Goal: Task Accomplishment & Management: Manage account settings

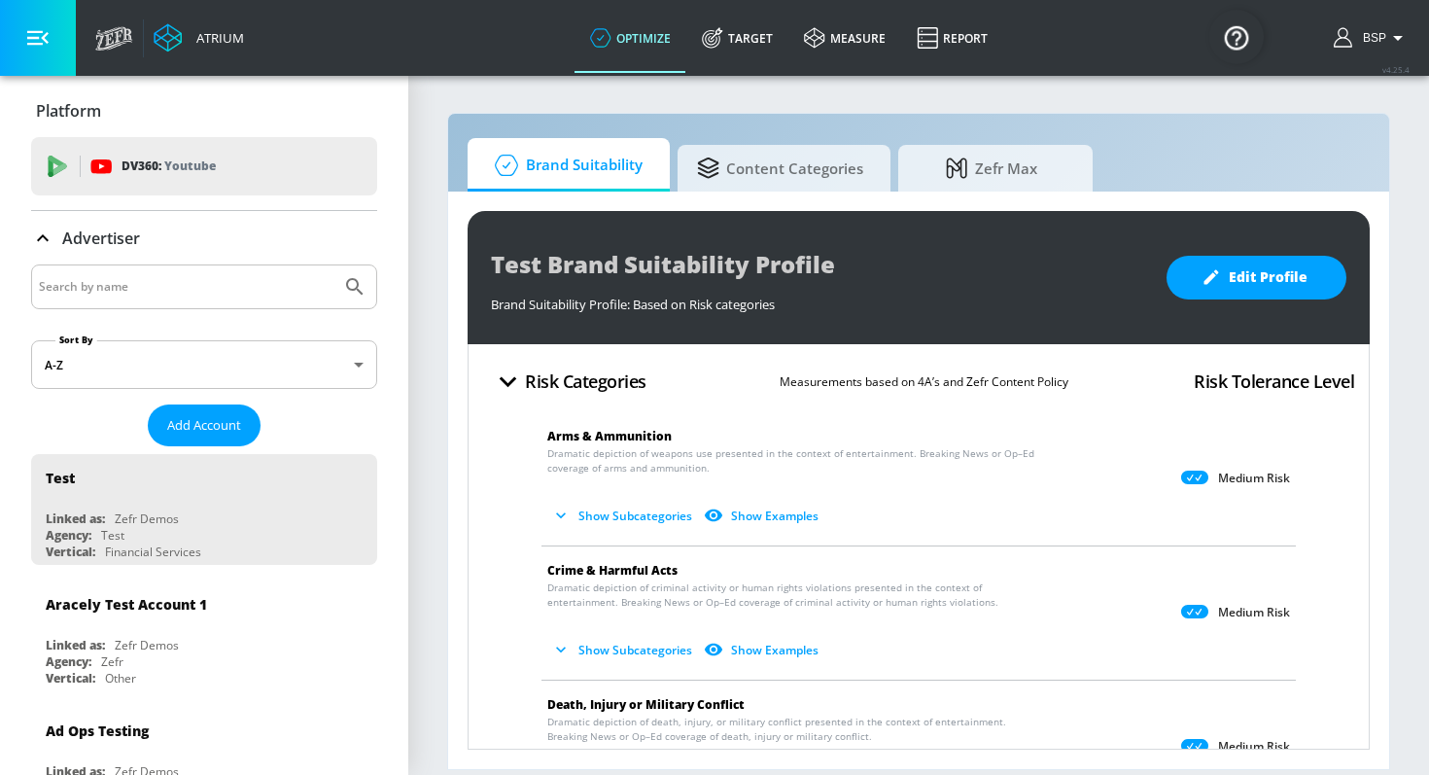
click at [136, 269] on div at bounding box center [204, 286] width 346 height 45
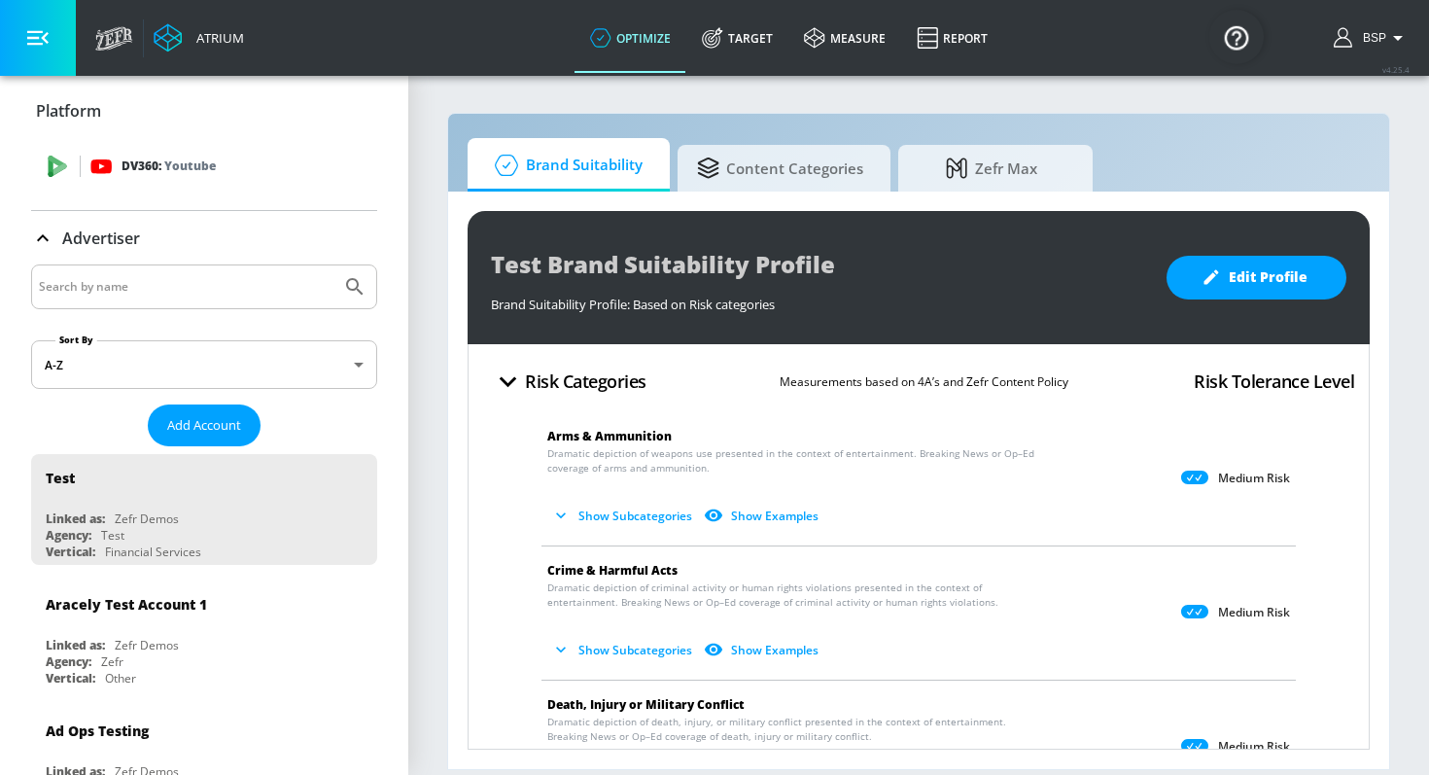
click at [165, 191] on div "DV360: Youtube" at bounding box center [204, 166] width 346 height 58
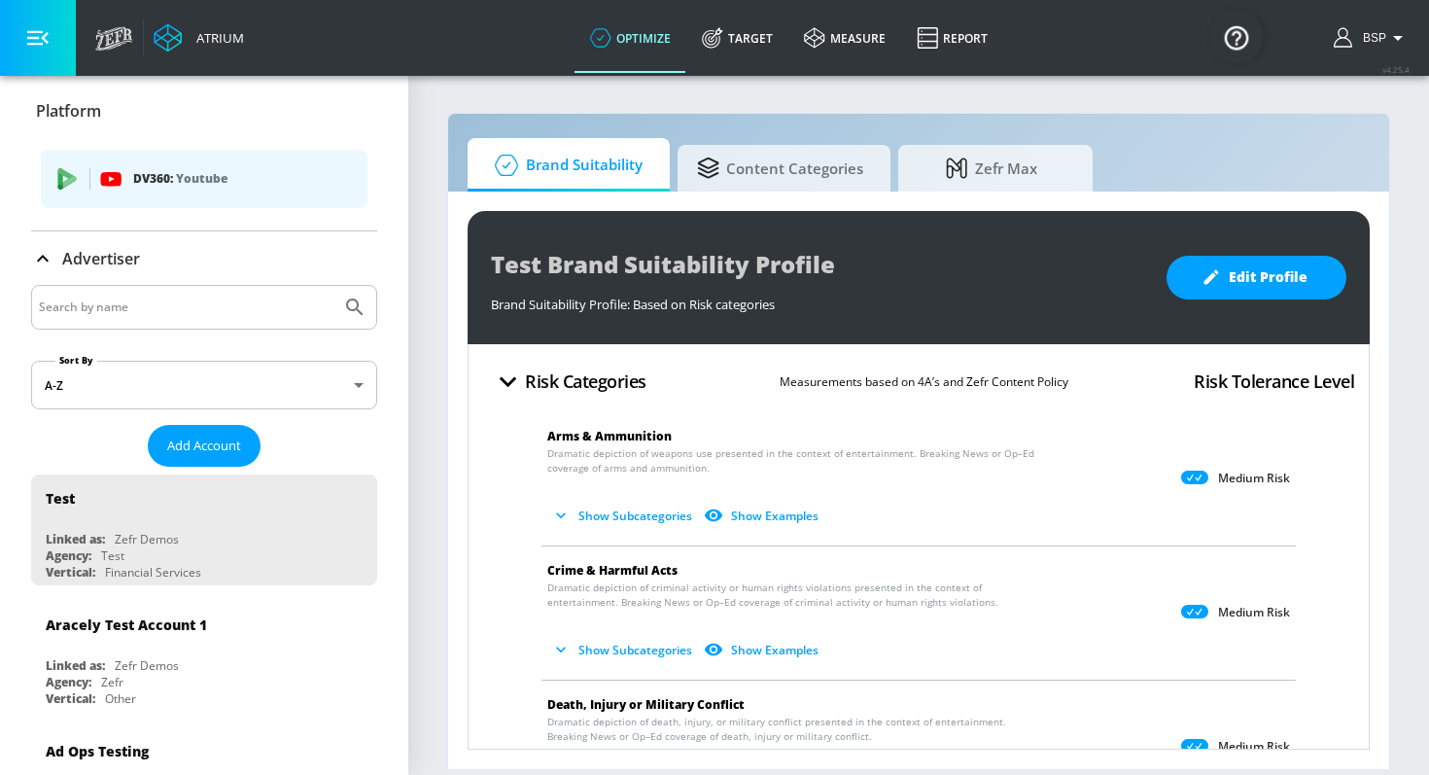
click at [193, 445] on span "Add Account" at bounding box center [204, 445] width 74 height 22
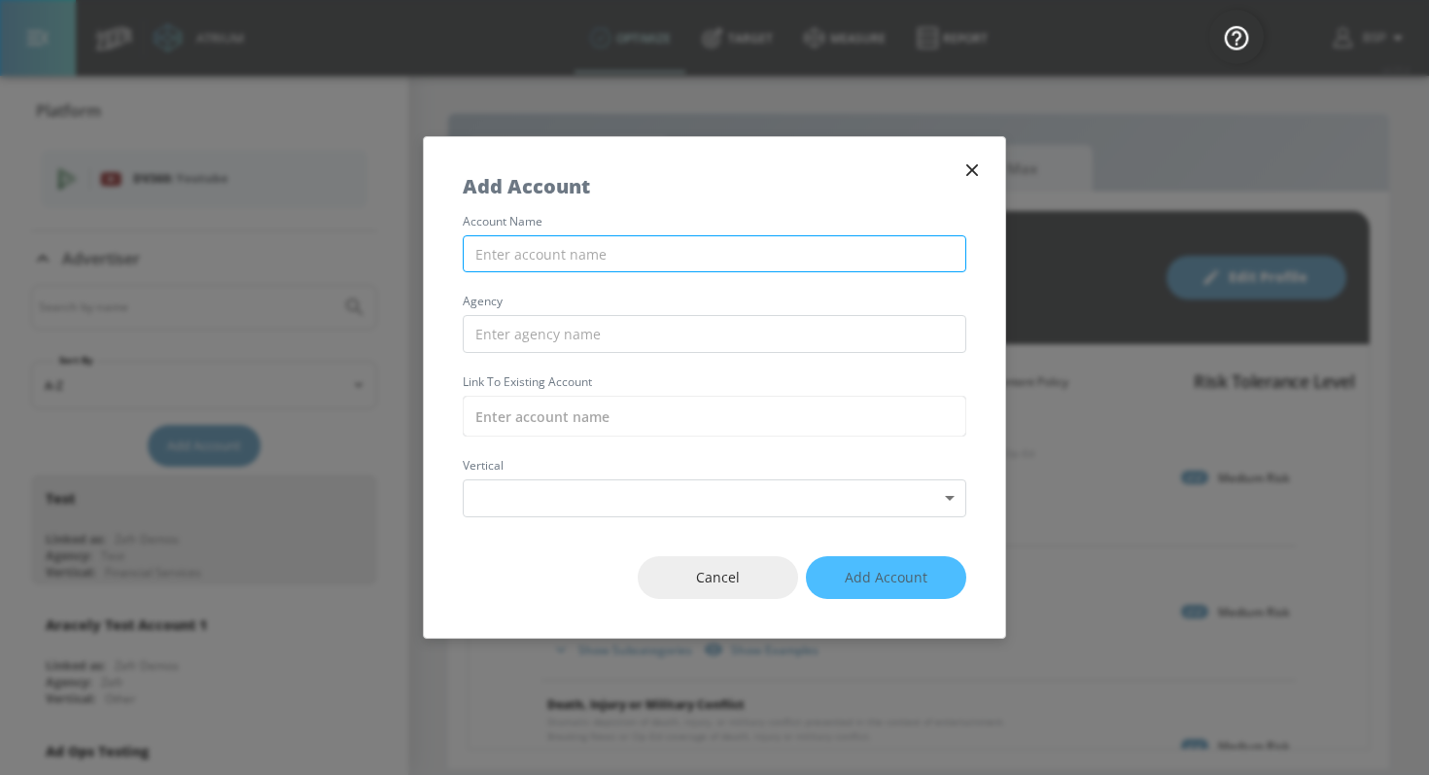
click at [555, 239] on input "text" at bounding box center [714, 254] width 503 height 38
paste input "[CREDIT_CARD_NUMBER]"
type input "[CREDIT_CARD_NUMBER]"
click at [617, 255] on input "[CREDIT_CARD_NUMBER]" at bounding box center [714, 254] width 503 height 38
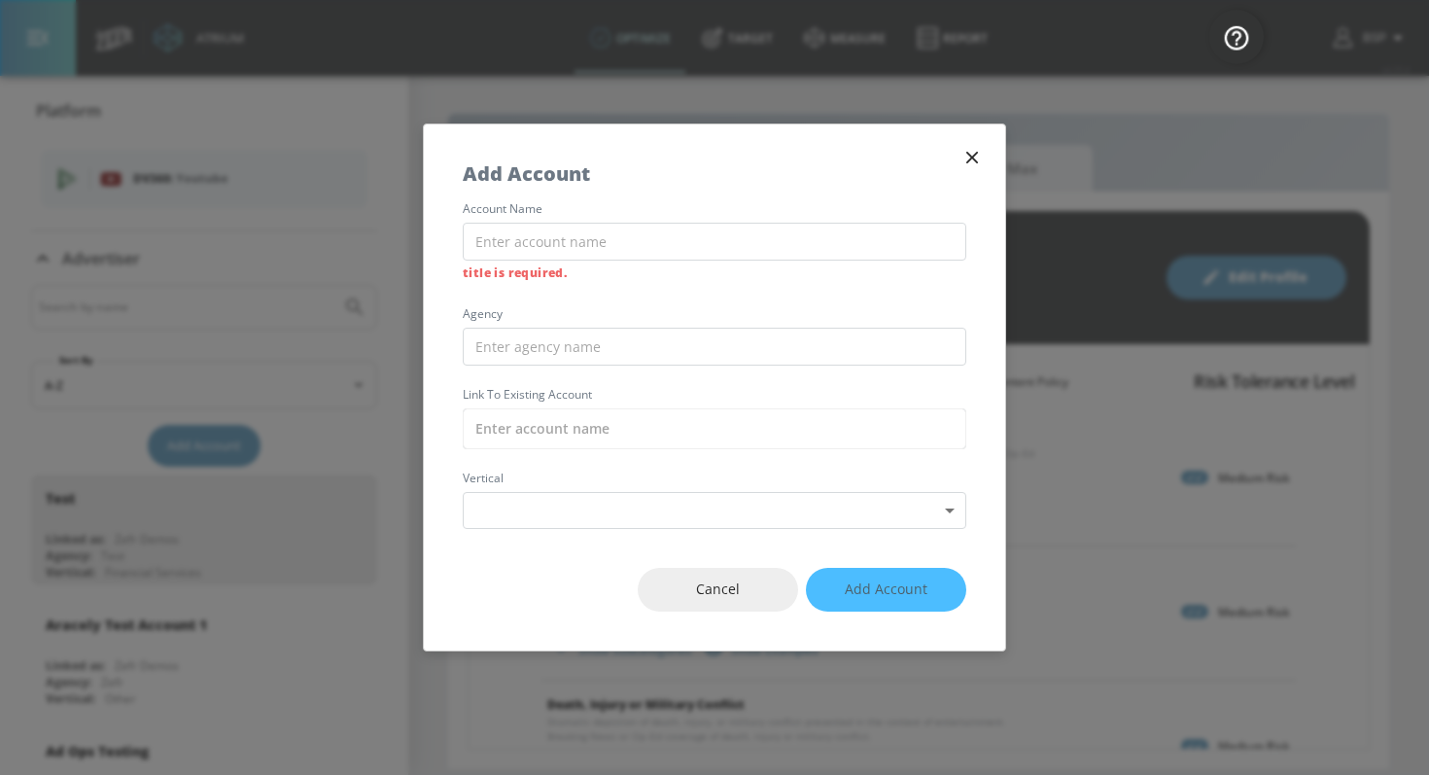
paste input "KINESSO_NIKE_UK_Meta"
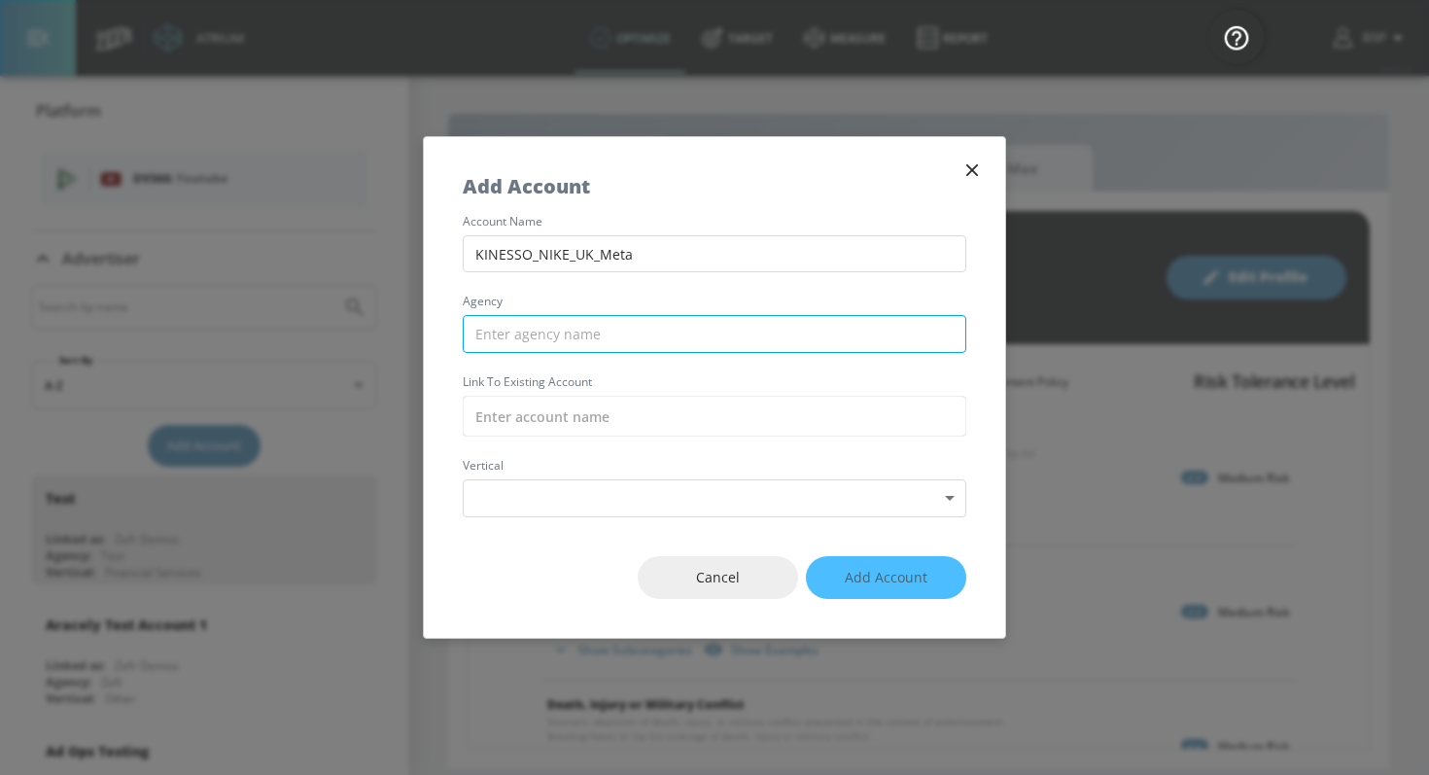
type input "KINESSO_NIKE_UK_Meta"
click at [624, 335] on input "text" at bounding box center [714, 334] width 503 height 38
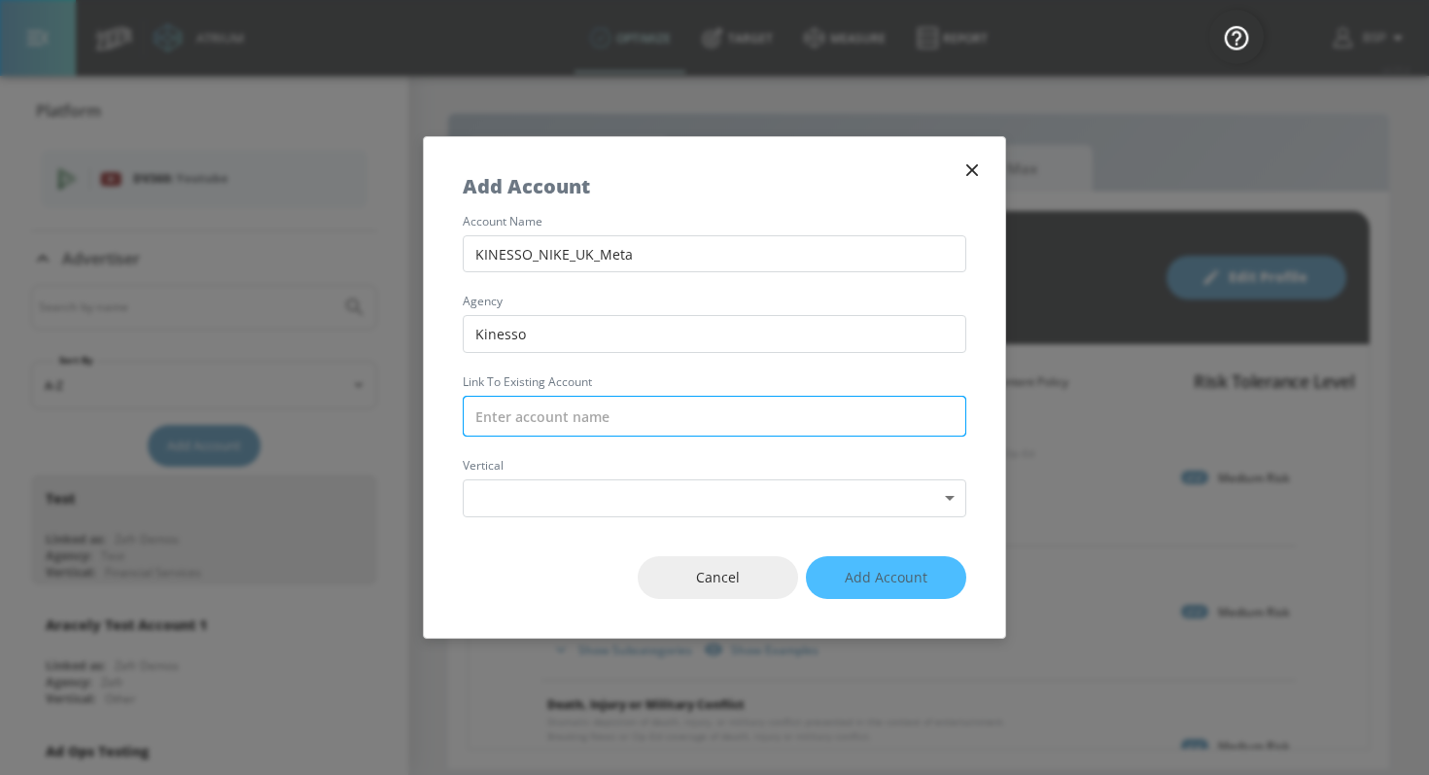
type input "Kinesso"
click at [611, 409] on input "text" at bounding box center [714, 416] width 503 height 41
paste input "KINESSO_NIKE_UK_Meta"
type input "KINESSO_NIKE_UK_Meta"
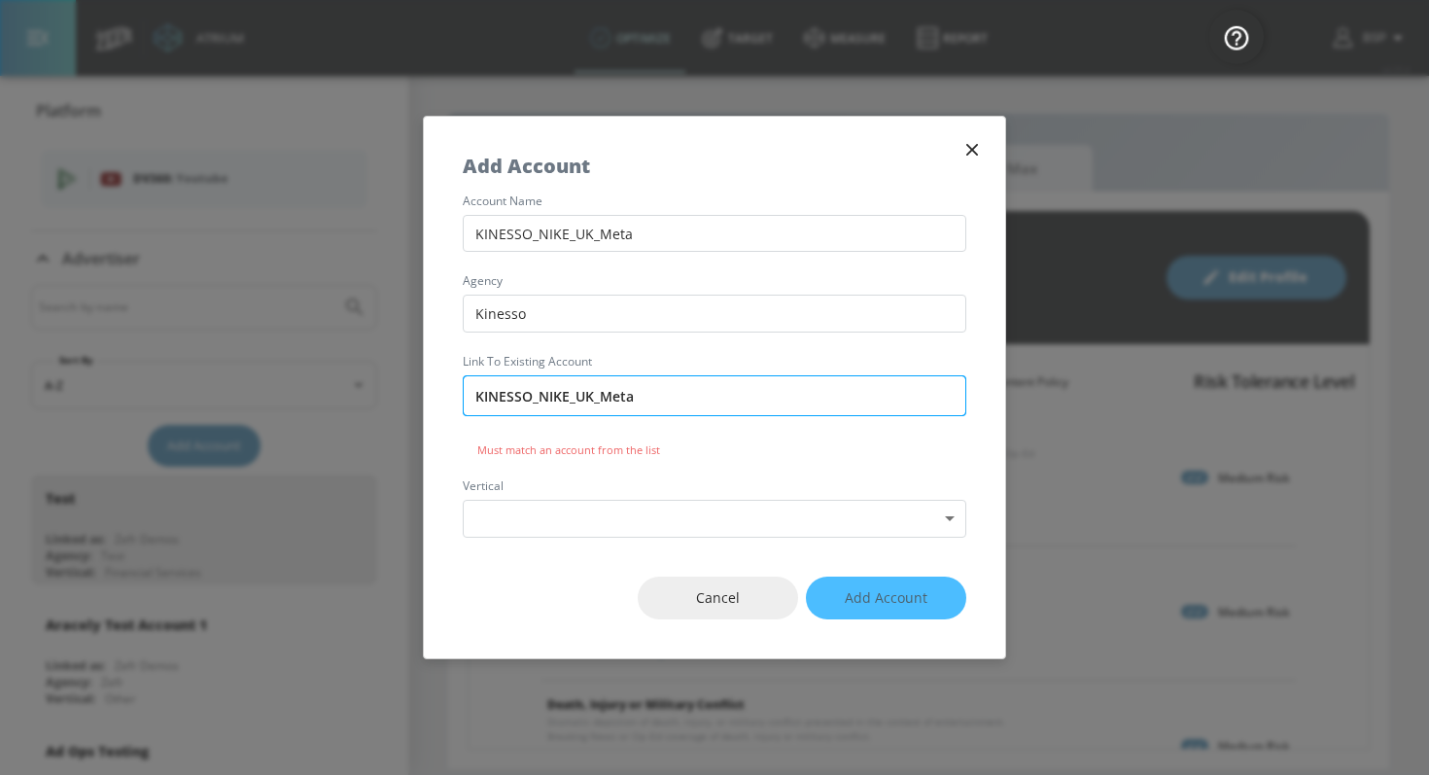
click at [638, 397] on input "KINESSO_NIKE_UK_Meta" at bounding box center [714, 395] width 503 height 41
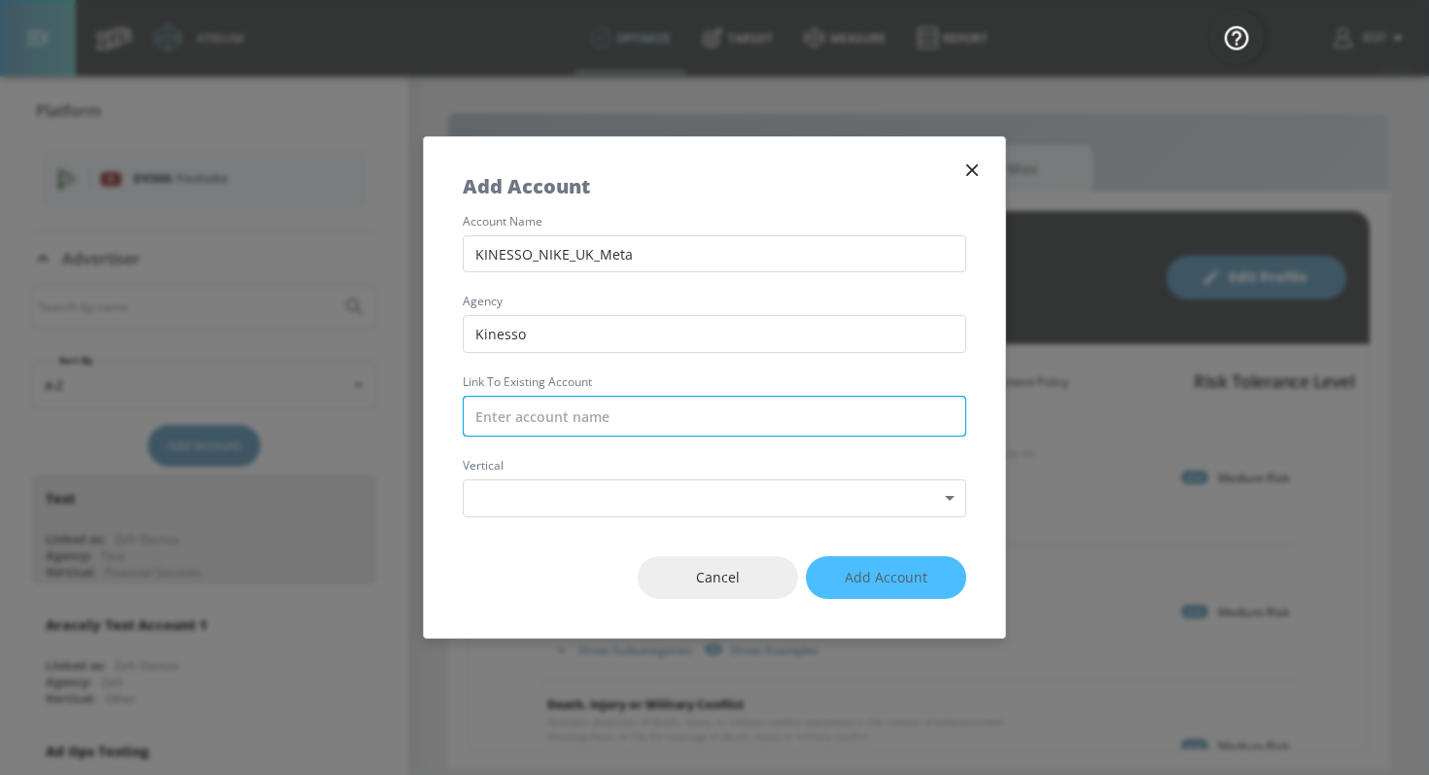
paste input "KINESSO_NIKE_UK_Meta"
type input "KINESSO_NIKE_UK_Meta"
paste input "KINESSO_NIKE_UK_Meta"
type input "KINESSO_NIKE_UK_Meta"
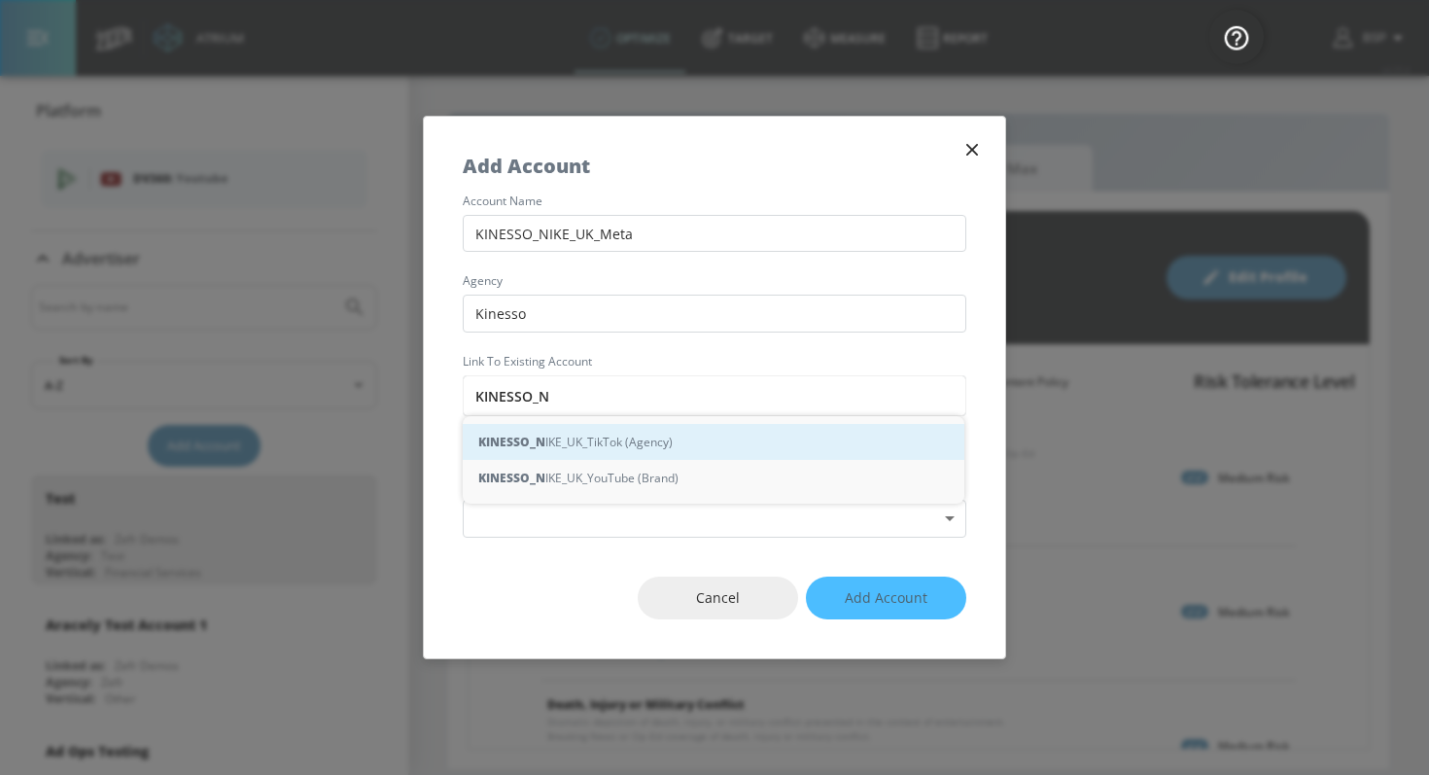
click at [667, 437] on div "KINESSO_N IKE_UK_TikTok (Agency)" at bounding box center [713, 442] width 501 height 36
type input "KINESSO_NIKE_UK_TikTok (Agency)"
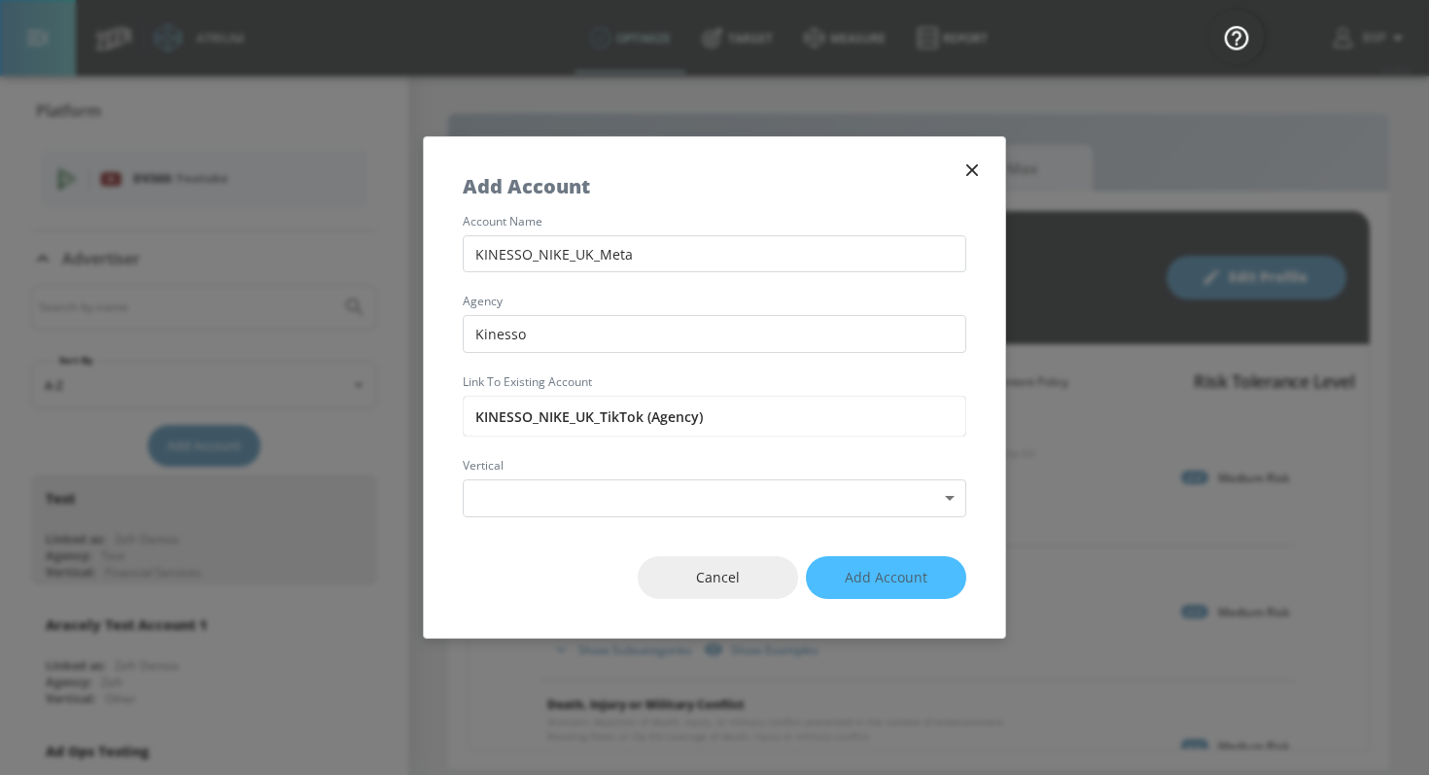
click at [625, 478] on div "account name KINESSO_NIKE_UK_Meta agency Kinesso Link to Existing Account KINES…" at bounding box center [714, 366] width 581 height 301
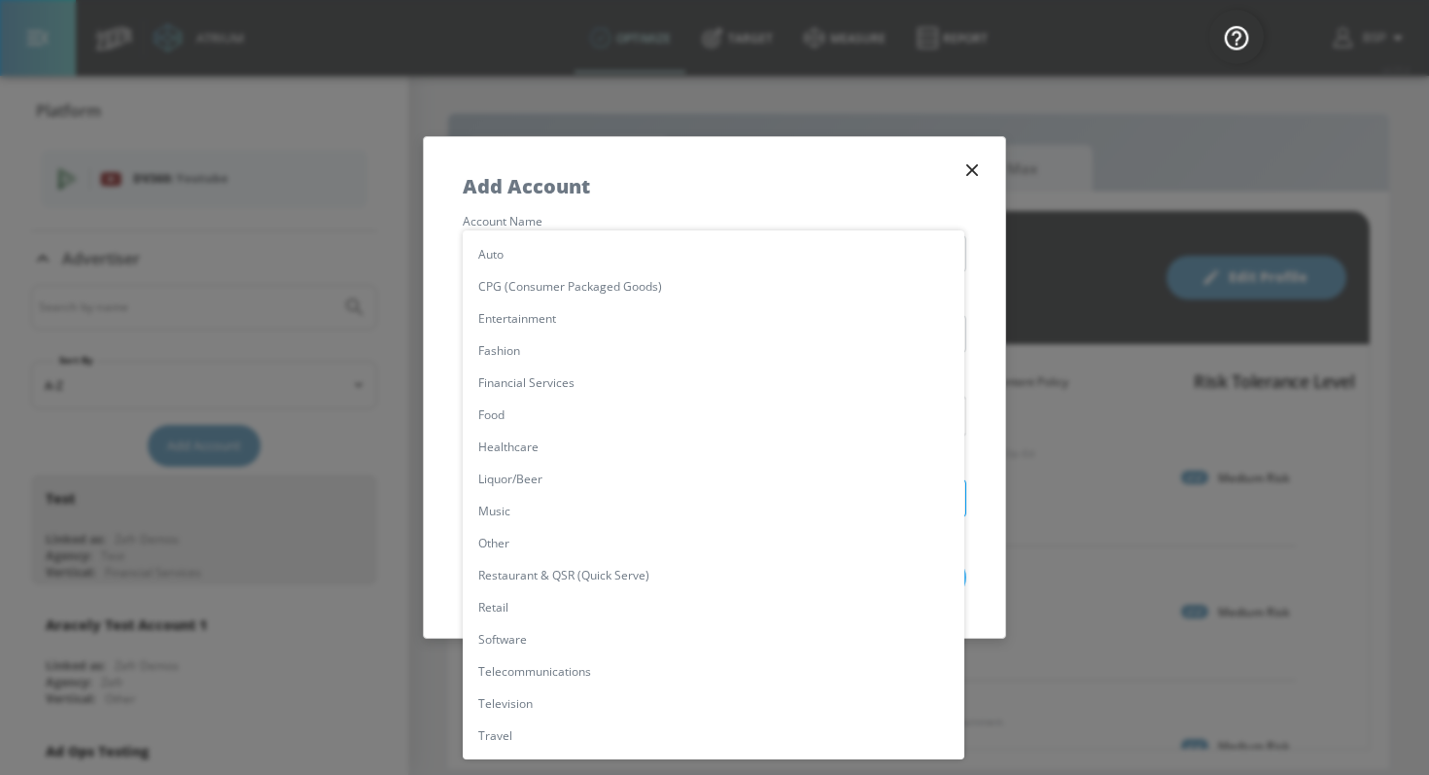
click at [618, 498] on body "Atrium optimize Target measure Report optimize Target measure Report v 4.25.4 B…" at bounding box center [714, 387] width 1429 height 775
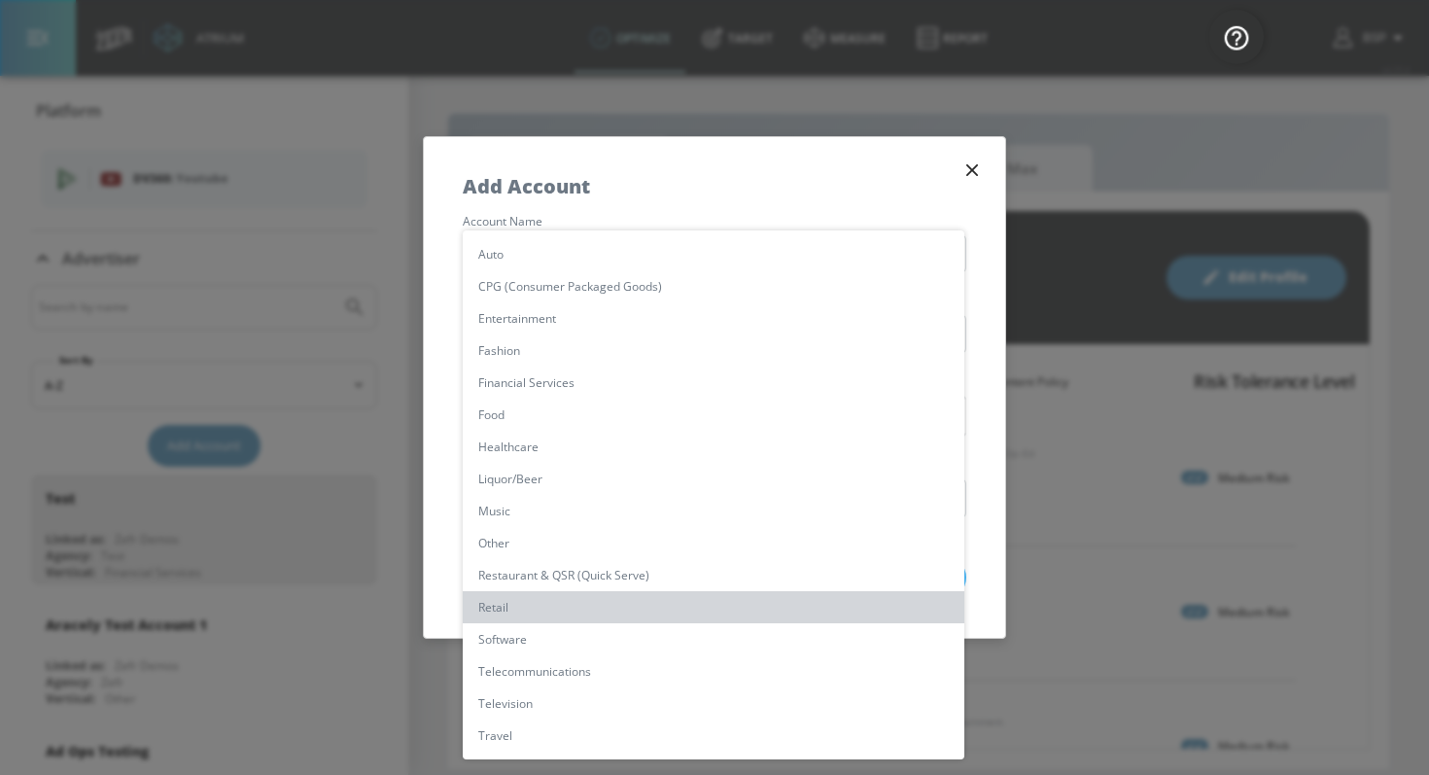
click at [586, 599] on li "Retail" at bounding box center [713, 607] width 501 height 32
type input "[object Object]"
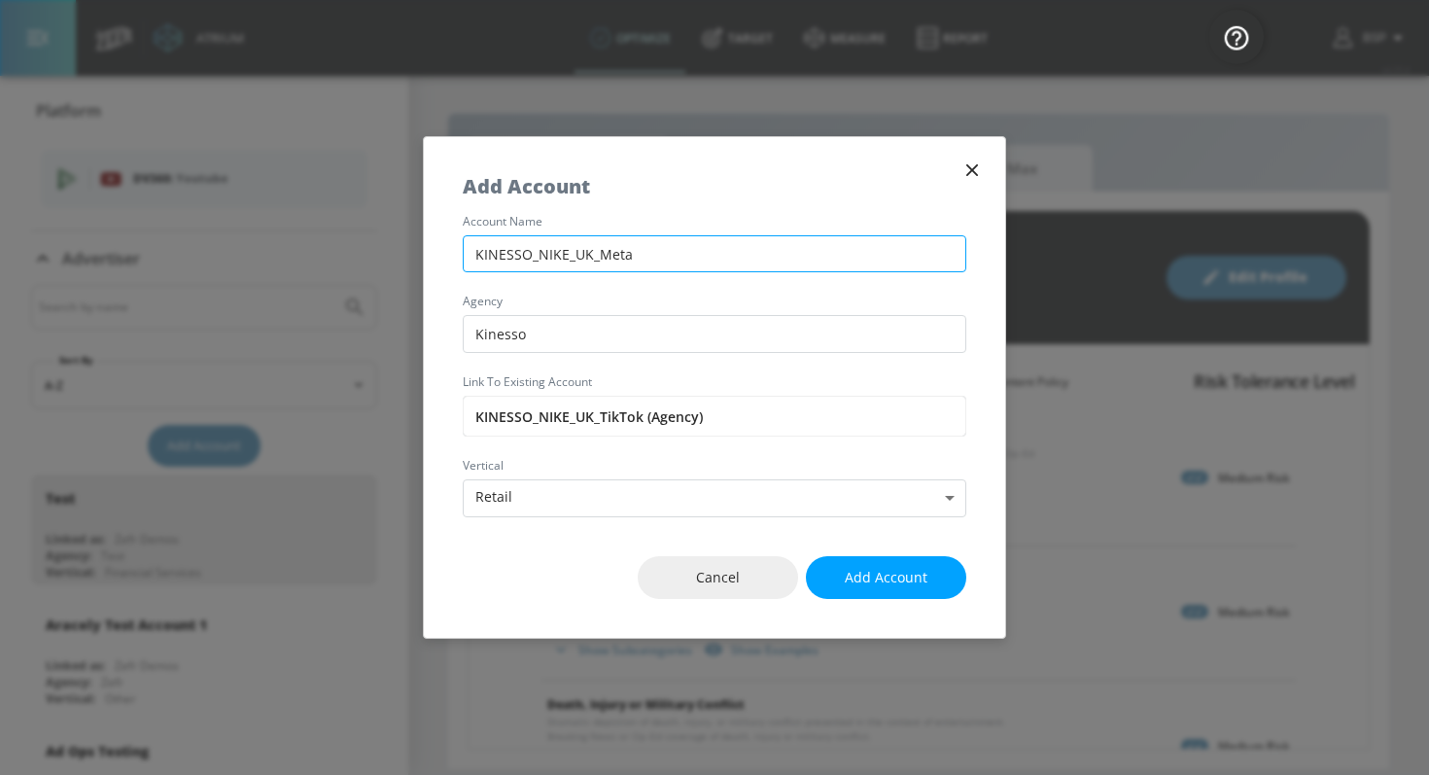
drag, startPoint x: 649, startPoint y: 252, endPoint x: 604, endPoint y: 252, distance: 45.7
click at [604, 252] on input "KINESSO_NIKE_UK_Meta" at bounding box center [714, 254] width 503 height 38
type input "KINESSO_NIKE_UK_TikTok"
click at [853, 601] on div "Cancel Add Account" at bounding box center [714, 577] width 581 height 121
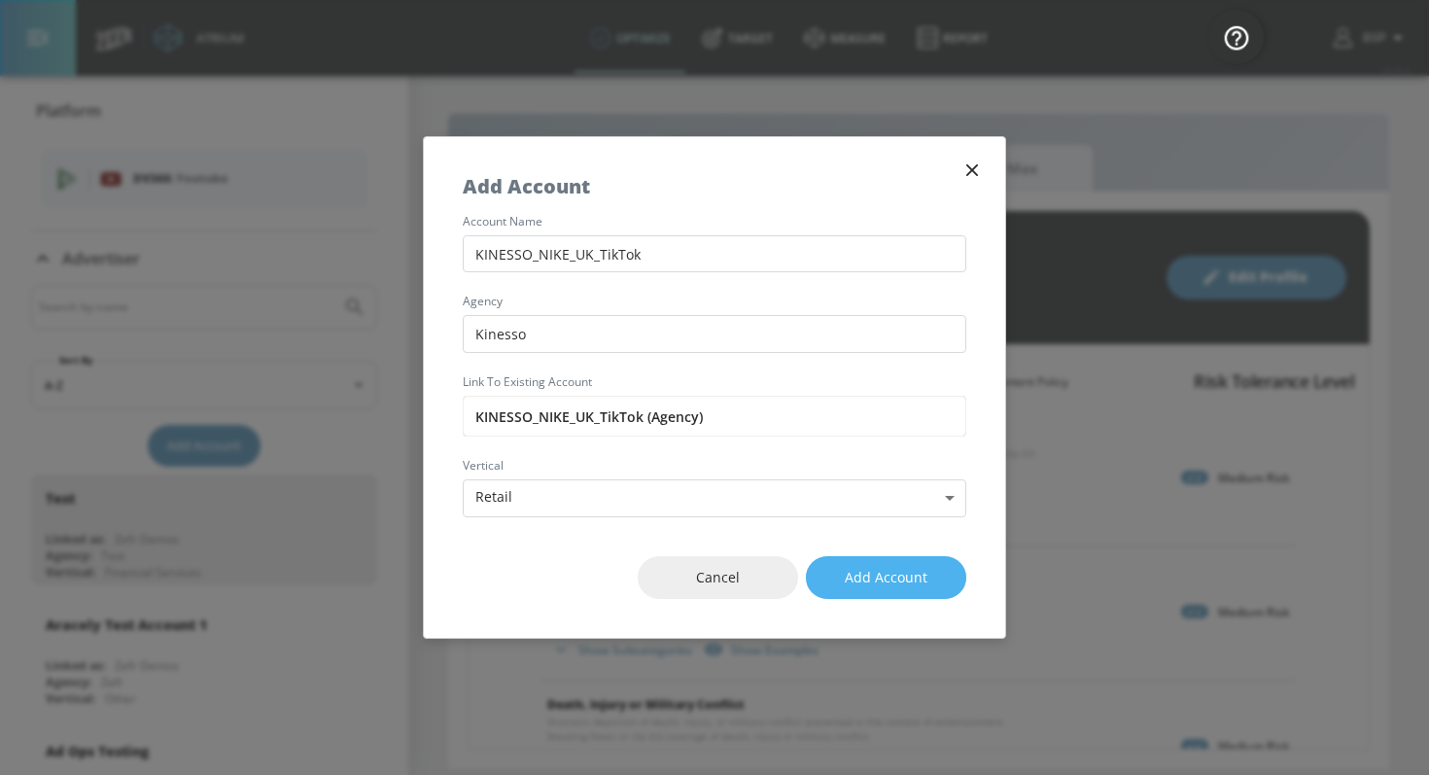
click at [871, 583] on span "Add Account" at bounding box center [886, 578] width 83 height 24
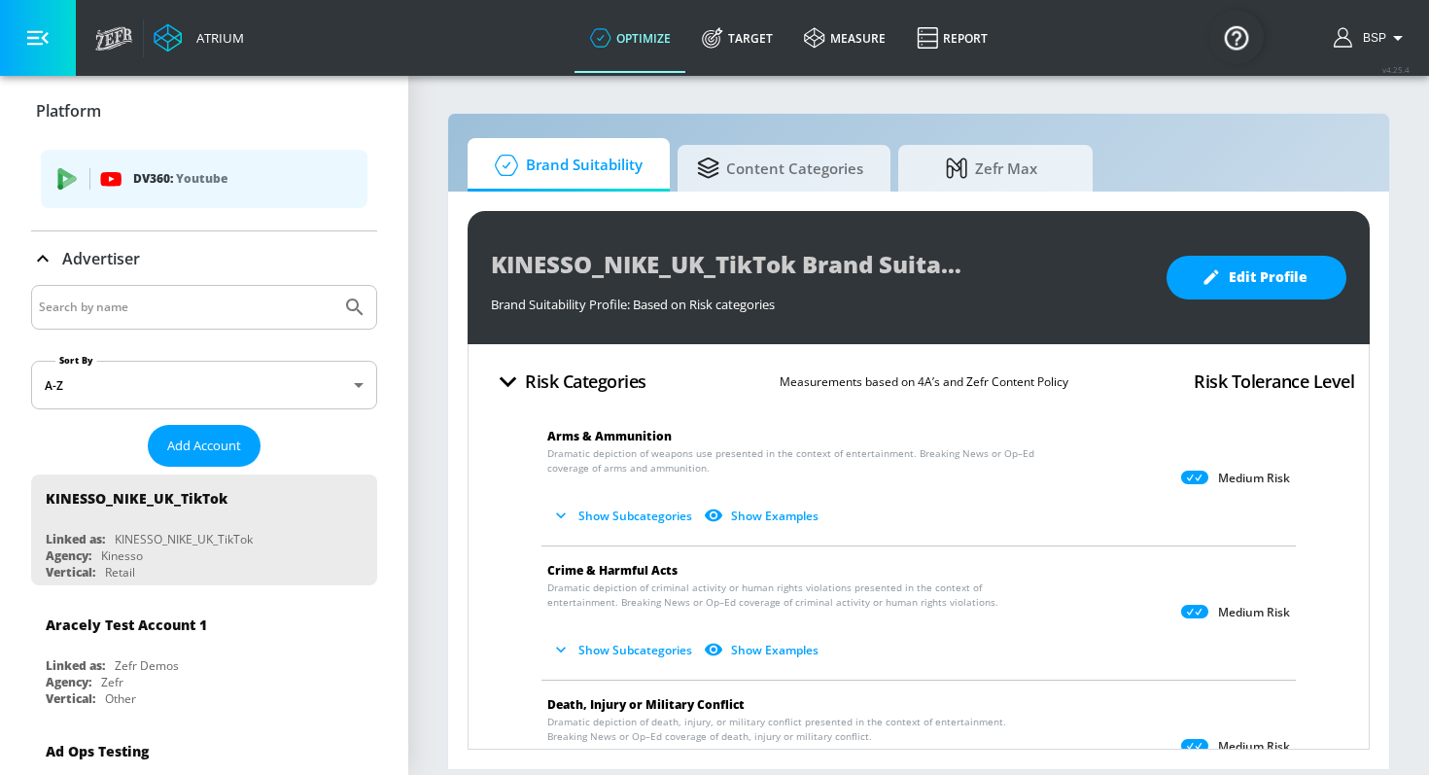
click at [1198, 467] on div at bounding box center [1194, 477] width 27 height 21
click at [1197, 482] on icon at bounding box center [1194, 477] width 27 height 14
click at [1271, 284] on span "Edit Profile" at bounding box center [1256, 277] width 102 height 24
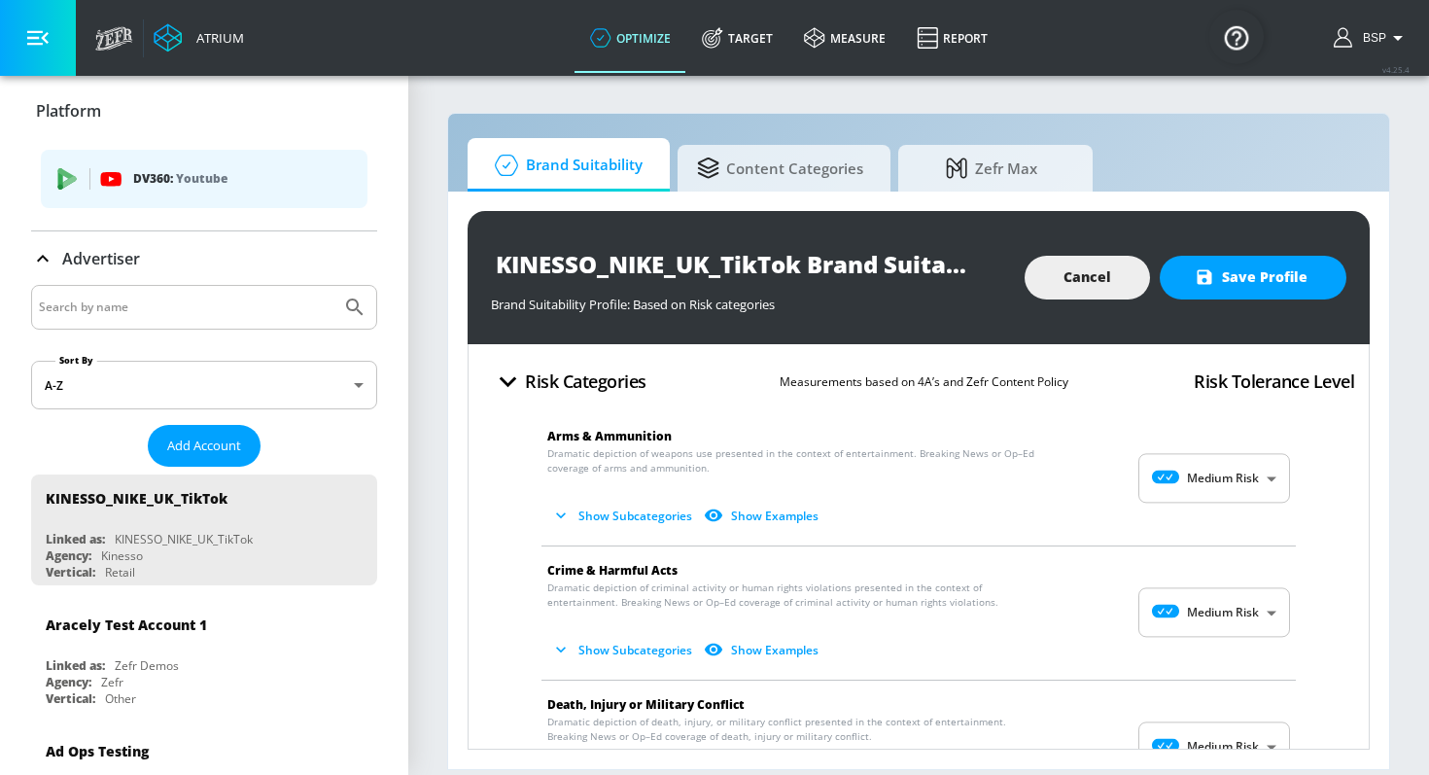
click at [1169, 501] on body "Atrium optimize Target measure Report optimize Target measure Report v 4.25.4 B…" at bounding box center [714, 387] width 1429 height 775
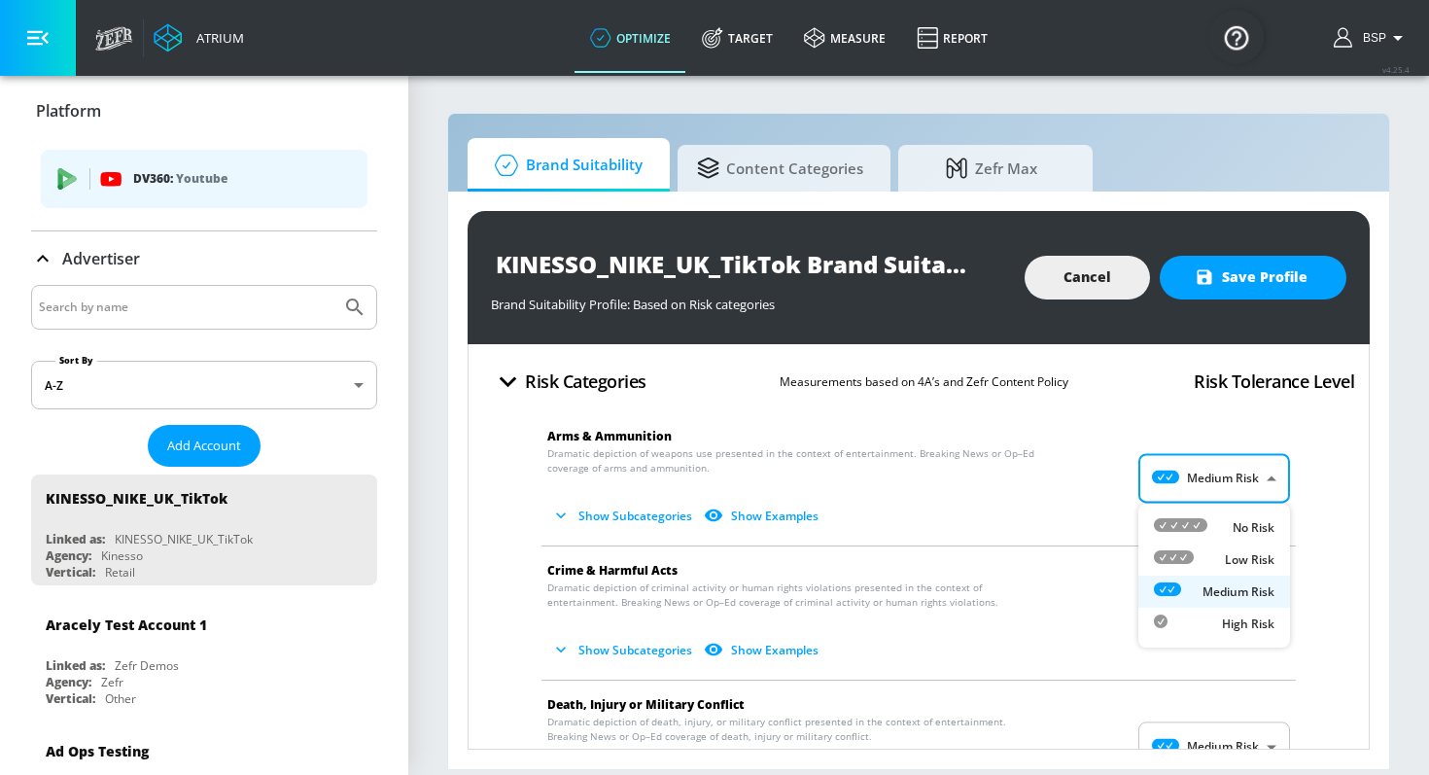
click at [1225, 528] on div "No Risk" at bounding box center [1214, 527] width 121 height 20
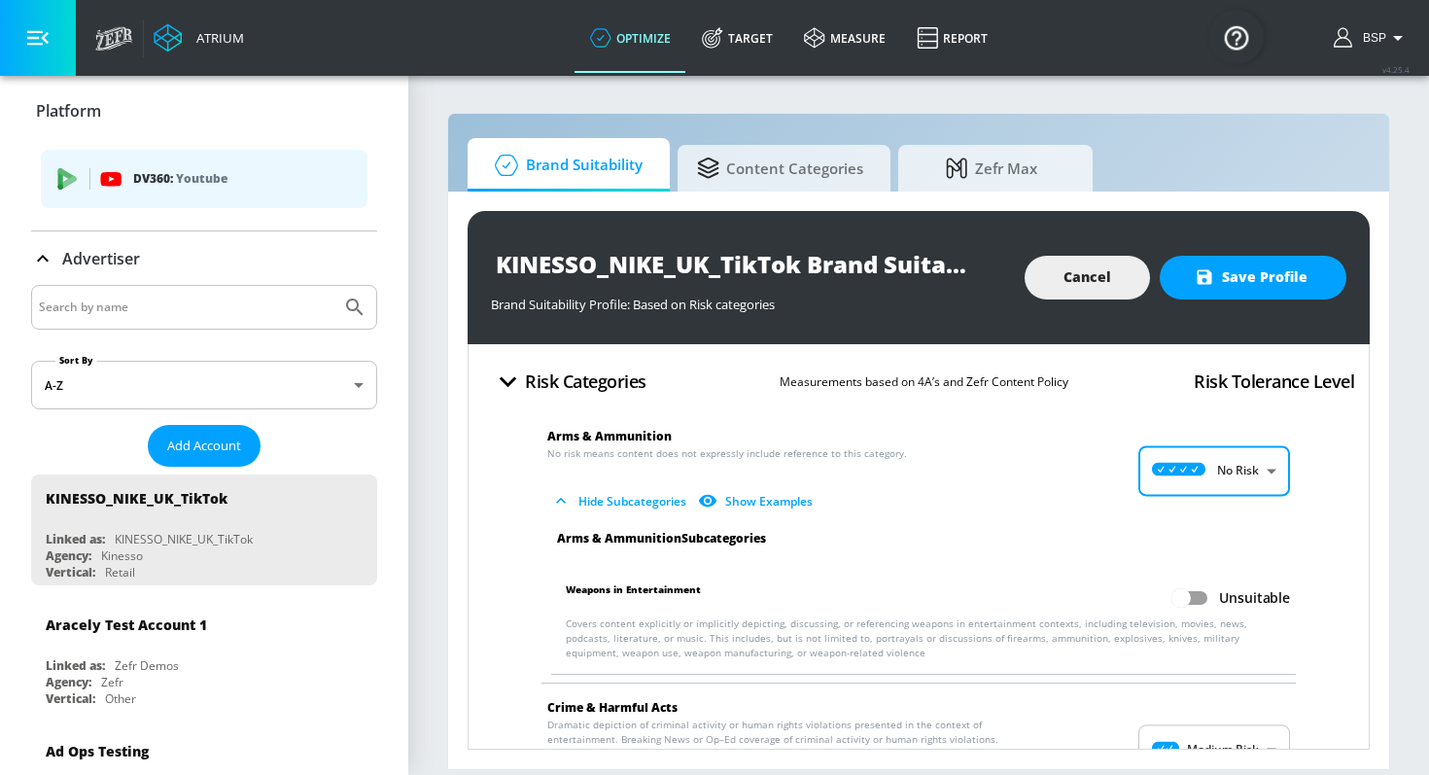
type input "MINIMAL"
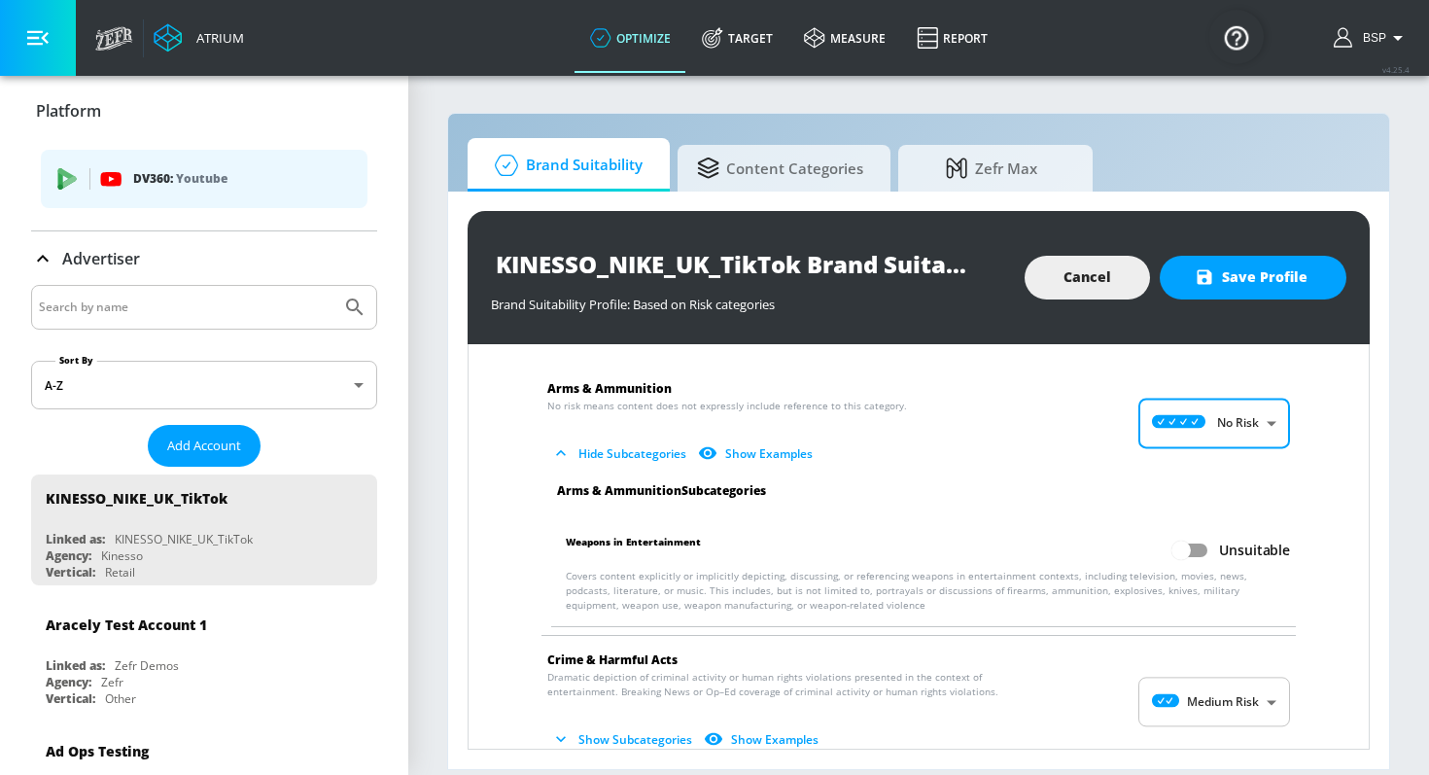
scroll to position [141, 0]
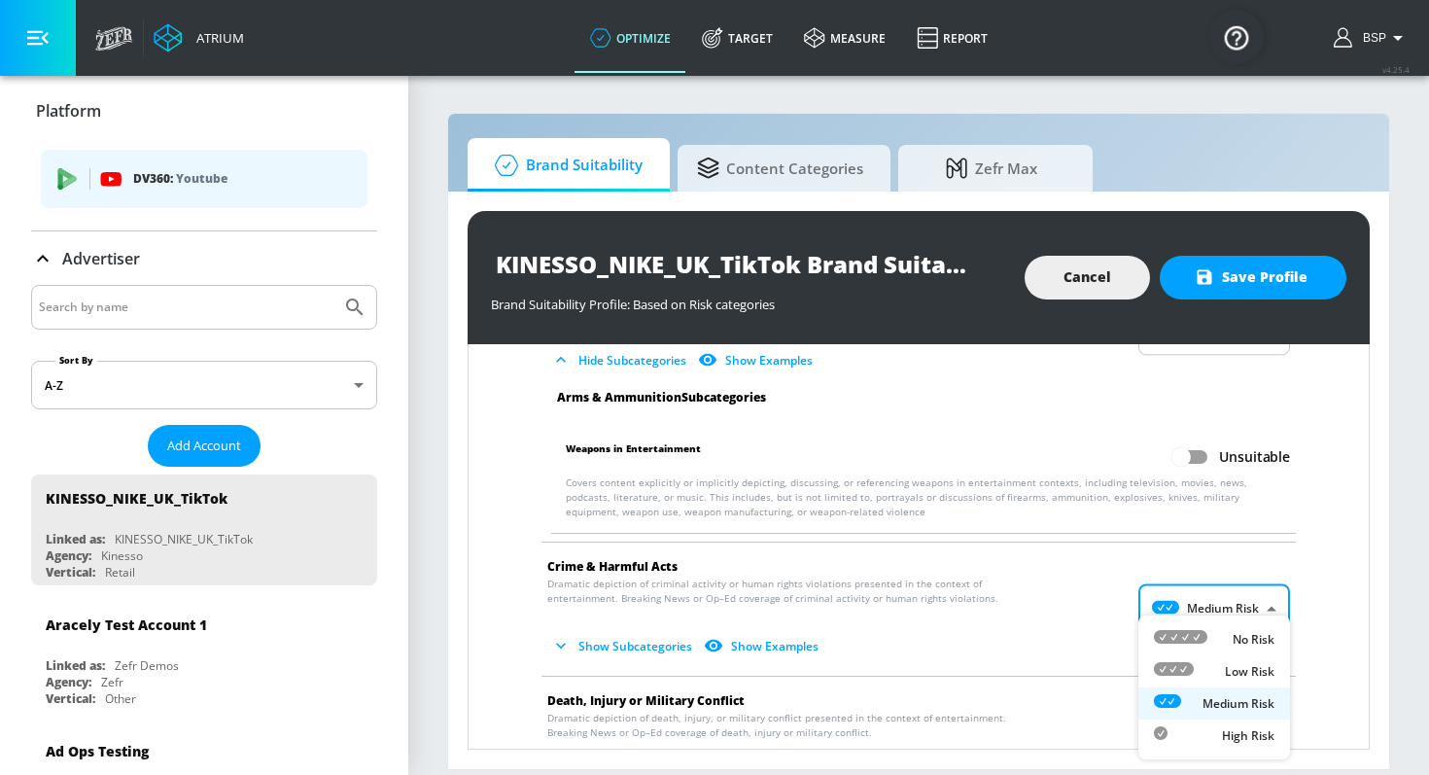
click at [1170, 606] on body "Atrium optimize Target measure Report optimize Target measure Report v 4.25.4 B…" at bounding box center [714, 387] width 1429 height 775
click at [1175, 636] on icon at bounding box center [1180, 637] width 53 height 14
type input "MINIMAL"
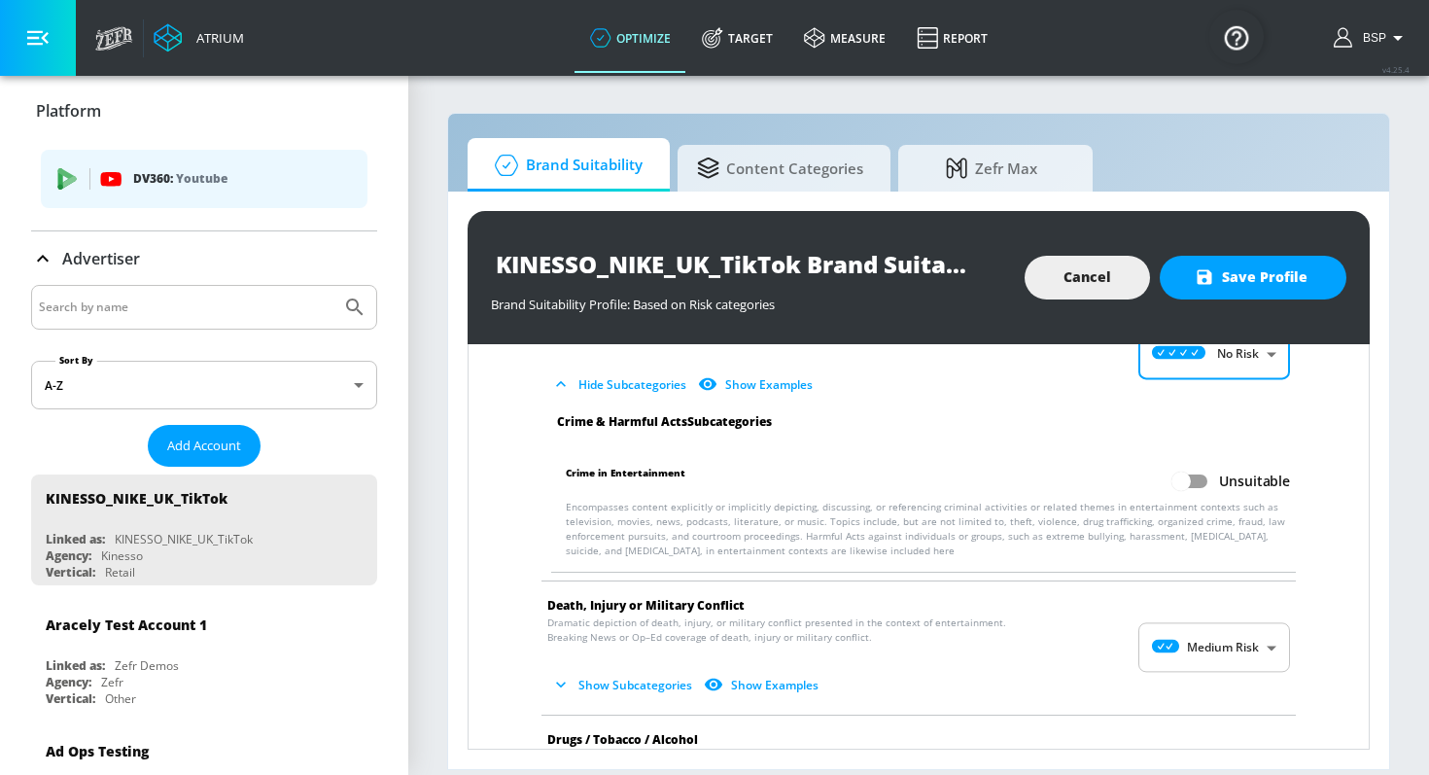
scroll to position [454, 0]
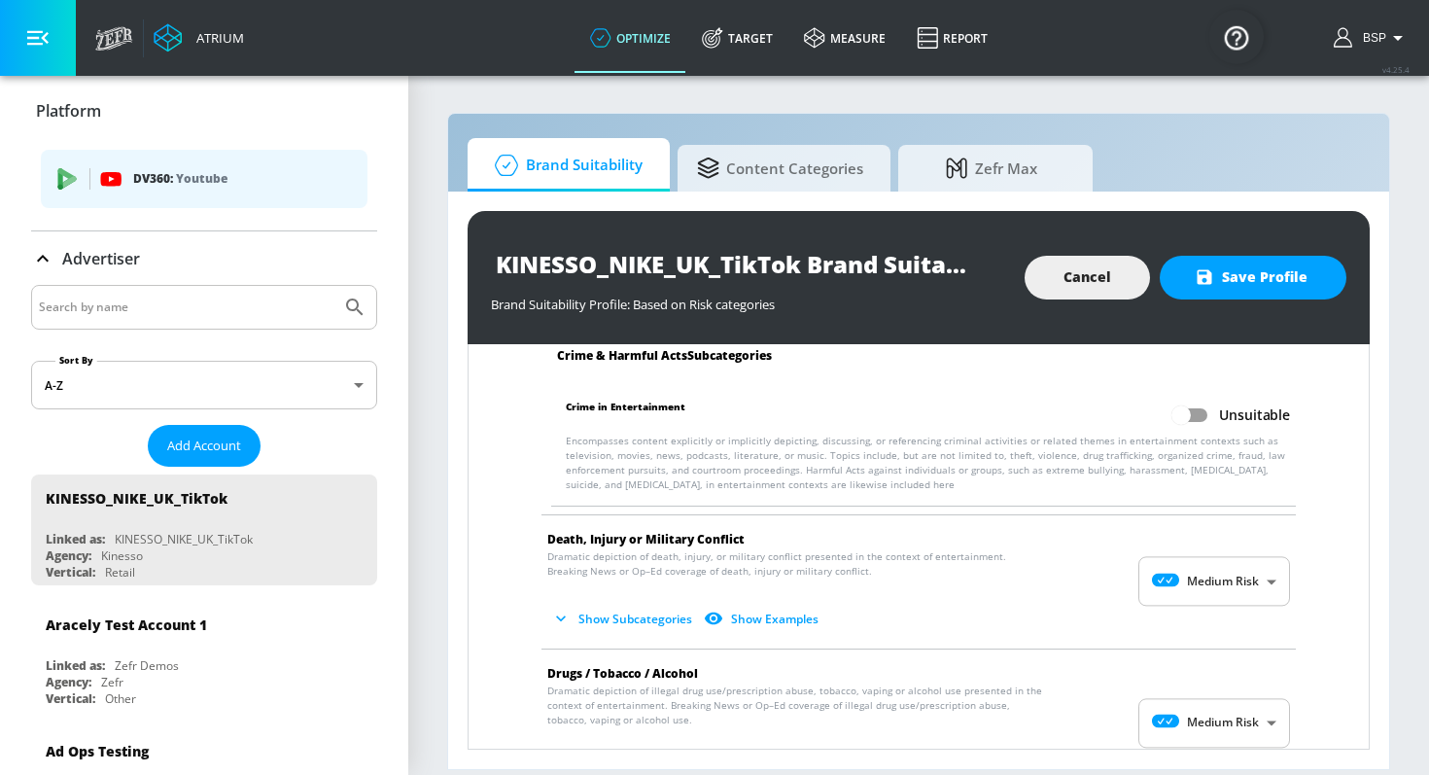
click at [1210, 585] on body "Atrium optimize Target measure Report optimize Target measure Report v 4.25.4 B…" at bounding box center [714, 387] width 1429 height 775
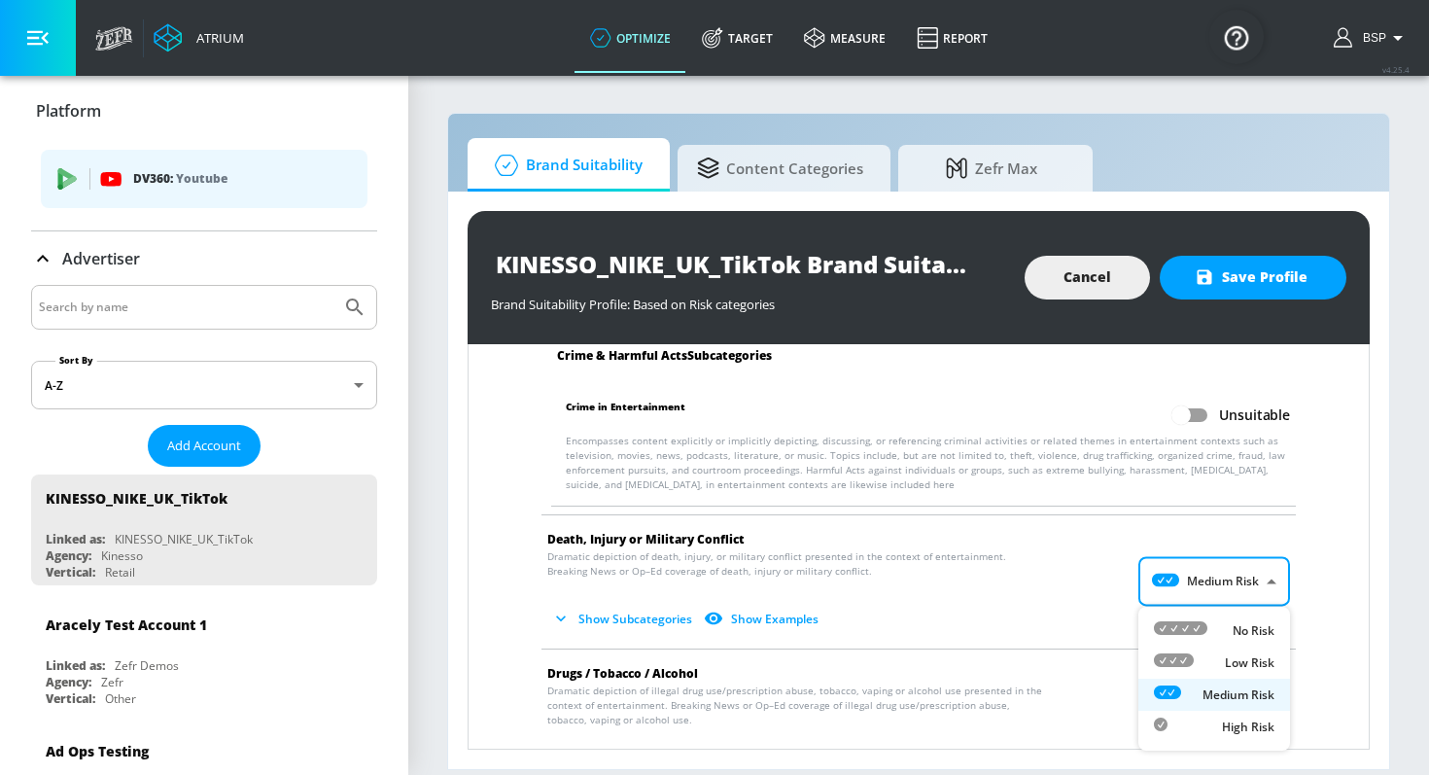
click at [1201, 628] on icon at bounding box center [1180, 628] width 53 height 14
type input "MINIMAL"
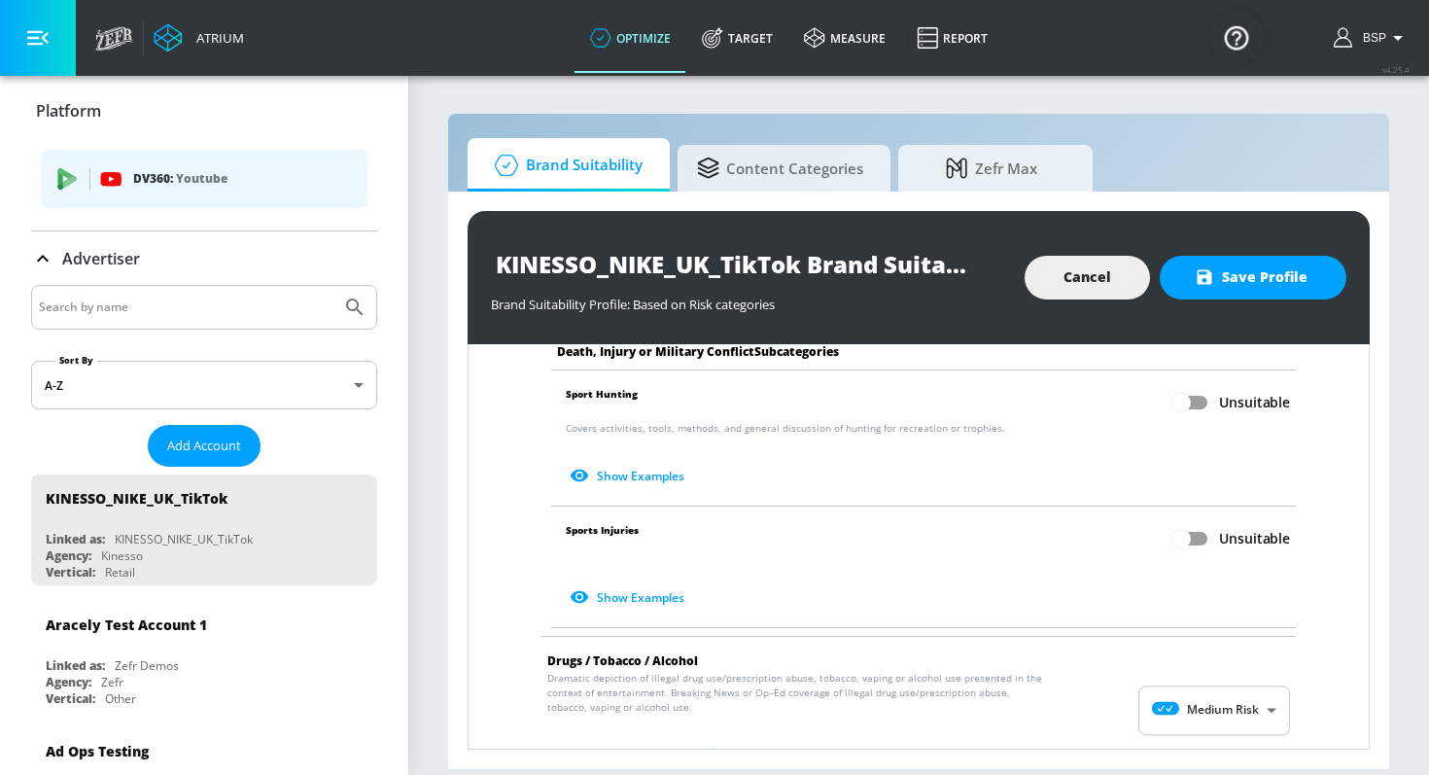
scroll to position [1145, 0]
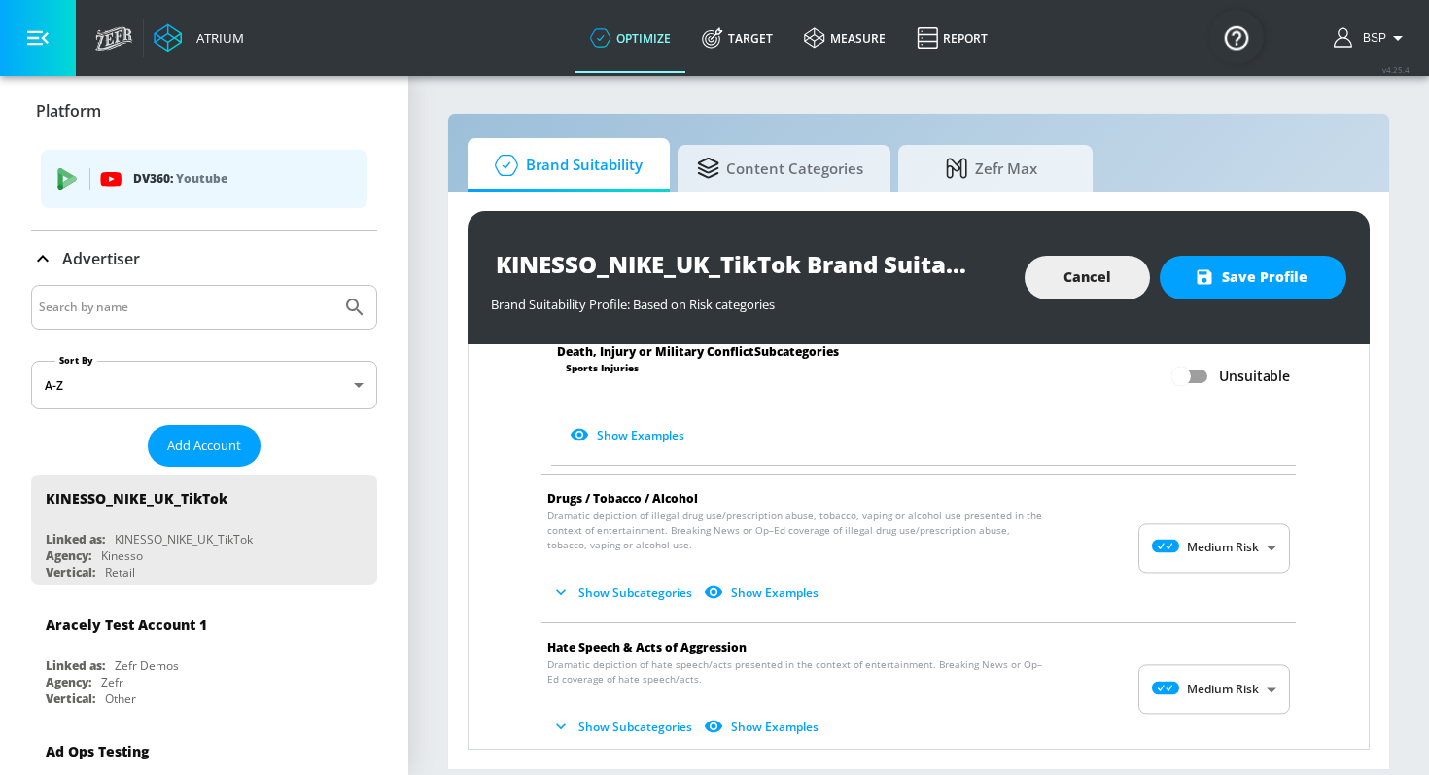
click at [1226, 533] on body "Atrium optimize Target measure Report optimize Target measure Report v 4.25.4 B…" at bounding box center [714, 387] width 1429 height 775
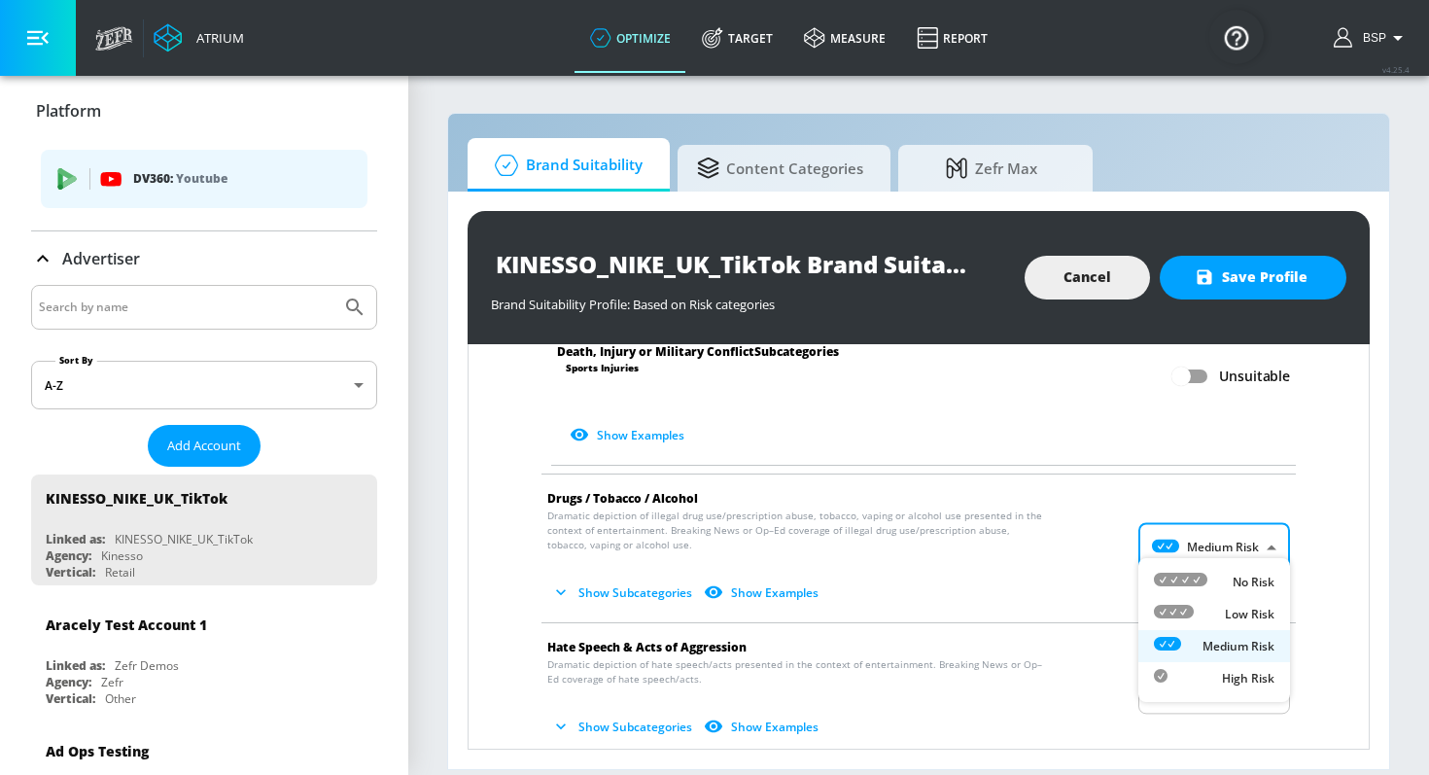
click at [1206, 574] on icon at bounding box center [1180, 579] width 53 height 14
type input "MINIMAL"
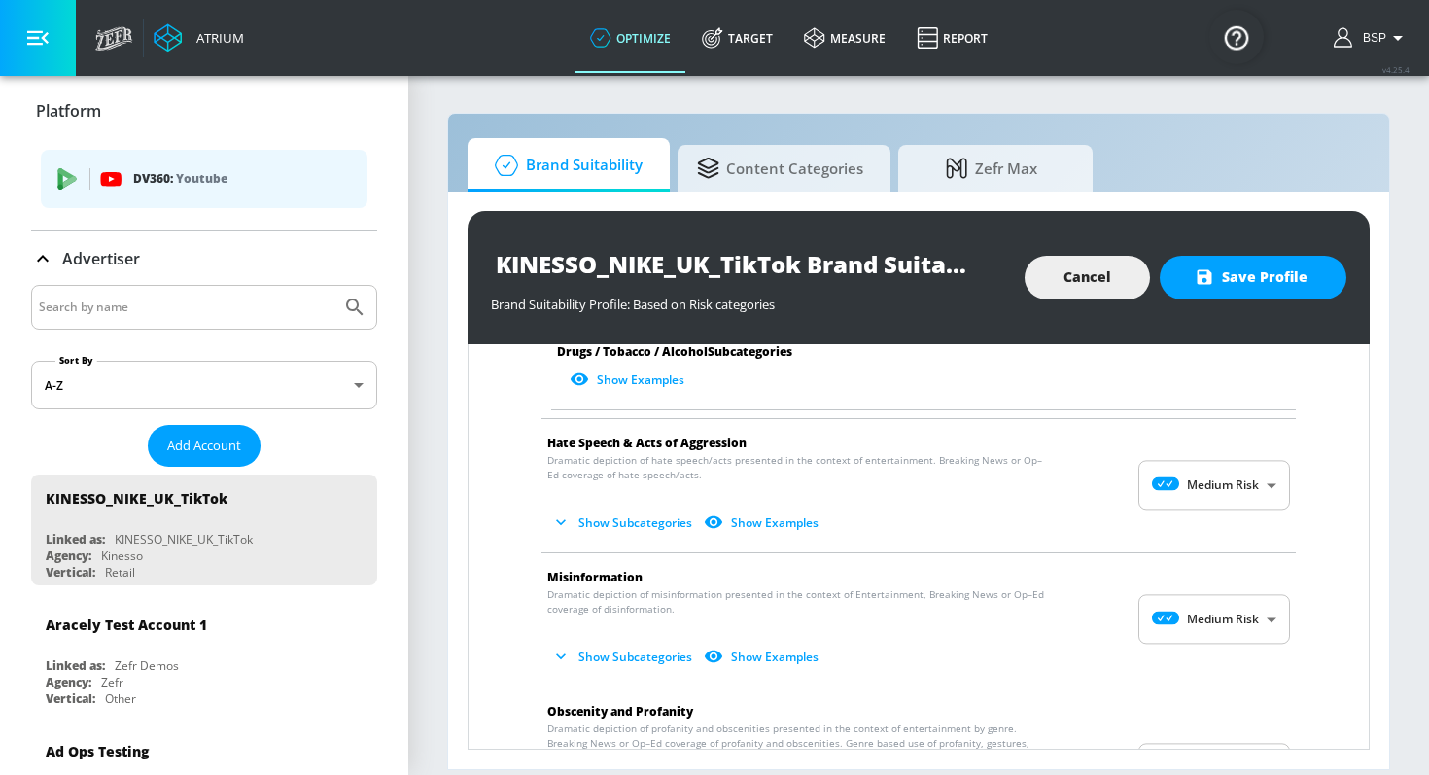
scroll to position [1897, 0]
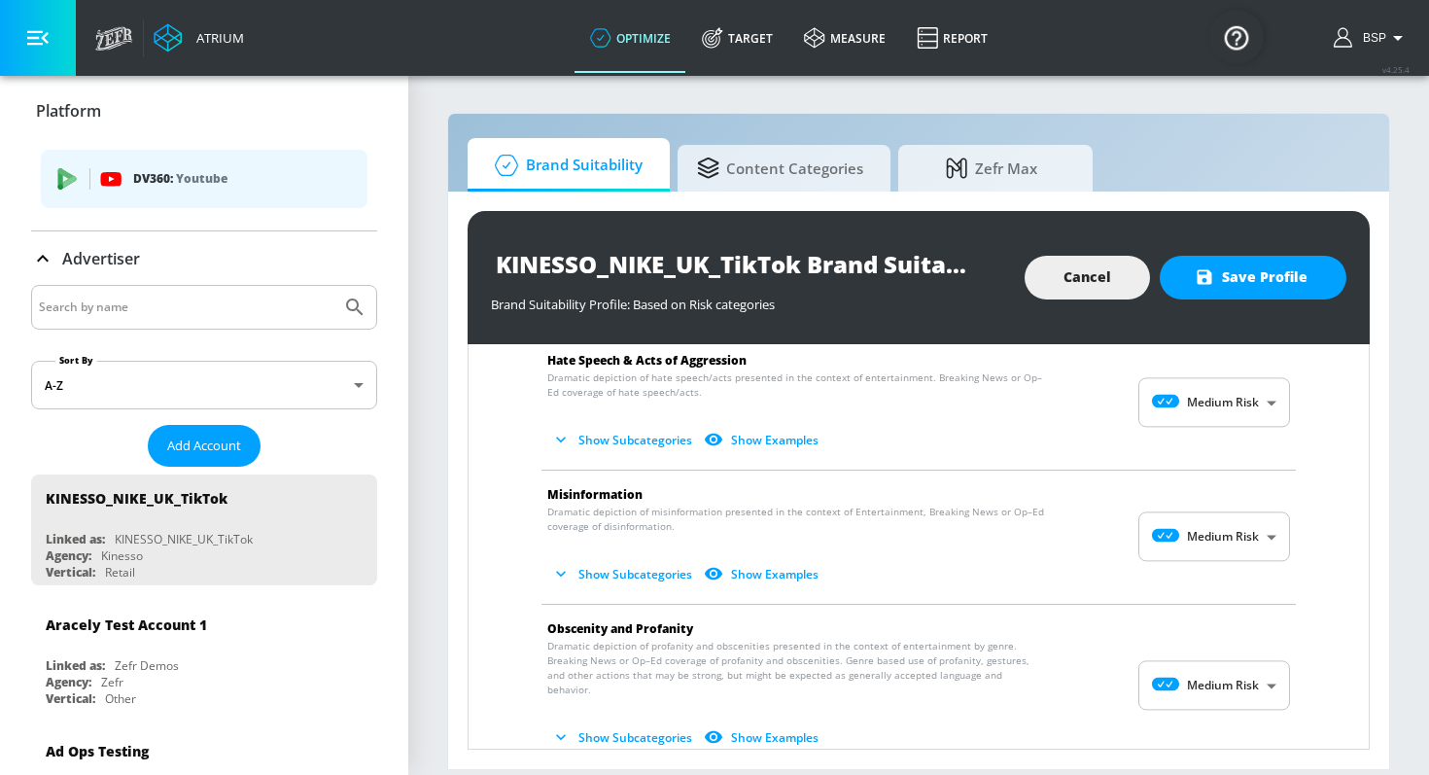
click at [1237, 399] on body "Atrium optimize Target measure Report optimize Target measure Report v 4.25.4 B…" at bounding box center [714, 387] width 1429 height 775
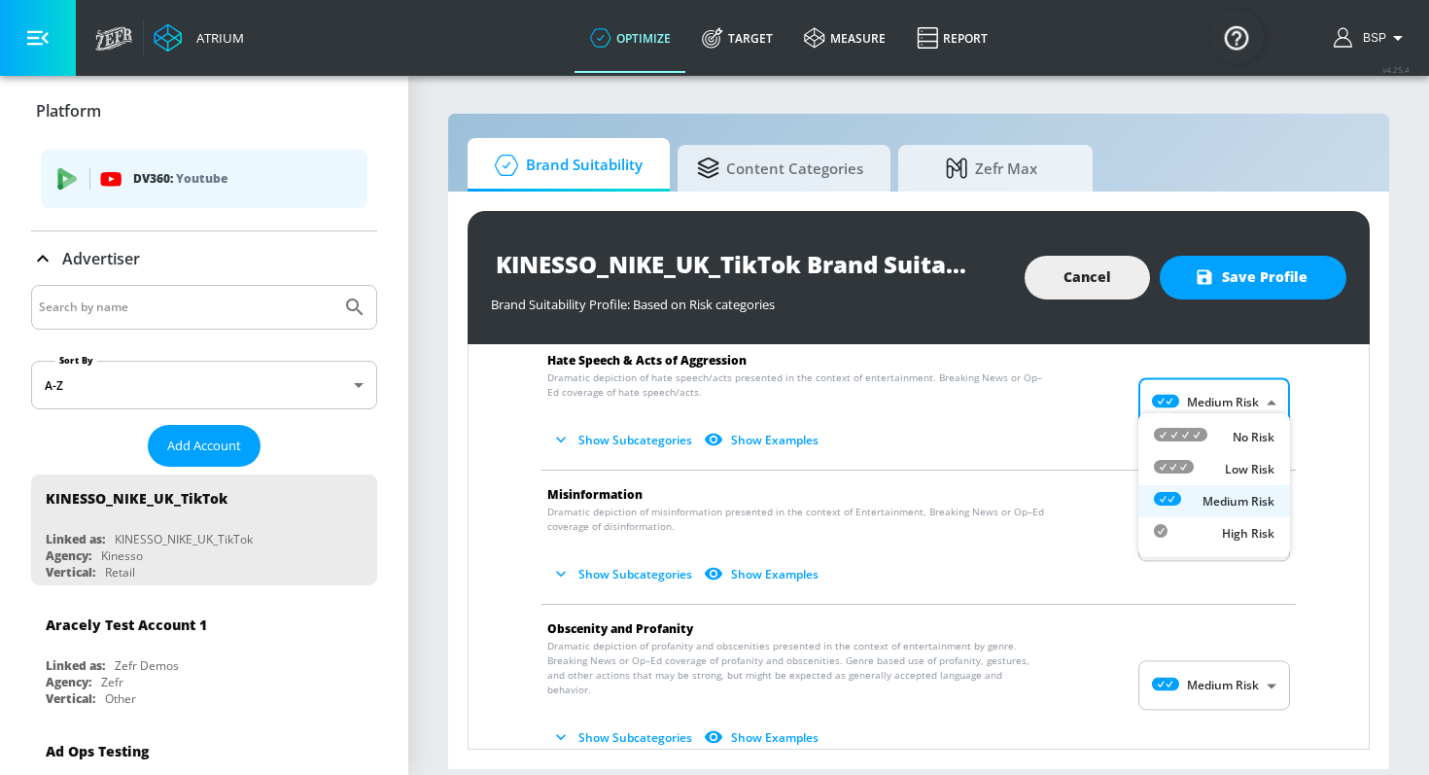
click at [1227, 440] on div "No Risk" at bounding box center [1214, 437] width 121 height 20
type input "MINIMAL"
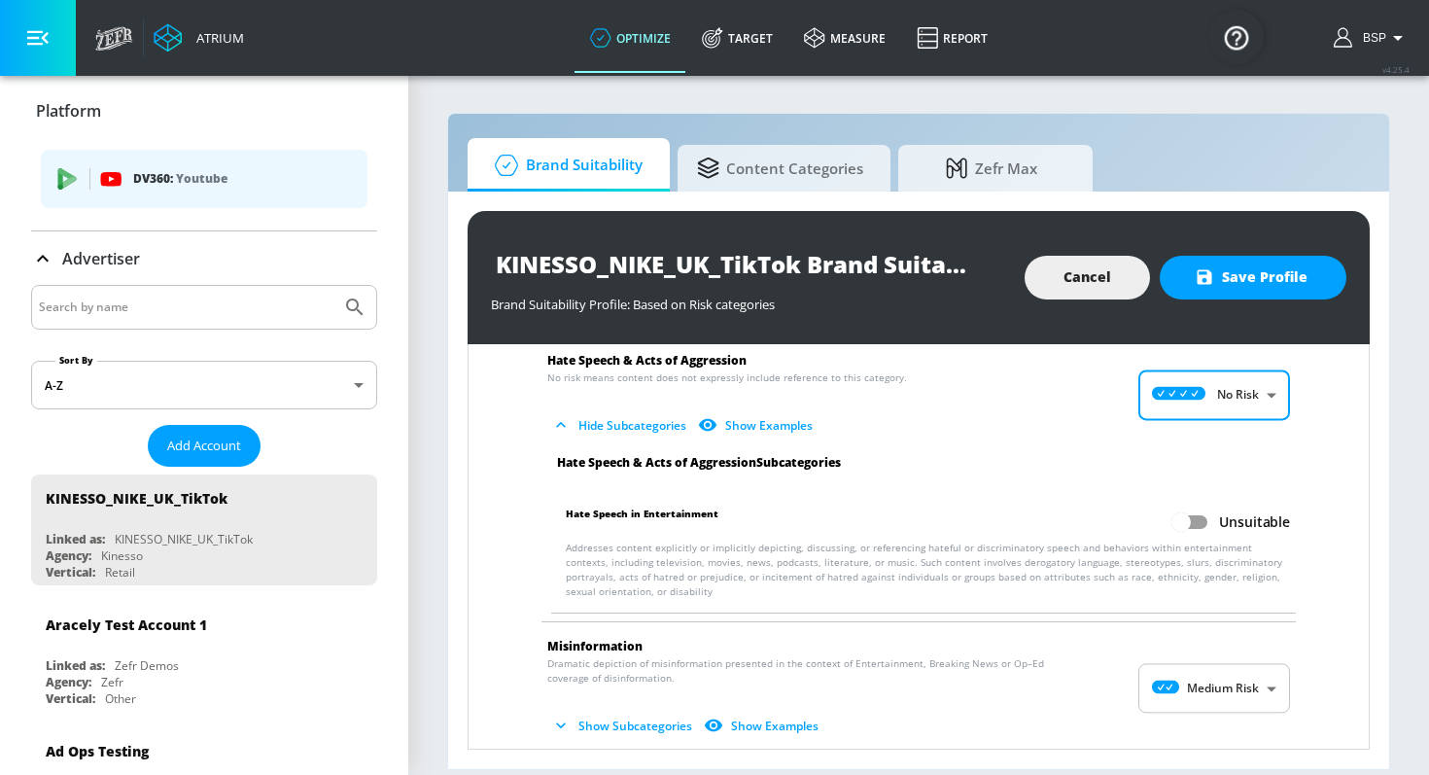
scroll to position [2032, 0]
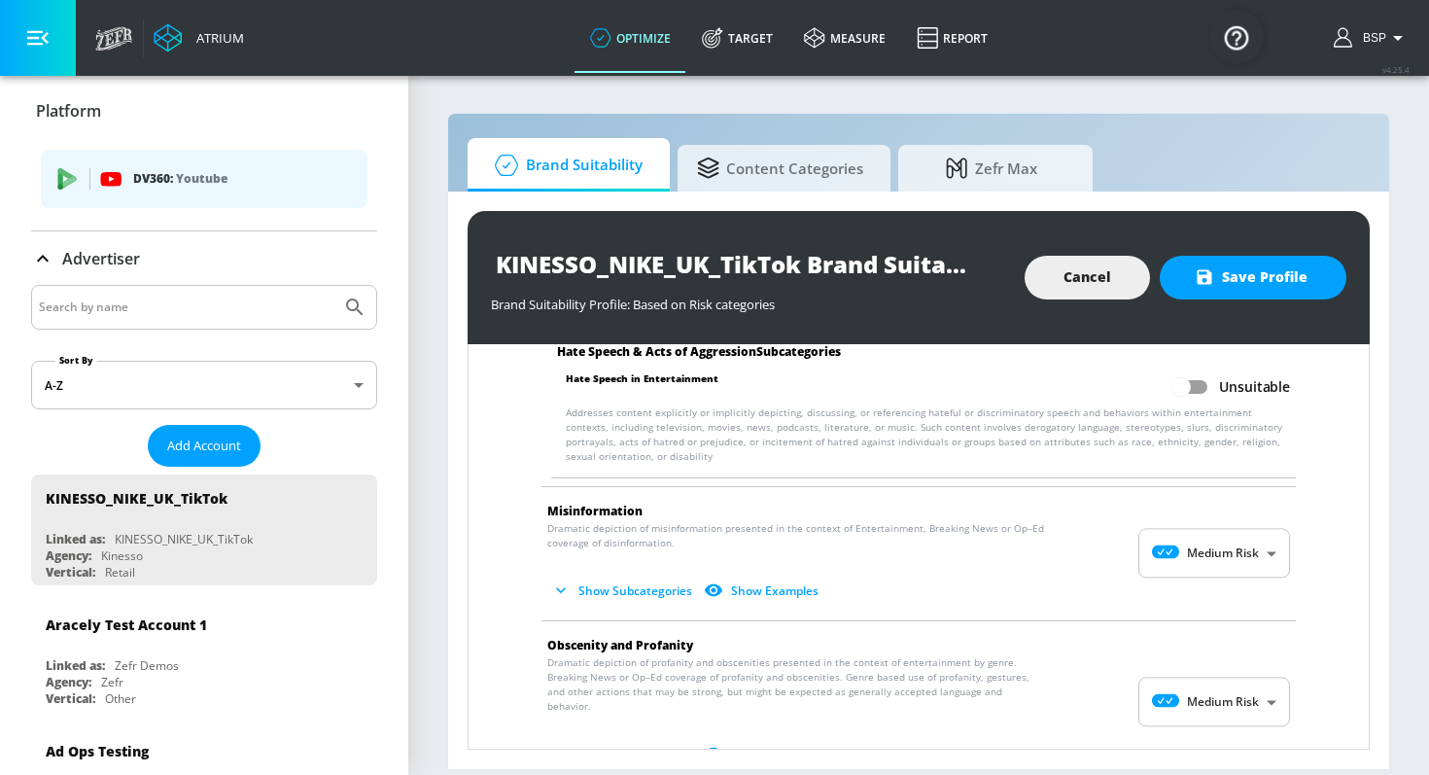
click at [1213, 538] on body "Atrium optimize Target measure Report optimize Target measure Report v 4.25.4 B…" at bounding box center [714, 387] width 1429 height 775
click at [1195, 592] on div at bounding box center [1180, 587] width 53 height 20
type input "MINIMAL"
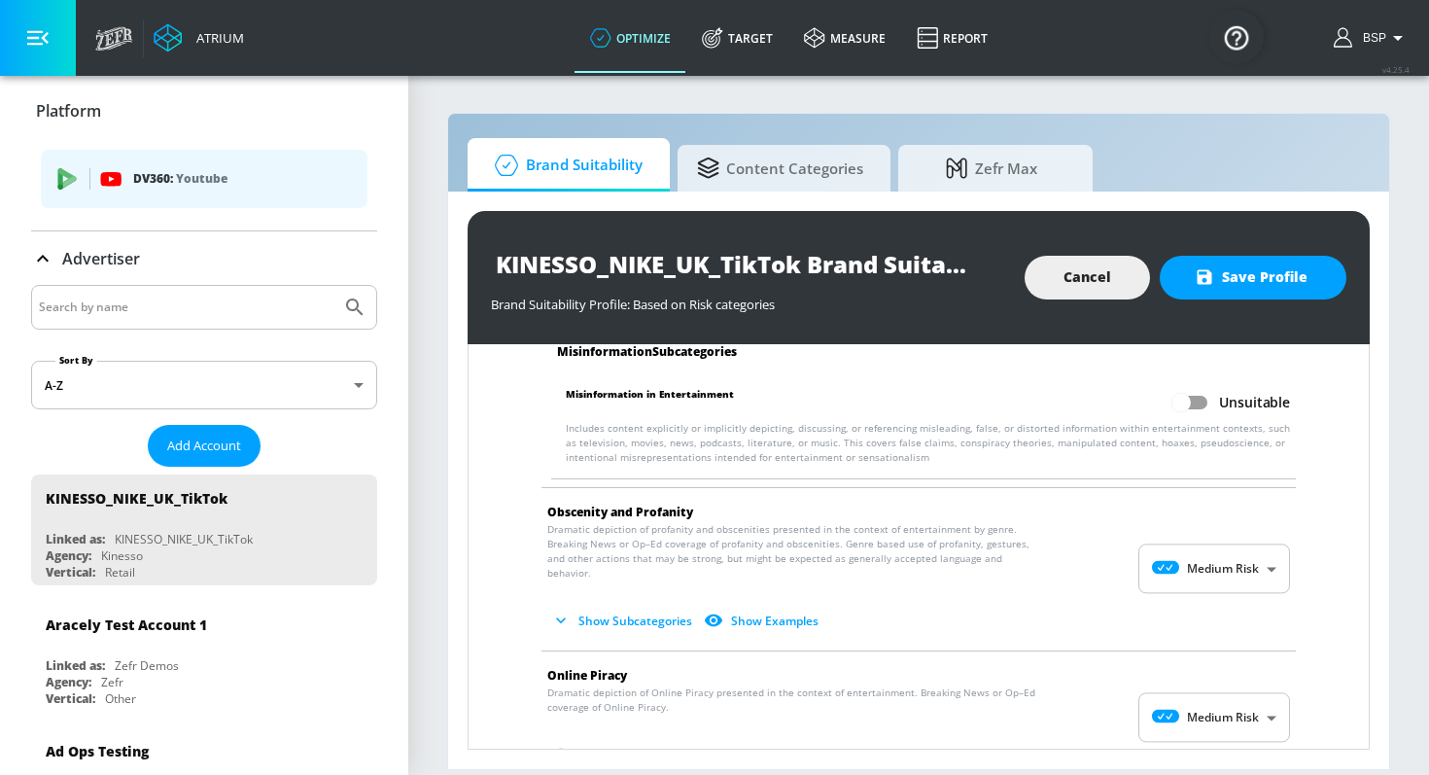
scroll to position [2332, 0]
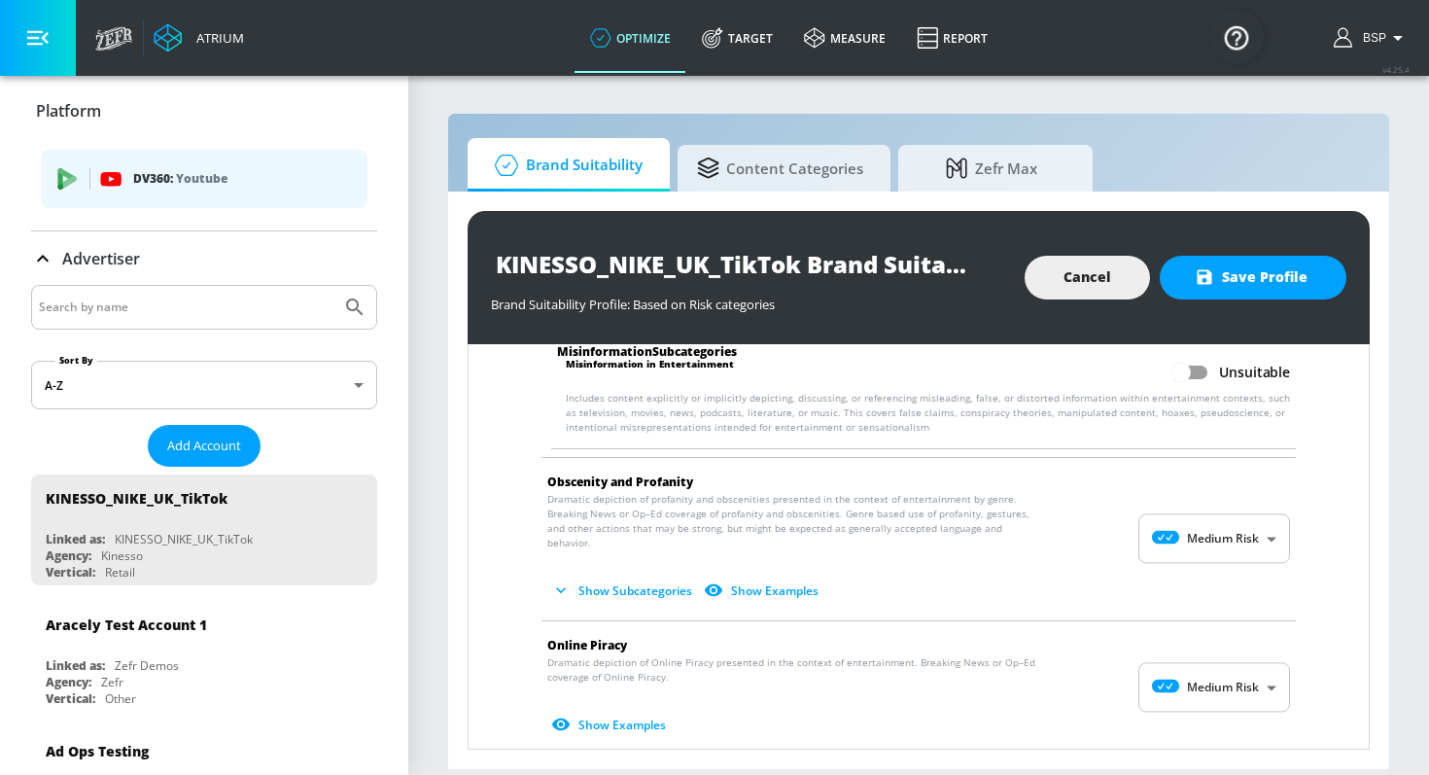
click at [1213, 533] on body "Atrium optimize Target measure Report optimize Target measure Report v 4.25.4 B…" at bounding box center [714, 387] width 1429 height 775
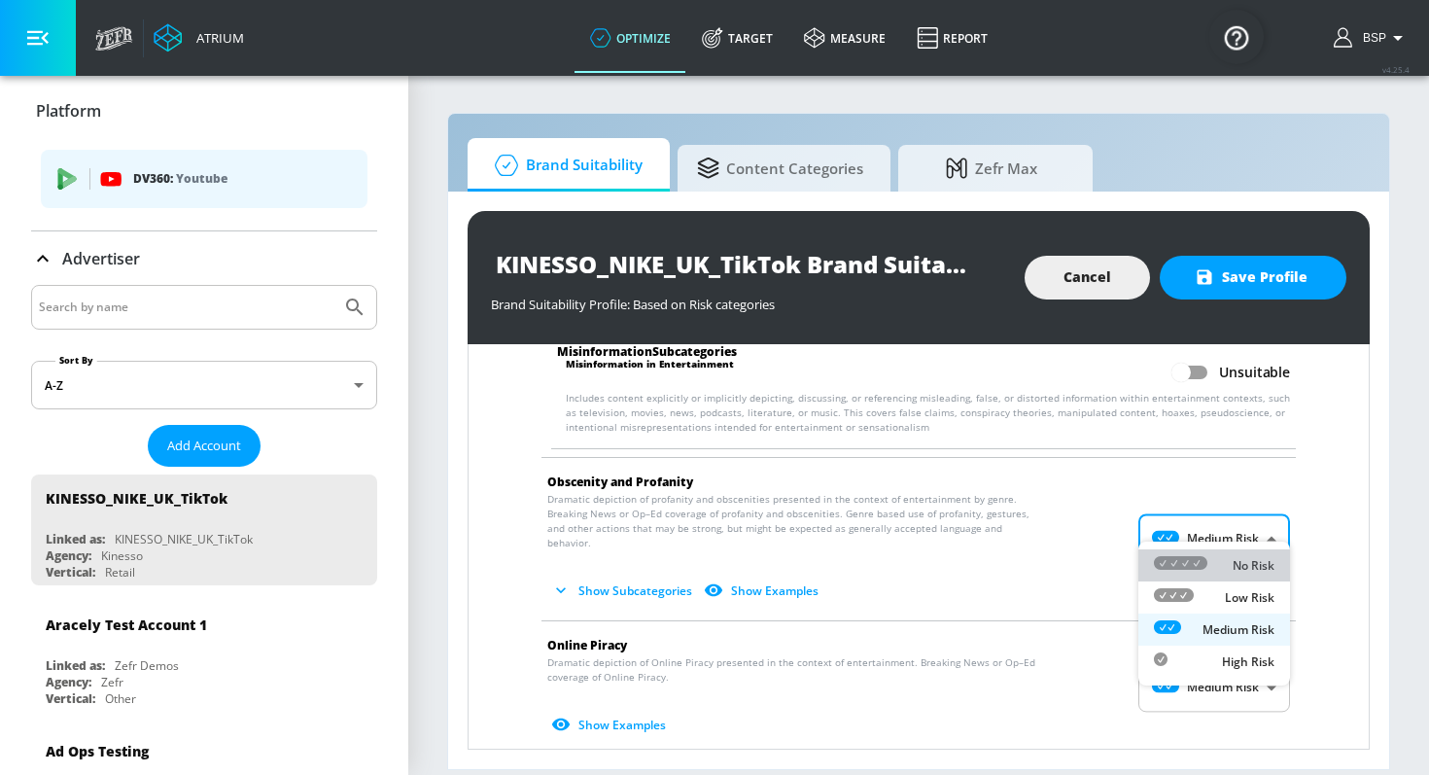
click at [1215, 557] on div "No Risk" at bounding box center [1214, 565] width 121 height 20
type input "MINIMAL"
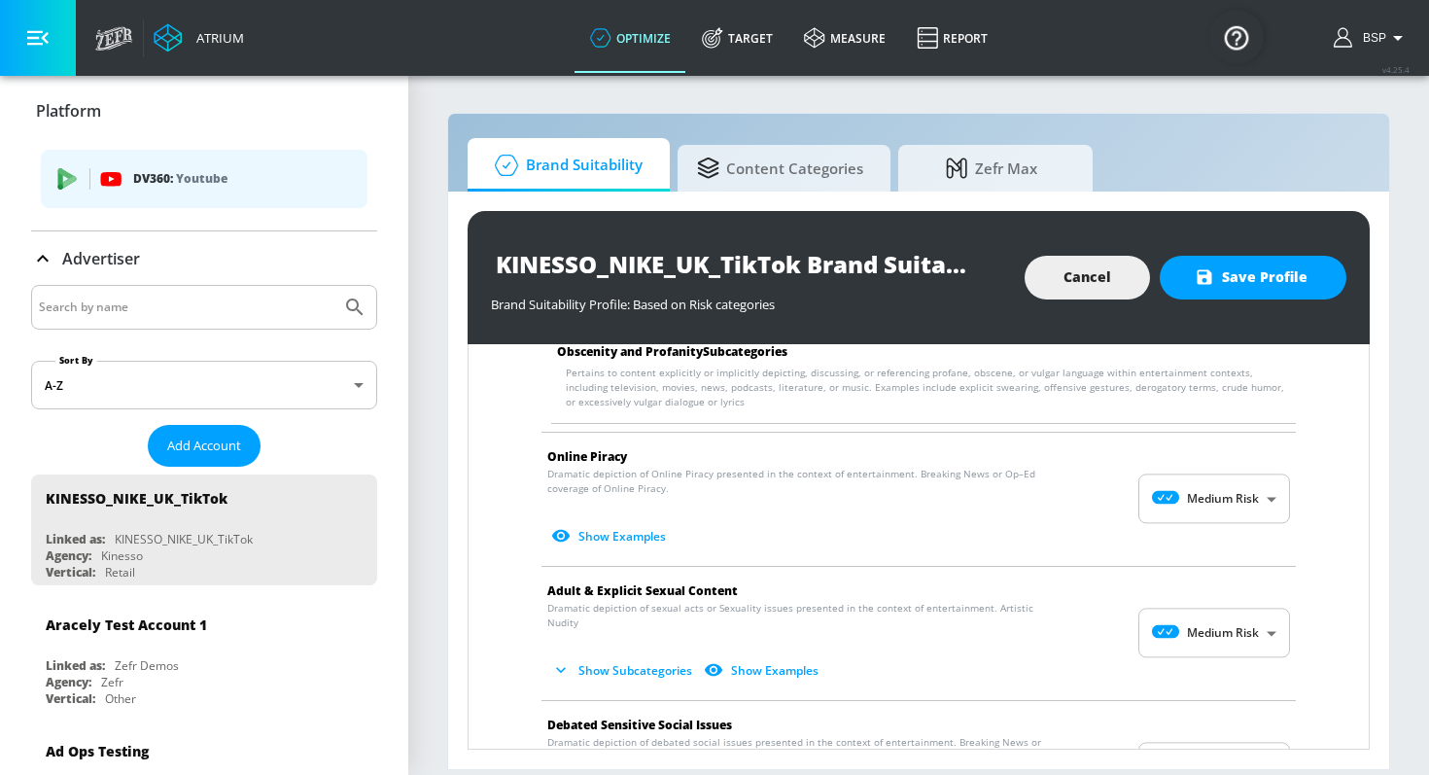
scroll to position [2630, 0]
click at [1220, 486] on body "Atrium optimize Target measure Report optimize Target measure Report v 4.25.4 B…" at bounding box center [714, 387] width 1429 height 775
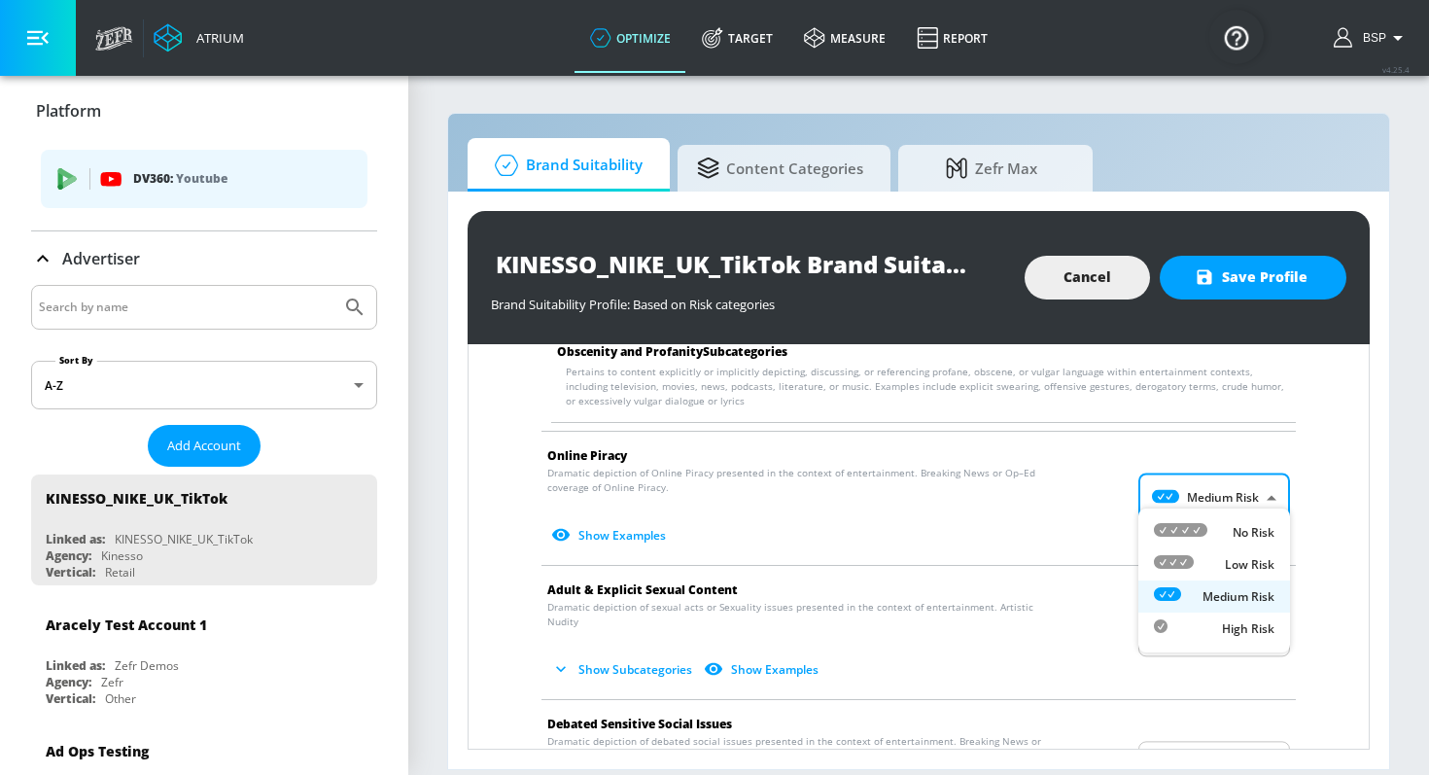
click at [1207, 524] on div "No Risk" at bounding box center [1214, 532] width 121 height 20
type input "MINIMAL"
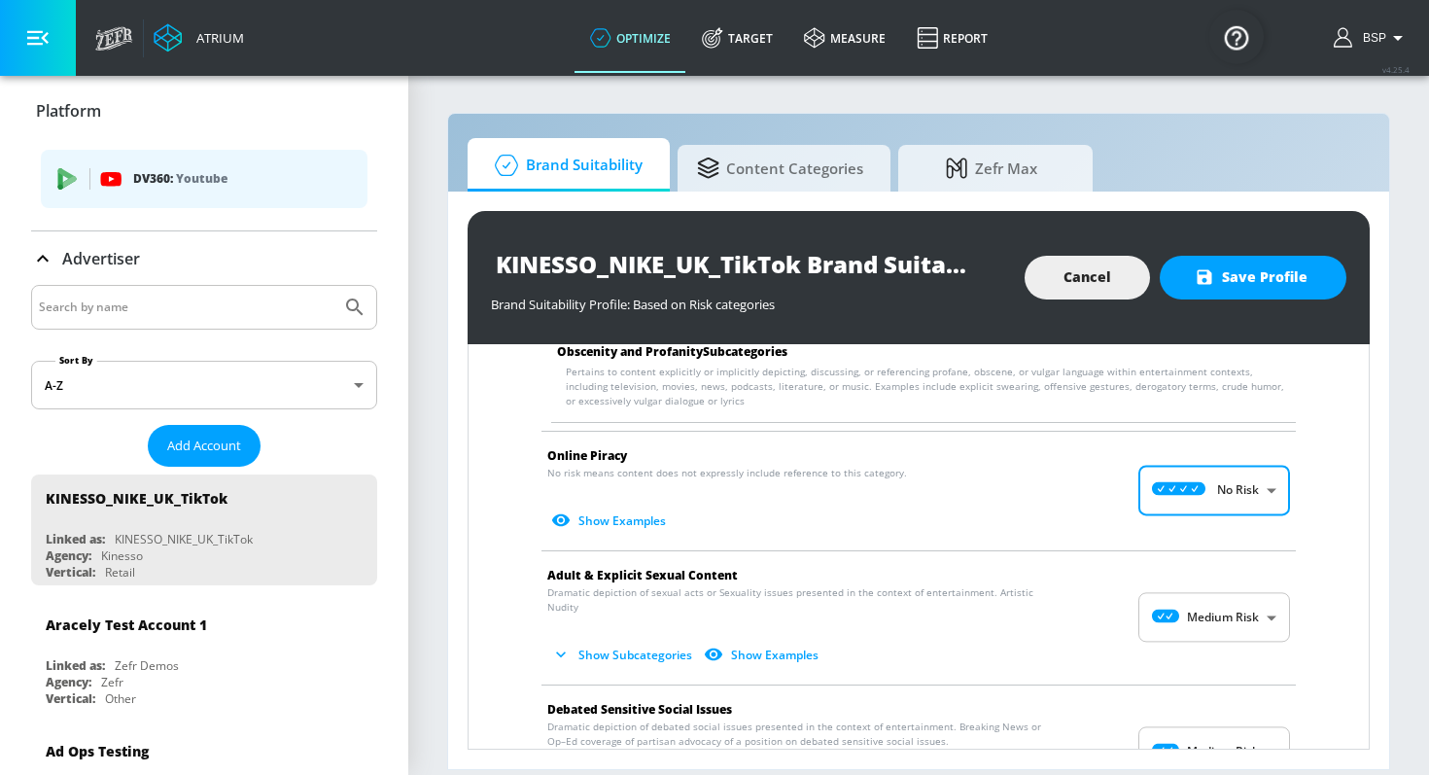
click at [1208, 580] on body "Atrium optimize Target measure Report optimize Target measure Report v 4.25.4 B…" at bounding box center [714, 387] width 1429 height 775
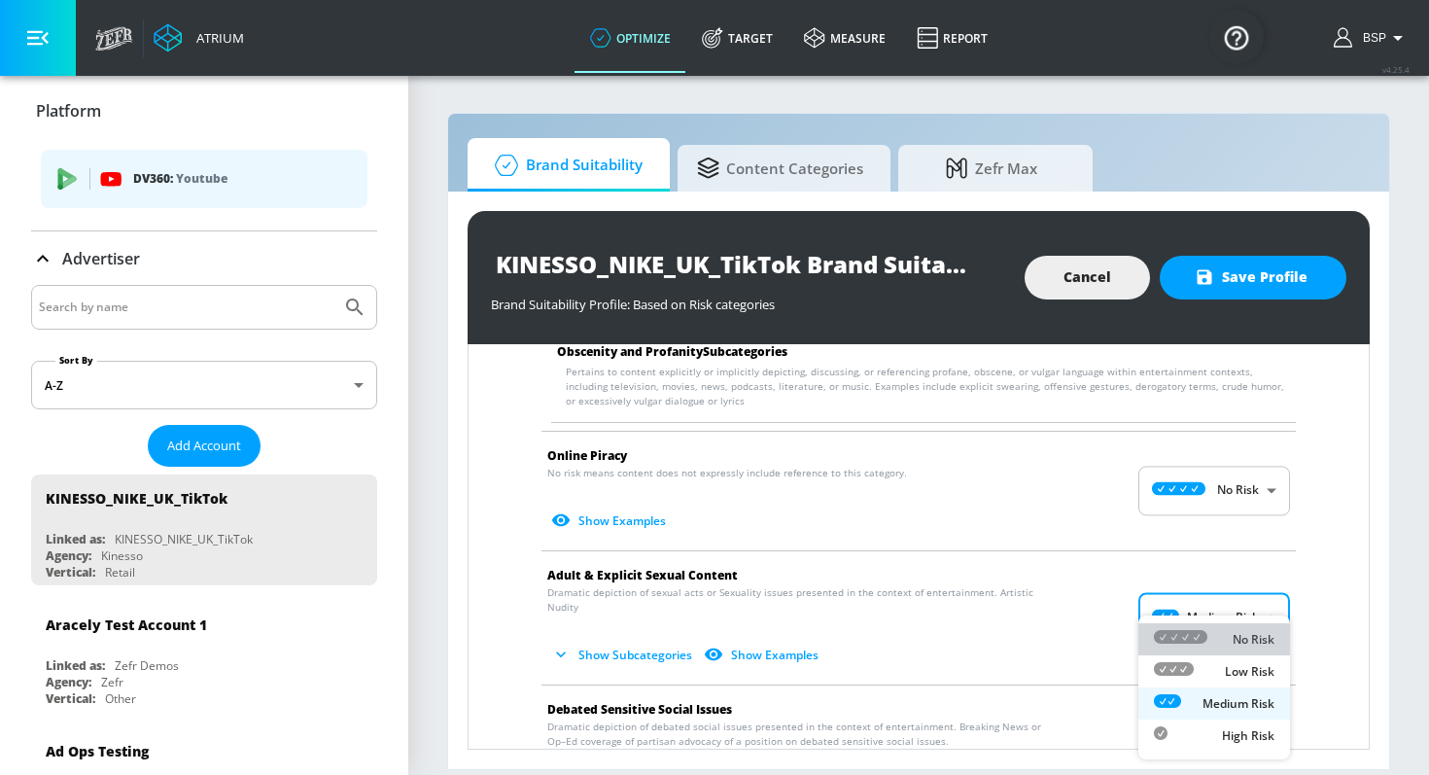
click at [1197, 635] on icon at bounding box center [1180, 637] width 53 height 14
type input "MINIMAL"
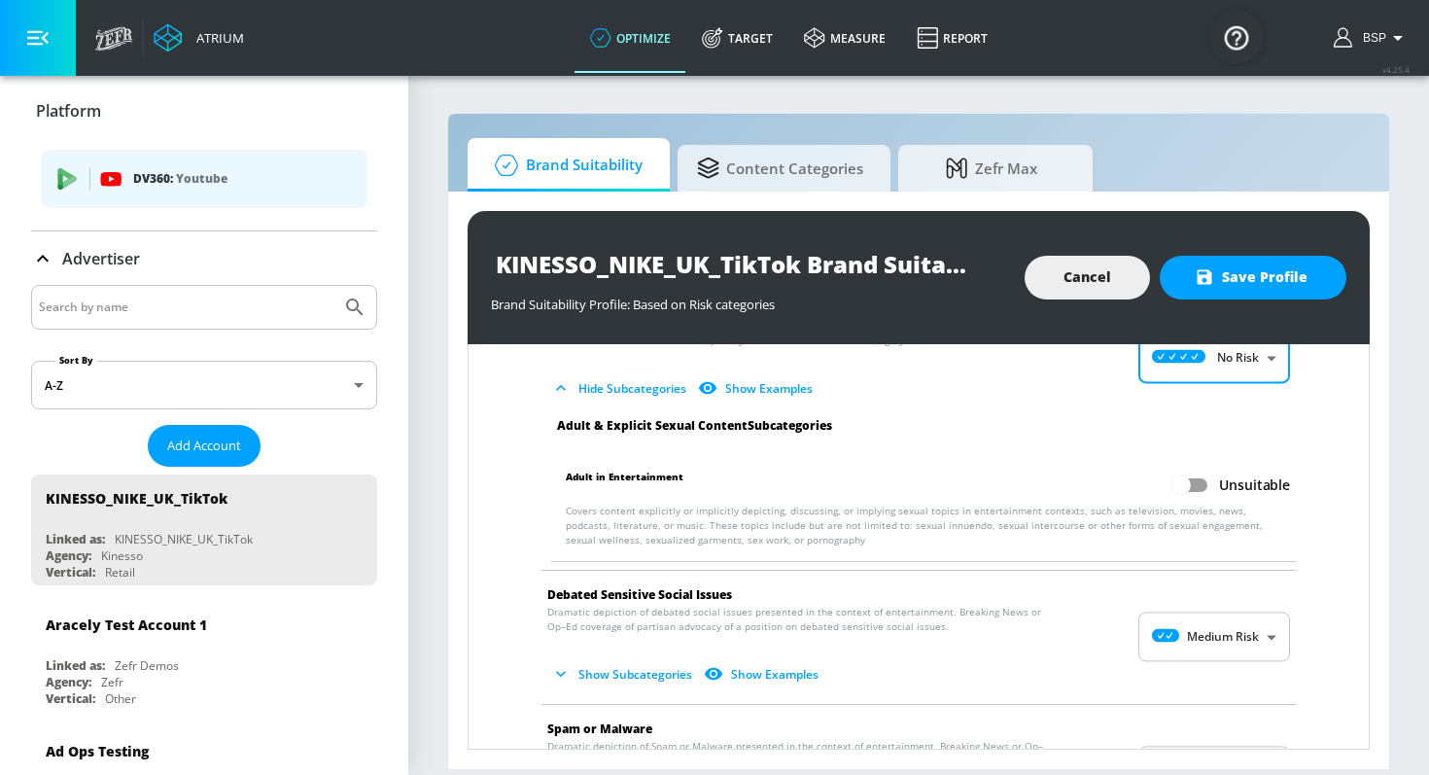
scroll to position [2905, 0]
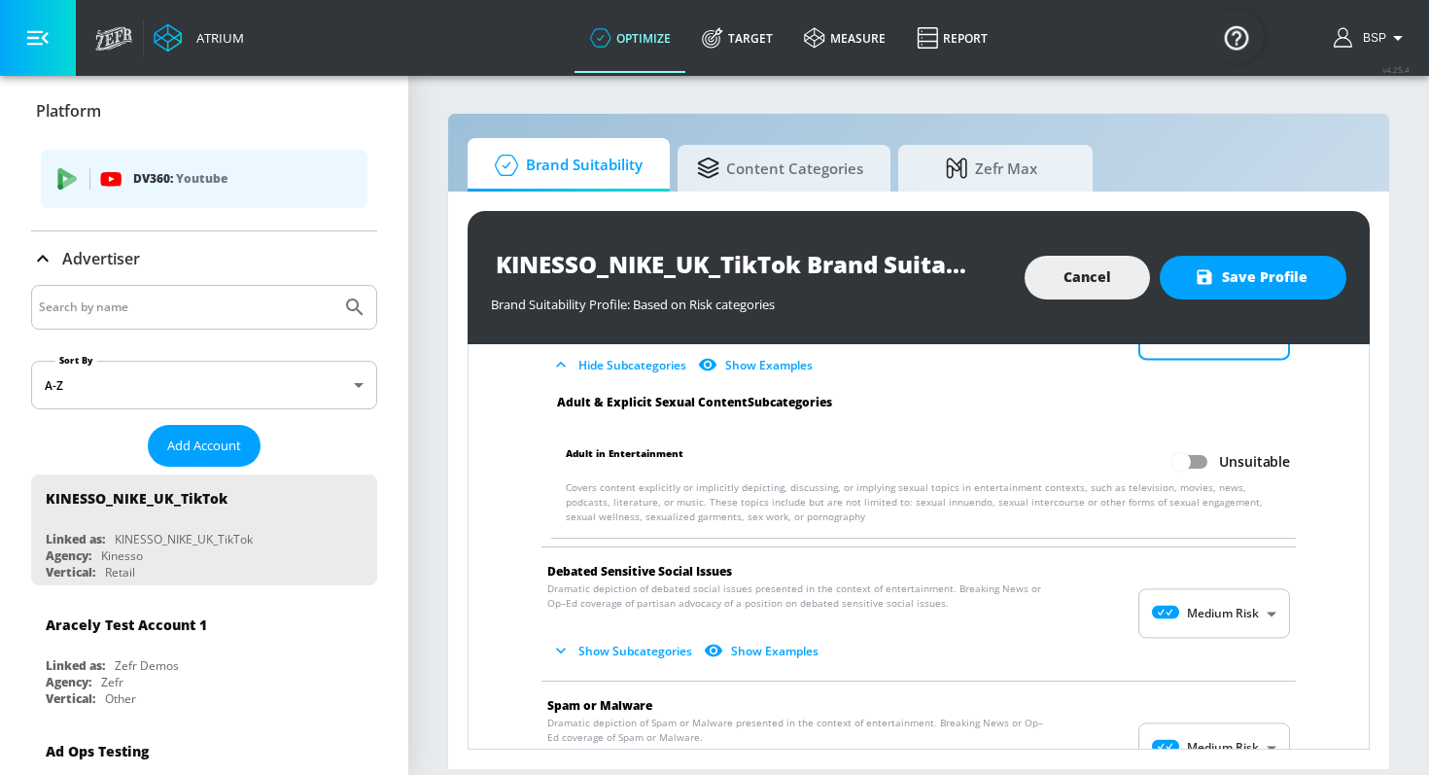
click at [1221, 590] on body "Atrium optimize Target measure Report optimize Target measure Report v 4.25.4 B…" at bounding box center [714, 387] width 1429 height 775
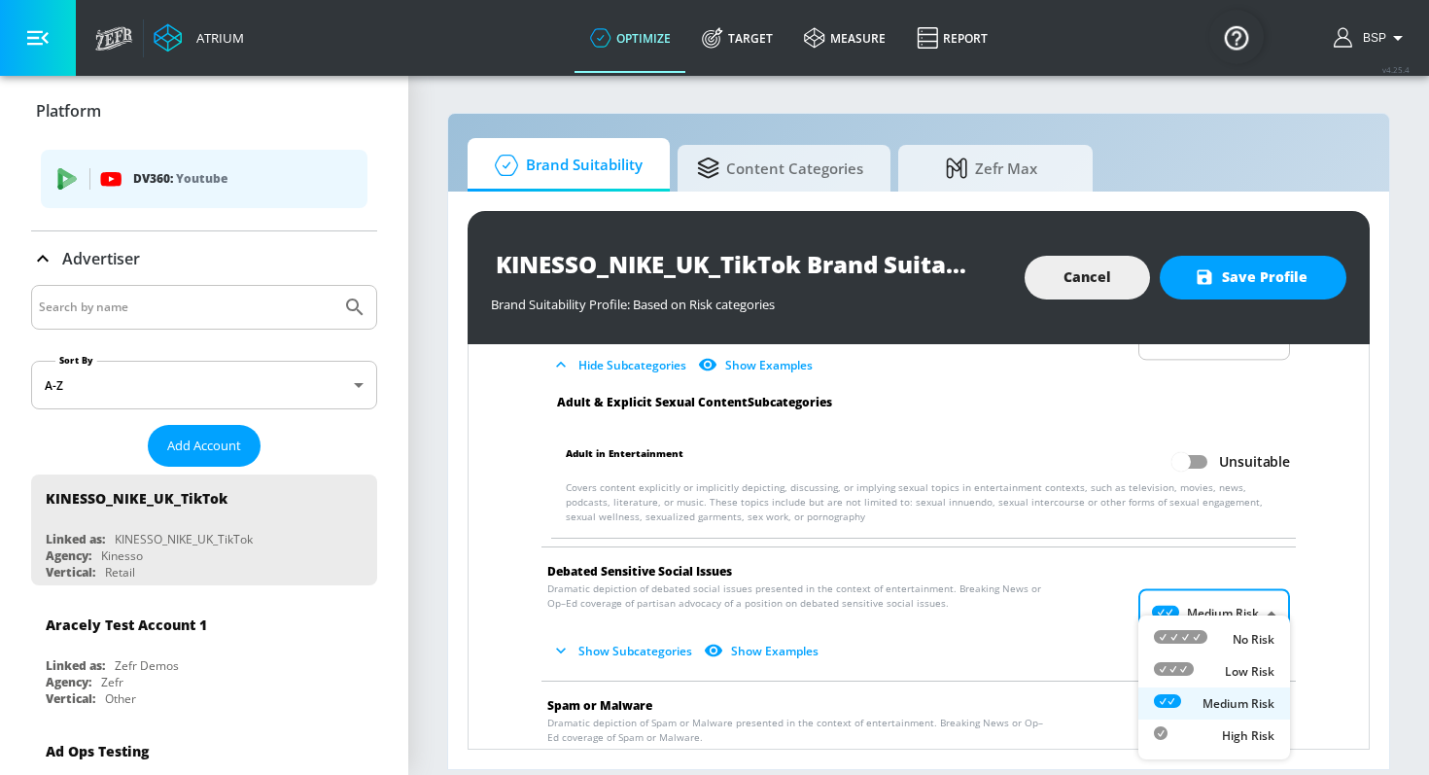
click at [1202, 630] on icon at bounding box center [1180, 637] width 53 height 14
type input "MINIMAL"
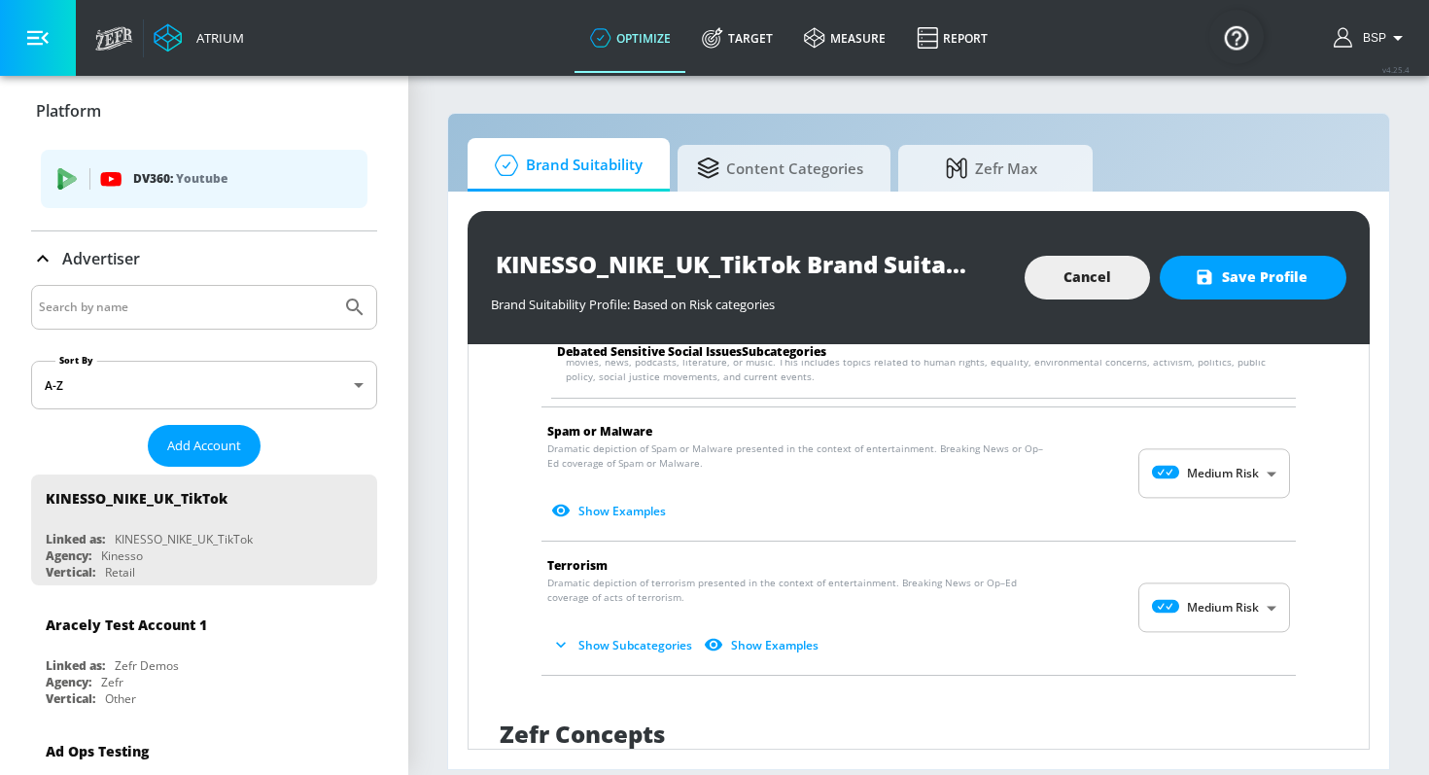
scroll to position [3322, 0]
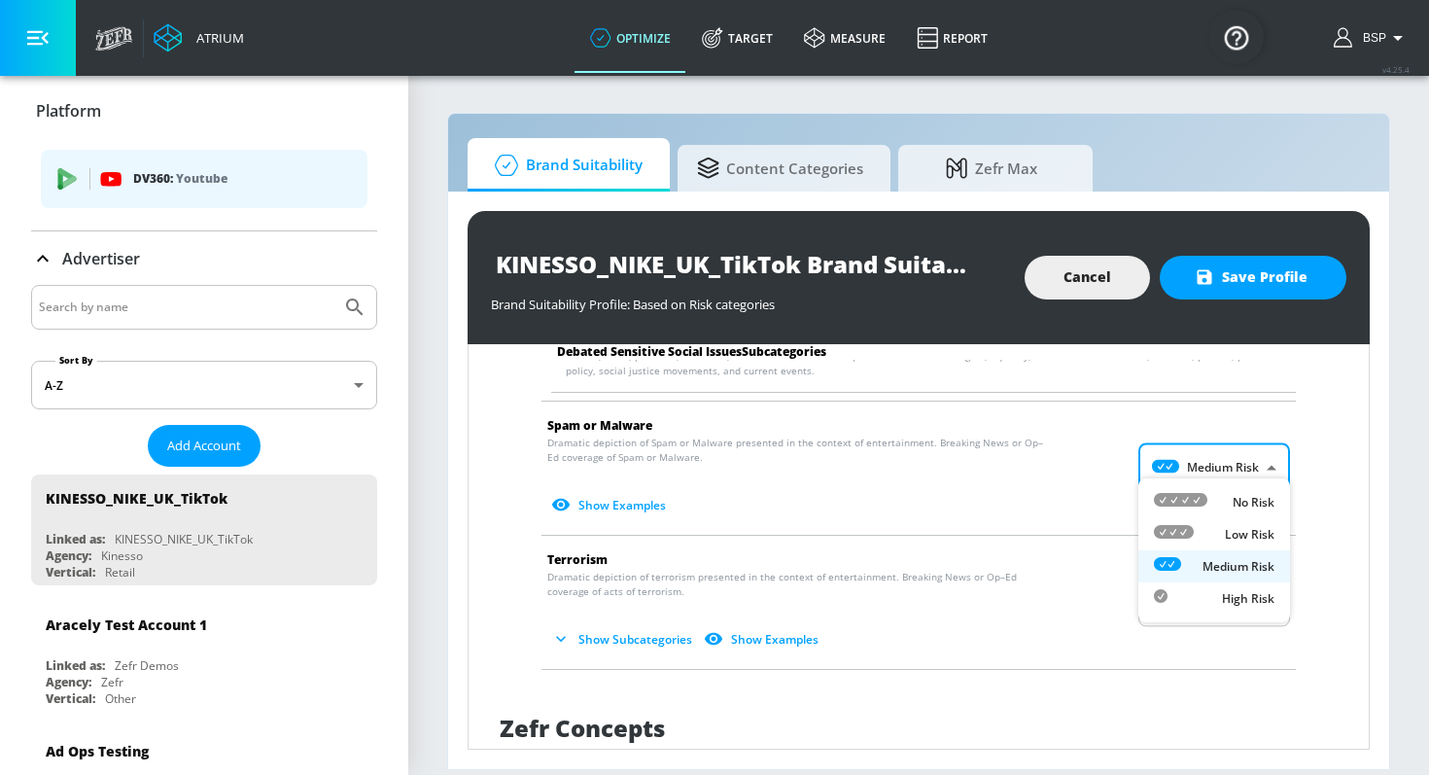
click at [1222, 438] on body "Atrium optimize Target measure Report optimize Target measure Report v 4.25.4 B…" at bounding box center [714, 387] width 1429 height 775
click at [1210, 497] on div "No Risk" at bounding box center [1214, 502] width 121 height 20
type input "MINIMAL"
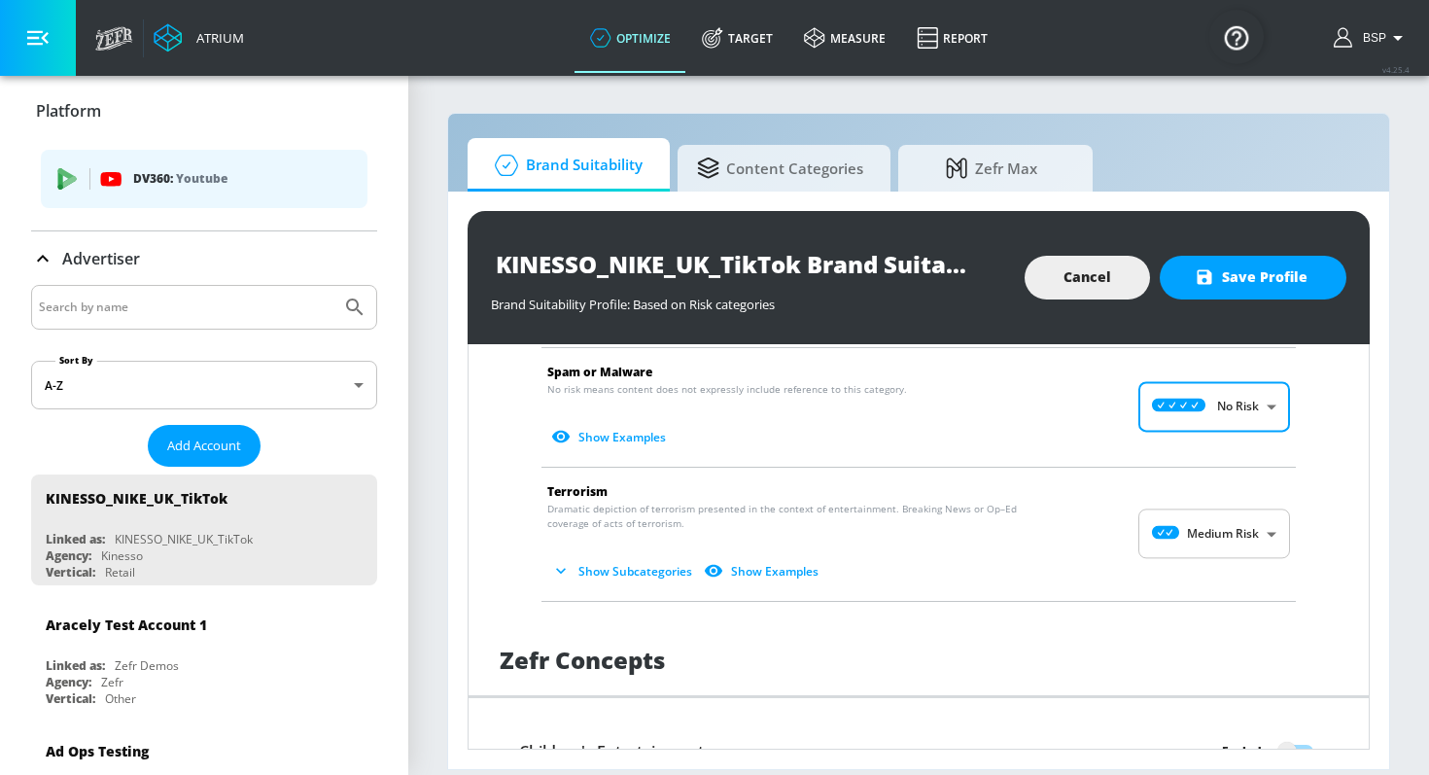
scroll to position [3397, 0]
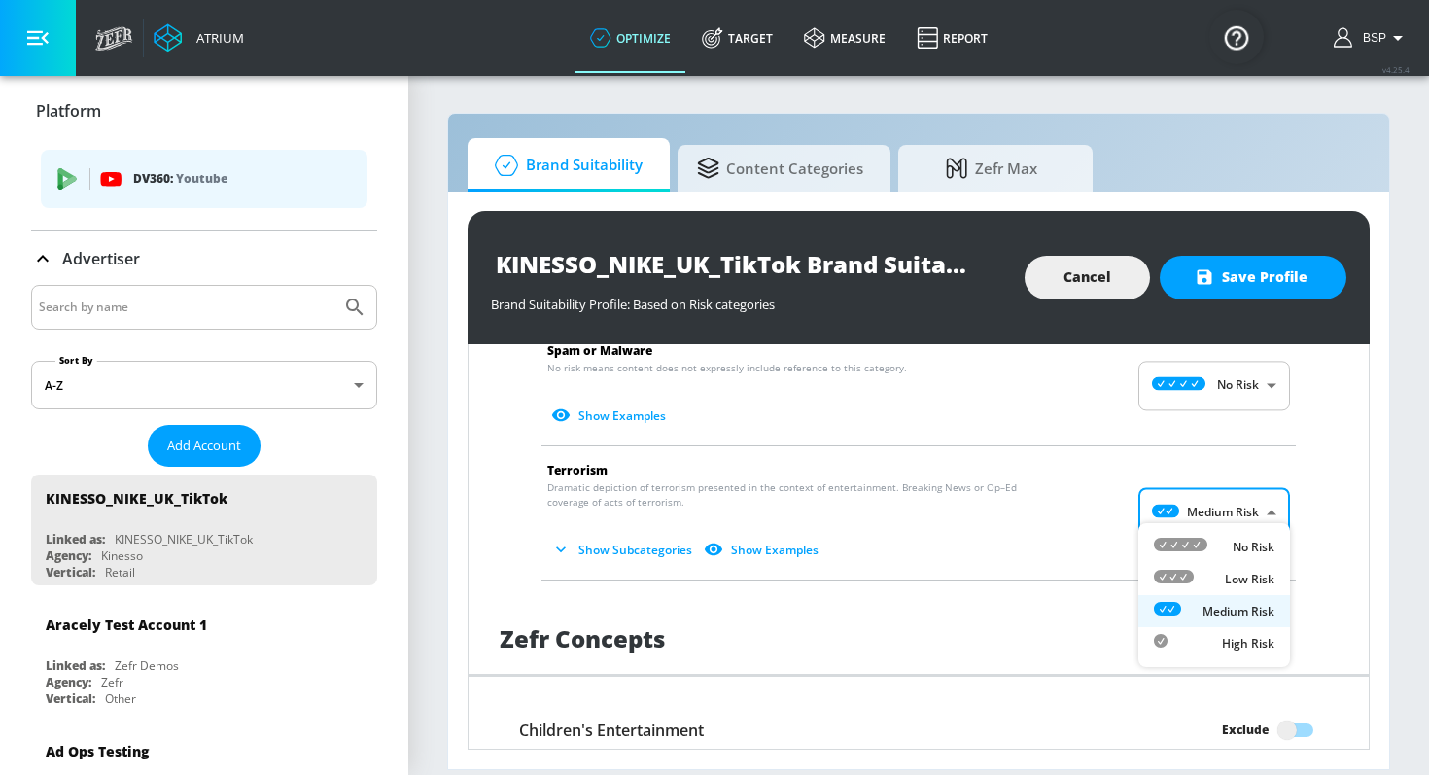
click at [1211, 501] on body "Atrium optimize Target measure Report optimize Target measure Report v 4.25.4 B…" at bounding box center [714, 387] width 1429 height 775
click at [1199, 546] on icon at bounding box center [1180, 544] width 53 height 14
type input "MINIMAL"
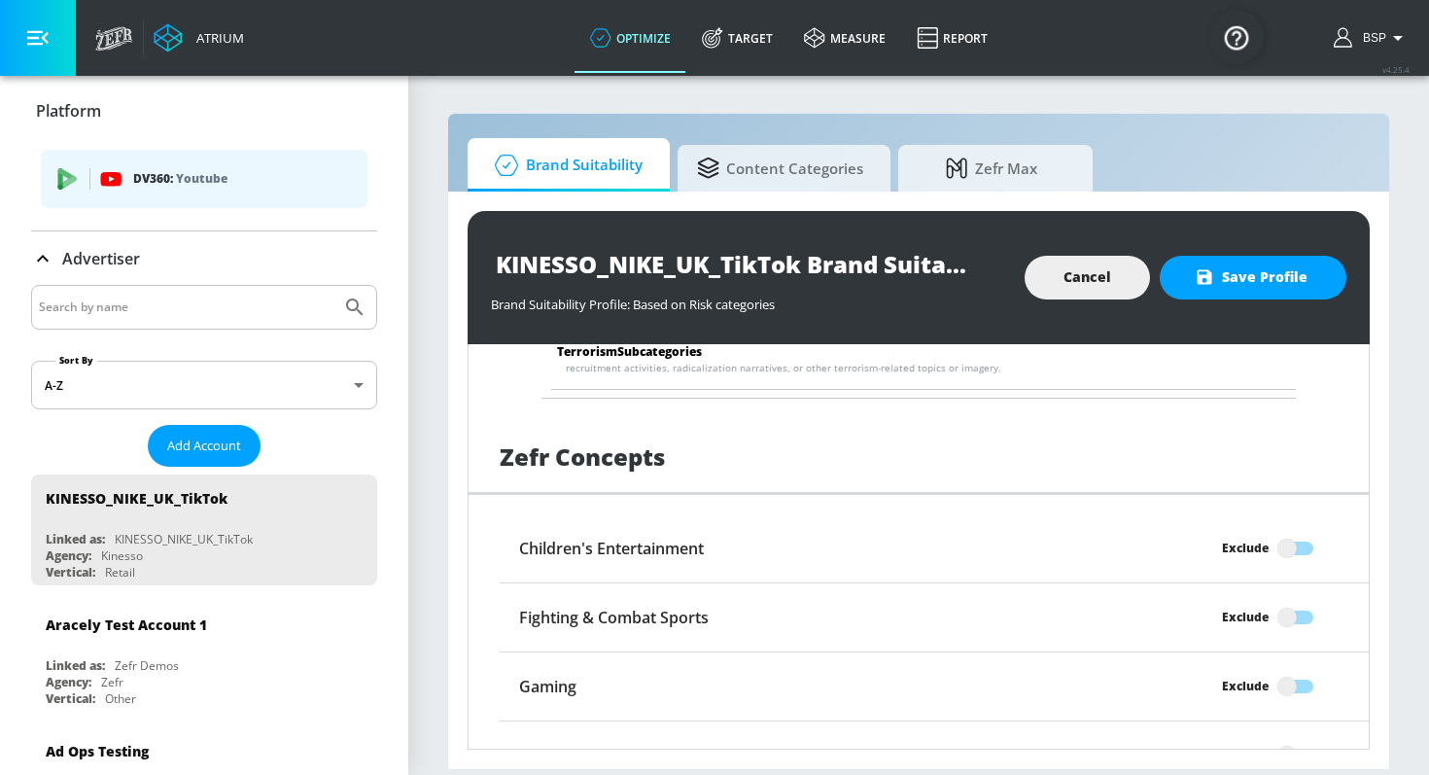
scroll to position [3879, 0]
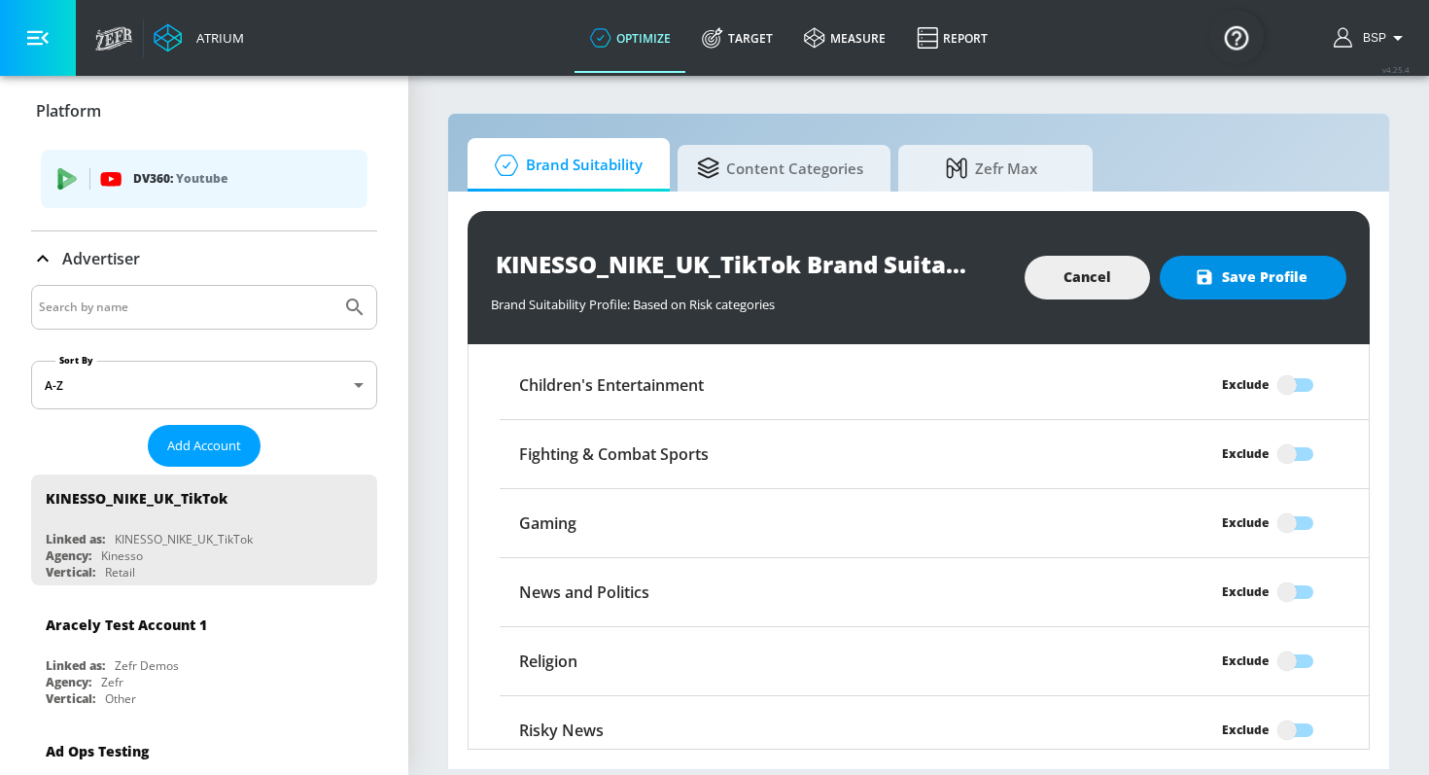
click at [1267, 272] on span "Save Profile" at bounding box center [1252, 277] width 109 height 24
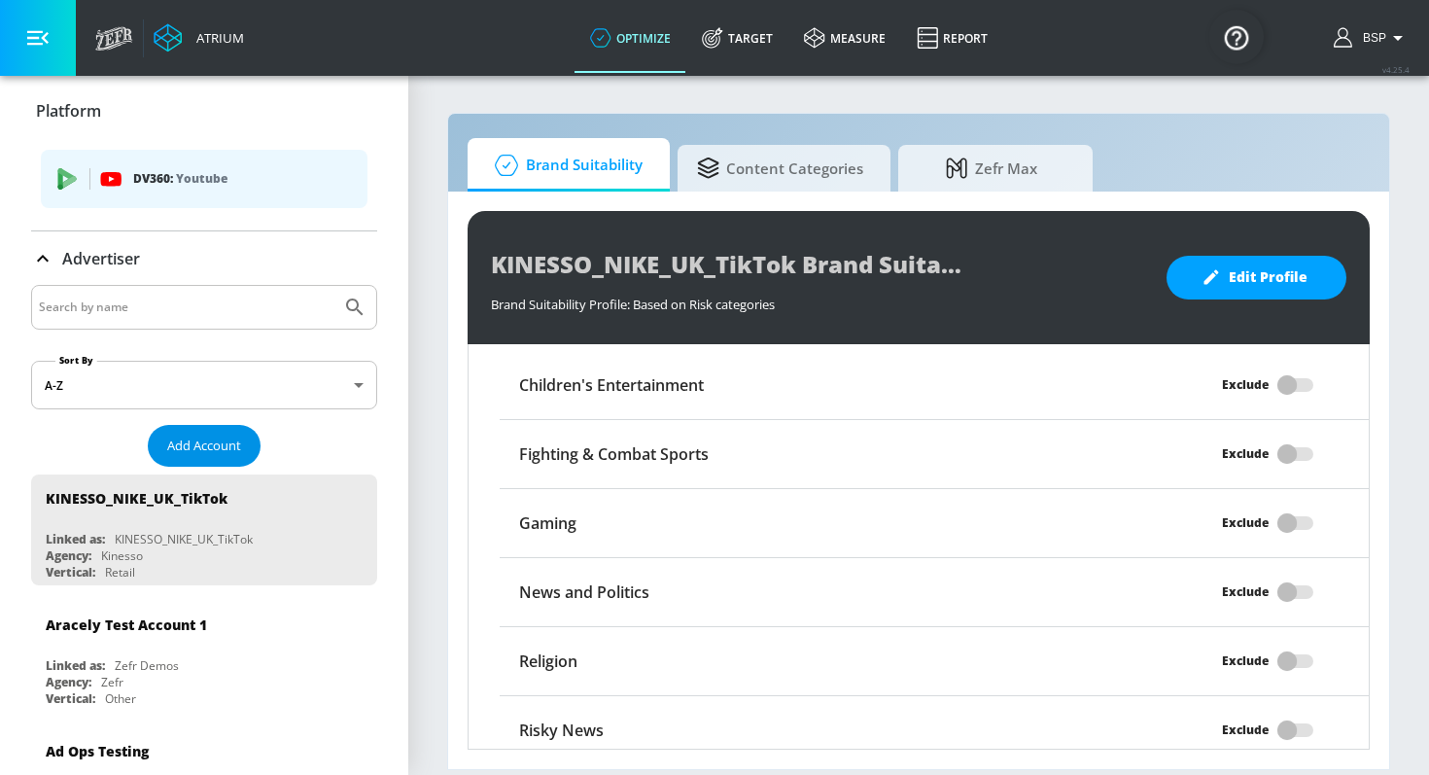
click at [211, 441] on span "Add Account" at bounding box center [204, 445] width 74 height 22
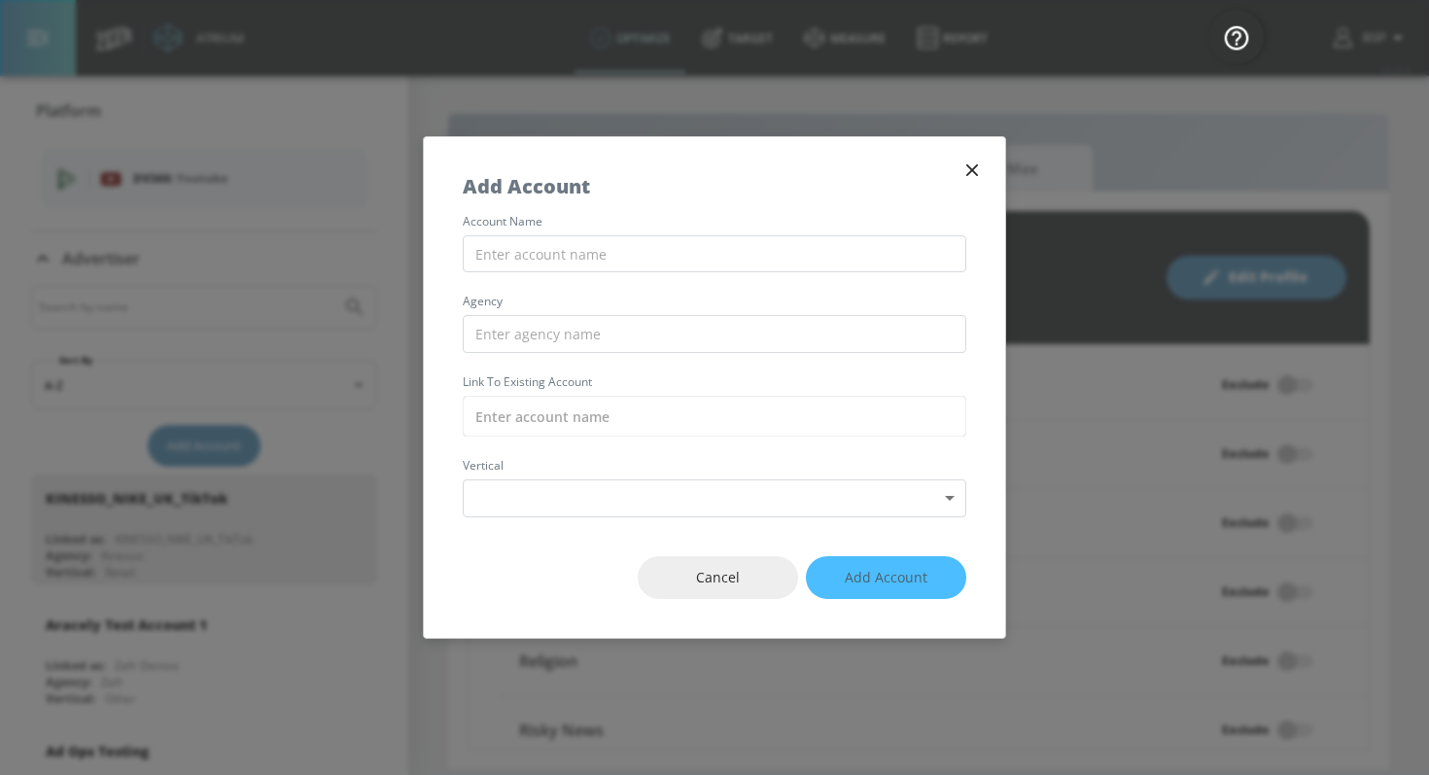
click at [693, 233] on div "account name agency Link to Existing Account vertical Select Vertical ​" at bounding box center [714, 366] width 581 height 301
click at [689, 257] on input "text" at bounding box center [714, 254] width 503 height 38
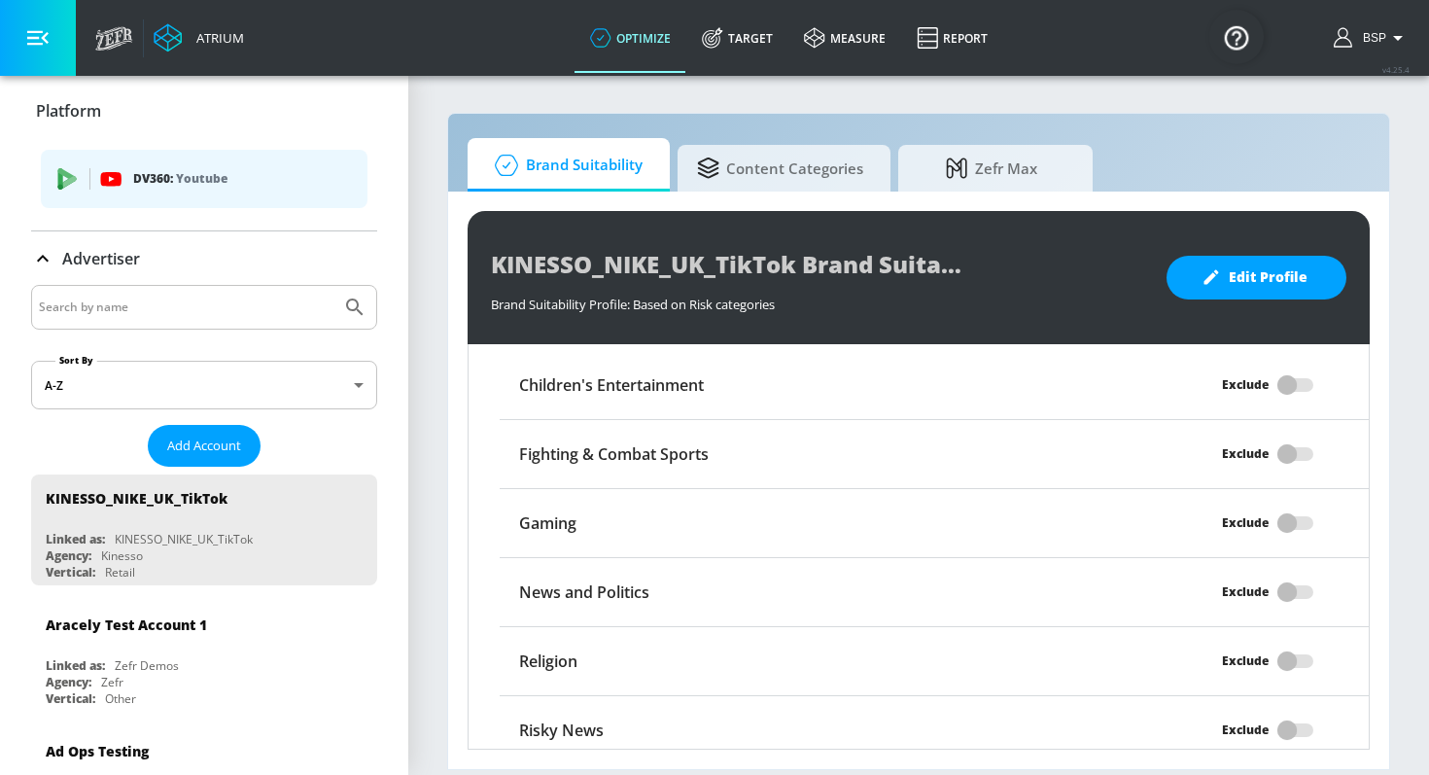
click at [164, 312] on input "Search by name" at bounding box center [186, 306] width 294 height 25
click at [333, 286] on button "Submit Search" at bounding box center [354, 307] width 43 height 43
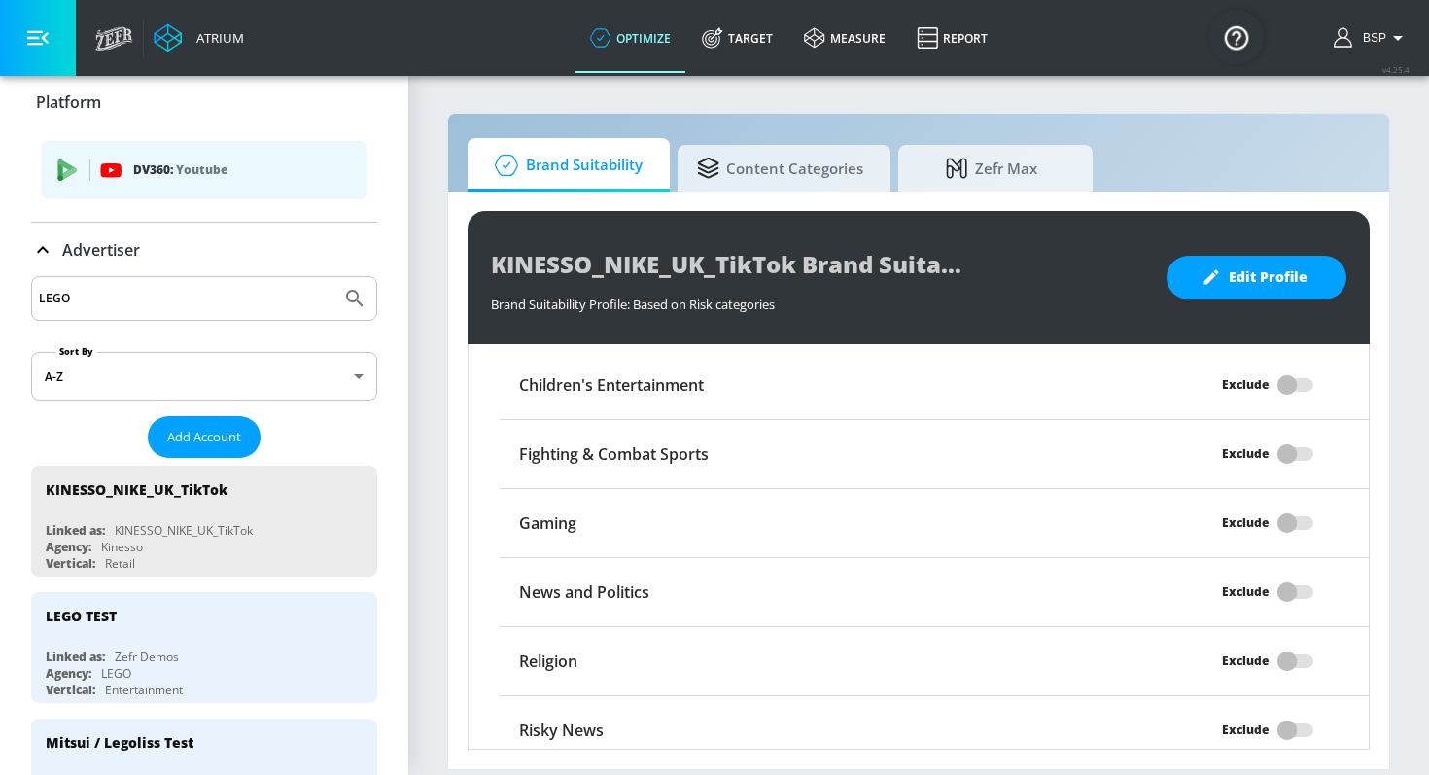
scroll to position [0, 0]
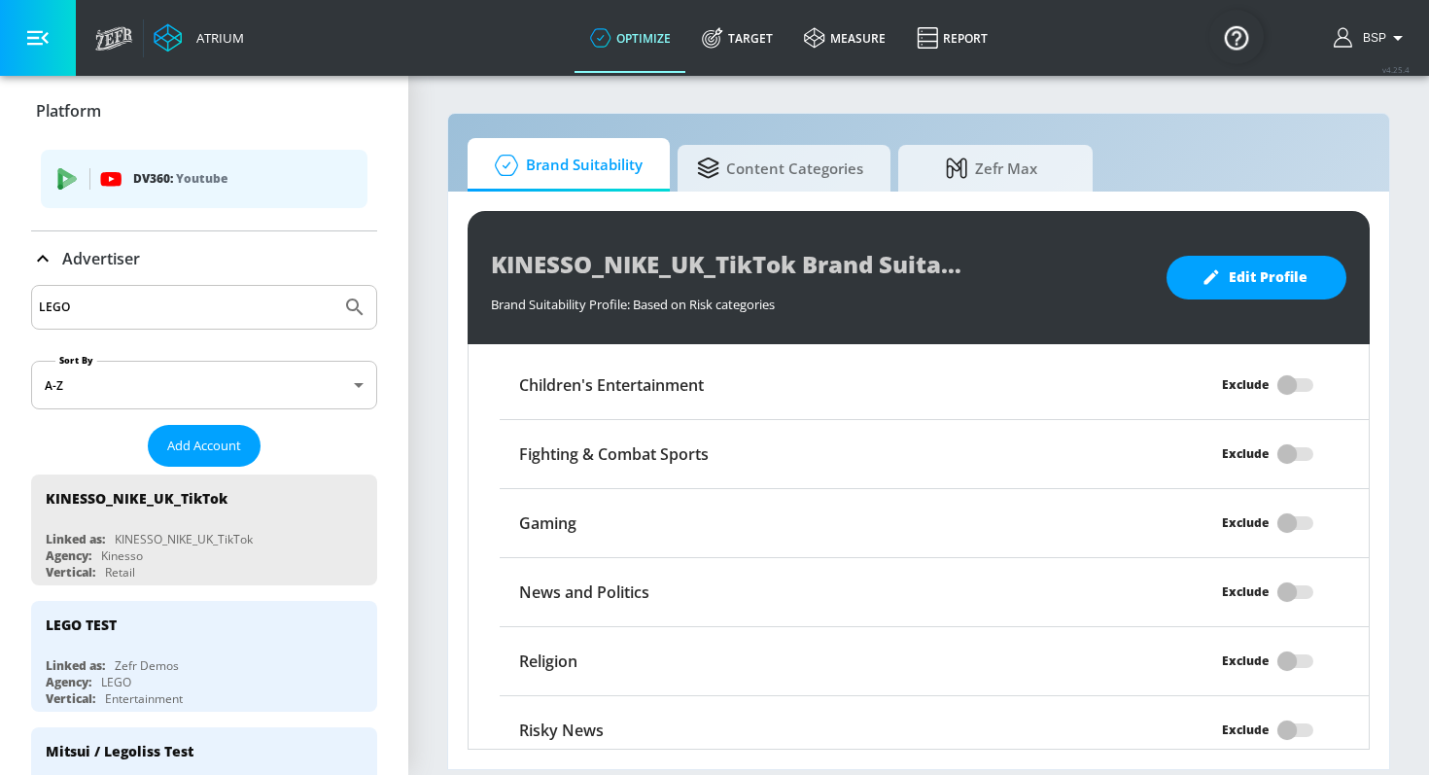
click at [147, 292] on div "LEGO" at bounding box center [204, 307] width 346 height 45
click at [128, 307] on input "LEGO" at bounding box center [186, 306] width 294 height 25
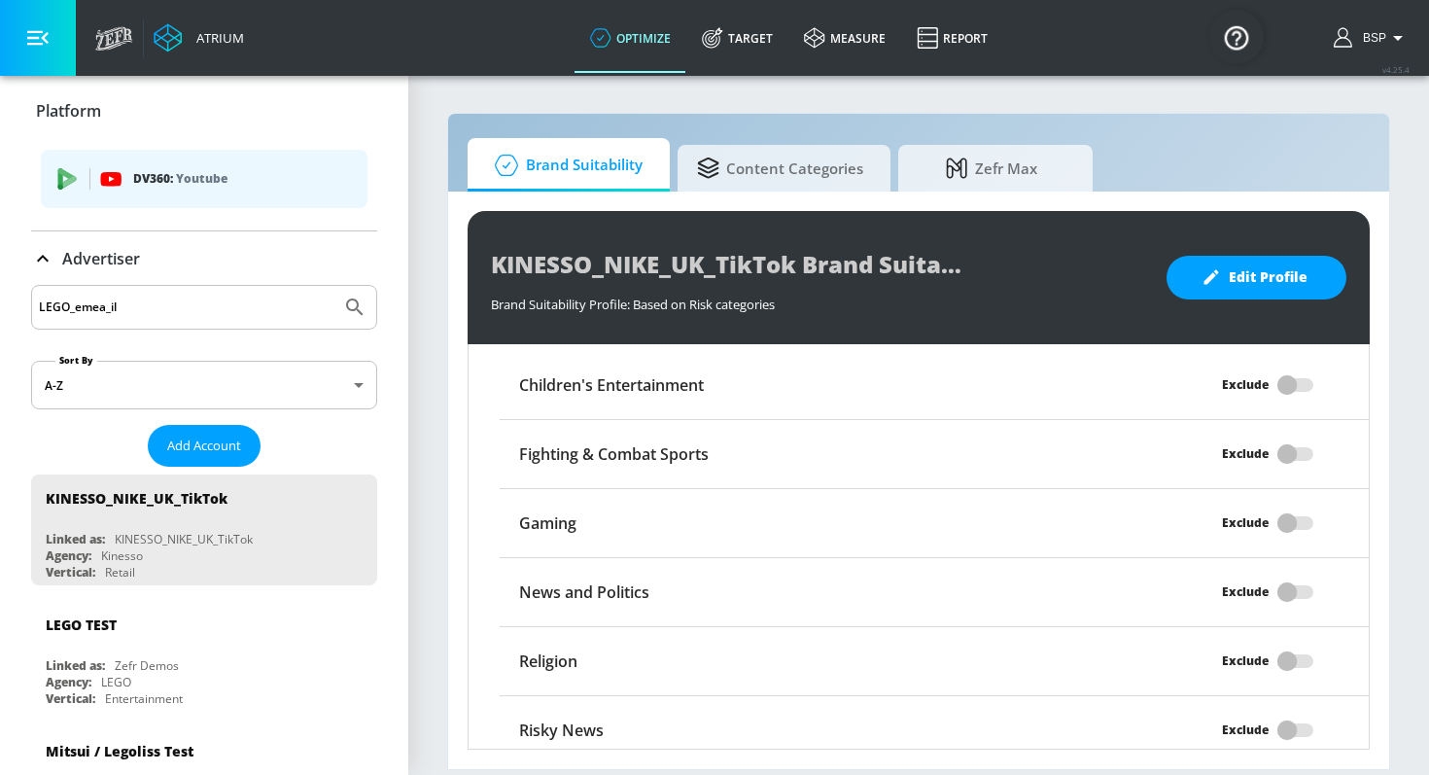
type input "LEGO_emea_il"
click at [333, 286] on button "Submit Search" at bounding box center [354, 307] width 43 height 43
click at [123, 314] on input "LEGO_emea_il" at bounding box center [186, 306] width 294 height 25
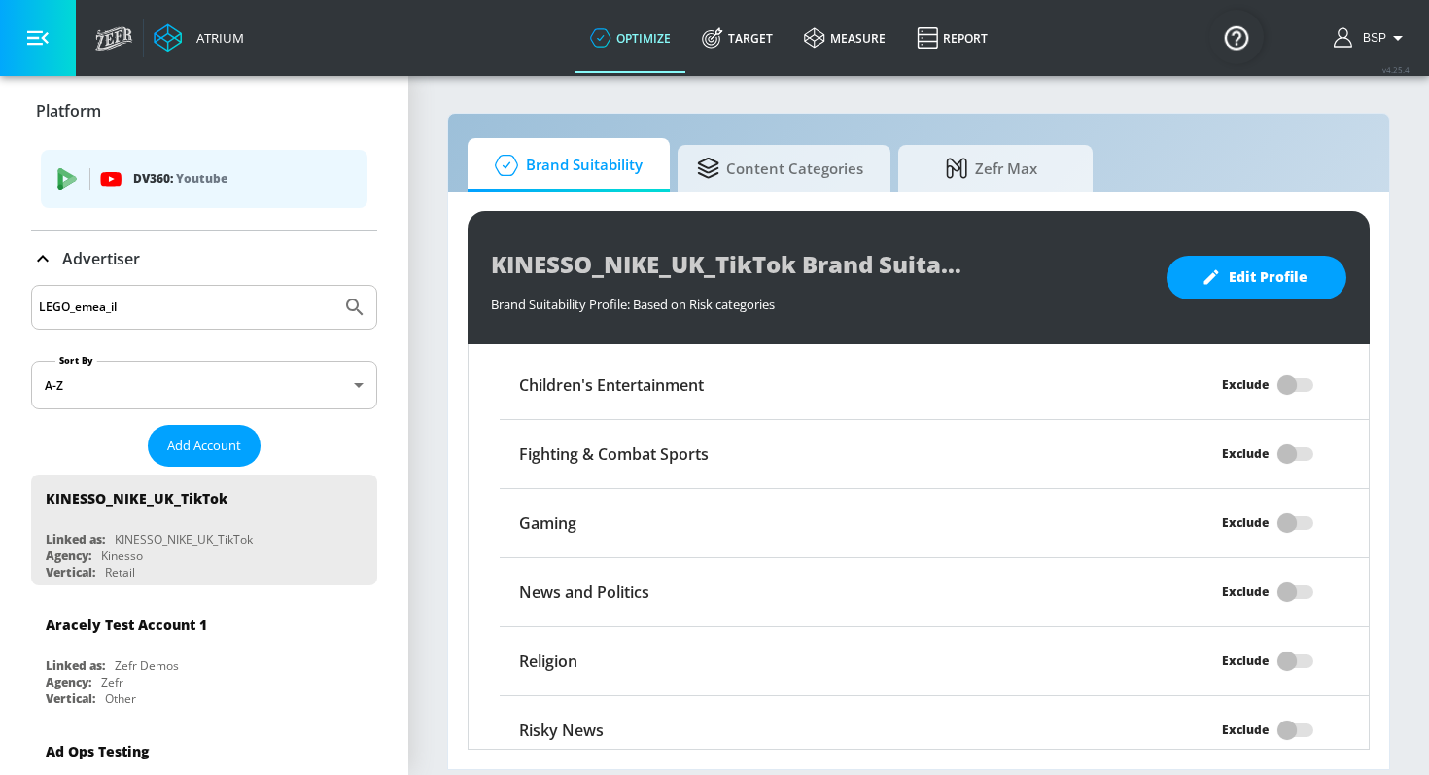
click at [250, 321] on div "LEGO_emea_il" at bounding box center [204, 307] width 346 height 45
click at [209, 449] on span "Add Account" at bounding box center [204, 445] width 74 height 22
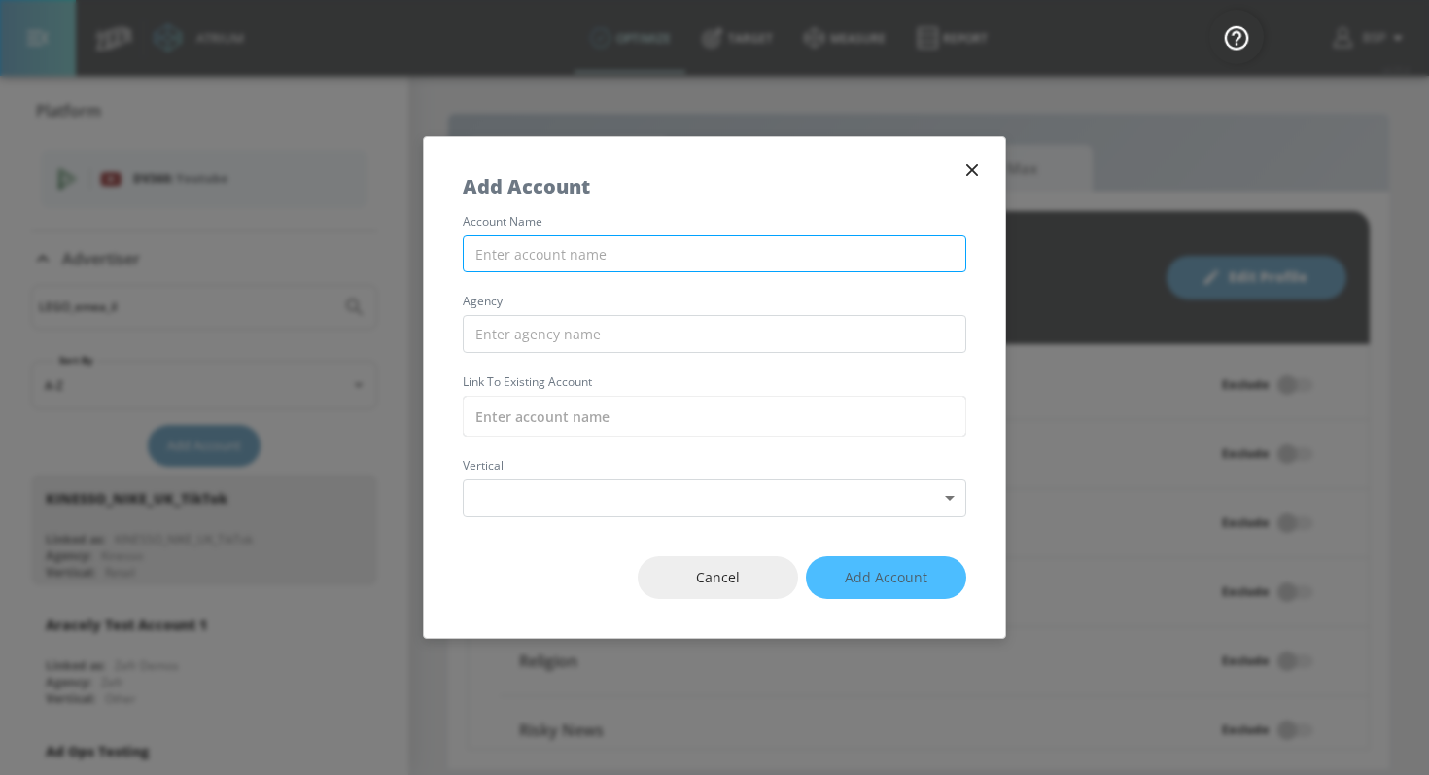
click at [556, 259] on input "text" at bounding box center [714, 254] width 503 height 38
paste input "LEGO_EMEA_IL_Meta"
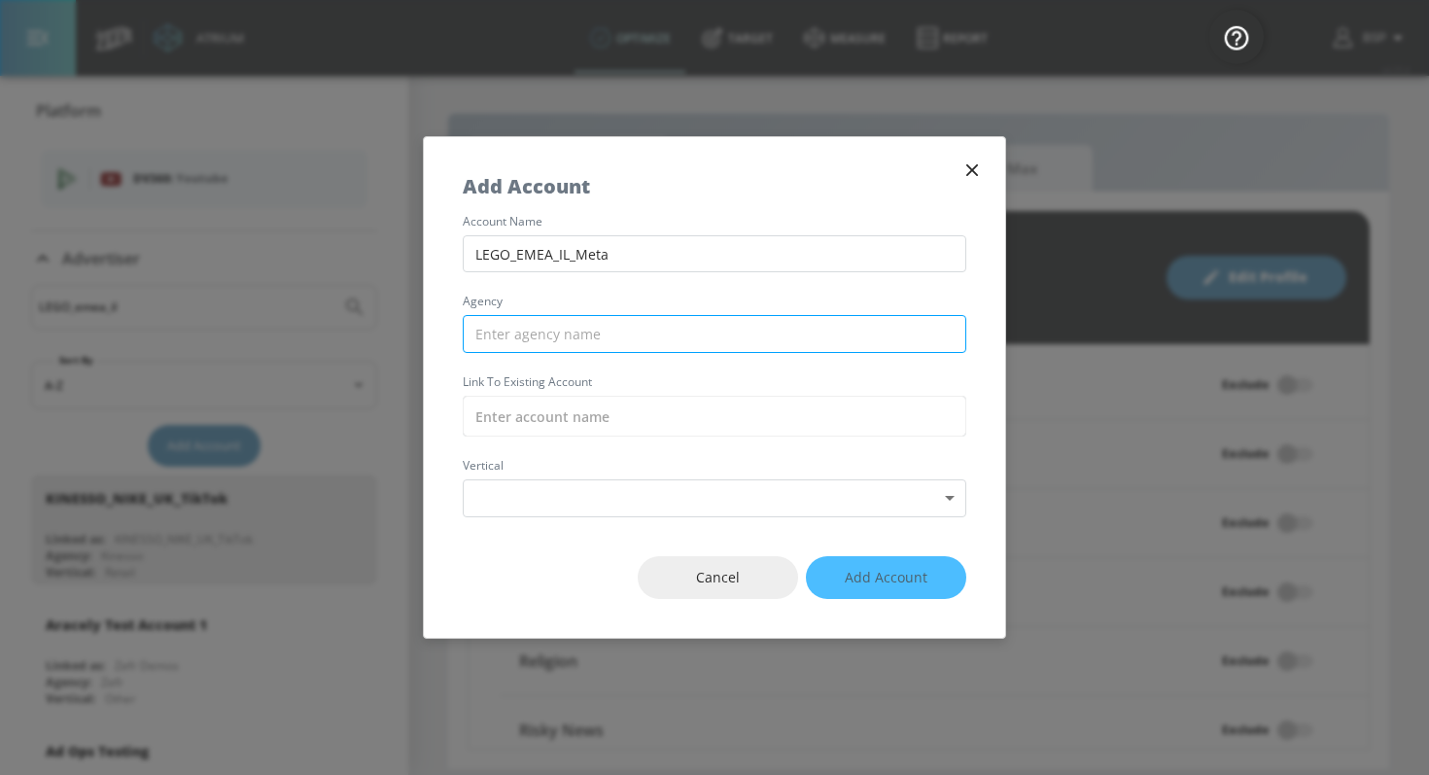
type input "LEGO_EMEA_IL_Meta"
click at [557, 331] on input "text" at bounding box center [714, 334] width 503 height 38
paste input "LEGO_EMEA_IL_Meta"
click at [557, 331] on input "LEGO_EMEA_IL_Meta" at bounding box center [714, 334] width 503 height 38
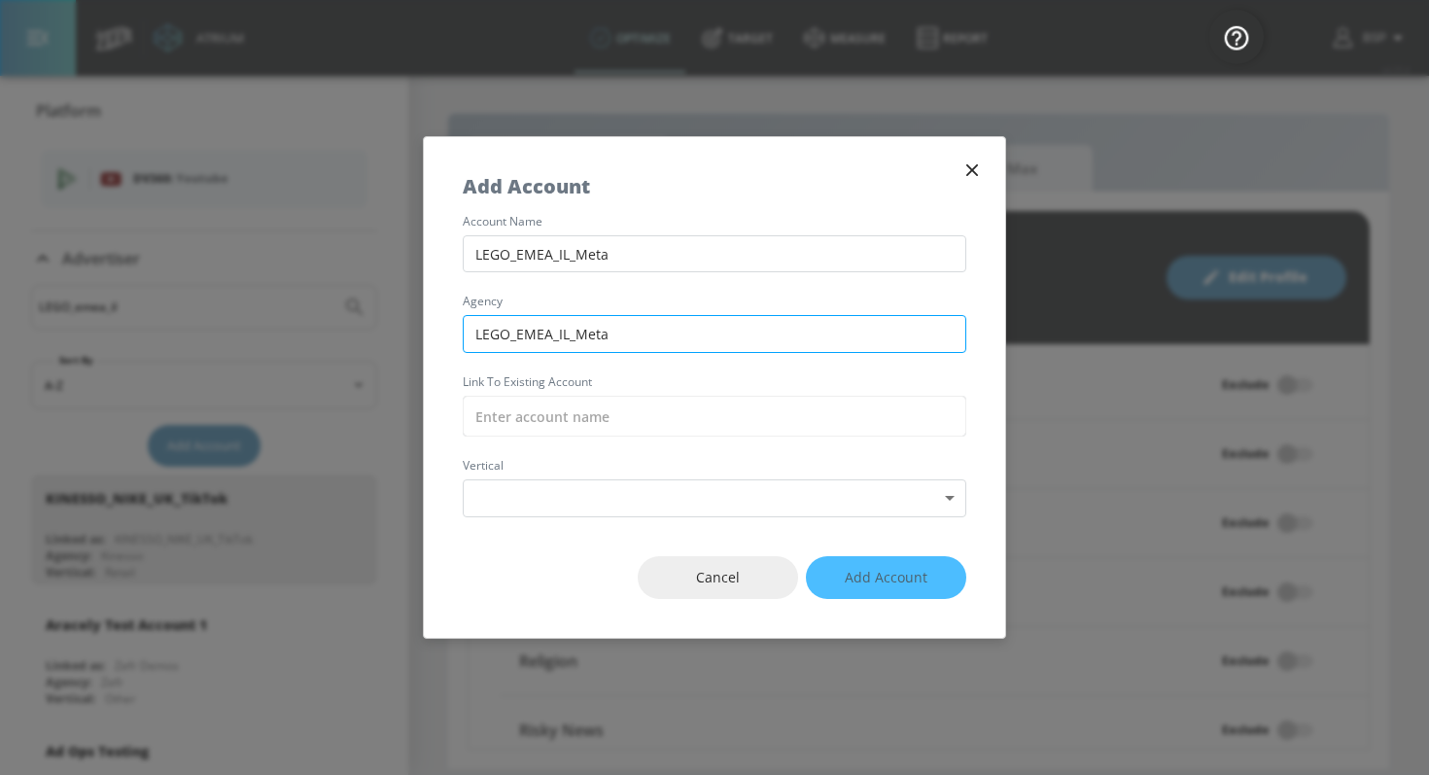
click at [557, 331] on input "LEGO_EMEA_IL_Meta" at bounding box center [714, 334] width 503 height 38
type input "Publicis"
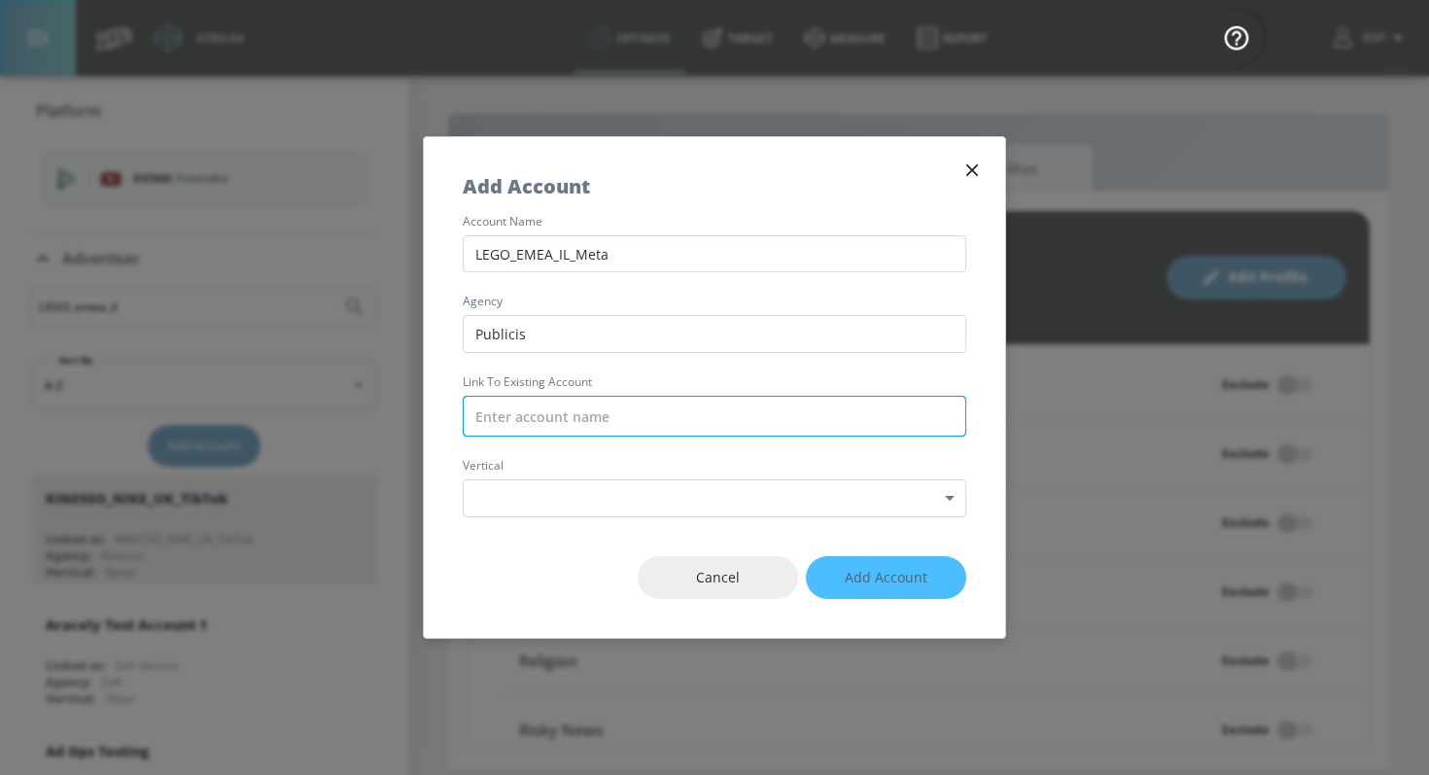
click at [558, 424] on input "text" at bounding box center [714, 416] width 503 height 41
paste input "LEGO_EMEA_IL_Meta"
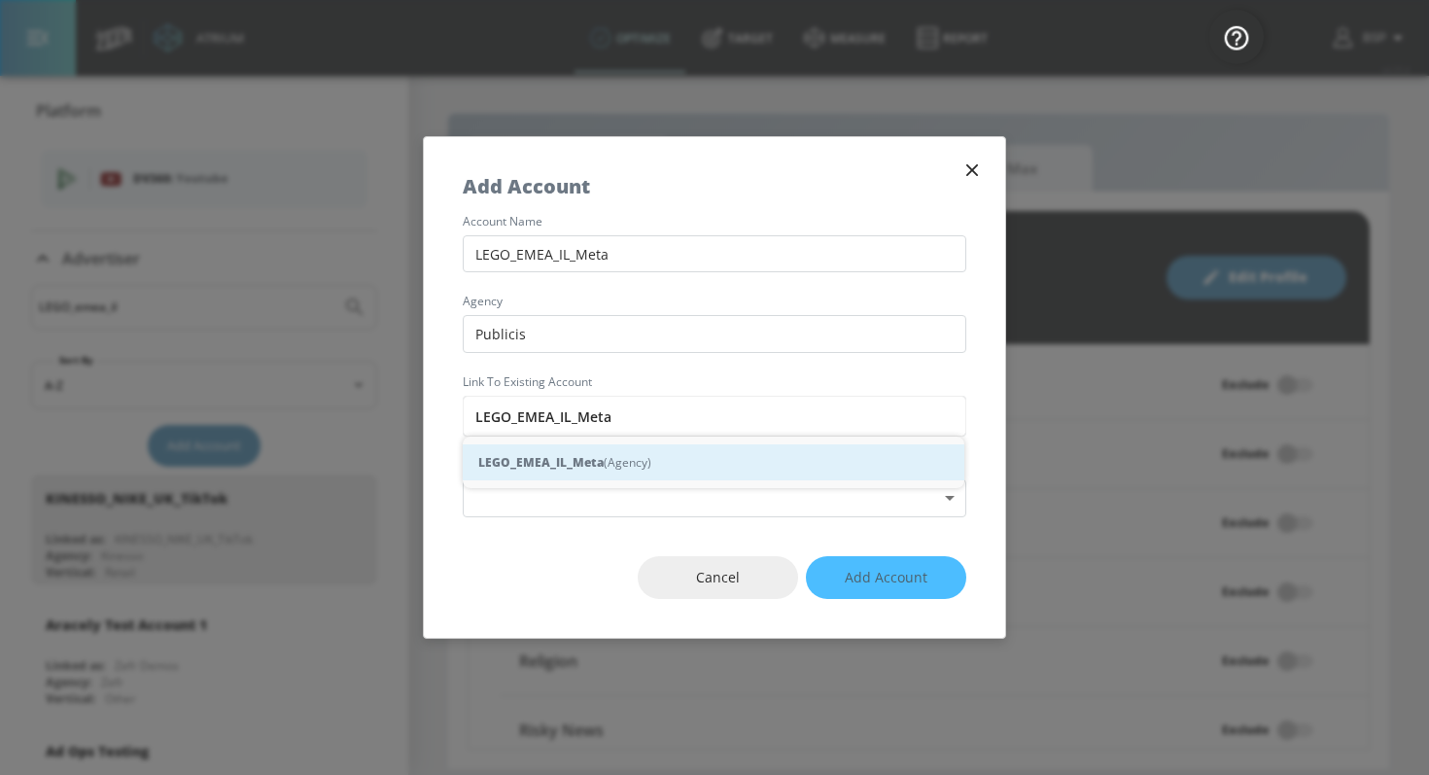
click at [577, 459] on strong "LEGO_EMEA_IL_Meta" at bounding box center [540, 462] width 125 height 20
type input "LEGO_EMEA_IL_Meta (Agency)"
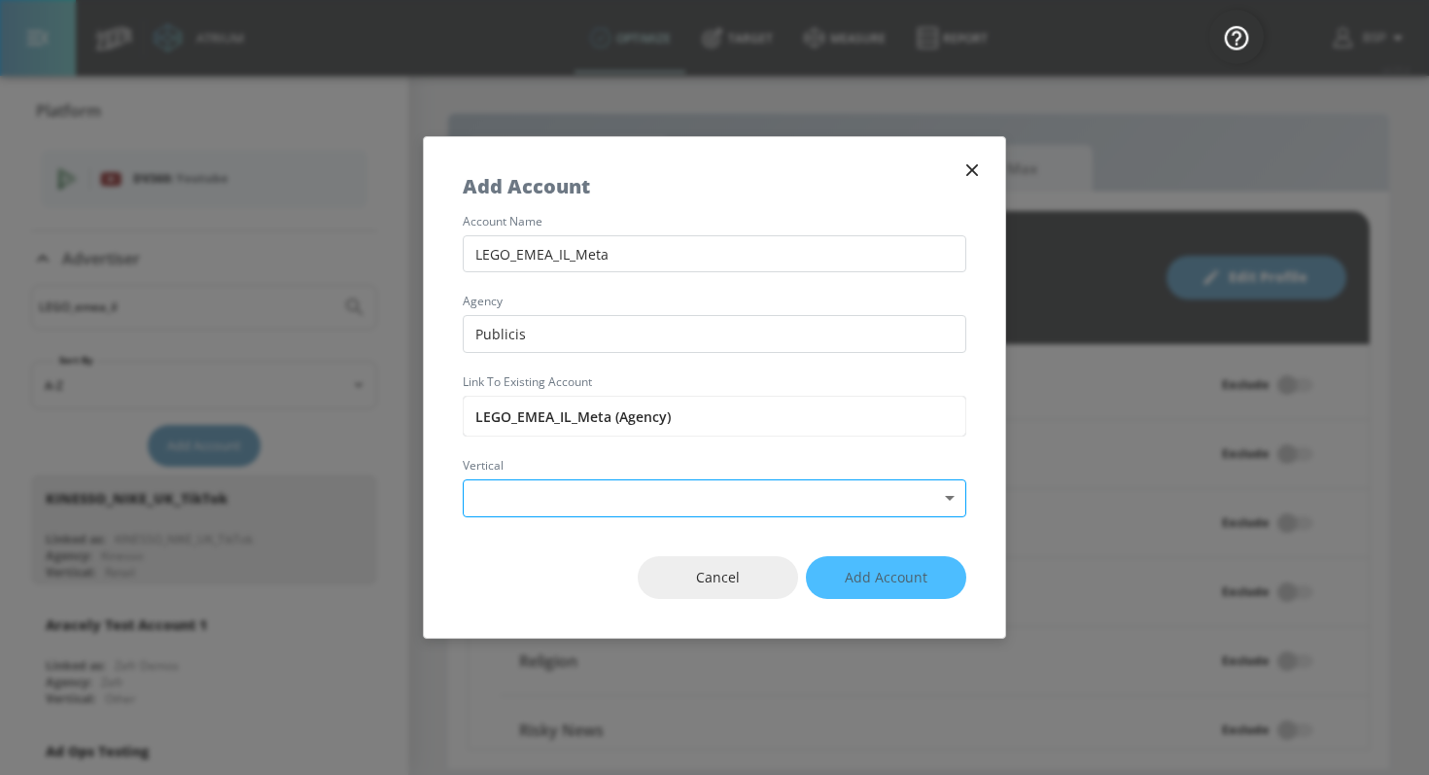
click at [579, 486] on body "Atrium optimize Target measure Report optimize Target measure Report v 4.25.4 B…" at bounding box center [714, 387] width 1429 height 775
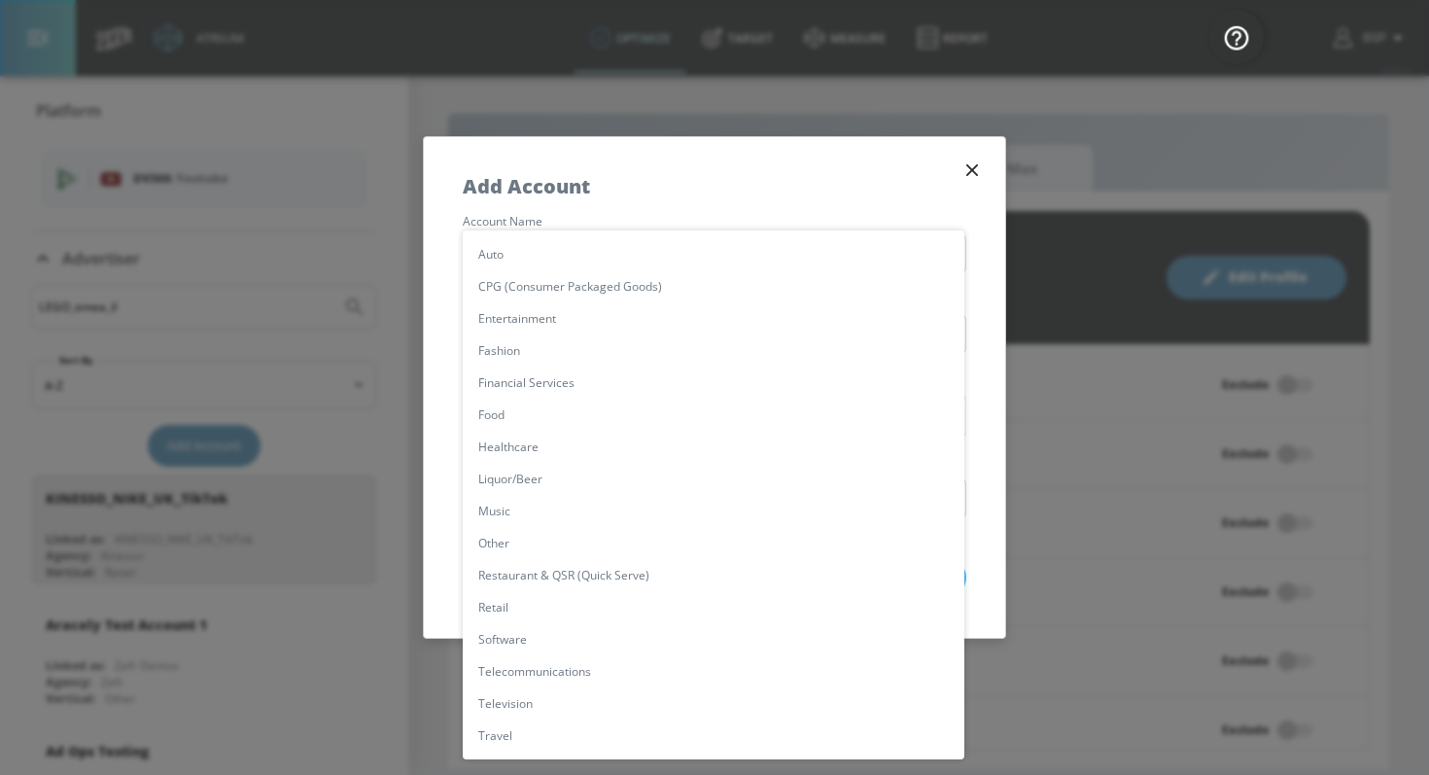
click at [532, 595] on li "Retail" at bounding box center [713, 607] width 501 height 32
type input "[object Object]"
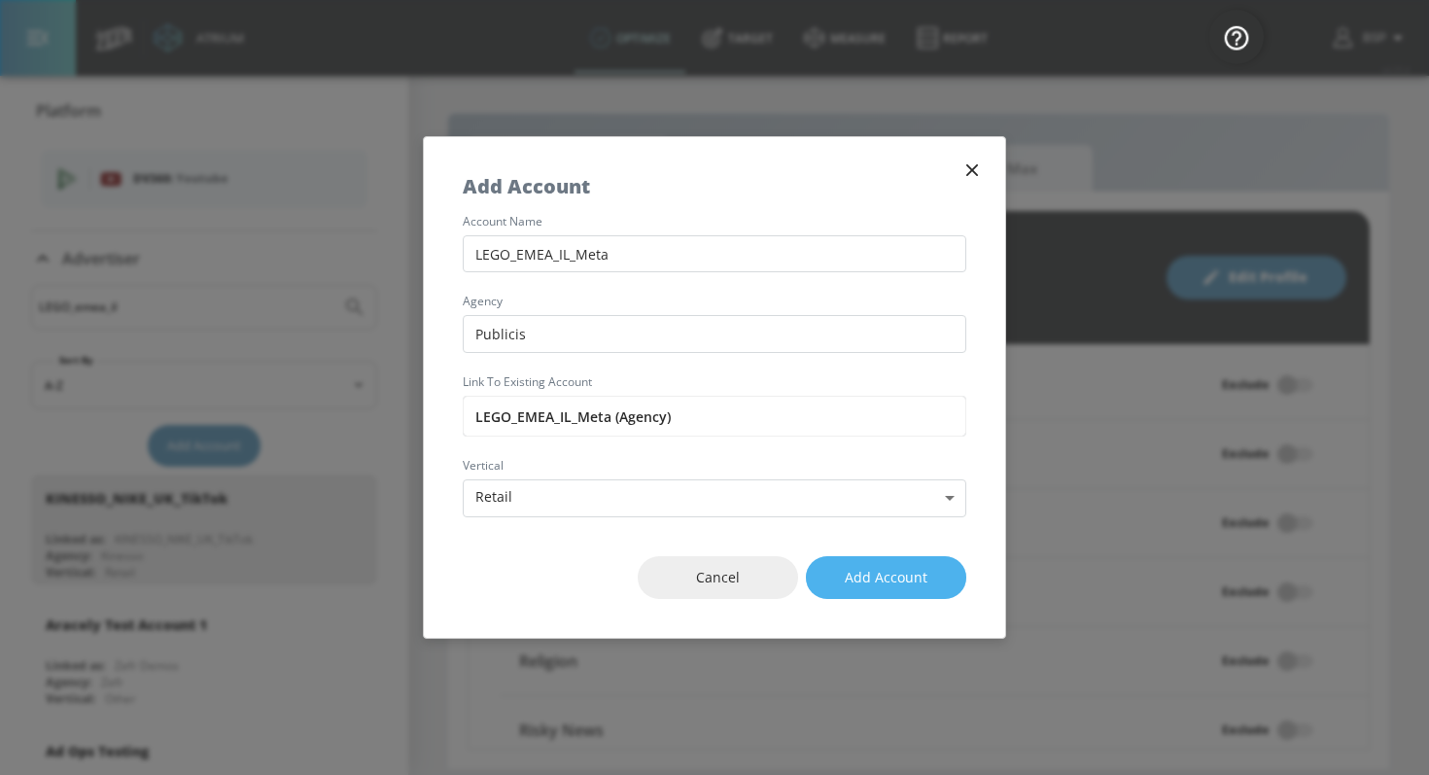
click at [862, 569] on span "Add Account" at bounding box center [886, 578] width 83 height 24
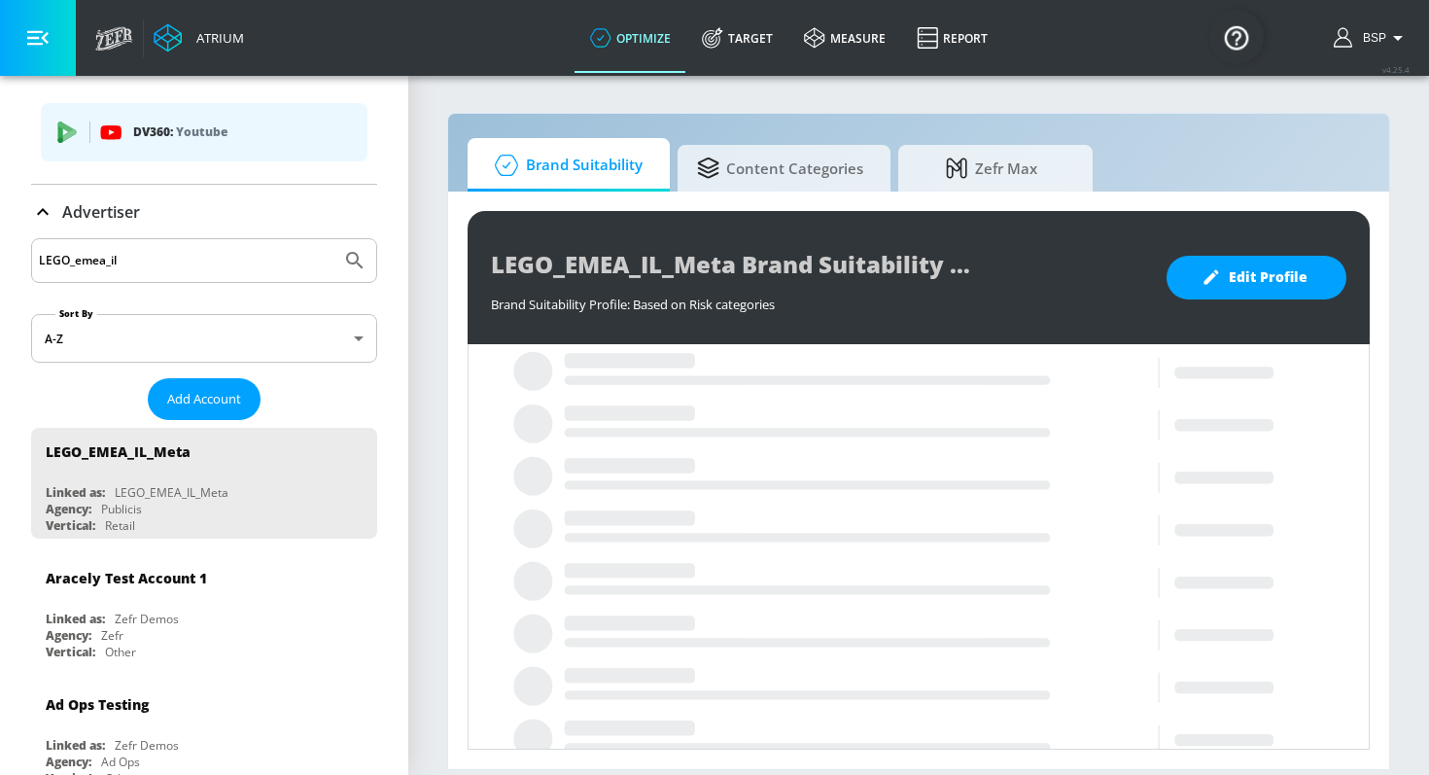
scroll to position [49, 0]
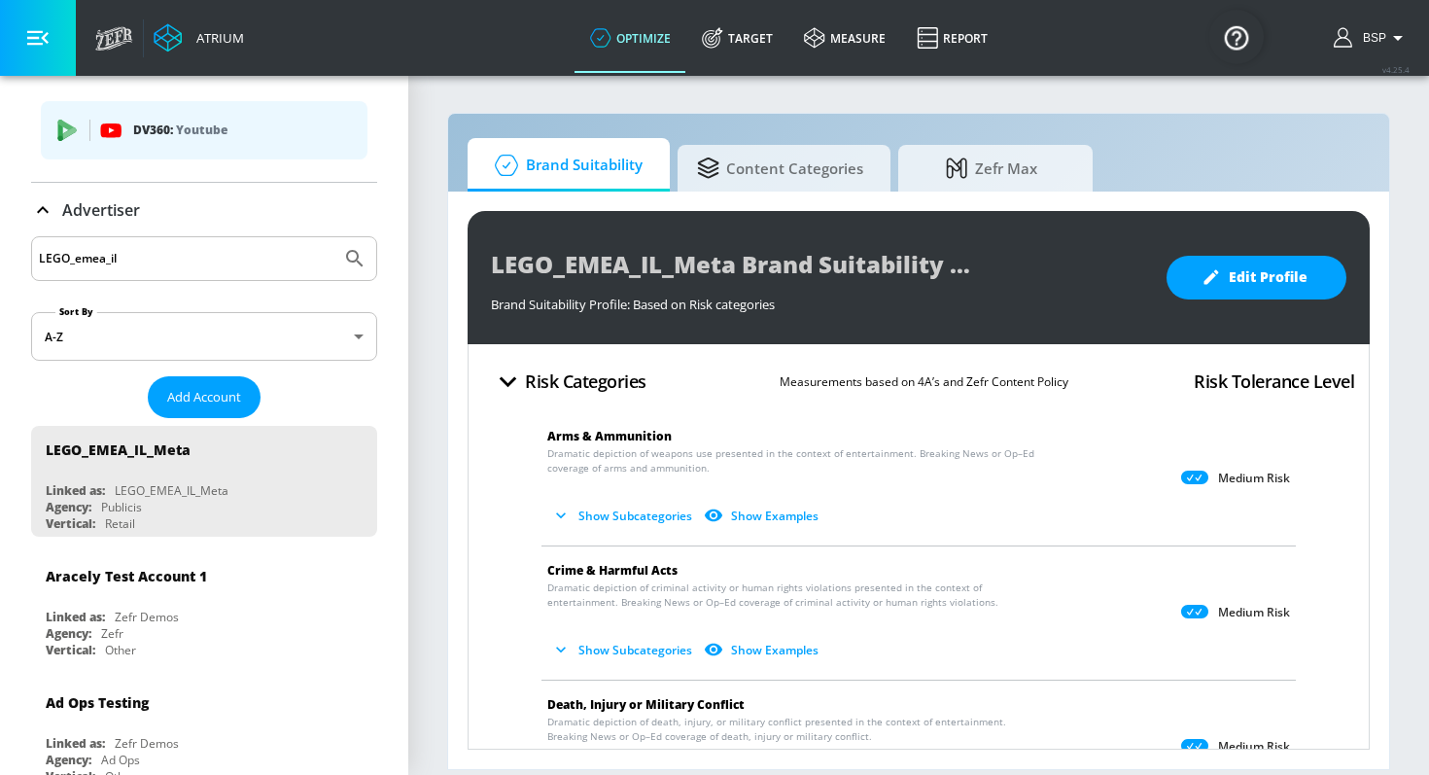
click at [224, 269] on input "LEGO_emea_il" at bounding box center [186, 258] width 294 height 25
type input "LEGO_emea_i"
click at [333, 237] on button "Submit Search" at bounding box center [354, 258] width 43 height 43
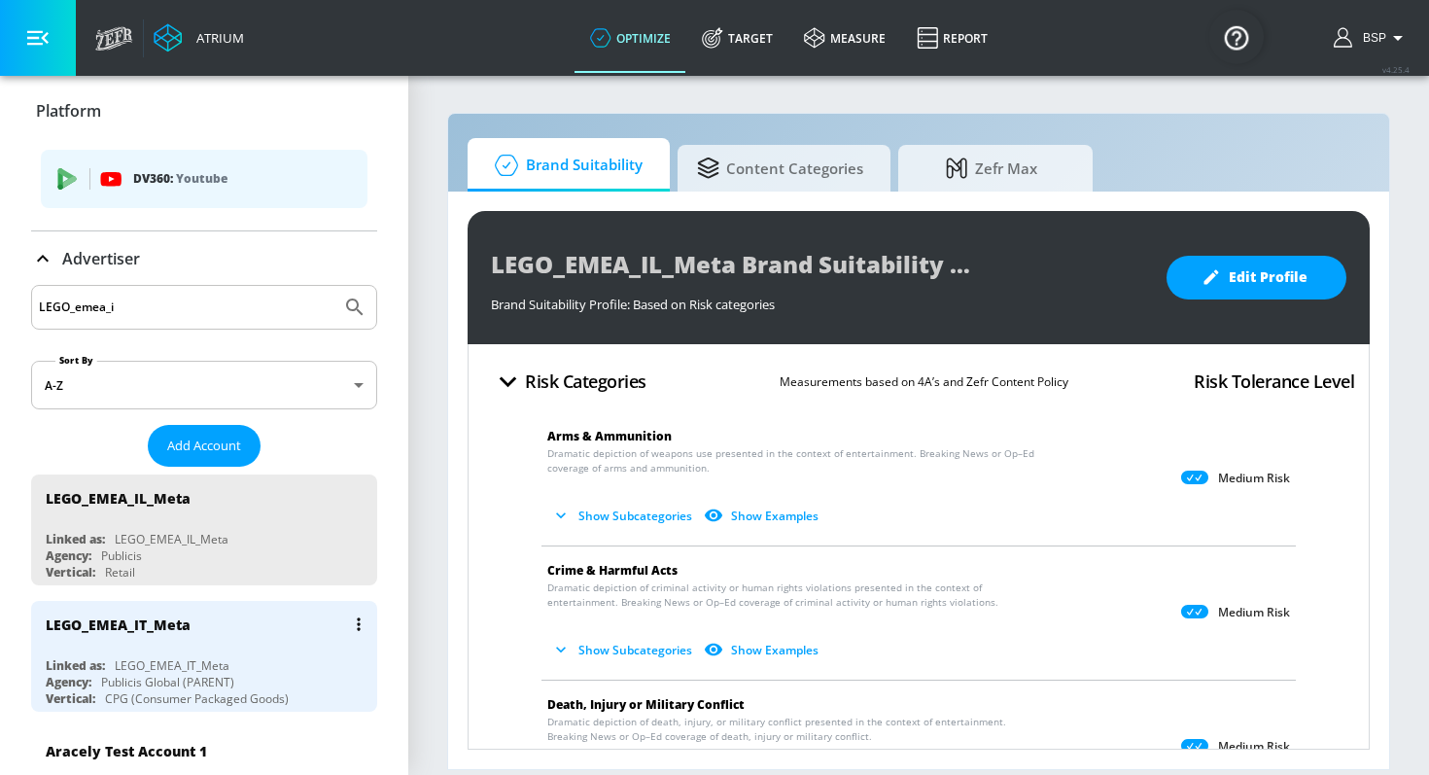
click at [239, 666] on div "Linked as: LEGO_EMEA_IT_Meta" at bounding box center [209, 665] width 327 height 17
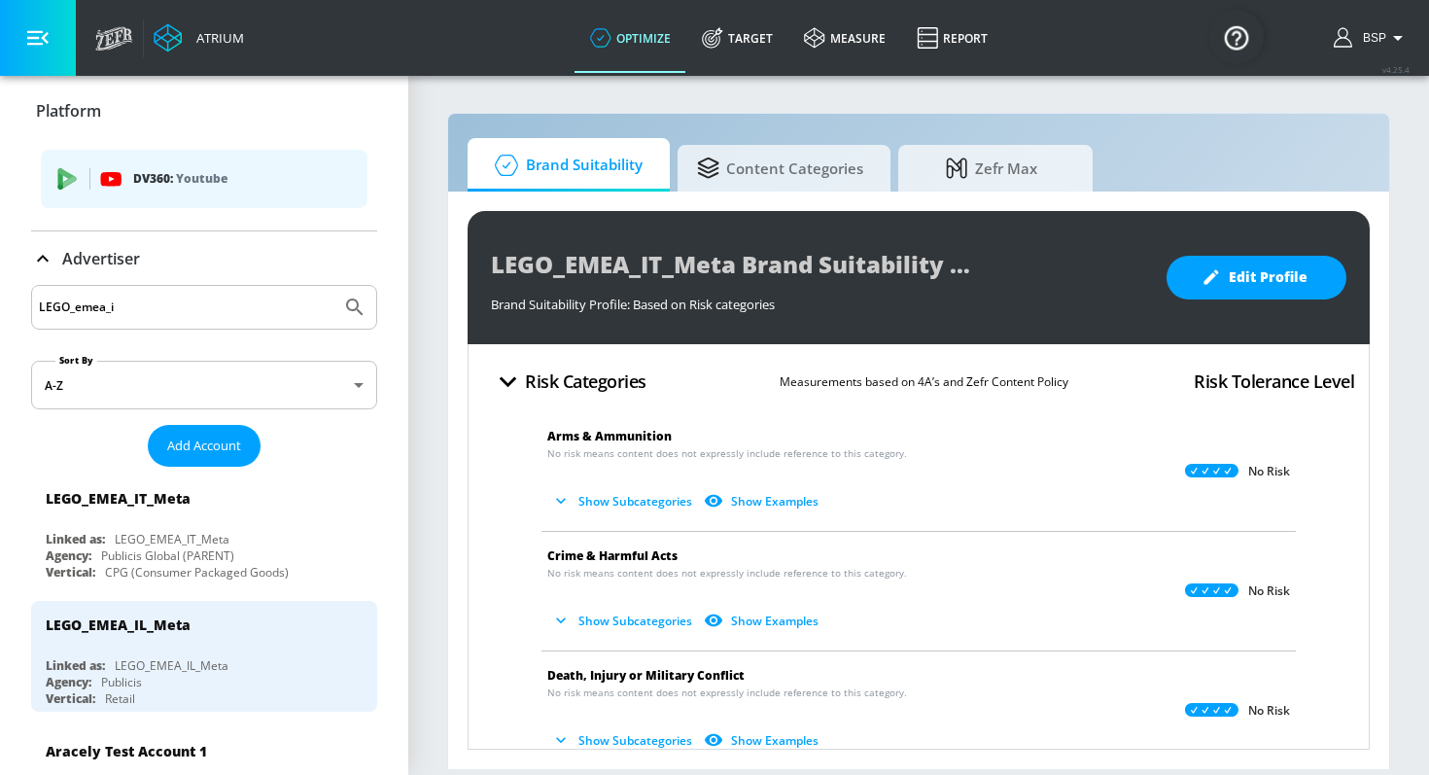
click at [632, 501] on button "Show Subcategories" at bounding box center [623, 501] width 153 height 32
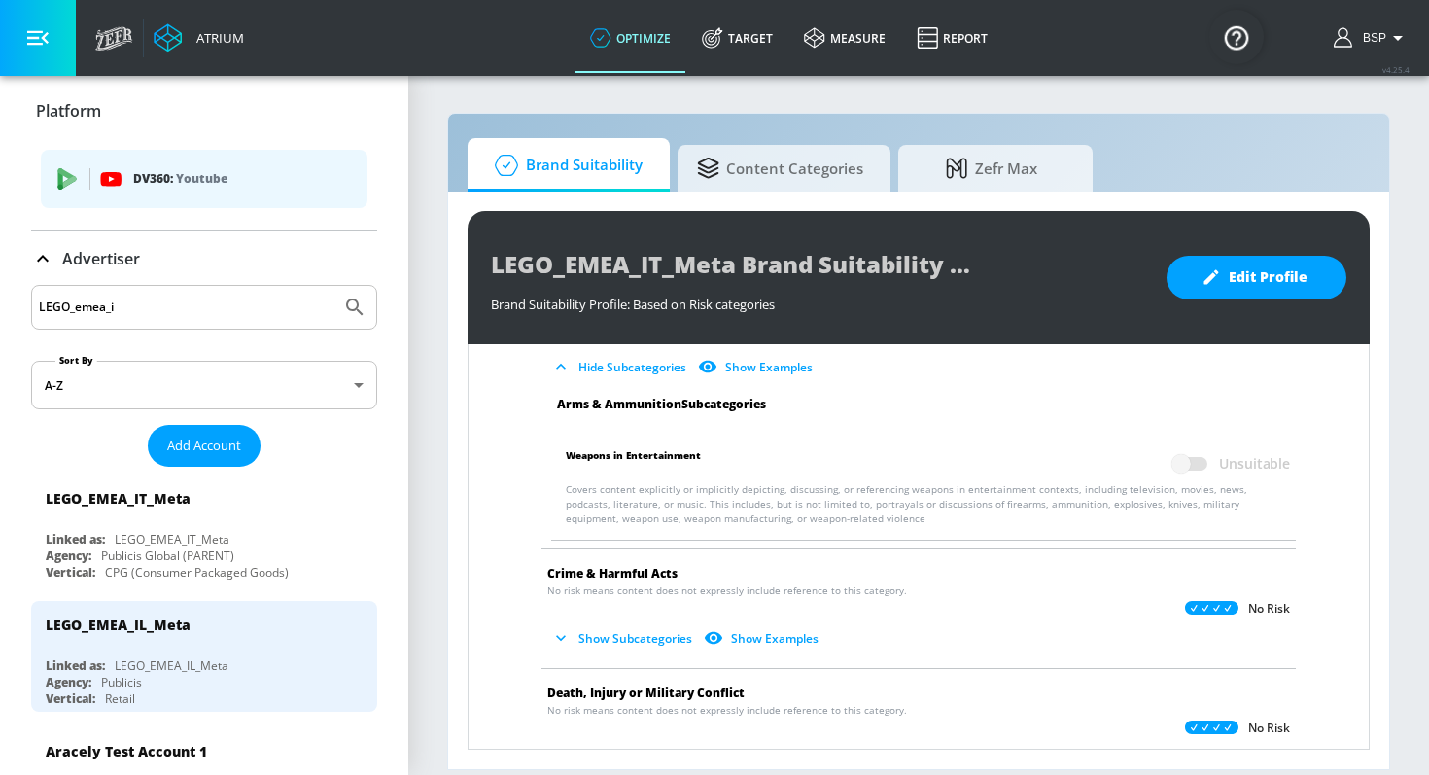
scroll to position [144, 0]
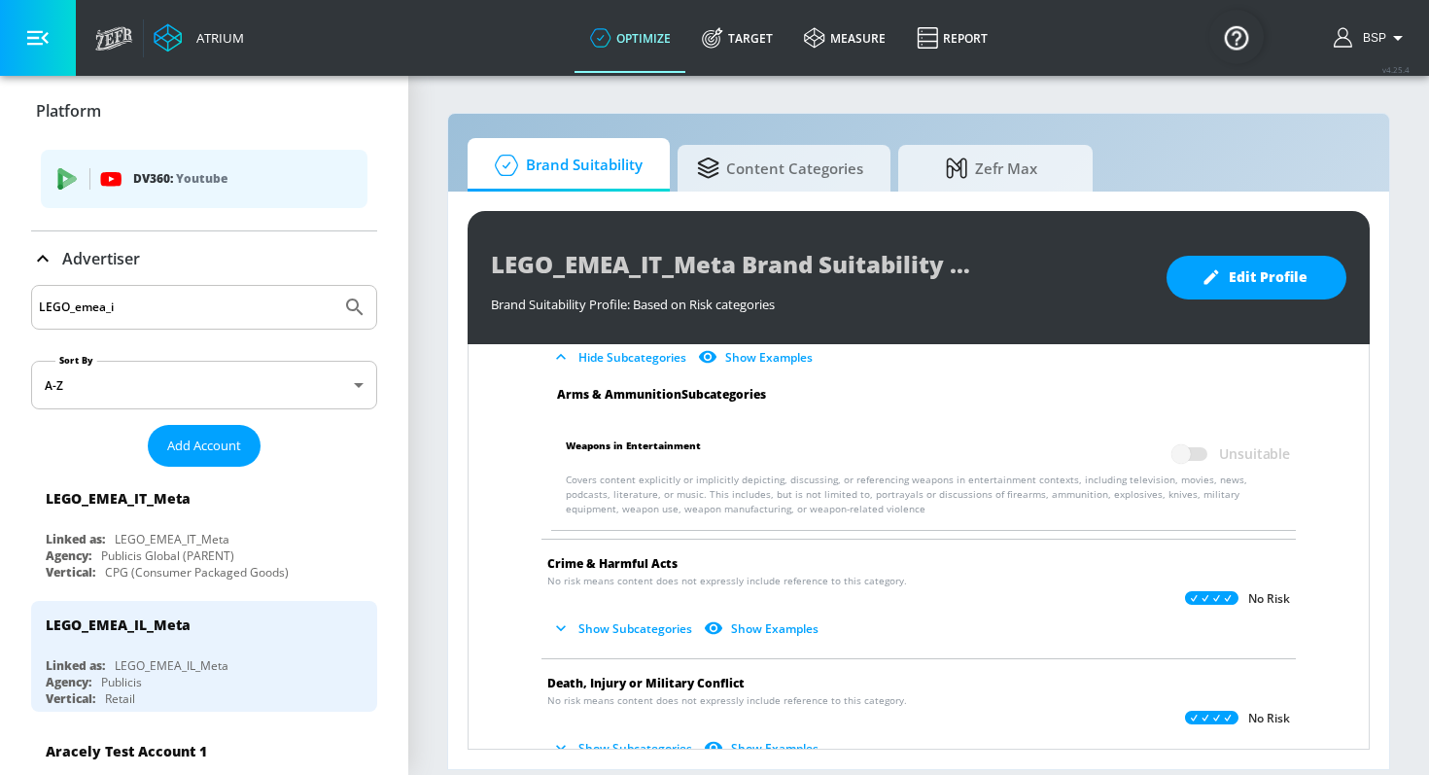
click at [649, 630] on button "Show Subcategories" at bounding box center [623, 628] width 153 height 32
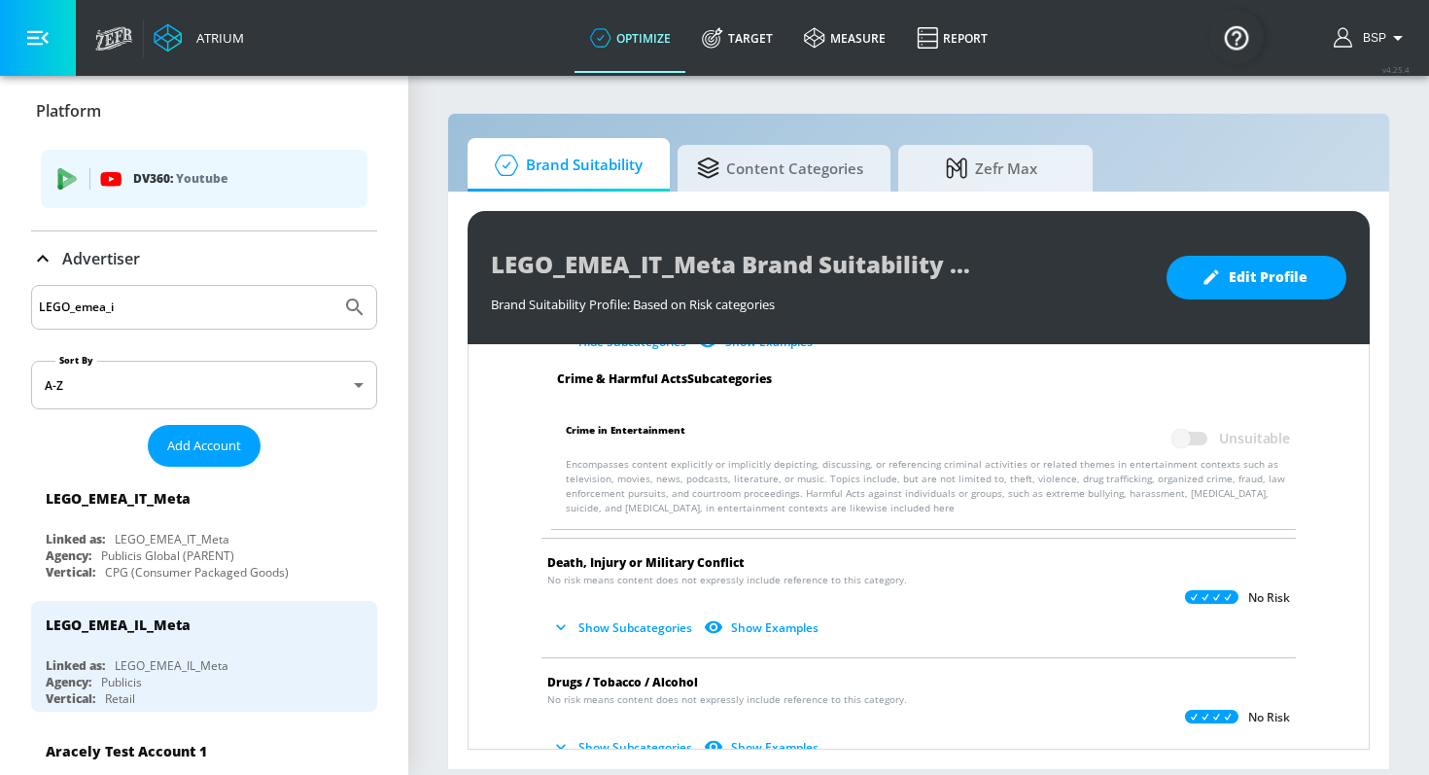
scroll to position [436, 0]
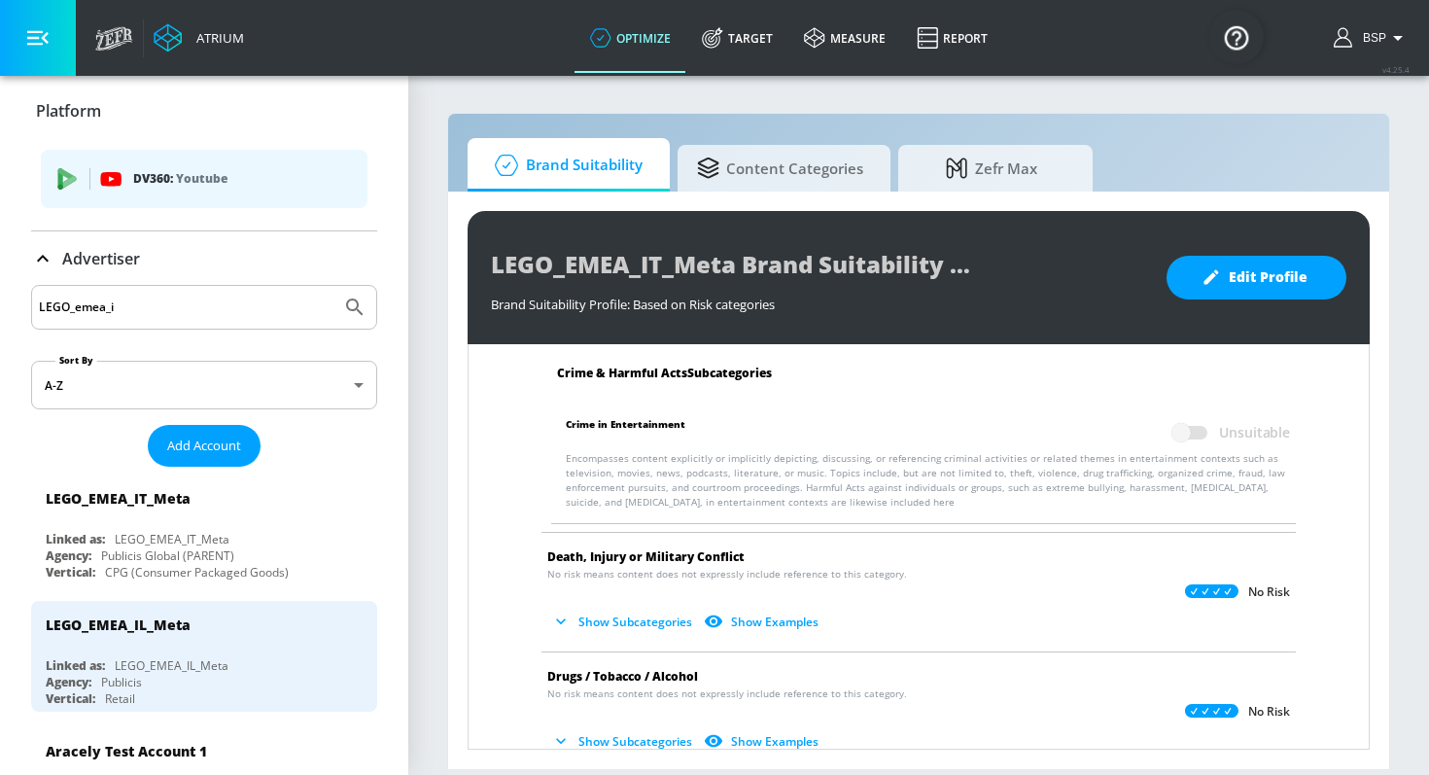
click at [648, 620] on button "Show Subcategories" at bounding box center [623, 621] width 153 height 32
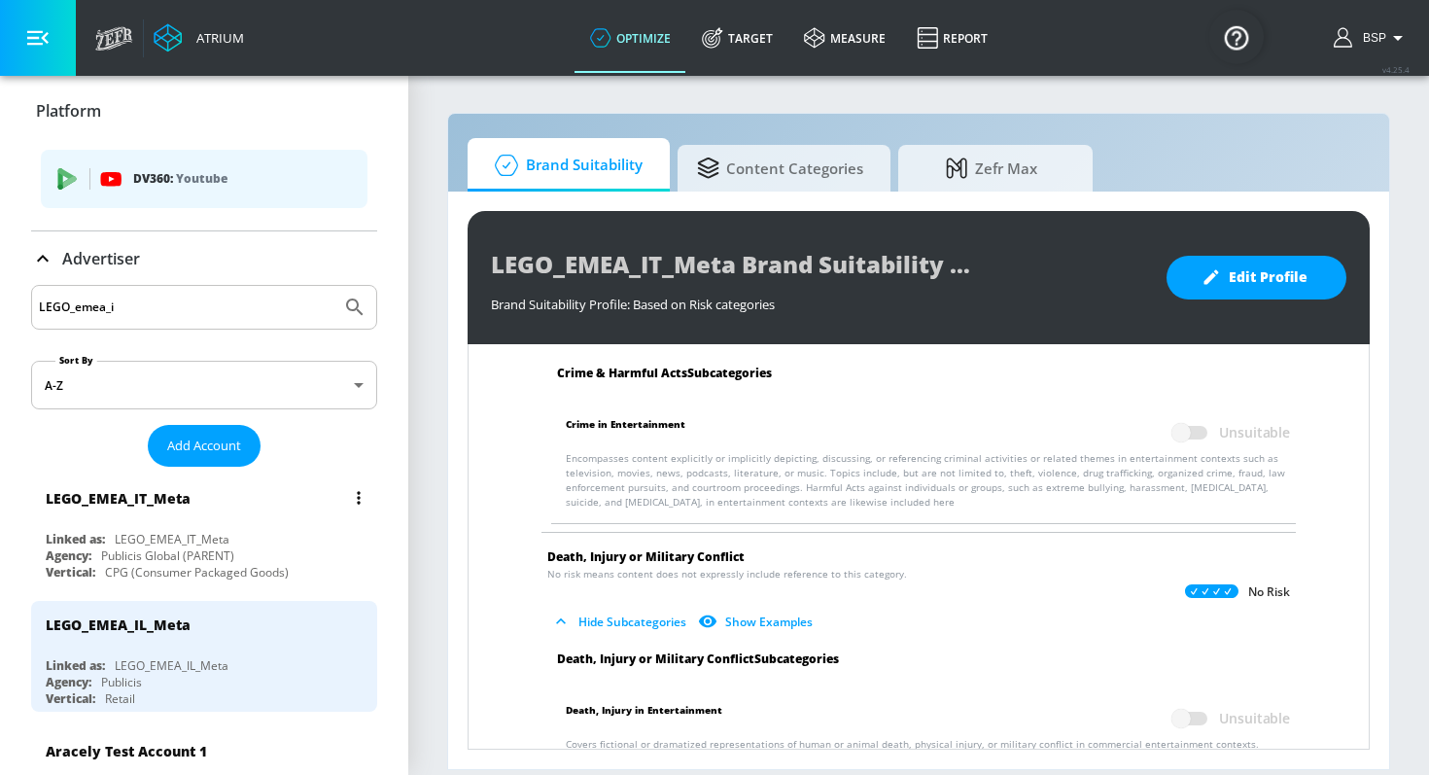
click at [210, 501] on div "LEGO_EMEA_IT_Meta" at bounding box center [209, 497] width 327 height 47
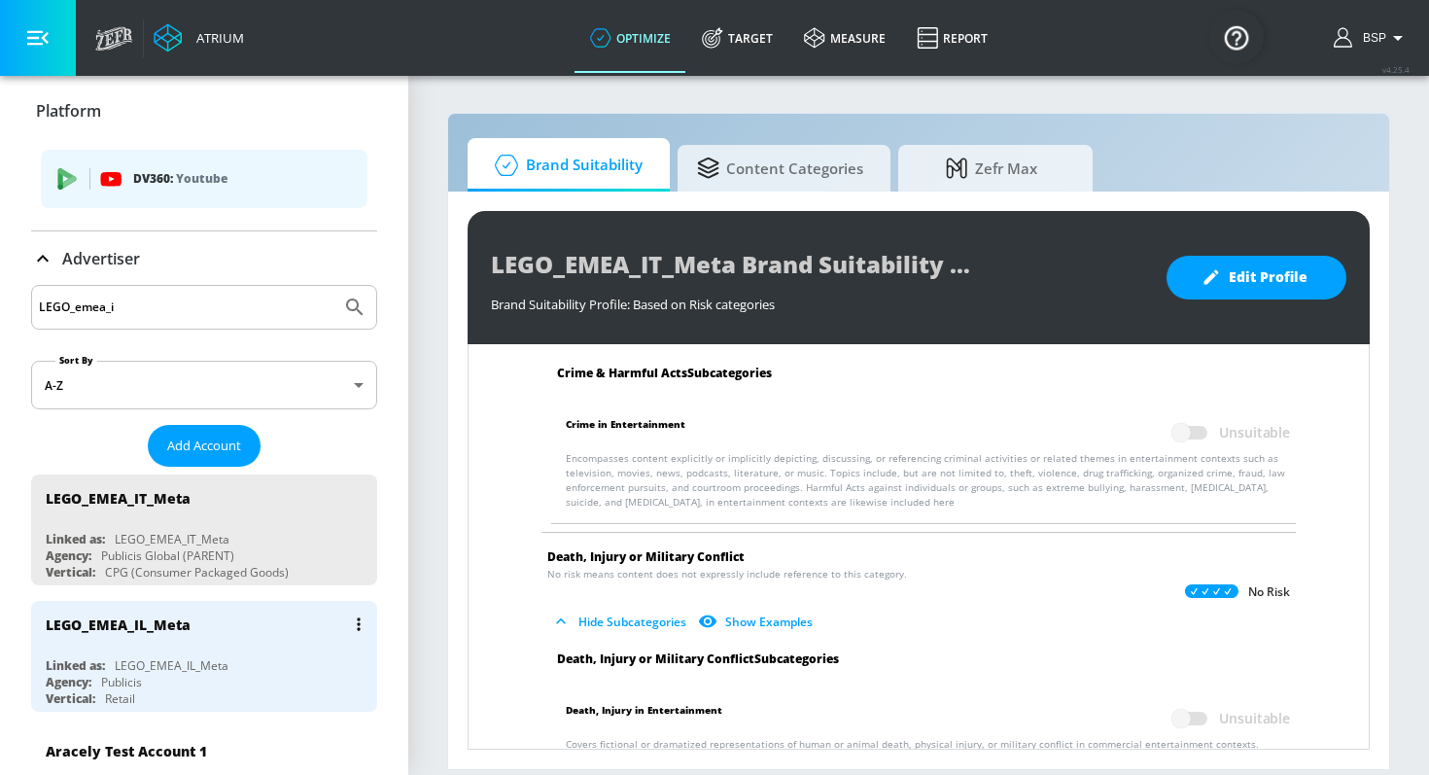
click at [266, 654] on div "LEGO_EMEA_IL_Meta Linked as: LEGO_EMEA_IL_Meta Agency: Publicis Vertical: Retail" at bounding box center [204, 656] width 346 height 111
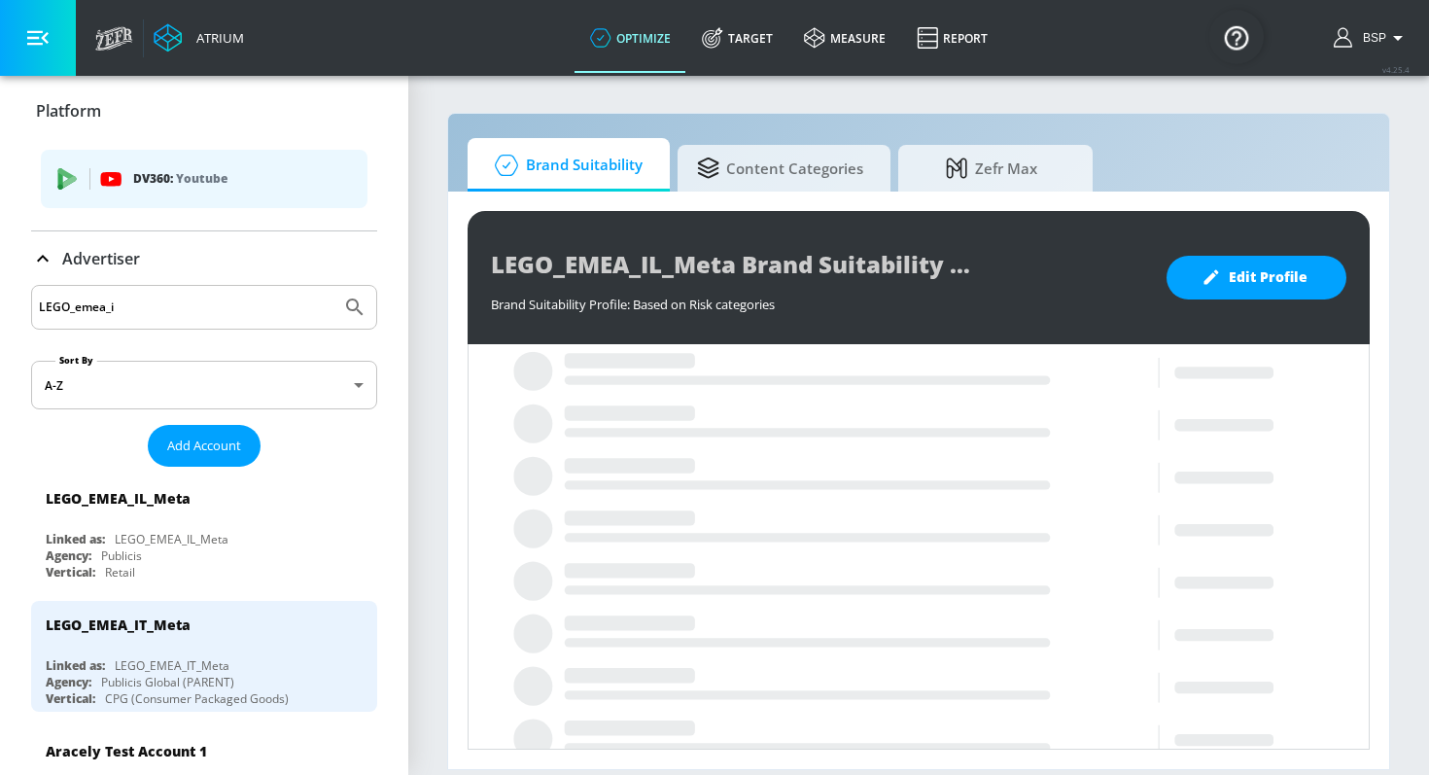
scroll to position [9, 0]
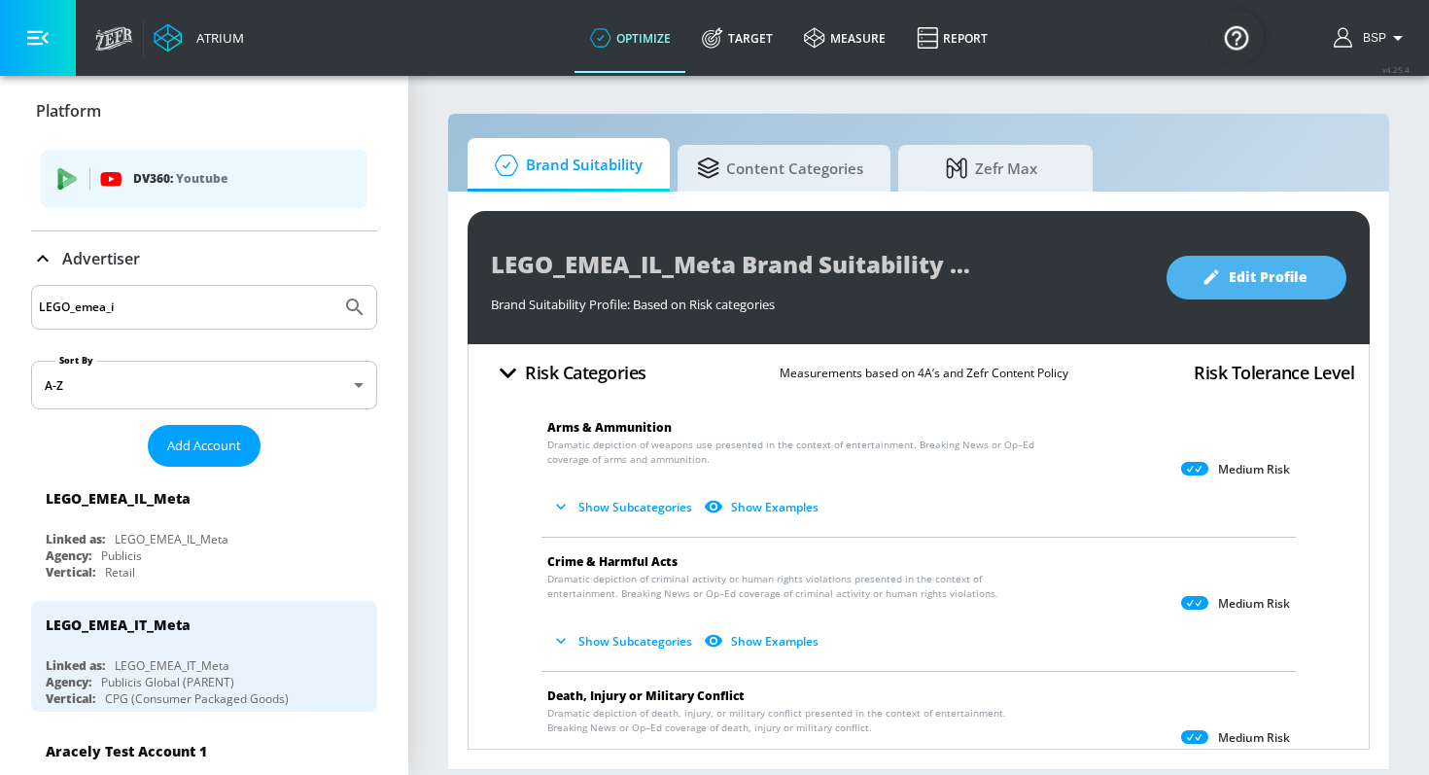
click at [1274, 259] on button "Edit Profile" at bounding box center [1256, 278] width 180 height 44
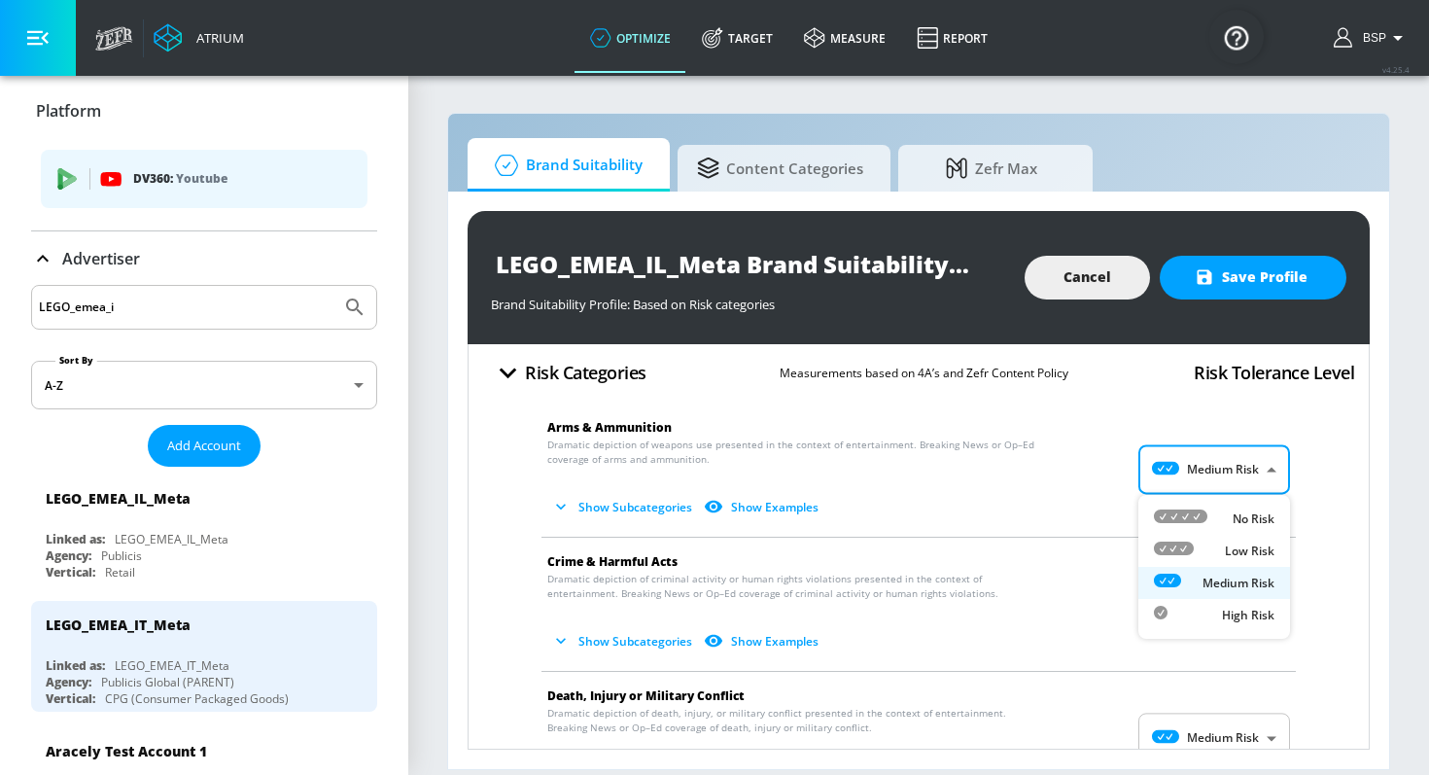
click at [1209, 472] on body "Atrium optimize Target measure Report optimize Target measure Report v 4.25.4 B…" at bounding box center [714, 387] width 1429 height 775
click at [1204, 512] on icon at bounding box center [1180, 516] width 53 height 14
type input "MINIMAL"
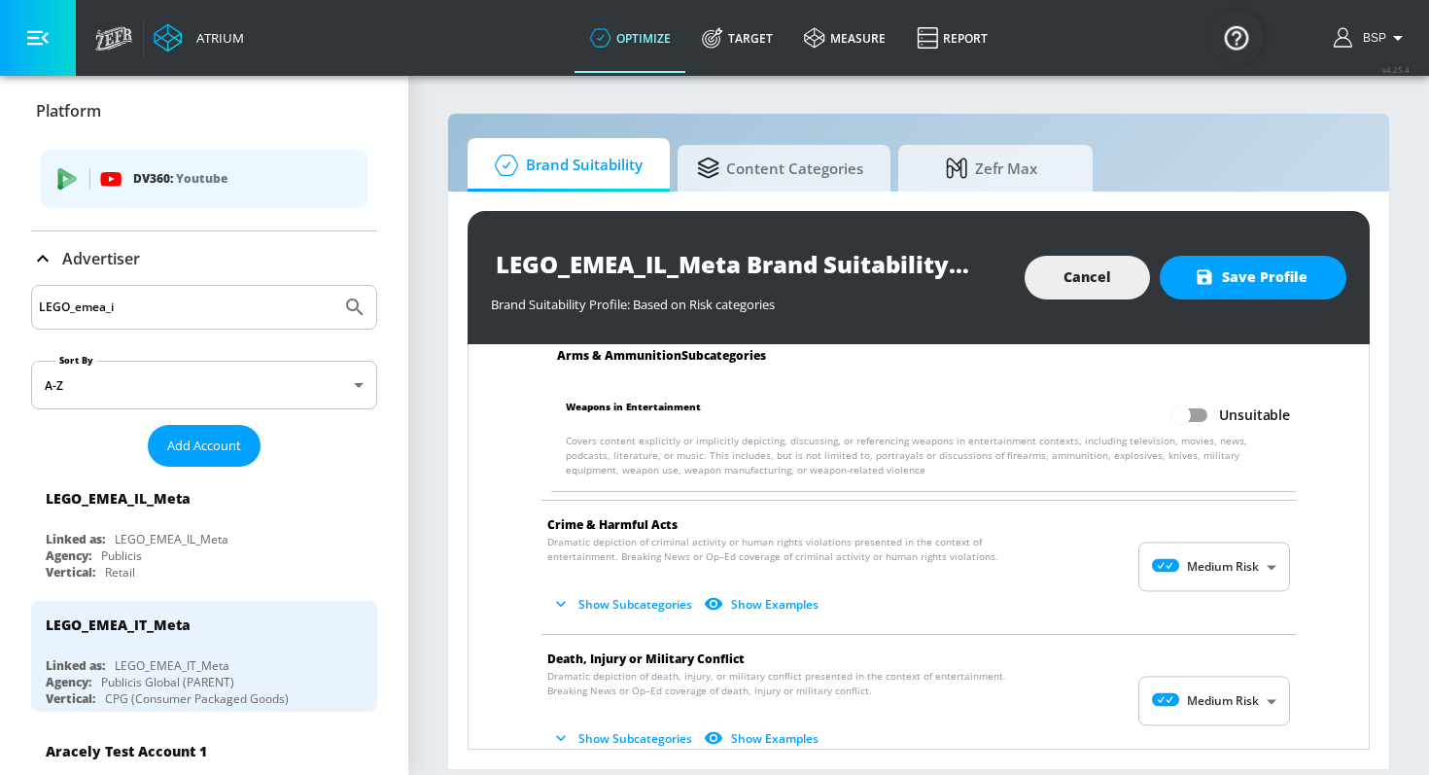
scroll to position [222, 0]
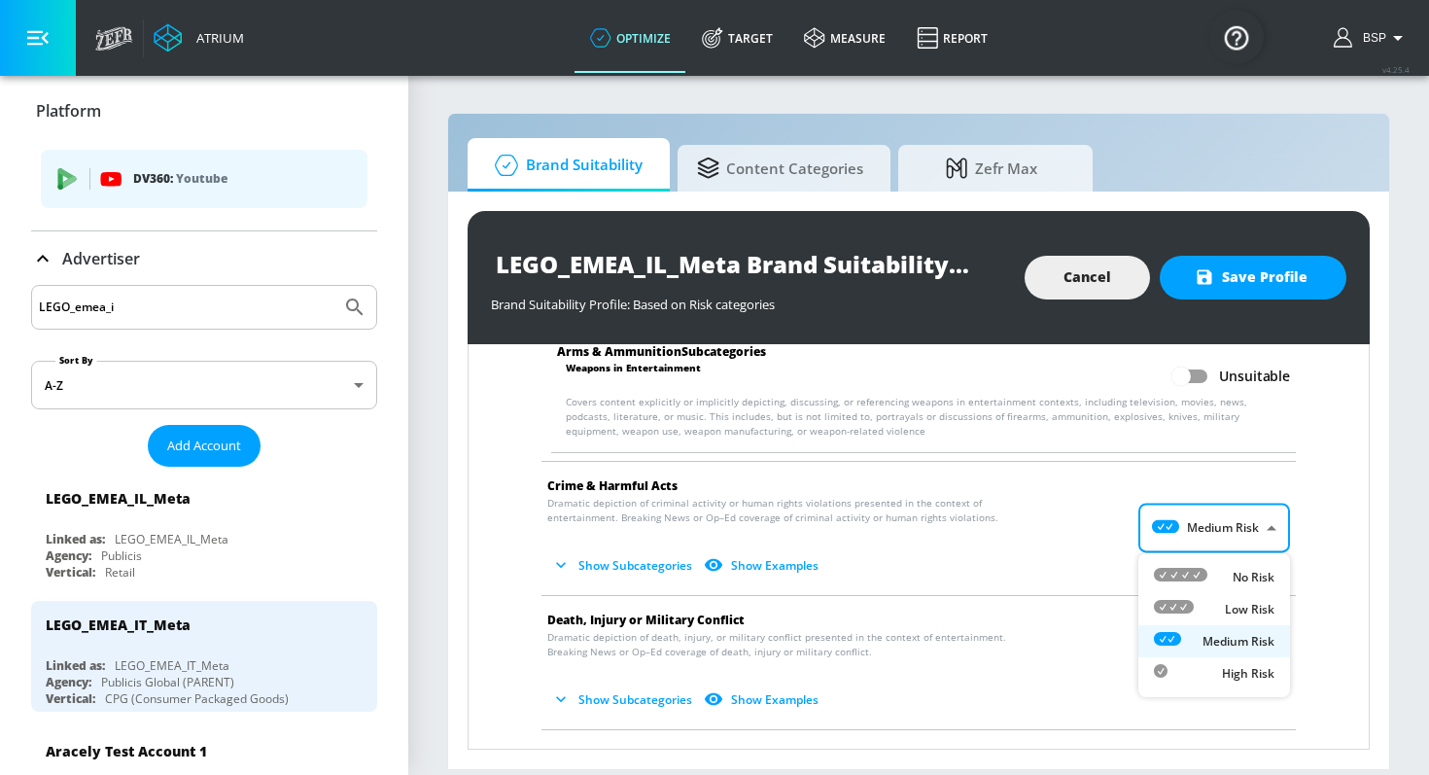
click at [1220, 538] on body "Atrium optimize Target measure Report optimize Target measure Report v 4.25.4 B…" at bounding box center [714, 387] width 1429 height 775
click at [1215, 562] on li "No Risk" at bounding box center [1214, 577] width 152 height 32
type input "MINIMAL"
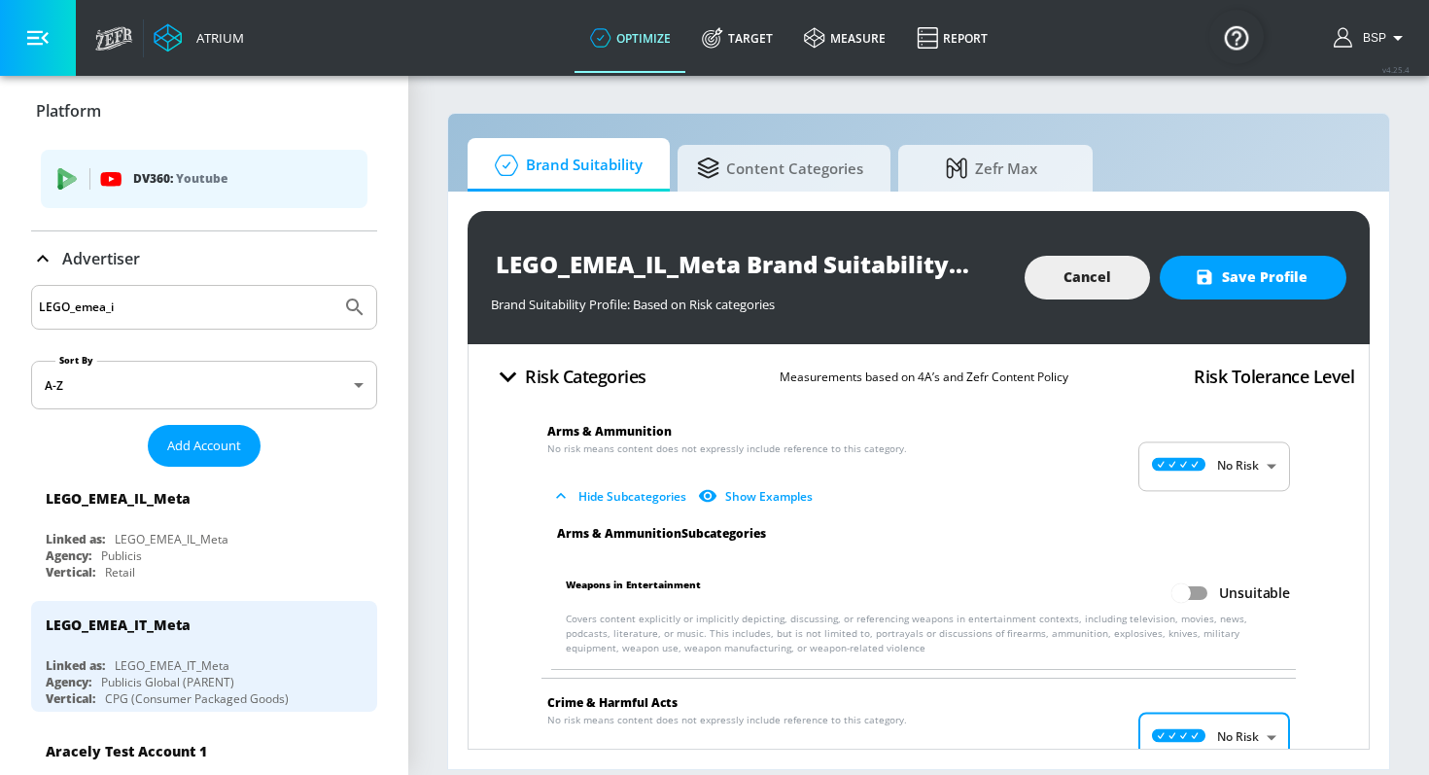
scroll to position [0, 0]
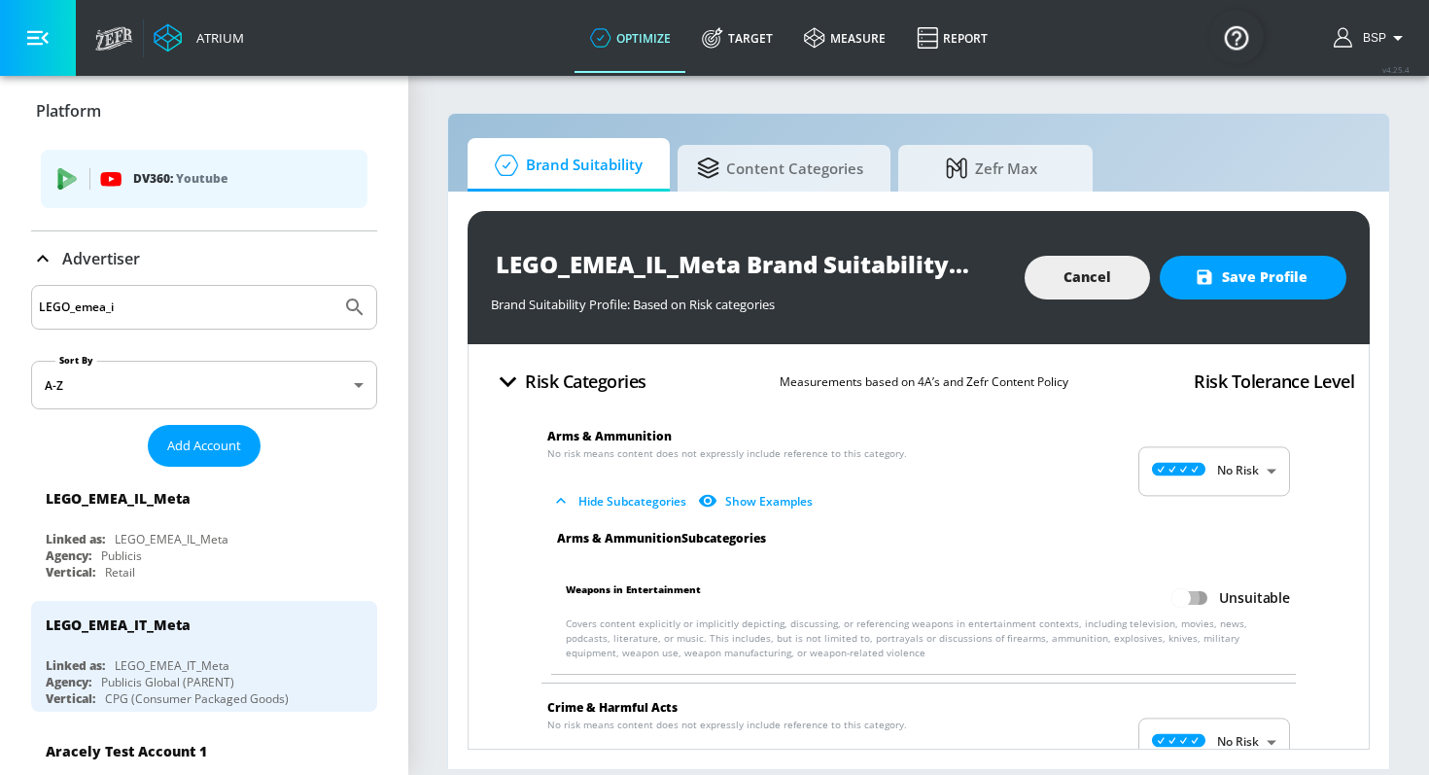
click at [1208, 604] on input "Unsuitable" at bounding box center [1180, 597] width 111 height 37
checkbox input "true"
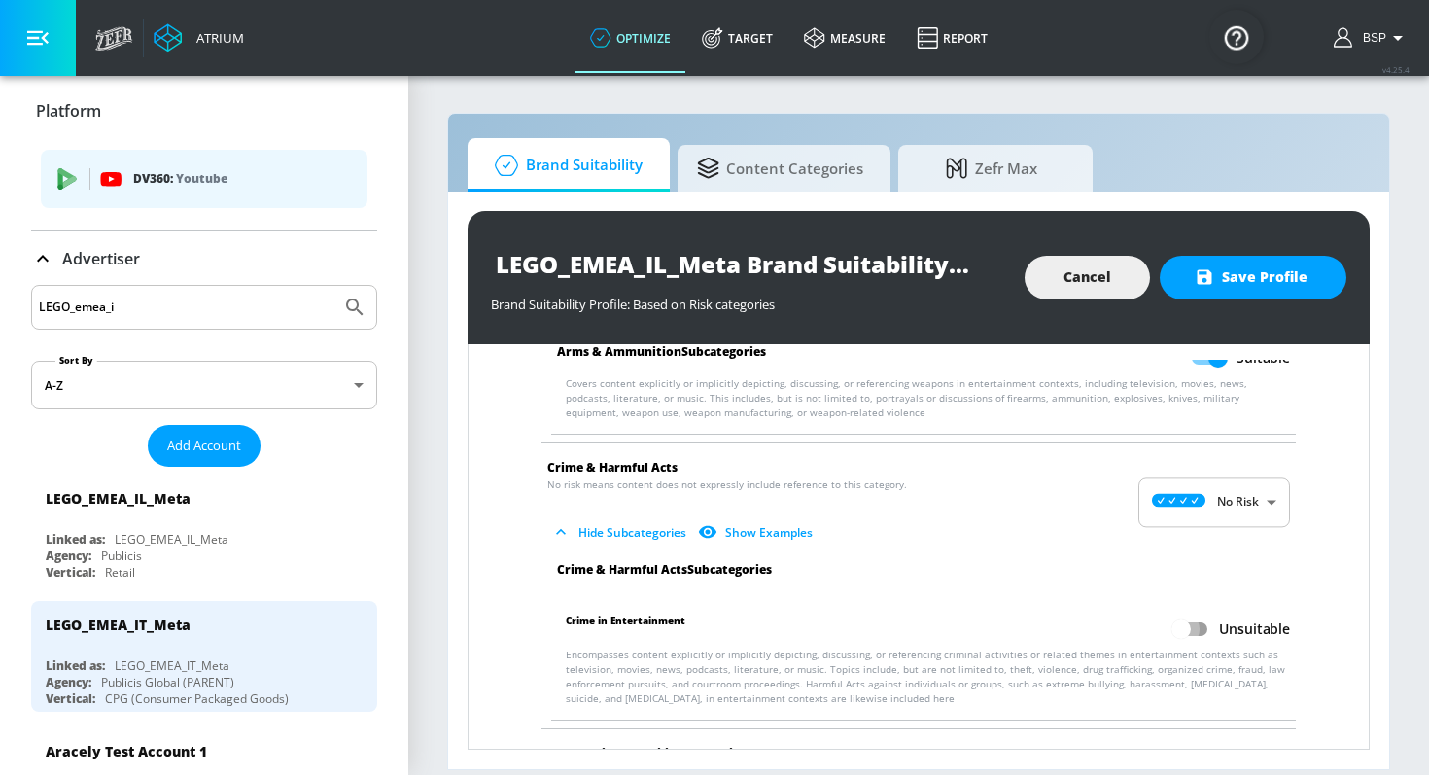
click at [1196, 638] on input "Unsuitable" at bounding box center [1180, 628] width 111 height 37
checkbox input "true"
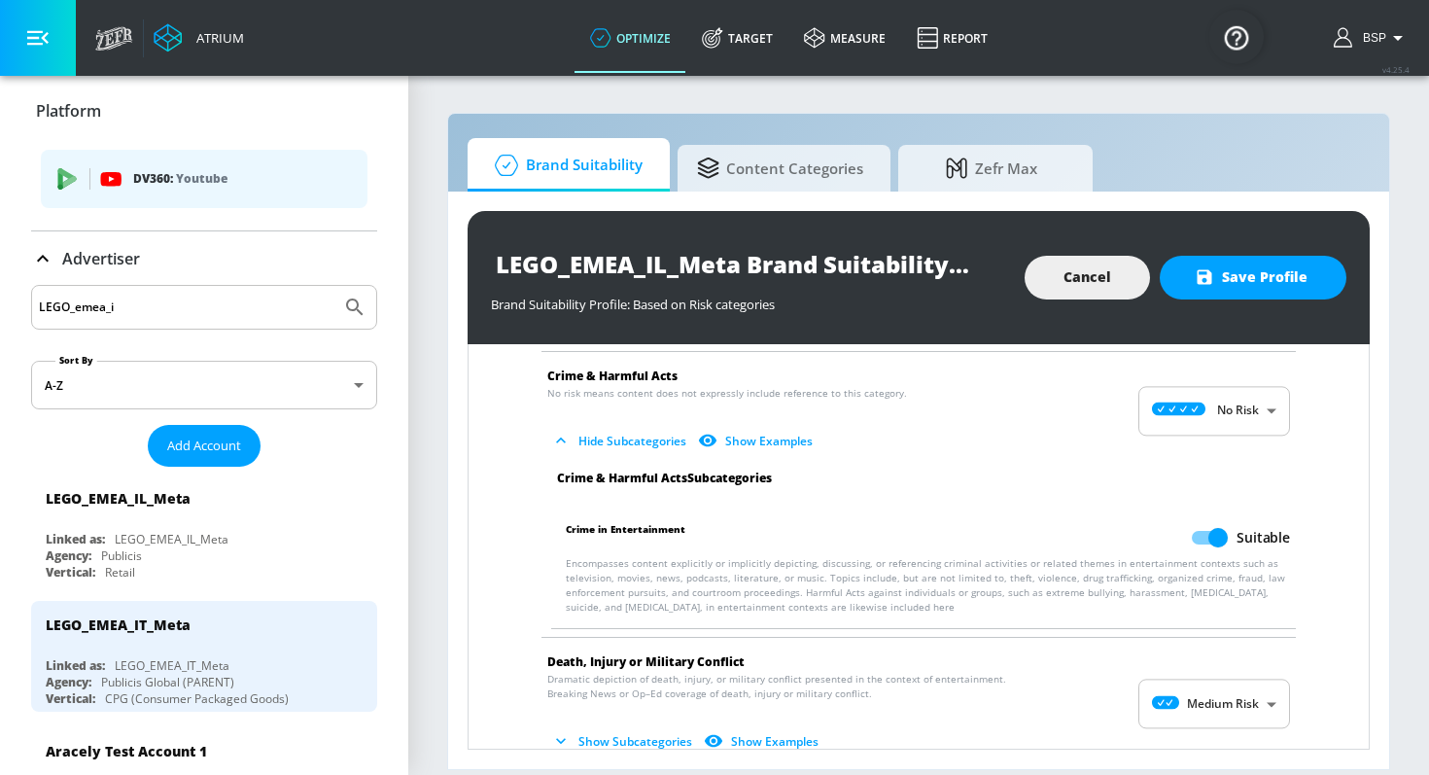
scroll to position [375, 0]
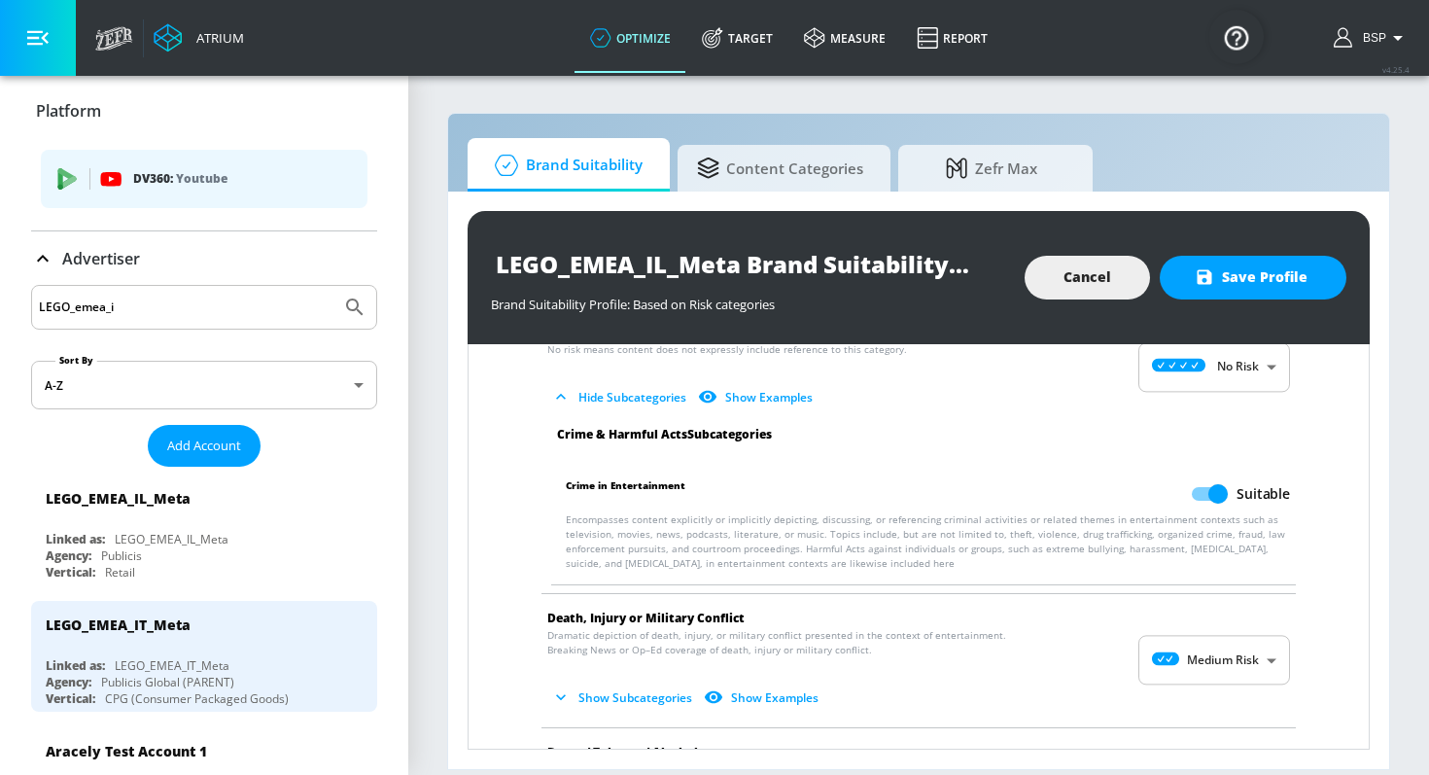
click at [1201, 638] on body "Atrium optimize Target measure Report optimize Target measure Report v 4.25.4 B…" at bounding box center [714, 387] width 1429 height 775
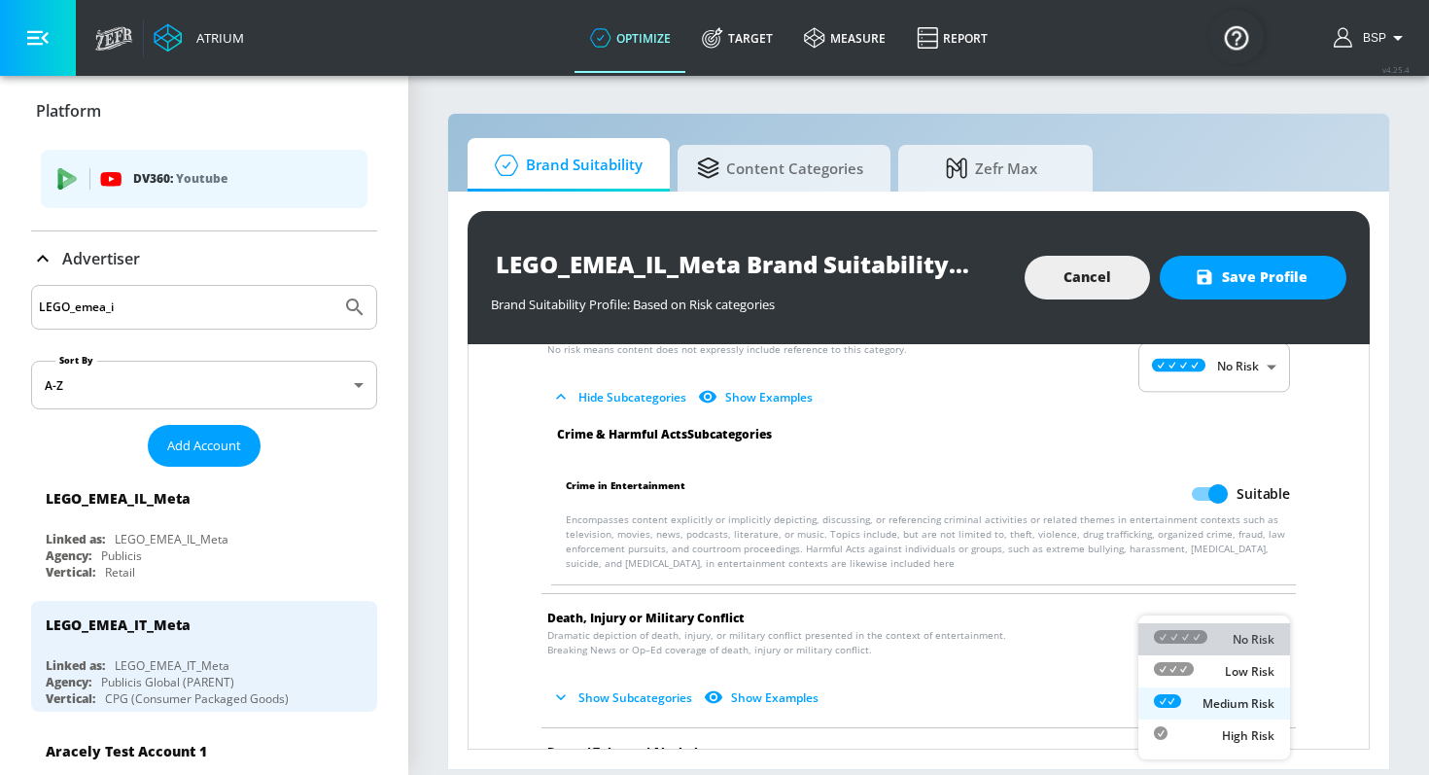
click at [1201, 640] on icon at bounding box center [1180, 637] width 53 height 14
type input "MINIMAL"
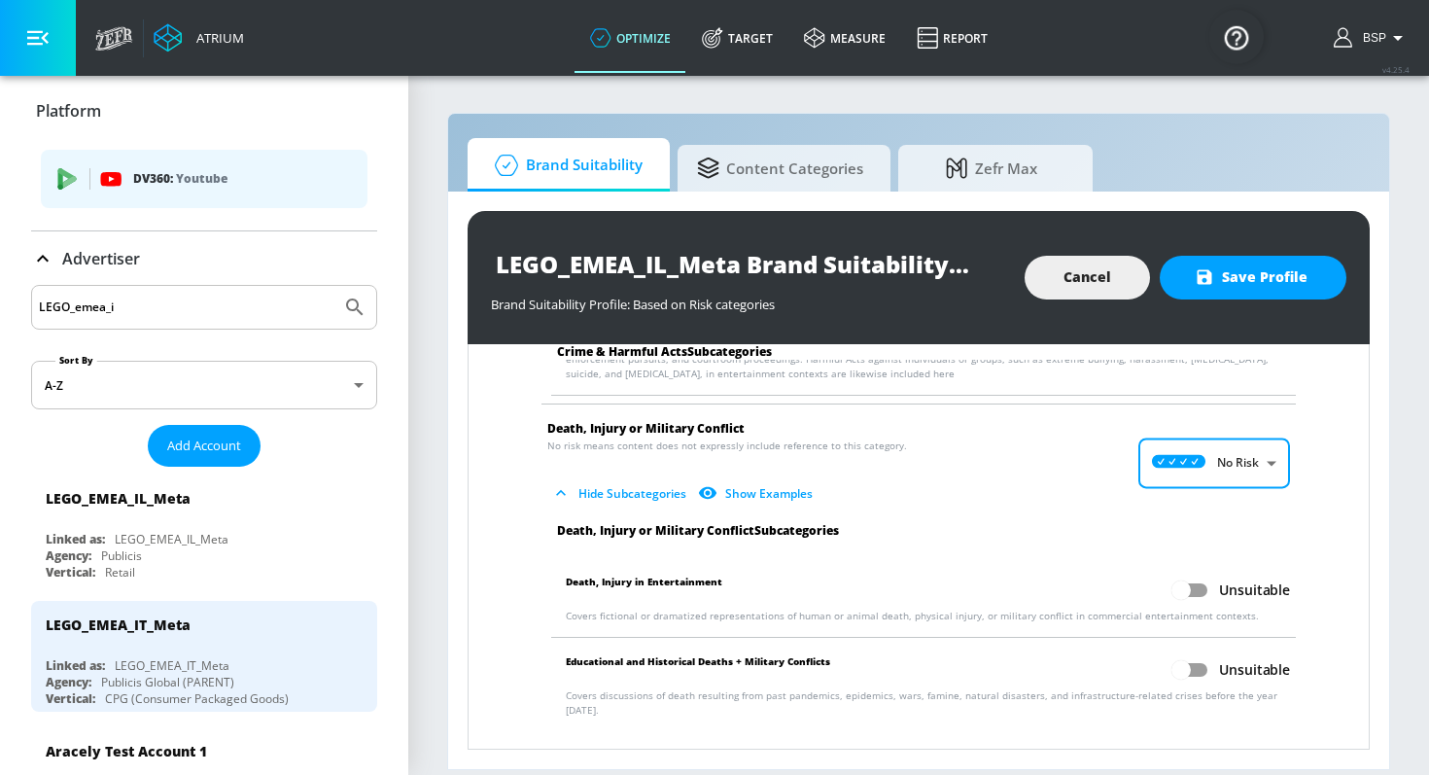
scroll to position [576, 0]
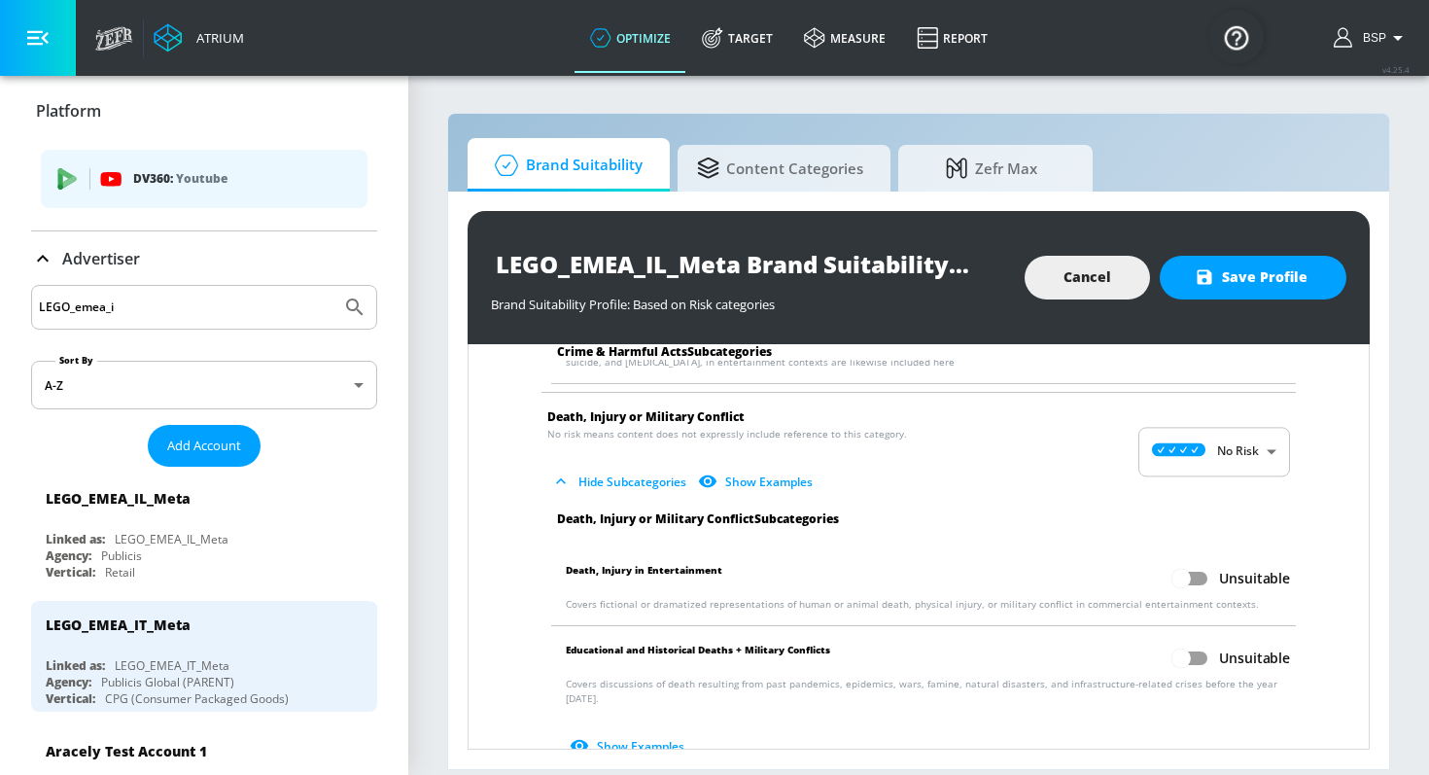
click at [1228, 591] on label "Unsuitable" at bounding box center [1225, 578] width 127 height 37
click at [1228, 591] on input "Unsuitable" at bounding box center [1180, 578] width 111 height 37
checkbox input "true"
click at [1191, 660] on input "Unsuitable" at bounding box center [1180, 657] width 111 height 37
checkbox input "true"
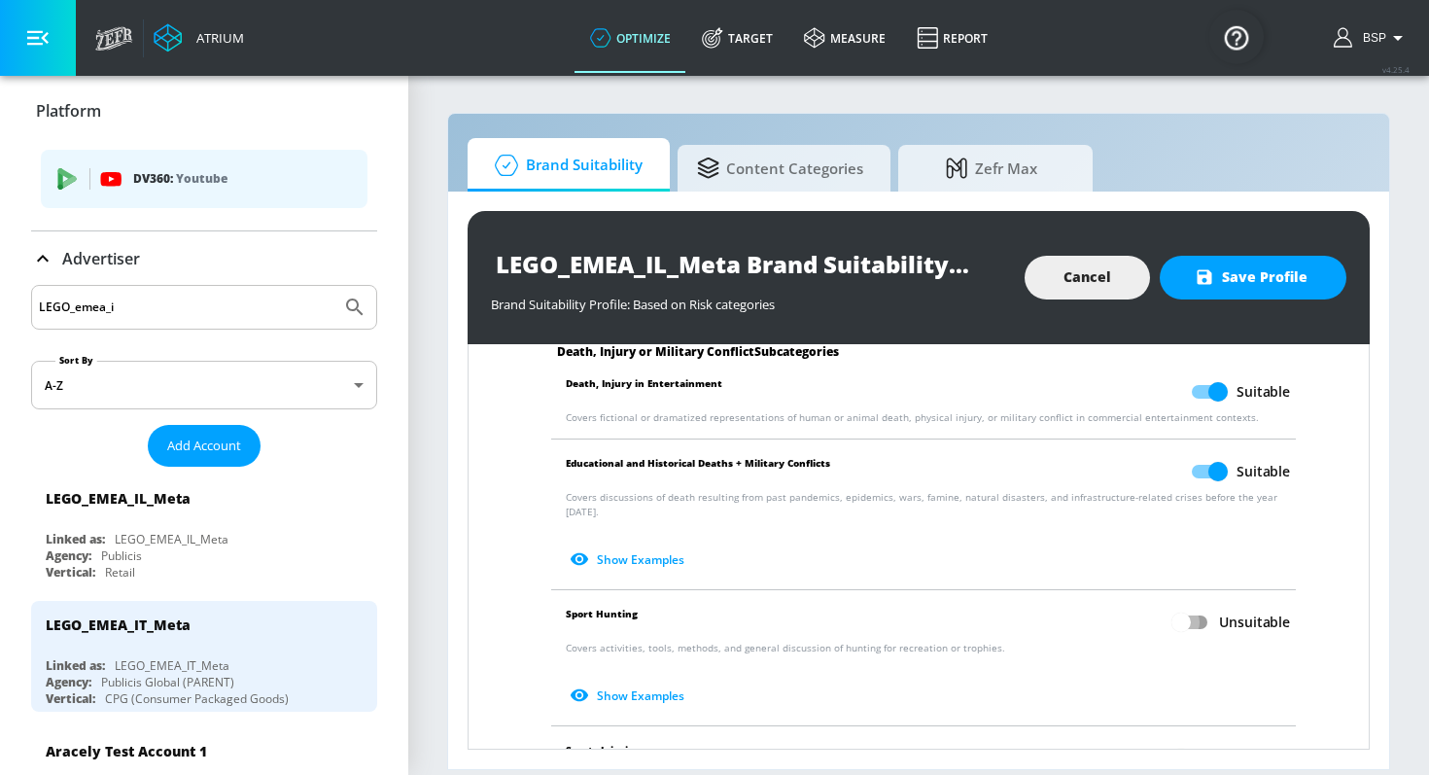
click at [1197, 610] on input "Unsuitable" at bounding box center [1180, 622] width 111 height 37
checkbox input "true"
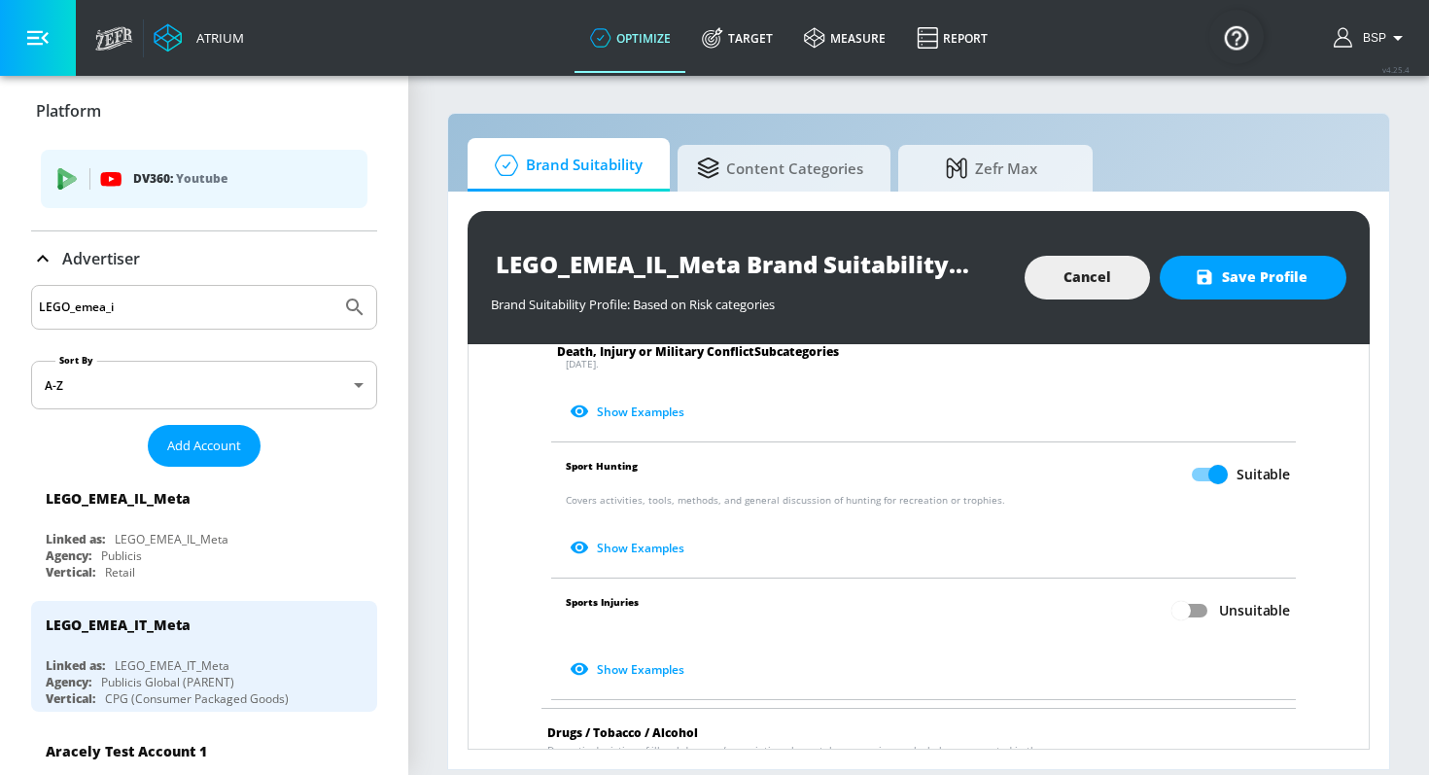
click at [1195, 593] on input "Unsuitable" at bounding box center [1180, 610] width 111 height 37
checkbox input "true"
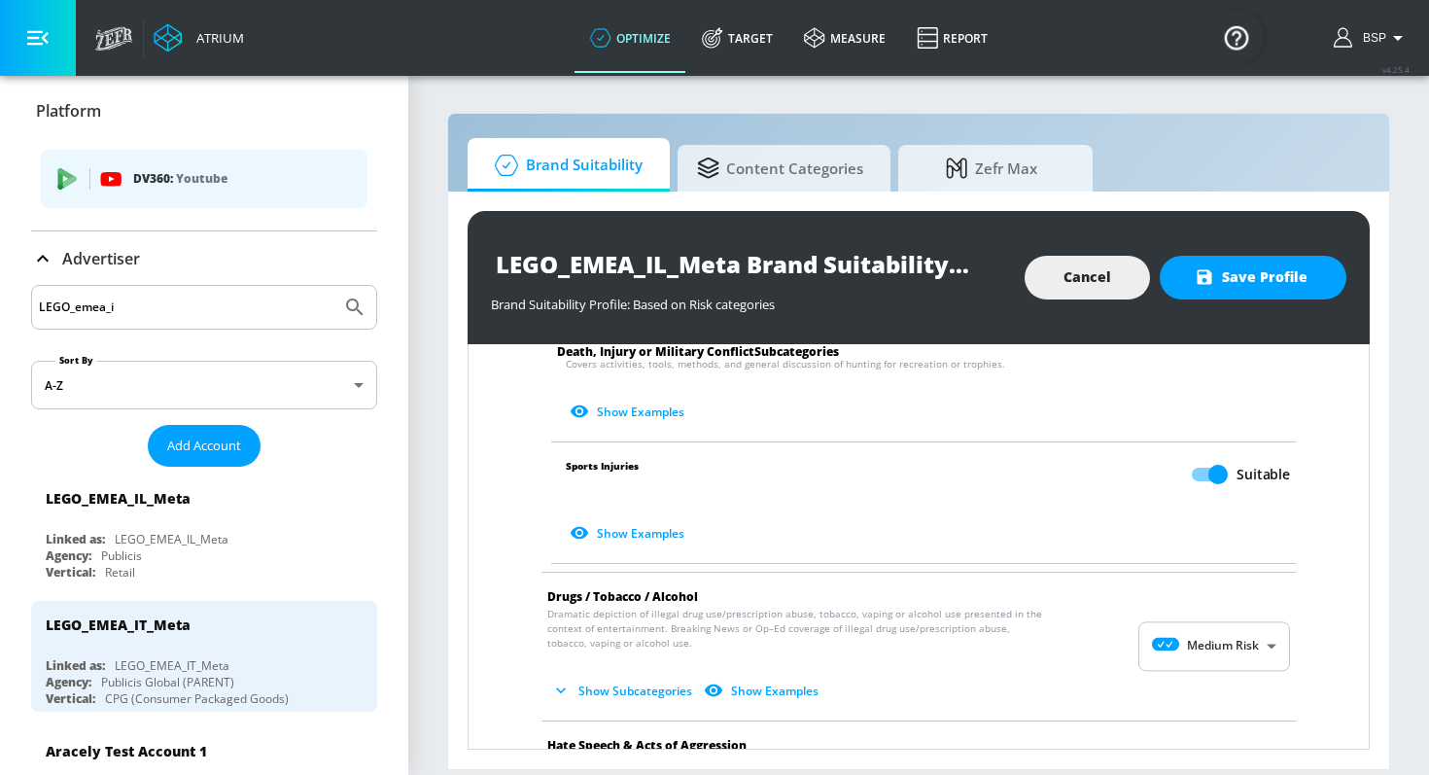
scroll to position [1051, 0]
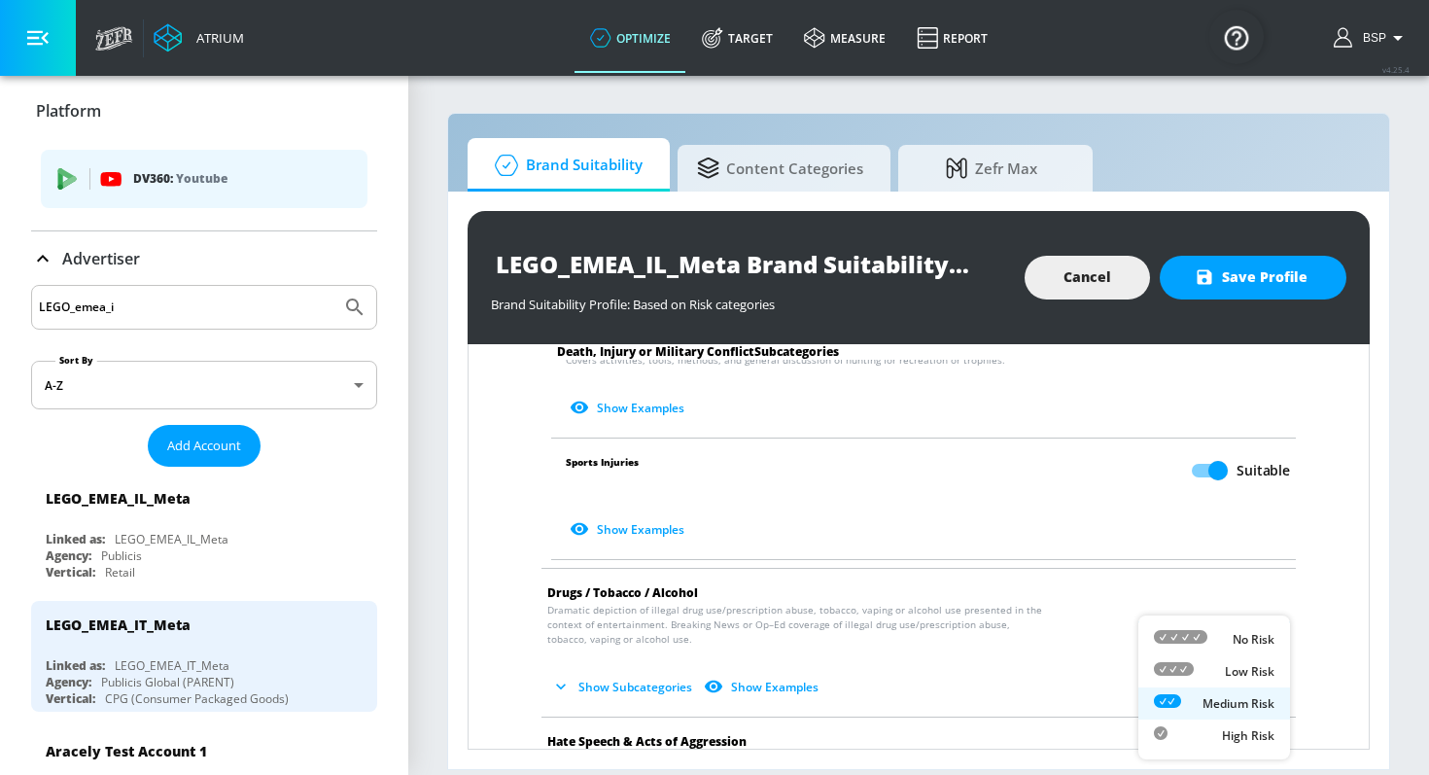
click at [1195, 638] on body "Atrium optimize Target measure Report optimize Target measure Report v 4.25.4 B…" at bounding box center [714, 387] width 1429 height 775
click at [1200, 625] on li "No Risk" at bounding box center [1214, 639] width 152 height 32
type input "MINIMAL"
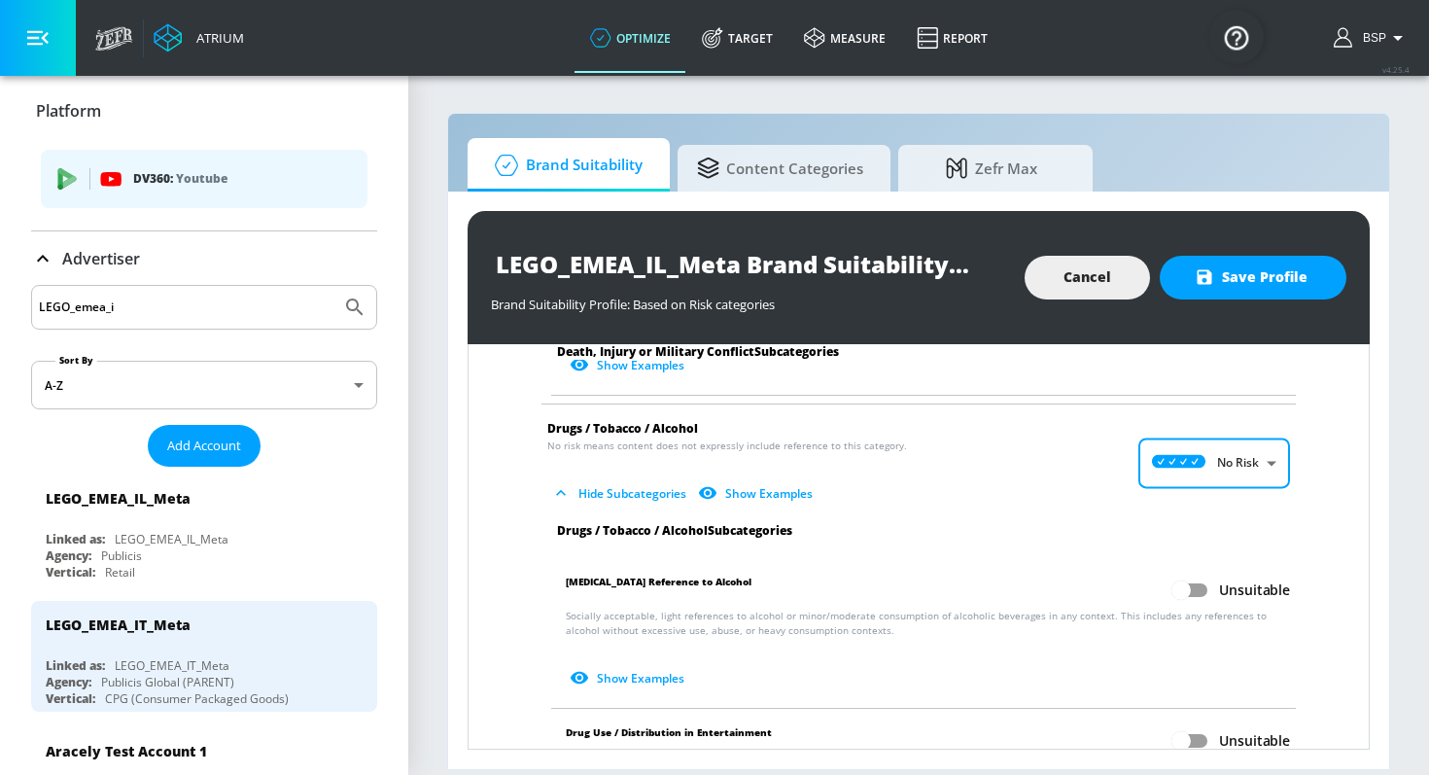
click at [1194, 573] on input "Unsuitable" at bounding box center [1180, 589] width 111 height 37
checkbox input "true"
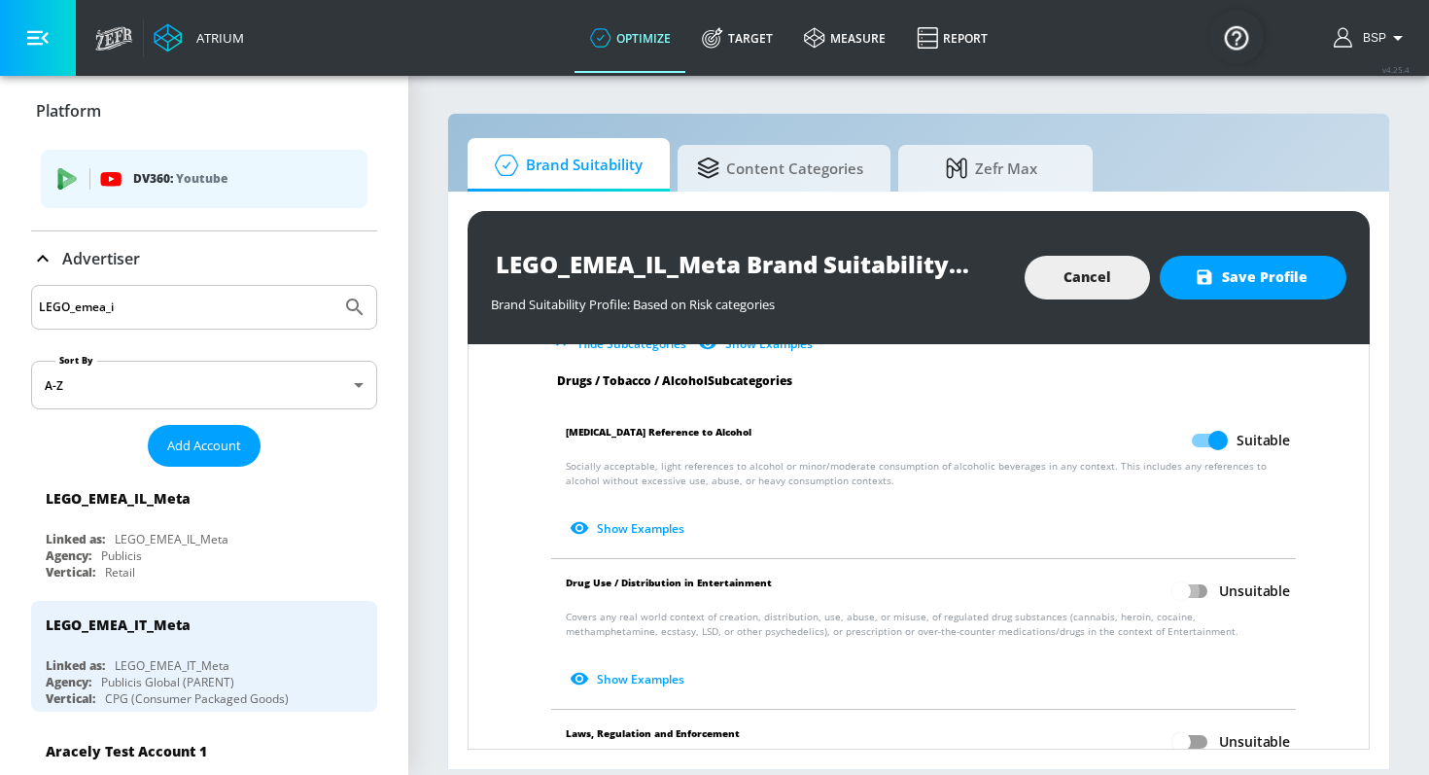
click at [1194, 572] on input "Unsuitable" at bounding box center [1180, 590] width 111 height 37
checkbox input "true"
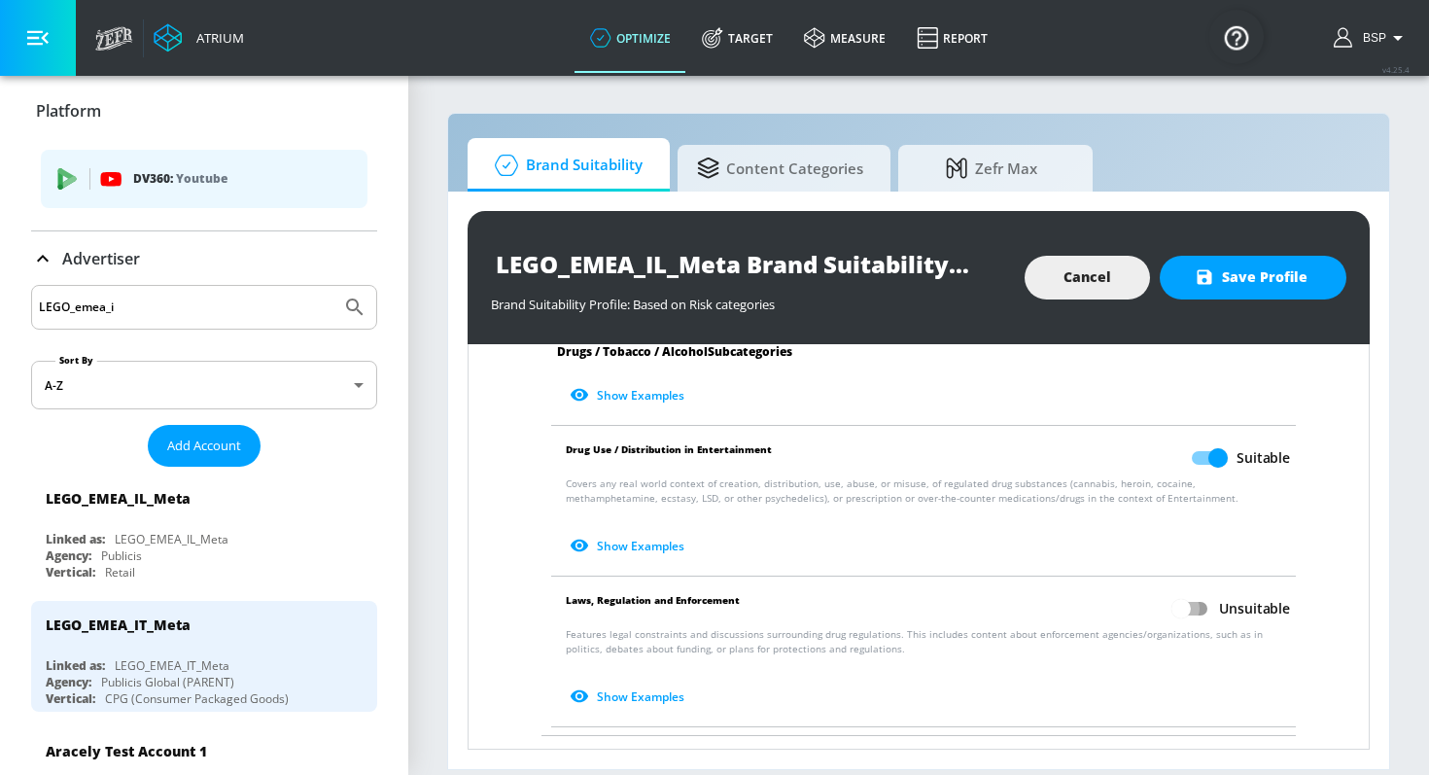
click at [1194, 590] on input "Unsuitable" at bounding box center [1180, 608] width 111 height 37
checkbox input "true"
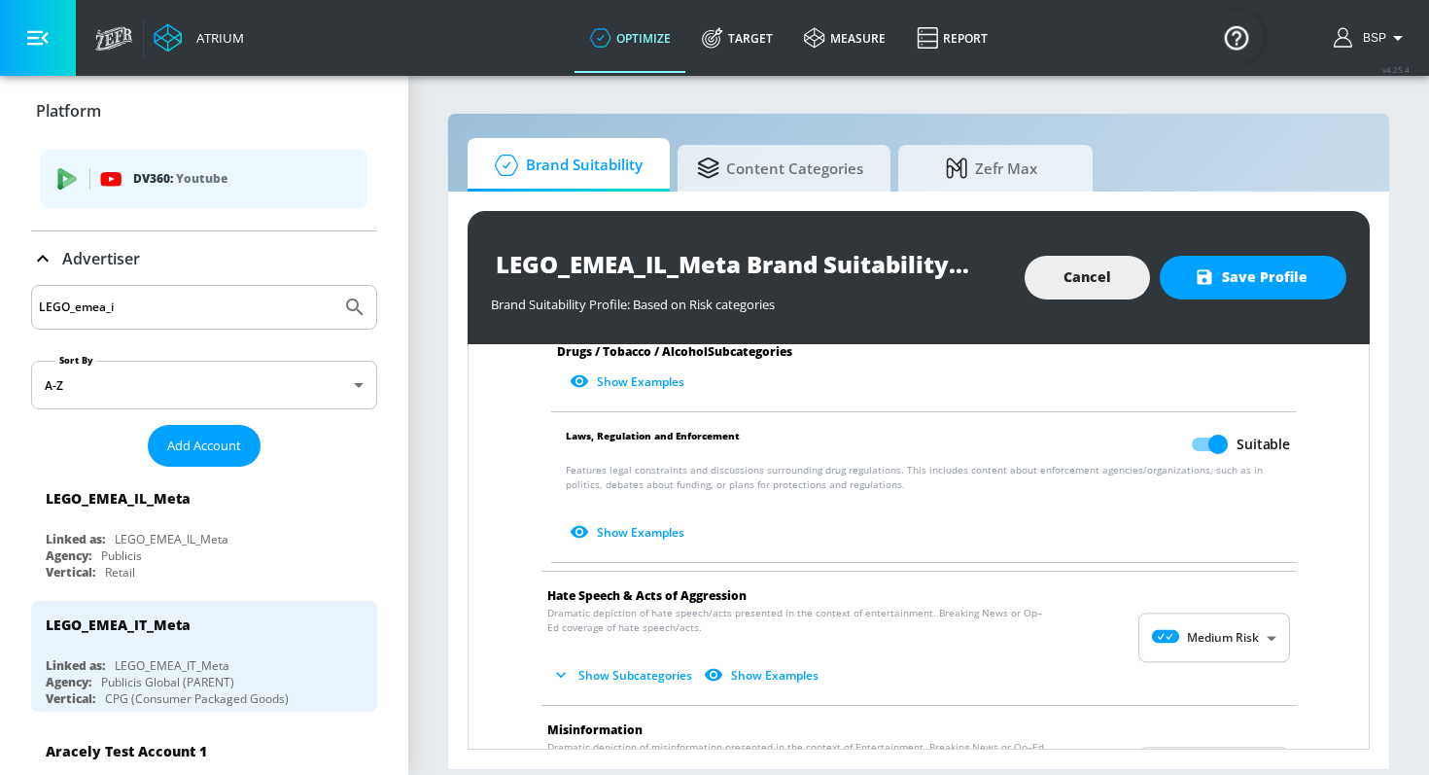
scroll to position [1671, 0]
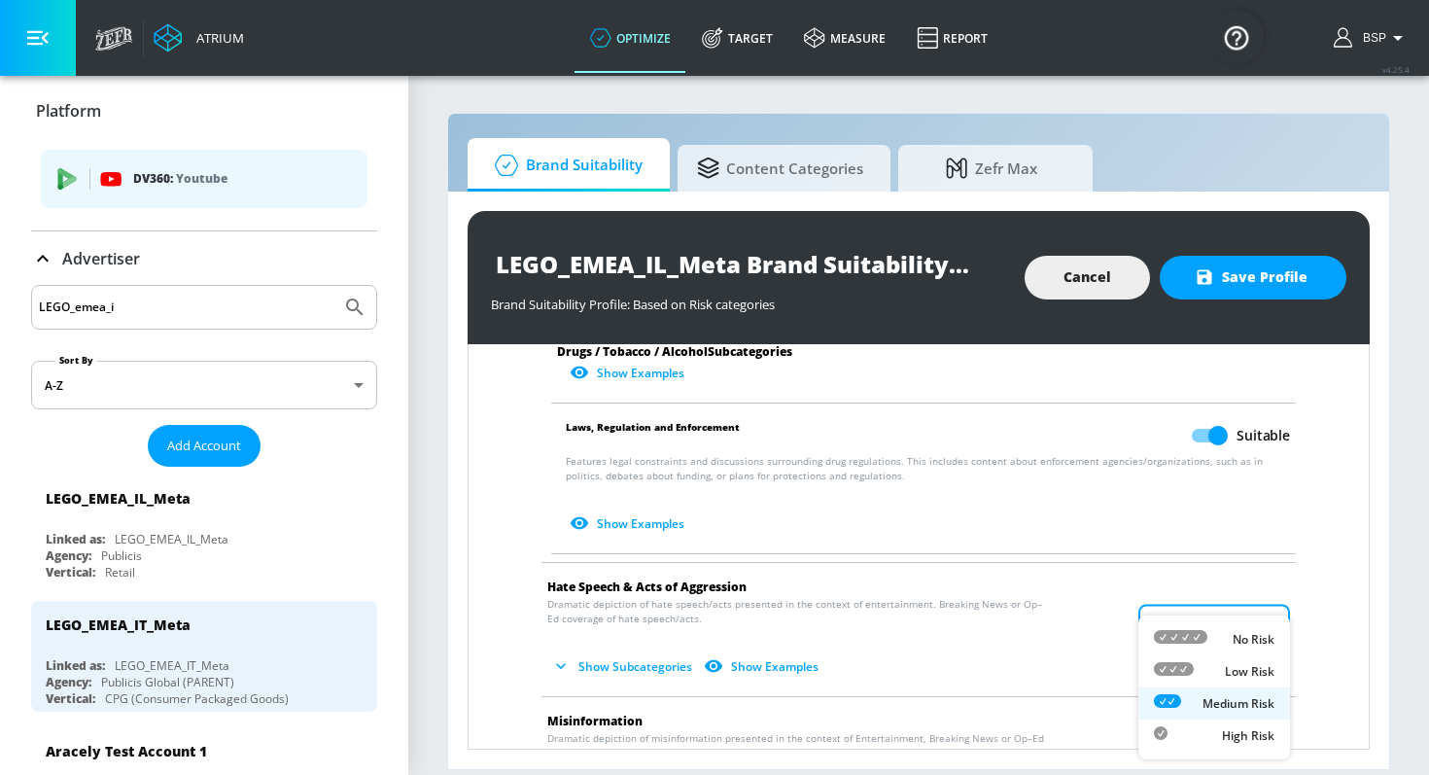
click at [1192, 614] on body "Atrium optimize Target measure Report optimize Target measure Report v 4.25.4 B…" at bounding box center [714, 387] width 1429 height 775
click at [1192, 632] on icon at bounding box center [1180, 637] width 53 height 14
type input "MINIMAL"
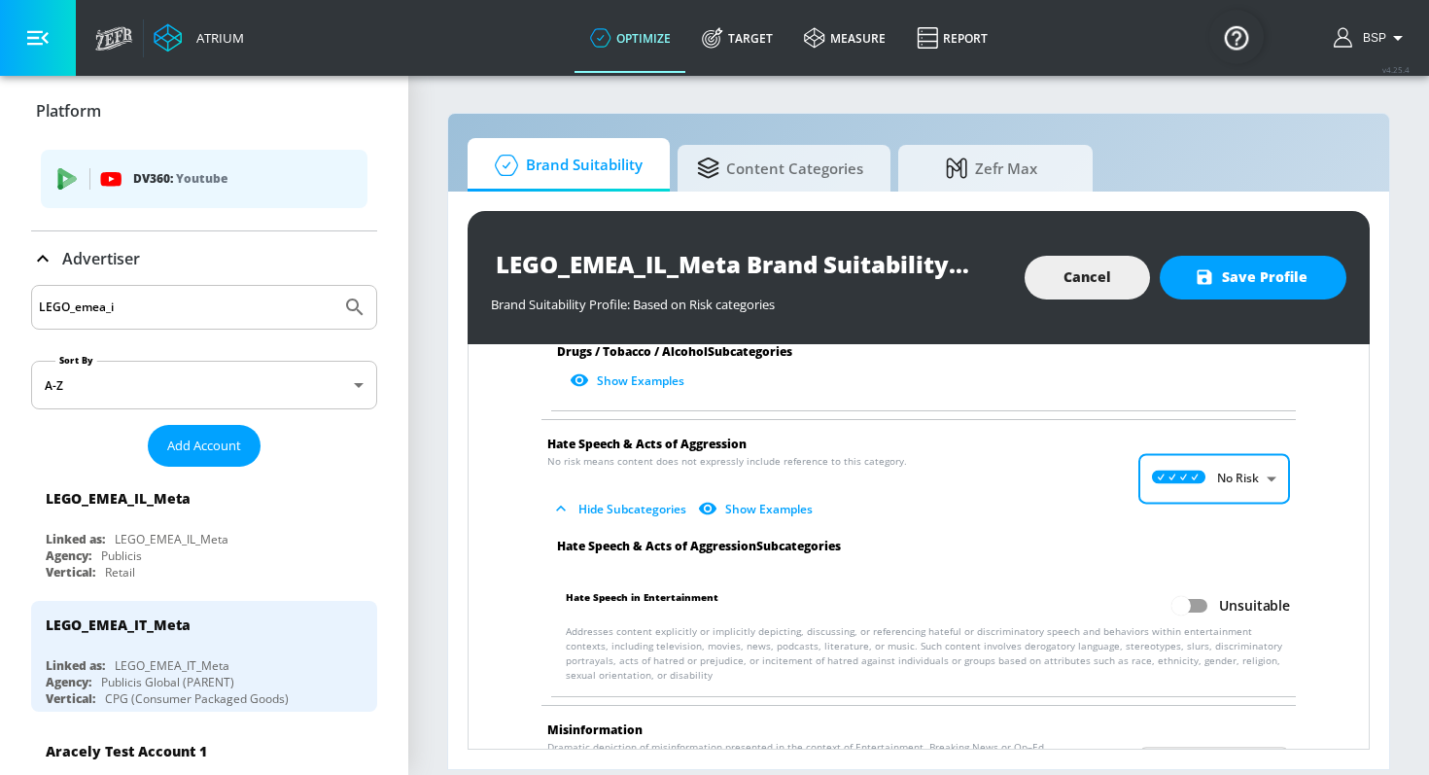
click at [1195, 591] on input "Unsuitable" at bounding box center [1180, 605] width 111 height 37
checkbox input "true"
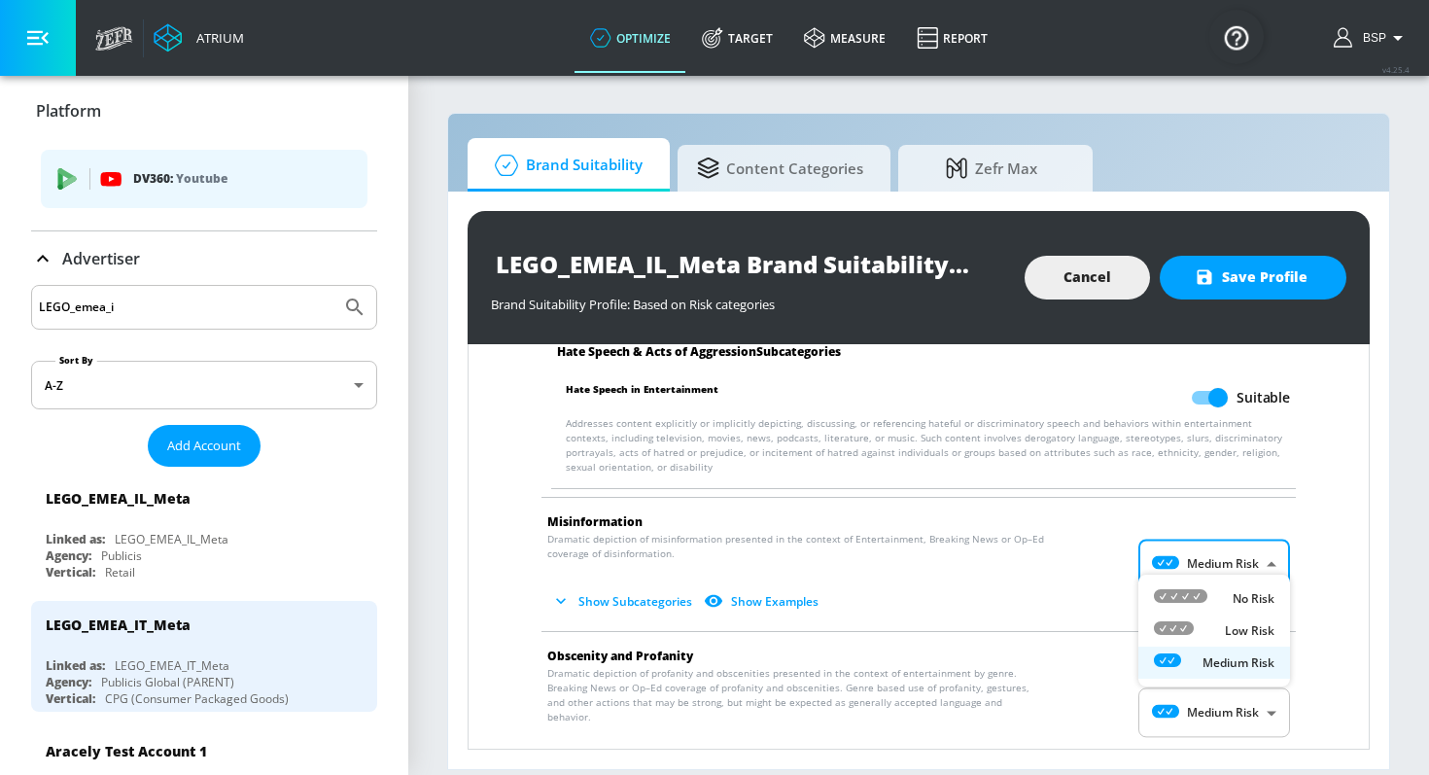
click at [1200, 572] on body "Atrium optimize Target measure Report optimize Target measure Report v 4.25.4 B…" at bounding box center [714, 387] width 1429 height 775
click at [1194, 594] on icon at bounding box center [1180, 596] width 53 height 14
type input "MINIMAL"
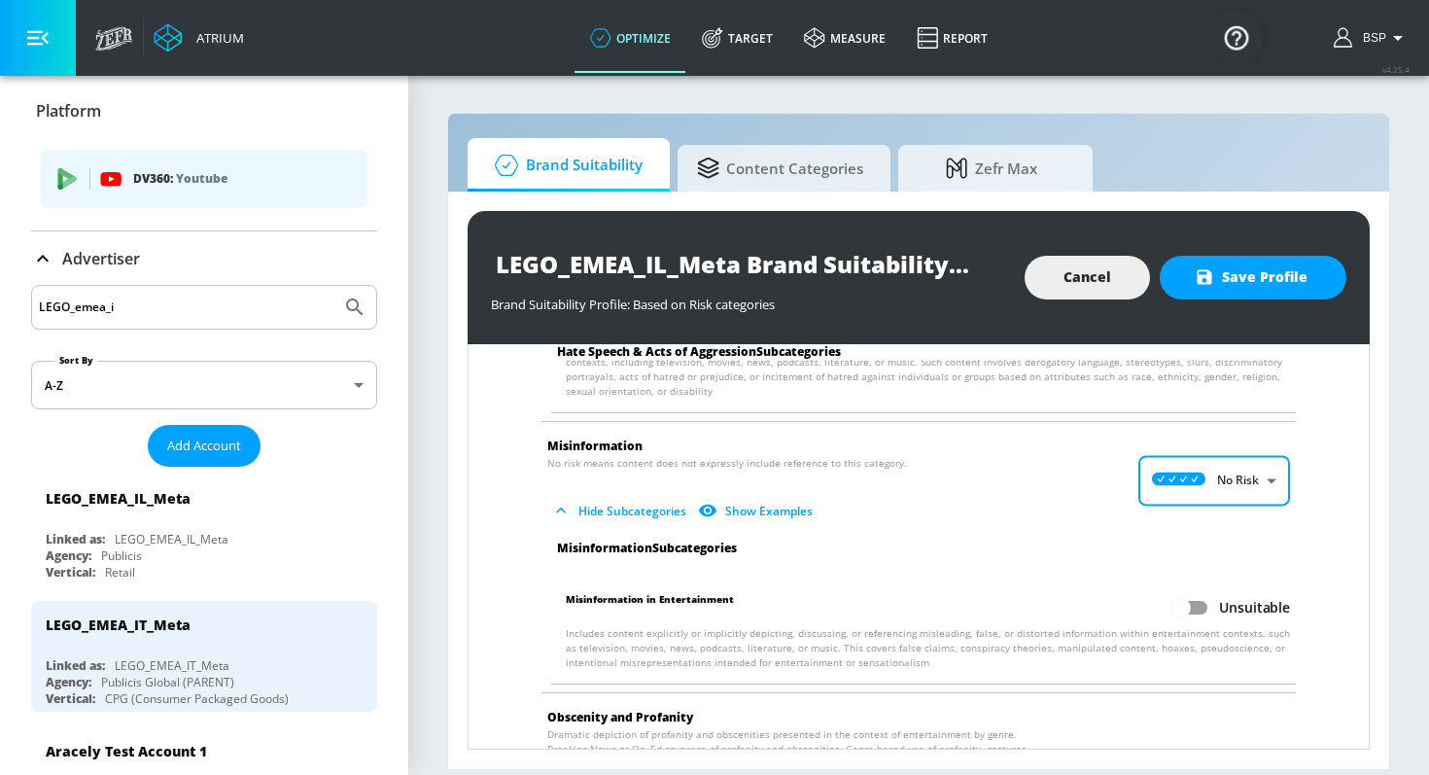
click at [1194, 594] on input "Unsuitable" at bounding box center [1180, 607] width 111 height 37
checkbox input "true"
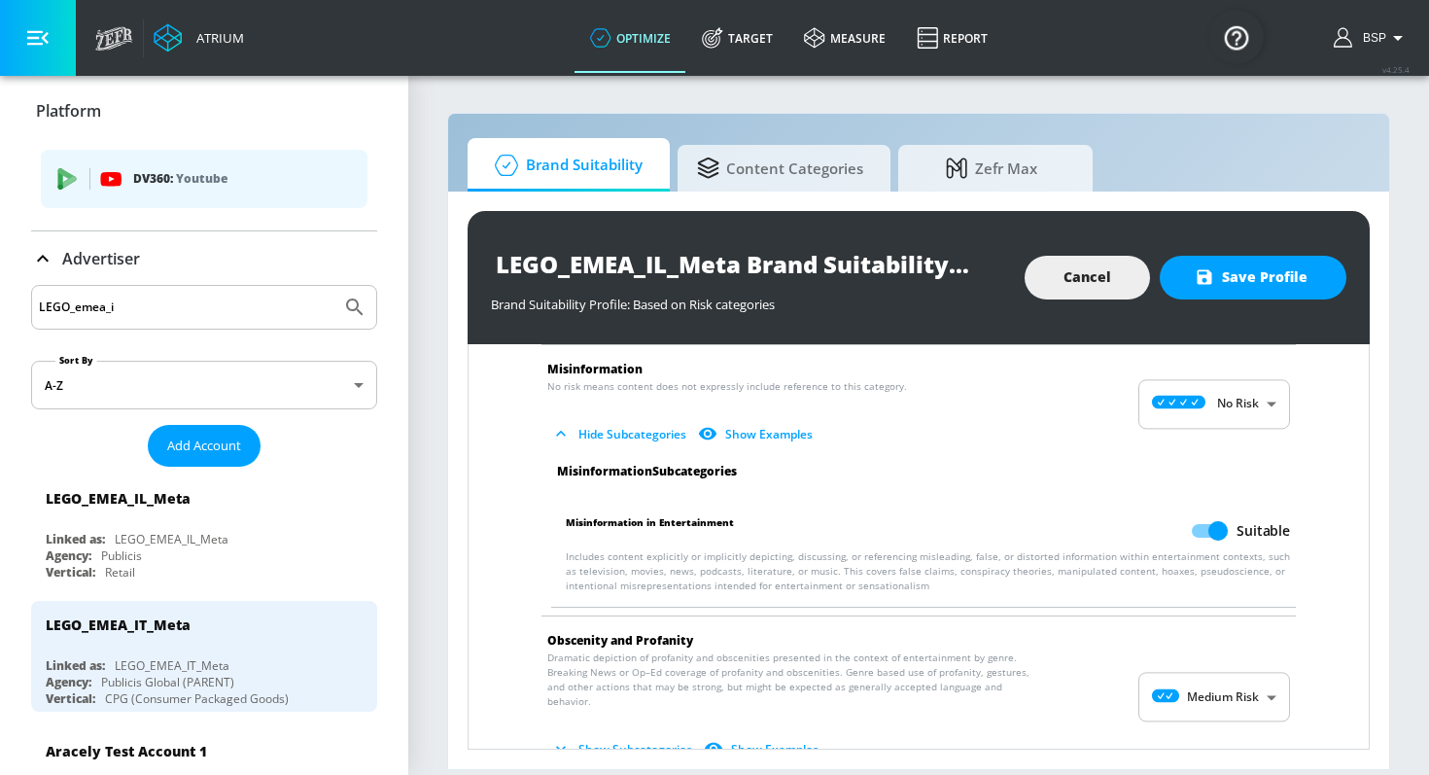
scroll to position [2262, 0]
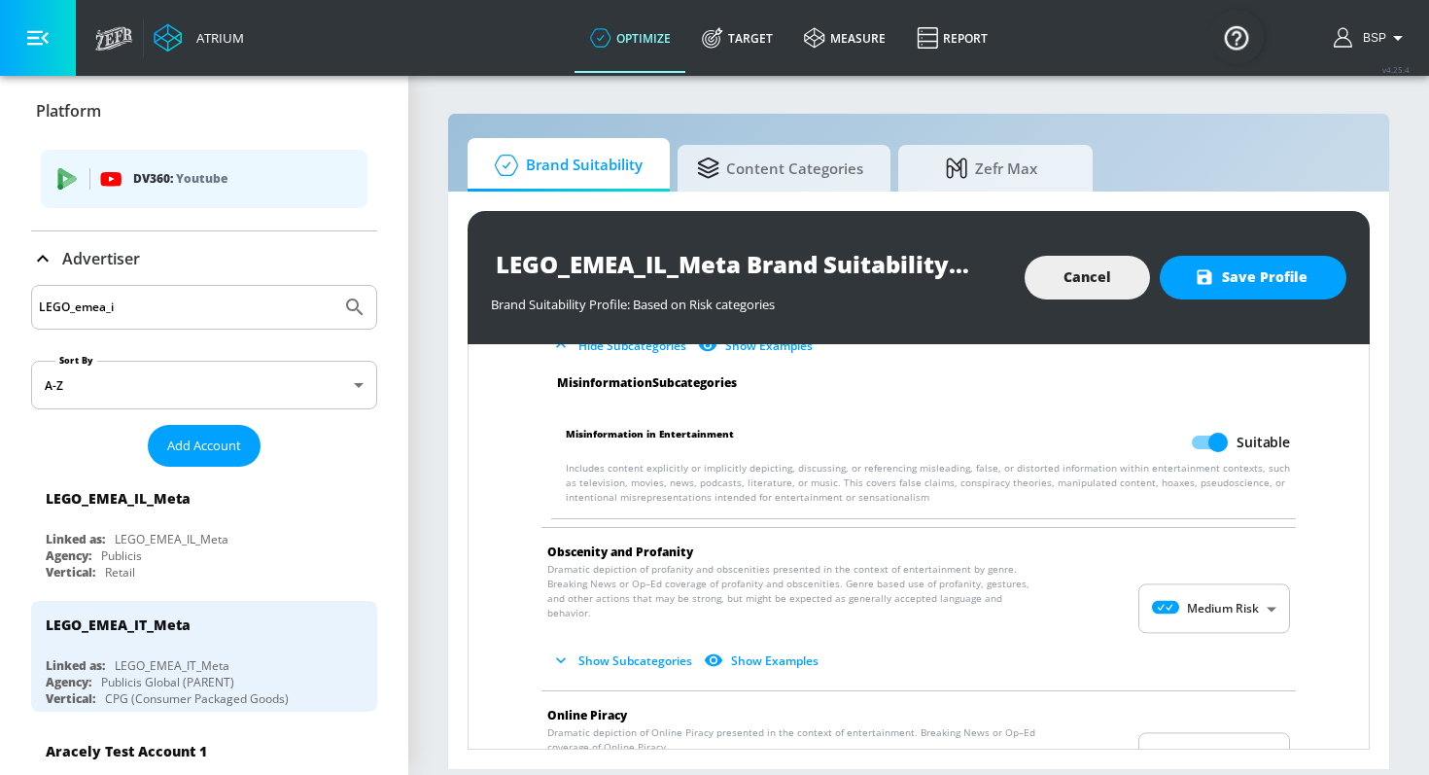
click at [1194, 583] on body "Atrium optimize Target measure Report optimize Target measure Report v 4.25.4 B…" at bounding box center [714, 387] width 1429 height 775
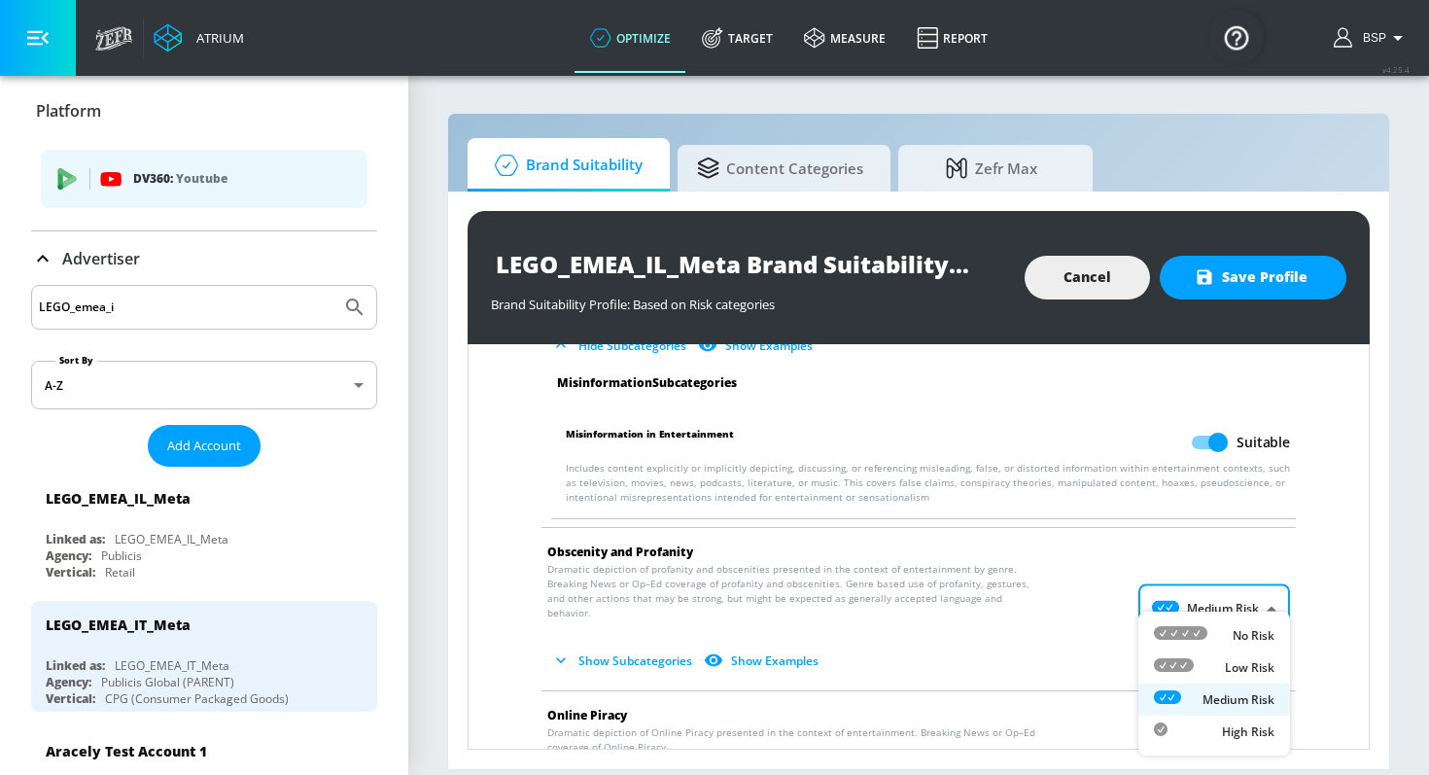
click at [1194, 616] on ul "No Risk Low Risk Medium Risk High Risk" at bounding box center [1214, 683] width 152 height 144
click at [1194, 632] on icon at bounding box center [1180, 633] width 53 height 14
type input "MINIMAL"
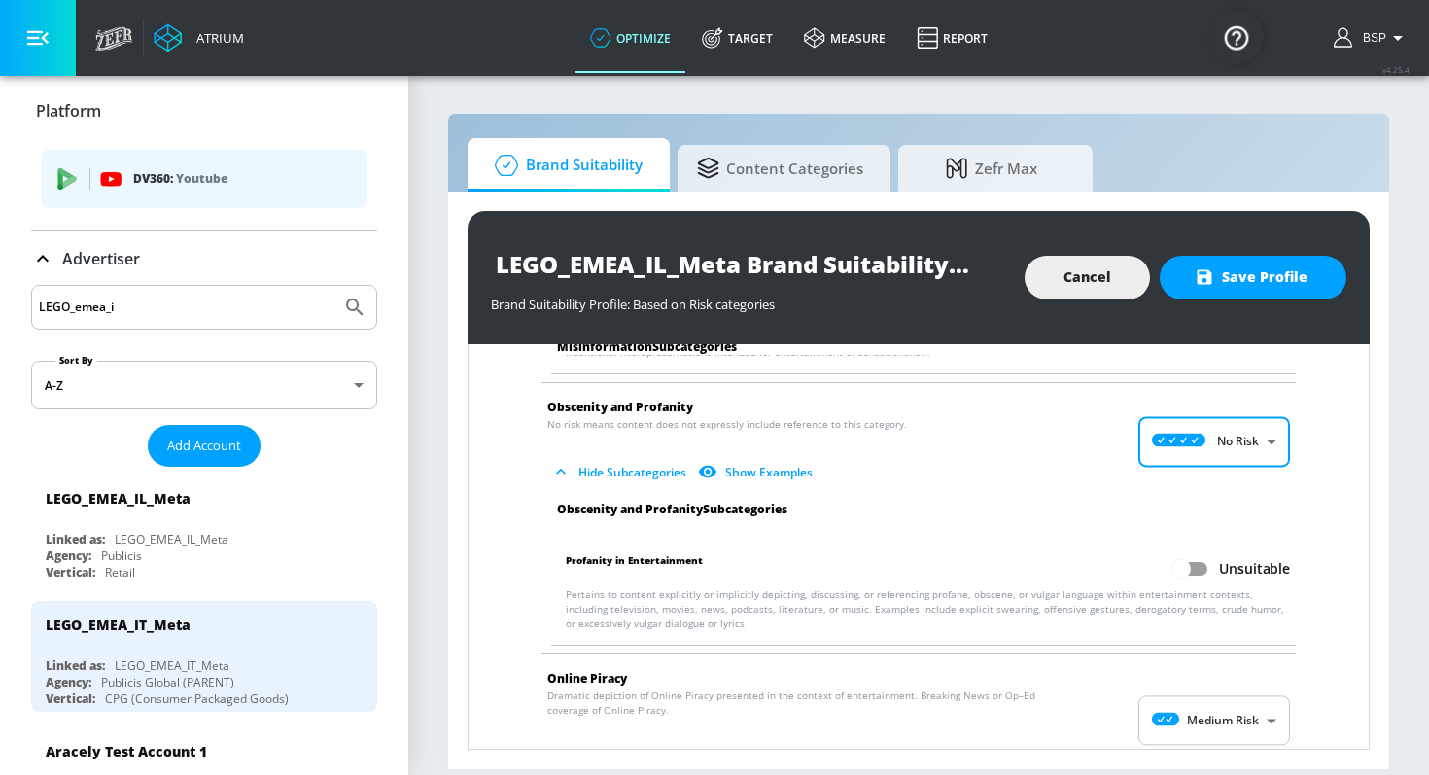
click at [1192, 558] on input "Unsuitable" at bounding box center [1180, 568] width 111 height 37
checkbox input "true"
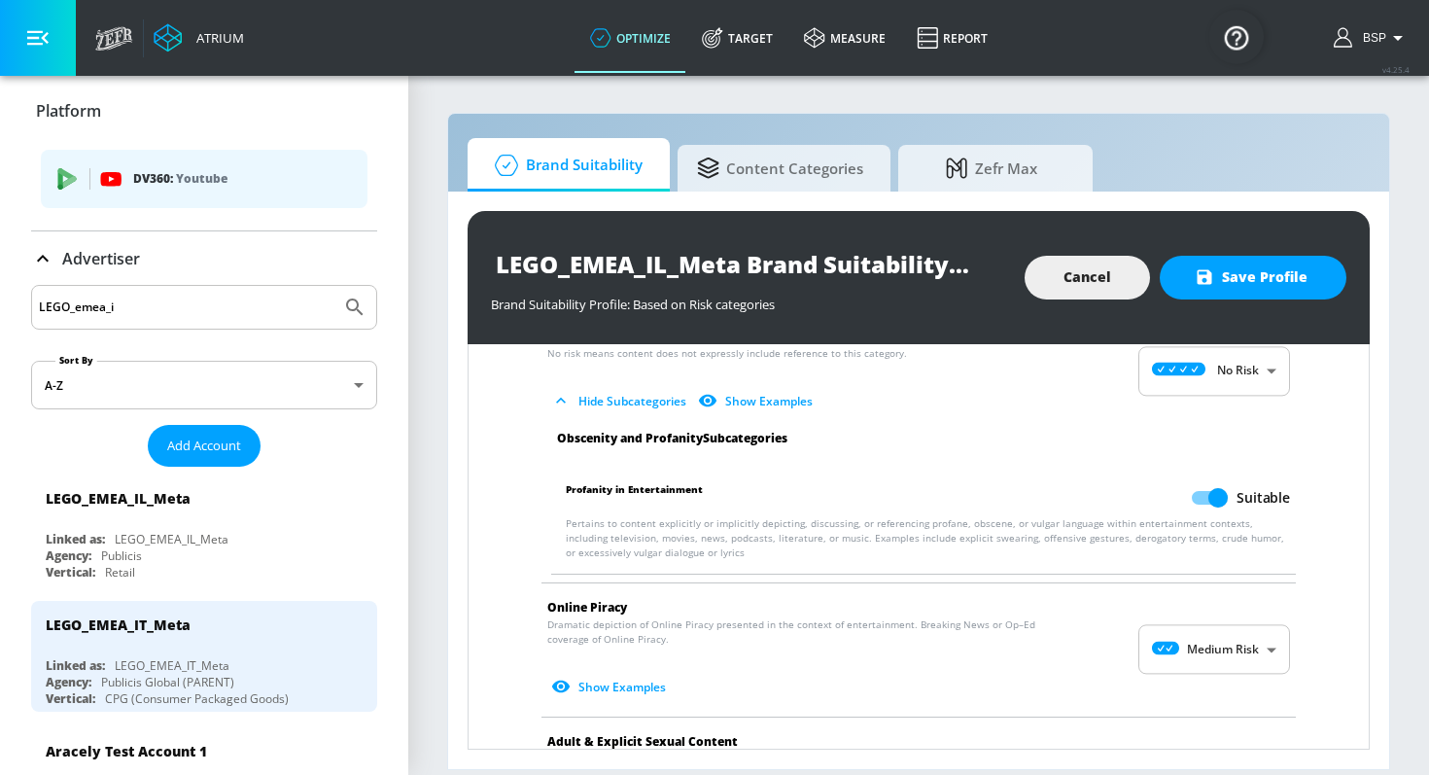
scroll to position [2565, 0]
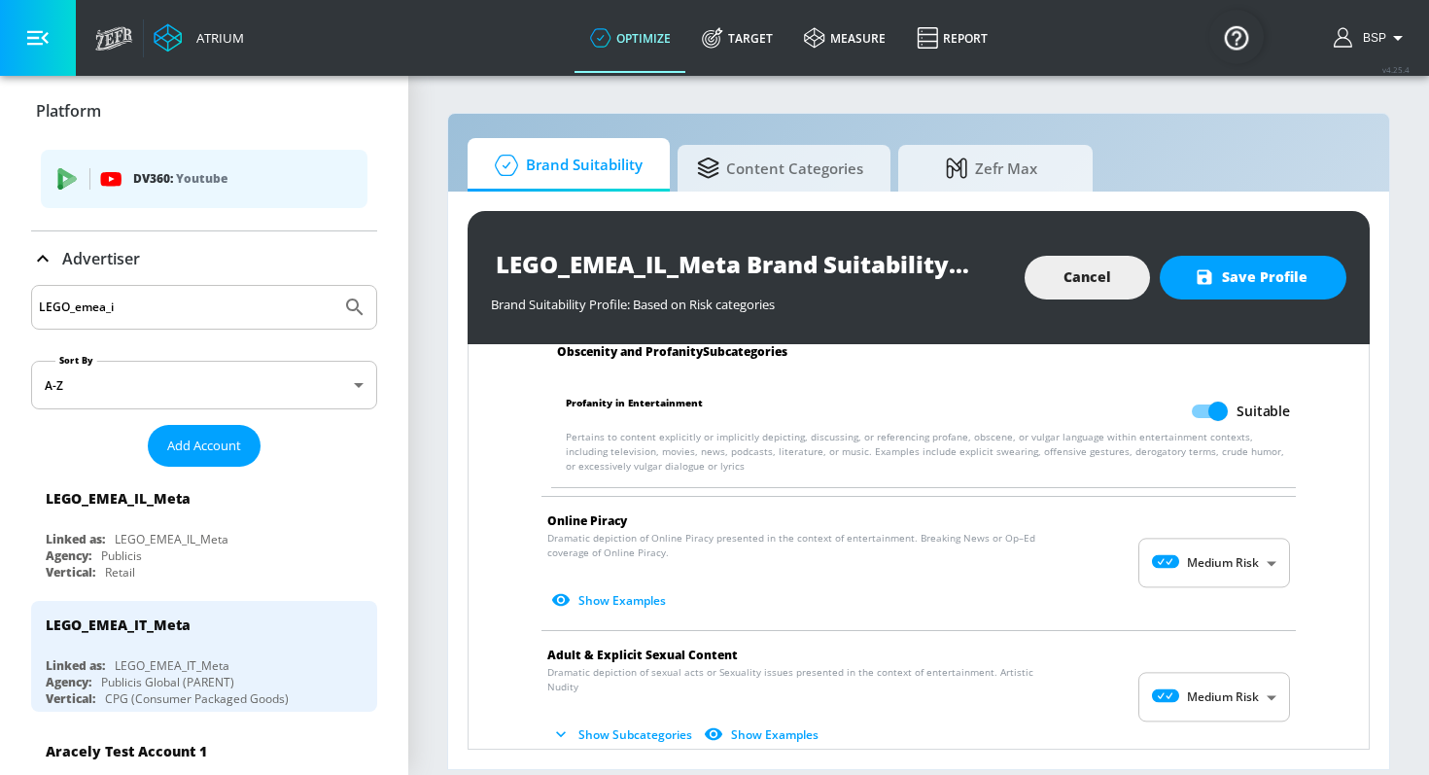
click at [1192, 558] on body "Atrium optimize Target measure Report optimize Target measure Report v 4.25.4 B…" at bounding box center [714, 387] width 1429 height 775
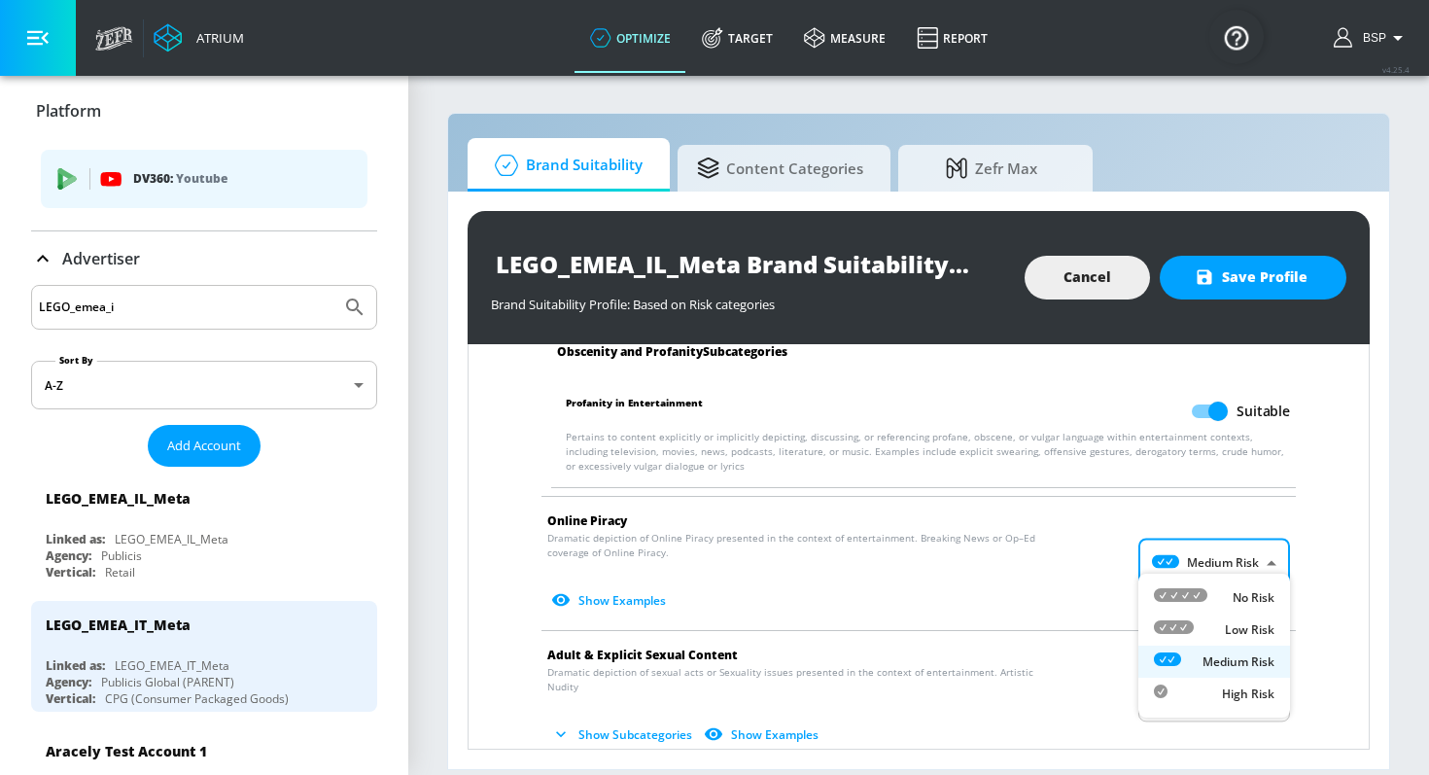
click at [1190, 586] on li "No Risk" at bounding box center [1214, 597] width 152 height 32
type input "MINIMAL"
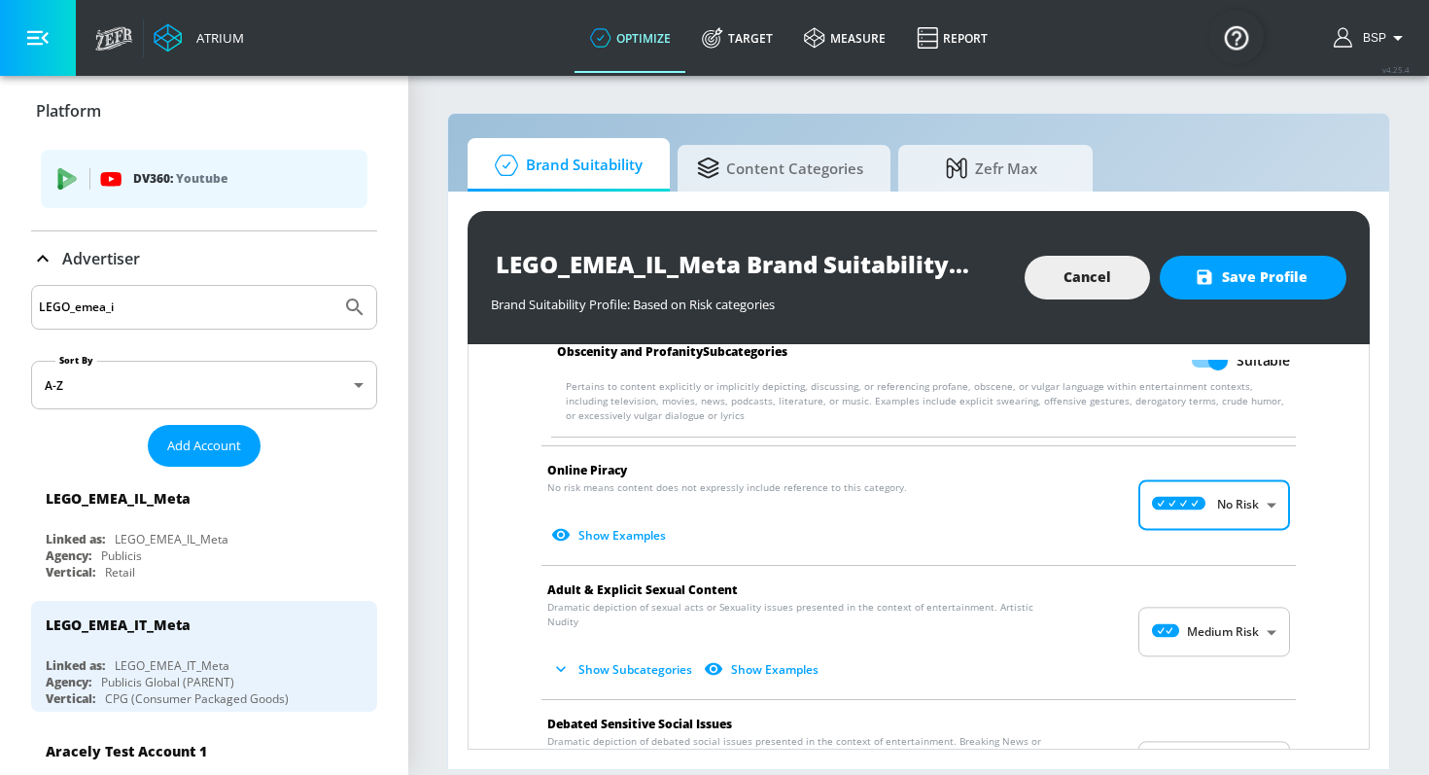
scroll to position [2673, 0]
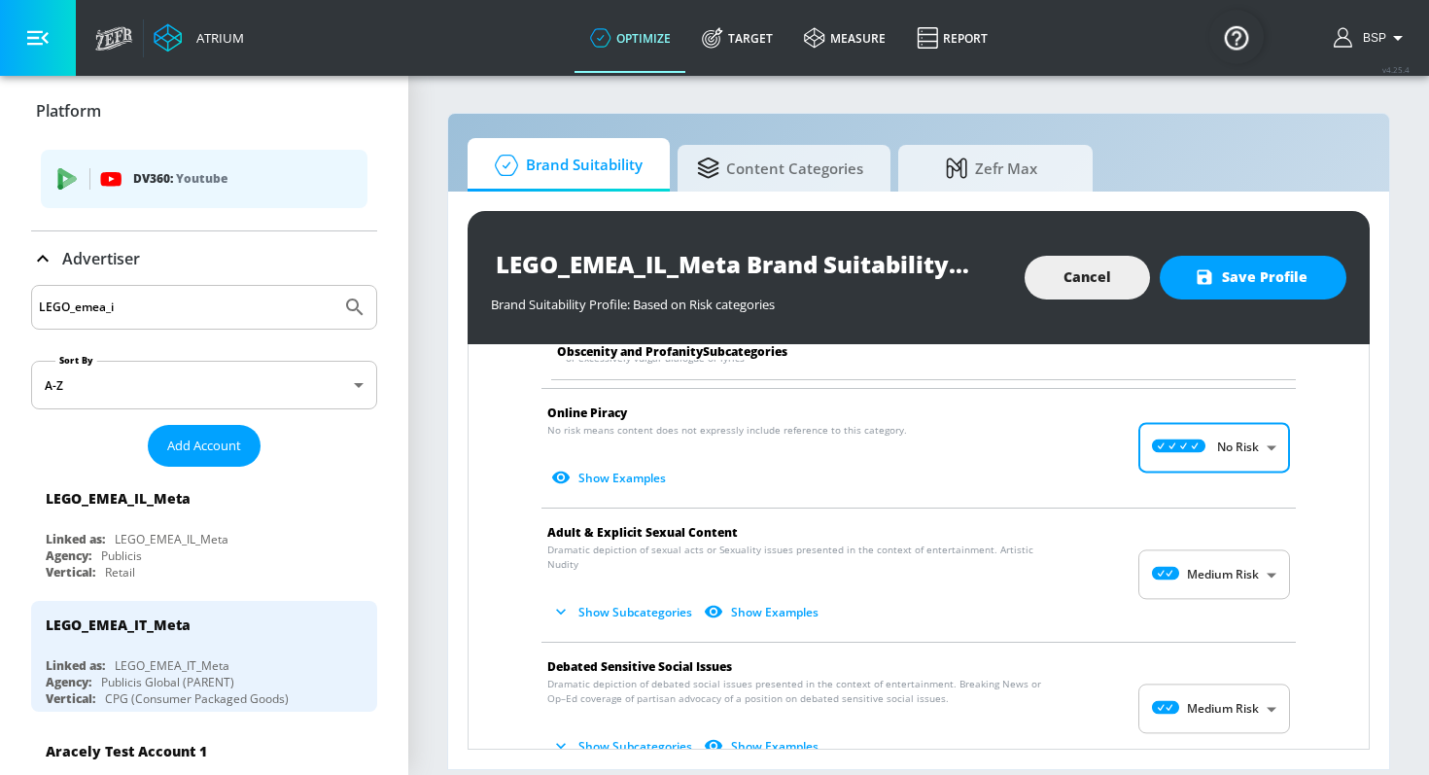
click at [1192, 565] on body "Atrium optimize Target measure Report optimize Target measure Report v 4.25.4 B…" at bounding box center [714, 387] width 1429 height 775
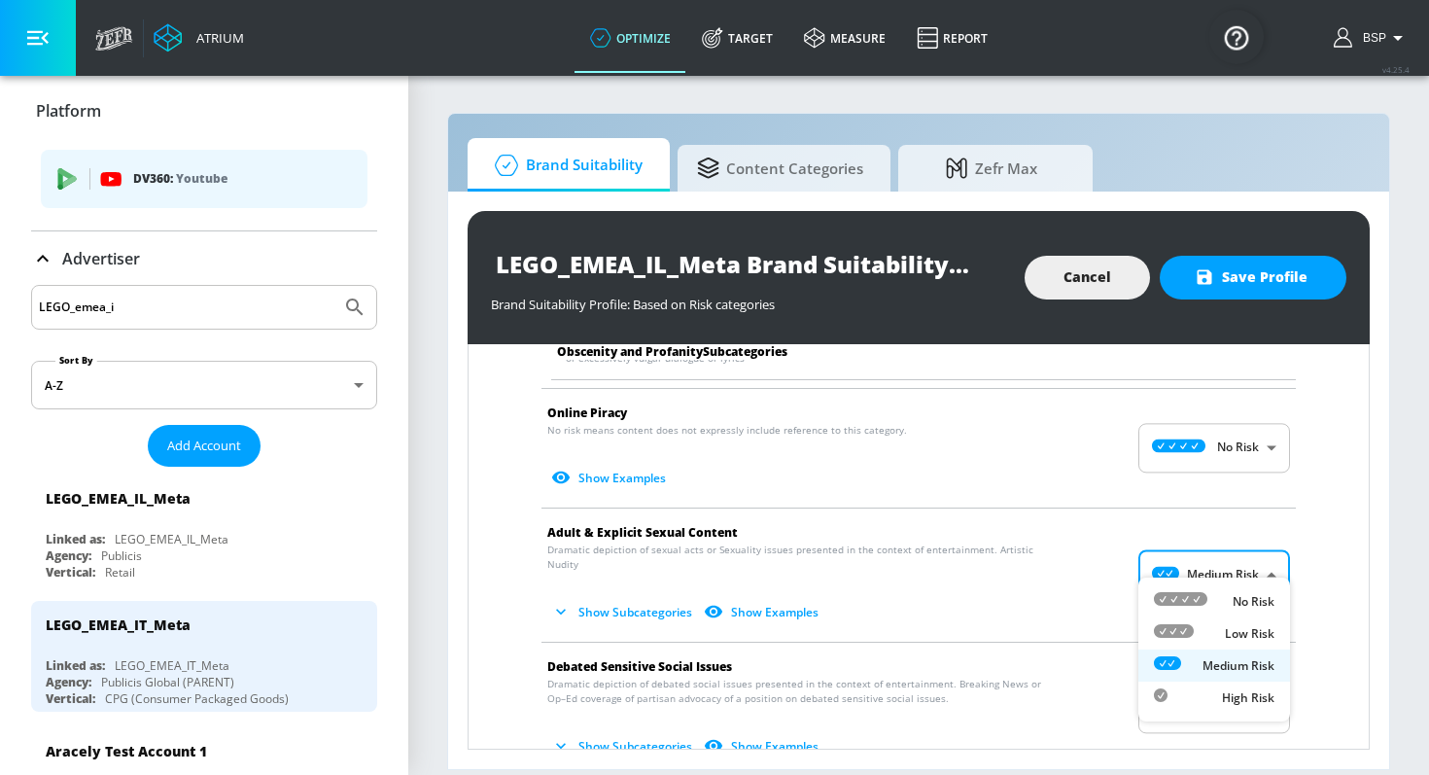
click at [1192, 599] on icon at bounding box center [1180, 599] width 53 height 14
type input "MINIMAL"
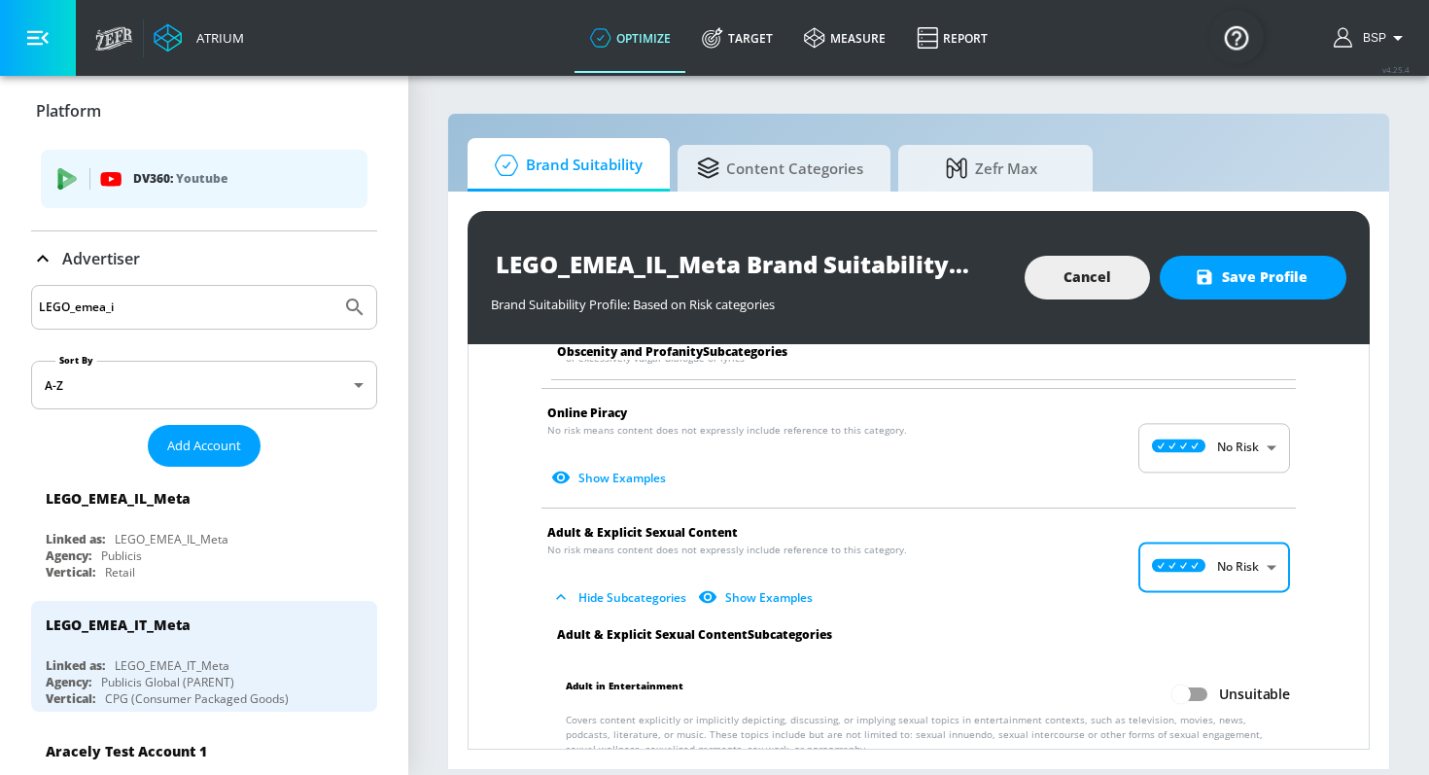
scroll to position [2820, 0]
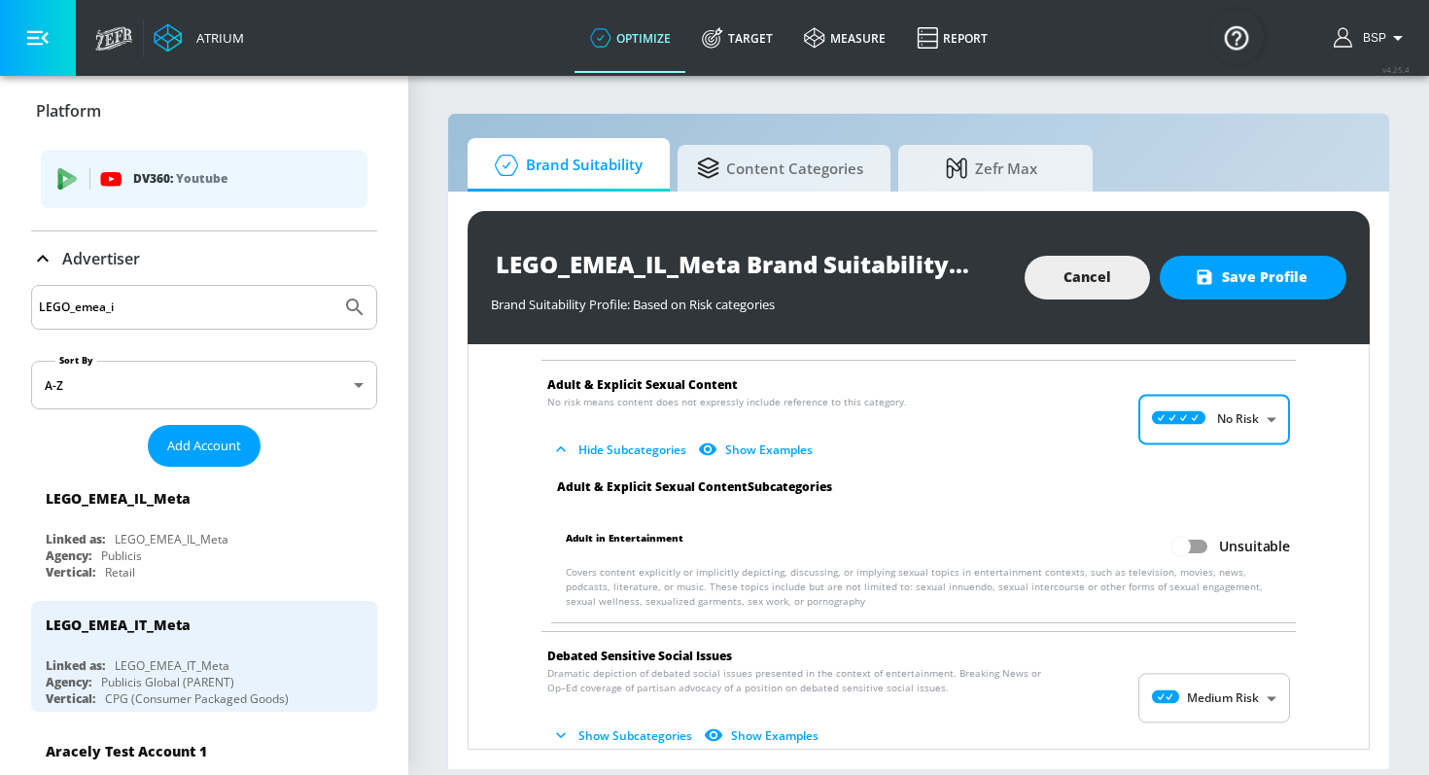
click at [1192, 531] on input "Unsuitable" at bounding box center [1180, 546] width 111 height 37
checkbox input "true"
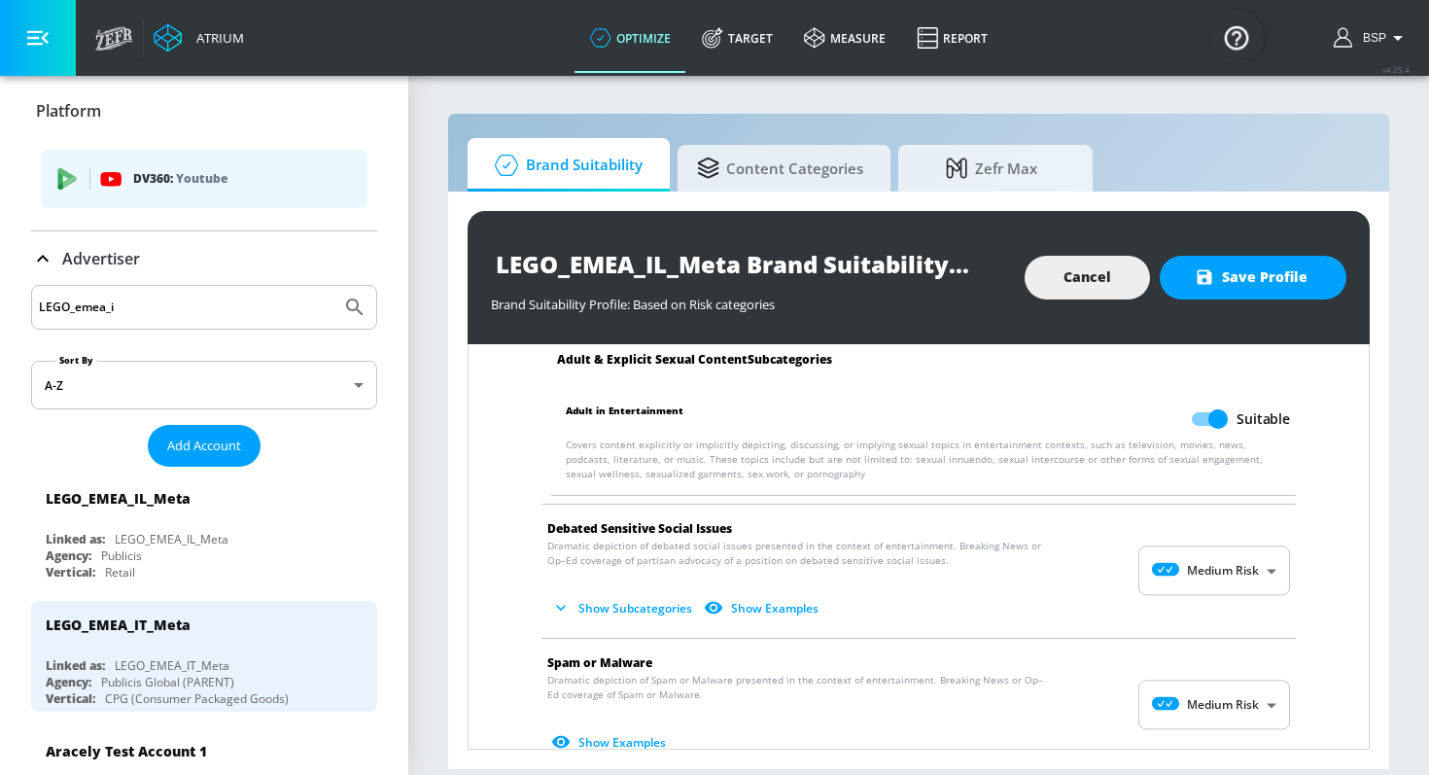
scroll to position [3007, 0]
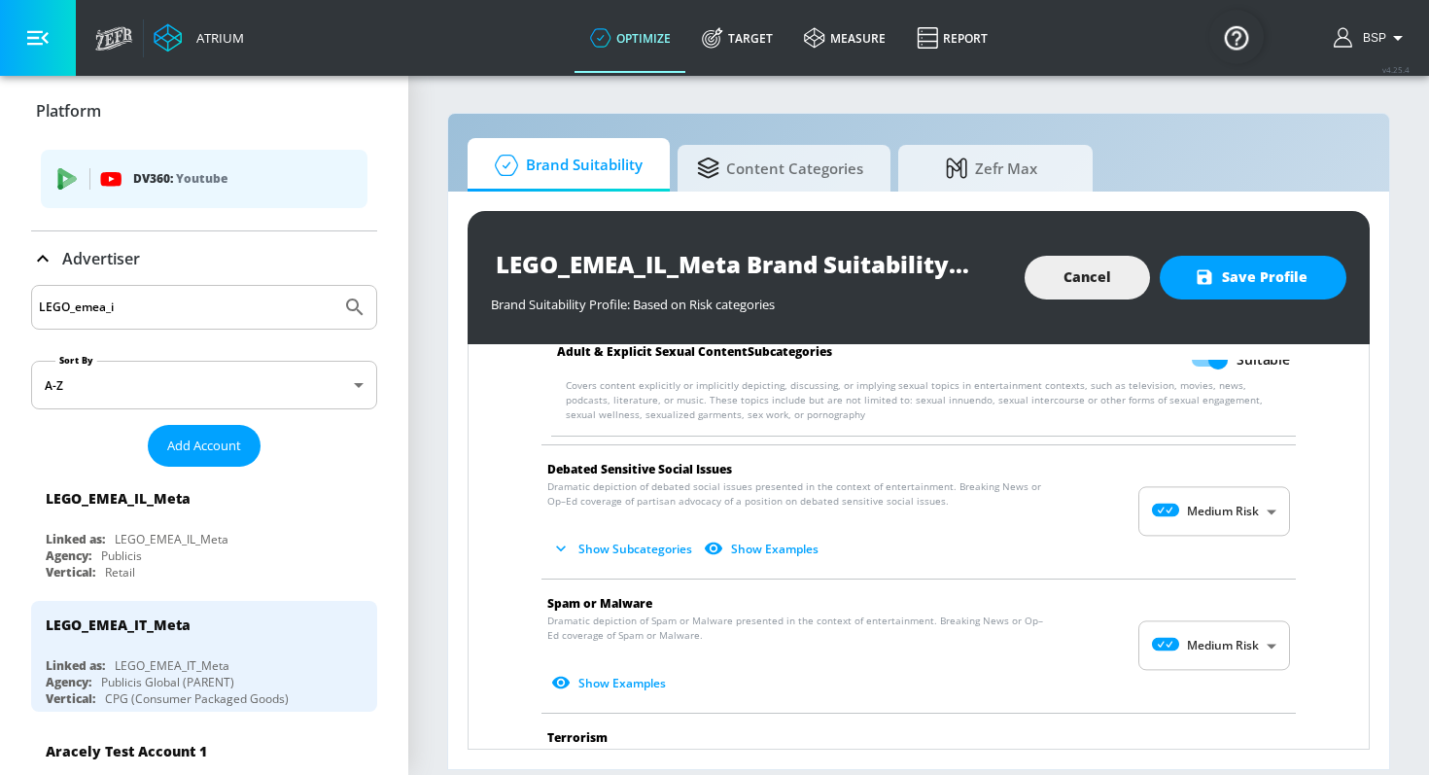
click at [1196, 506] on body "Atrium optimize Target measure Report optimize Target measure Report v 4.25.4 B…" at bounding box center [714, 387] width 1429 height 775
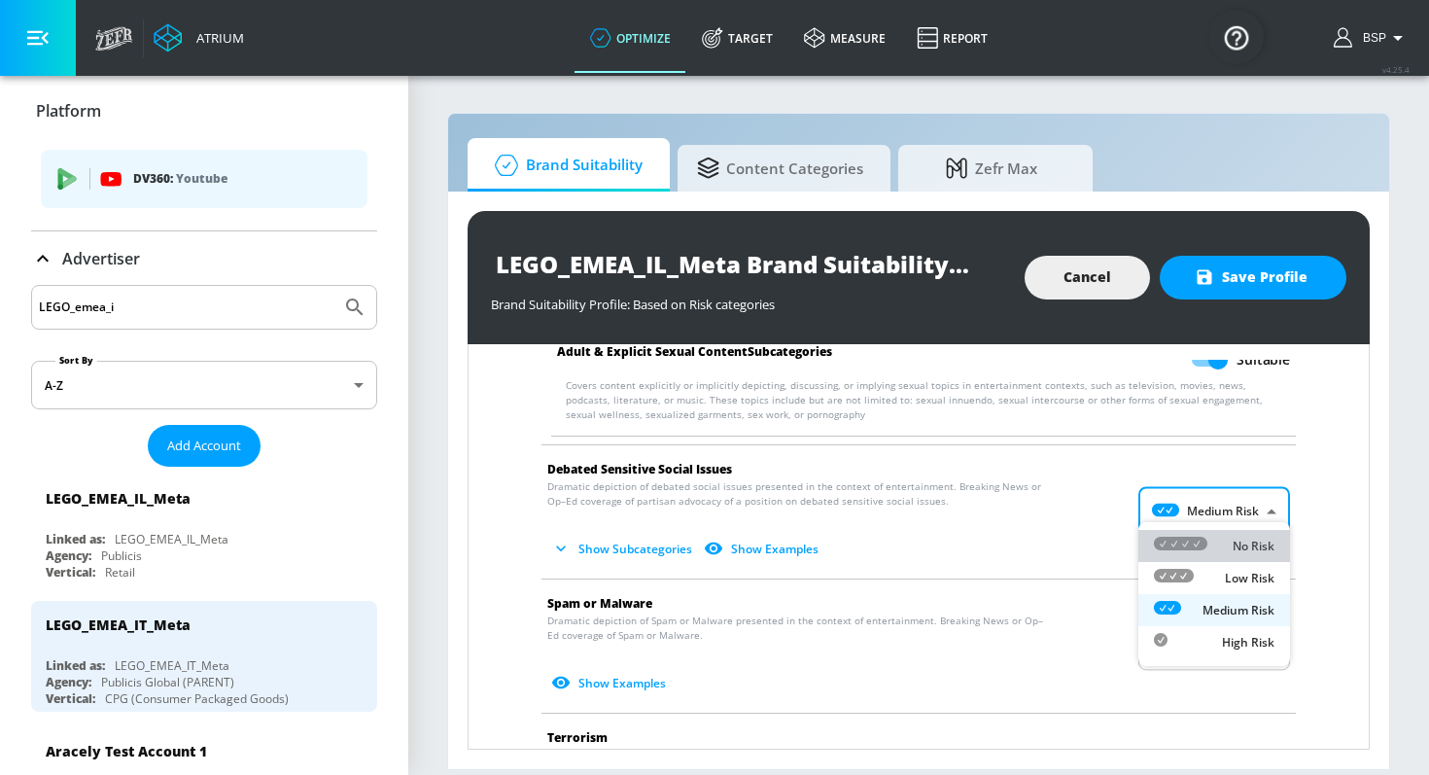
click at [1195, 539] on icon at bounding box center [1180, 543] width 53 height 14
type input "MINIMAL"
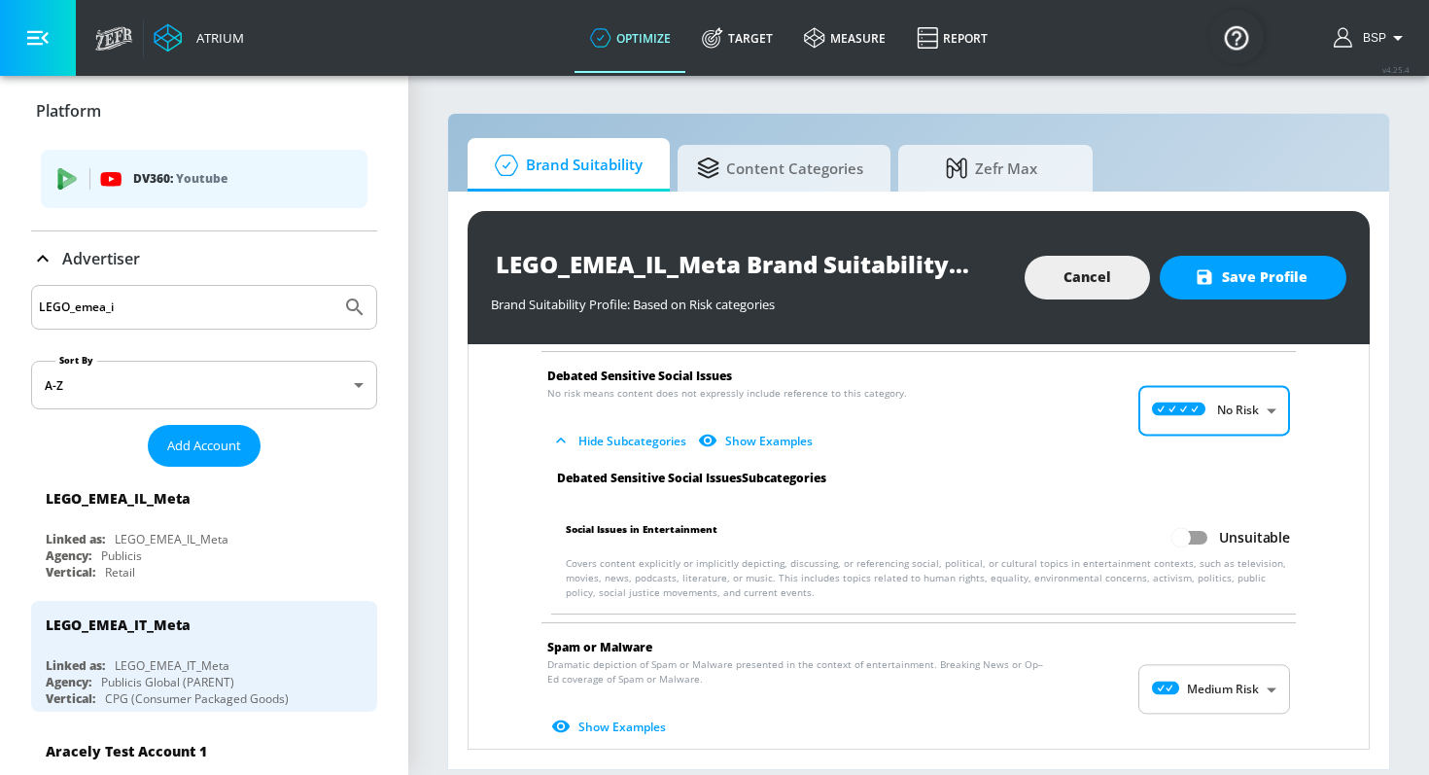
click at [1194, 520] on input "Unsuitable" at bounding box center [1180, 537] width 111 height 37
checkbox input "true"
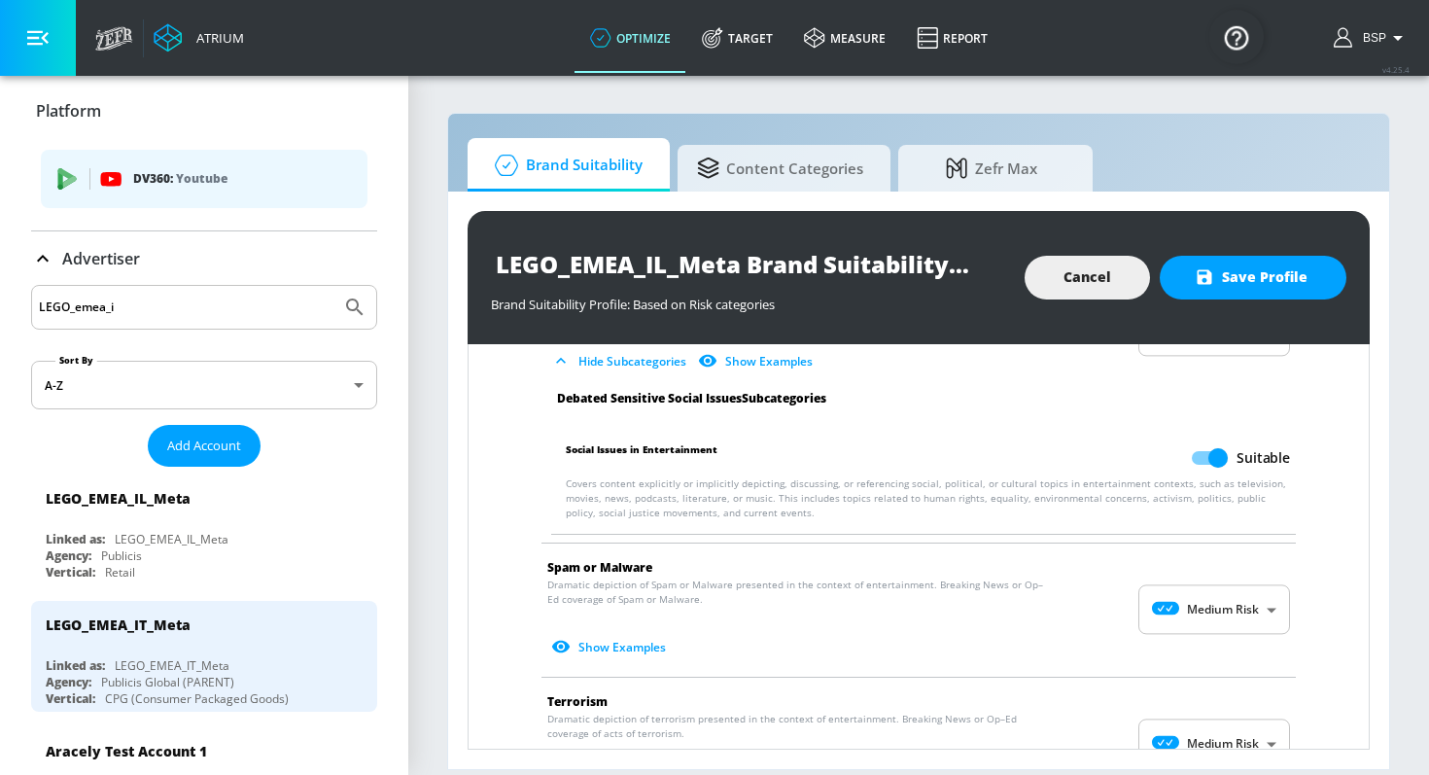
scroll to position [3197, 0]
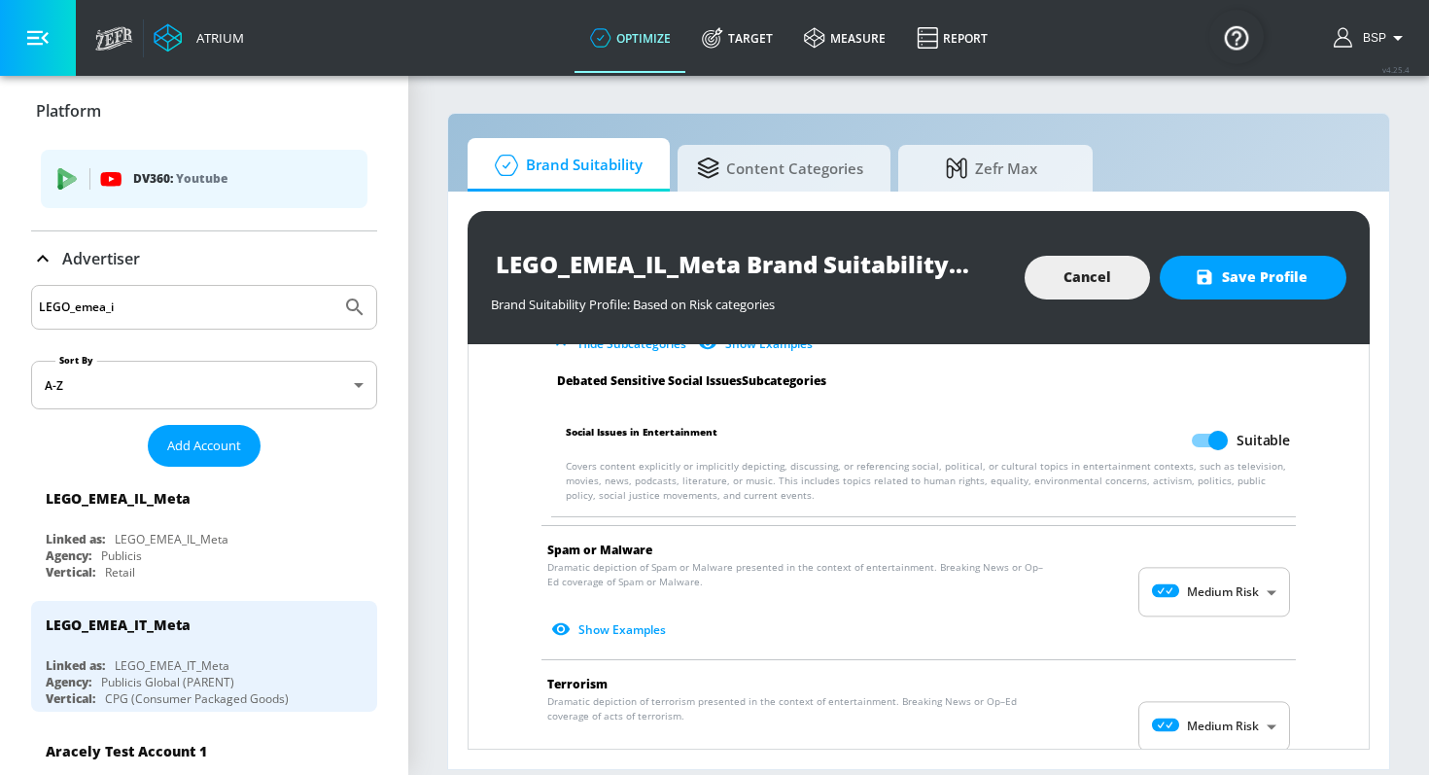
click at [1192, 596] on body "Atrium optimize Target measure Report optimize Target measure Report v 4.25.4 B…" at bounding box center [714, 387] width 1429 height 775
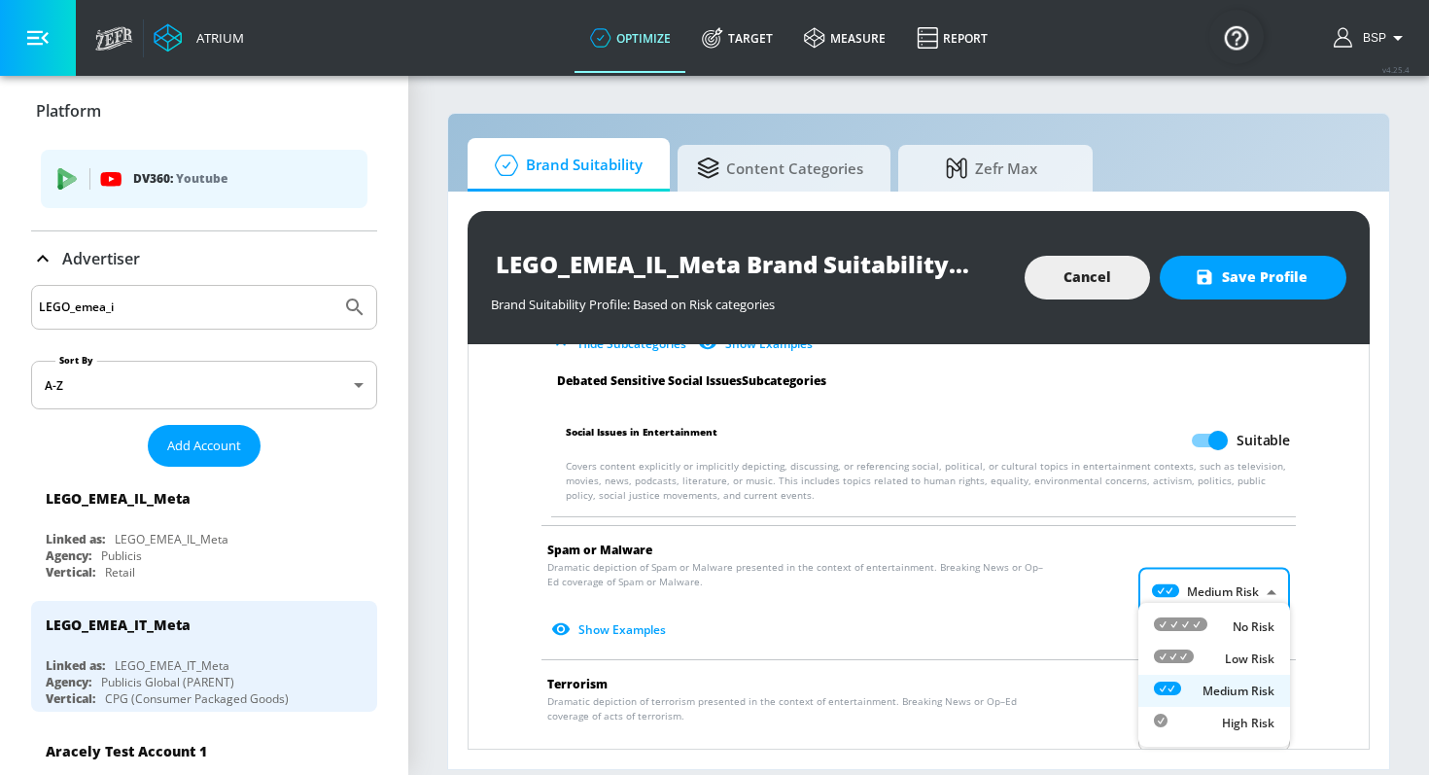
click at [1190, 628] on icon at bounding box center [1180, 624] width 53 height 14
type input "MINIMAL"
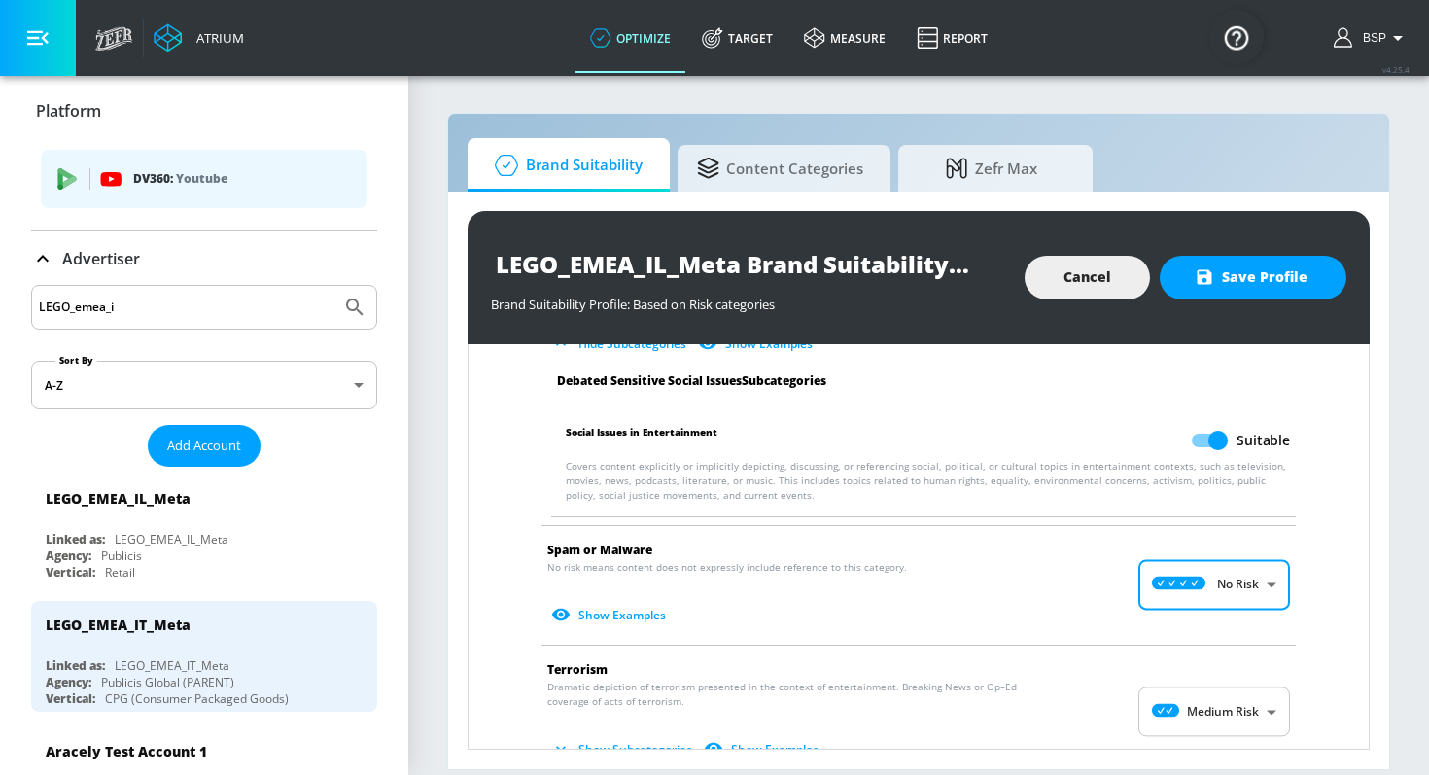
scroll to position [3363, 0]
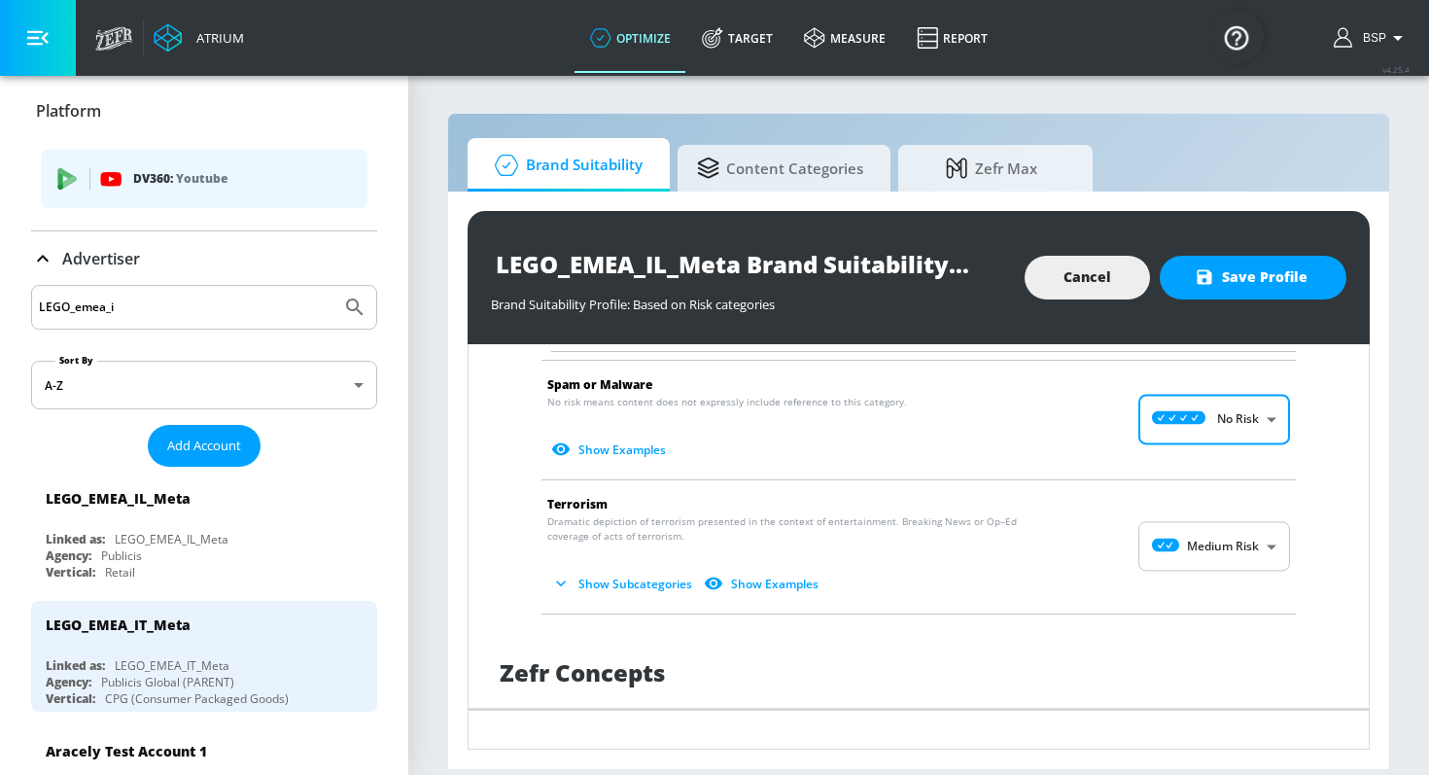
click at [1198, 537] on body "Atrium optimize Target measure Report optimize Target measure Report v 4.25.4 B…" at bounding box center [714, 387] width 1429 height 775
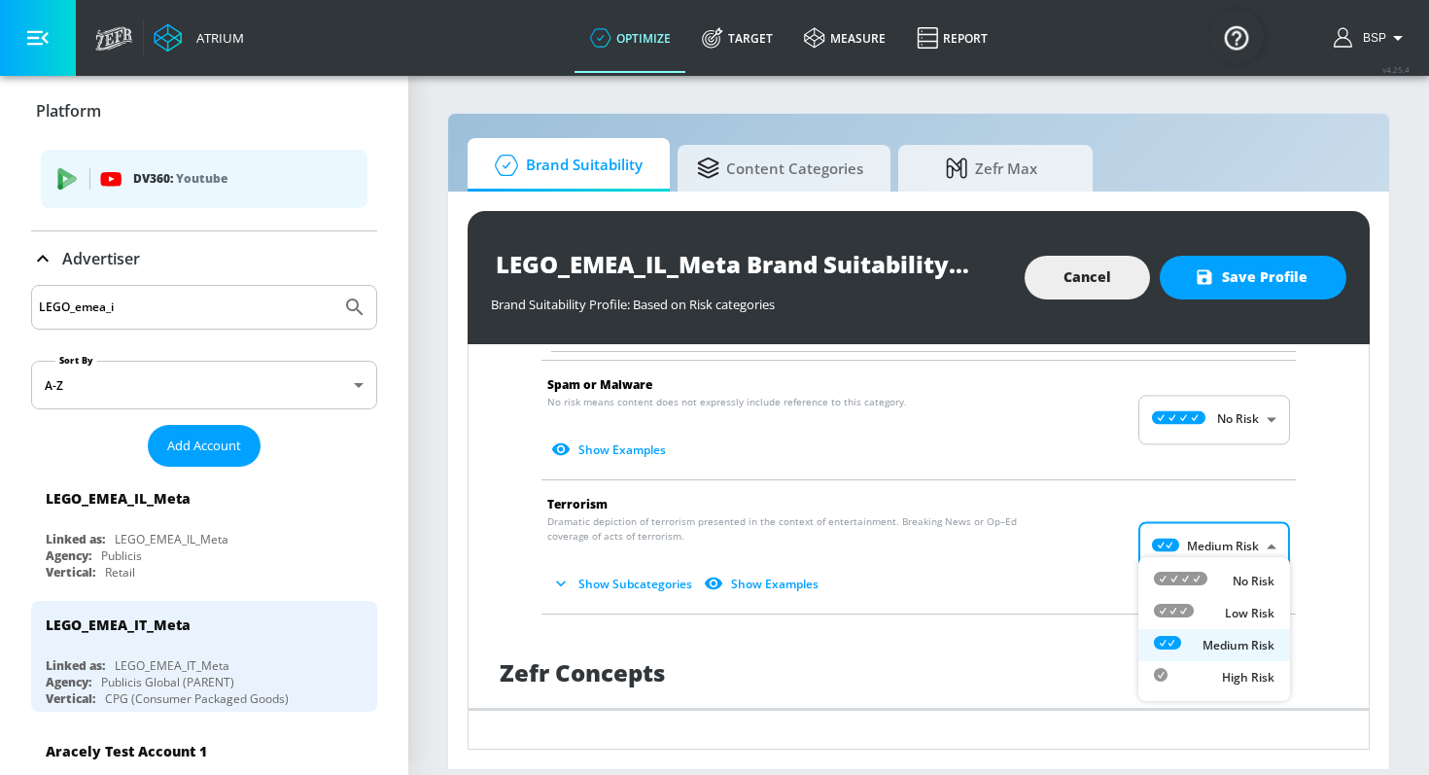
click at [1194, 569] on li "No Risk" at bounding box center [1214, 581] width 152 height 32
type input "MINIMAL"
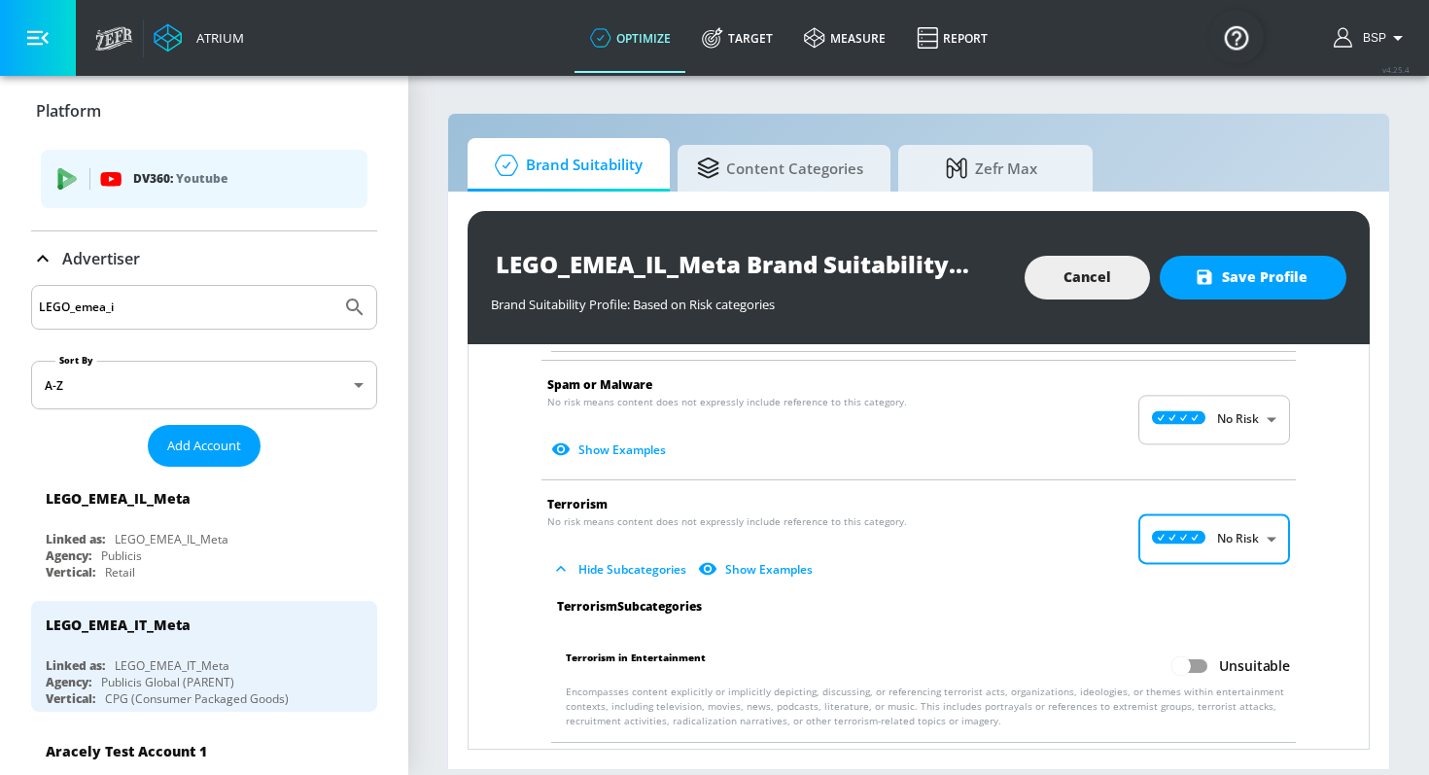
click at [1199, 650] on input "Unsuitable" at bounding box center [1180, 665] width 111 height 37
checkbox input "true"
click at [1276, 293] on button "Save Profile" at bounding box center [1252, 278] width 187 height 44
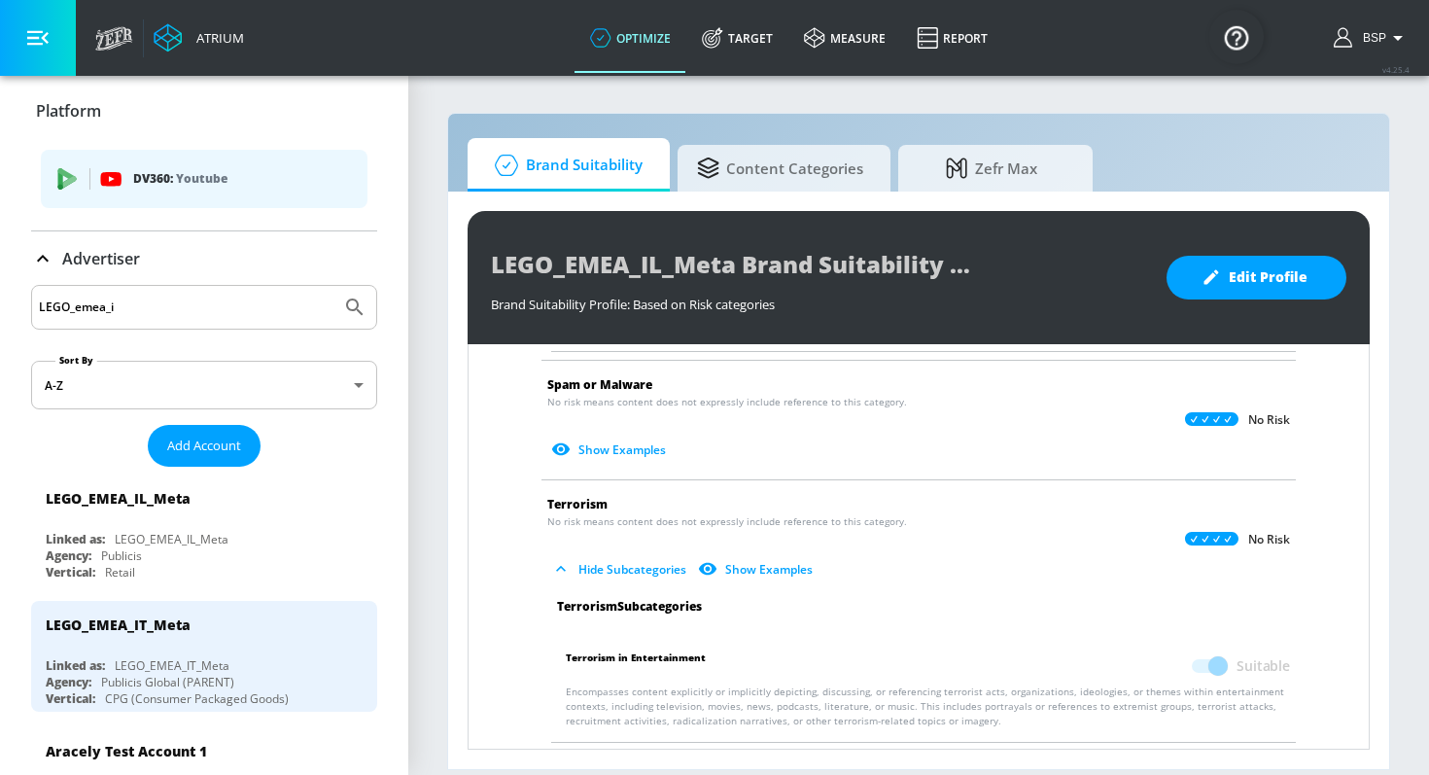
click at [731, 260] on div "LEGO_EMEA_IL_Meta Brand Suitability Profile Brand Suitability Profile: Based on…" at bounding box center [918, 277] width 902 height 133
click at [220, 447] on span "Add Account" at bounding box center [204, 445] width 74 height 22
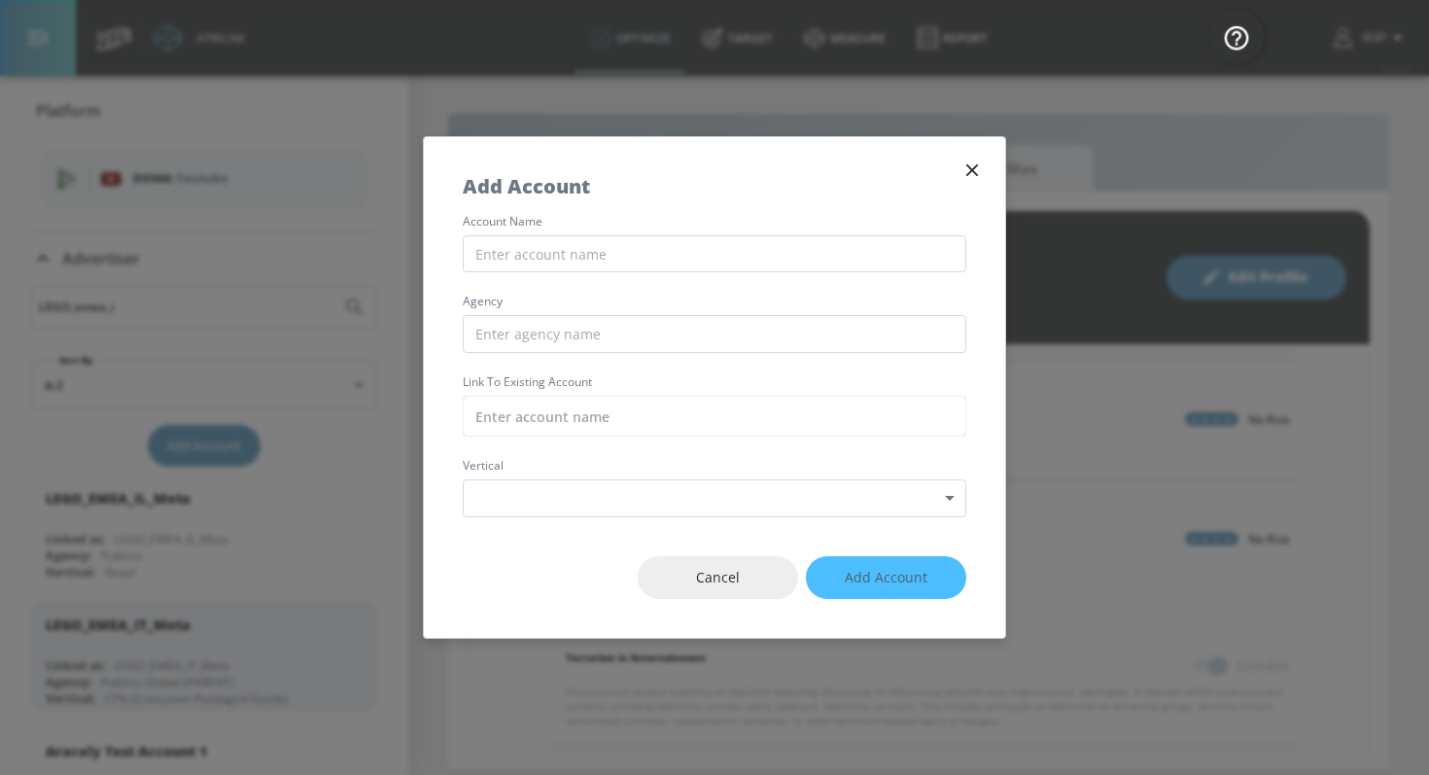
click at [587, 285] on div "account name agency Link to Existing Account vertical Select Vertical ​" at bounding box center [714, 366] width 581 height 301
click at [577, 273] on div "account name agency Link to Existing Account vertical Select Vertical ​" at bounding box center [714, 366] width 581 height 301
click at [573, 257] on input "text" at bounding box center [714, 254] width 503 height 38
paste input "LEGO_EMEA_IL_Meta"
click at [560, 254] on input "LEGO_EMEA_IL_Meta" at bounding box center [714, 254] width 503 height 38
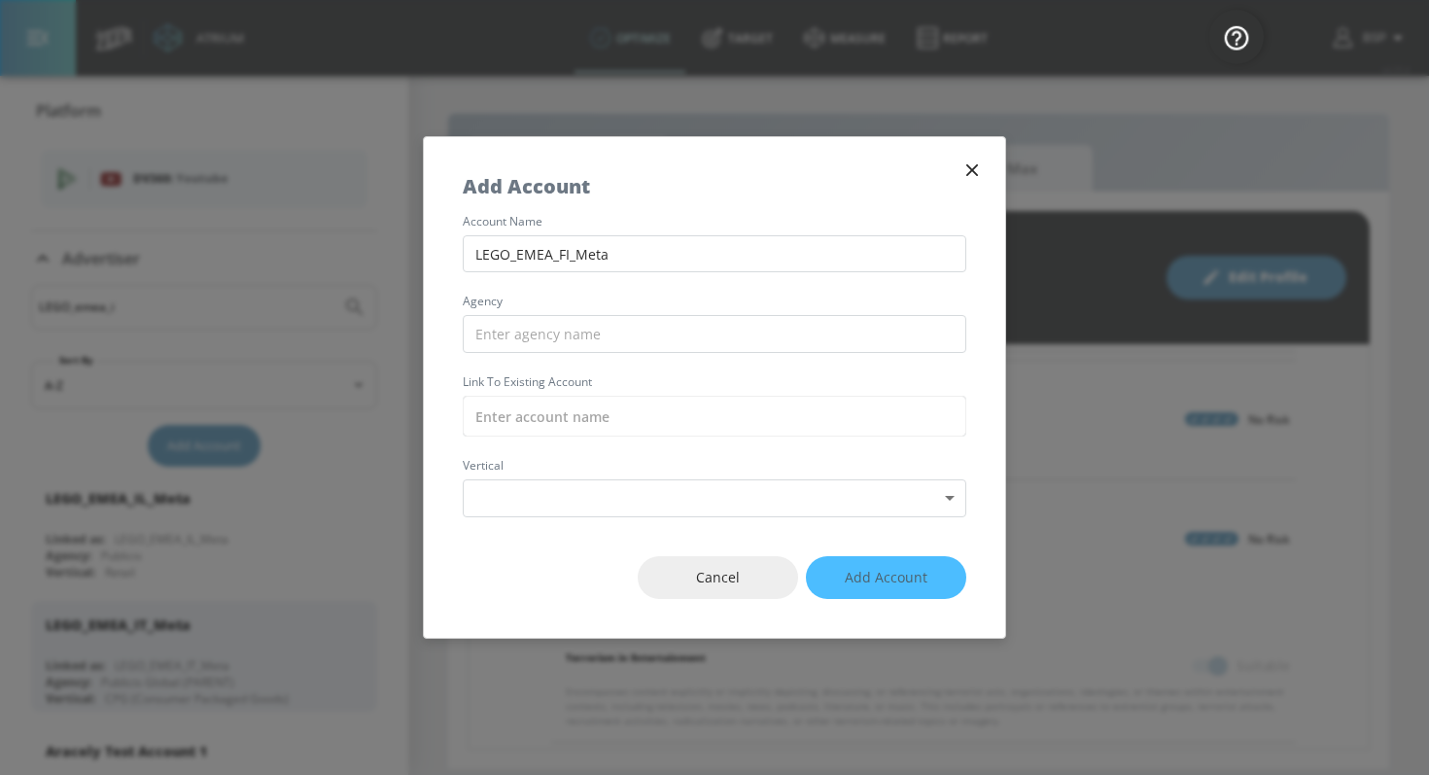
drag, startPoint x: 636, startPoint y: 255, endPoint x: 409, endPoint y: 243, distance: 226.7
click at [409, 243] on div "Add Account account name LEGO_EMEA_FI_Meta agency Link to Existing Account vert…" at bounding box center [714, 387] width 1429 height 775
type input "LEGO_EMEA_FI_Meta"
click at [500, 327] on input "text" at bounding box center [714, 334] width 503 height 38
paste input "LEGO_EMEA_FI_Meta"
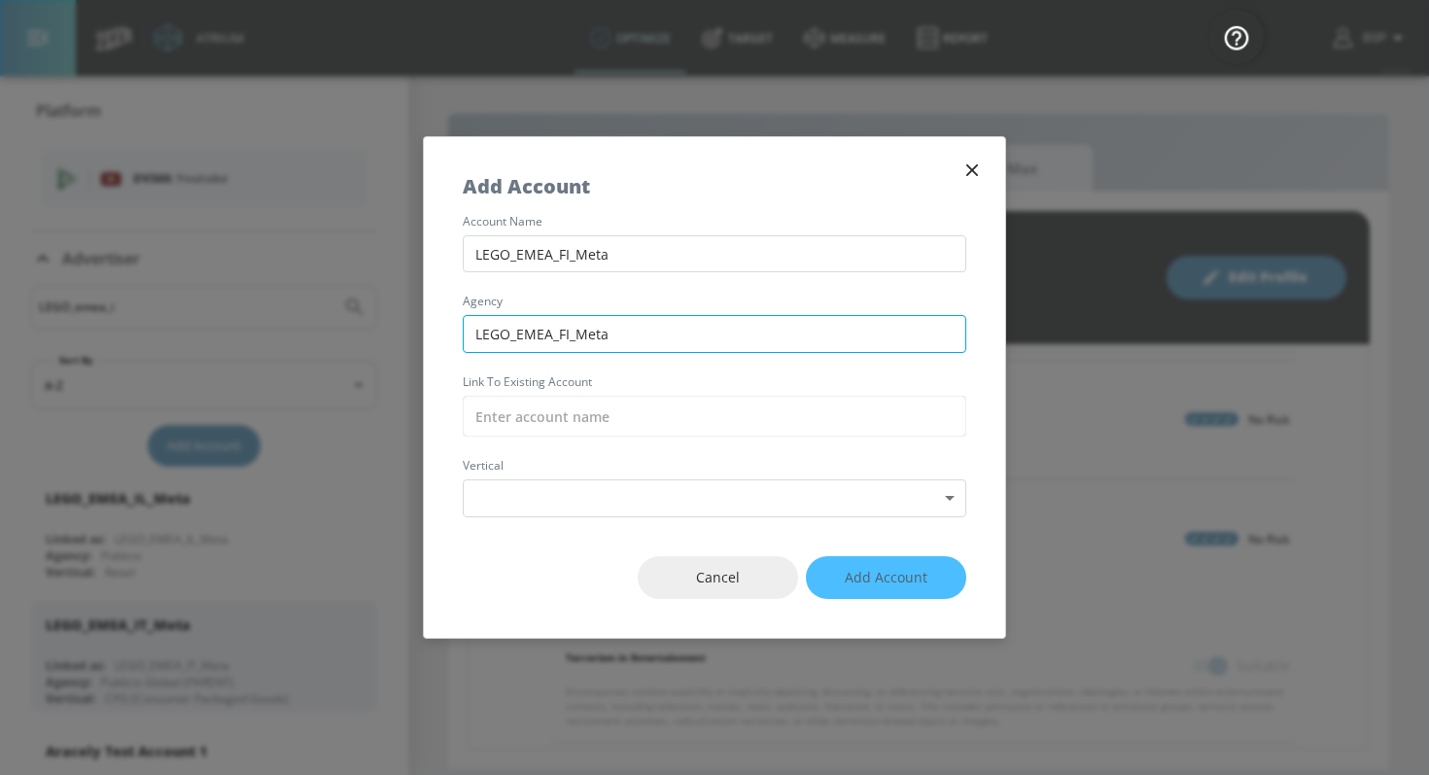
click at [577, 344] on input "LEGO_EMEA_FI_Meta" at bounding box center [714, 334] width 503 height 38
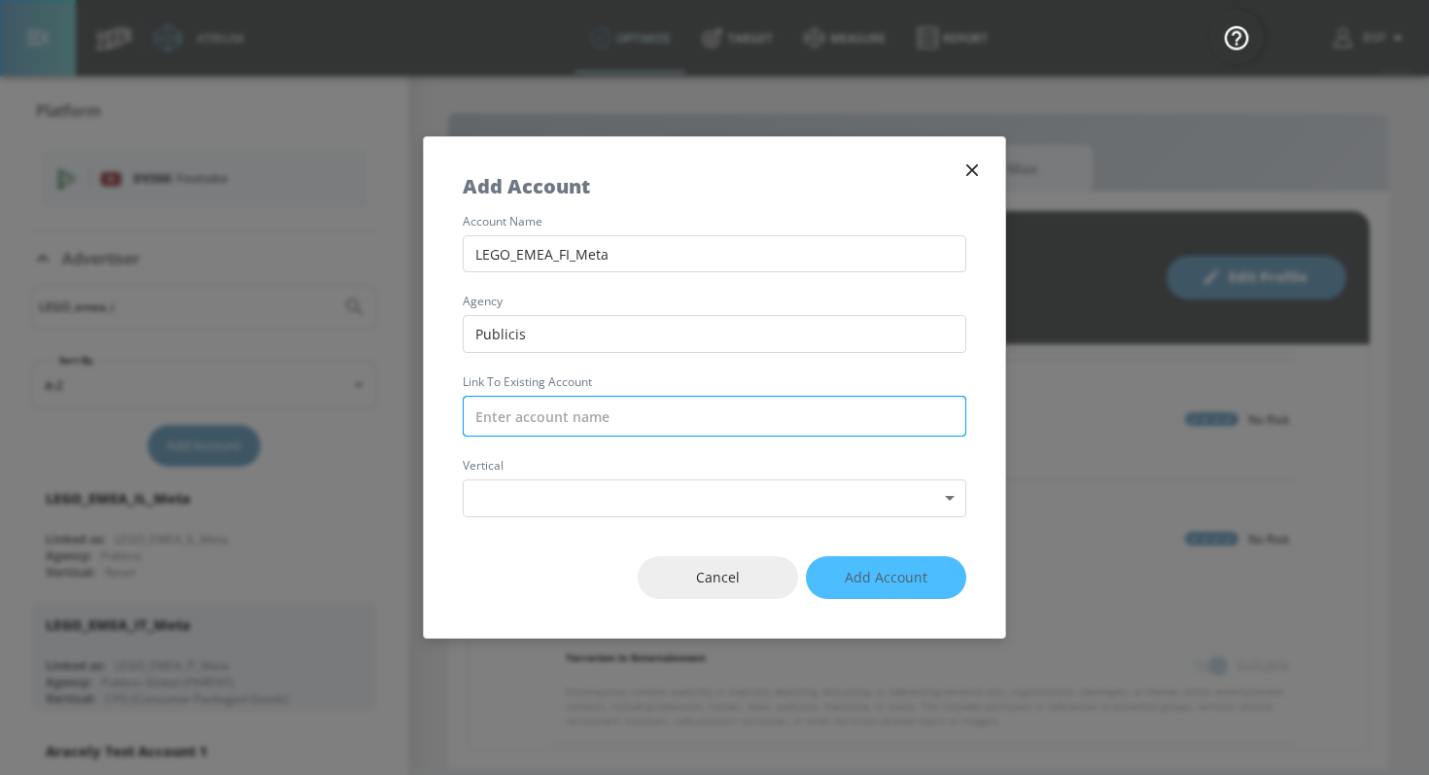
type input "Publicis"
click at [590, 430] on input "text" at bounding box center [714, 416] width 503 height 41
paste input "LEGO_EMEA_FI_Meta"
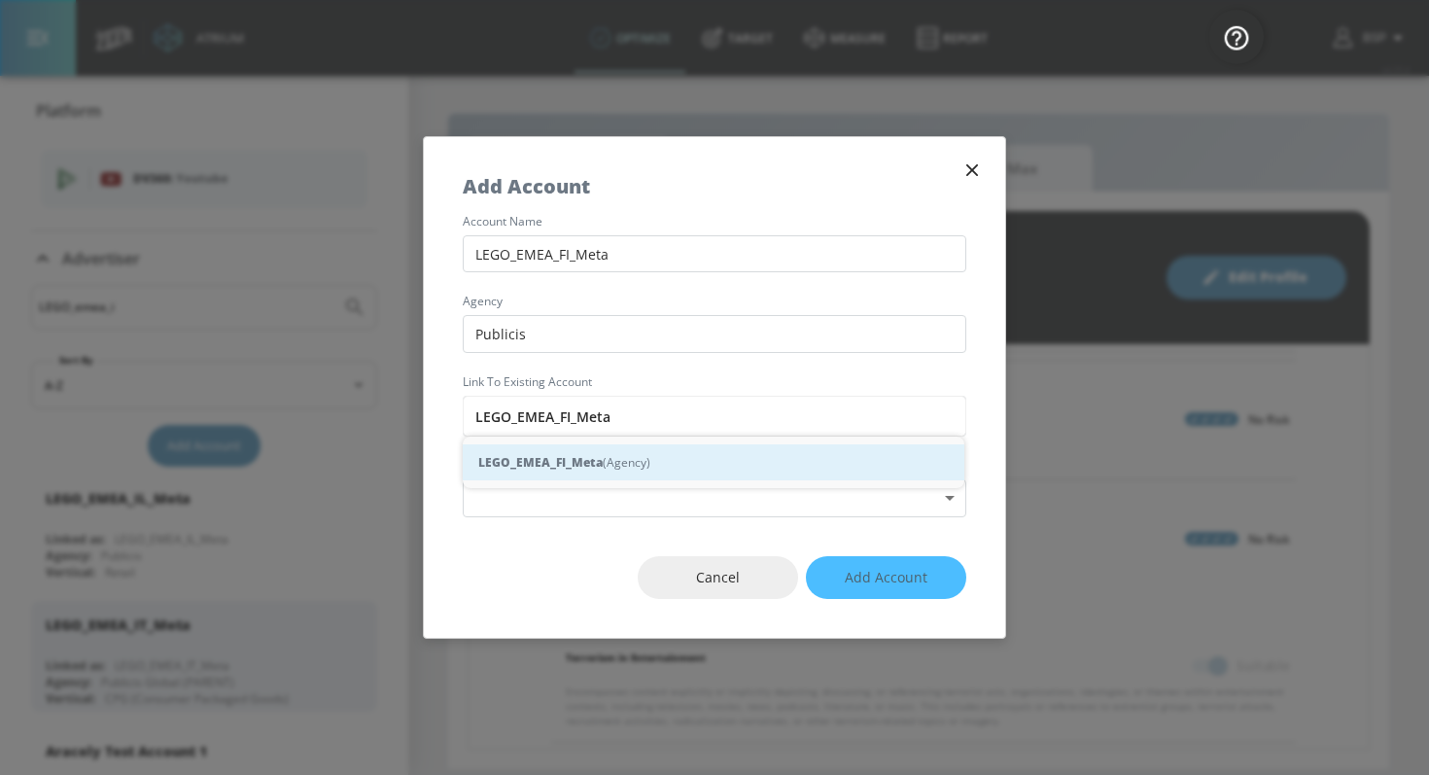
click at [577, 468] on strong "LEGO_EMEA_FI_Meta" at bounding box center [540, 462] width 124 height 20
type input "LEGO_EMEA_FI_Meta (Agency)"
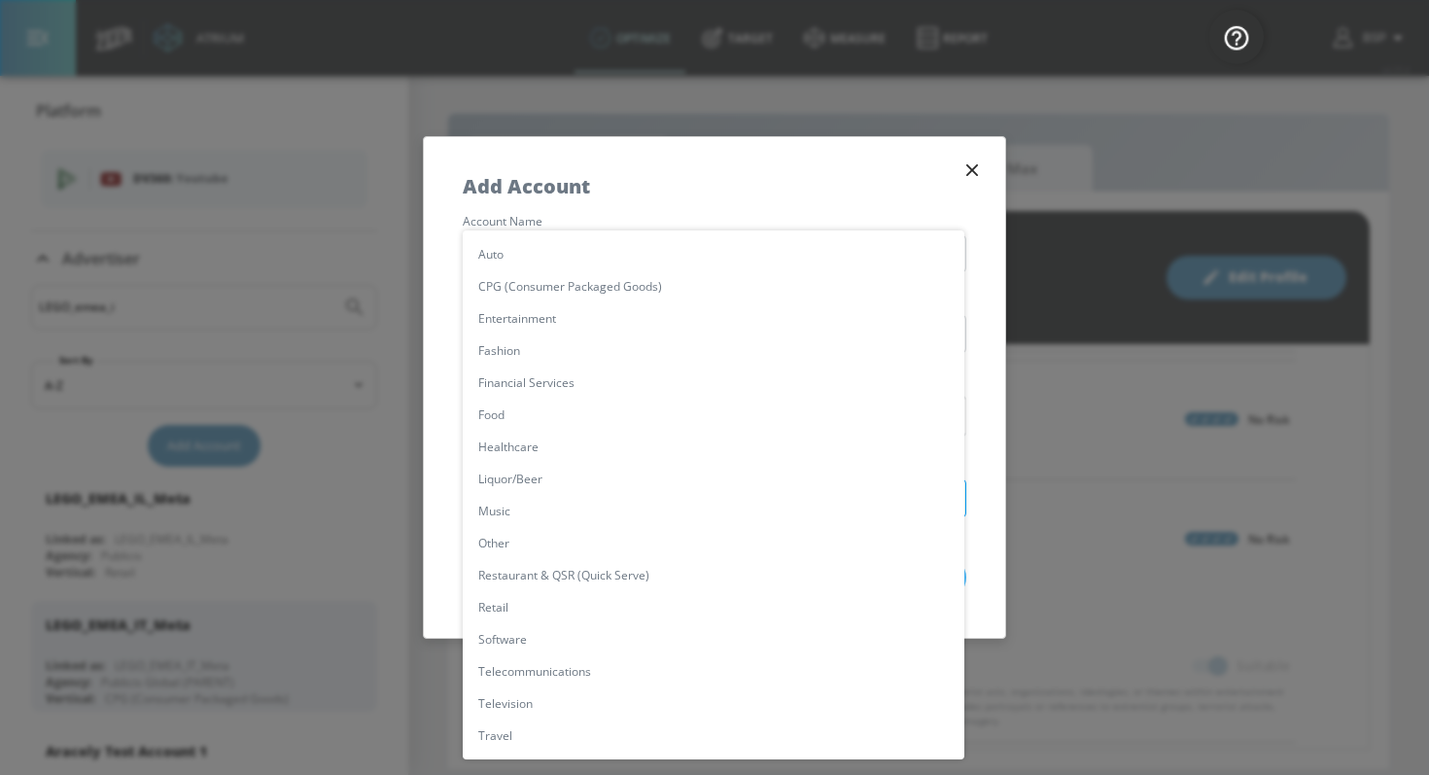
click at [584, 491] on body "Atrium optimize Target measure Report optimize Target measure Report v 4.25.4 B…" at bounding box center [714, 387] width 1429 height 775
click at [604, 601] on li "Retail" at bounding box center [713, 607] width 501 height 32
type input "[object Object]"
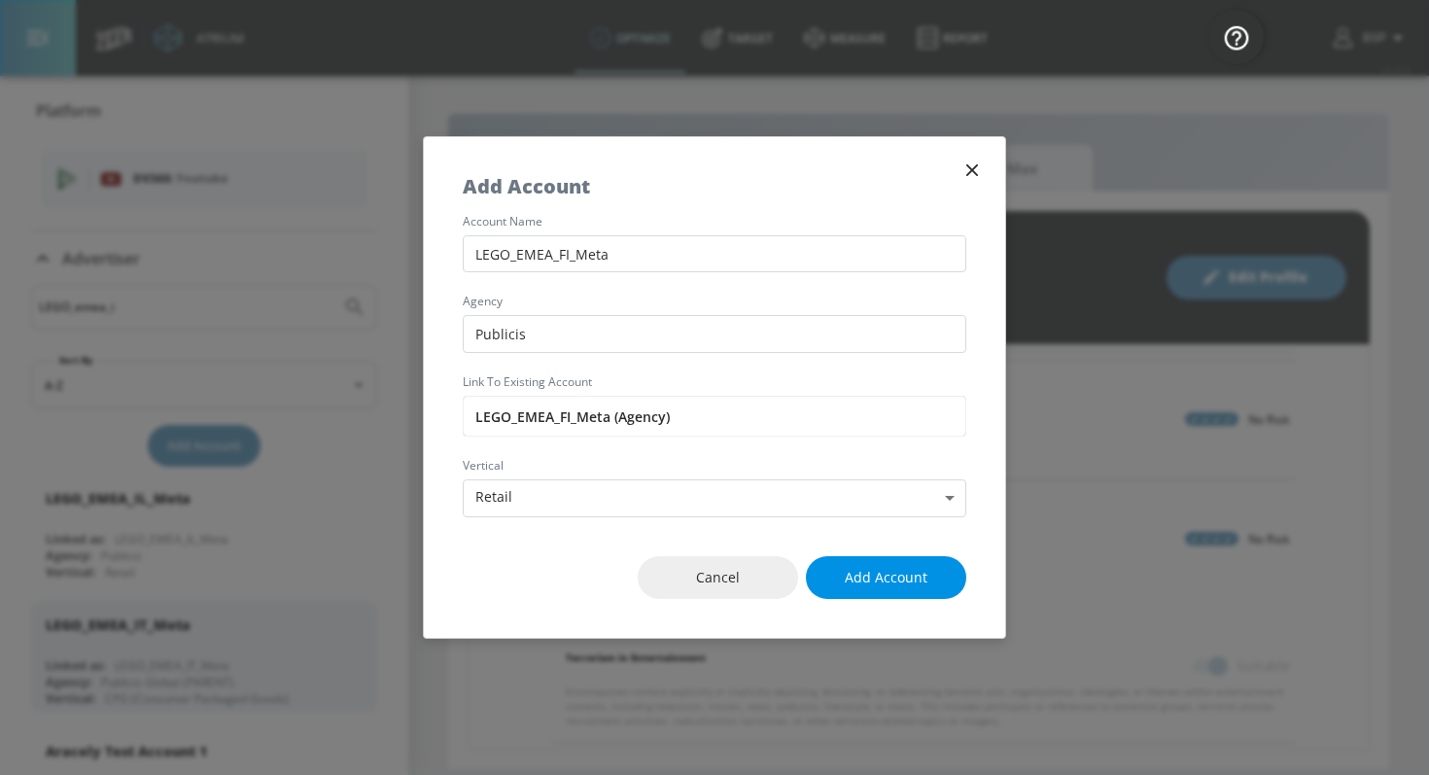
click at [890, 595] on button "Add Account" at bounding box center [886, 578] width 160 height 44
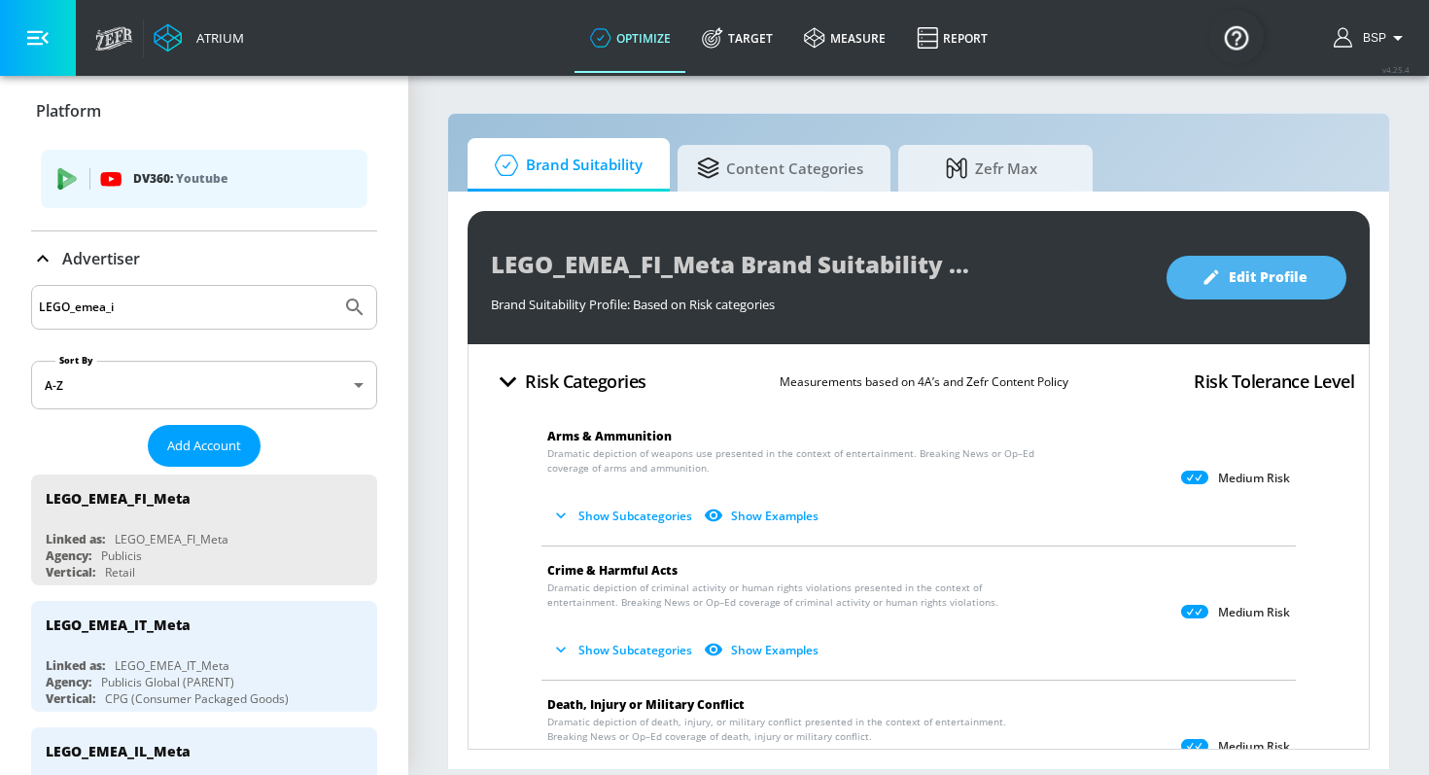
click at [1200, 279] on button "Edit Profile" at bounding box center [1256, 278] width 180 height 44
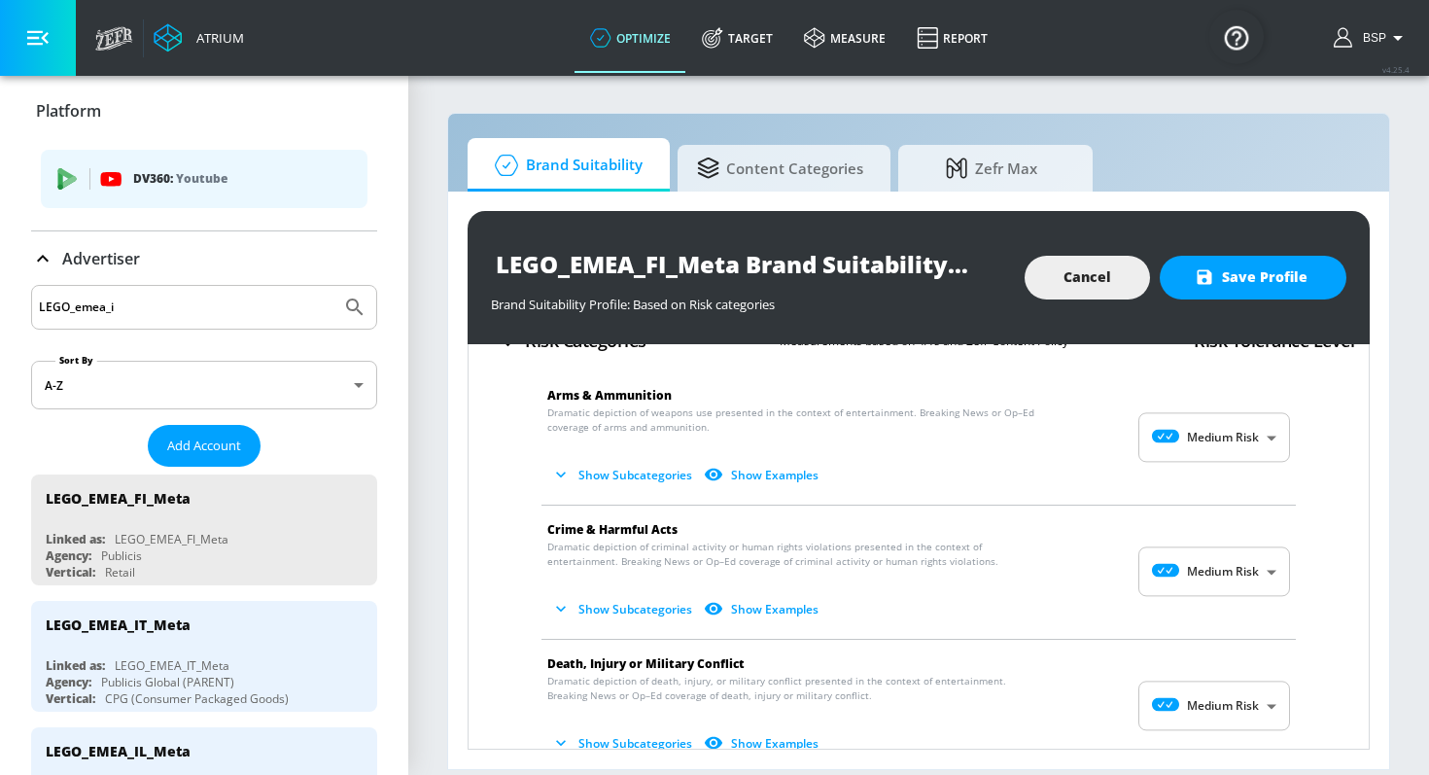
scroll to position [87, 0]
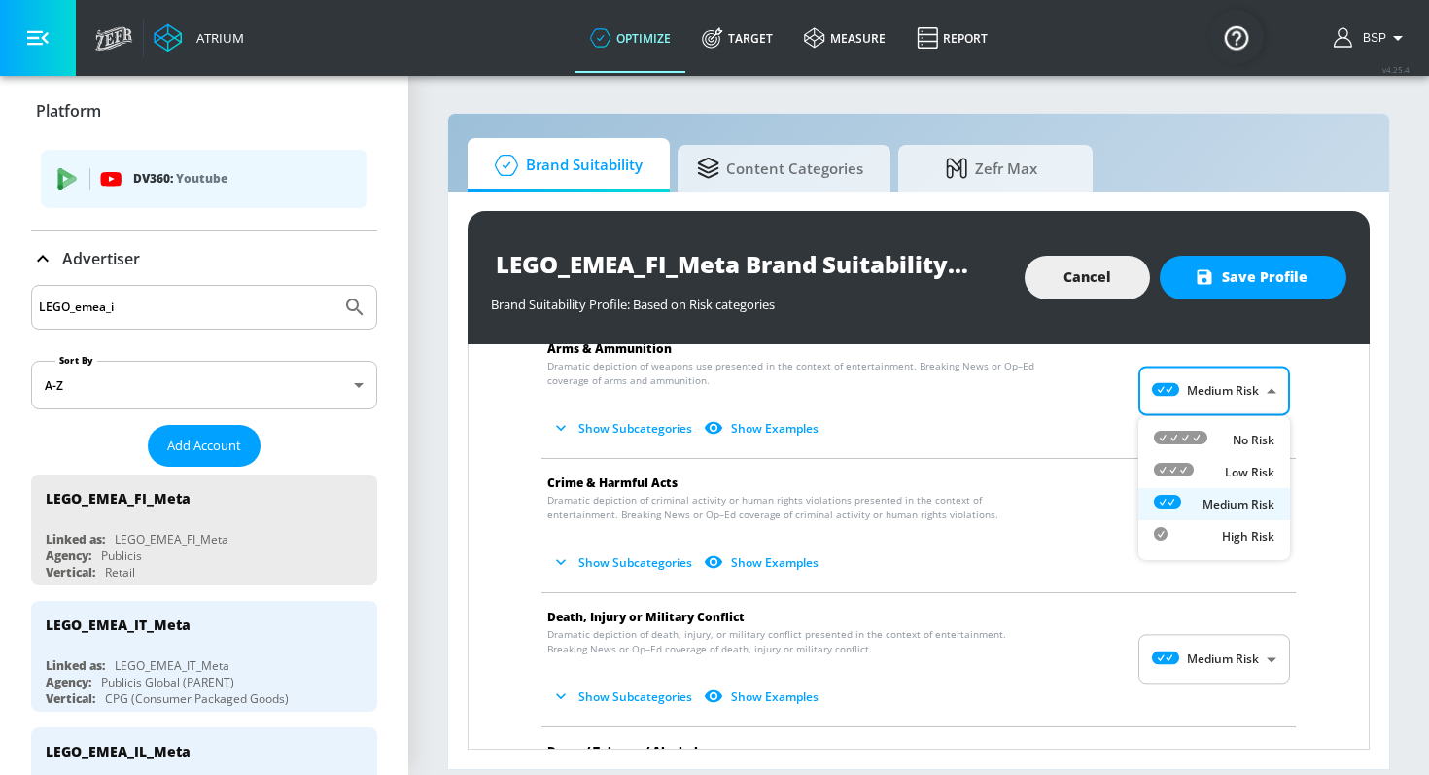
click at [1237, 377] on body "Atrium optimize Target measure Report optimize Target measure Report v 4.25.4 B…" at bounding box center [714, 387] width 1429 height 775
click at [1220, 440] on div "No Risk" at bounding box center [1214, 440] width 121 height 20
type input "MINIMAL"
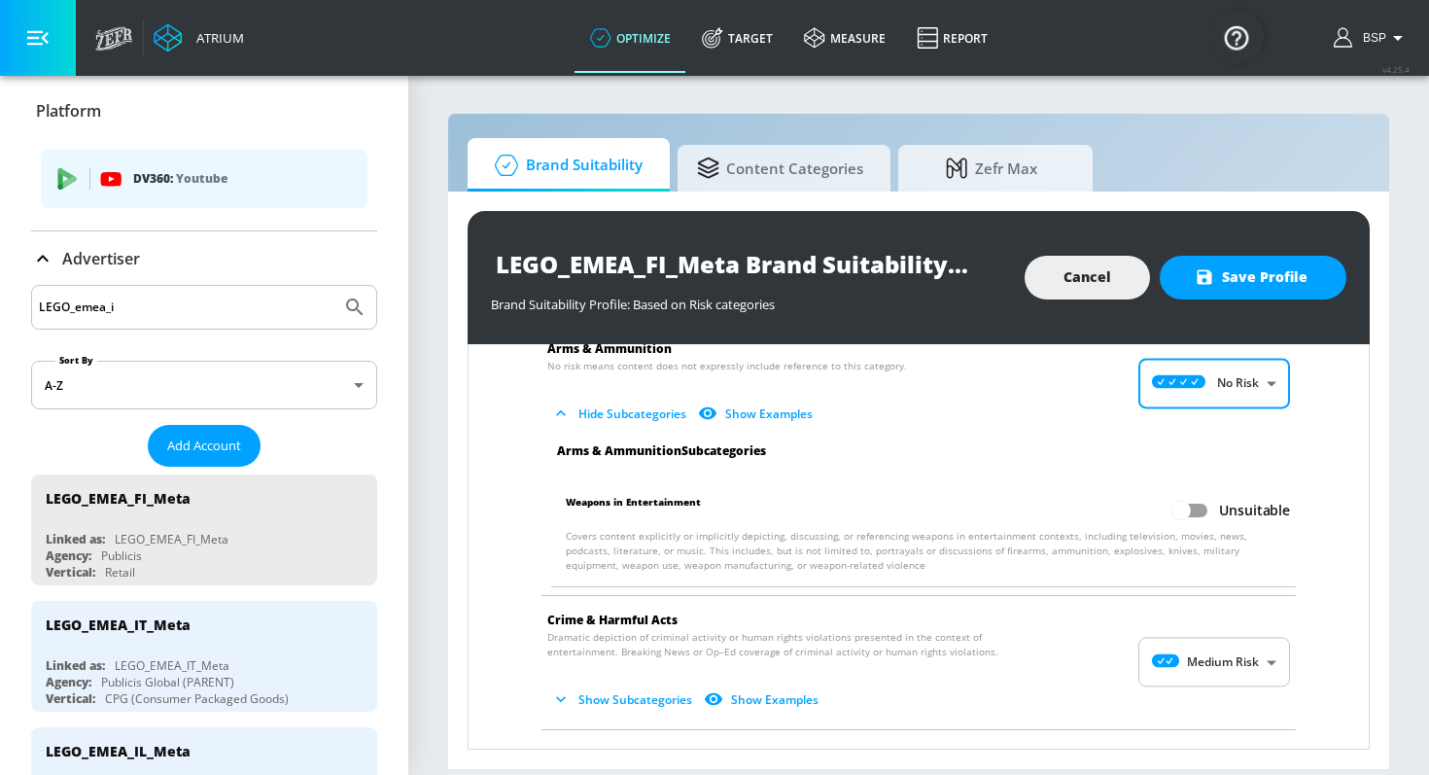
click at [1194, 519] on input "Unsuitable" at bounding box center [1180, 510] width 111 height 37
checkbox input "true"
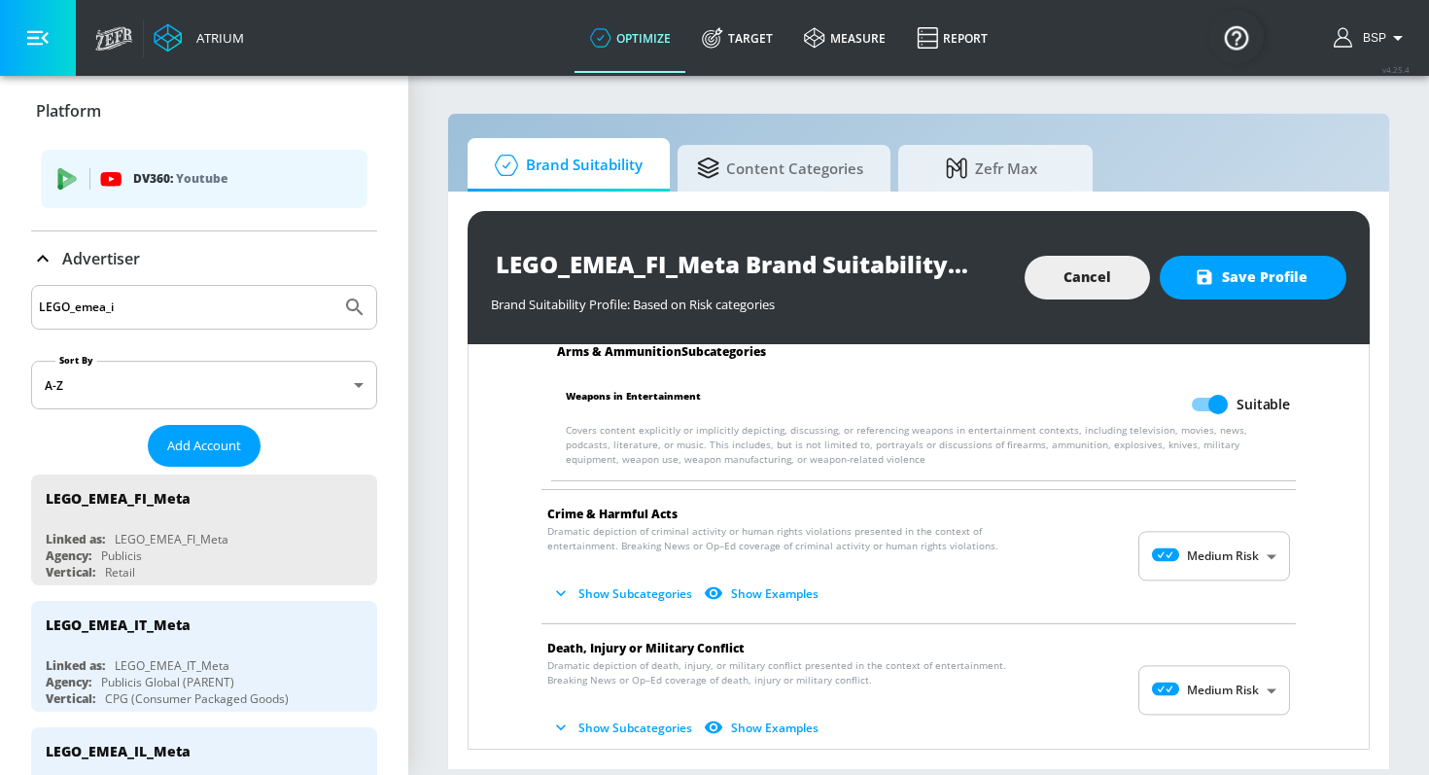
click at [1191, 544] on body "Atrium optimize Target measure Report optimize Target measure Report v 4.25.4 B…" at bounding box center [714, 387] width 1429 height 775
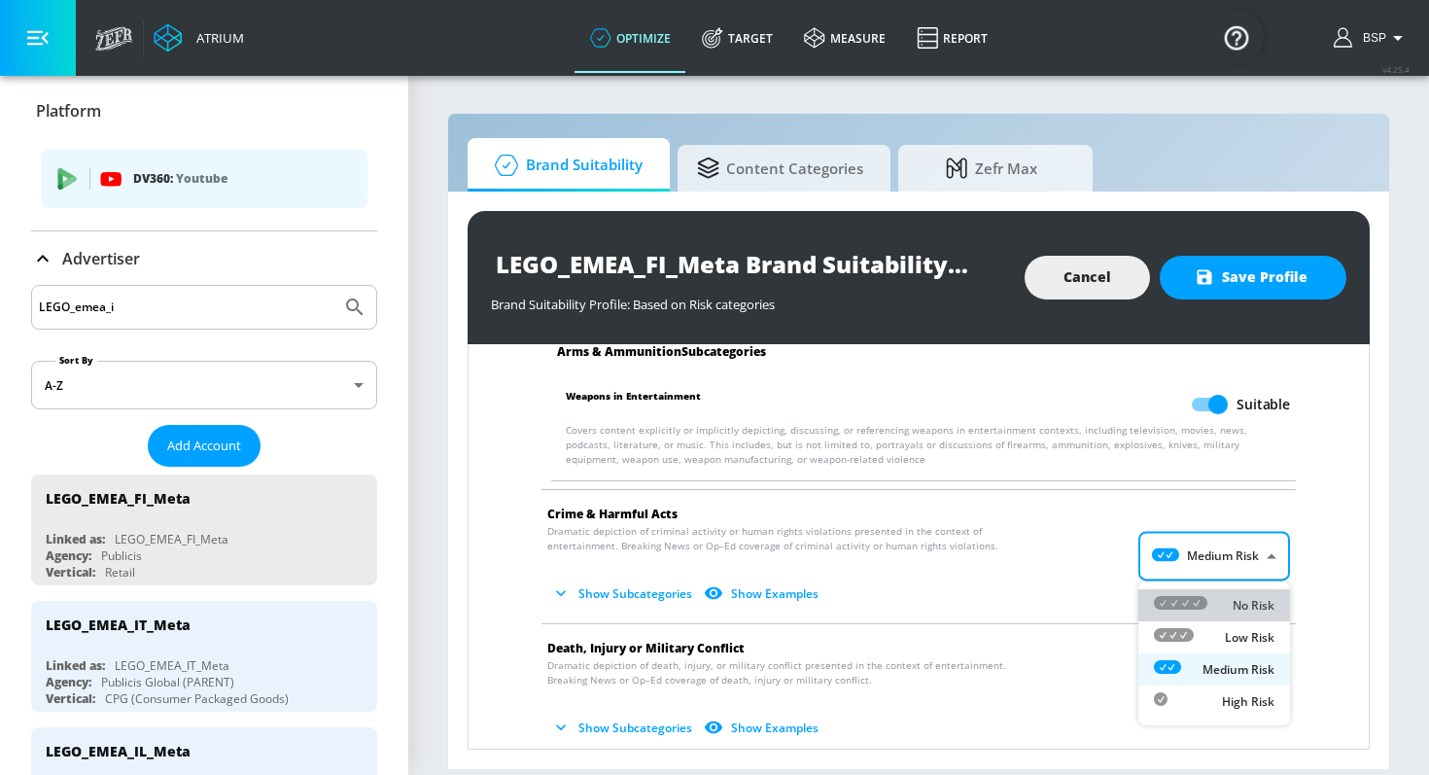
click at [1191, 592] on li "No Risk" at bounding box center [1214, 605] width 152 height 32
type input "MINIMAL"
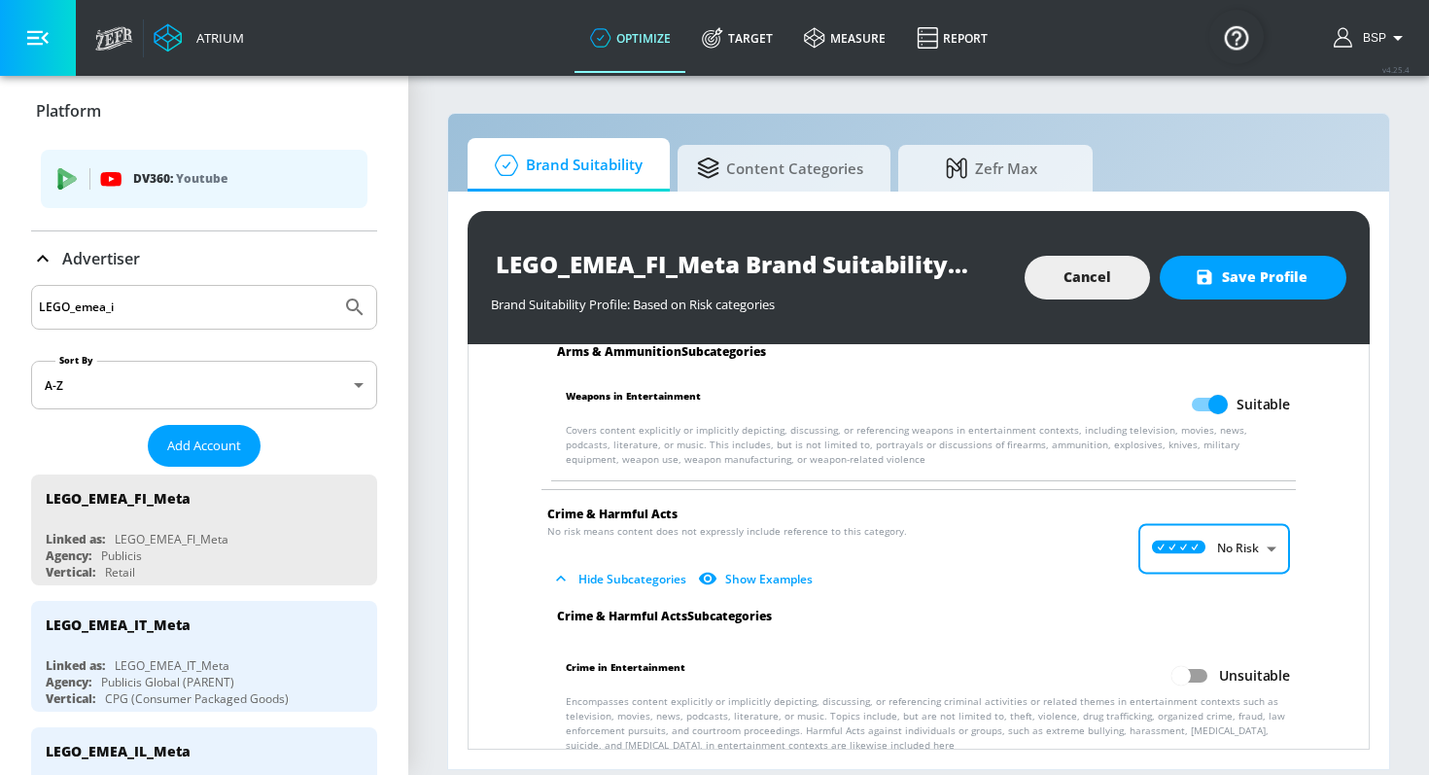
scroll to position [307, 0]
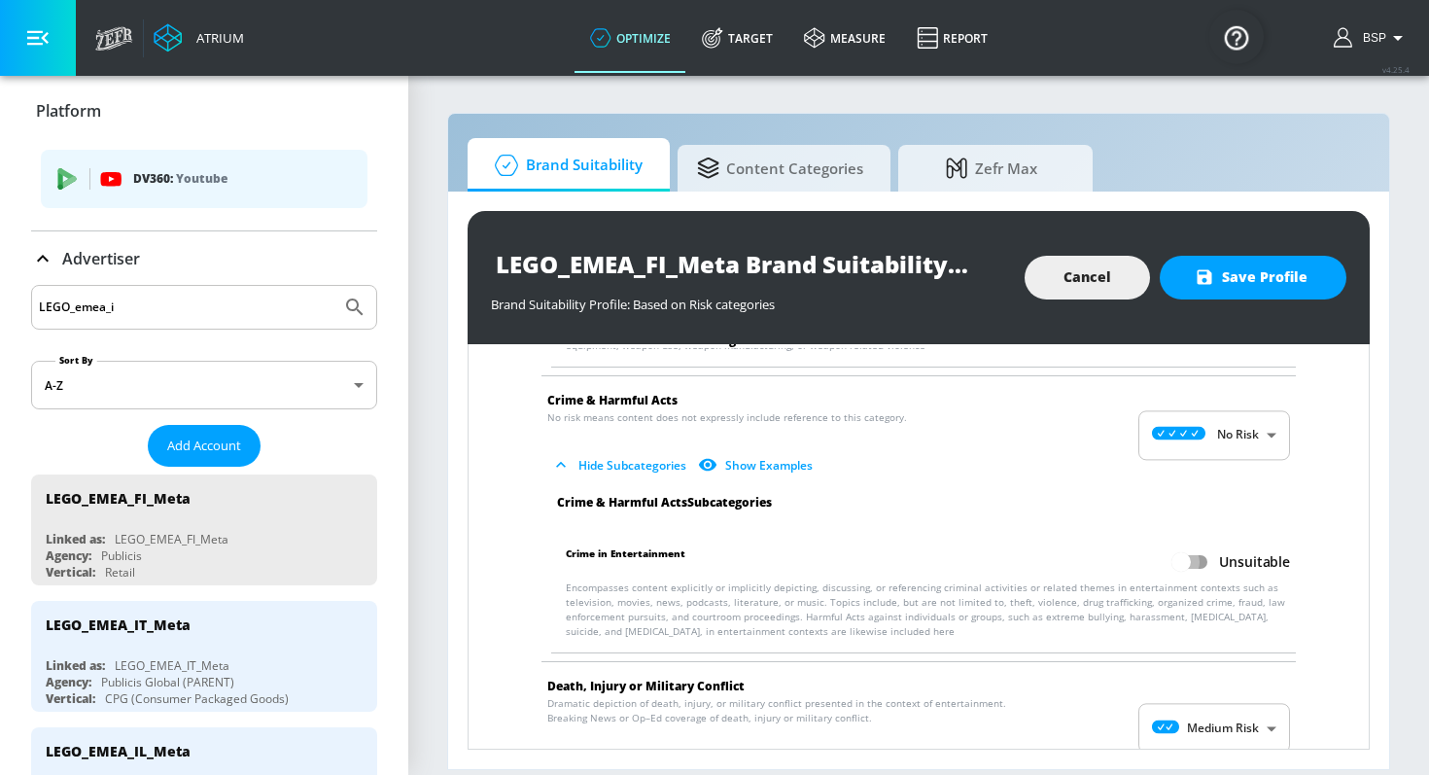
click at [1193, 564] on input "Unsuitable" at bounding box center [1180, 561] width 111 height 37
click at [1208, 569] on input "Suitable" at bounding box center [1217, 561] width 111 height 37
checkbox input "false"
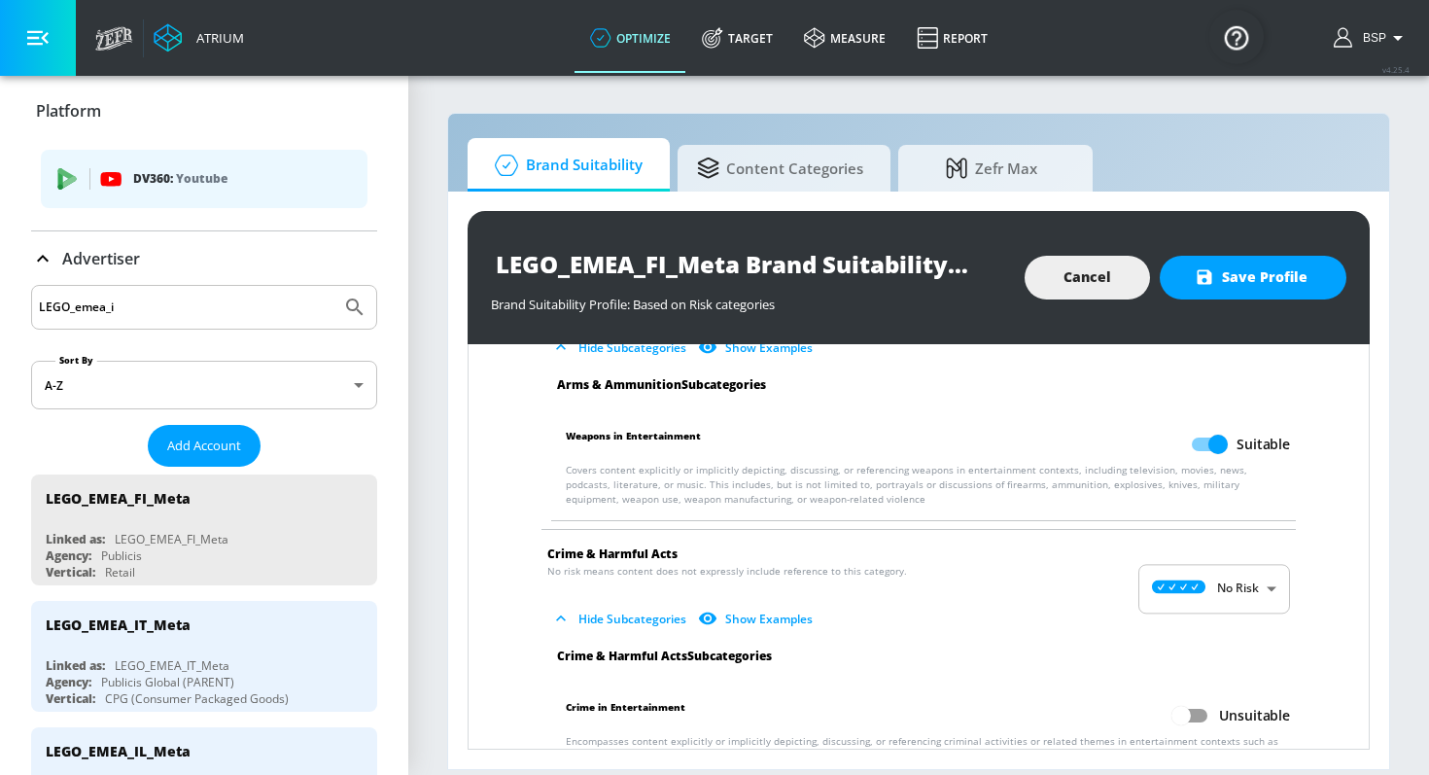
scroll to position [105, 0]
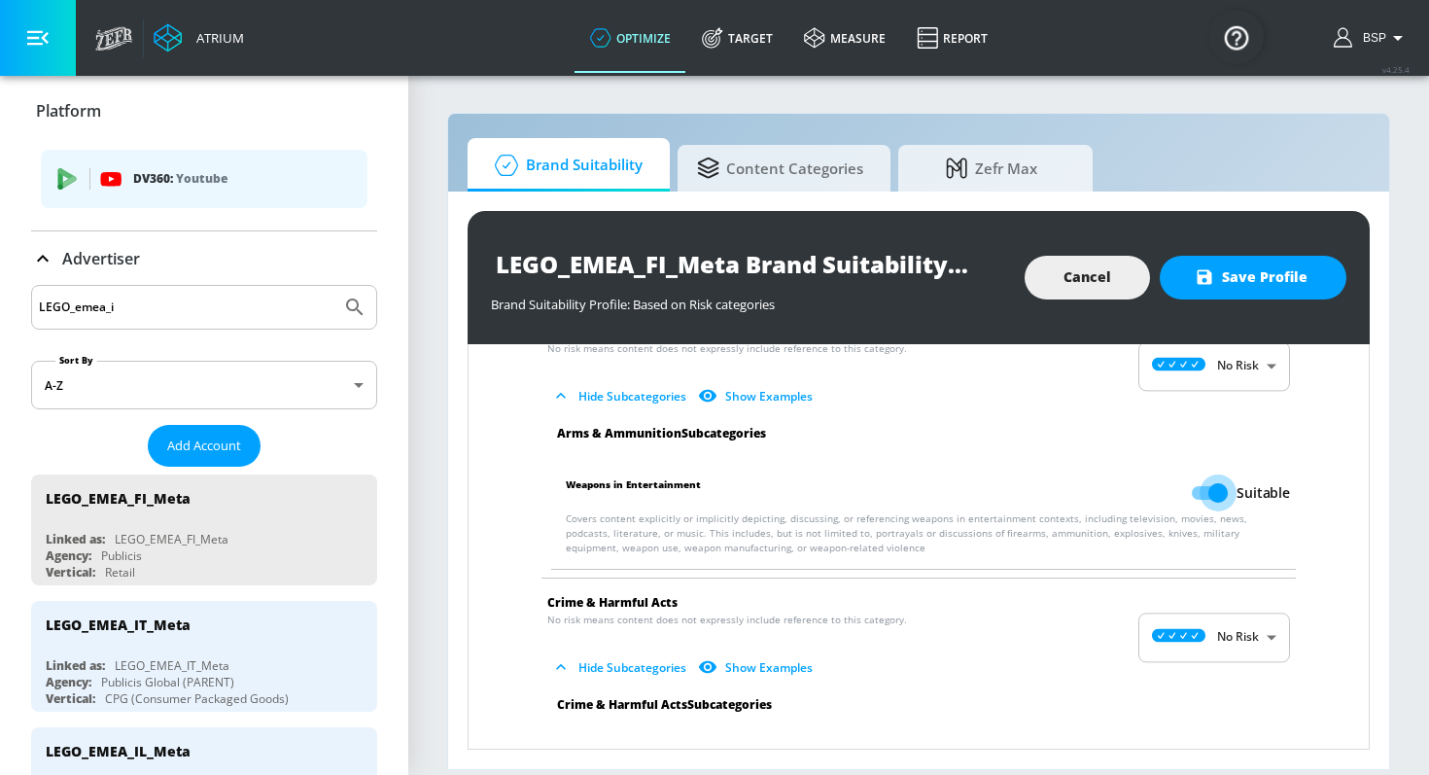
click at [1226, 493] on input "Suitable" at bounding box center [1217, 492] width 111 height 37
checkbox input "false"
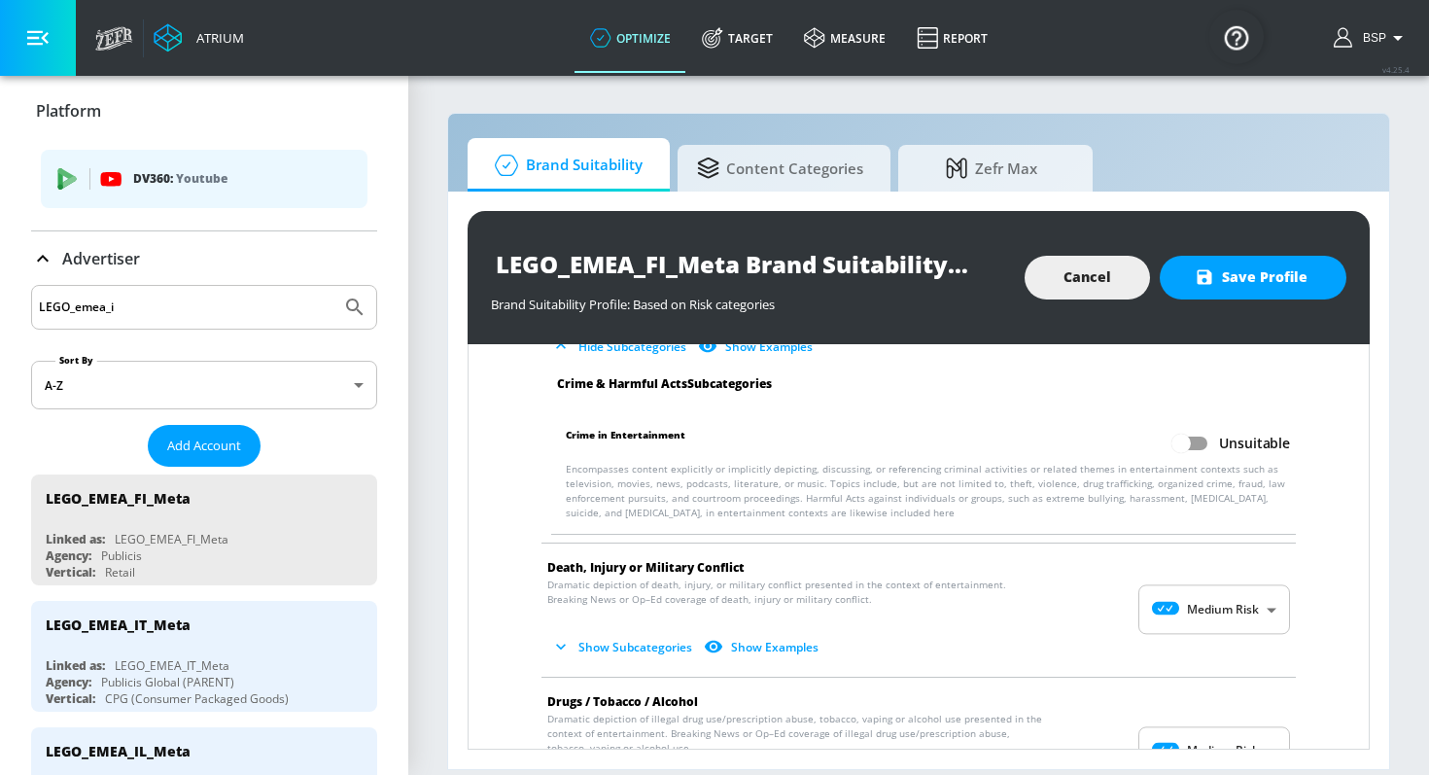
scroll to position [567, 0]
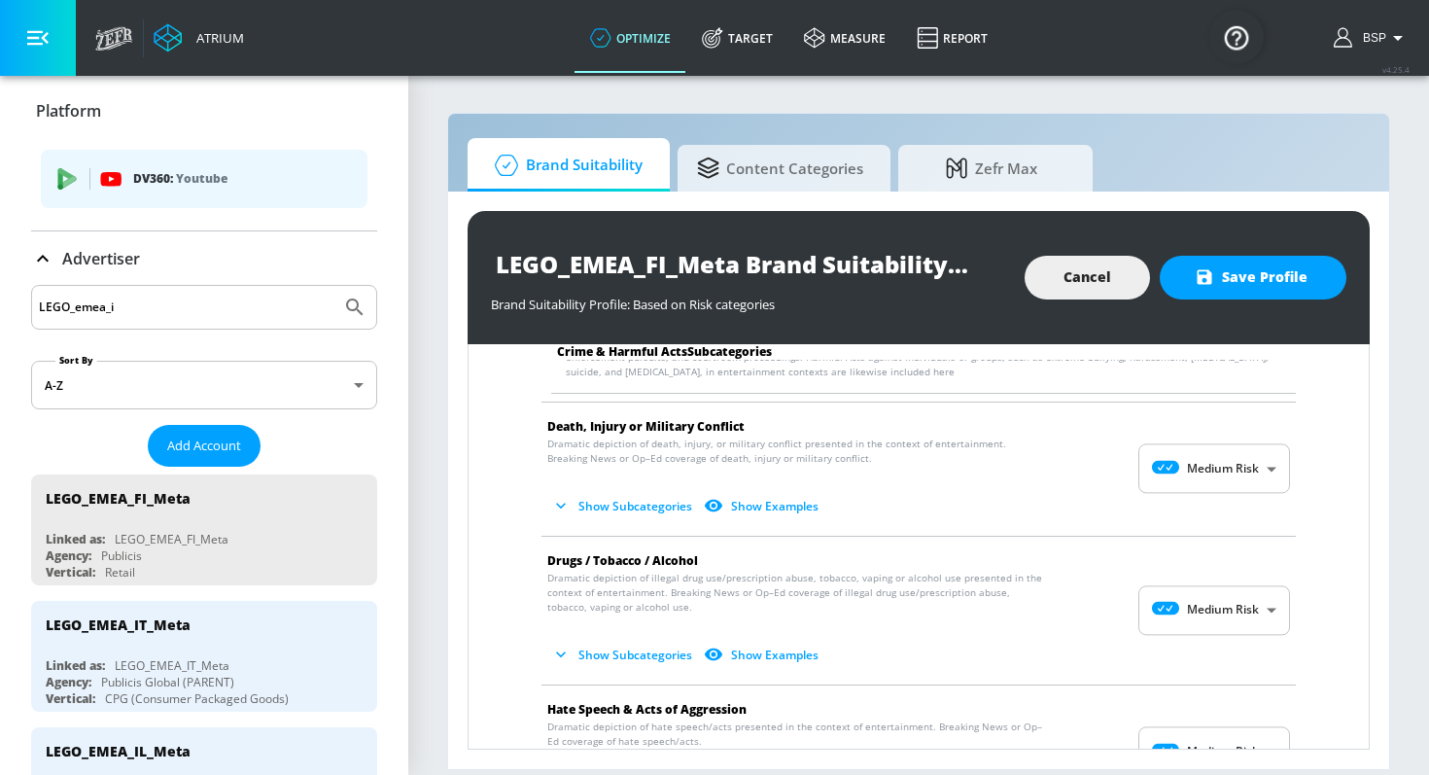
click at [1225, 489] on body "Atrium optimize Target measure Report optimize Target measure Report v 4.25.4 B…" at bounding box center [714, 387] width 1429 height 775
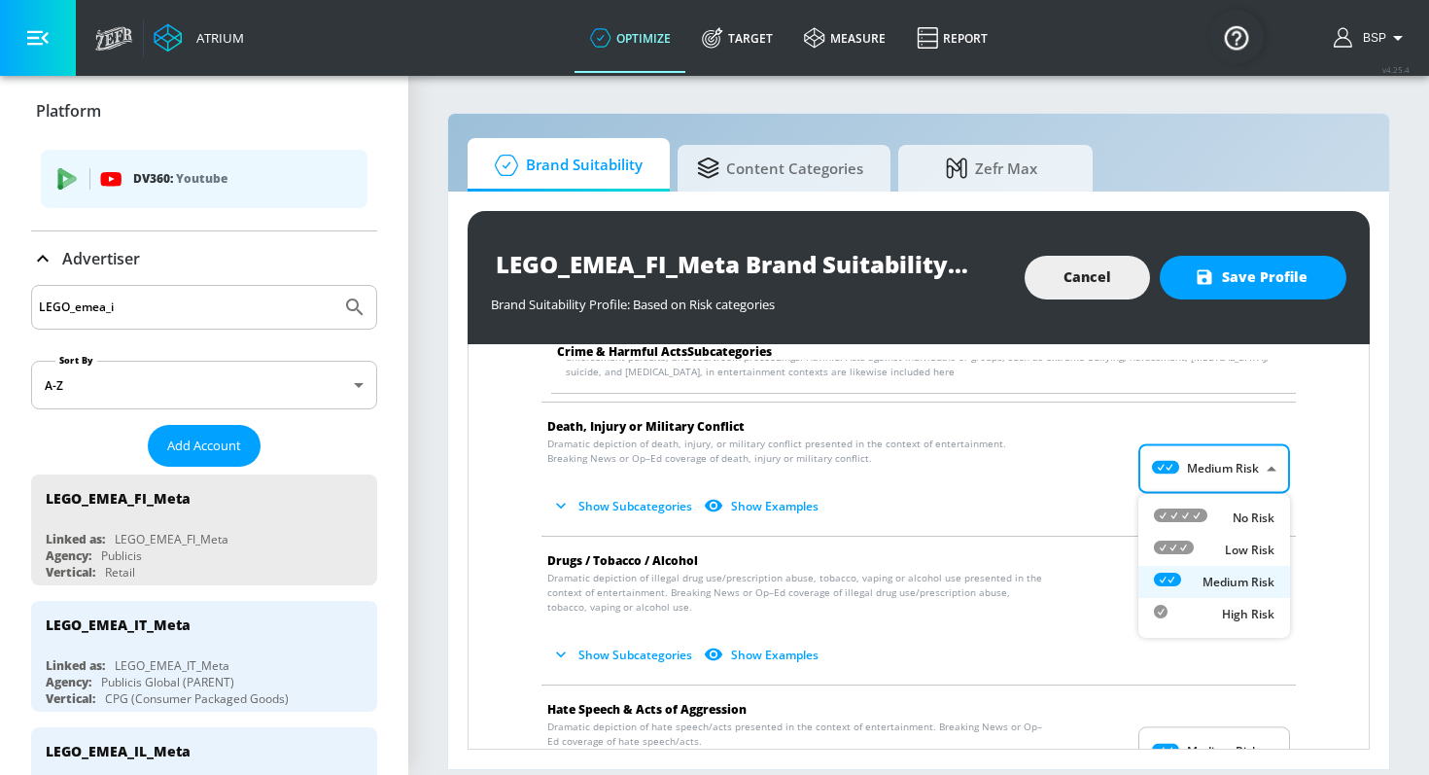
click at [1217, 523] on div "No Risk" at bounding box center [1214, 517] width 121 height 20
type input "MINIMAL"
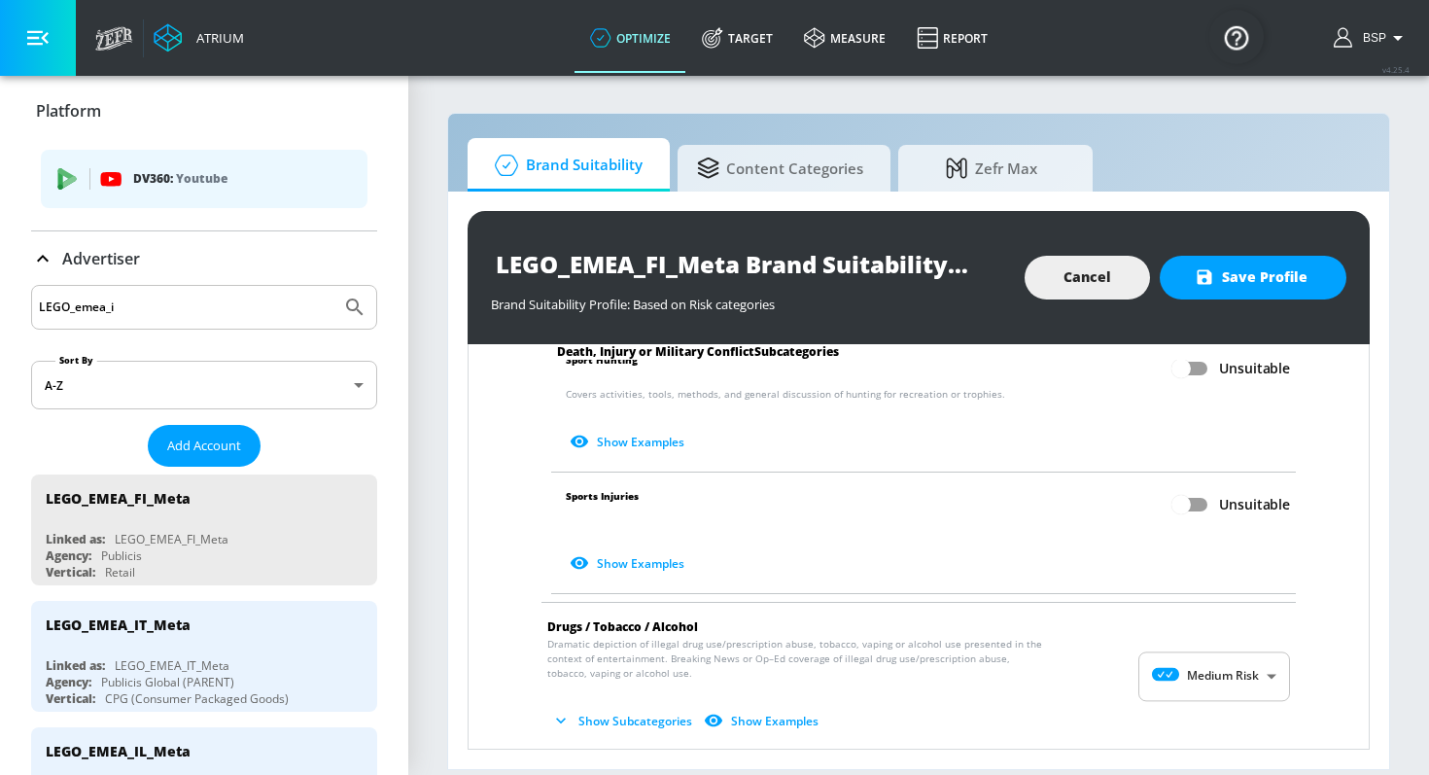
scroll to position [1110, 0]
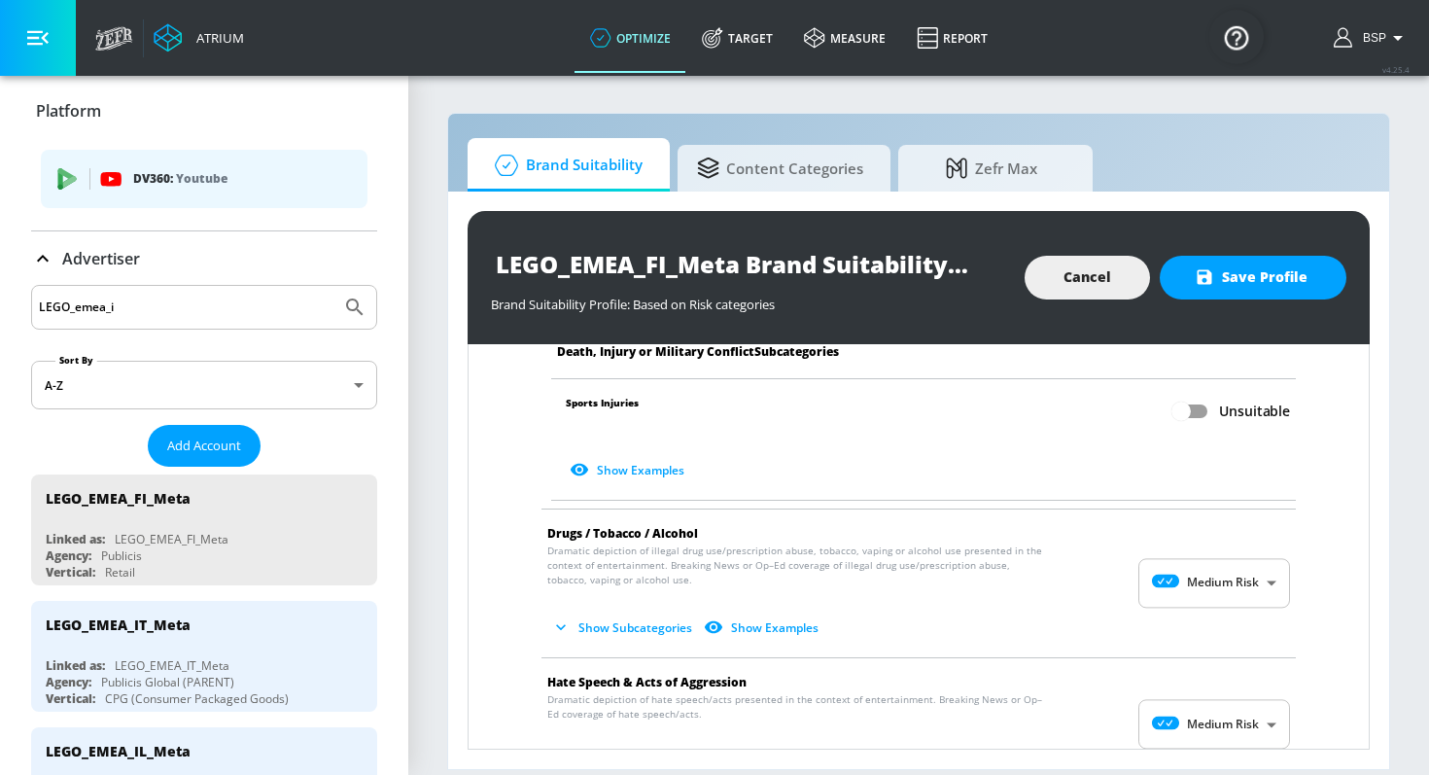
click at [1216, 579] on body "Atrium optimize Target measure Report optimize Target measure Report v 4.25.4 B…" at bounding box center [714, 387] width 1429 height 775
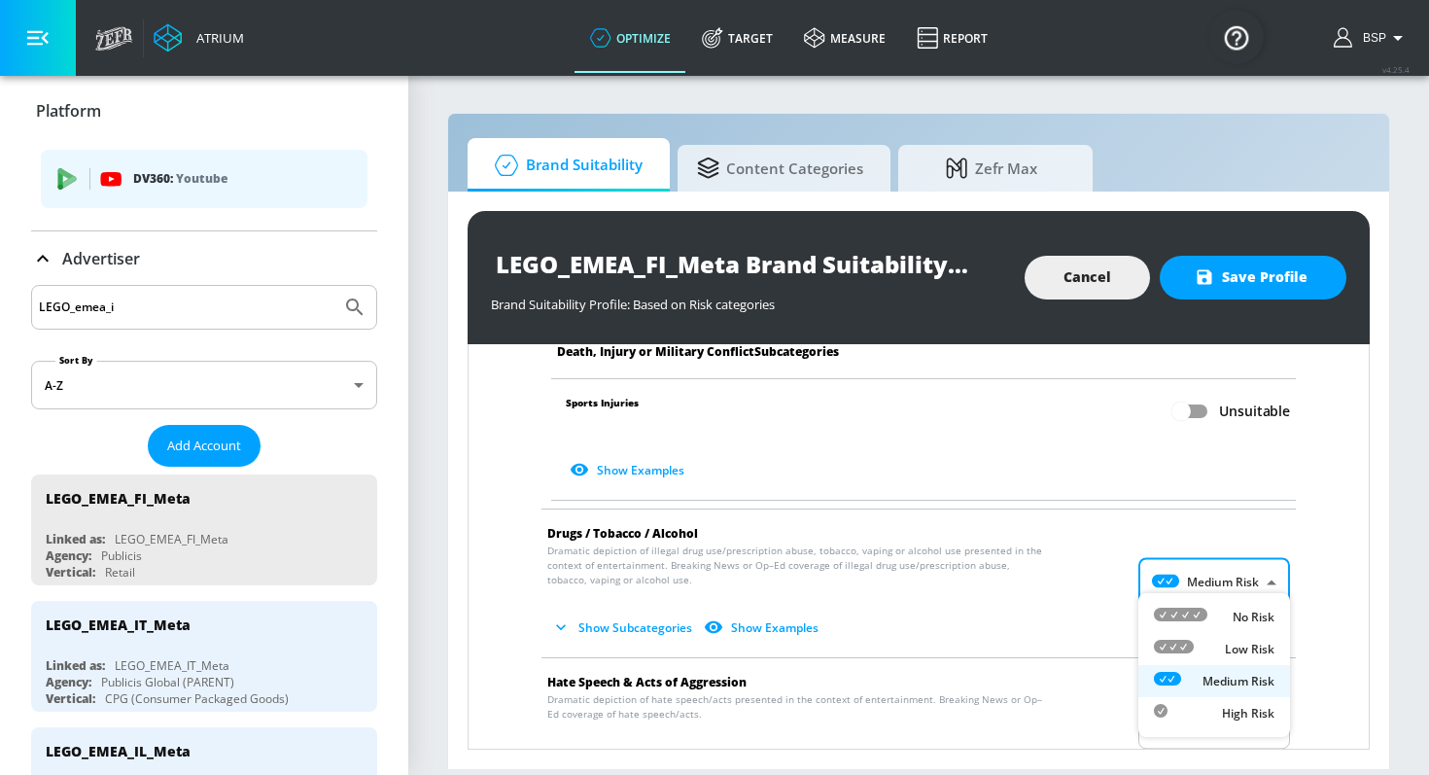
click at [1205, 607] on icon at bounding box center [1180, 614] width 53 height 14
type input "MINIMAL"
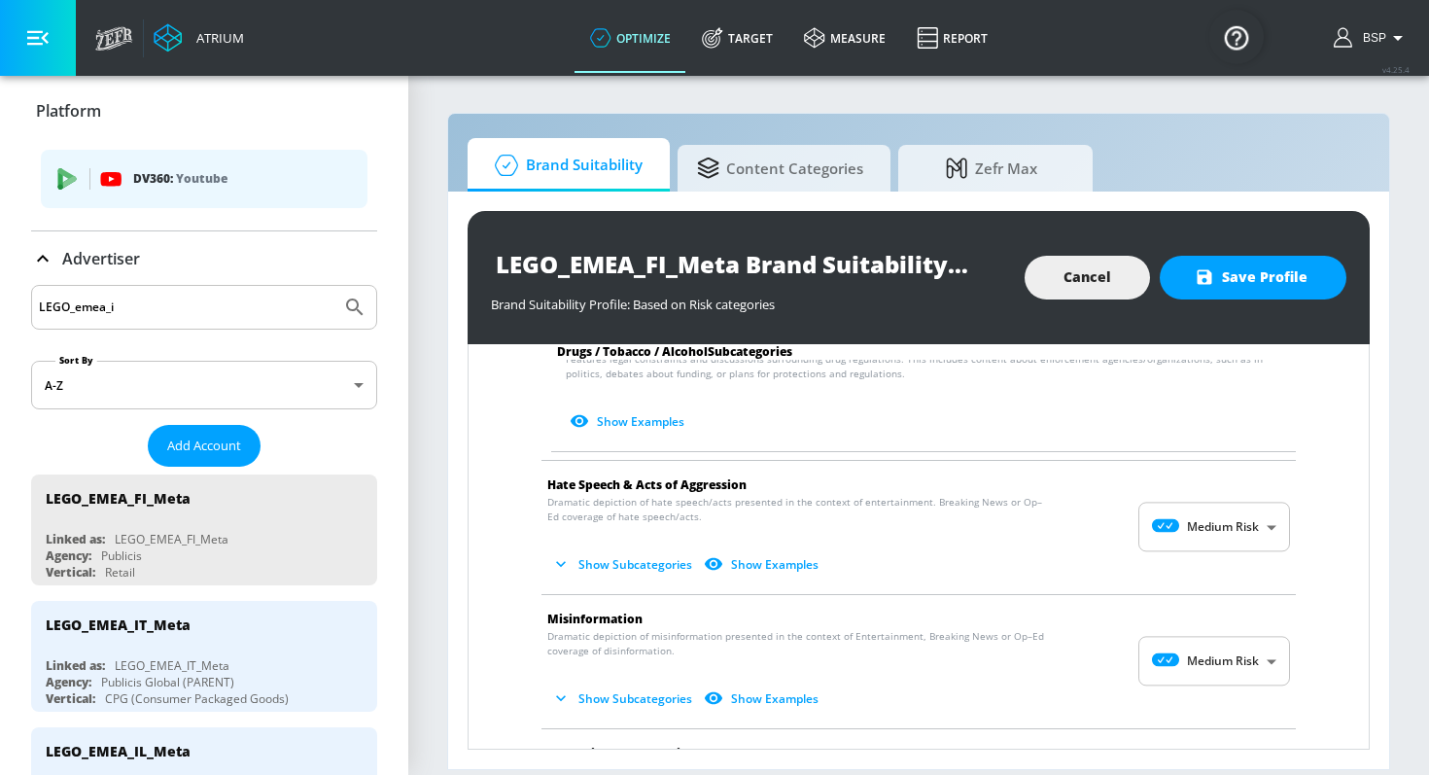
scroll to position [1794, 0]
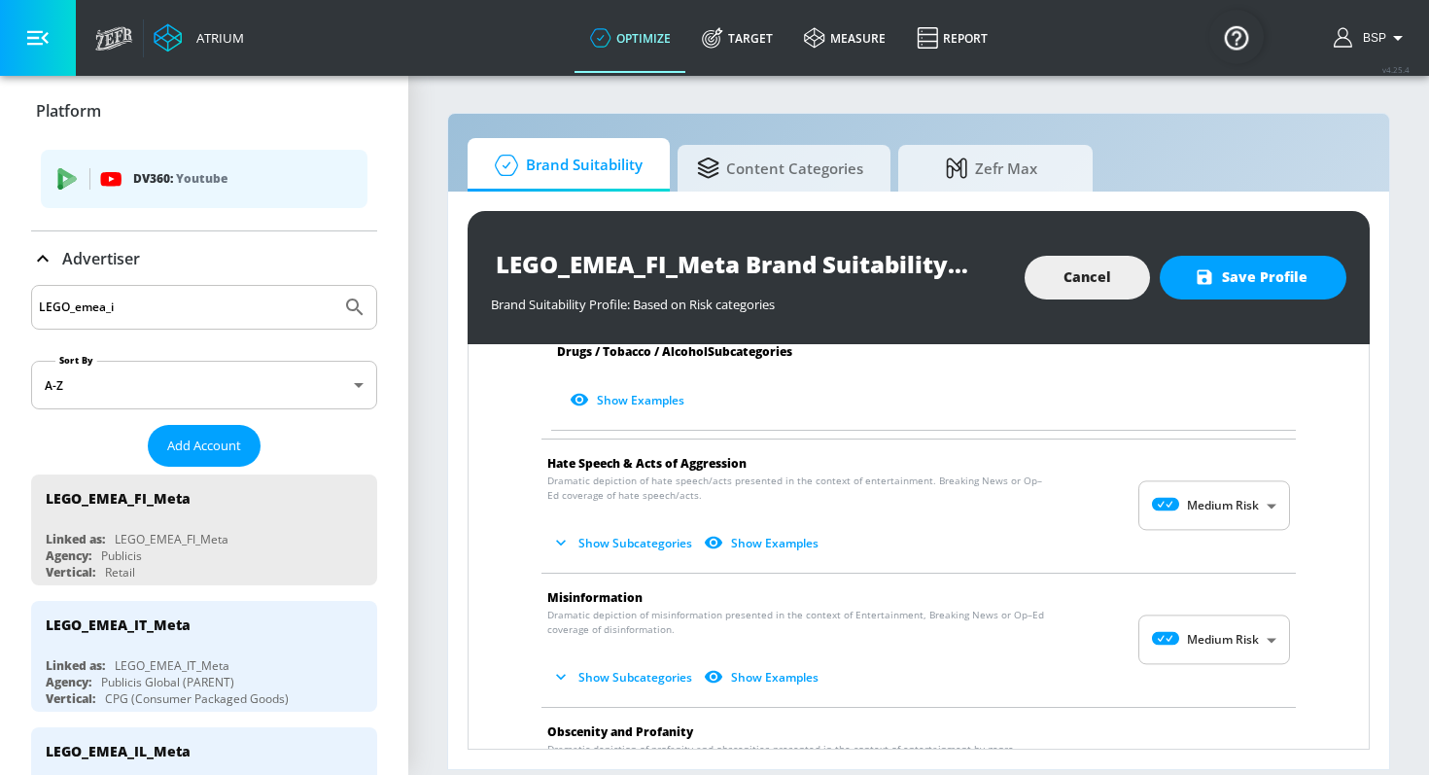
click at [1206, 527] on span "Show Subcategories Show Examples" at bounding box center [902, 543] width 711 height 32
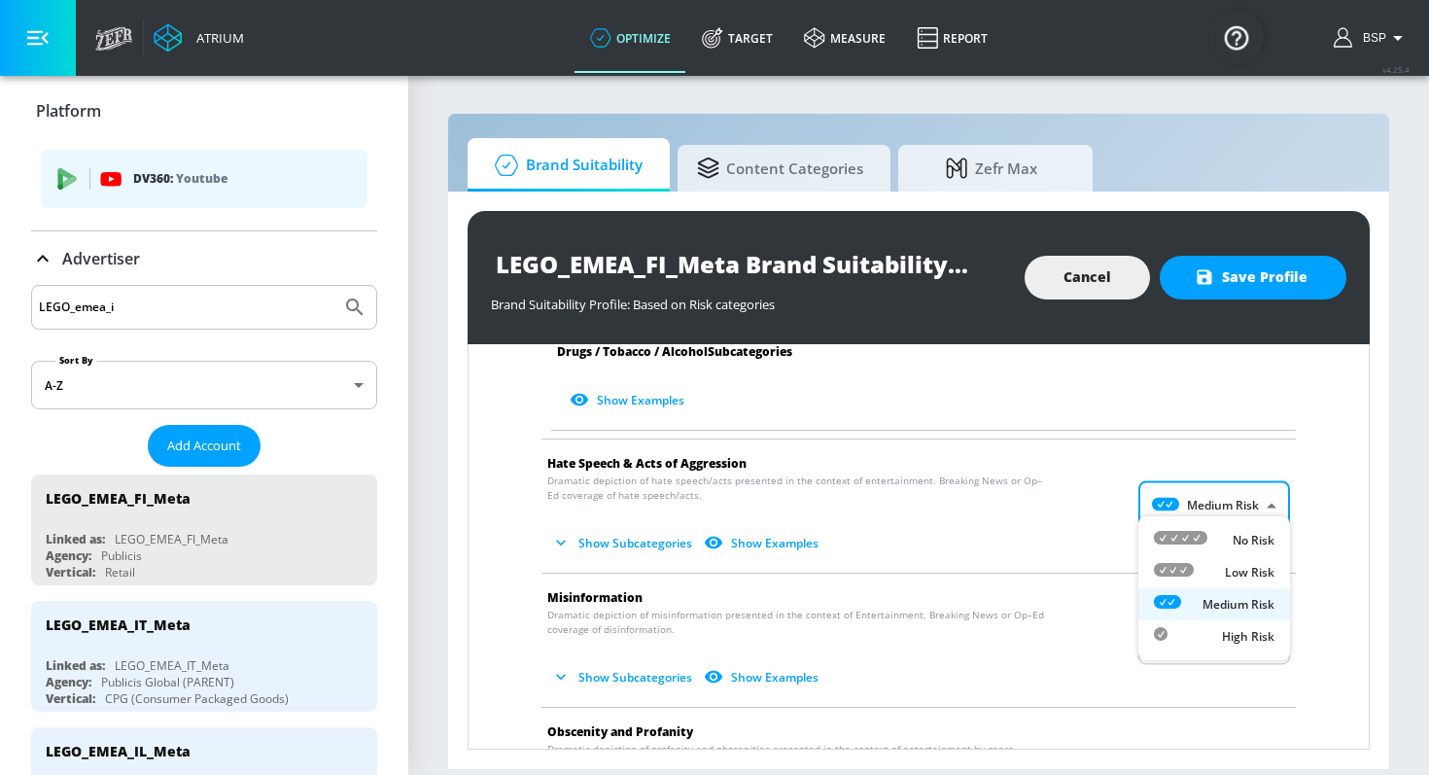
click at [1206, 505] on body "Atrium optimize Target measure Report optimize Target measure Report v 4.25.4 B…" at bounding box center [714, 387] width 1429 height 775
click at [1203, 541] on icon at bounding box center [1180, 538] width 53 height 14
type input "MINIMAL"
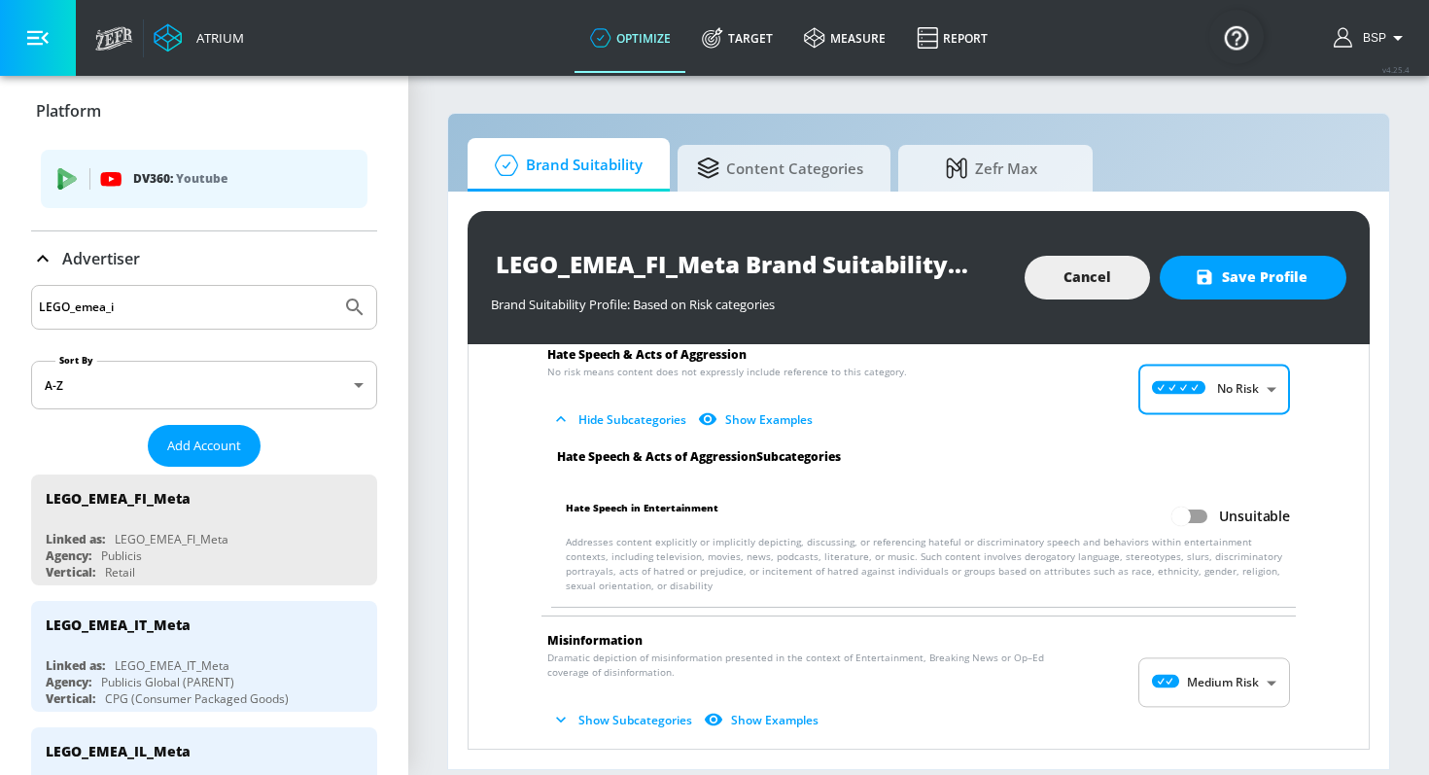
scroll to position [2079, 0]
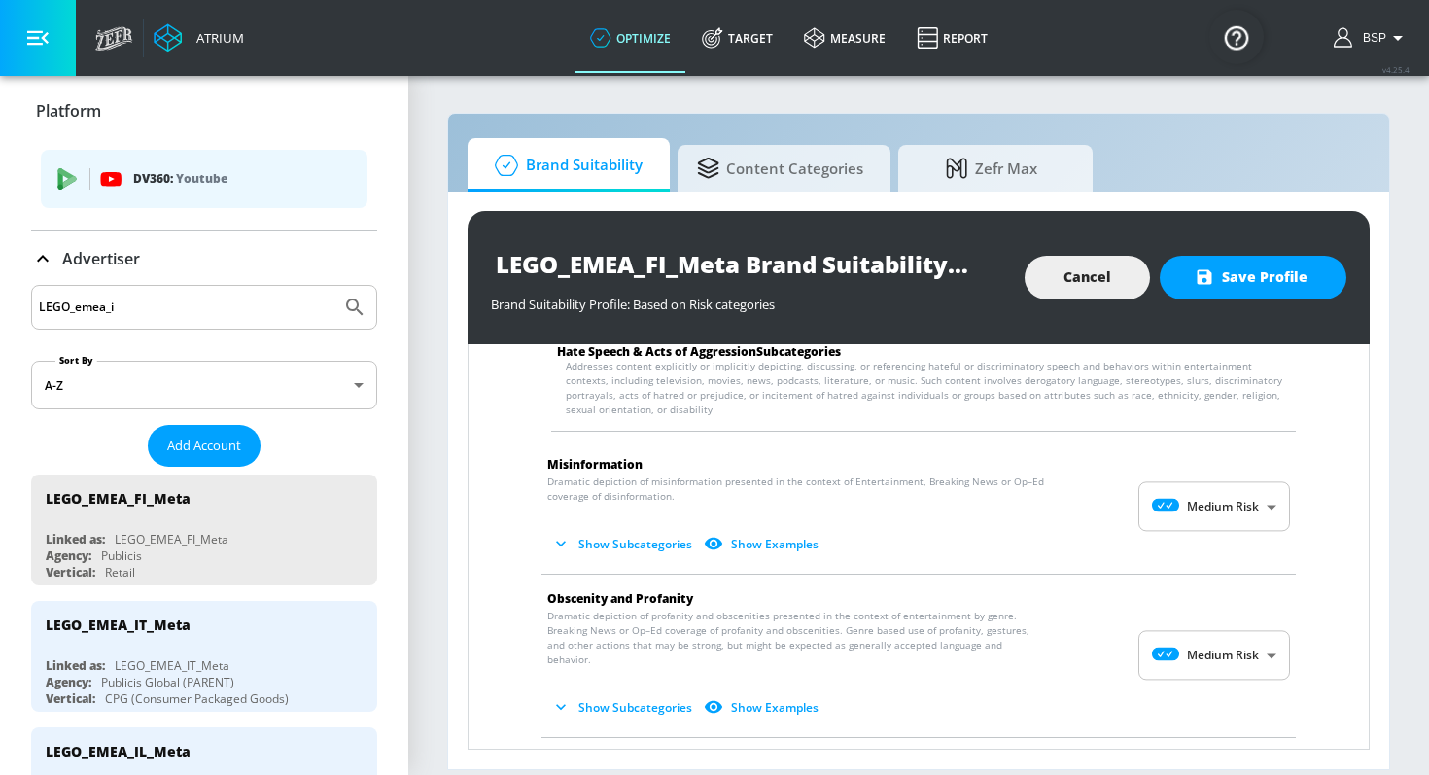
click at [1200, 507] on body "Atrium optimize Target measure Report optimize Target measure Report v 4.25.4 B…" at bounding box center [714, 387] width 1429 height 775
click at [1199, 535] on icon at bounding box center [1180, 539] width 53 height 14
type input "MINIMAL"
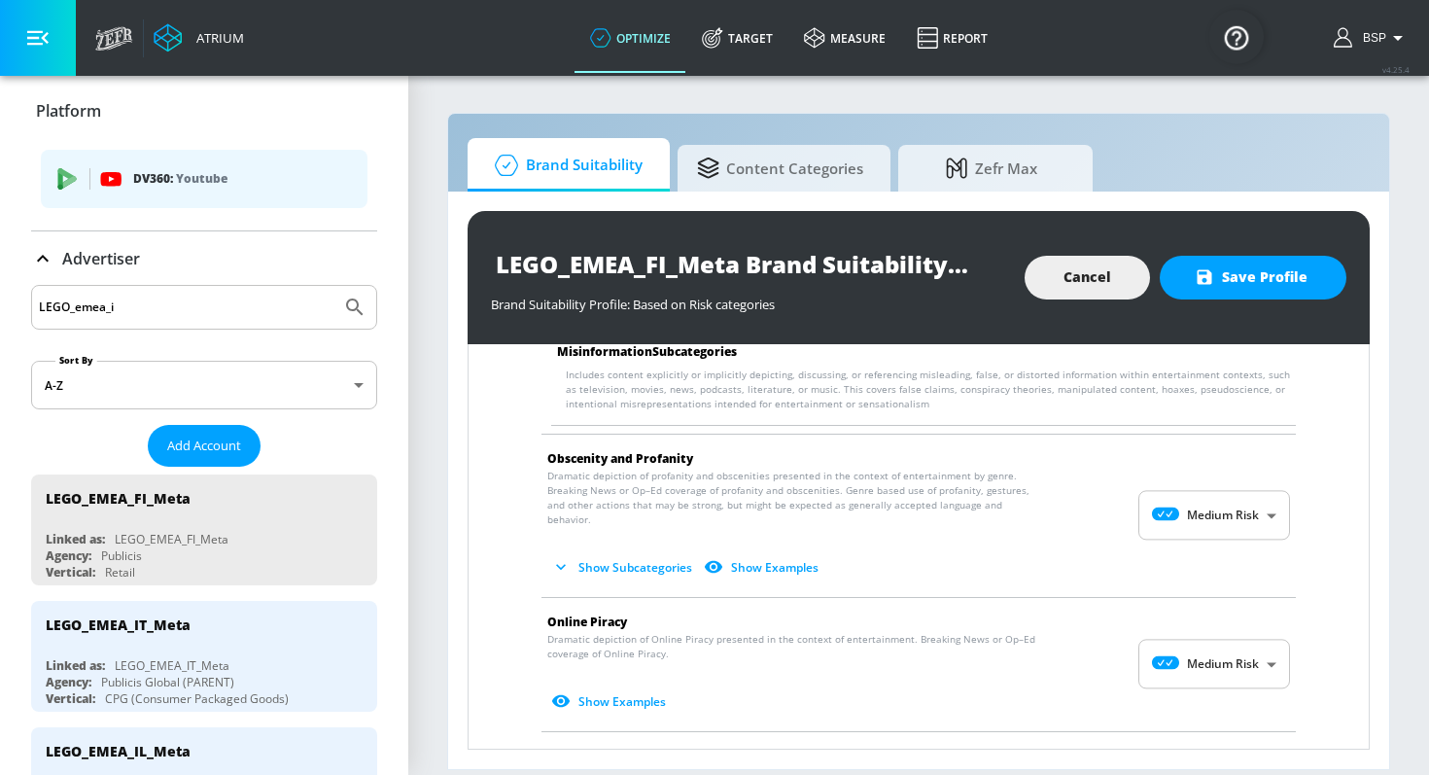
scroll to position [2361, 0]
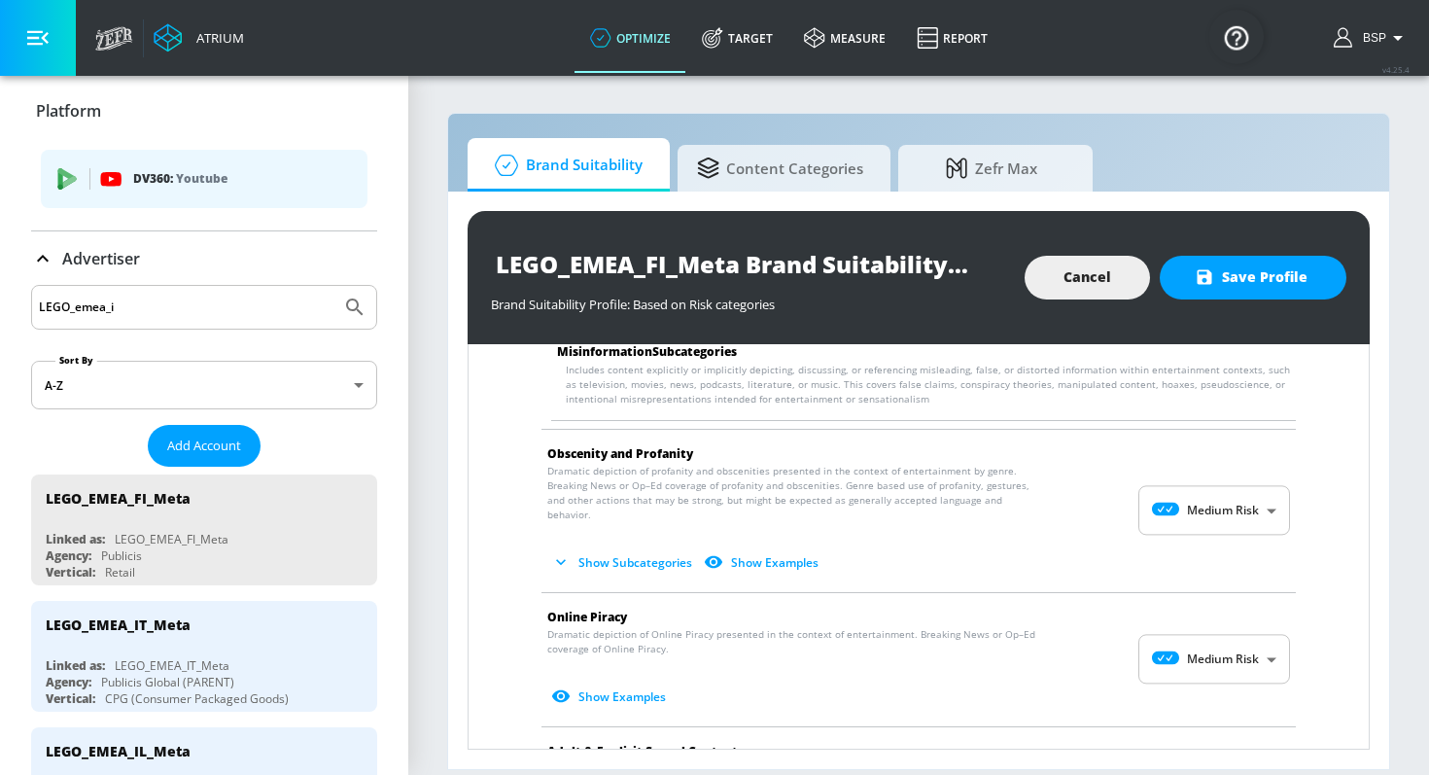
click at [1199, 501] on body "Atrium optimize Target measure Report optimize Target measure Report v 4.25.4 B…" at bounding box center [714, 387] width 1429 height 775
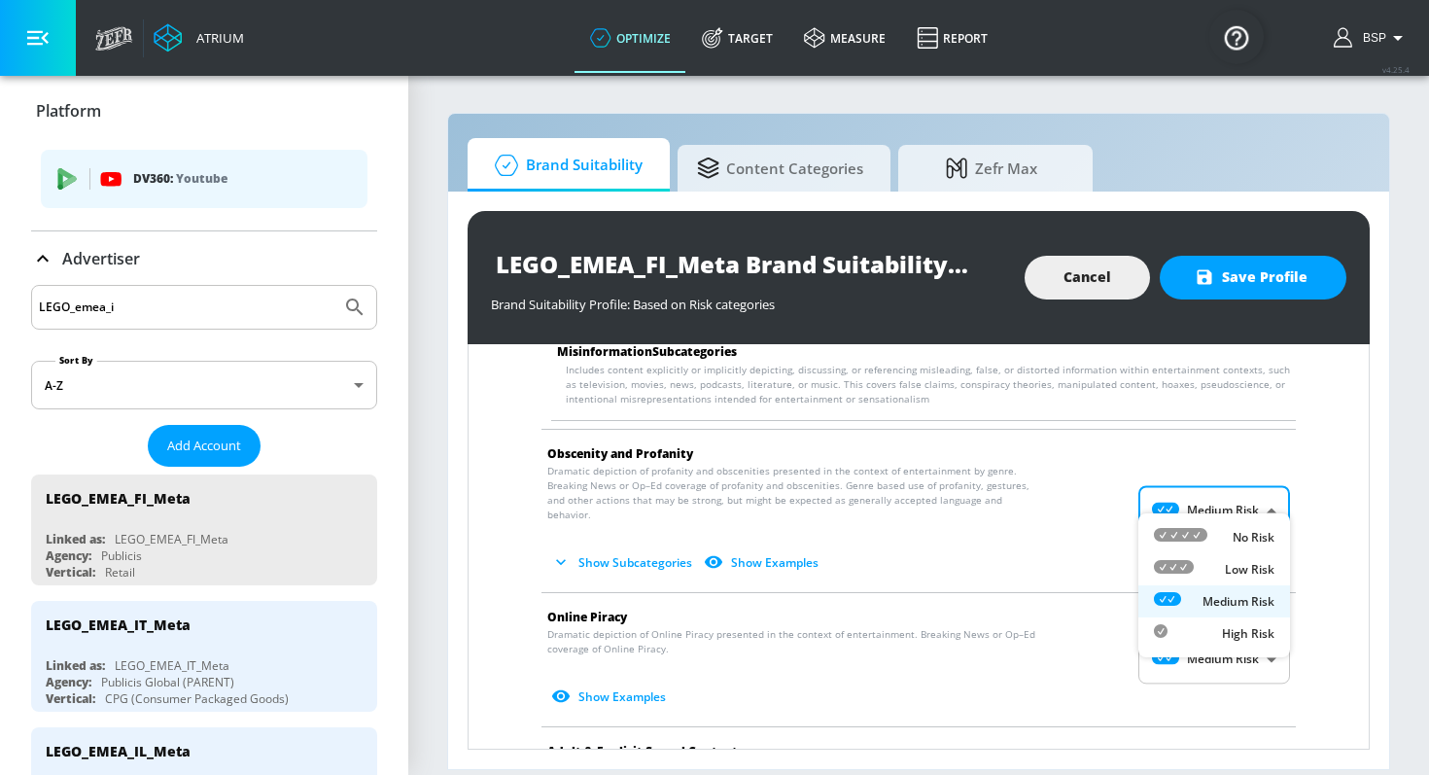
click at [1195, 540] on icon at bounding box center [1180, 535] width 53 height 14
type input "MINIMAL"
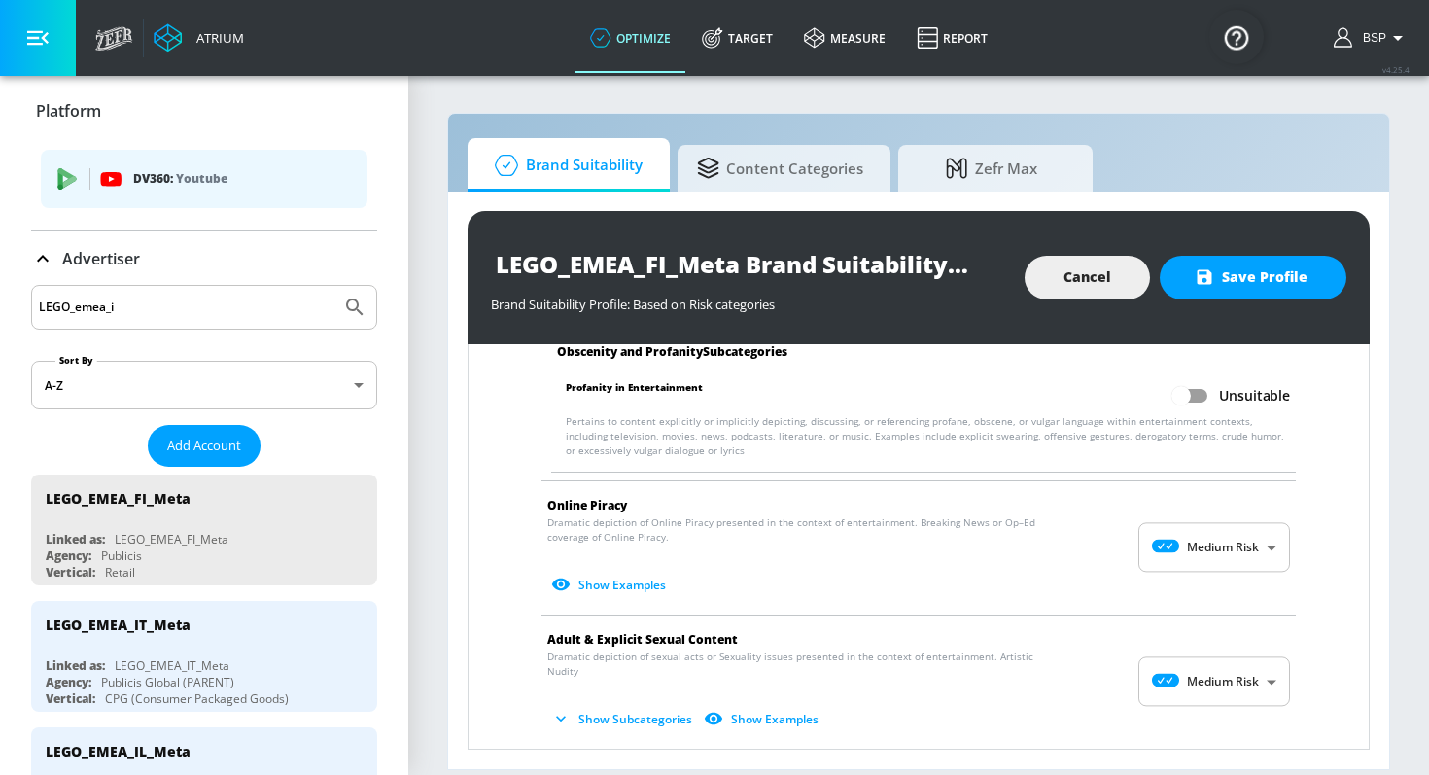
scroll to position [2650, 0]
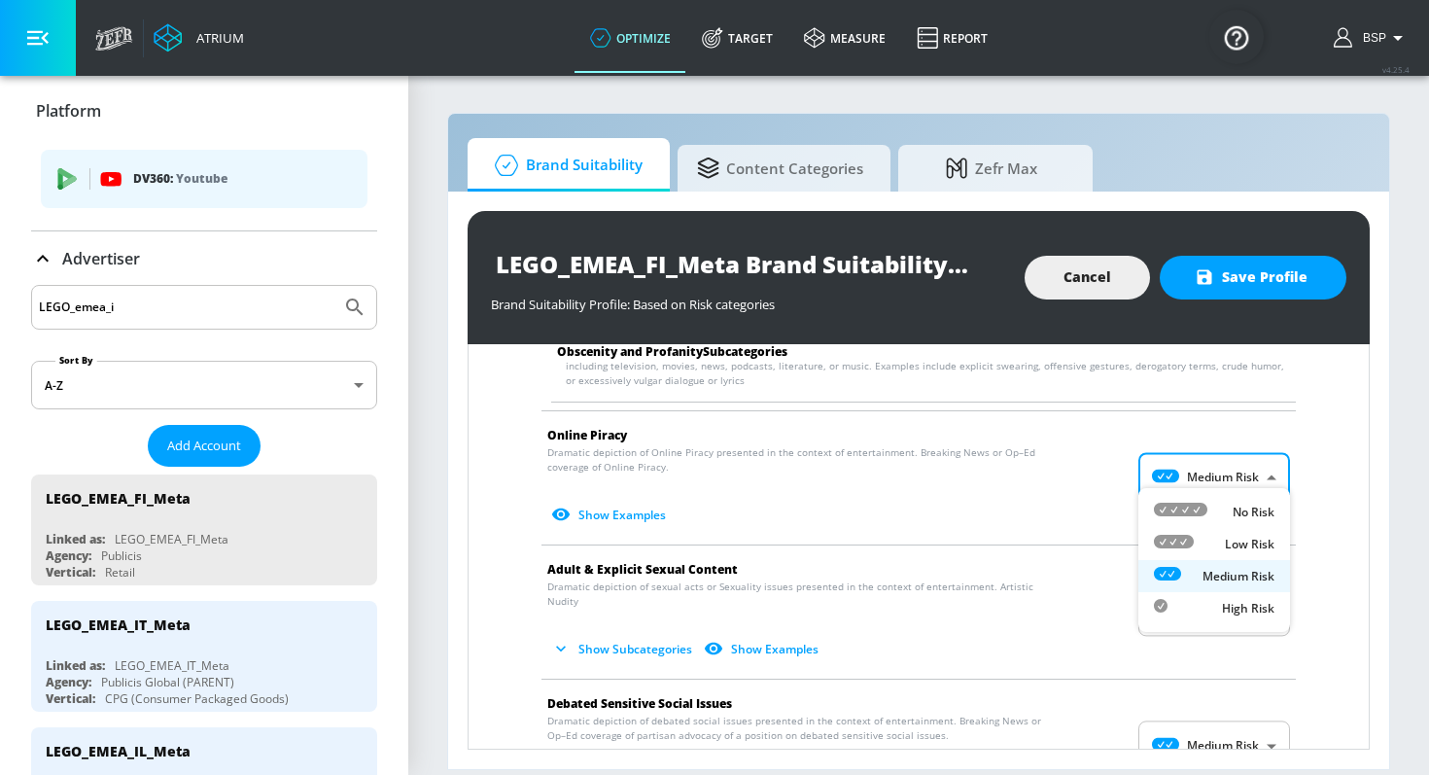
click at [1203, 480] on body "Atrium optimize Target measure Report optimize Target measure Report v 4.25.4 B…" at bounding box center [714, 387] width 1429 height 775
click at [1200, 522] on li "No Risk" at bounding box center [1214, 512] width 152 height 32
type input "MINIMAL"
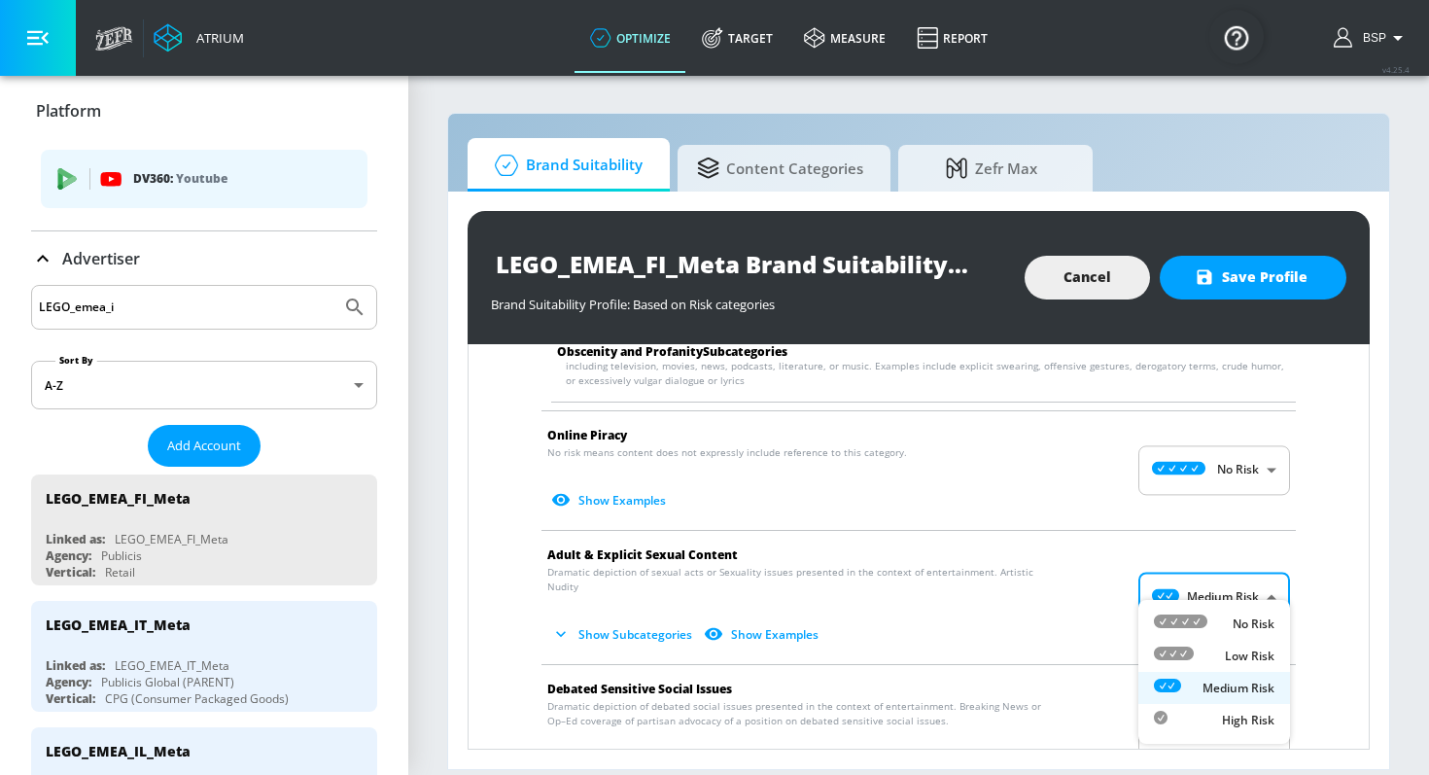
click at [1201, 585] on body "Atrium optimize Target measure Report optimize Target measure Report v 4.25.4 B…" at bounding box center [714, 387] width 1429 height 775
click at [1193, 611] on li "No Risk" at bounding box center [1214, 623] width 152 height 32
type input "MINIMAL"
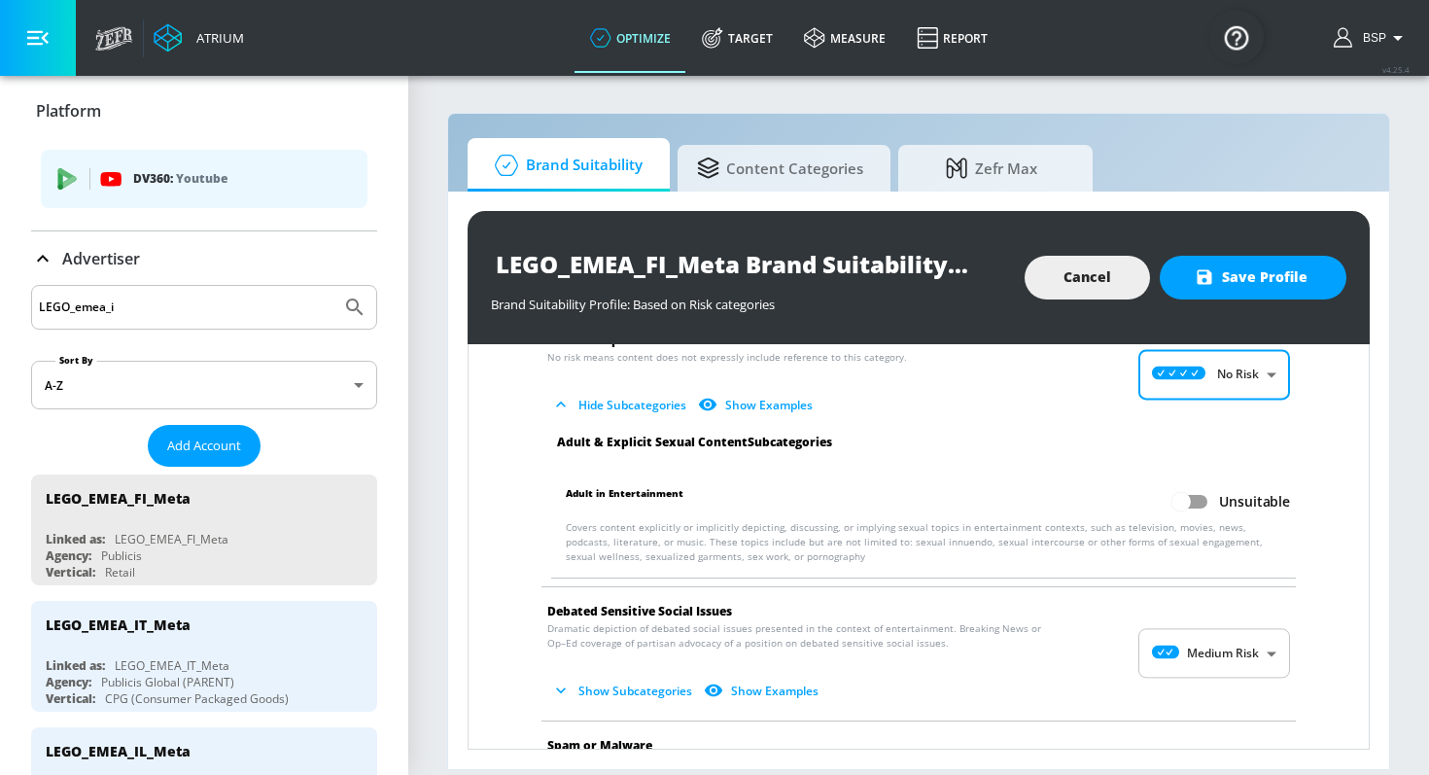
scroll to position [2993, 0]
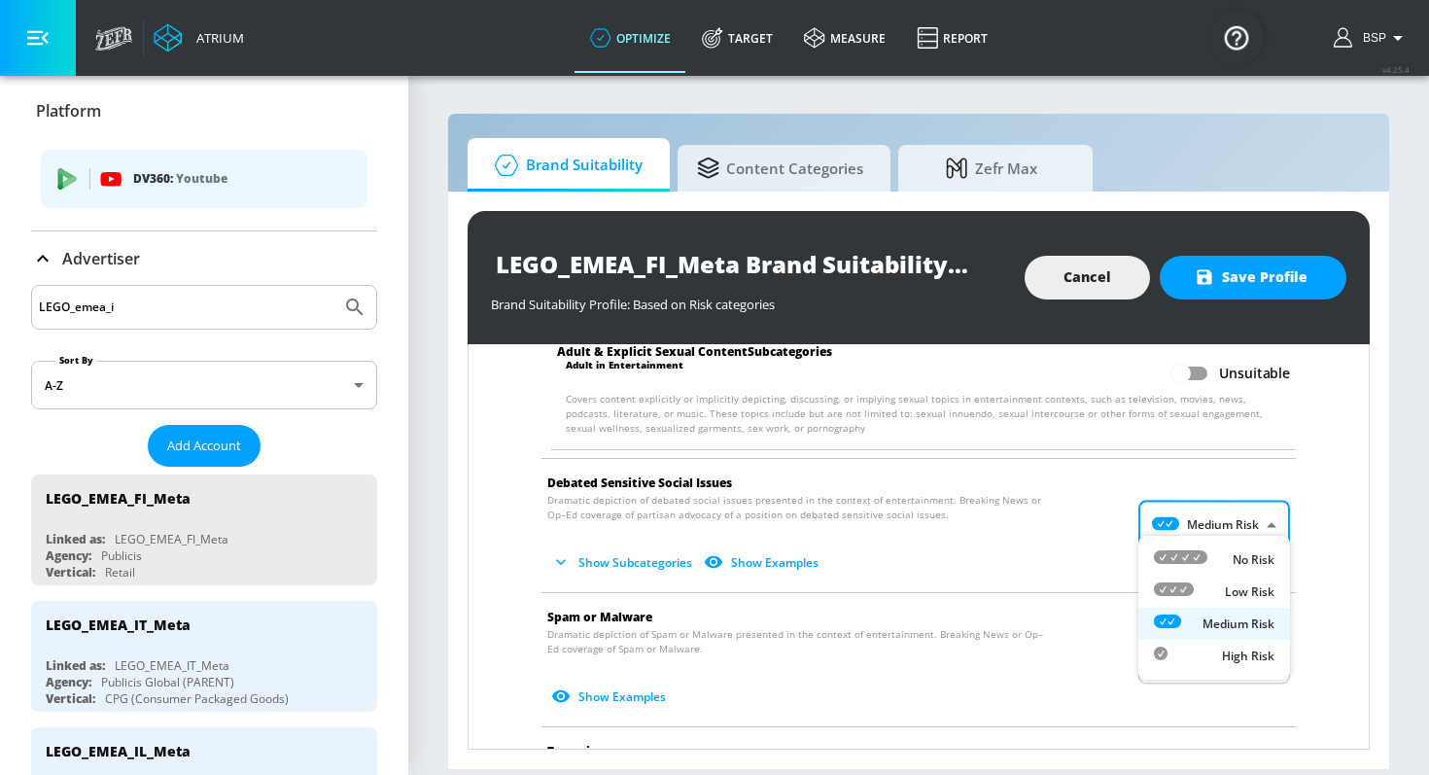
click at [1208, 511] on body "Atrium optimize Target measure Report optimize Target measure Report v 4.25.4 B…" at bounding box center [714, 387] width 1429 height 775
click at [1204, 549] on div at bounding box center [1180, 559] width 53 height 20
type input "MINIMAL"
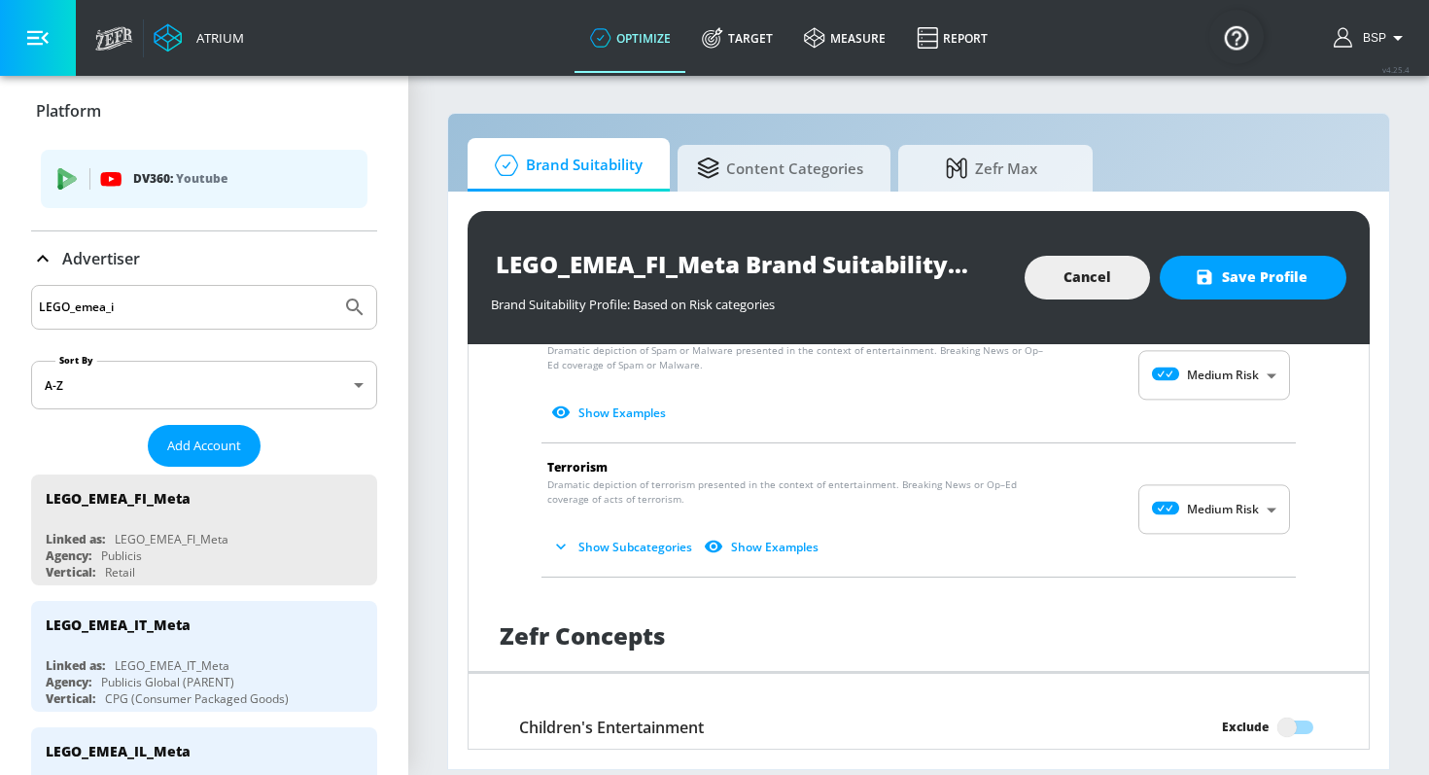
click at [1225, 371] on body "Atrium optimize Target measure Report optimize Target measure Report v 4.25.4 B…" at bounding box center [714, 387] width 1429 height 775
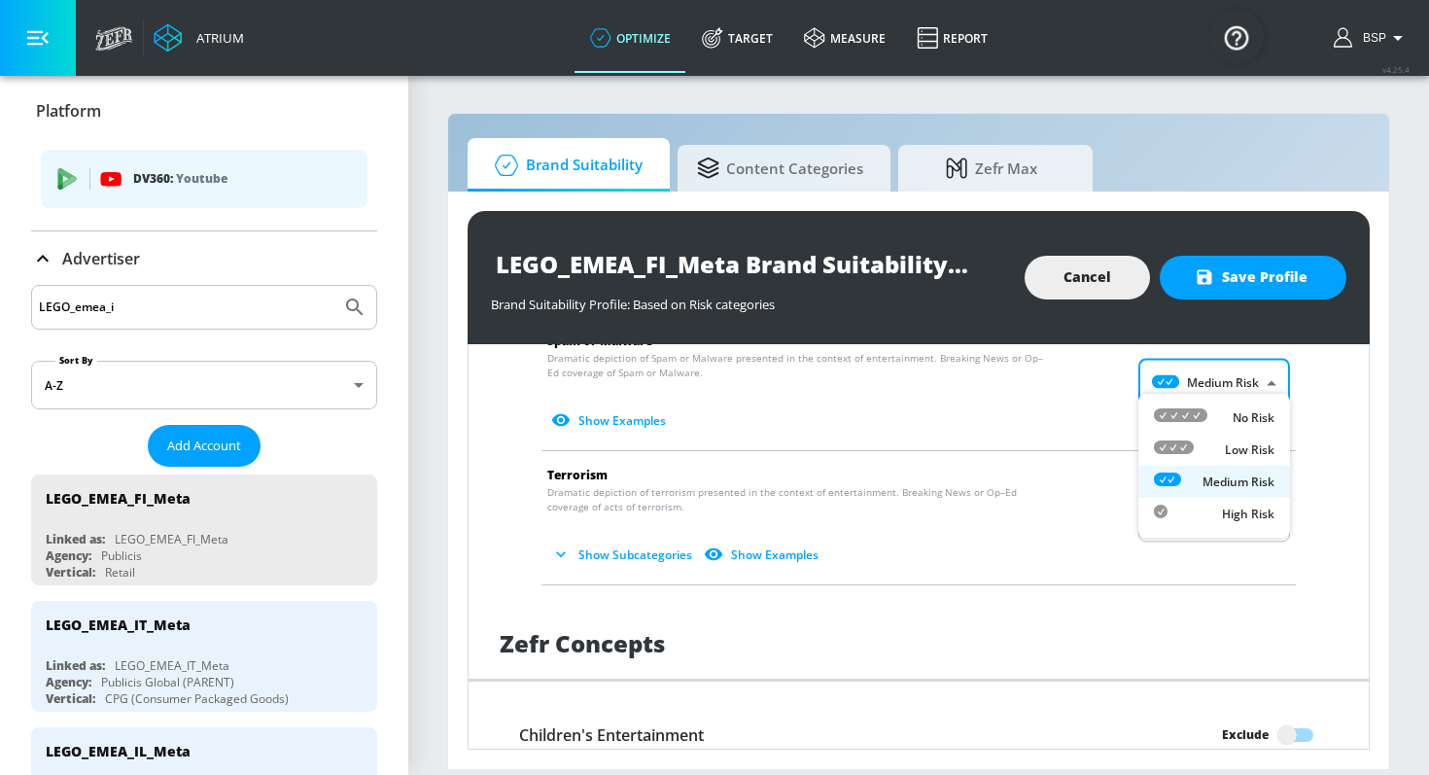
click at [1212, 417] on div "No Risk" at bounding box center [1214, 417] width 121 height 20
type input "MINIMAL"
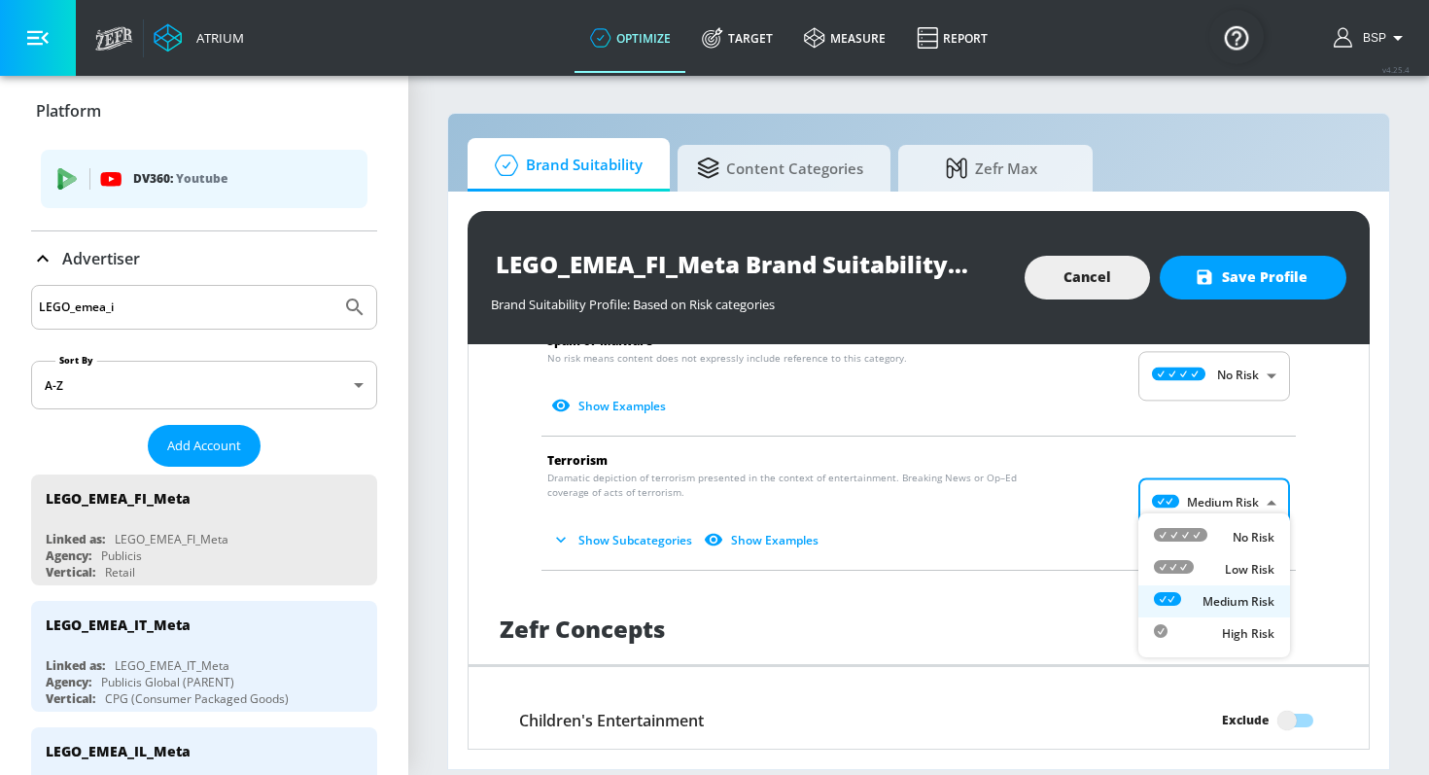
click at [1205, 498] on body "Atrium optimize Target measure Report optimize Target measure Report v 4.25.4 B…" at bounding box center [714, 387] width 1429 height 775
click at [1203, 525] on li "No Risk" at bounding box center [1214, 537] width 152 height 32
type input "MINIMAL"
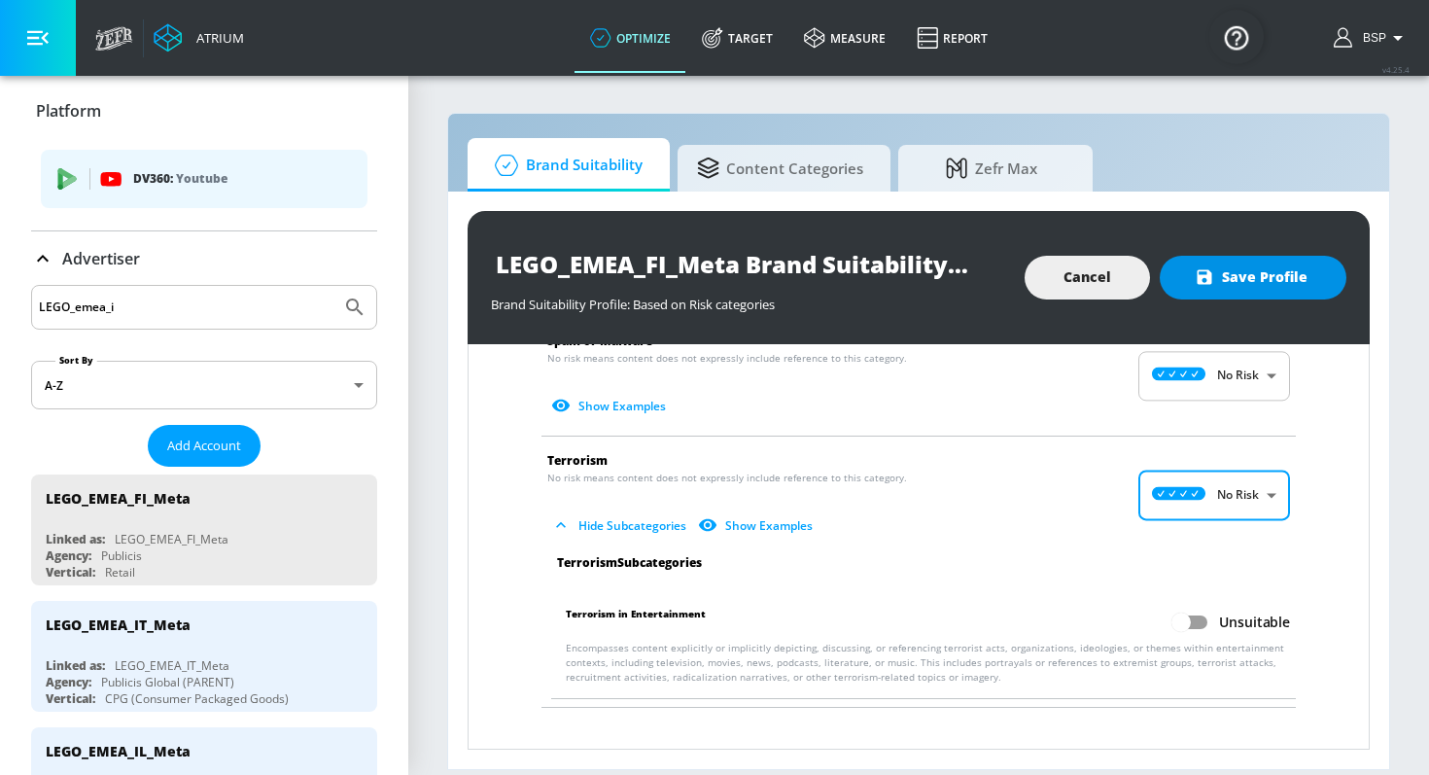
click at [1263, 288] on span "Save Profile" at bounding box center [1252, 277] width 109 height 24
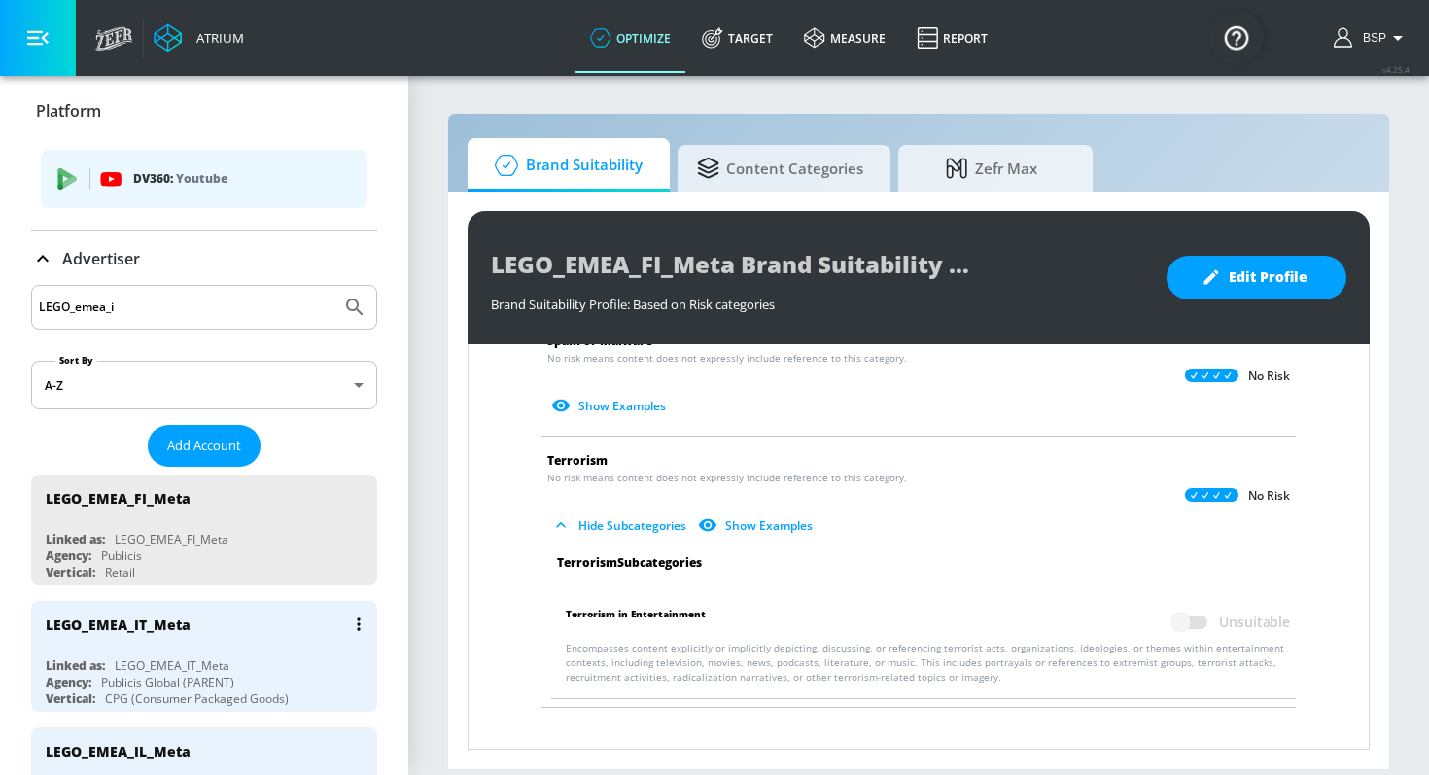
scroll to position [92, 0]
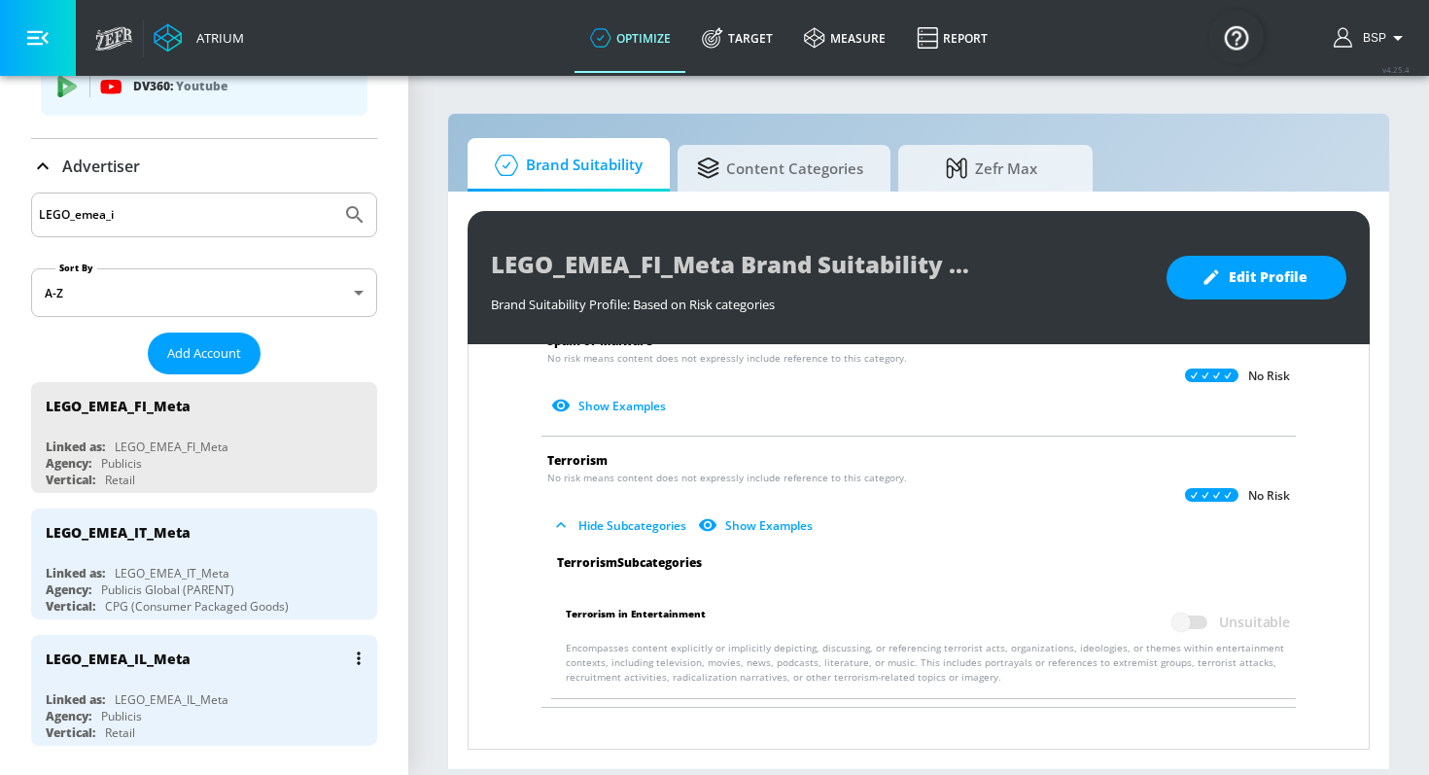
click at [262, 668] on div "LEGO_EMEA_IL_Meta" at bounding box center [209, 658] width 327 height 47
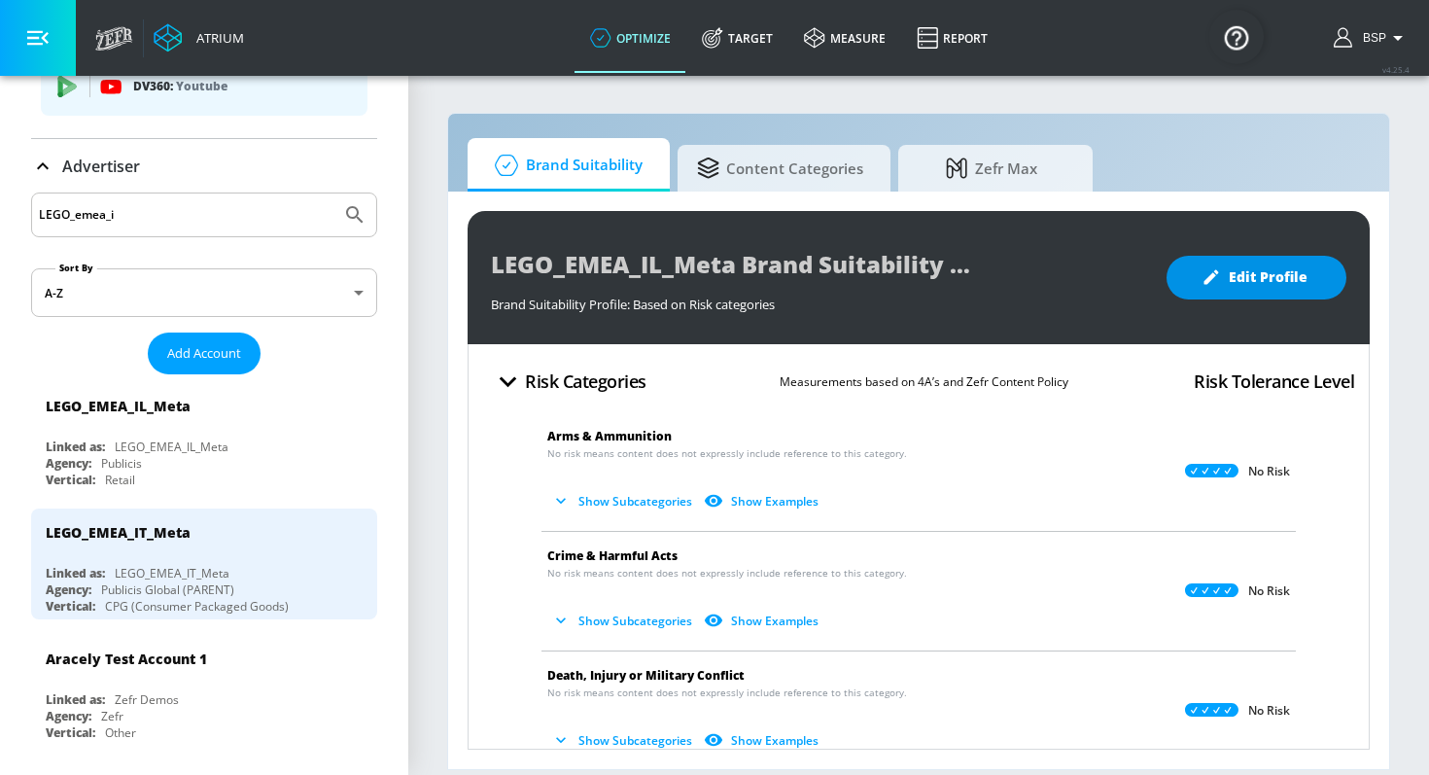
click at [1225, 281] on span "Edit Profile" at bounding box center [1256, 277] width 102 height 24
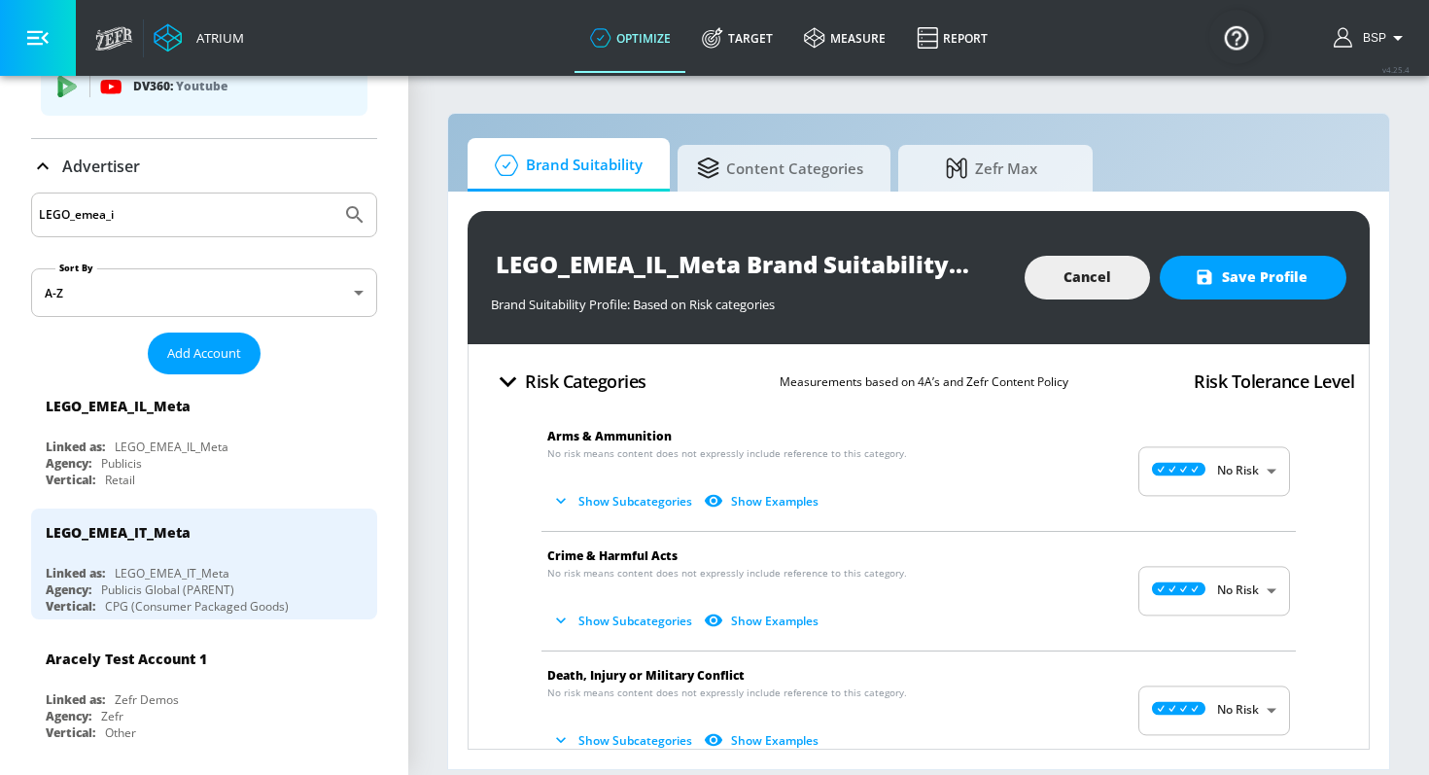
scroll to position [16, 0]
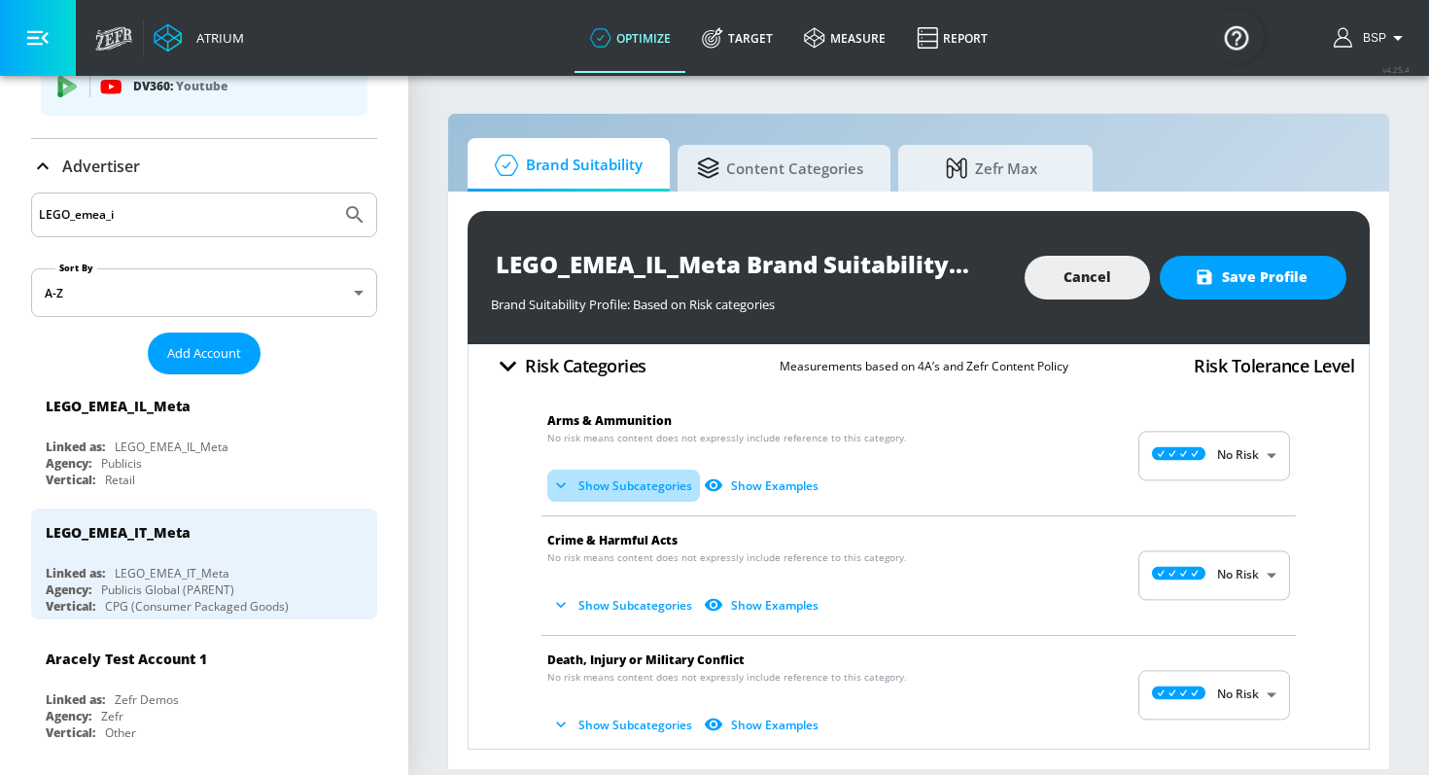
click at [630, 491] on button "Show Subcategories" at bounding box center [623, 485] width 153 height 32
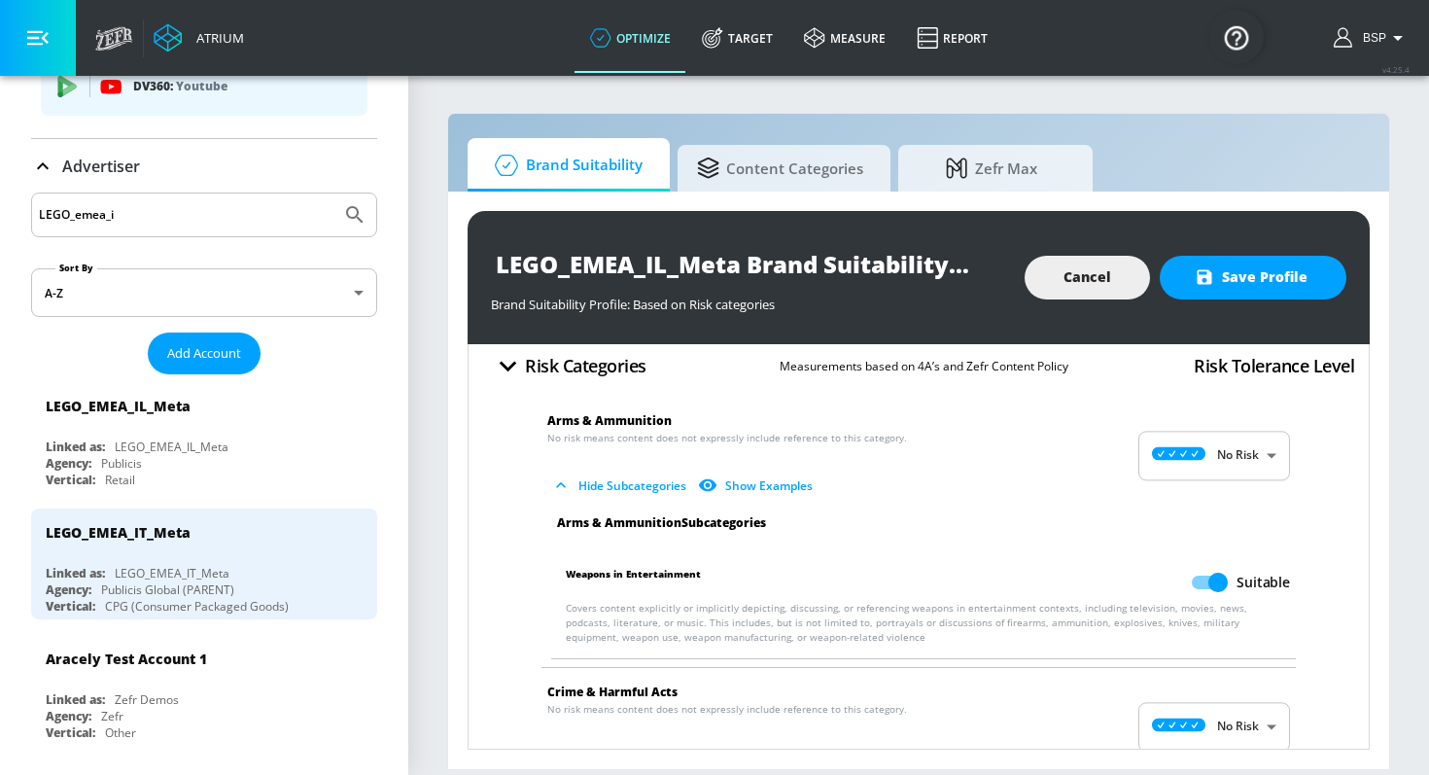
click at [1197, 583] on input "Suitable" at bounding box center [1217, 582] width 111 height 37
checkbox input "false"
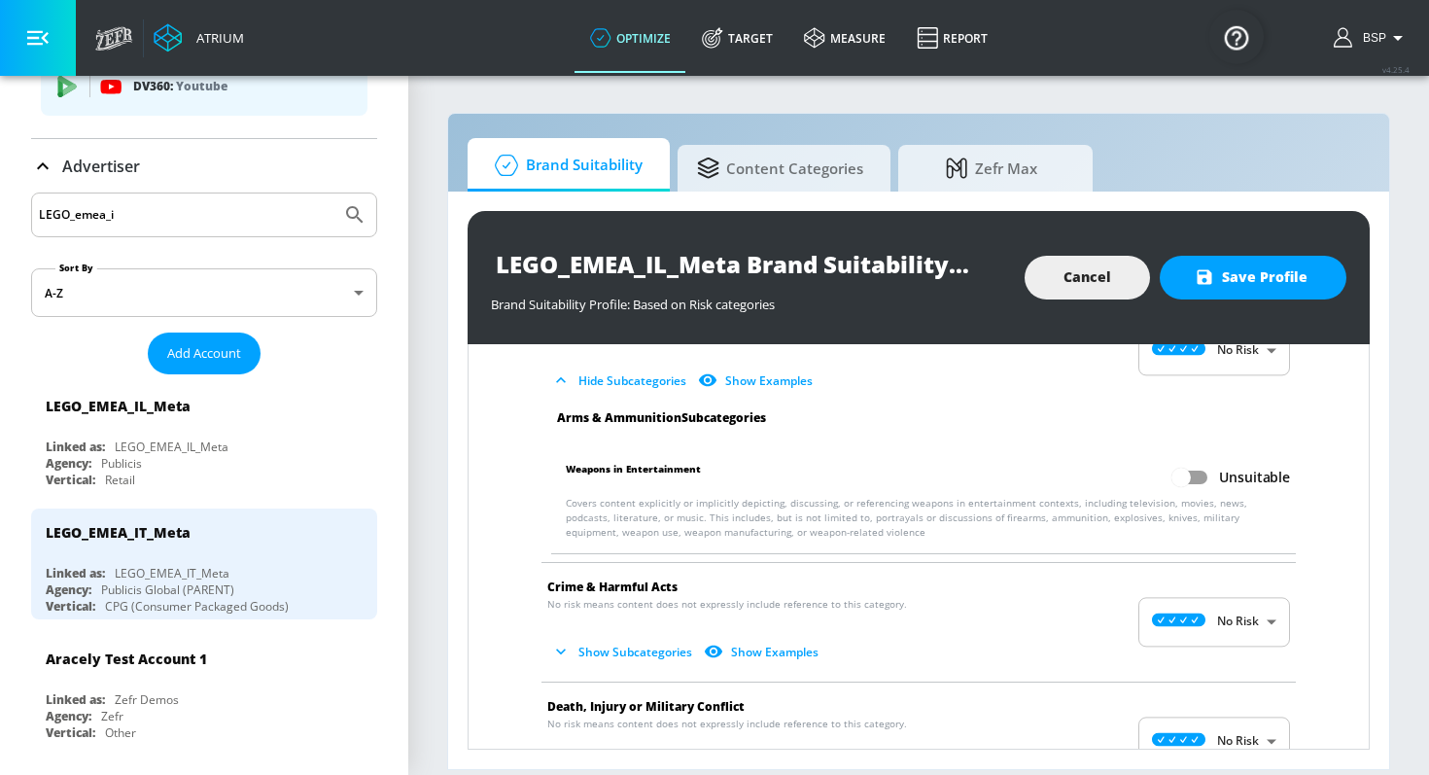
scroll to position [154, 0]
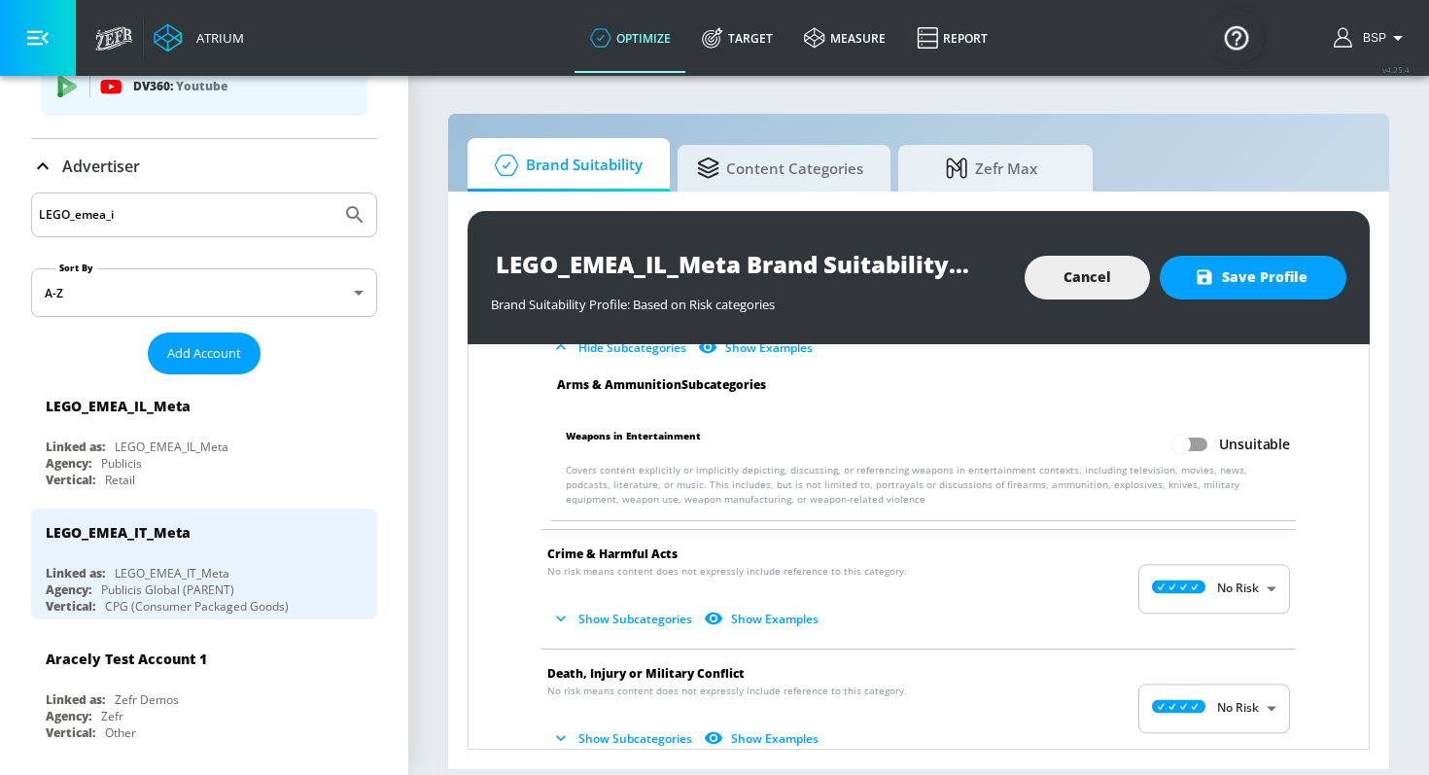
click at [644, 634] on button "Show Subcategories" at bounding box center [623, 619] width 153 height 32
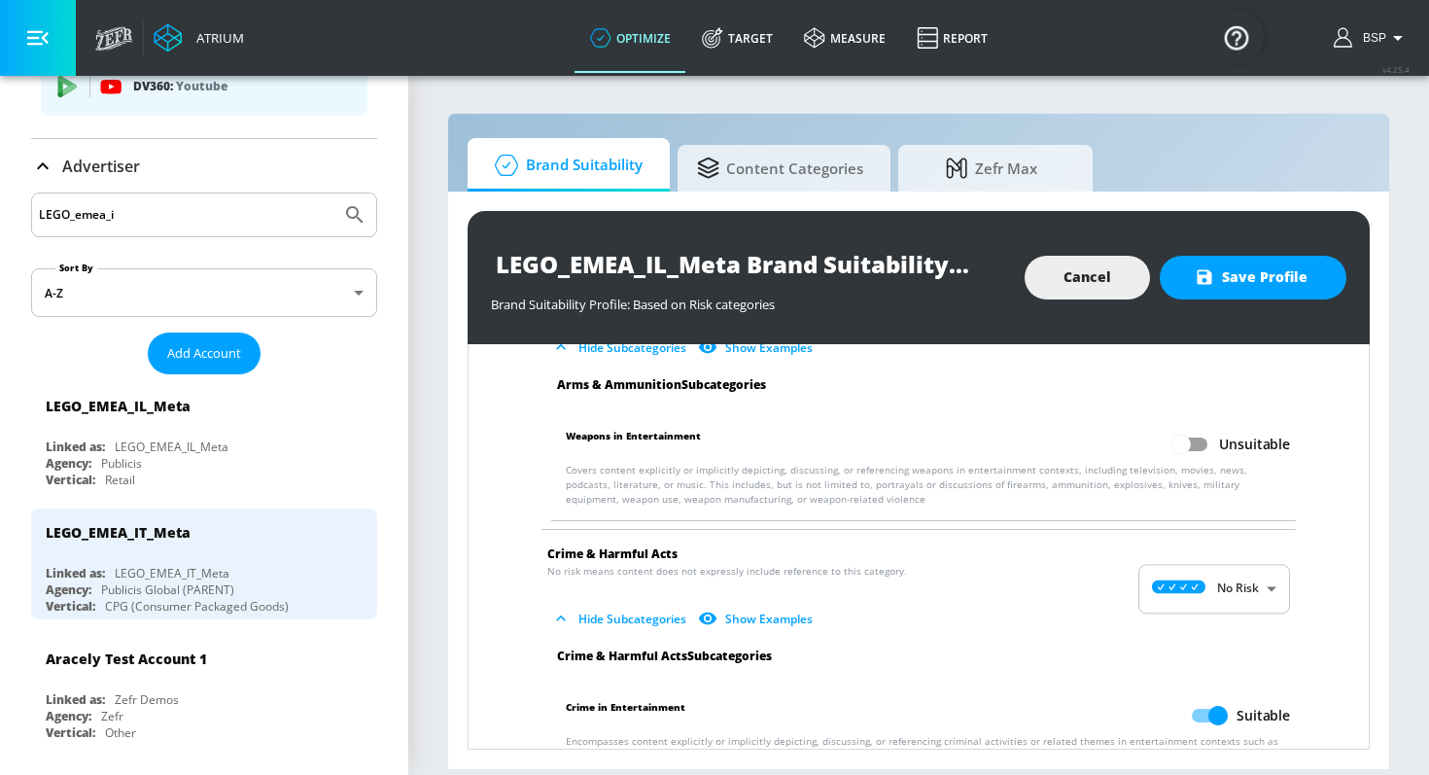
scroll to position [293, 0]
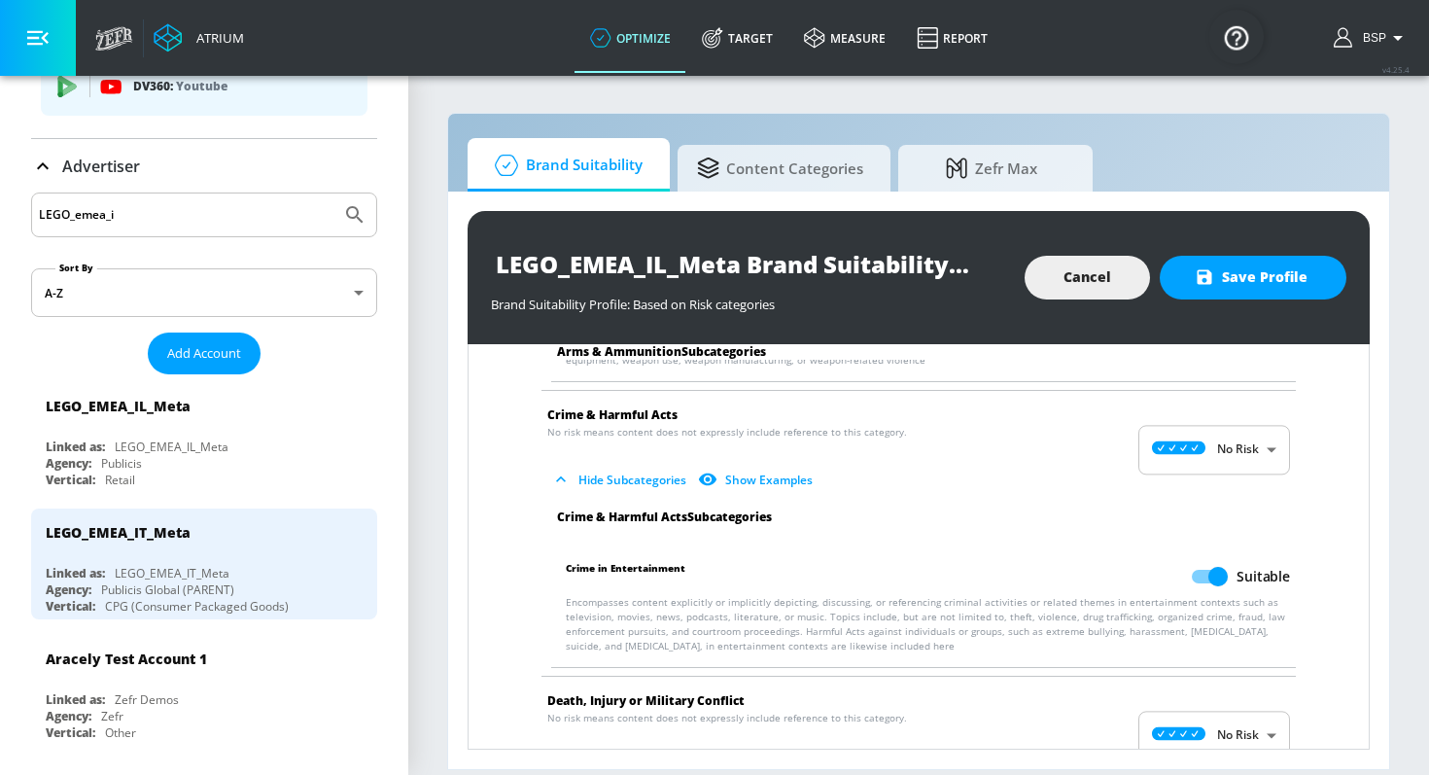
click at [1221, 568] on input "Suitable" at bounding box center [1217, 576] width 111 height 37
checkbox input "false"
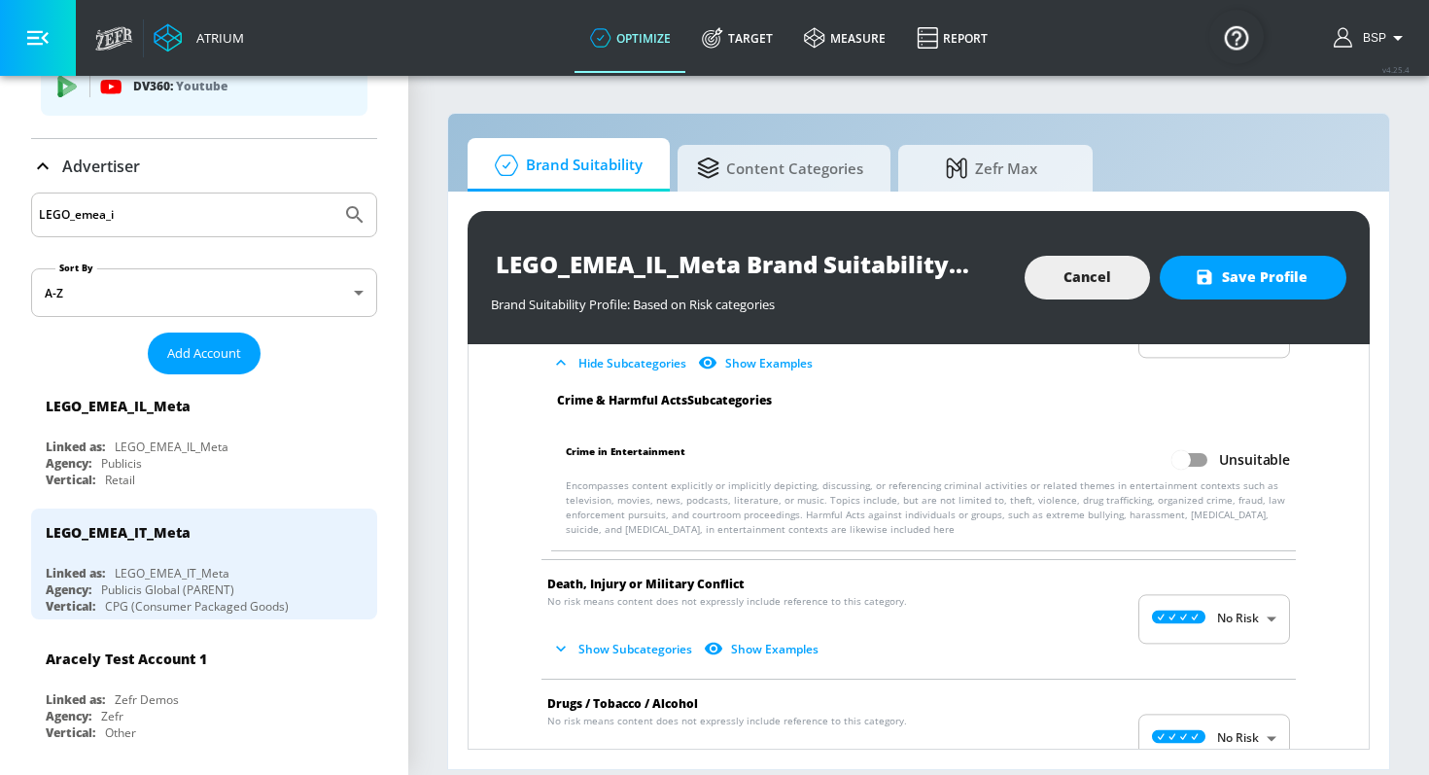
scroll to position [466, 0]
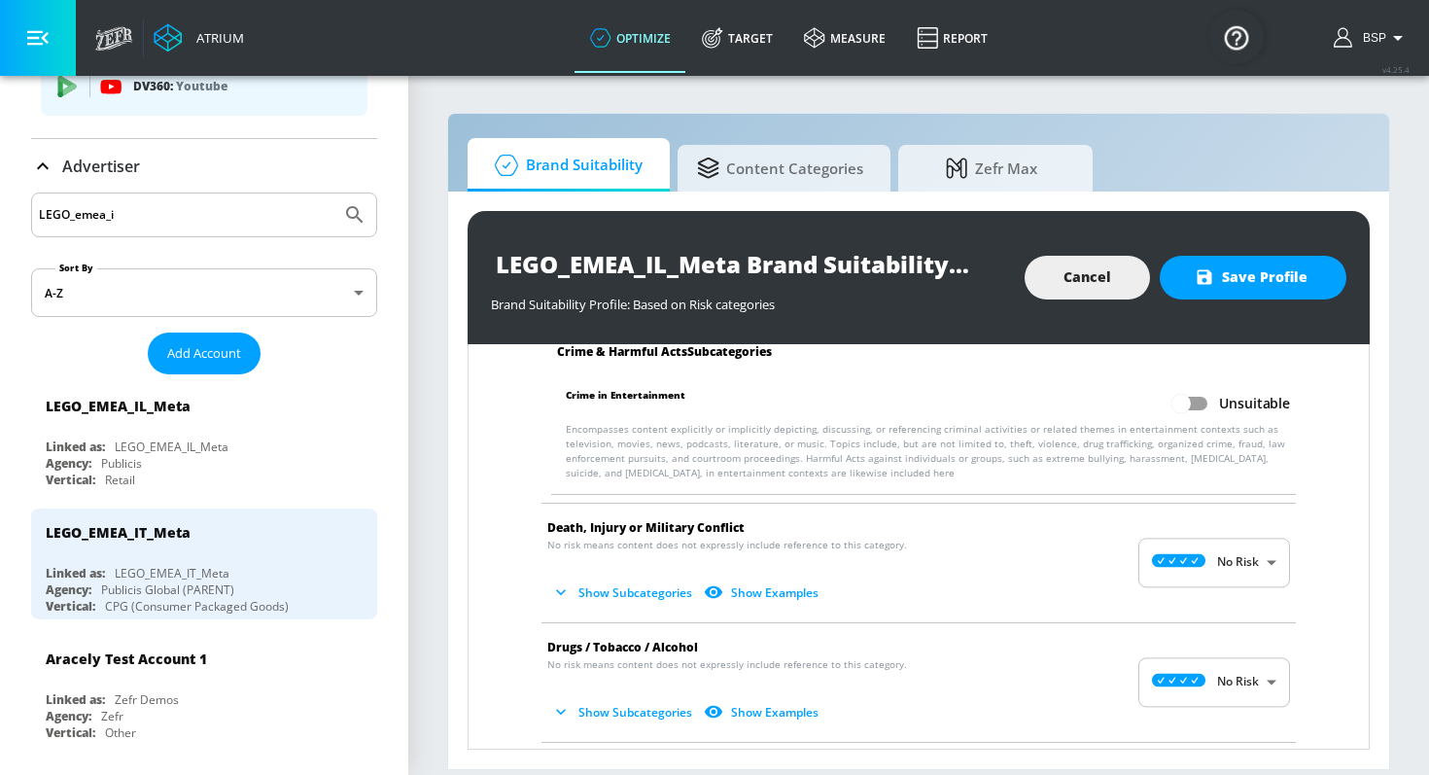
click at [610, 591] on button "Show Subcategories" at bounding box center [623, 592] width 153 height 32
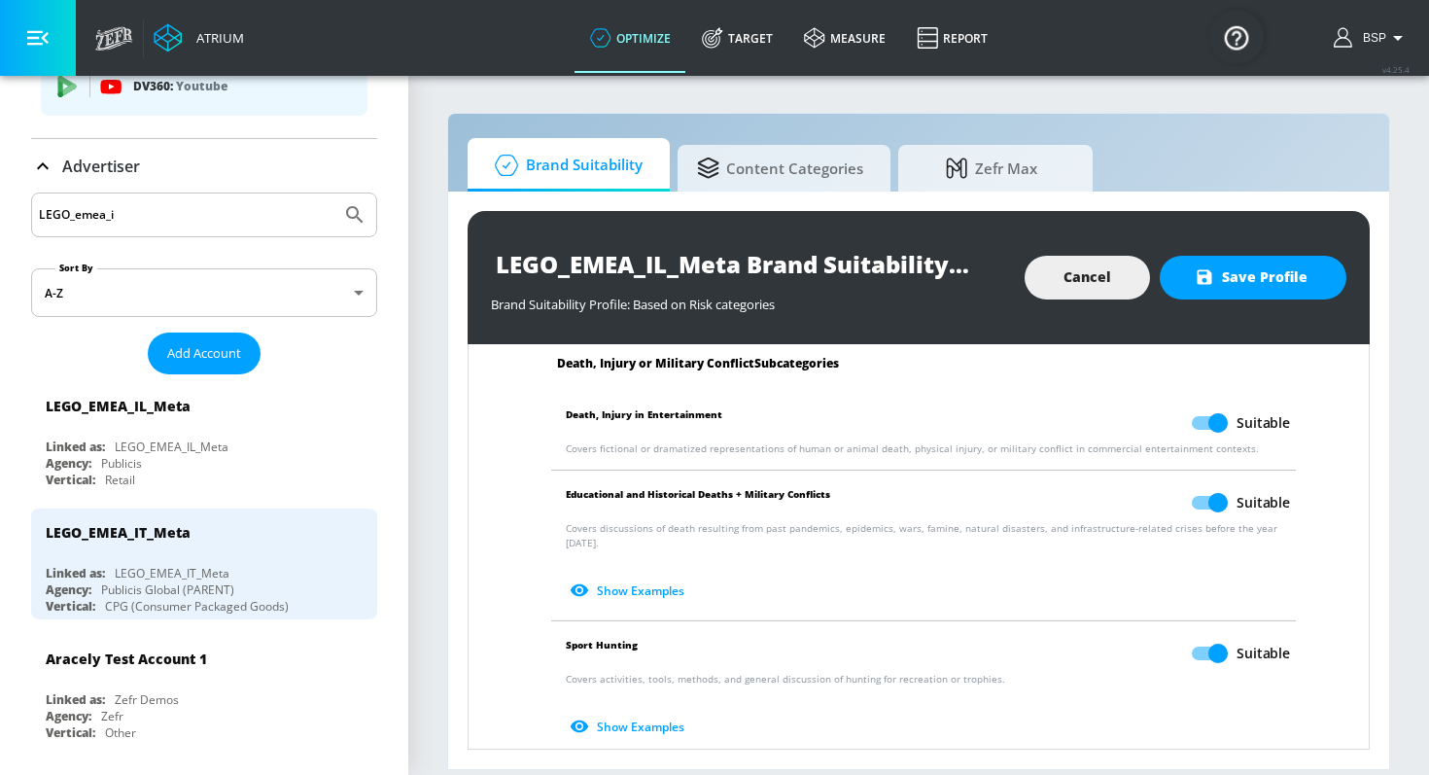
scroll to position [761, 0]
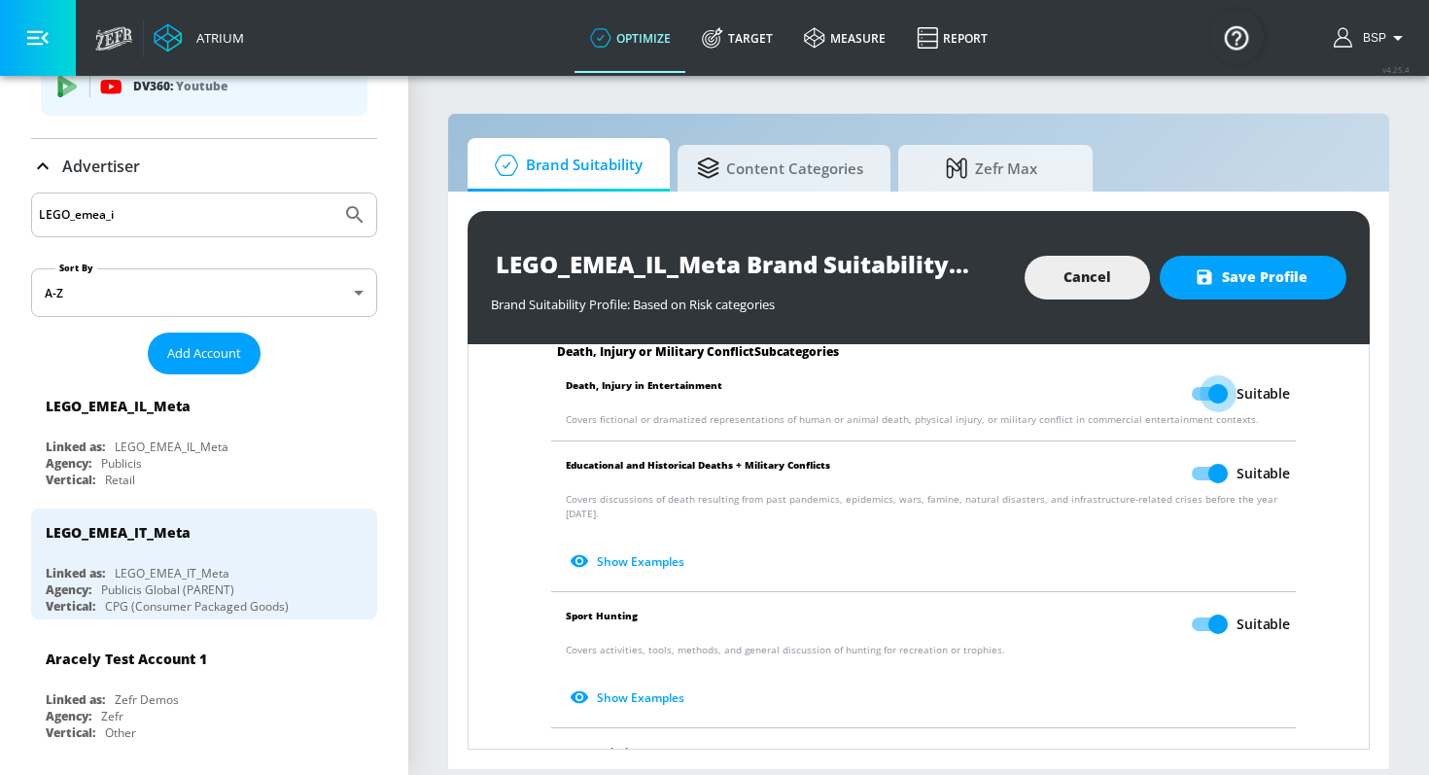
click at [1214, 400] on input "Suitable" at bounding box center [1217, 393] width 111 height 37
checkbox input "false"
drag, startPoint x: 1216, startPoint y: 441, endPoint x: 1216, endPoint y: 459, distance: 17.5
click at [1216, 447] on li "Educational and Historical Deaths + Military Conflicts Suitable Covers discussi…" at bounding box center [923, 516] width 764 height 150
click at [1216, 460] on input "Suitable" at bounding box center [1217, 473] width 111 height 37
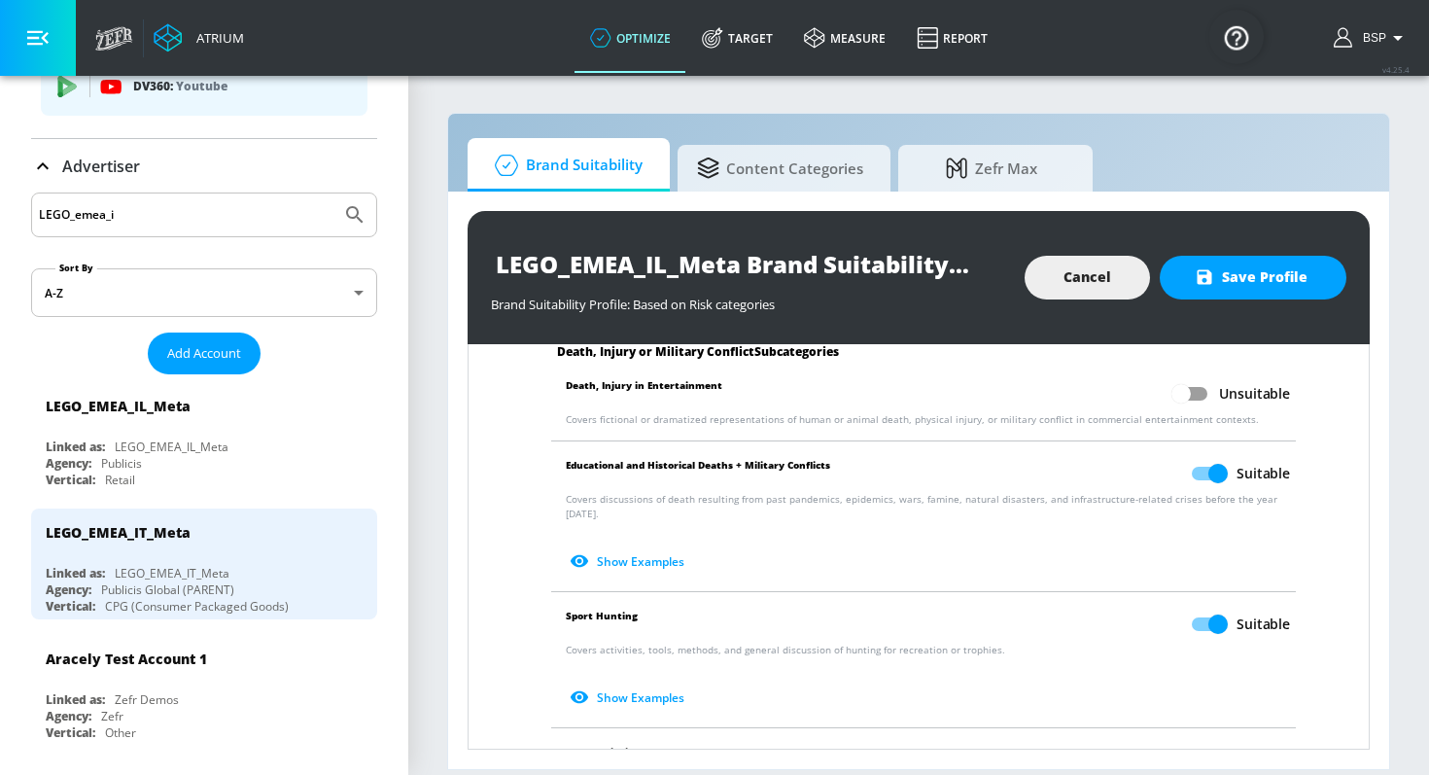
checkbox input "false"
click at [1212, 605] on input "Suitable" at bounding box center [1217, 623] width 111 height 37
checkbox input "false"
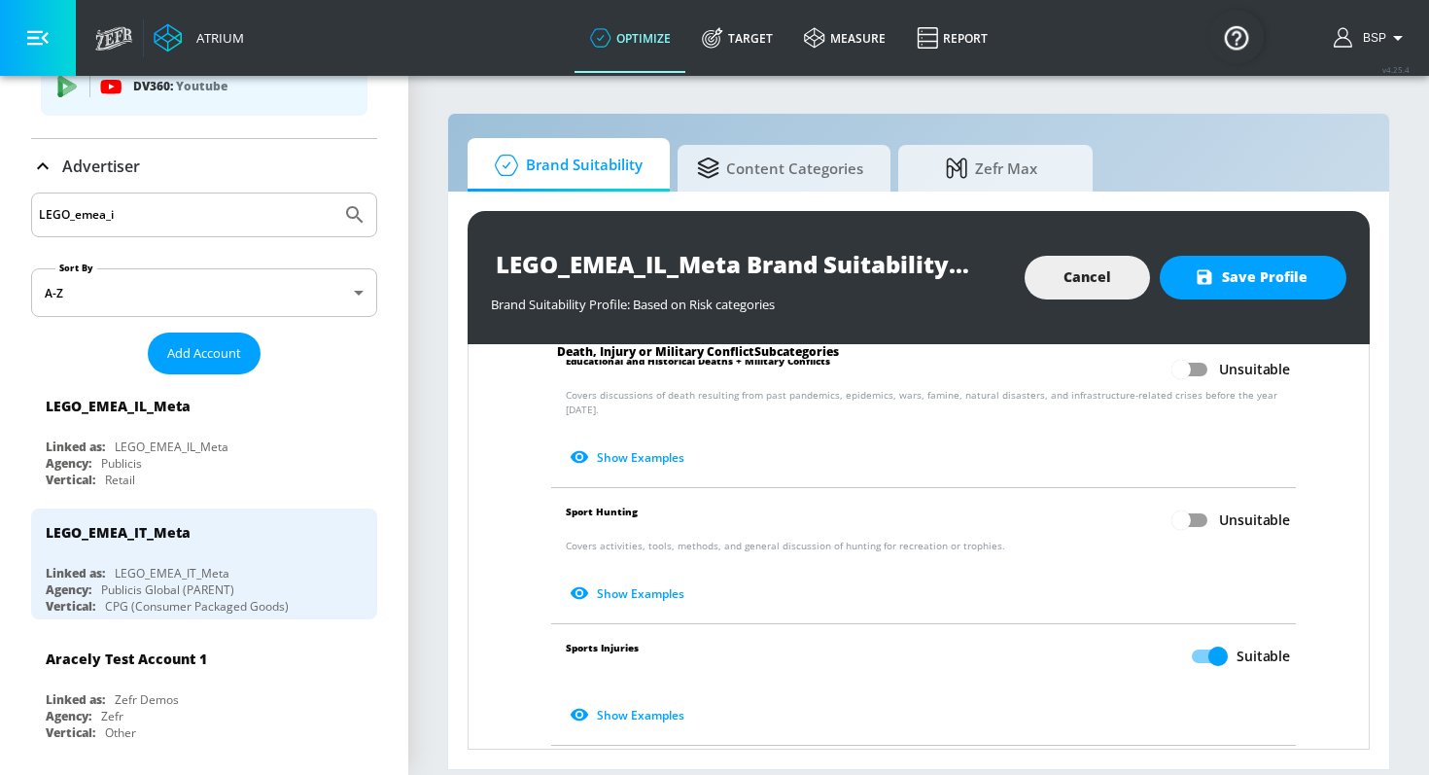
scroll to position [901, 0]
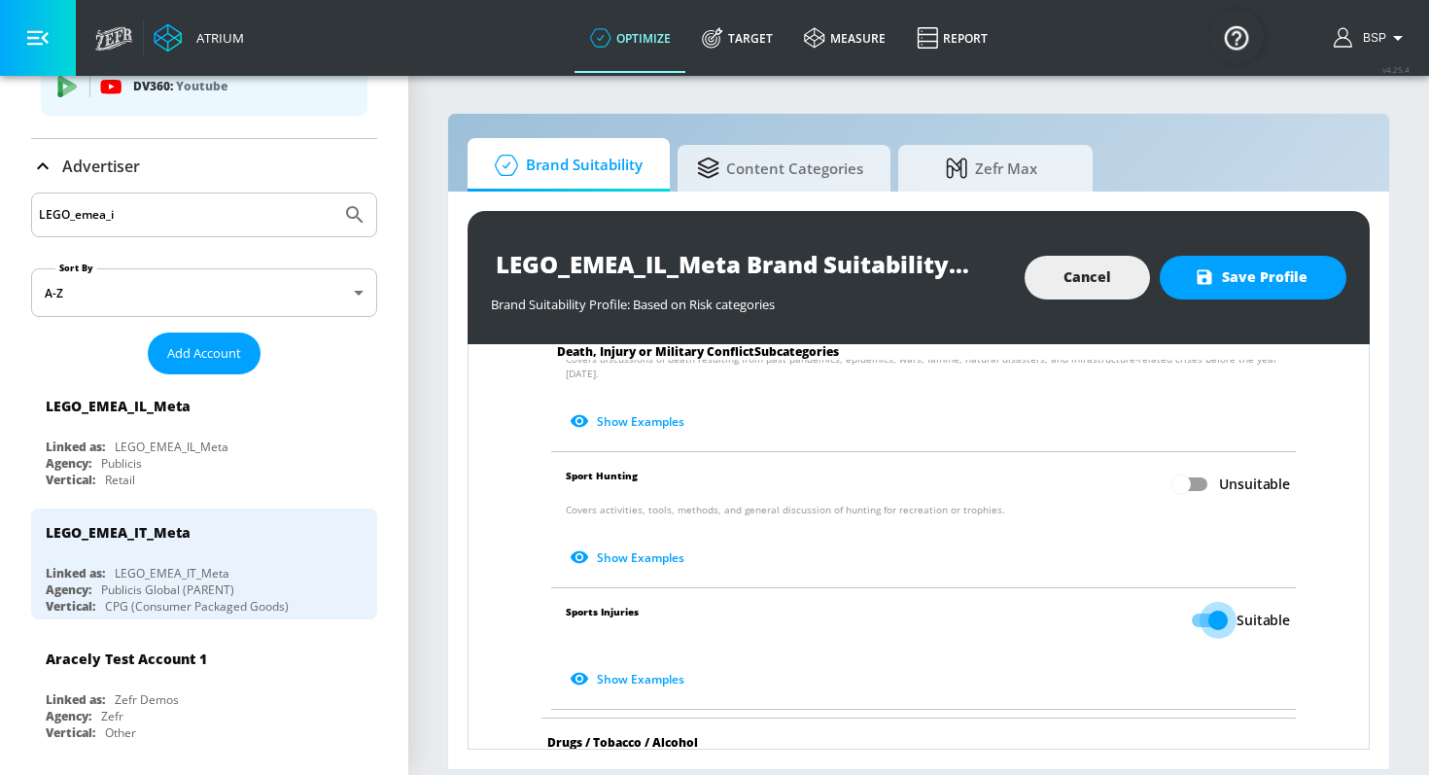
click at [1205, 610] on input "Suitable" at bounding box center [1217, 620] width 111 height 37
checkbox input "false"
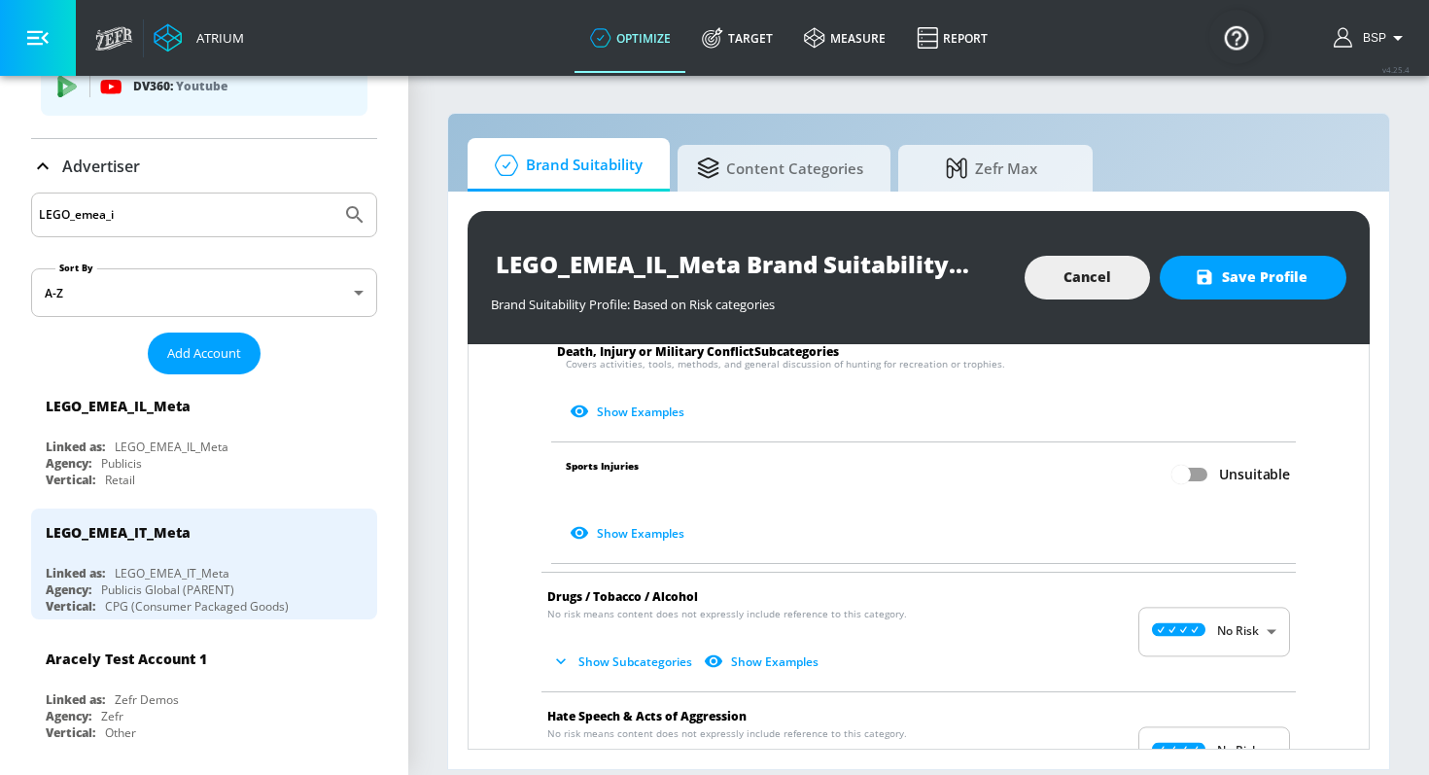
scroll to position [1131, 0]
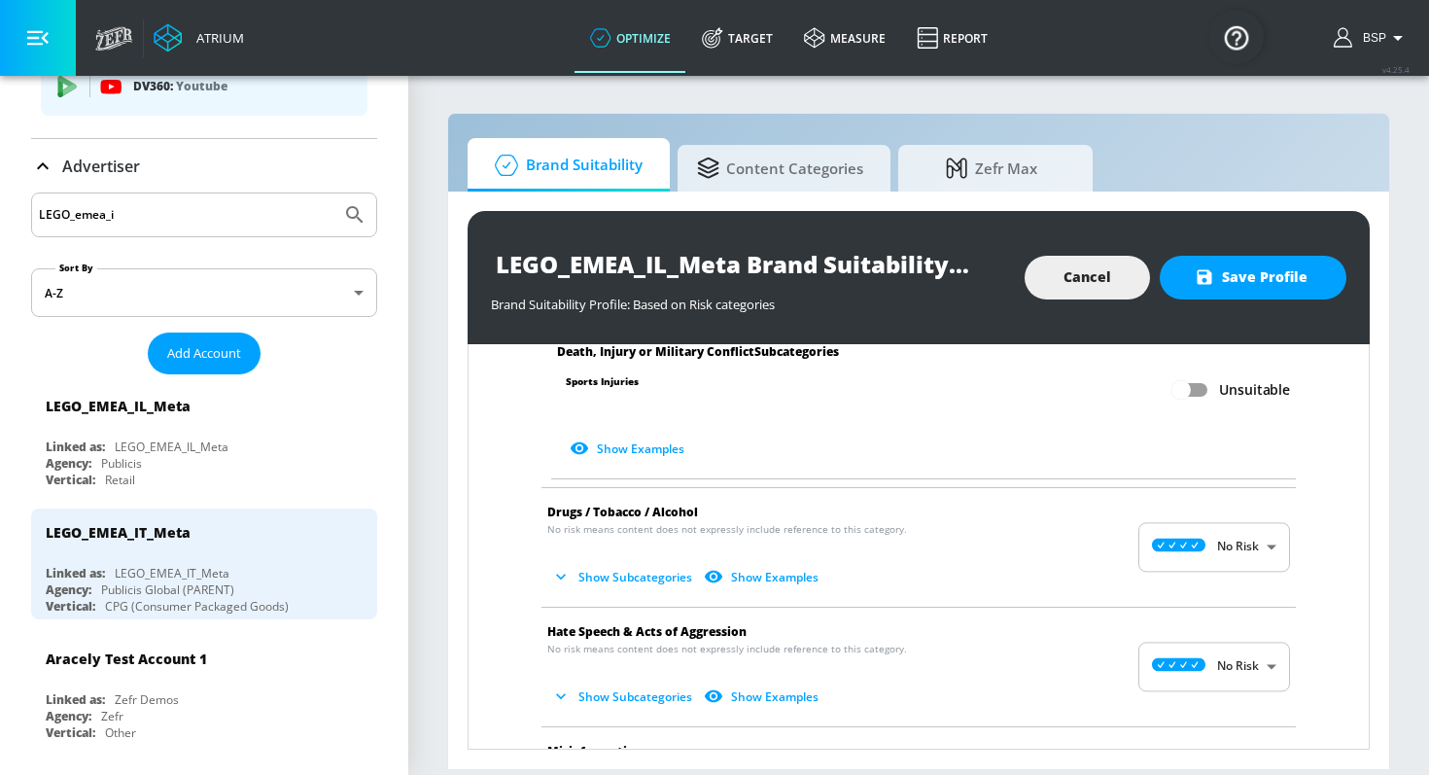
click at [830, 561] on span "Show Subcategories Show Examples" at bounding box center [902, 577] width 711 height 32
click at [624, 561] on button "Show Subcategories" at bounding box center [623, 577] width 153 height 32
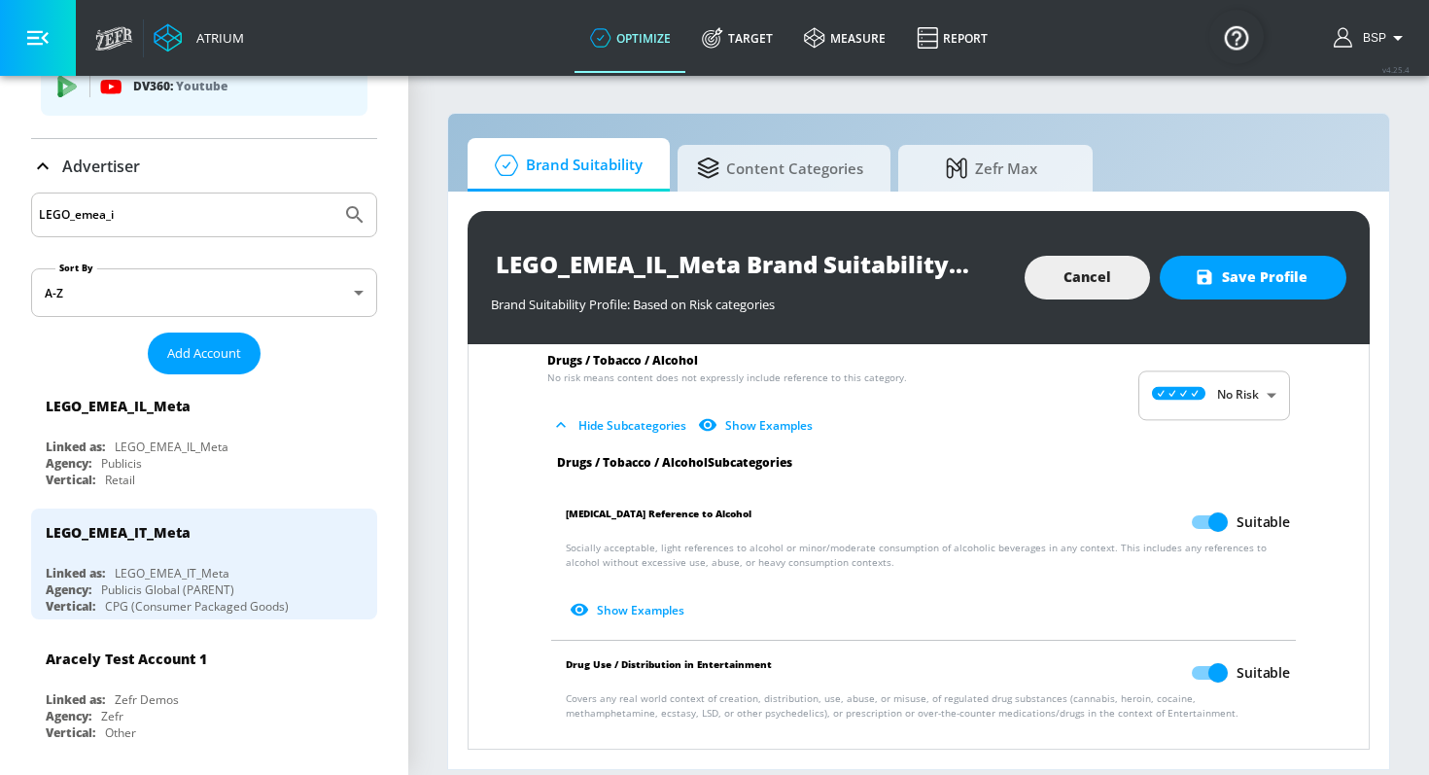
scroll to position [1365, 0]
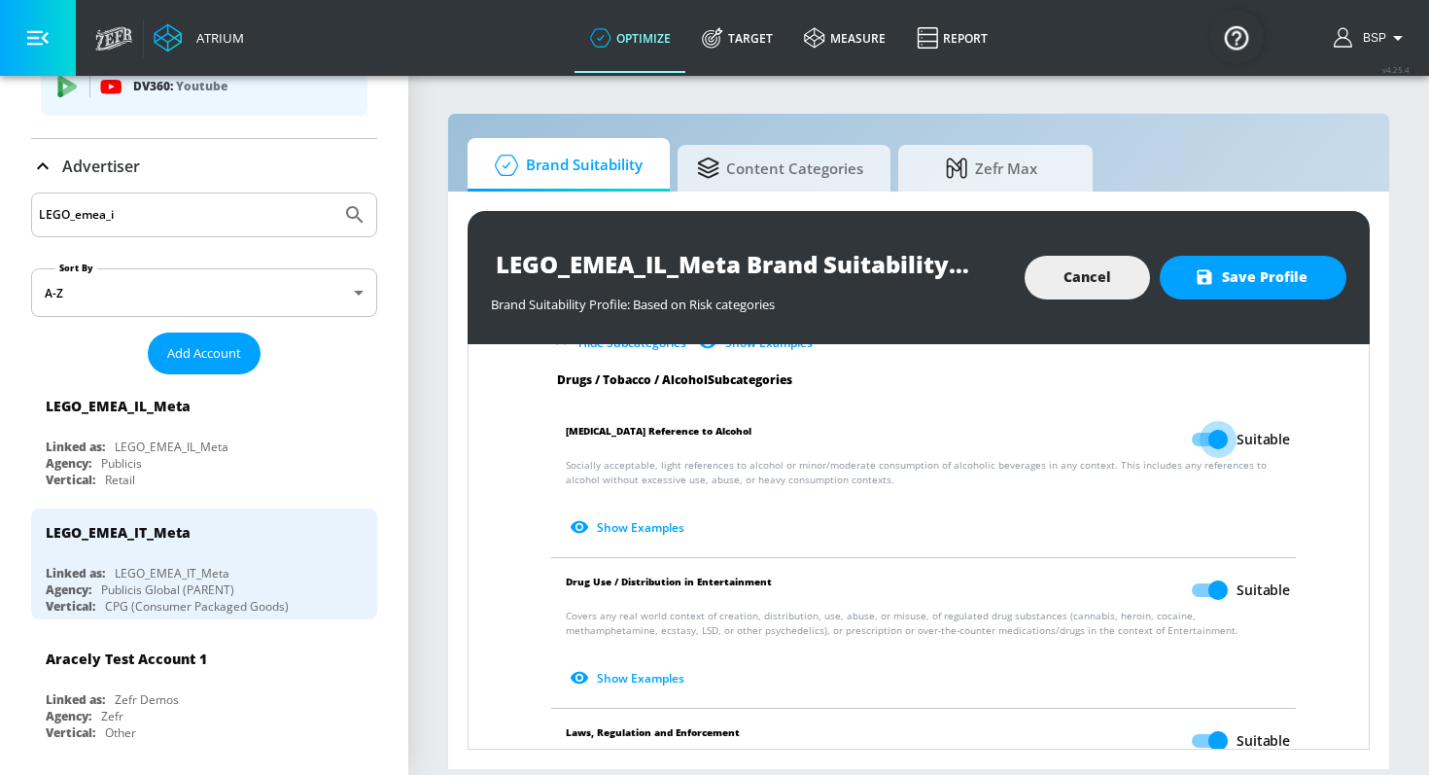
click at [1217, 427] on input "Suitable" at bounding box center [1217, 439] width 111 height 37
checkbox input "false"
click at [1216, 574] on input "Suitable" at bounding box center [1217, 589] width 111 height 37
checkbox input "false"
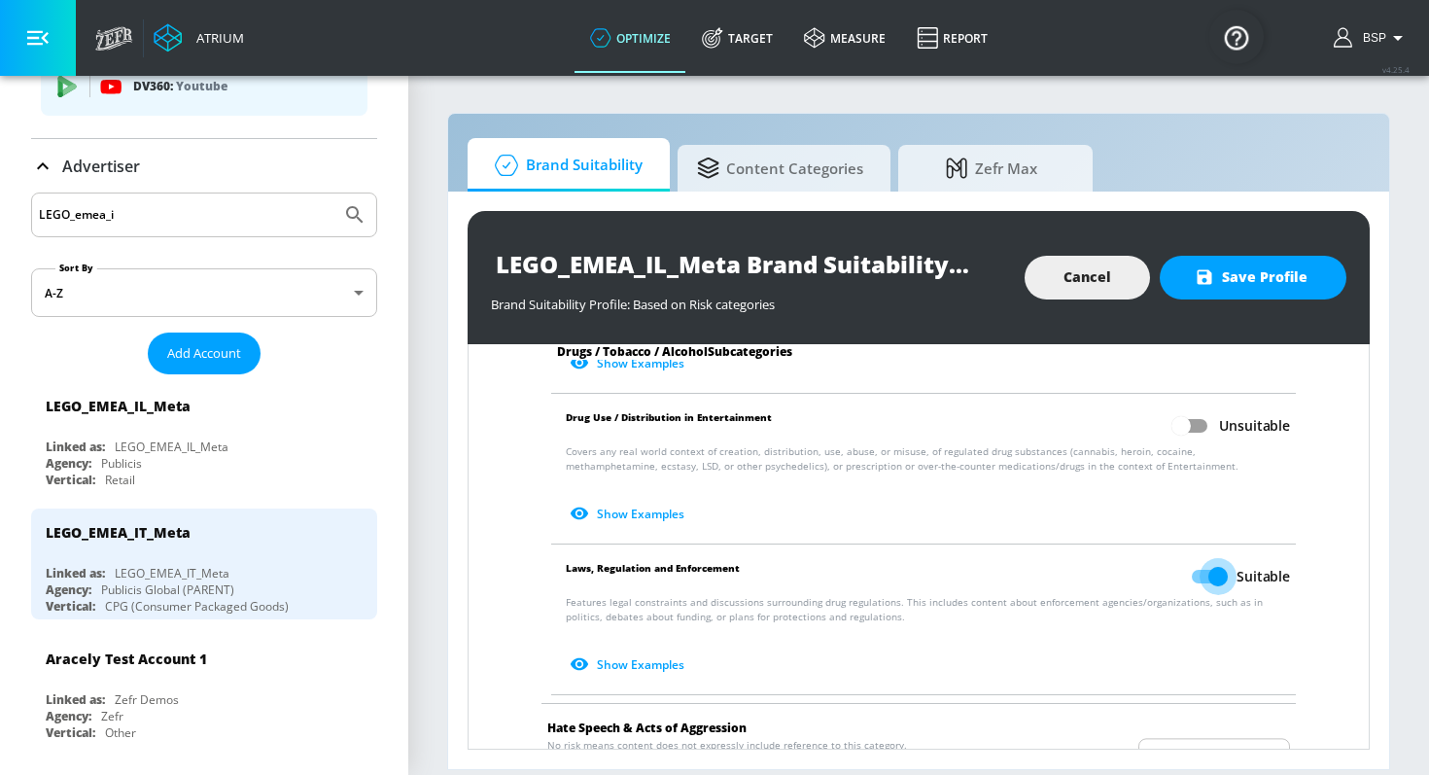
click at [1213, 567] on input "Suitable" at bounding box center [1217, 576] width 111 height 37
checkbox input "false"
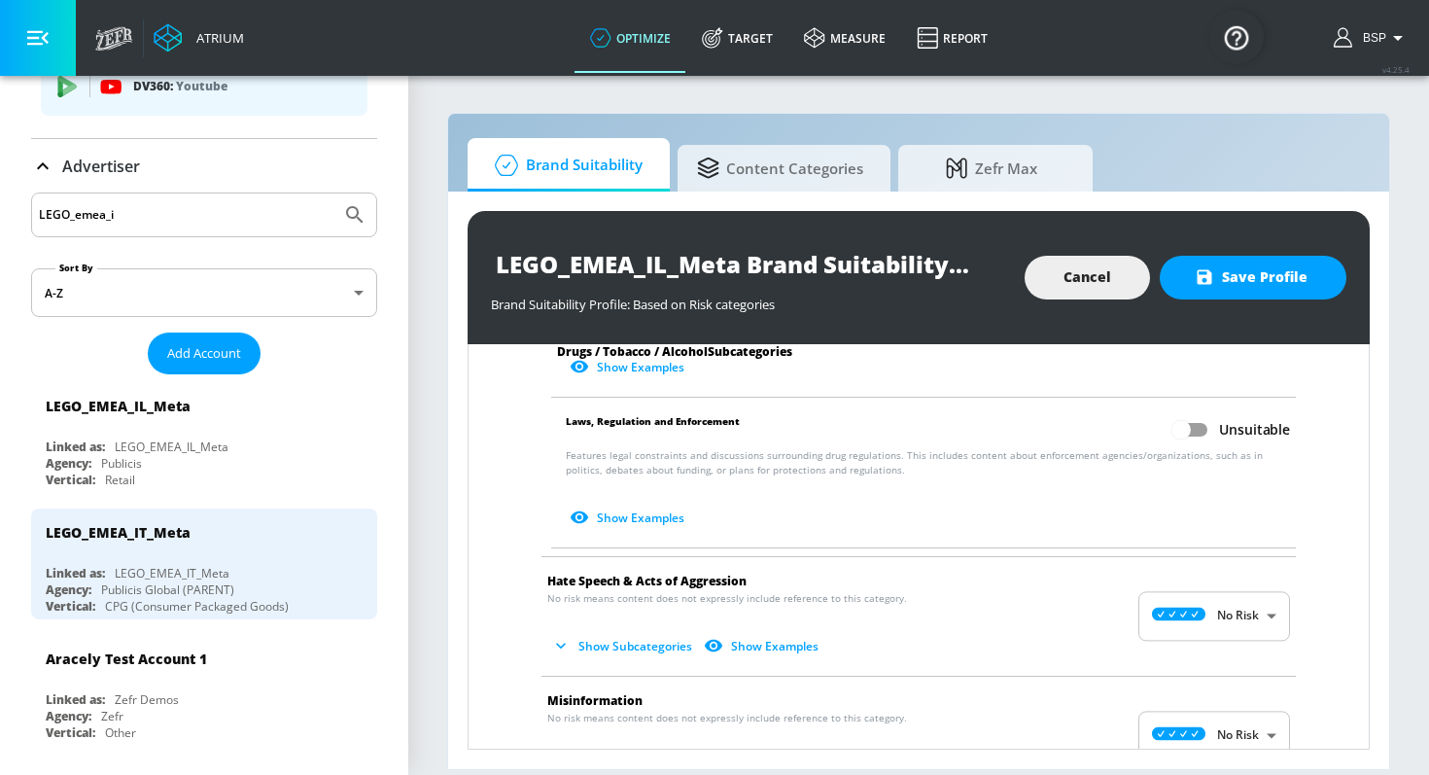
scroll to position [1802, 0]
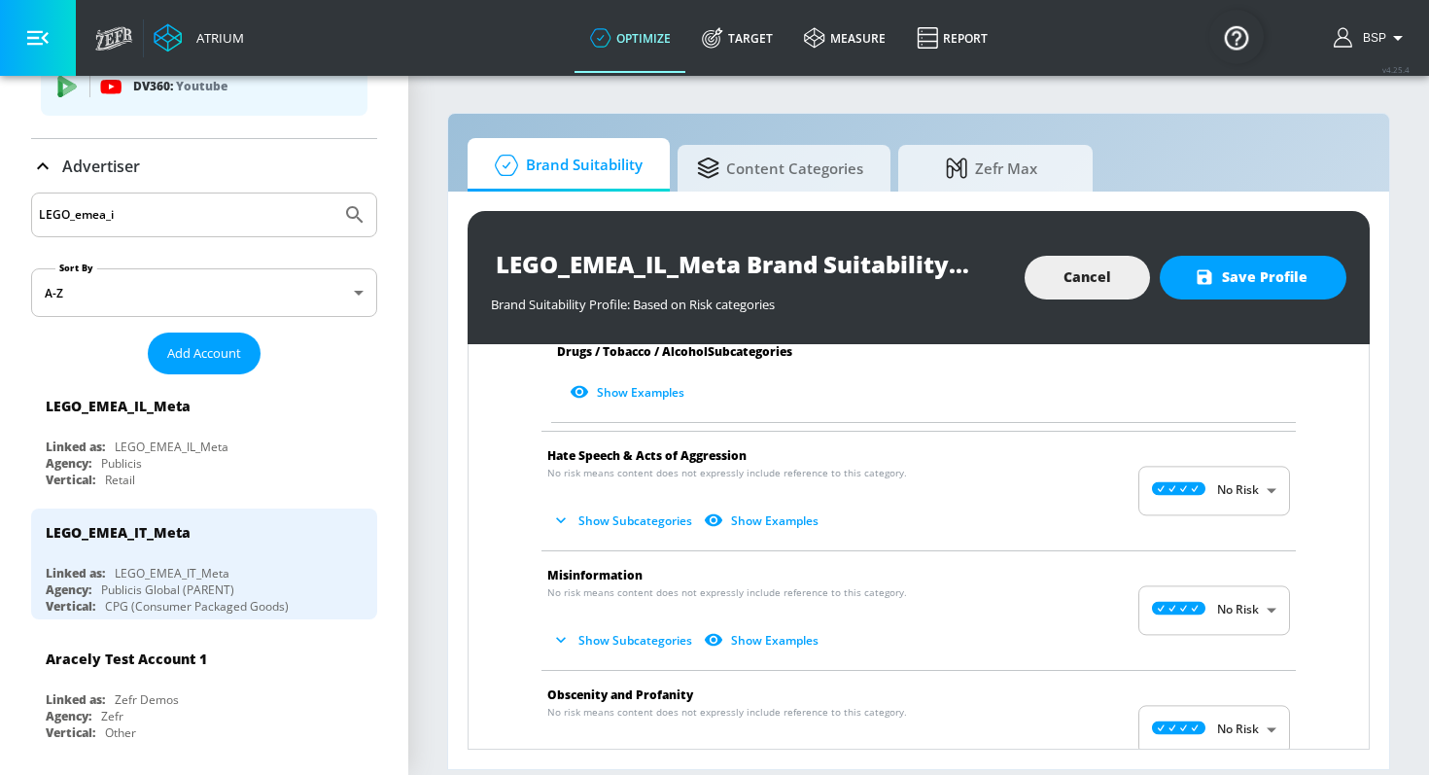
click at [645, 518] on button "Show Subcategories" at bounding box center [623, 520] width 153 height 32
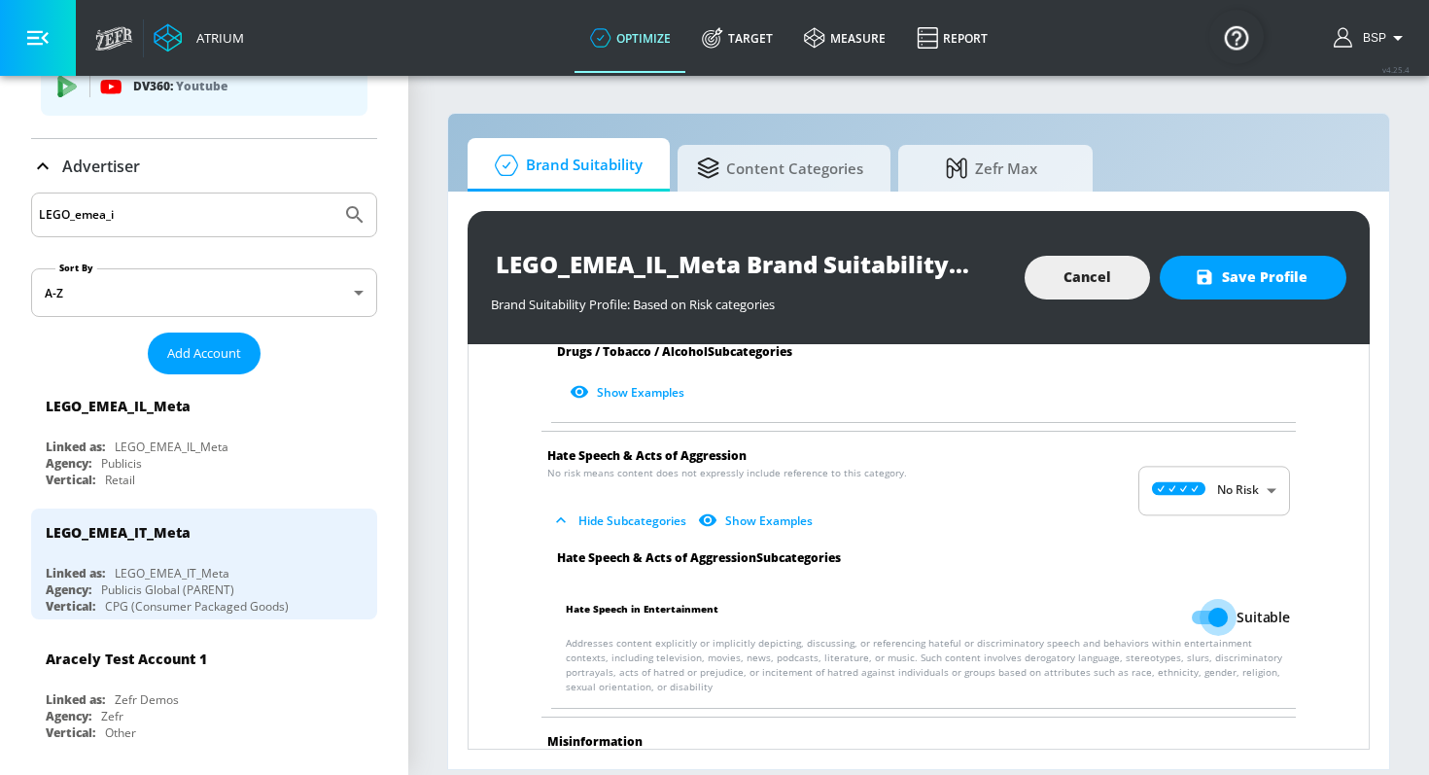
click at [1221, 599] on input "Suitable" at bounding box center [1217, 617] width 111 height 37
checkbox input "false"
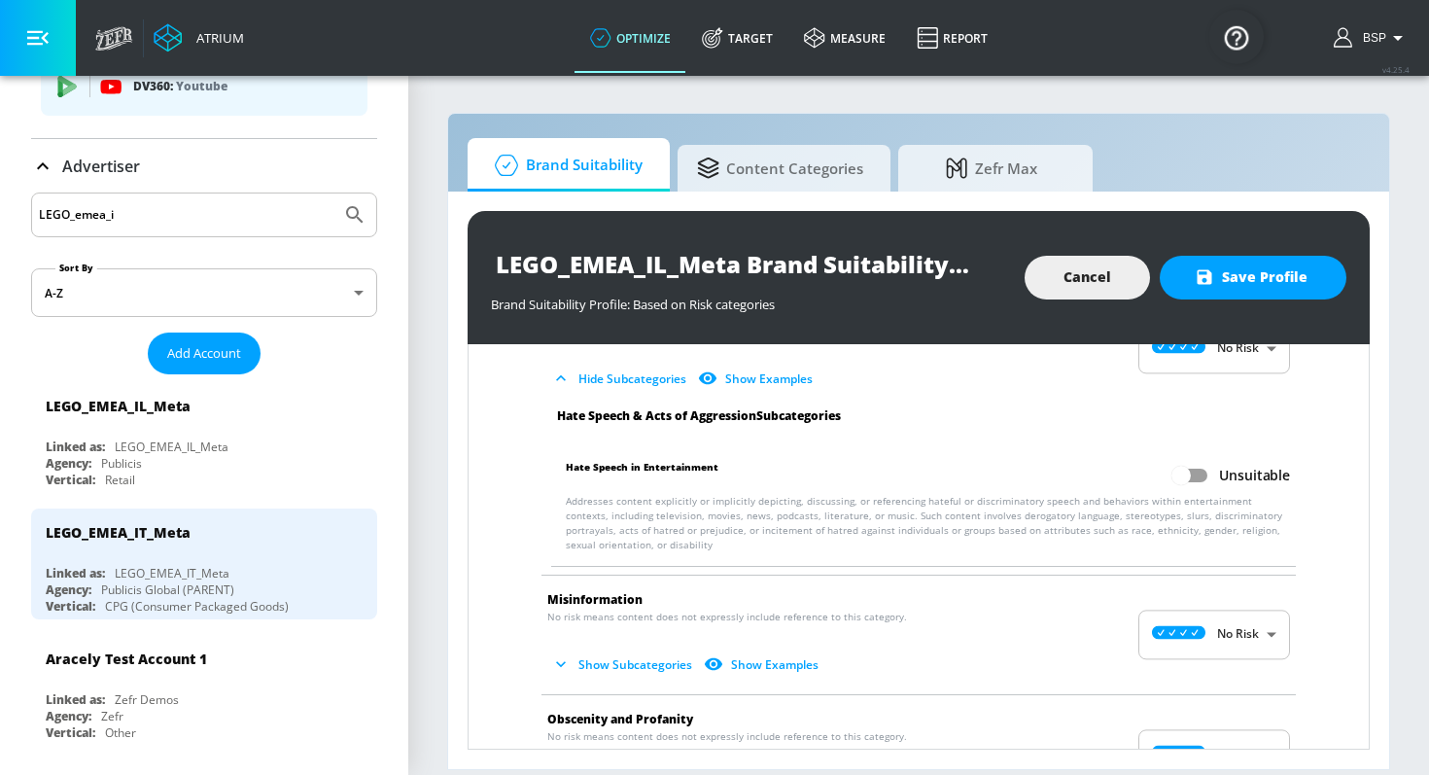
scroll to position [2034, 0]
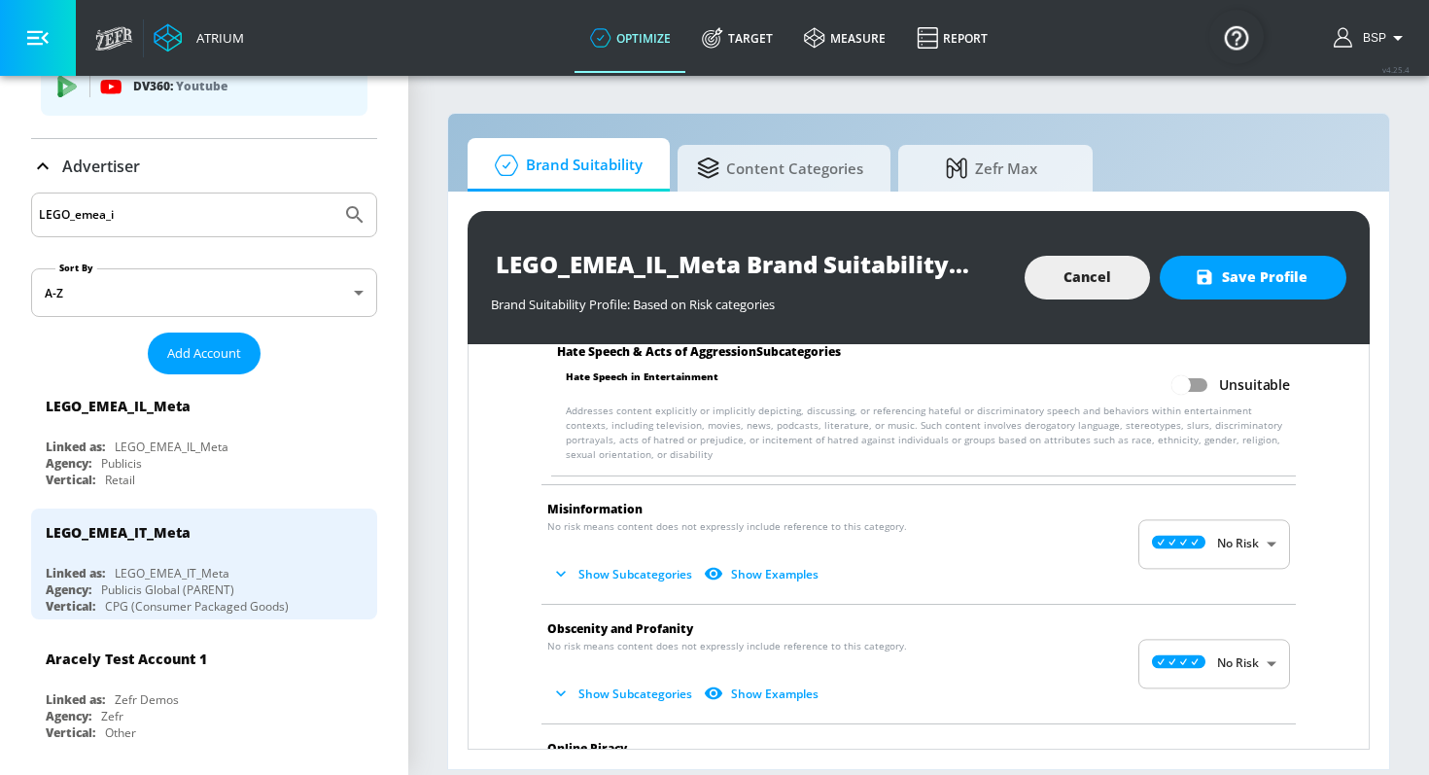
click at [633, 558] on button "Show Subcategories" at bounding box center [623, 574] width 153 height 32
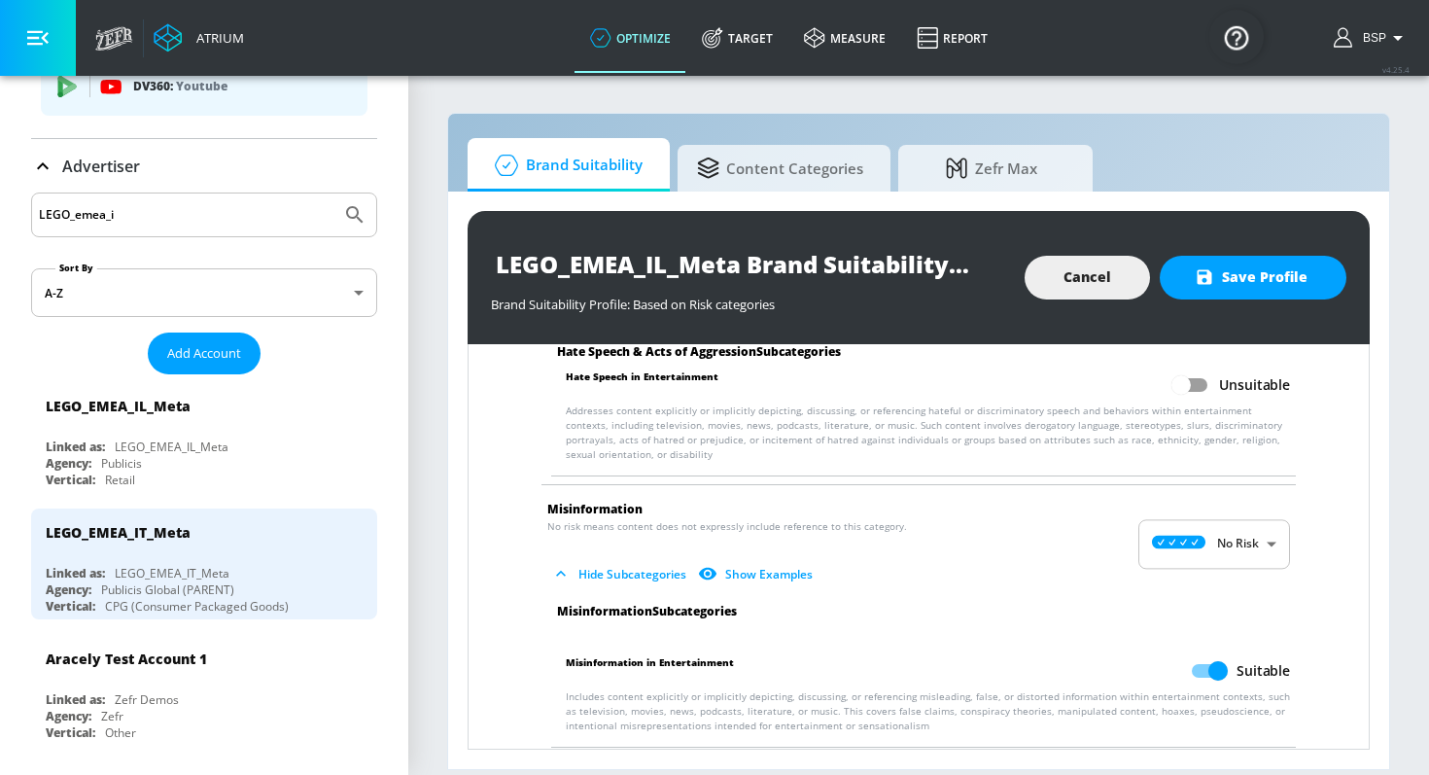
click at [1207, 652] on input "Suitable" at bounding box center [1217, 670] width 111 height 37
checkbox input "false"
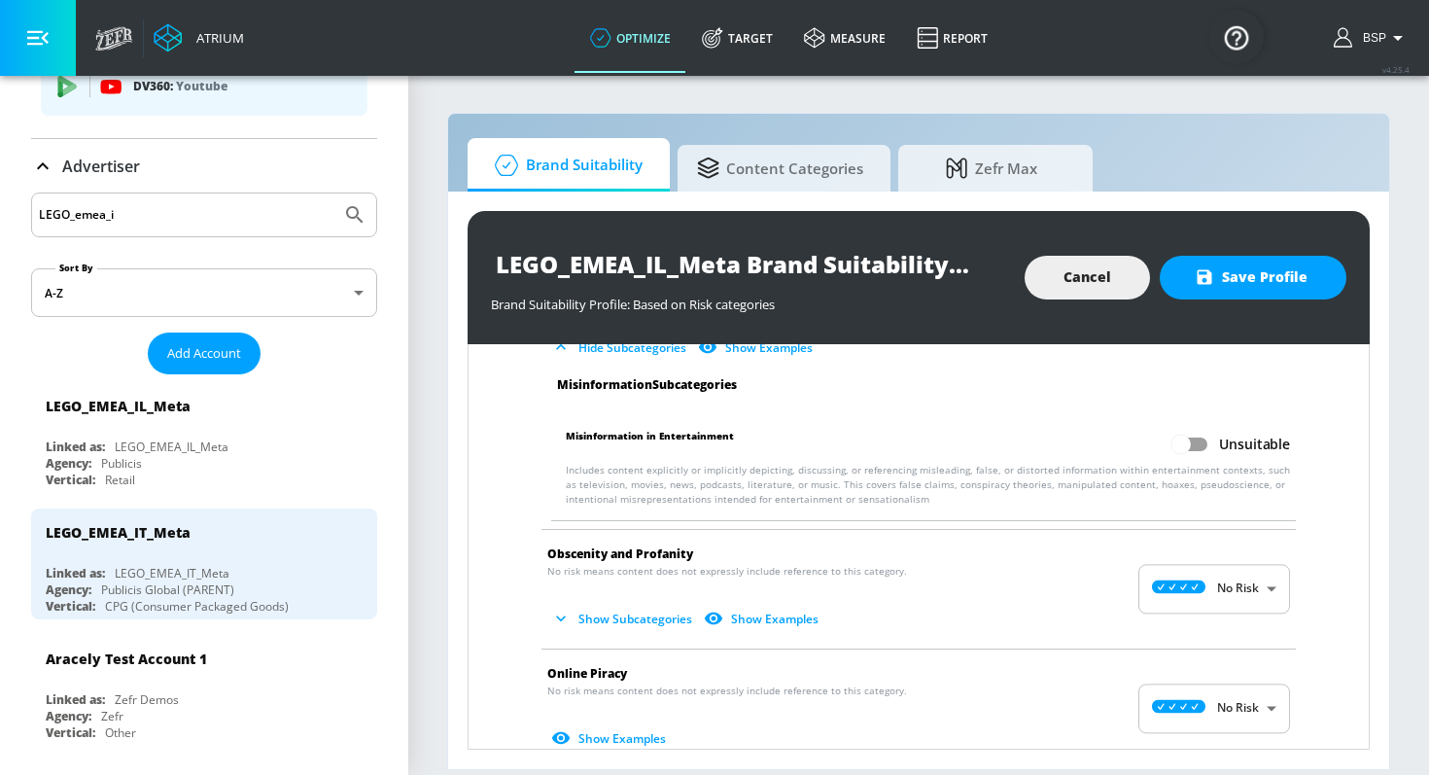
scroll to position [2277, 0]
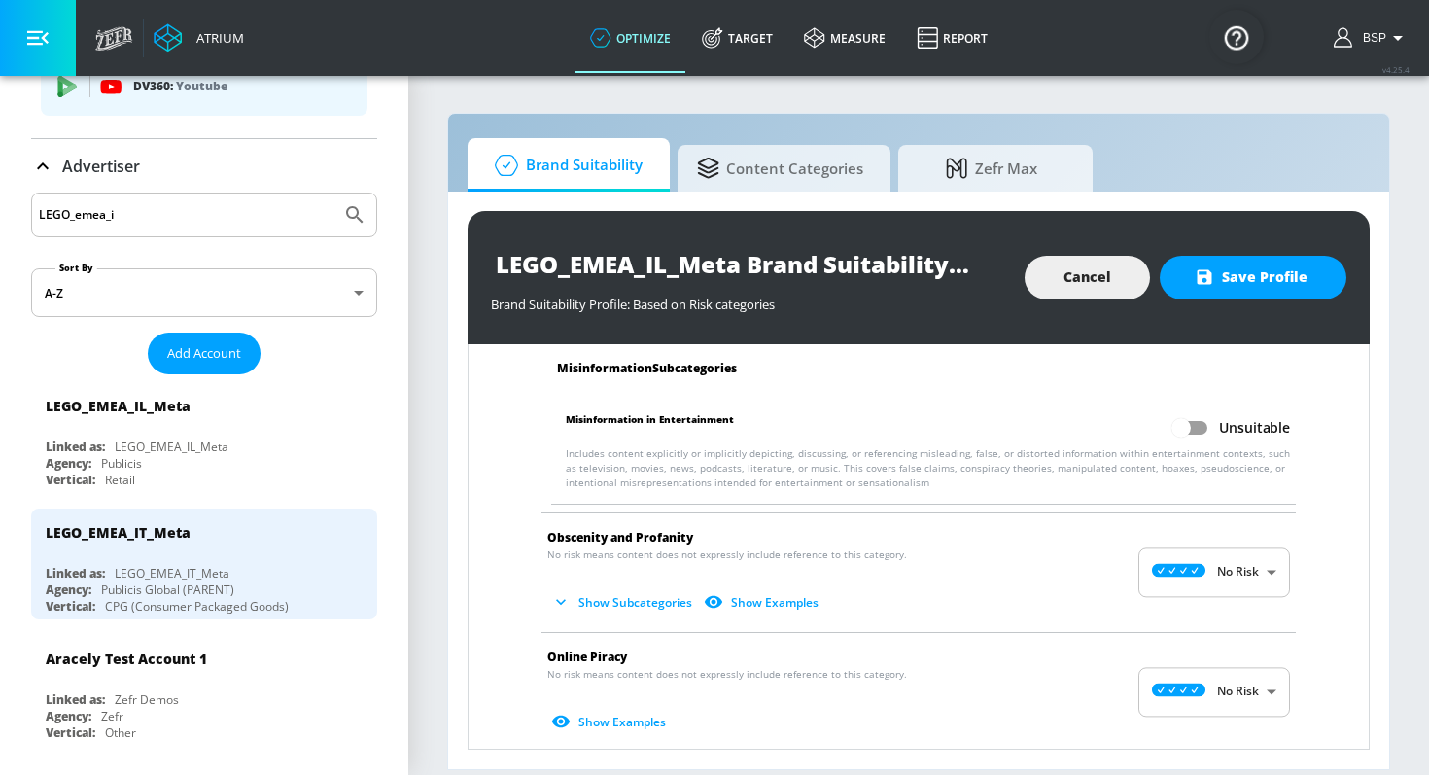
click at [644, 586] on button "Show Subcategories" at bounding box center [623, 602] width 153 height 32
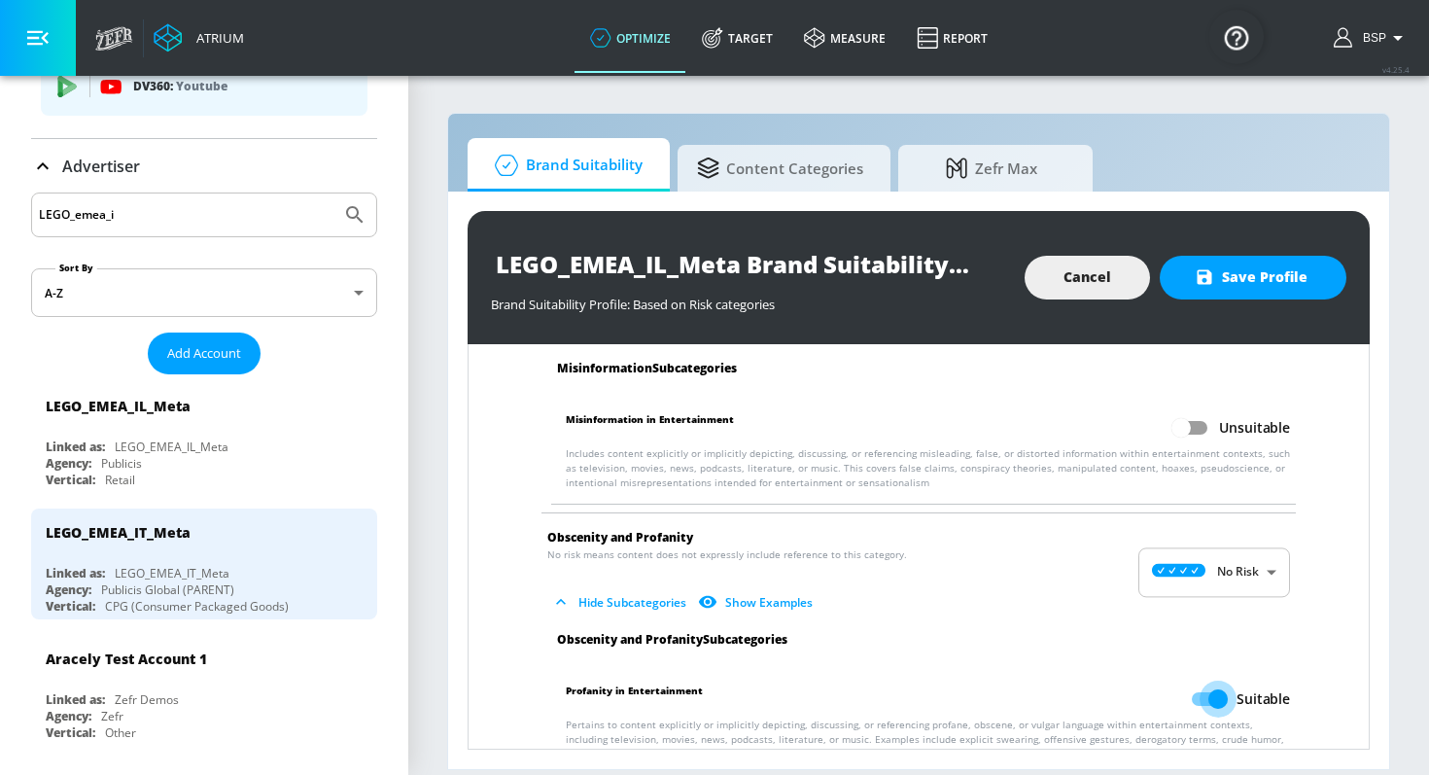
click at [1219, 682] on input "Suitable" at bounding box center [1217, 698] width 111 height 37
checkbox input "false"
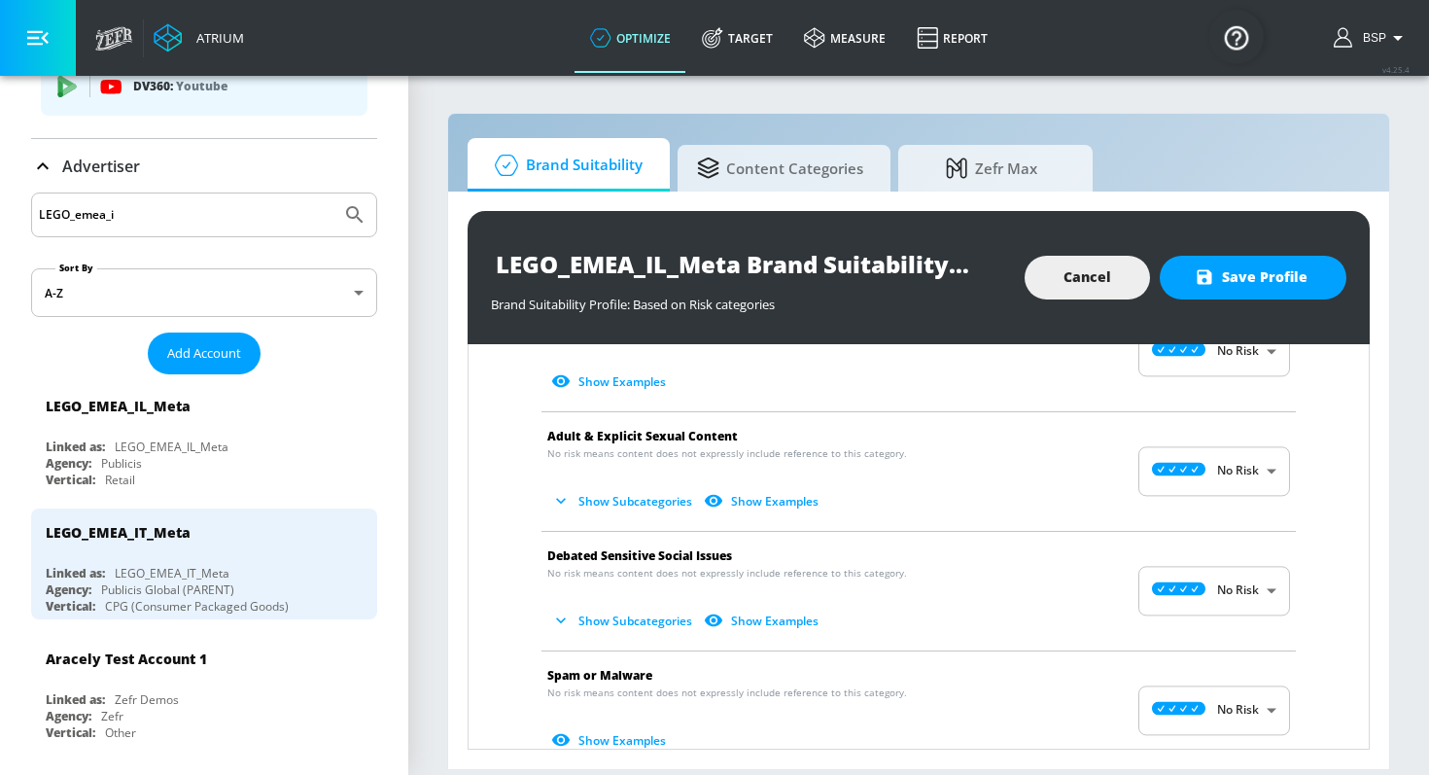
scroll to position [2771, 0]
click at [636, 603] on button "Show Subcategories" at bounding box center [623, 619] width 153 height 32
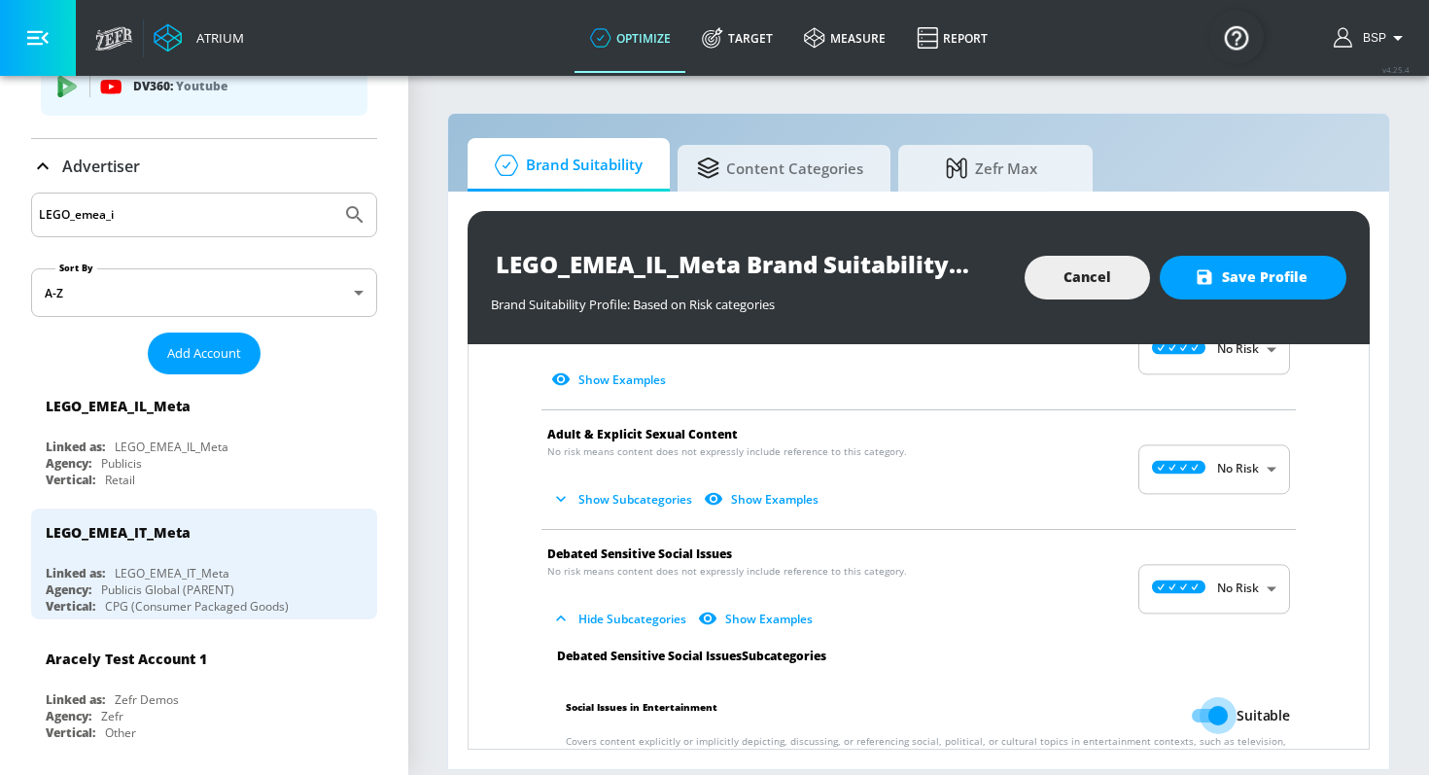
click at [1217, 701] on input "Suitable" at bounding box center [1217, 715] width 111 height 37
checkbox input "false"
click at [644, 483] on button "Show Subcategories" at bounding box center [623, 499] width 153 height 32
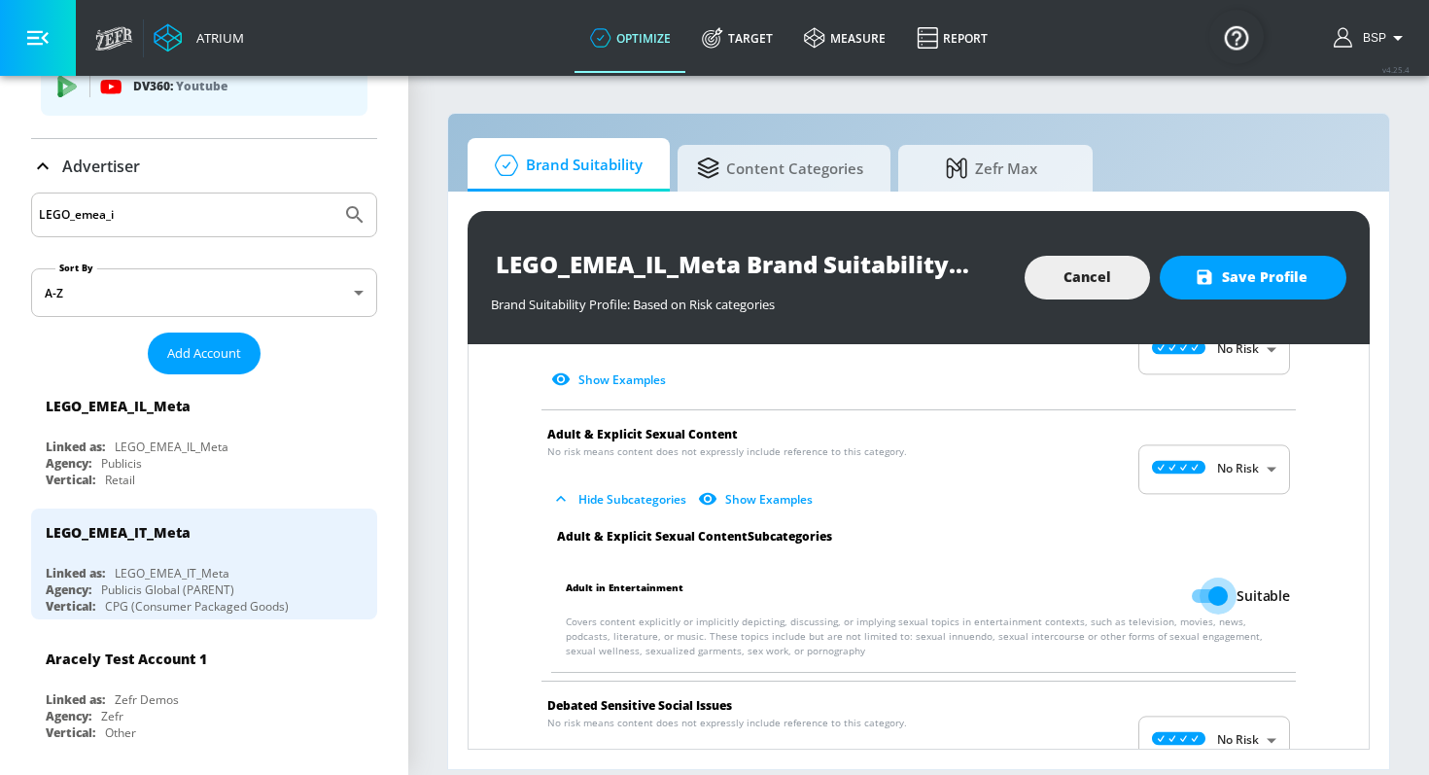
click at [1215, 577] on input "Suitable" at bounding box center [1217, 595] width 111 height 37
checkbox input "false"
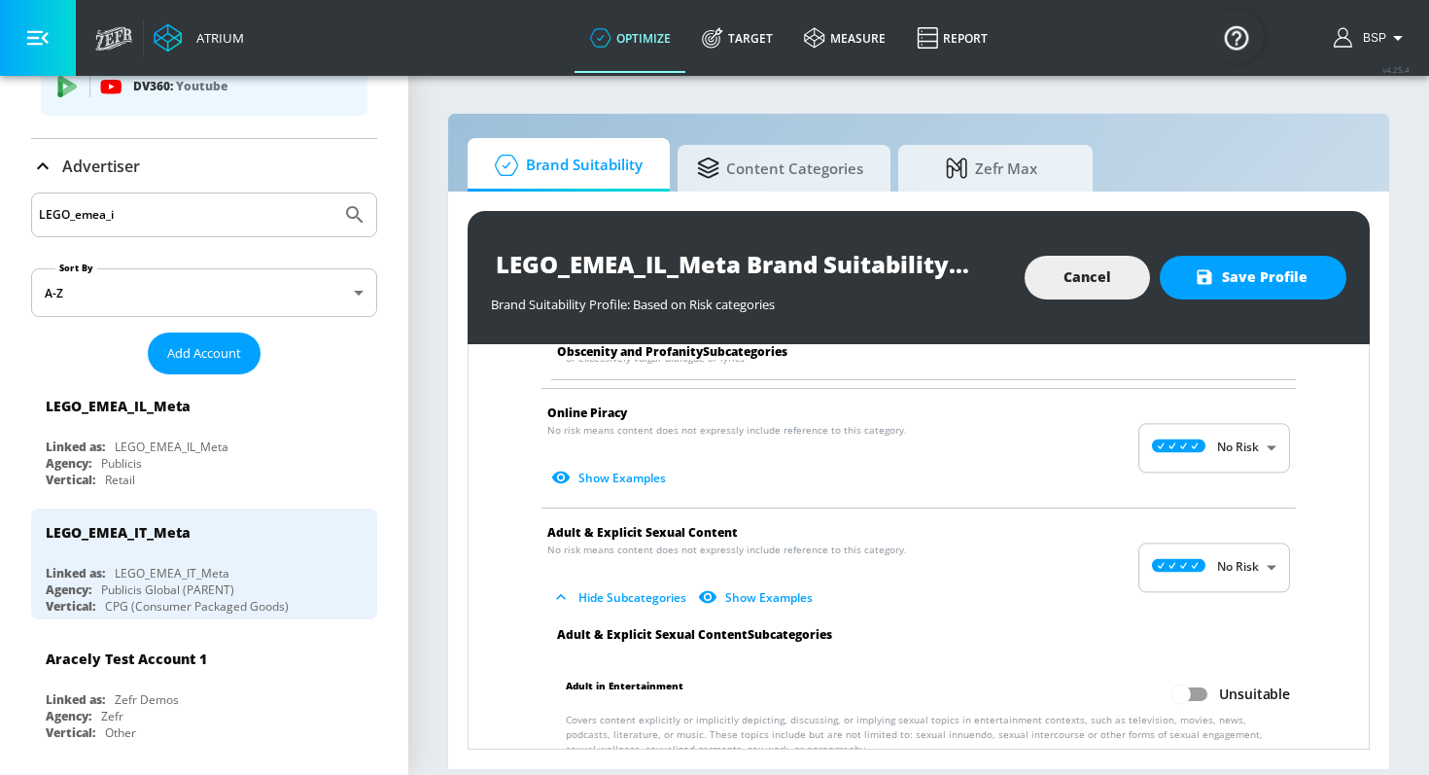
scroll to position [2613, 0]
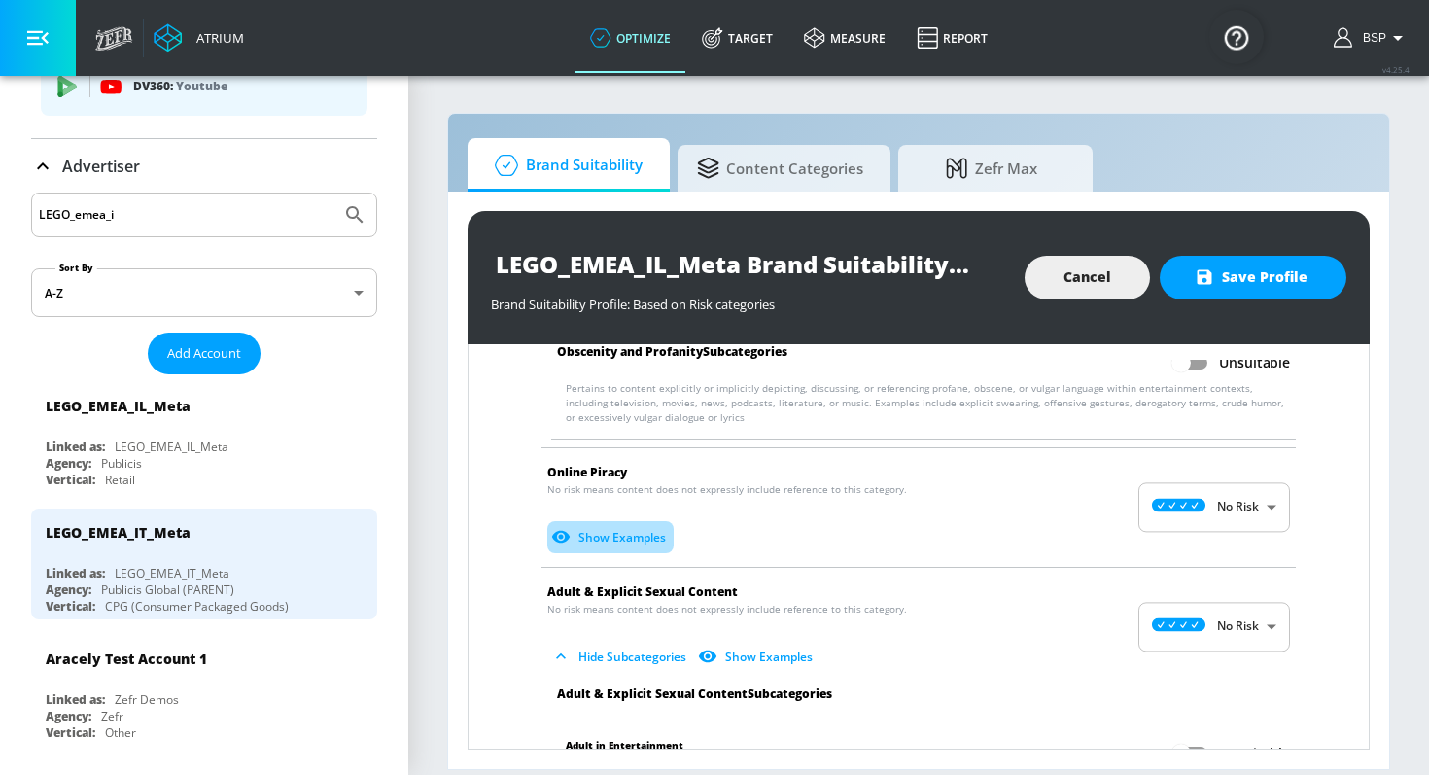
click at [612, 525] on button "Show Examples" at bounding box center [610, 537] width 126 height 32
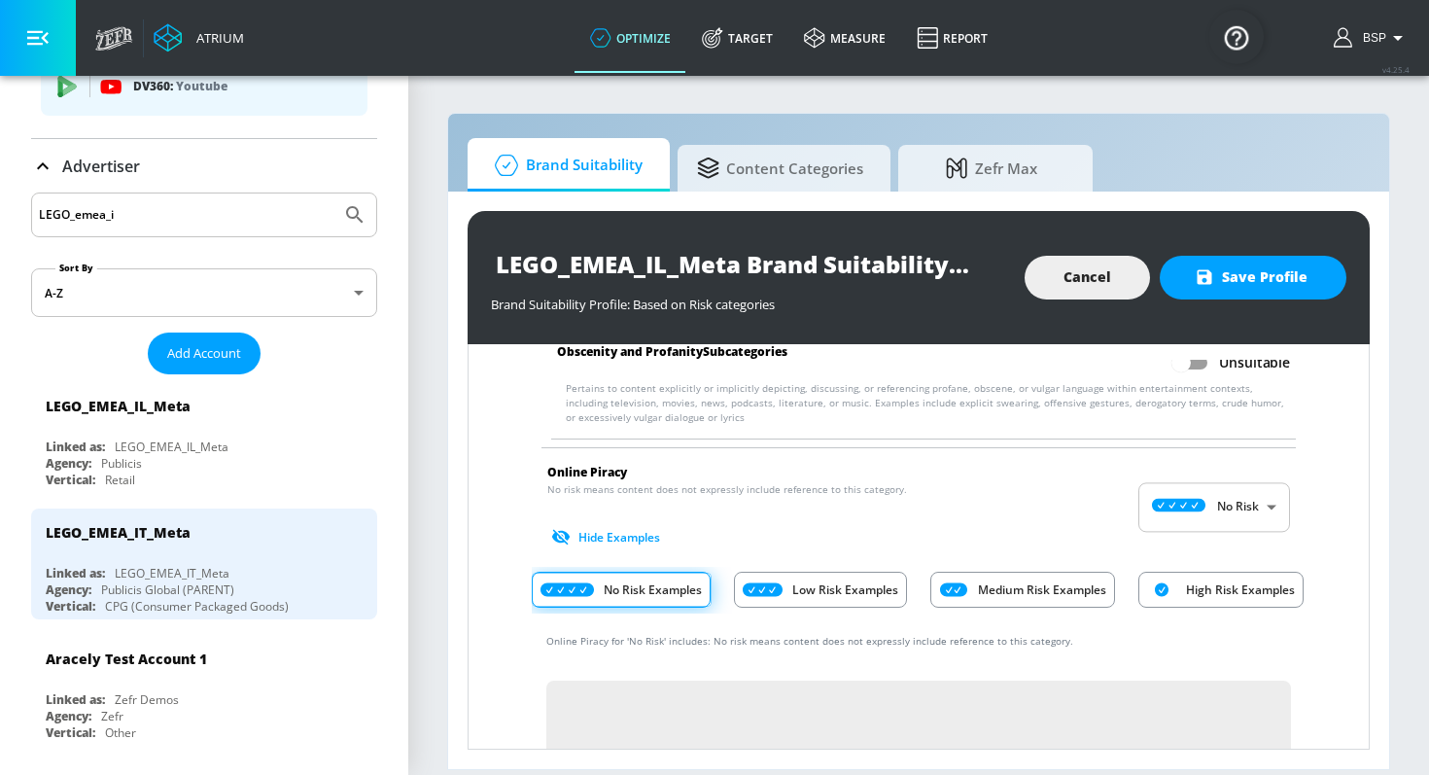
click at [638, 521] on button "Hide Examples" at bounding box center [607, 537] width 121 height 32
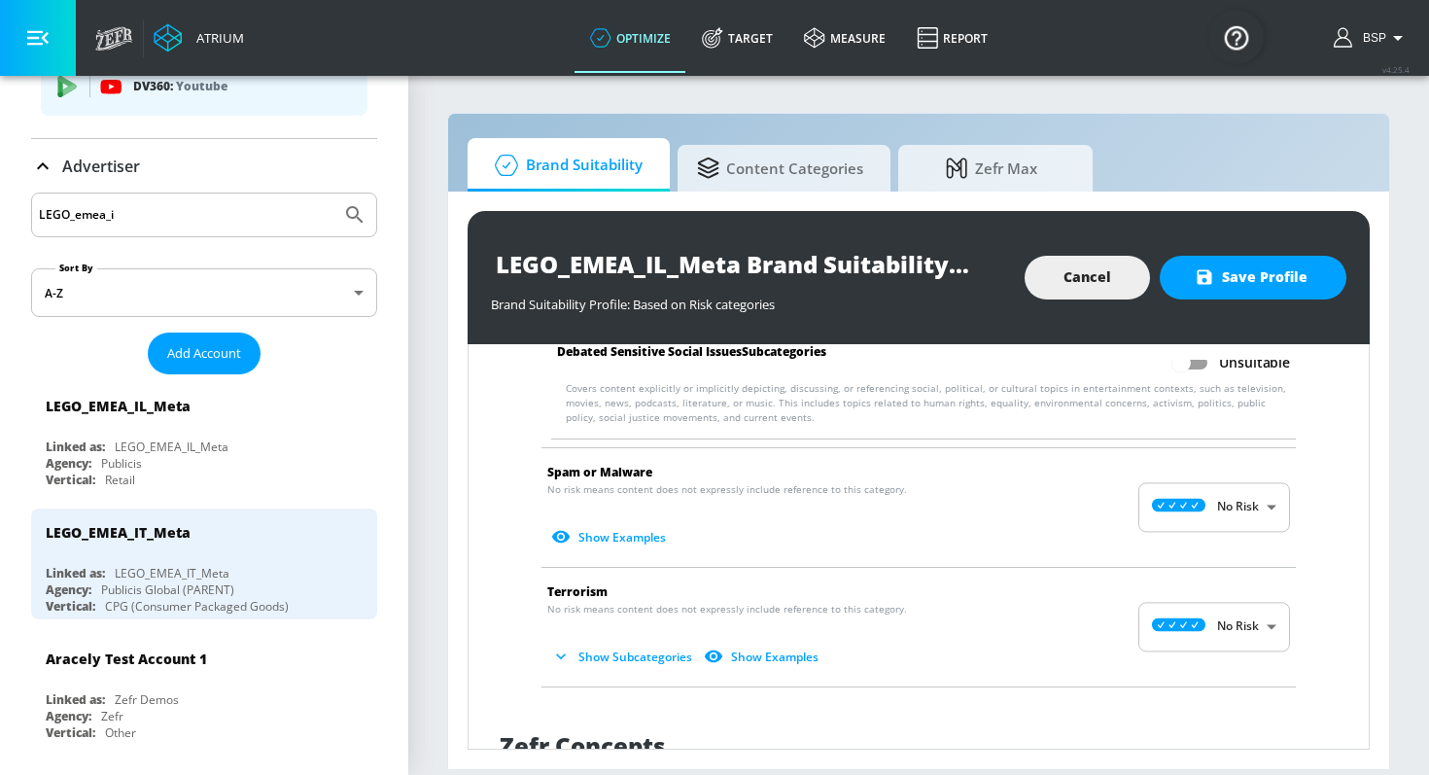
scroll to position [3309, 0]
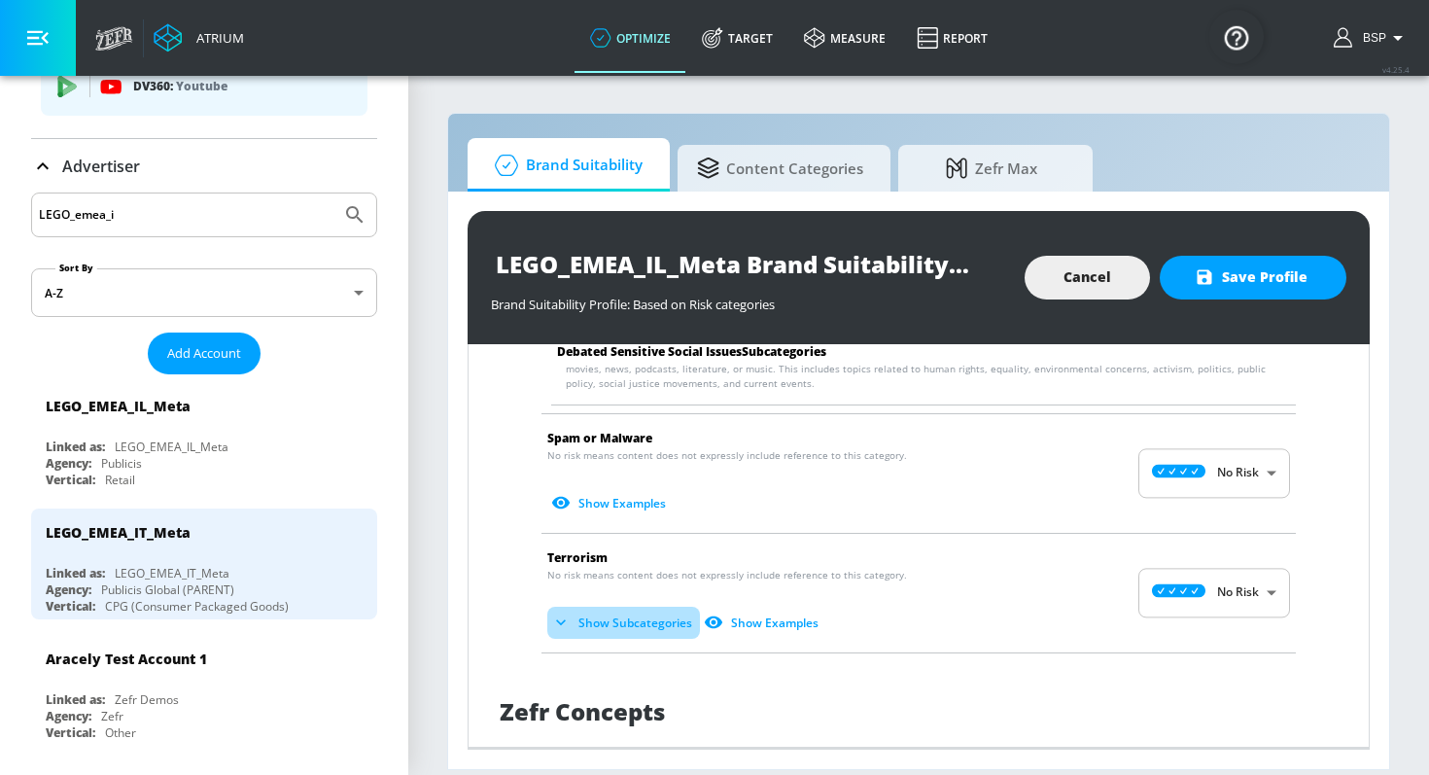
click at [623, 606] on button "Show Subcategories" at bounding box center [623, 622] width 153 height 32
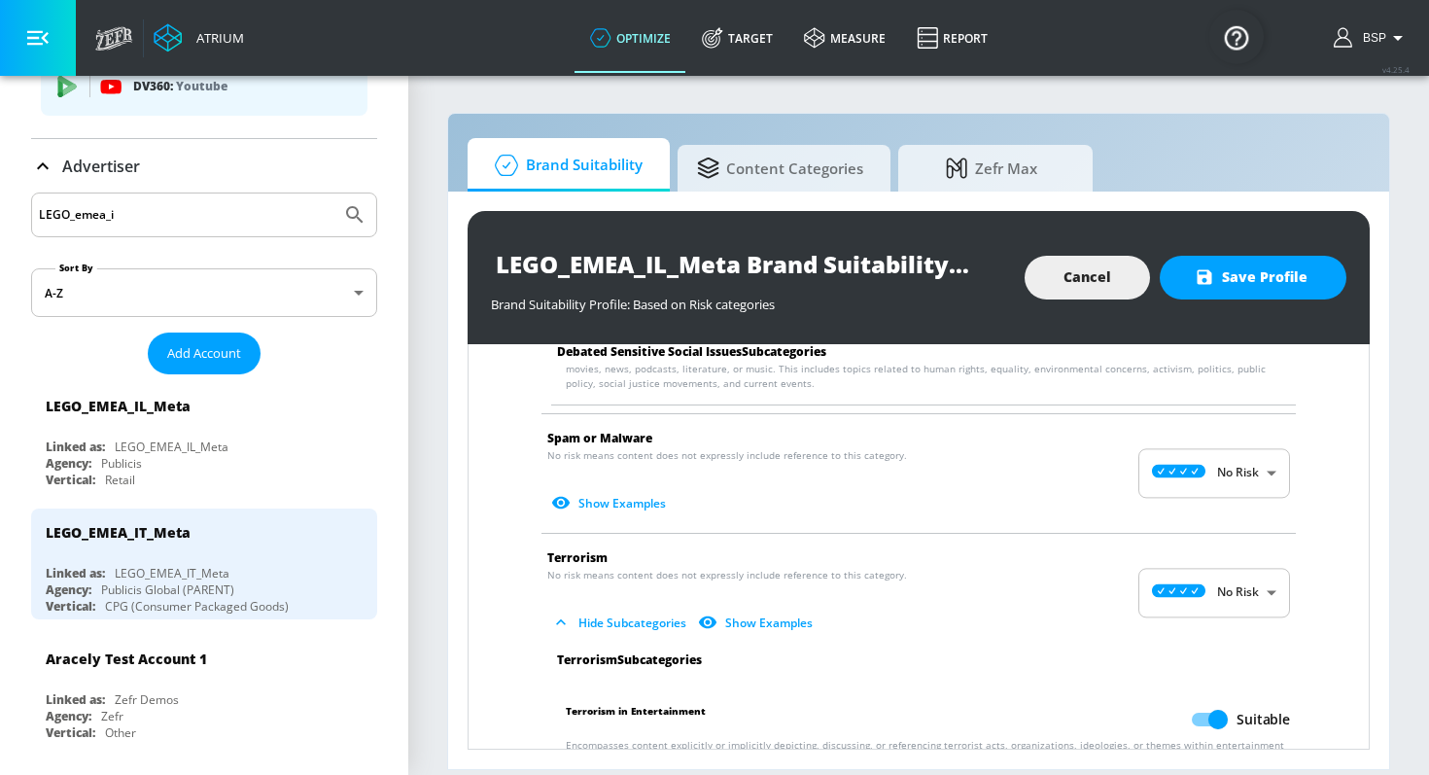
click at [1201, 703] on input "Suitable" at bounding box center [1217, 719] width 111 height 37
checkbox input "false"
click at [1245, 287] on span "Save Profile" at bounding box center [1252, 277] width 109 height 24
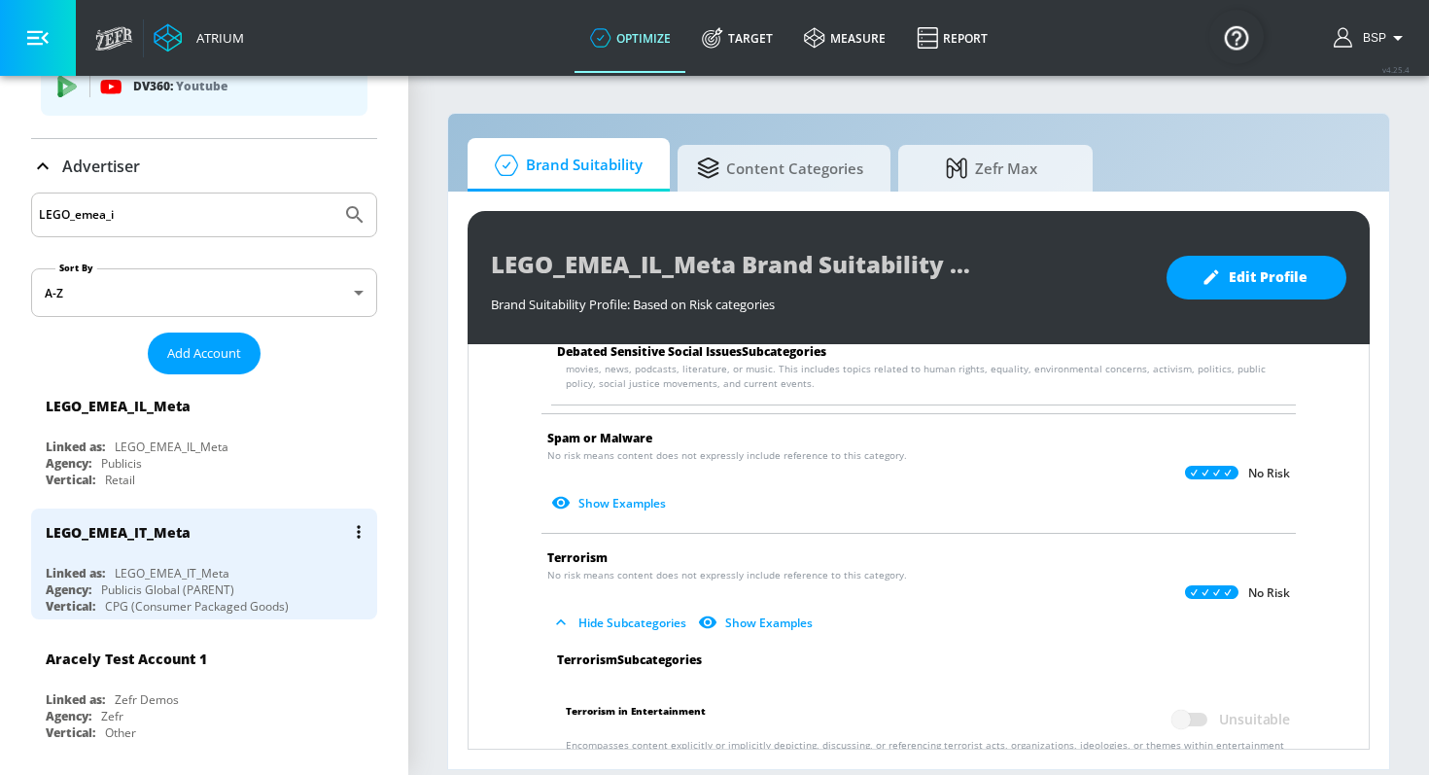
click at [236, 560] on div "LEGO_EMEA_IT_Meta Linked as: LEGO_EMEA_IT_Meta Agency: Publicis Global (PARENT)…" at bounding box center [204, 563] width 346 height 111
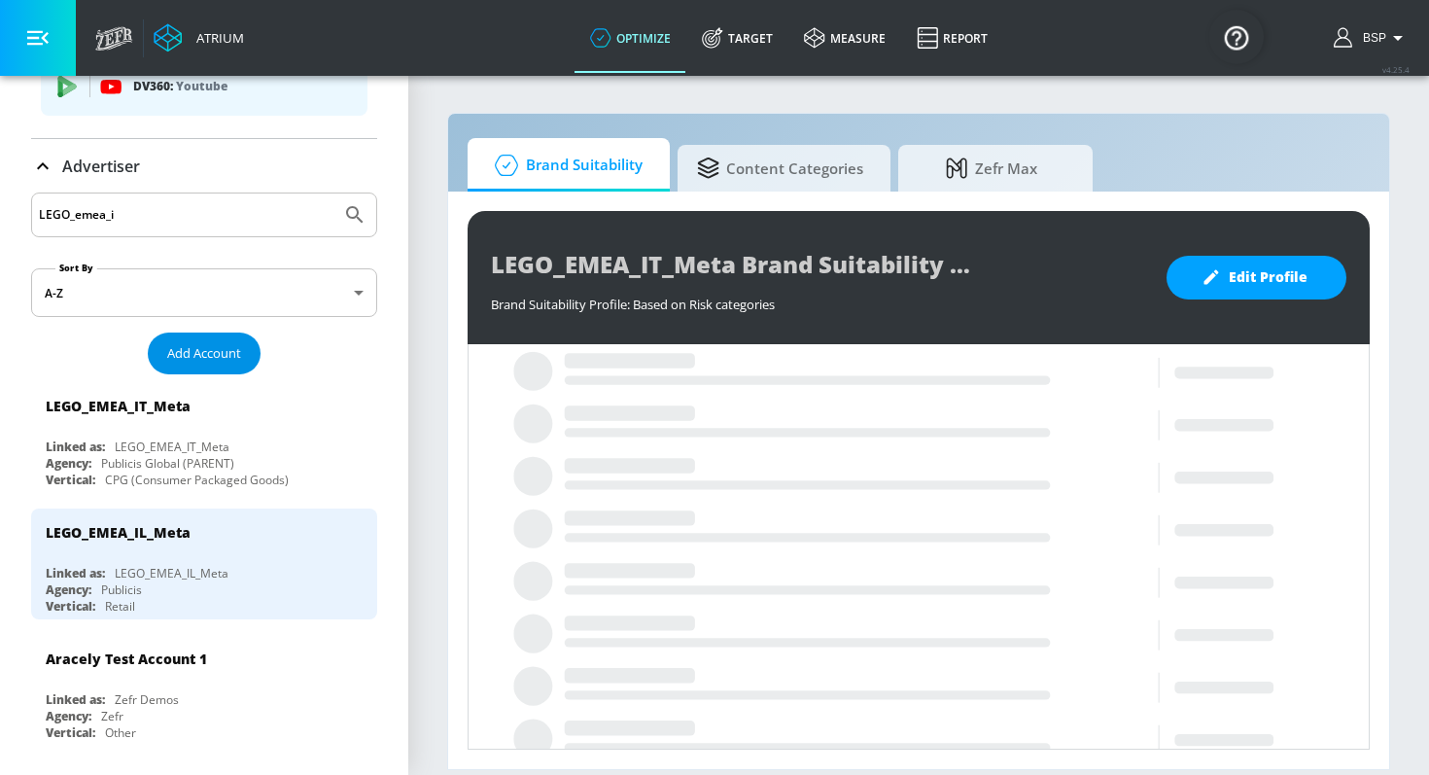
click at [202, 358] on span "Add Account" at bounding box center [204, 353] width 74 height 22
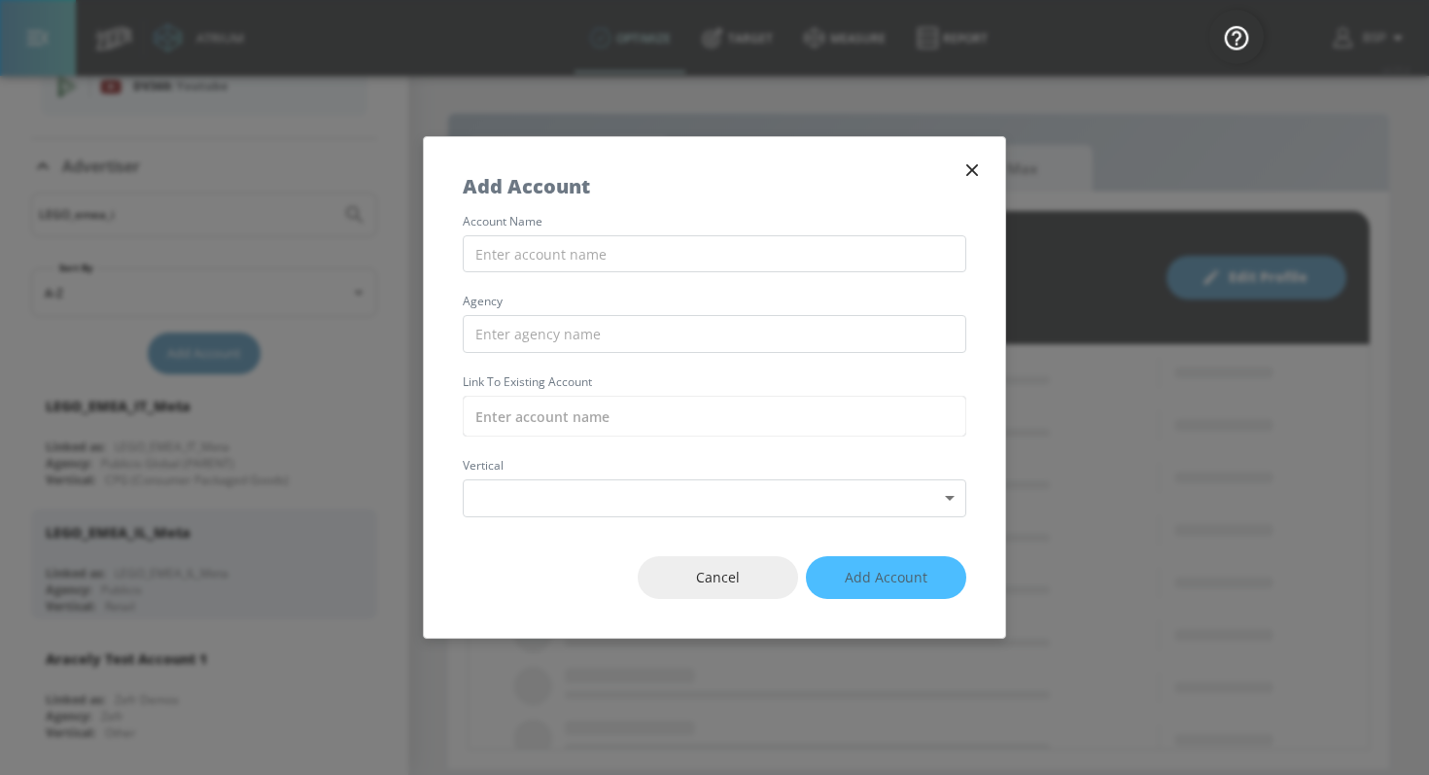
click at [629, 272] on div "account name agency Link to Existing Account vertical Select Vertical ​" at bounding box center [714, 366] width 581 height 301
click at [621, 267] on input "text" at bounding box center [714, 254] width 503 height 38
paste input "LEGO_EMEA_FI_Meta"
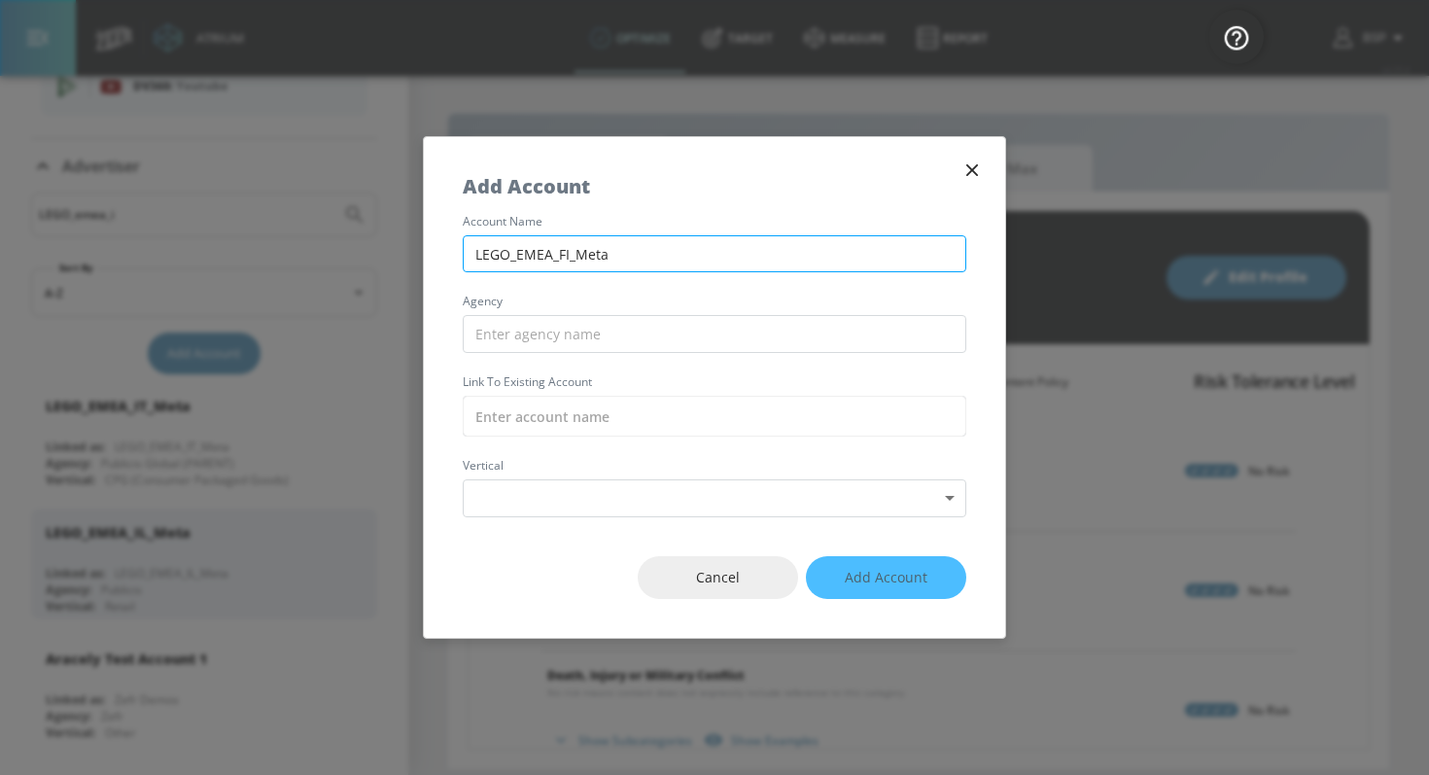
drag, startPoint x: 572, startPoint y: 259, endPoint x: 559, endPoint y: 259, distance: 13.6
click at [559, 259] on input "LEGO_EMEA_FI_Meta" at bounding box center [714, 254] width 503 height 38
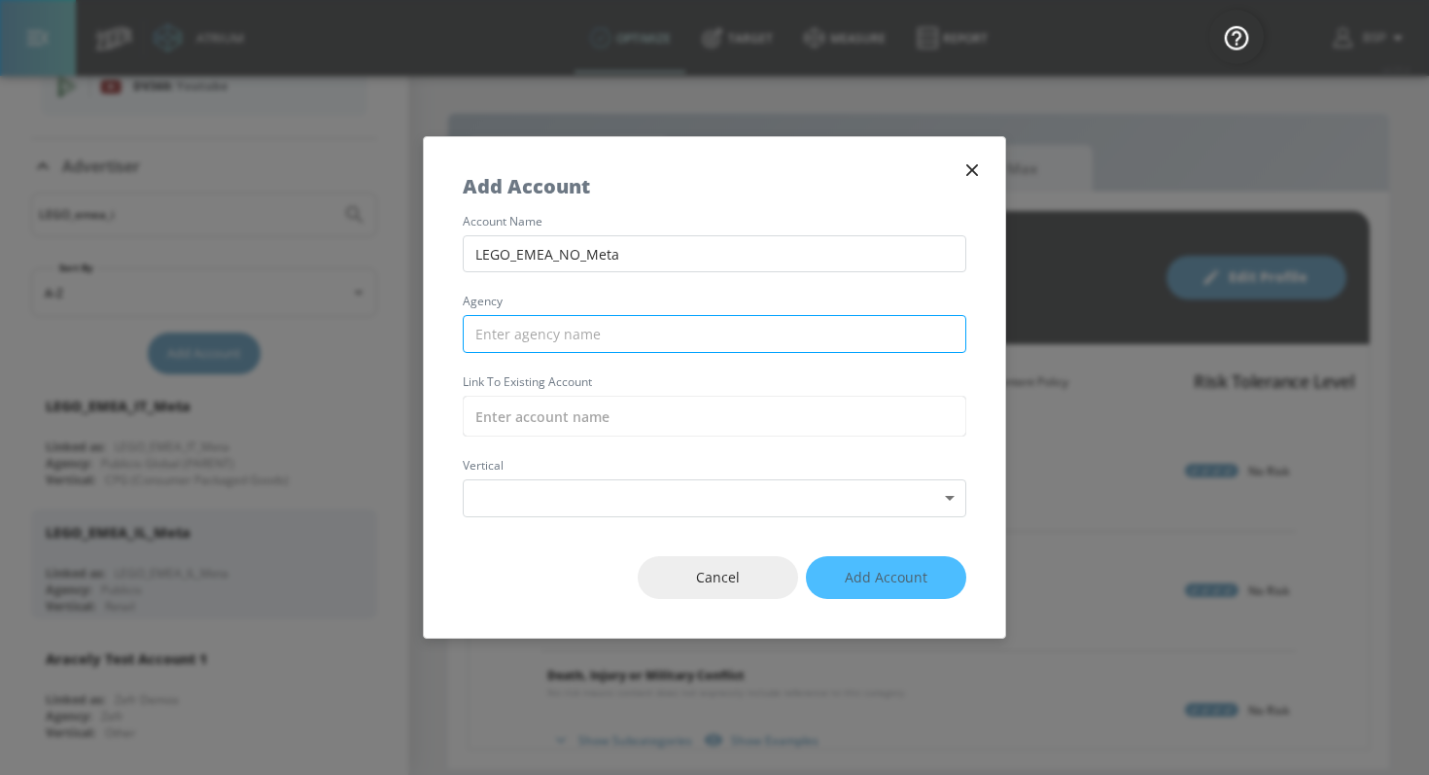
type input "LEGO_EMEA_NO_Meta"
click at [548, 345] on input "text" at bounding box center [714, 334] width 503 height 38
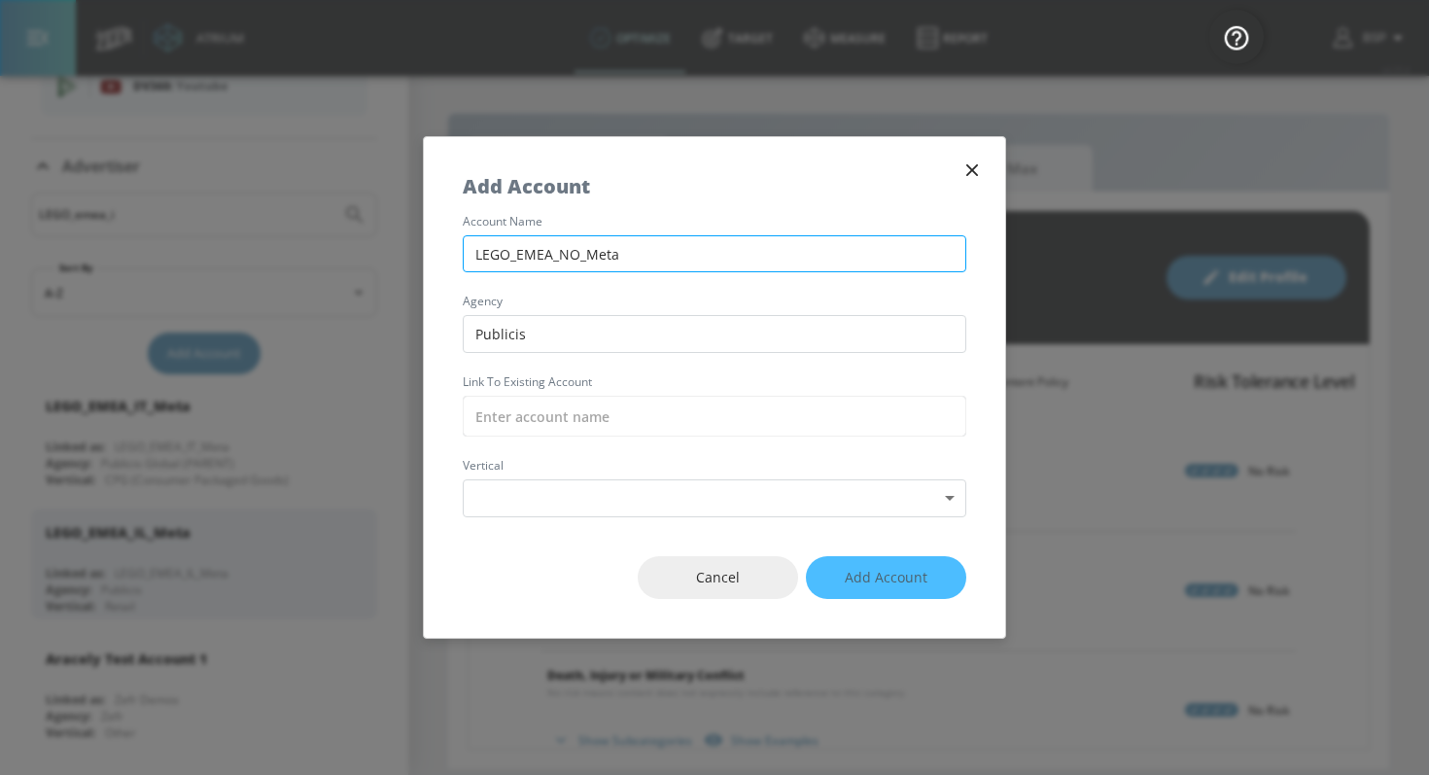
type input "Publicis"
click at [609, 257] on input "LEGO_EMEA_NO_Meta" at bounding box center [714, 254] width 503 height 38
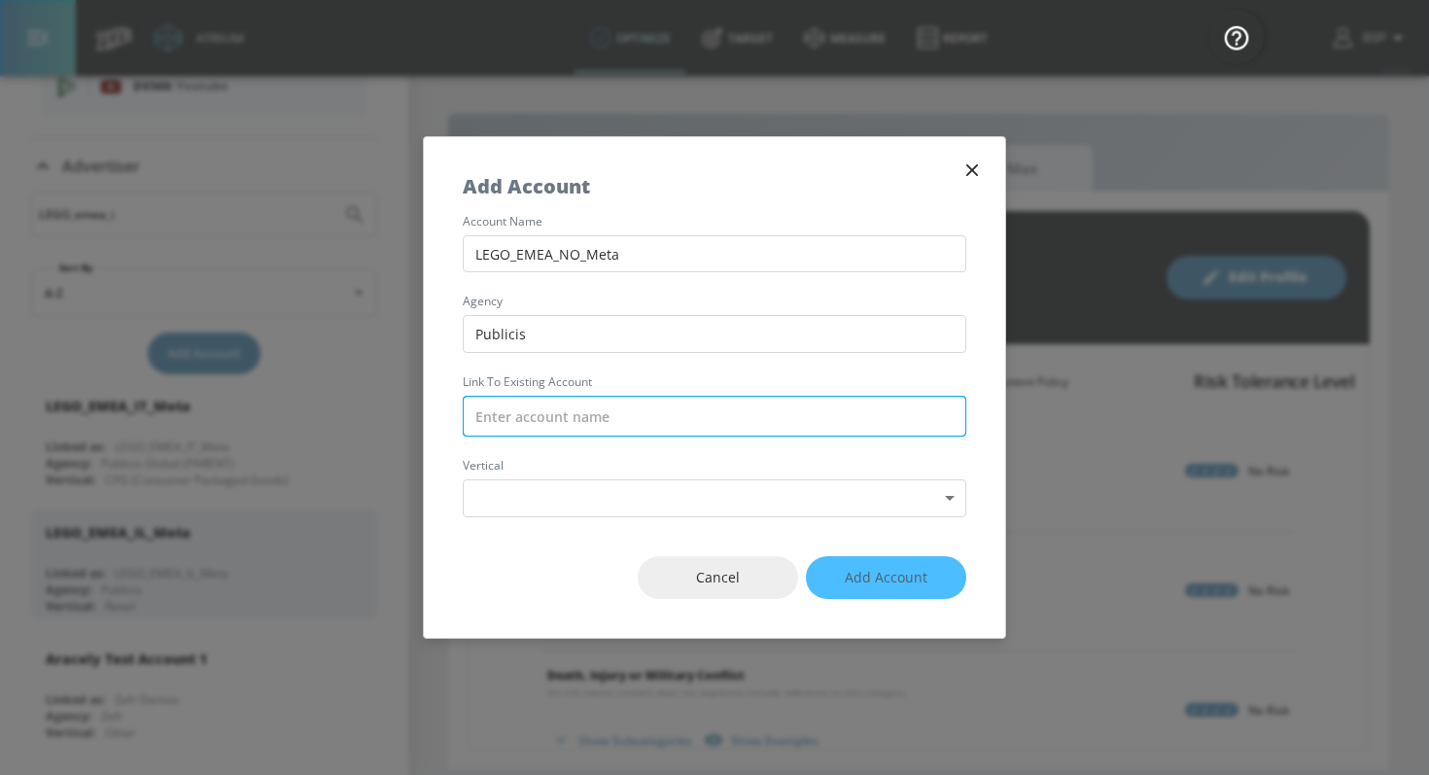
click at [591, 405] on input "text" at bounding box center [714, 416] width 503 height 41
paste input "LEGO_EMEA_NO_Meta"
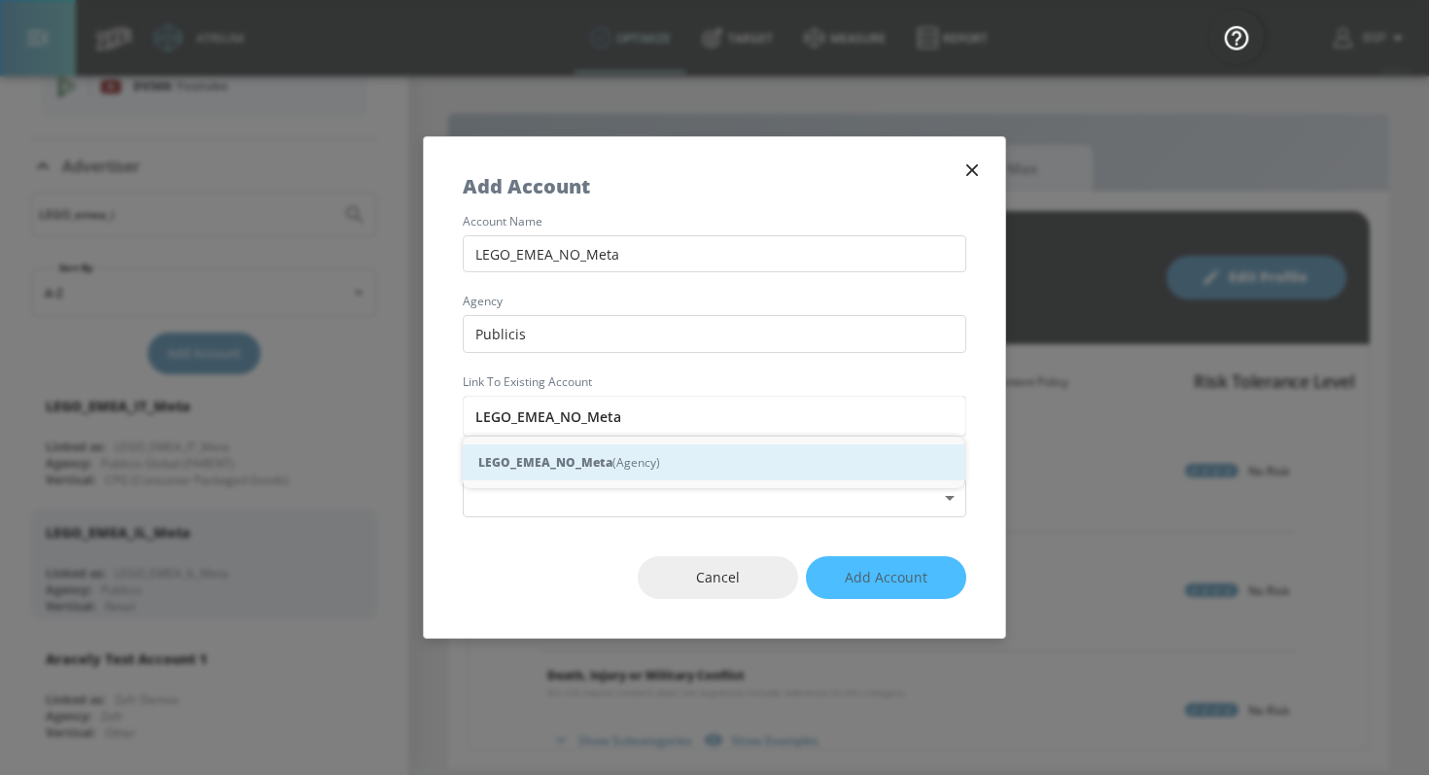
click at [577, 456] on strong "LEGO_EMEA_NO_Meta" at bounding box center [545, 462] width 134 height 20
type input "LEGO_EMEA_NO_Meta (Agency)"
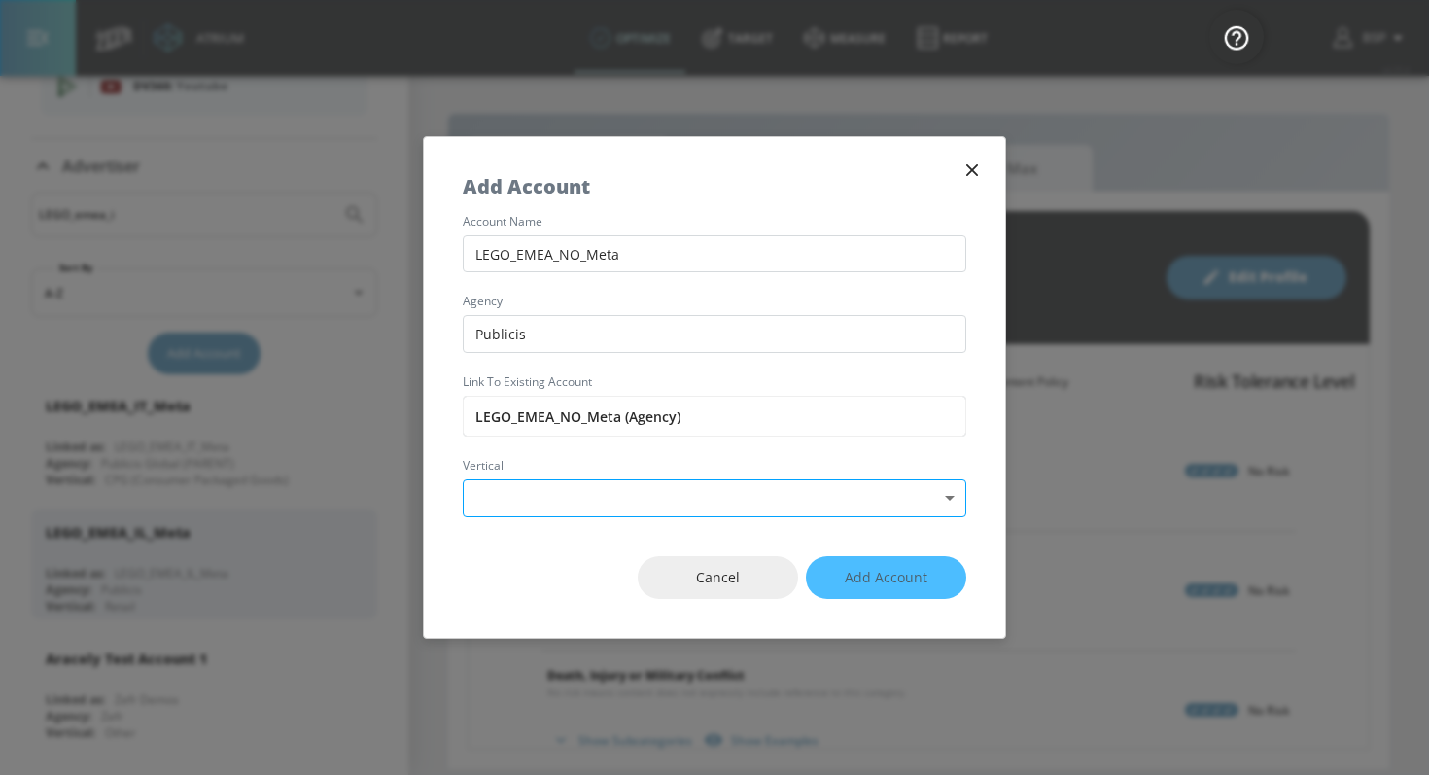
click at [570, 491] on body "Atrium optimize Target measure Report optimize Target measure Report v 4.25.4 B…" at bounding box center [714, 387] width 1429 height 775
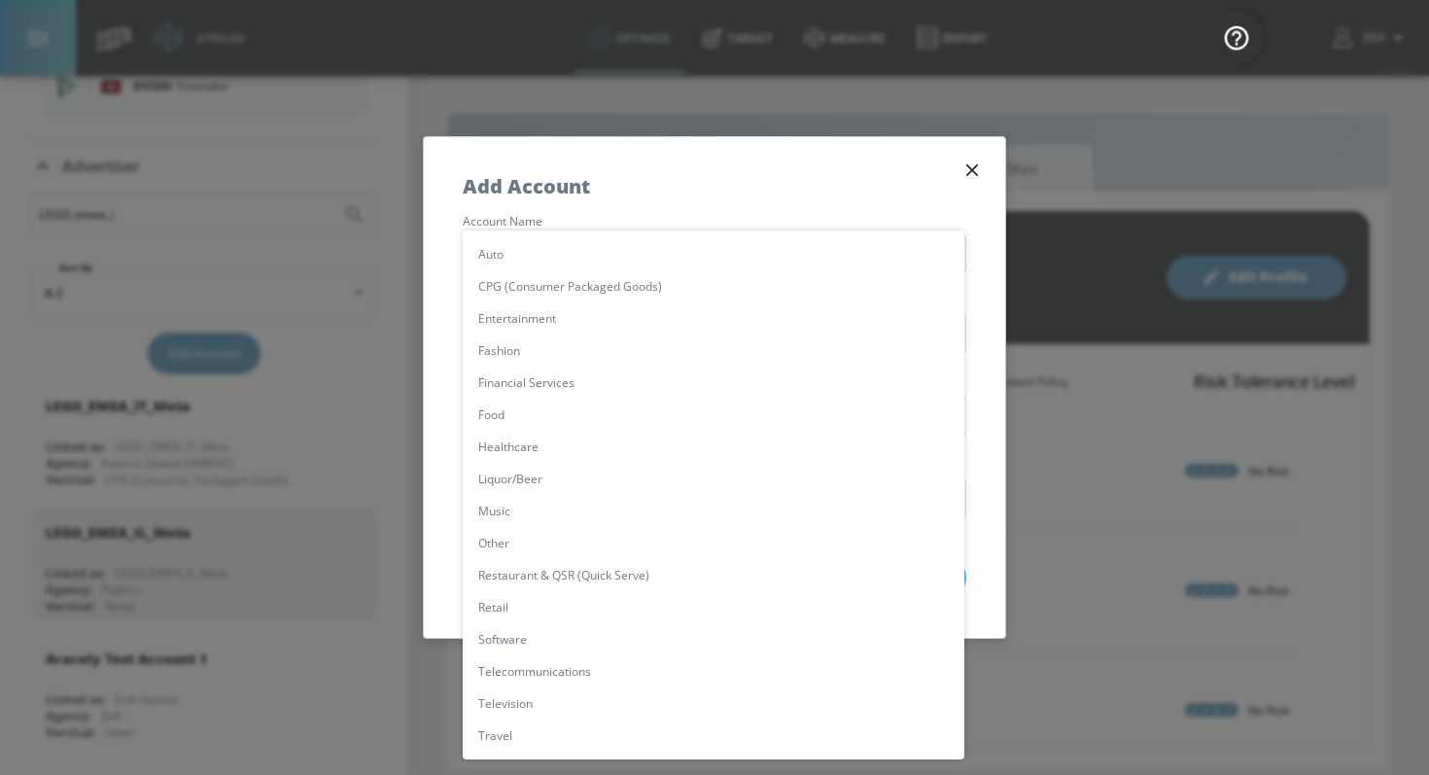
click at [558, 604] on li "Retail" at bounding box center [713, 607] width 501 height 32
type input "[object Object]"
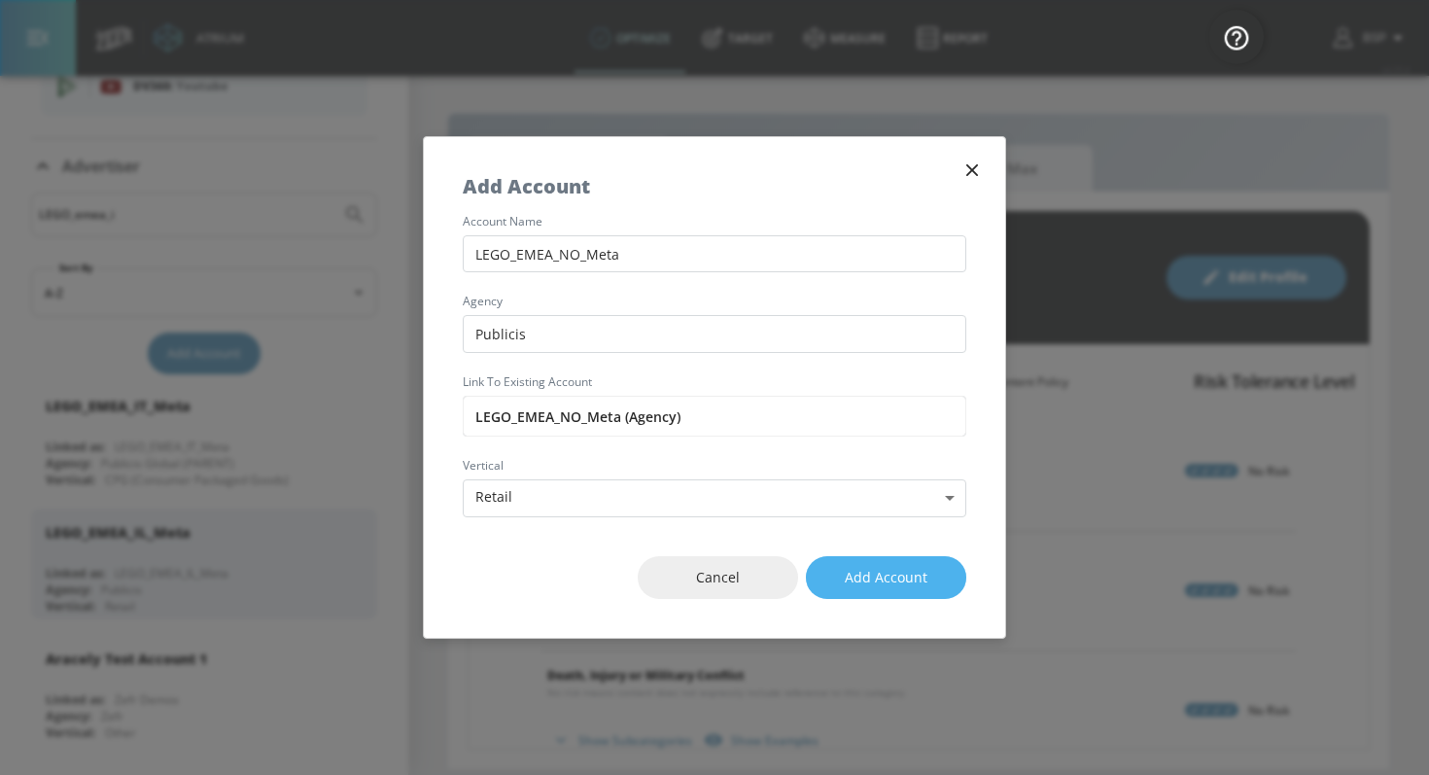
click at [935, 576] on button "Add Account" at bounding box center [886, 578] width 160 height 44
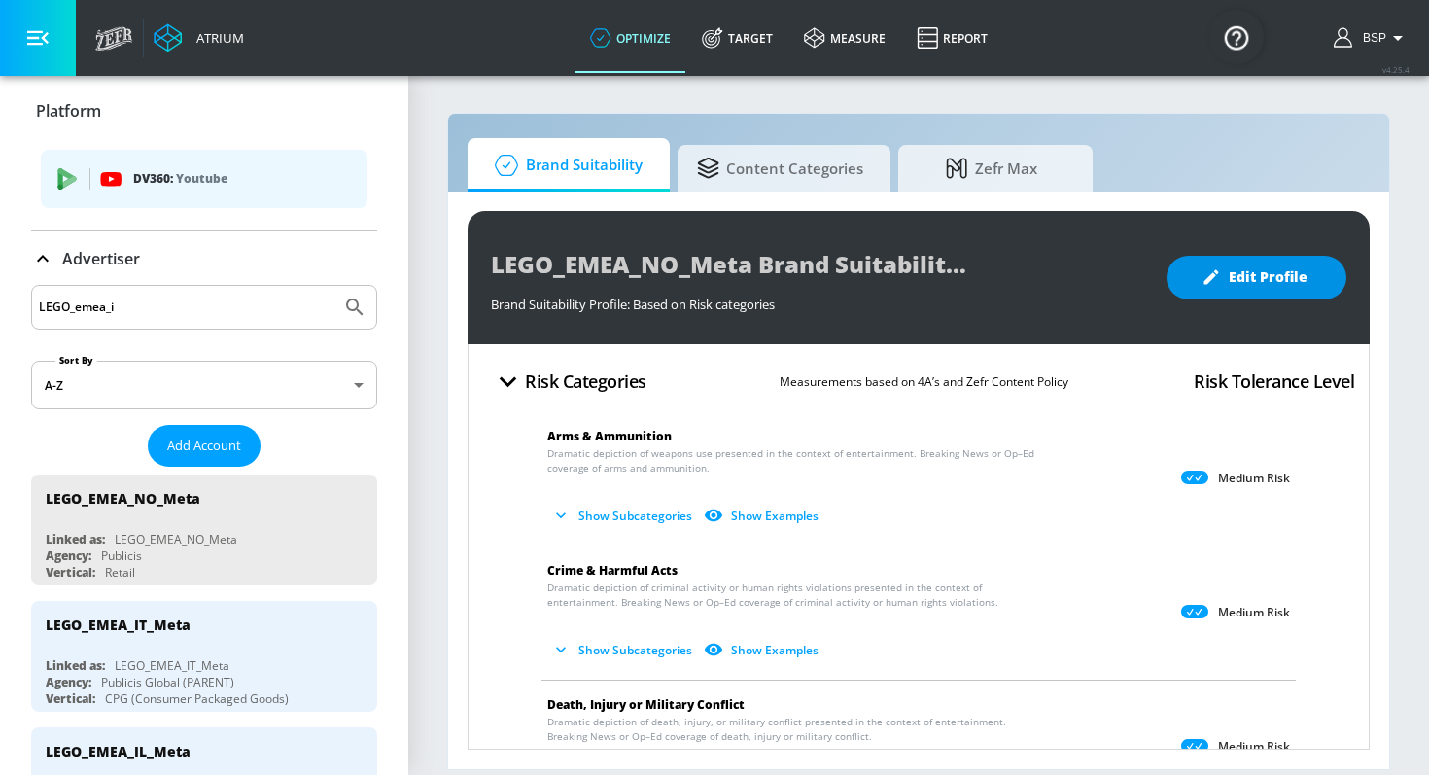
click at [1242, 291] on button "Edit Profile" at bounding box center [1256, 278] width 180 height 44
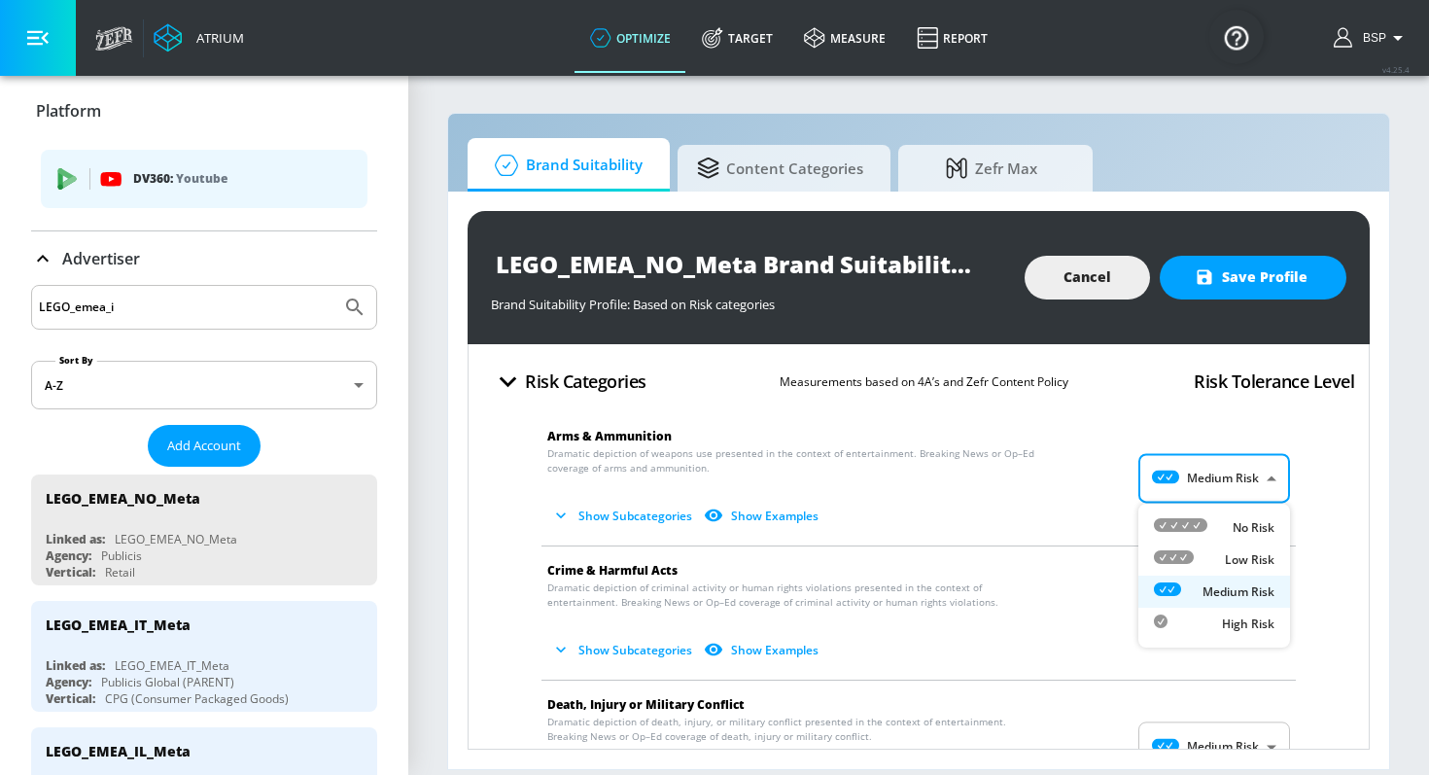
click at [1170, 479] on body "Atrium optimize Target measure Report optimize Target measure Report v 4.25.4 B…" at bounding box center [714, 387] width 1429 height 775
click at [1170, 517] on div at bounding box center [1180, 527] width 53 height 20
type input "MINIMAL"
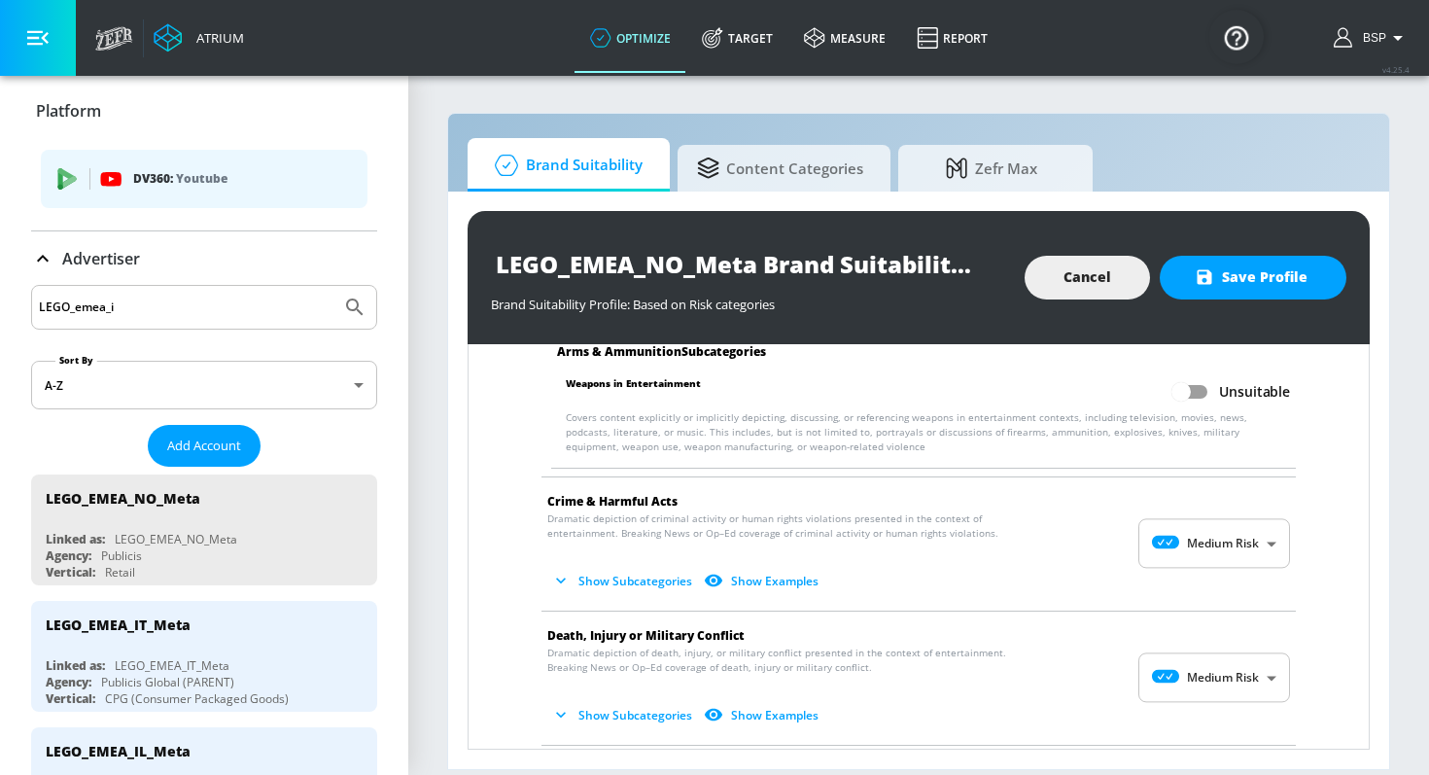
scroll to position [224, 0]
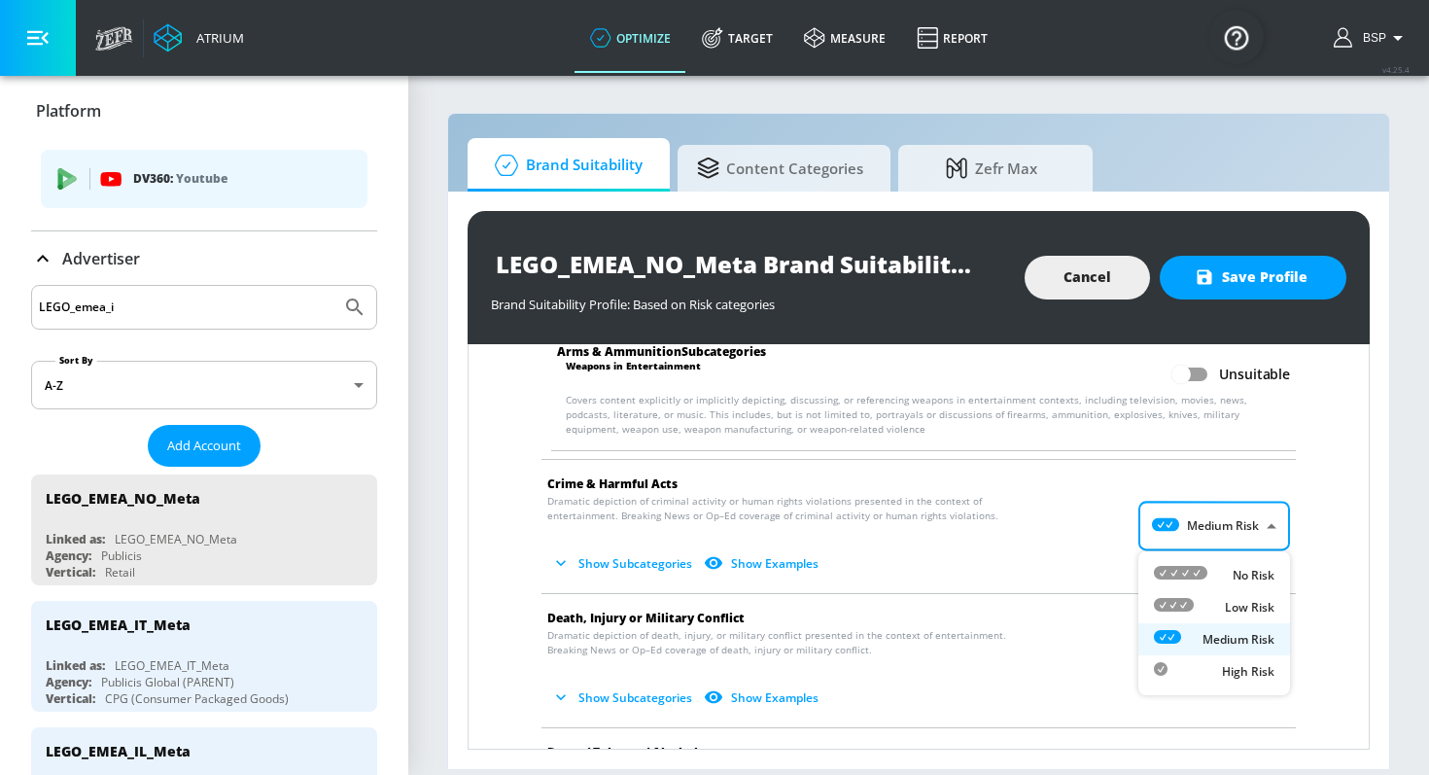
click at [1181, 538] on body "Atrium optimize Target measure Report optimize Target measure Report v 4.25.4 B…" at bounding box center [714, 387] width 1429 height 775
click at [1186, 562] on li "No Risk" at bounding box center [1214, 575] width 152 height 32
type input "MINIMAL"
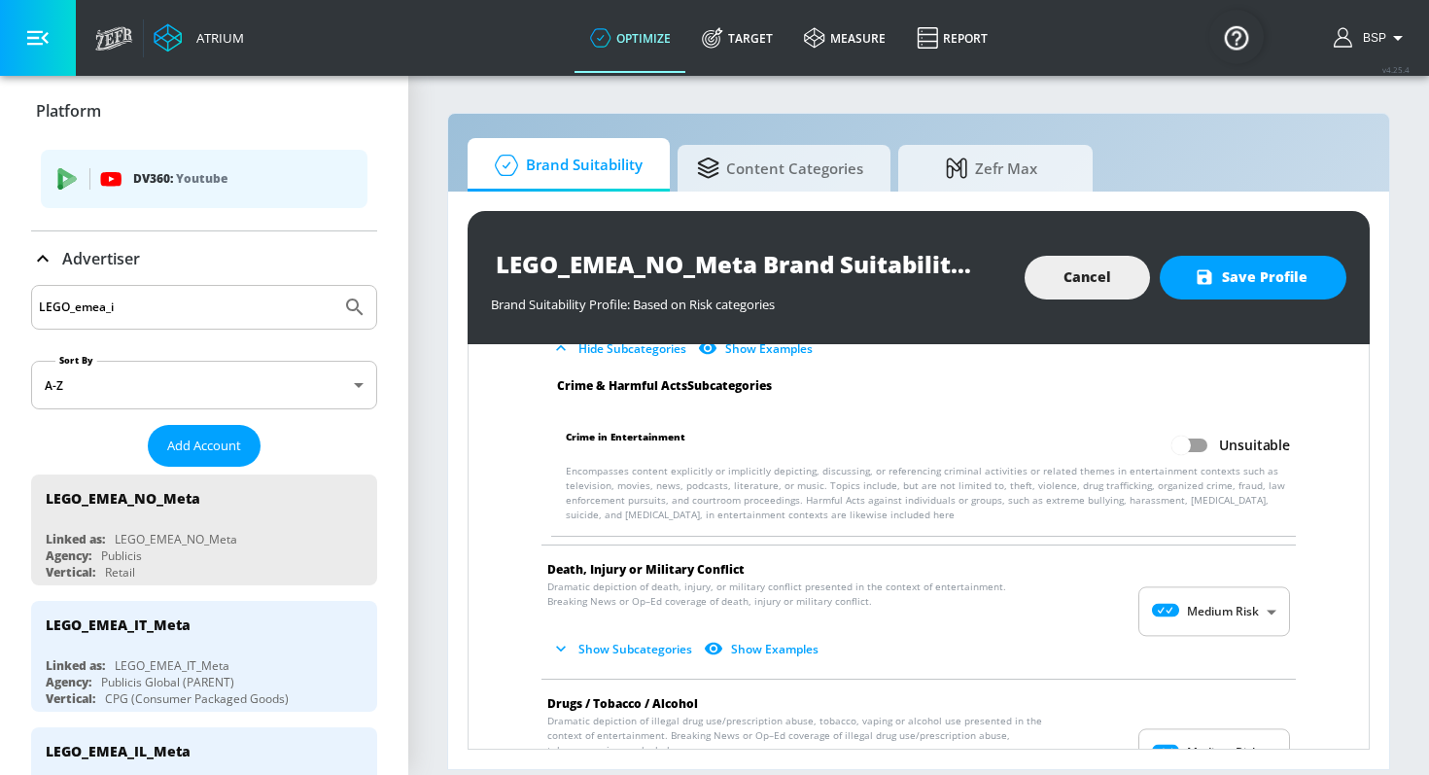
scroll to position [477, 0]
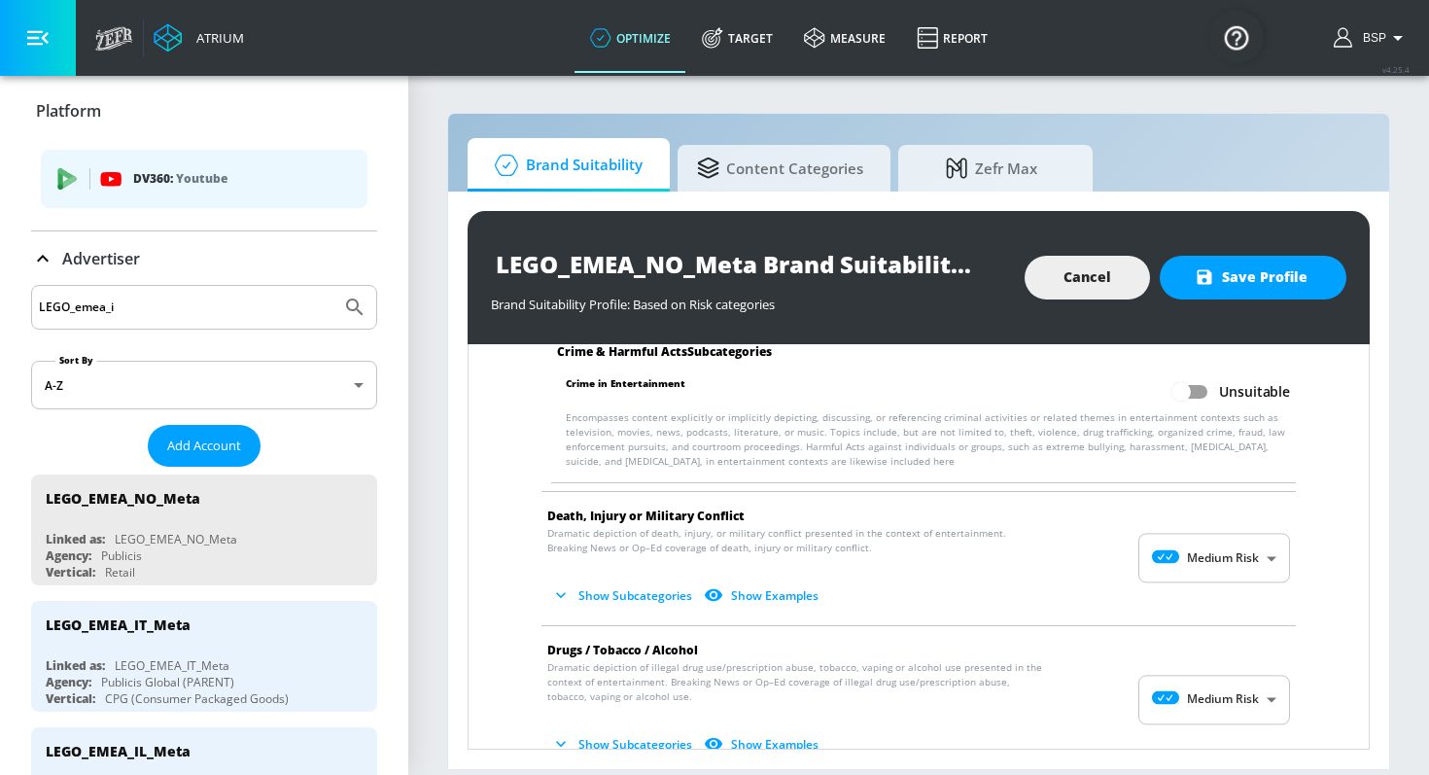
click at [1190, 571] on body "Atrium optimize Target measure Report optimize Target measure Report v 4.25.4 B…" at bounding box center [714, 387] width 1429 height 775
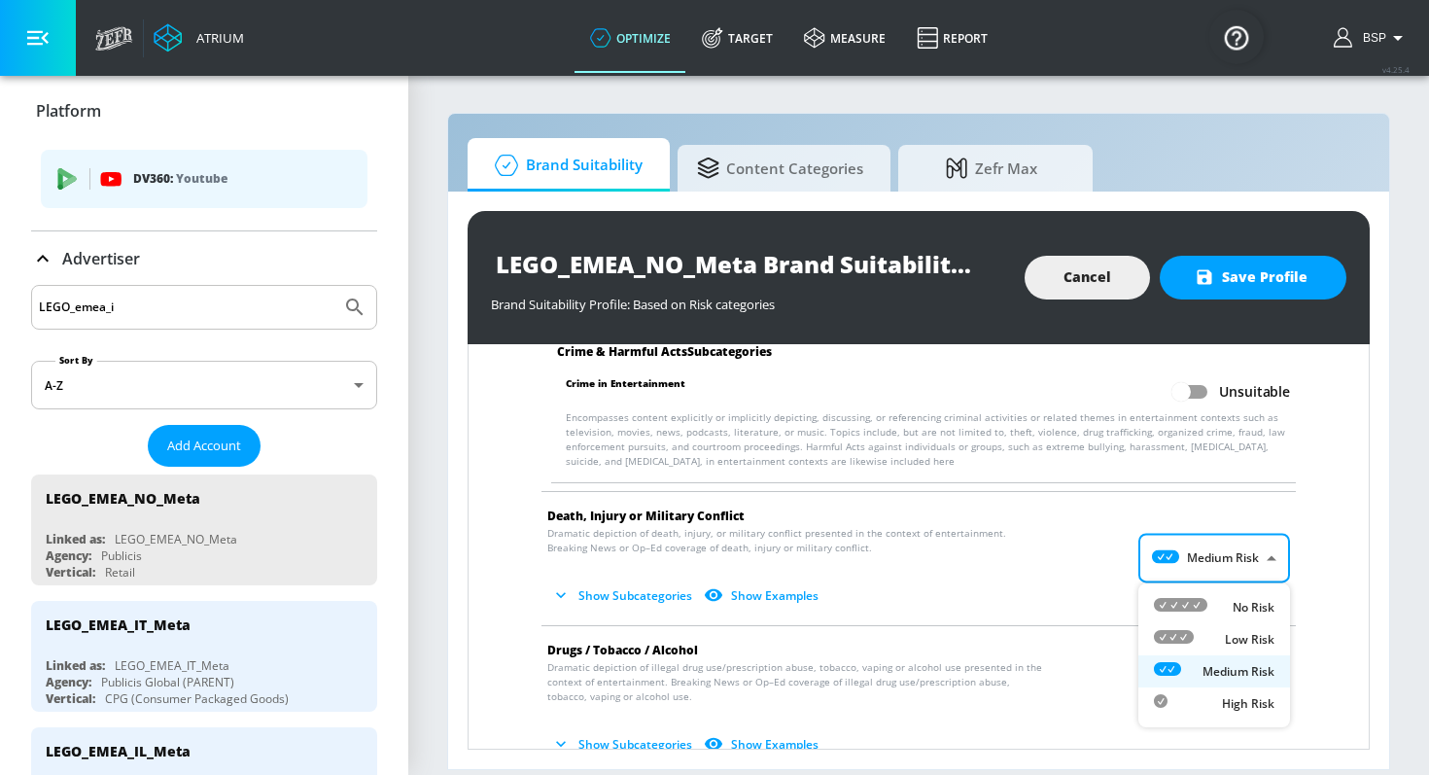
click at [1190, 601] on icon at bounding box center [1180, 605] width 53 height 14
type input "MINIMAL"
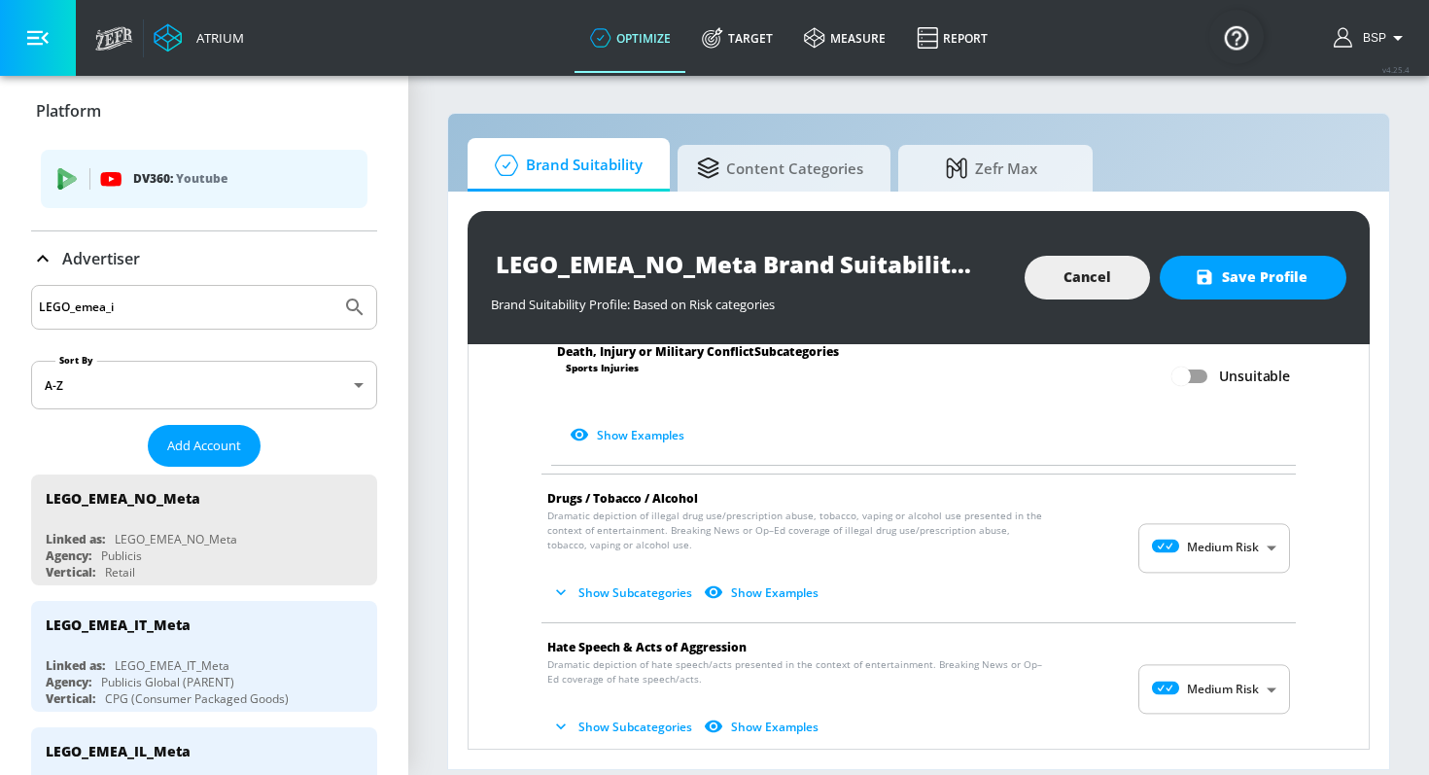
scroll to position [1190, 0]
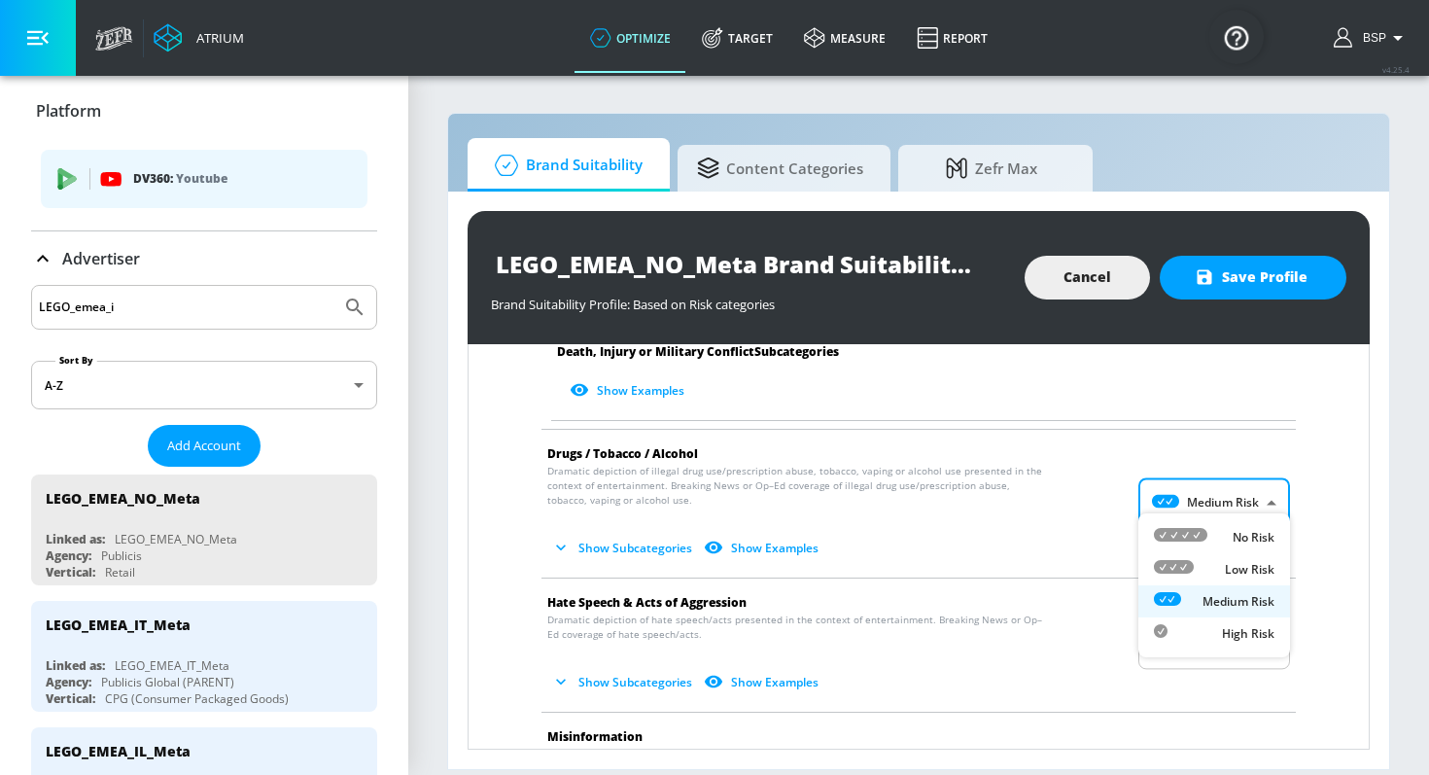
click at [1216, 498] on body "Atrium optimize Target measure Report optimize Target measure Report v 4.25.4 B…" at bounding box center [714, 387] width 1429 height 775
click at [1210, 540] on div "No Risk" at bounding box center [1214, 537] width 121 height 20
type input "MINIMAL"
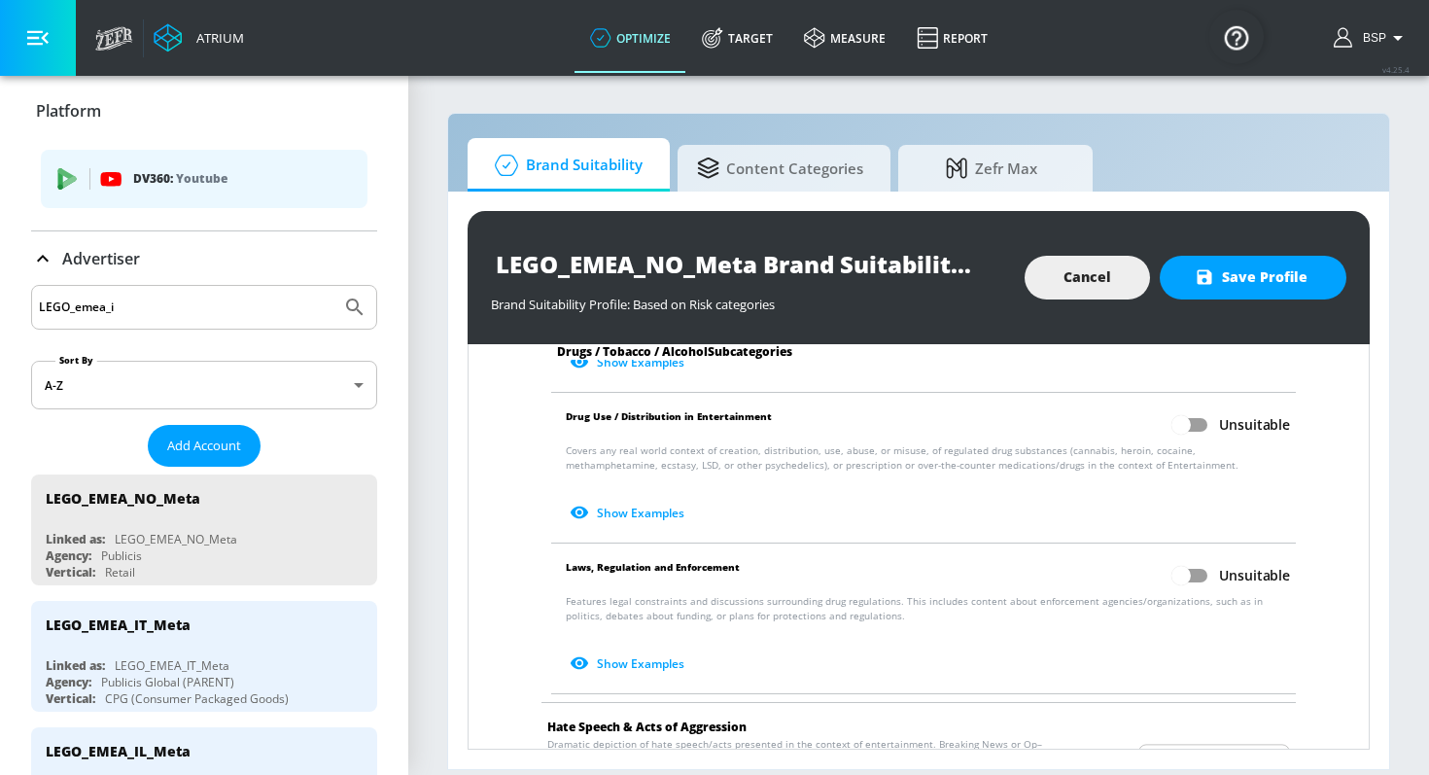
scroll to position [1602, 0]
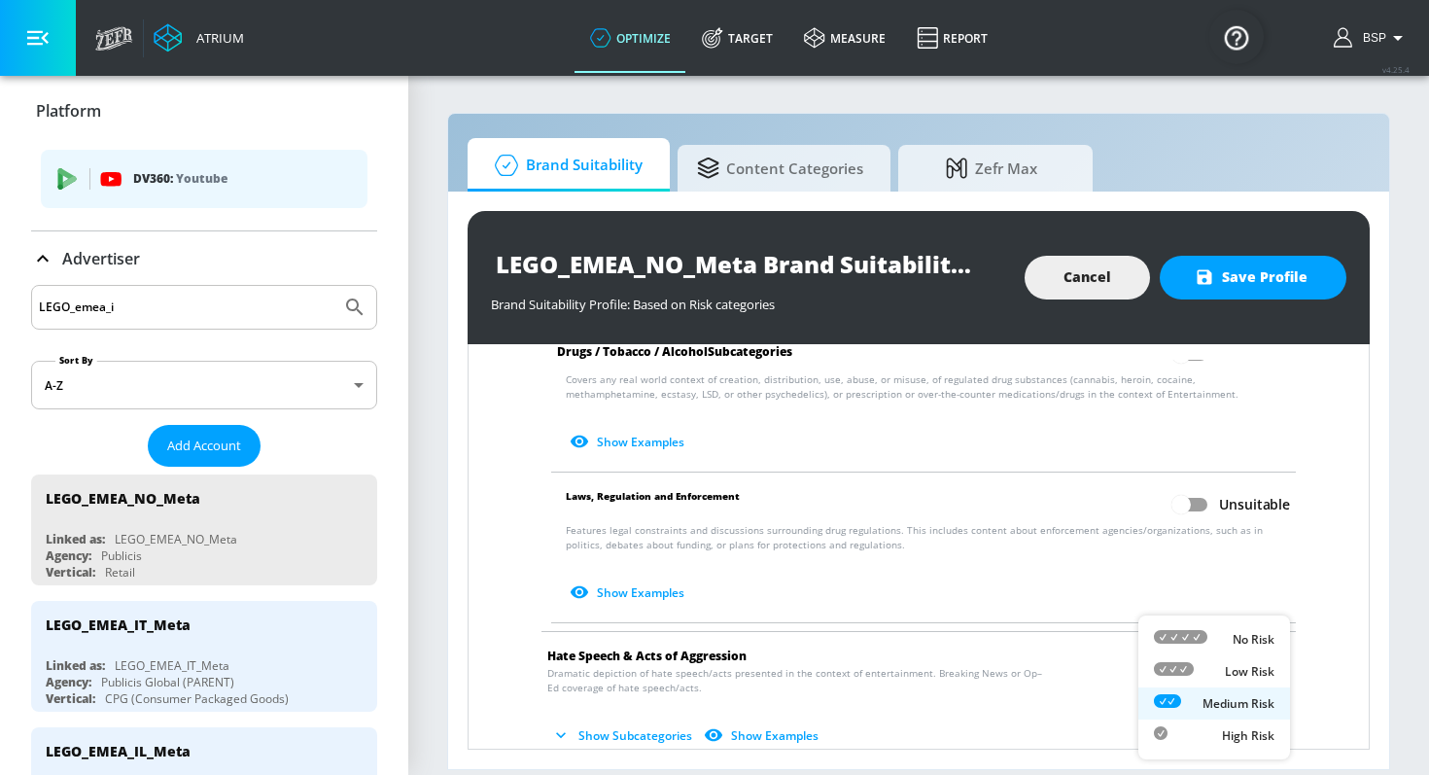
click at [1204, 680] on body "Atrium optimize Target measure Report optimize Target measure Report v 4.25.4 B…" at bounding box center [714, 387] width 1429 height 775
click at [1202, 645] on div at bounding box center [1180, 639] width 53 height 20
type input "MINIMAL"
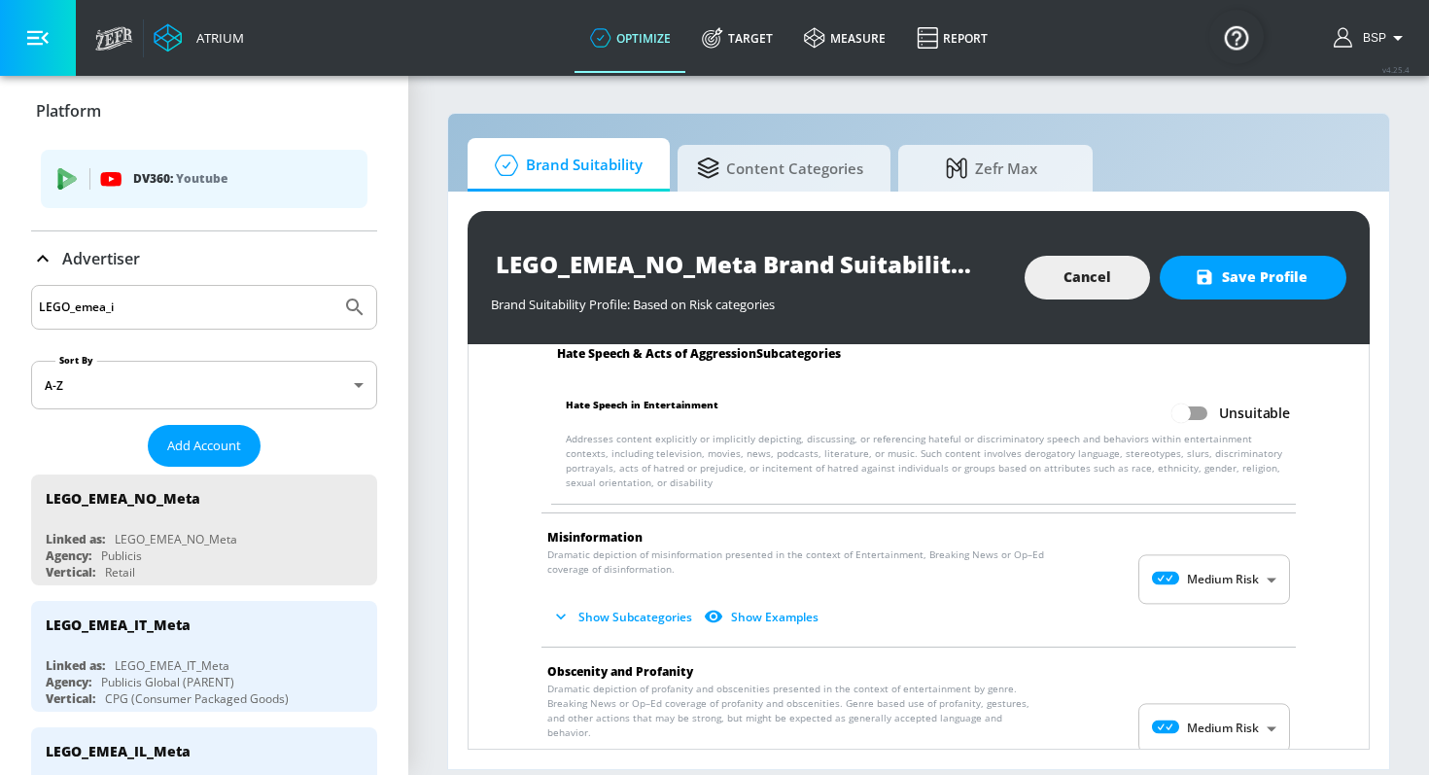
scroll to position [2035, 0]
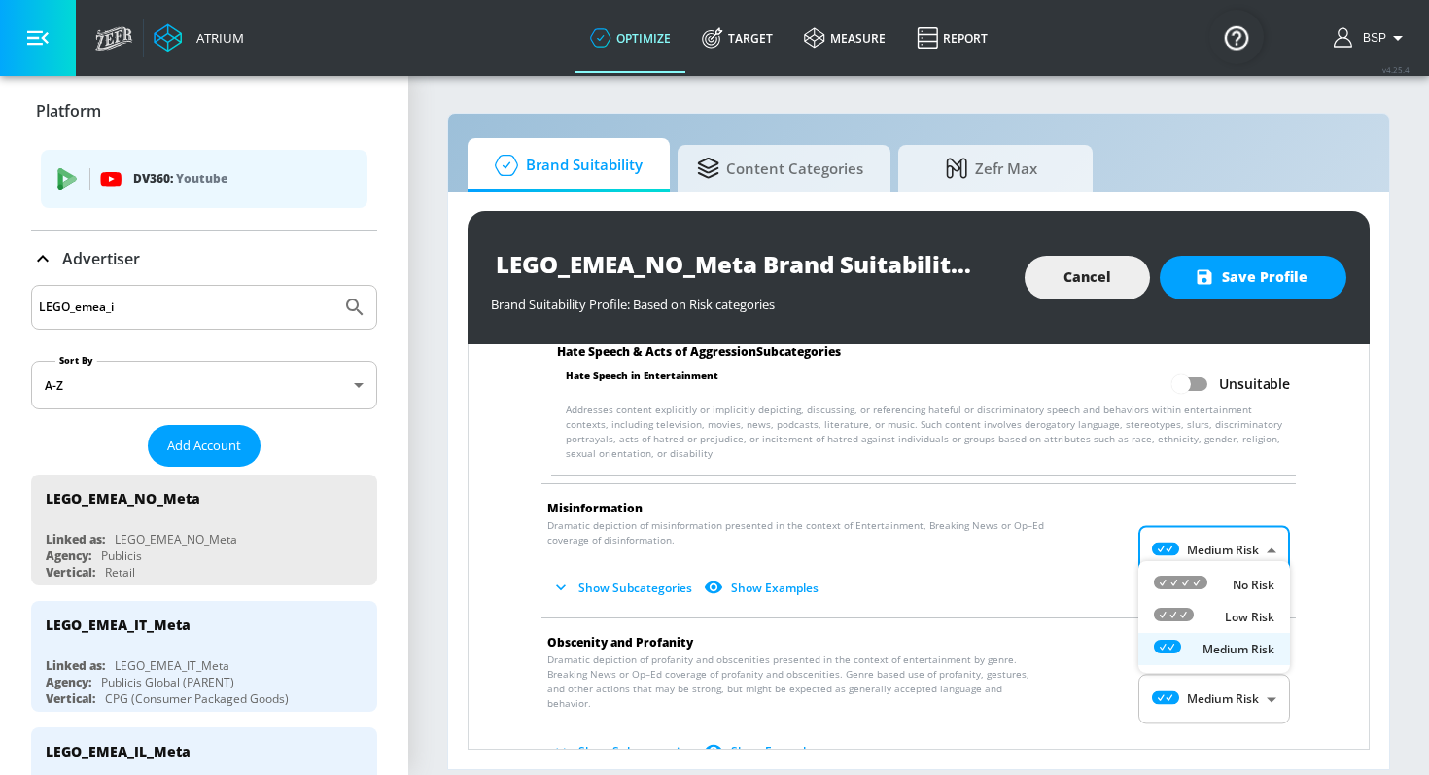
click at [1216, 527] on body "Atrium optimize Target measure Report optimize Target measure Report v 4.25.4 B…" at bounding box center [714, 387] width 1429 height 775
click at [1213, 570] on li "No Risk" at bounding box center [1214, 585] width 152 height 32
type input "MINIMAL"
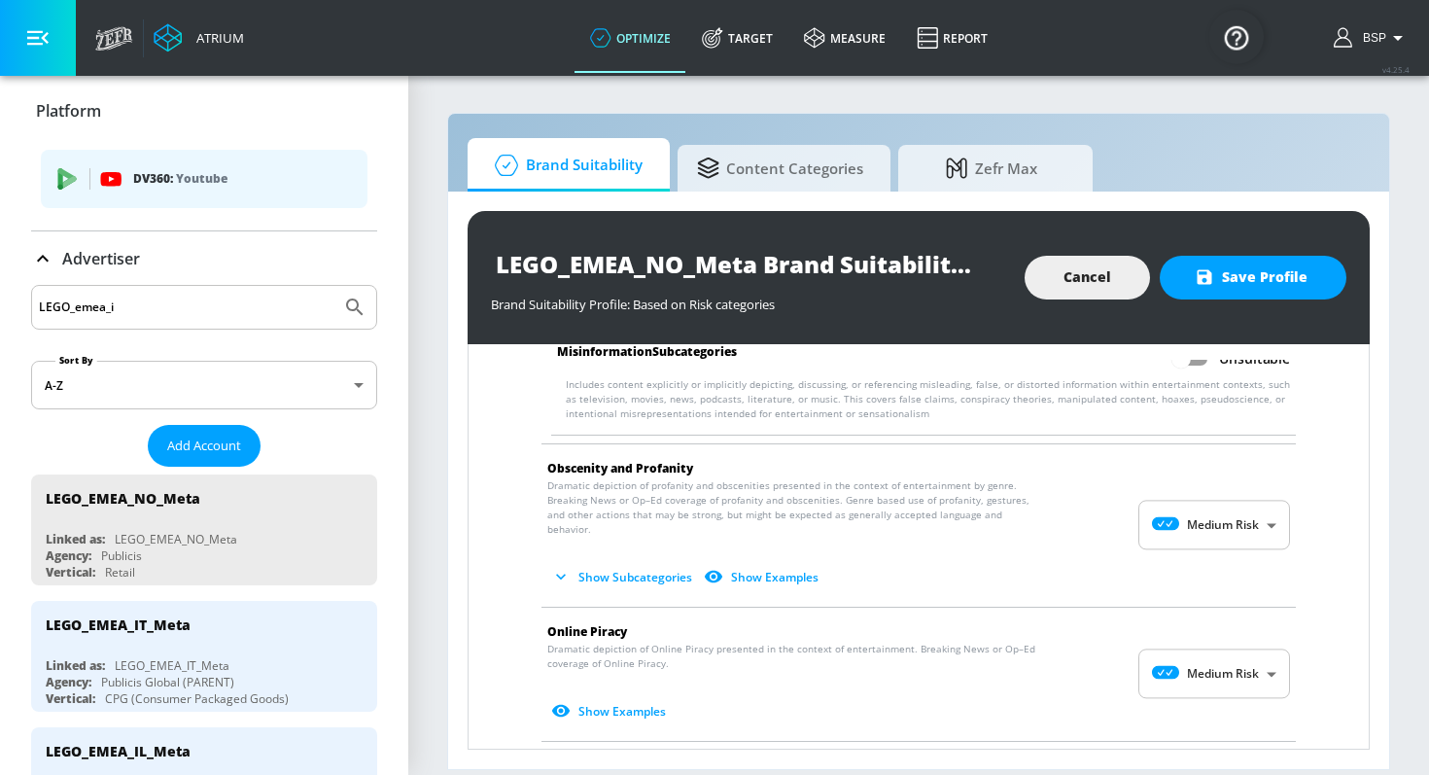
scroll to position [2369, 0]
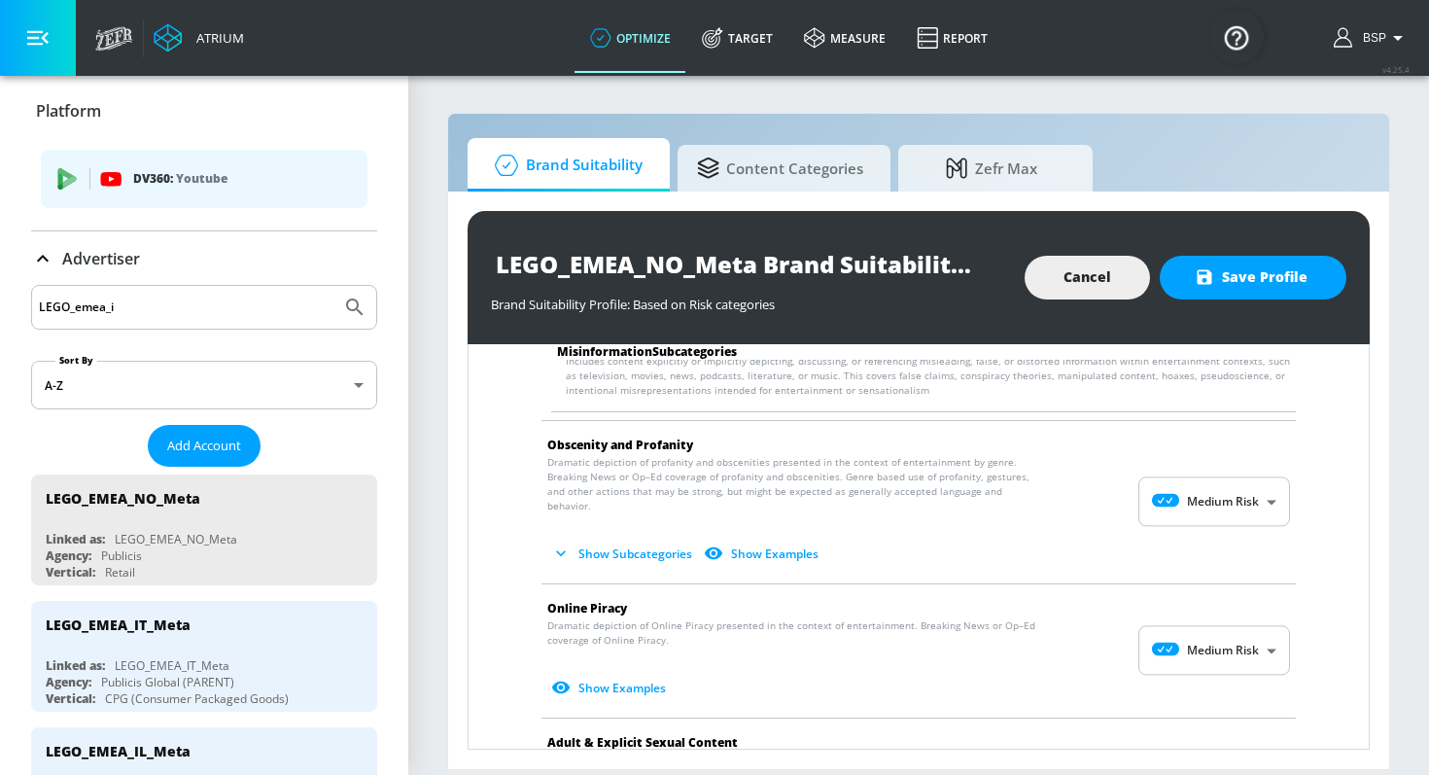
click at [1214, 486] on body "Atrium optimize Target measure Report optimize Target measure Report v 4.25.4 B…" at bounding box center [714, 387] width 1429 height 775
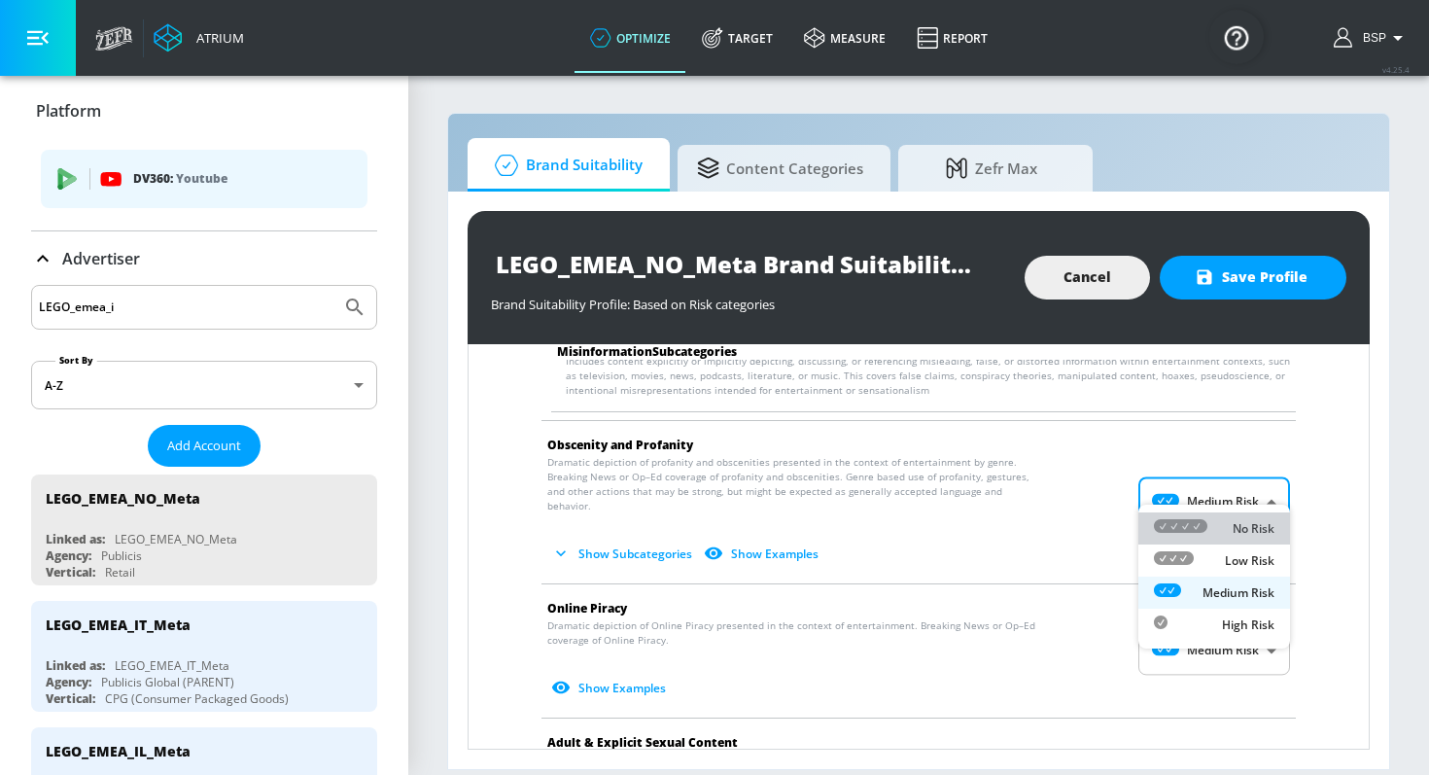
click at [1206, 530] on icon at bounding box center [1180, 526] width 53 height 14
type input "MINIMAL"
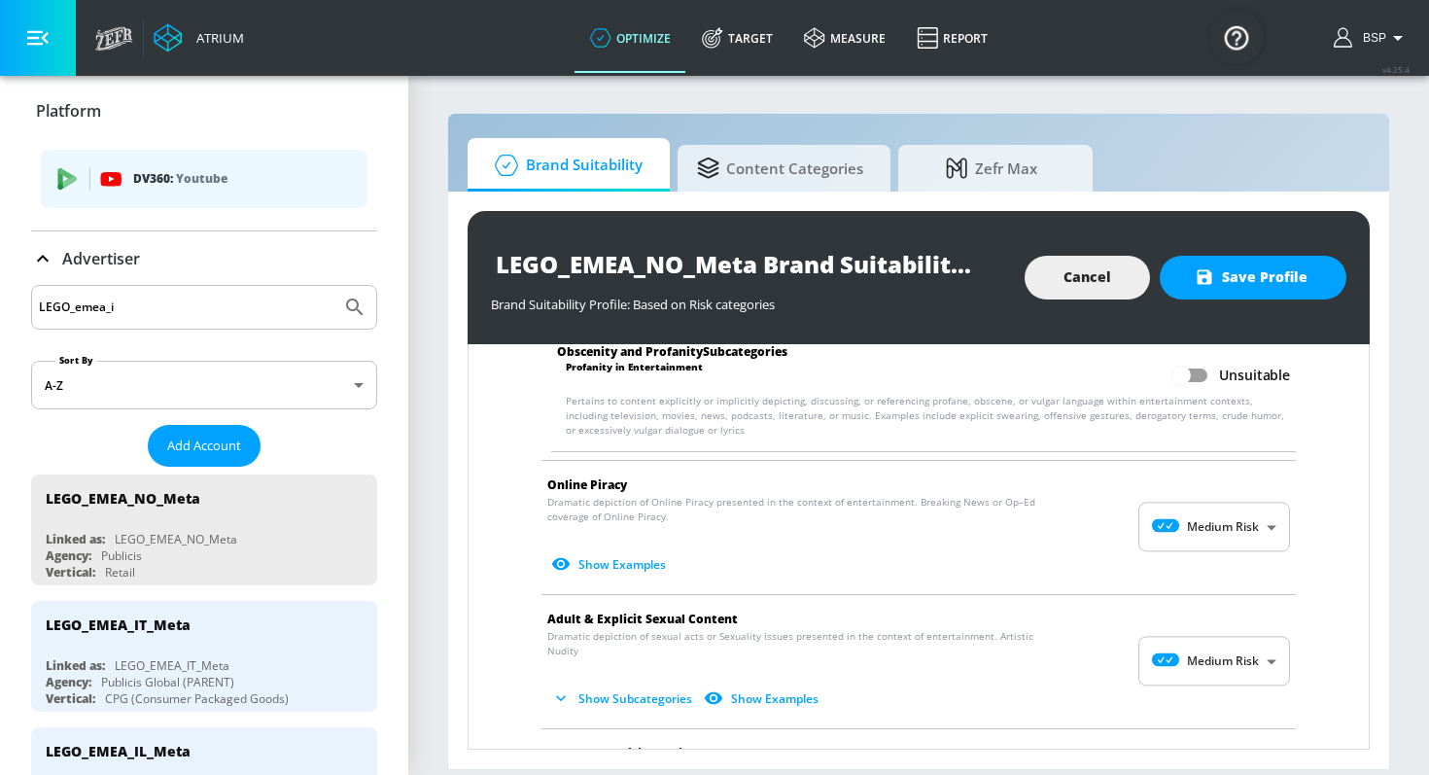
scroll to position [2636, 0]
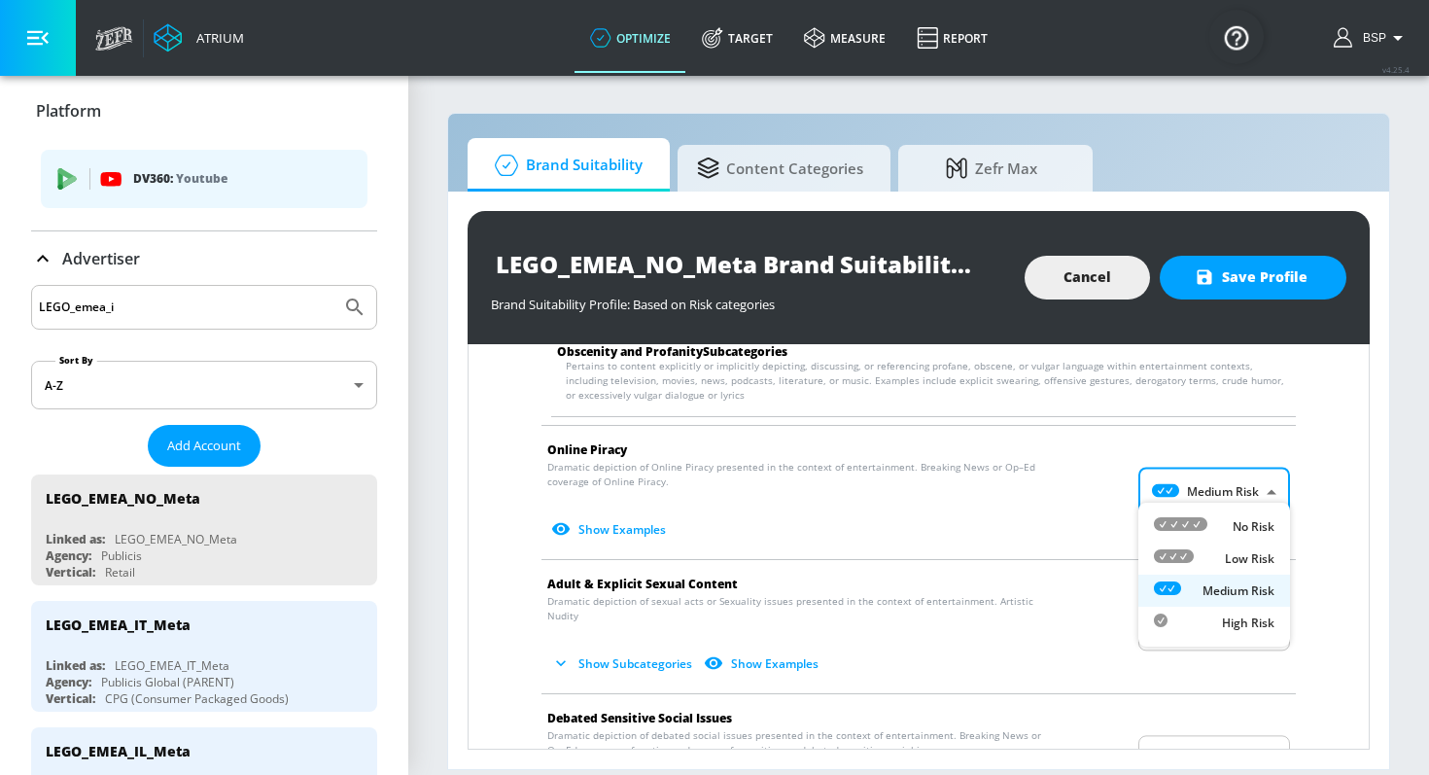
click at [1199, 488] on body "Atrium optimize Target measure Report optimize Target measure Report v 4.25.4 B…" at bounding box center [714, 387] width 1429 height 775
click at [1199, 519] on icon at bounding box center [1180, 524] width 53 height 14
type input "MINIMAL"
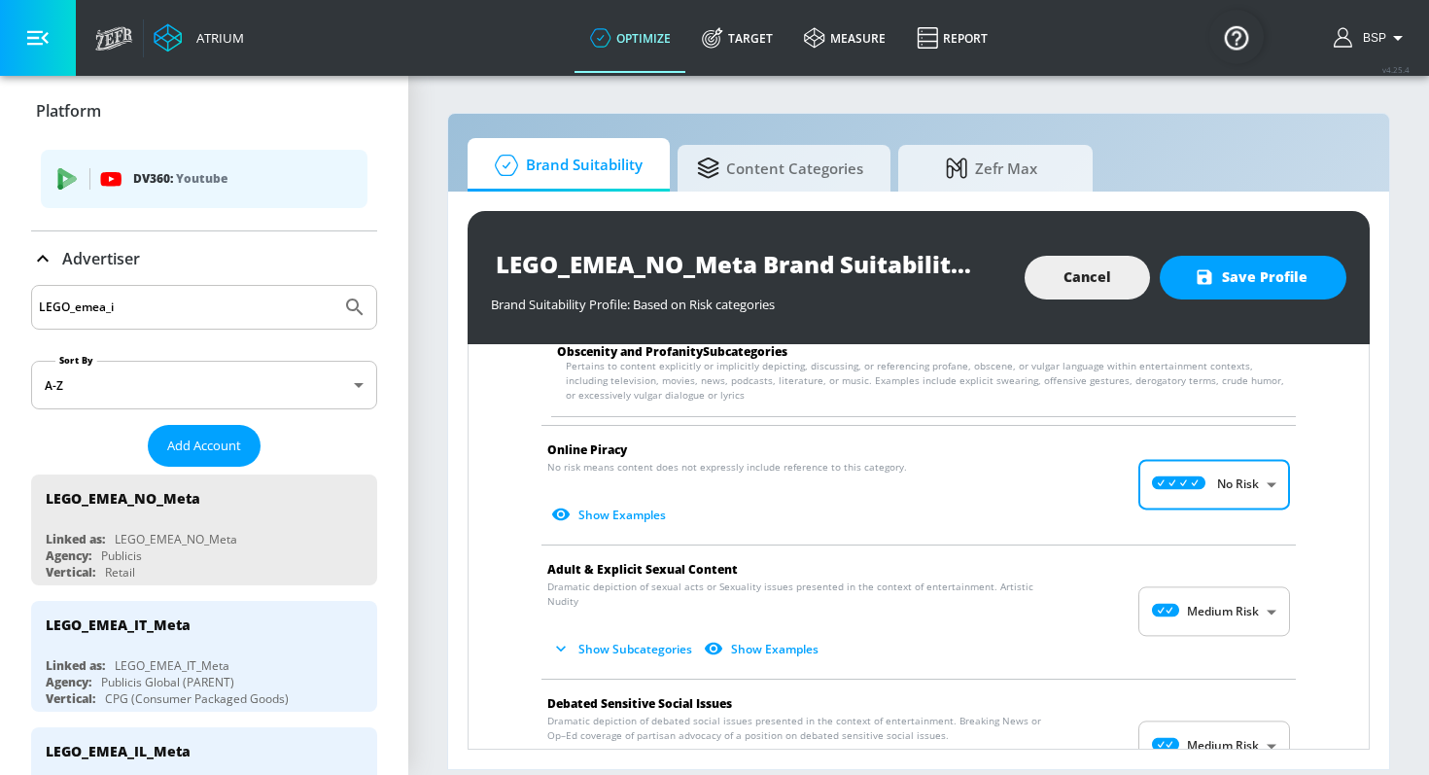
click at [1200, 603] on body "Atrium optimize Target measure Report optimize Target measure Report v 4.25.4 B…" at bounding box center [714, 387] width 1429 height 775
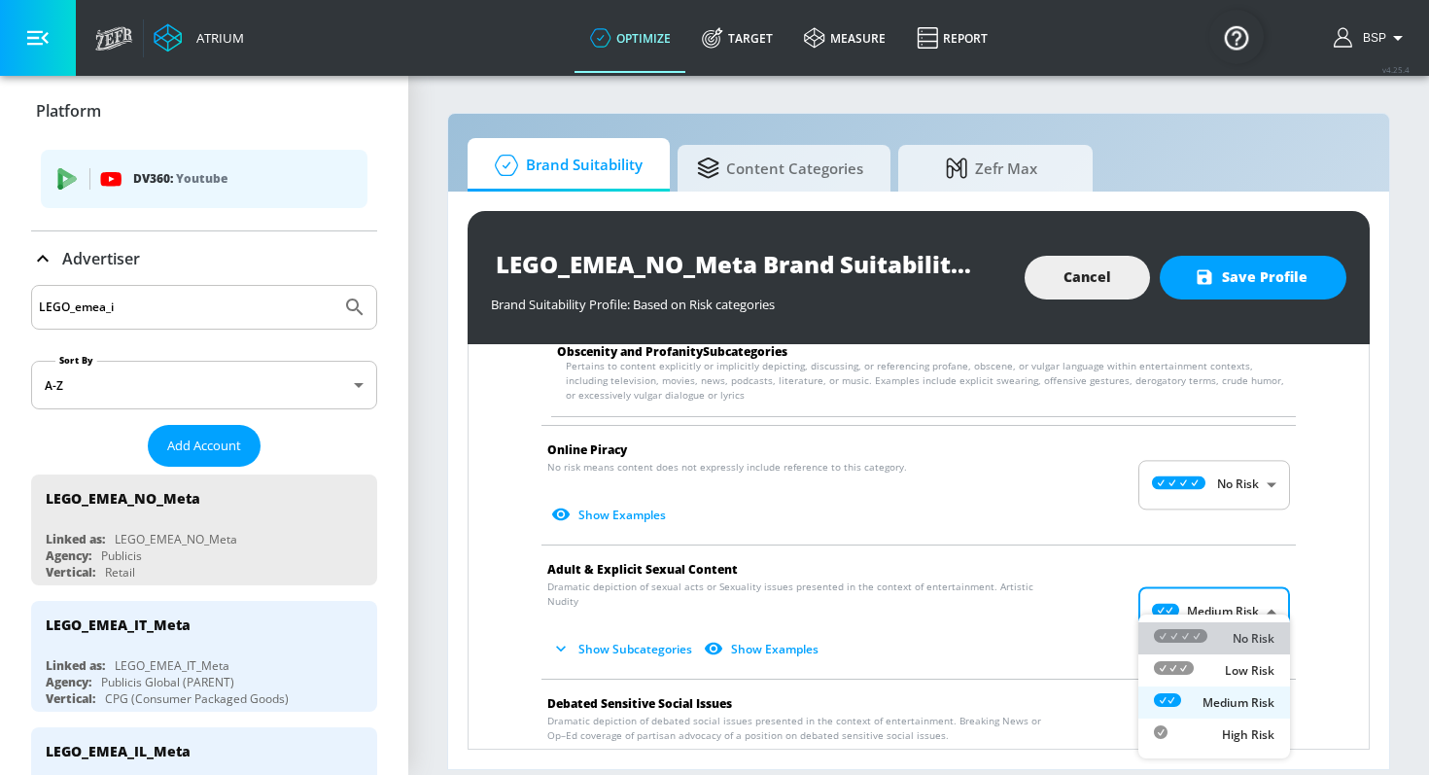
click at [1221, 636] on div "No Risk" at bounding box center [1214, 638] width 121 height 20
type input "MINIMAL"
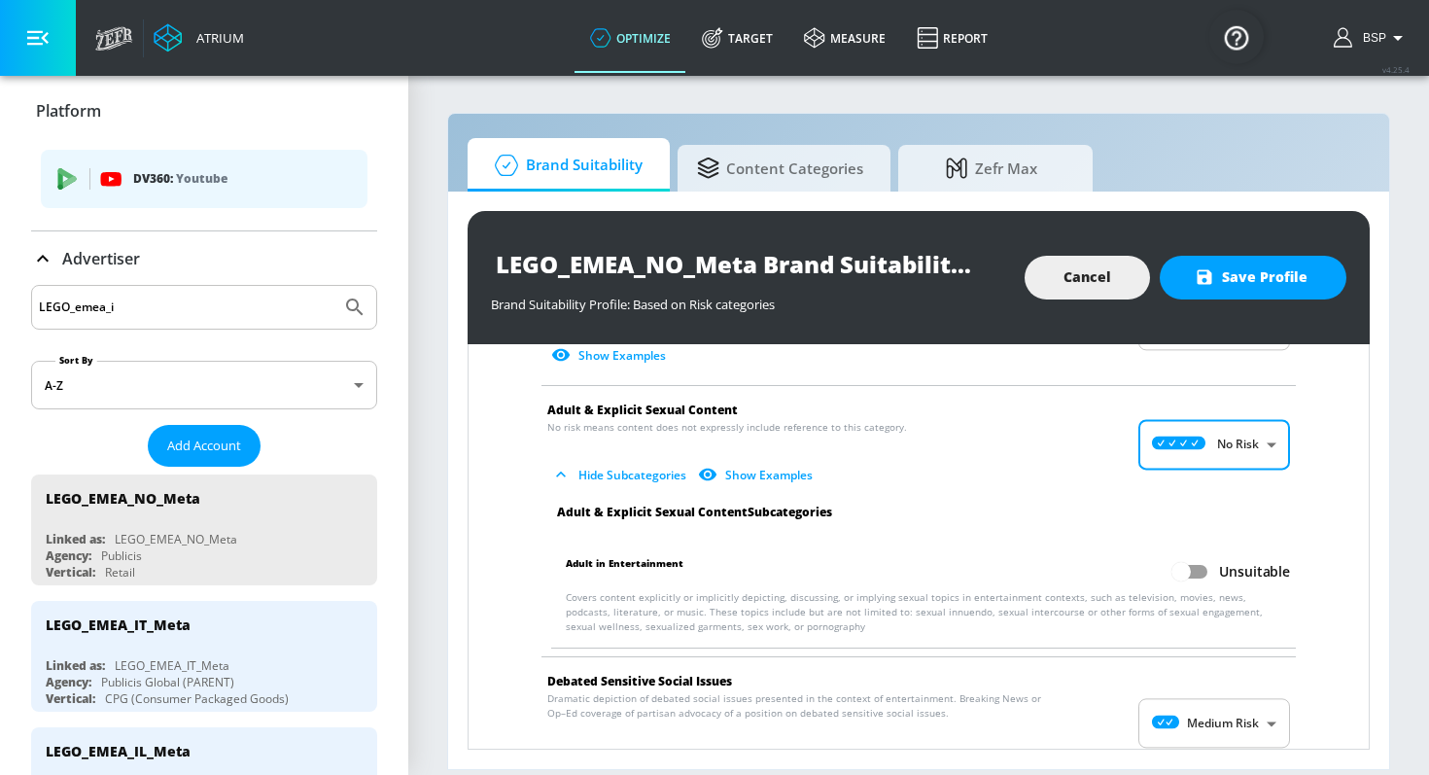
scroll to position [3027, 0]
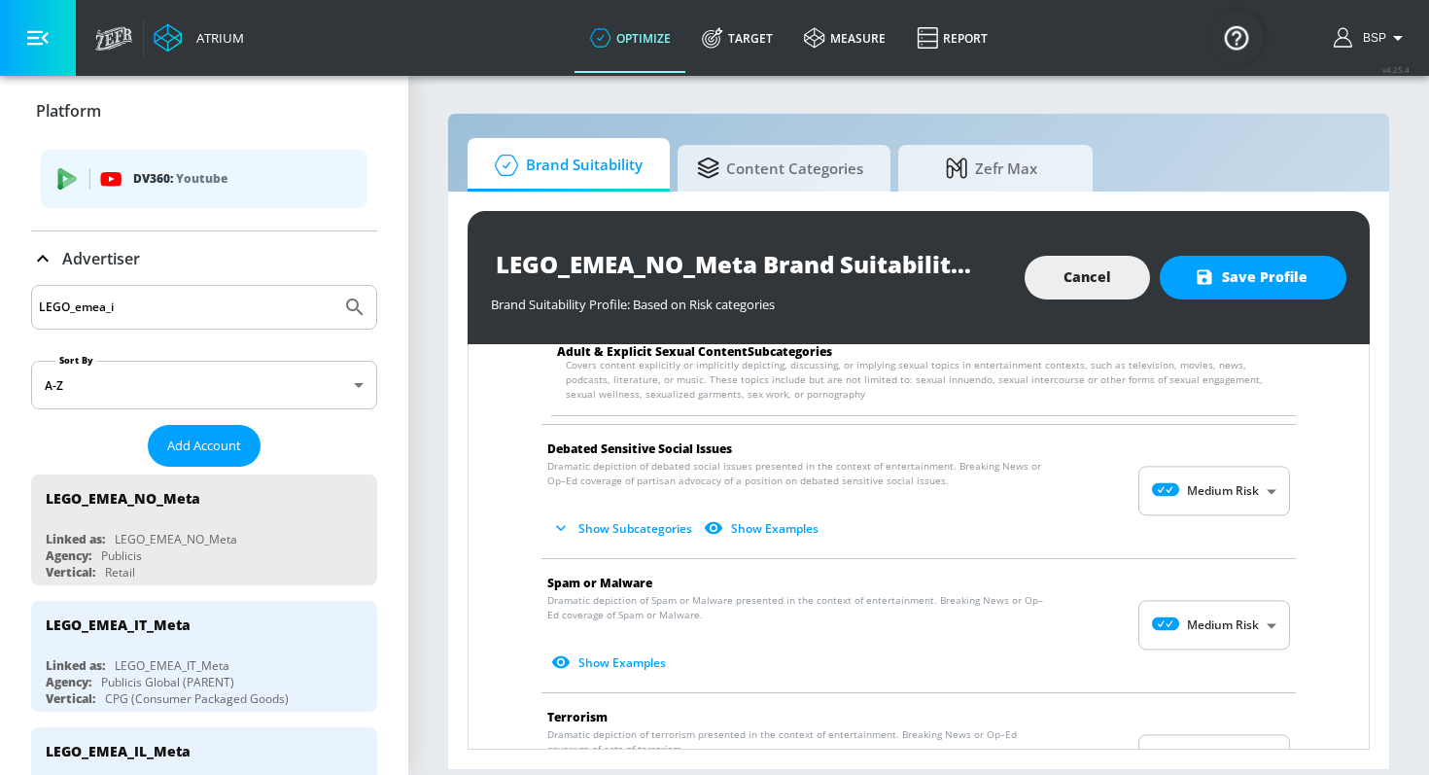
click at [1222, 484] on body "Atrium optimize Target measure Report optimize Target measure Report v 4.25.4 B…" at bounding box center [714, 387] width 1429 height 775
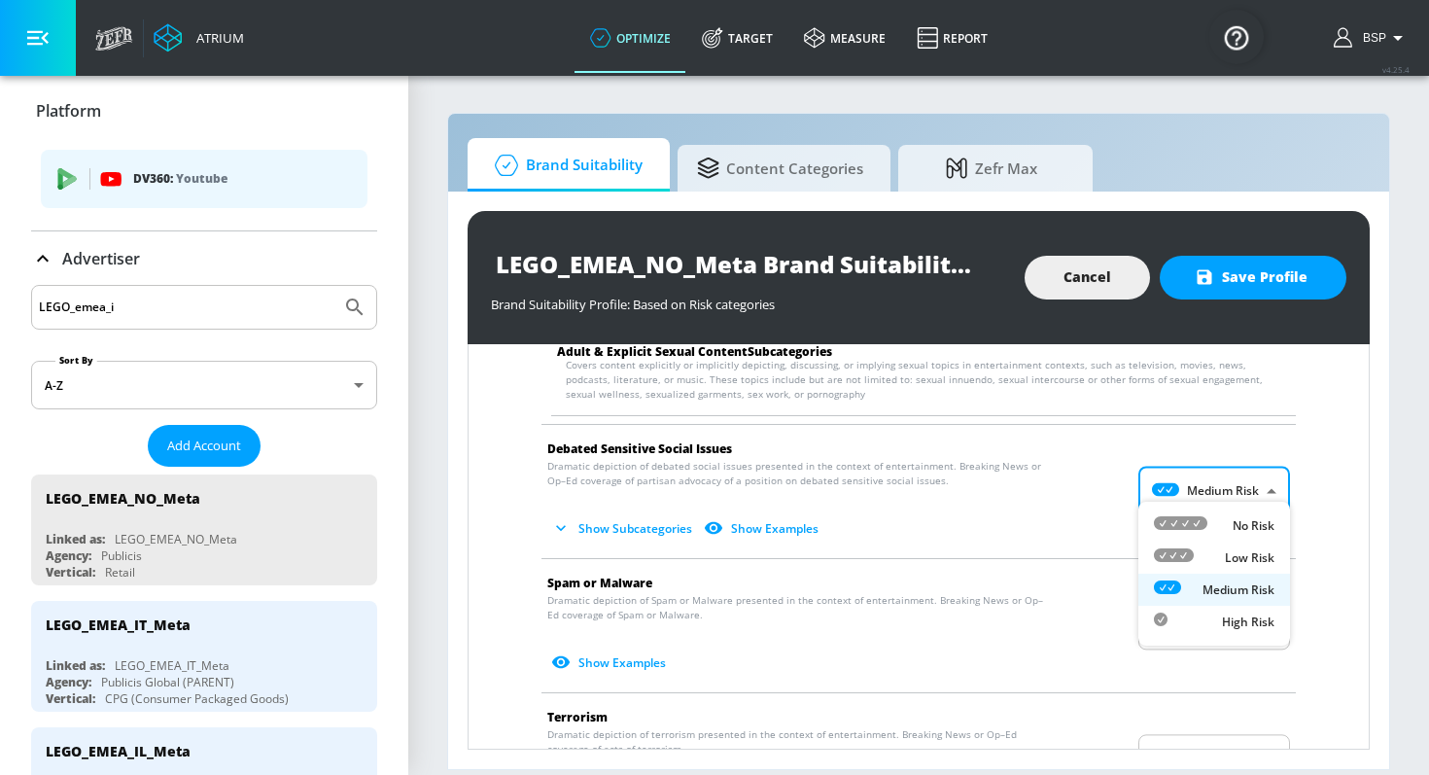
click at [1222, 517] on div "No Risk" at bounding box center [1214, 525] width 121 height 20
type input "MINIMAL"
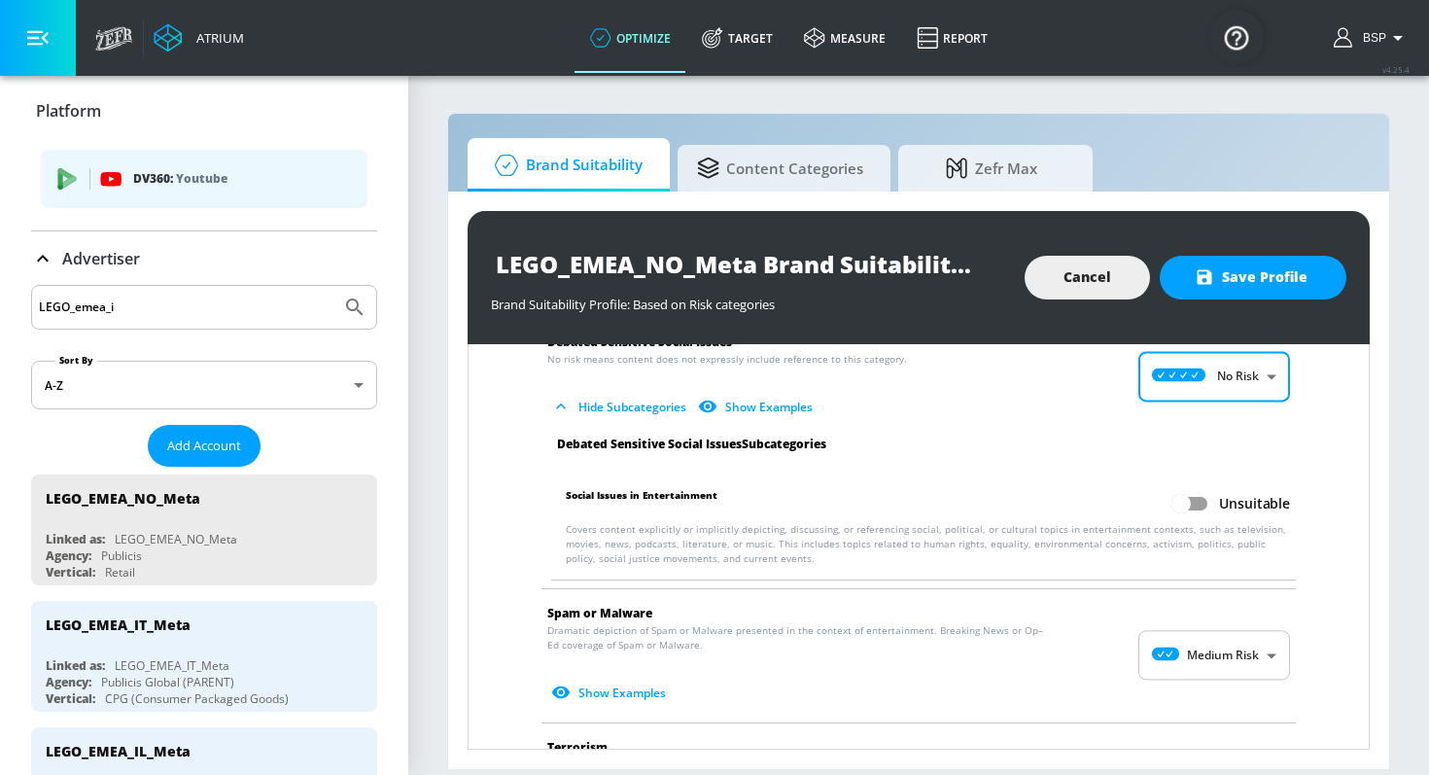
scroll to position [3238, 0]
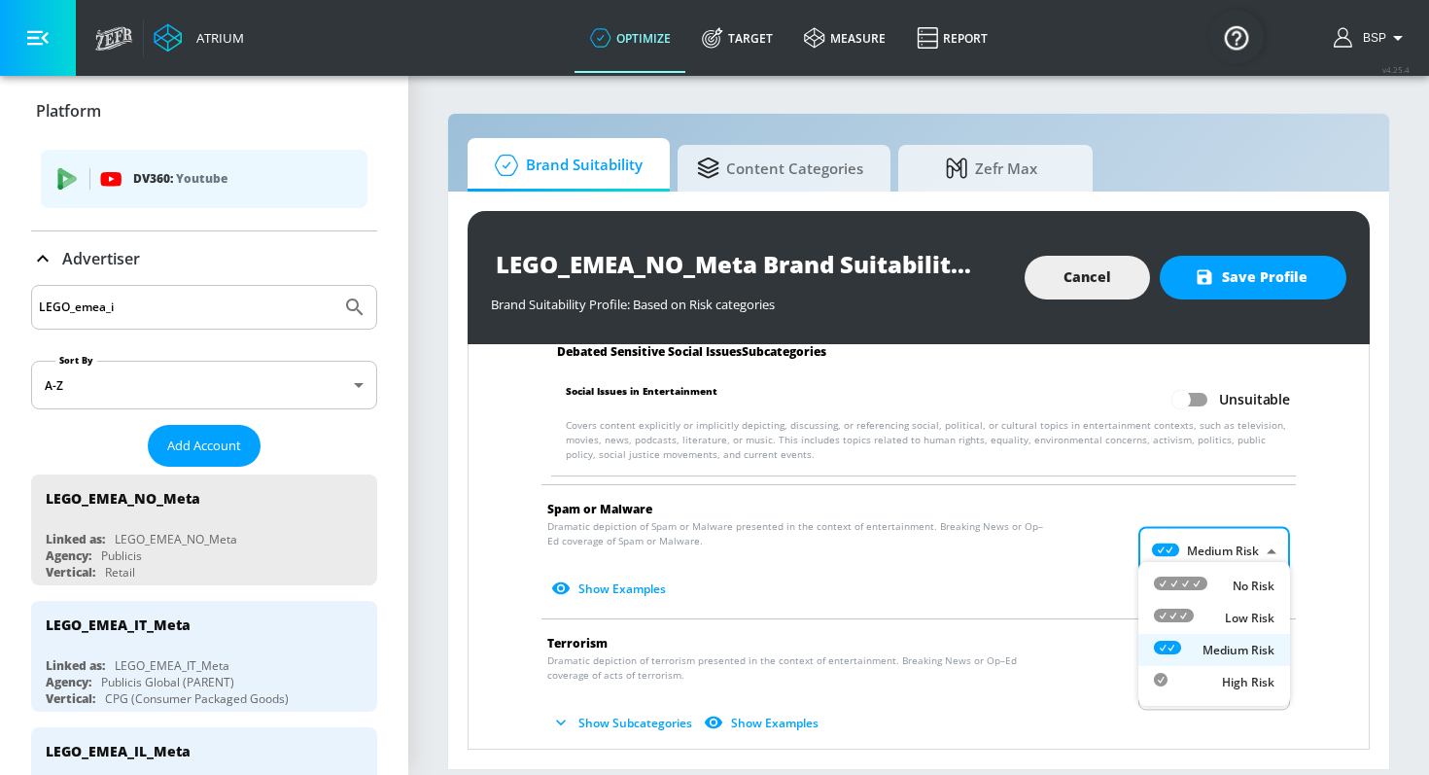
click at [1218, 535] on body "Atrium optimize Target measure Report optimize Target measure Report v 4.25.4 B…" at bounding box center [714, 387] width 1429 height 775
click at [1213, 582] on div "No Risk" at bounding box center [1214, 585] width 121 height 20
type input "MINIMAL"
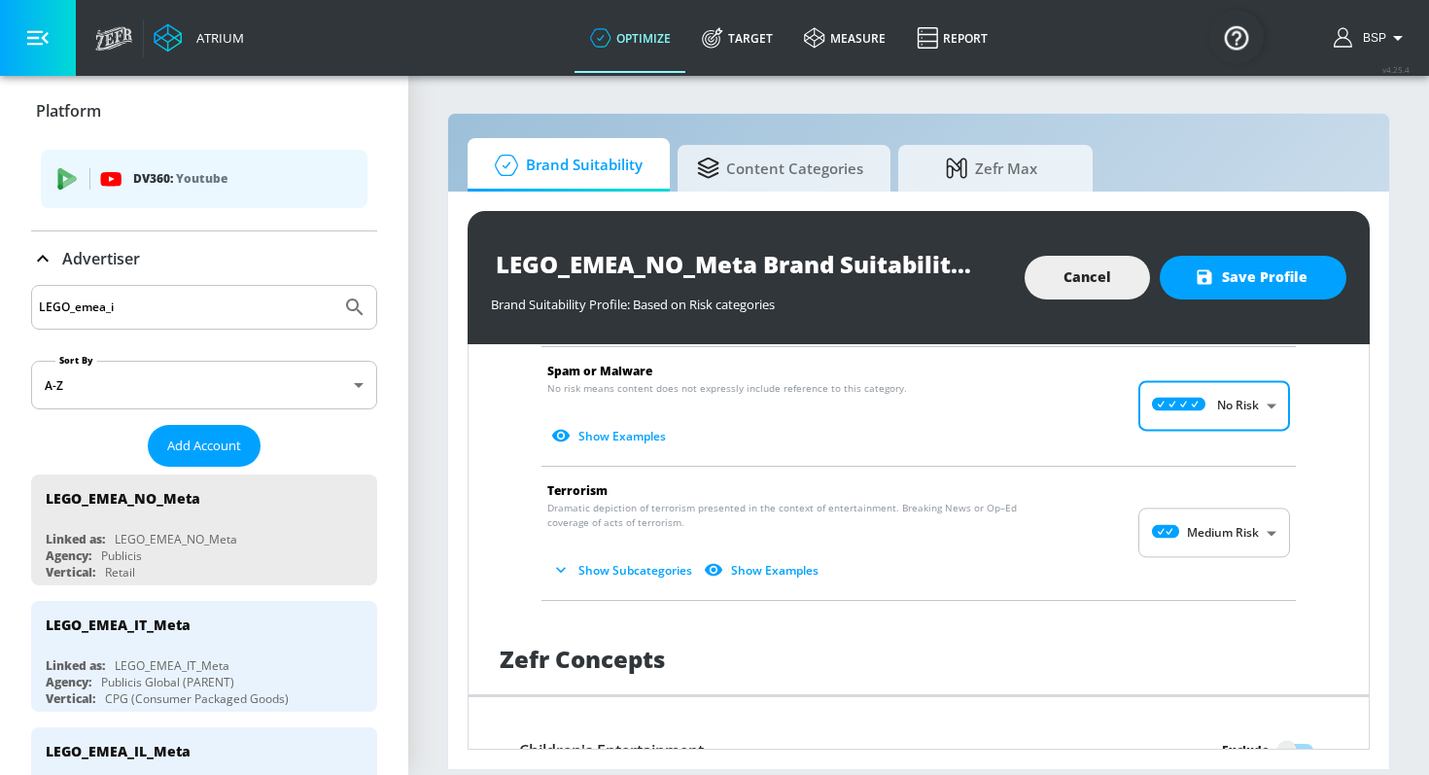
scroll to position [3467, 0]
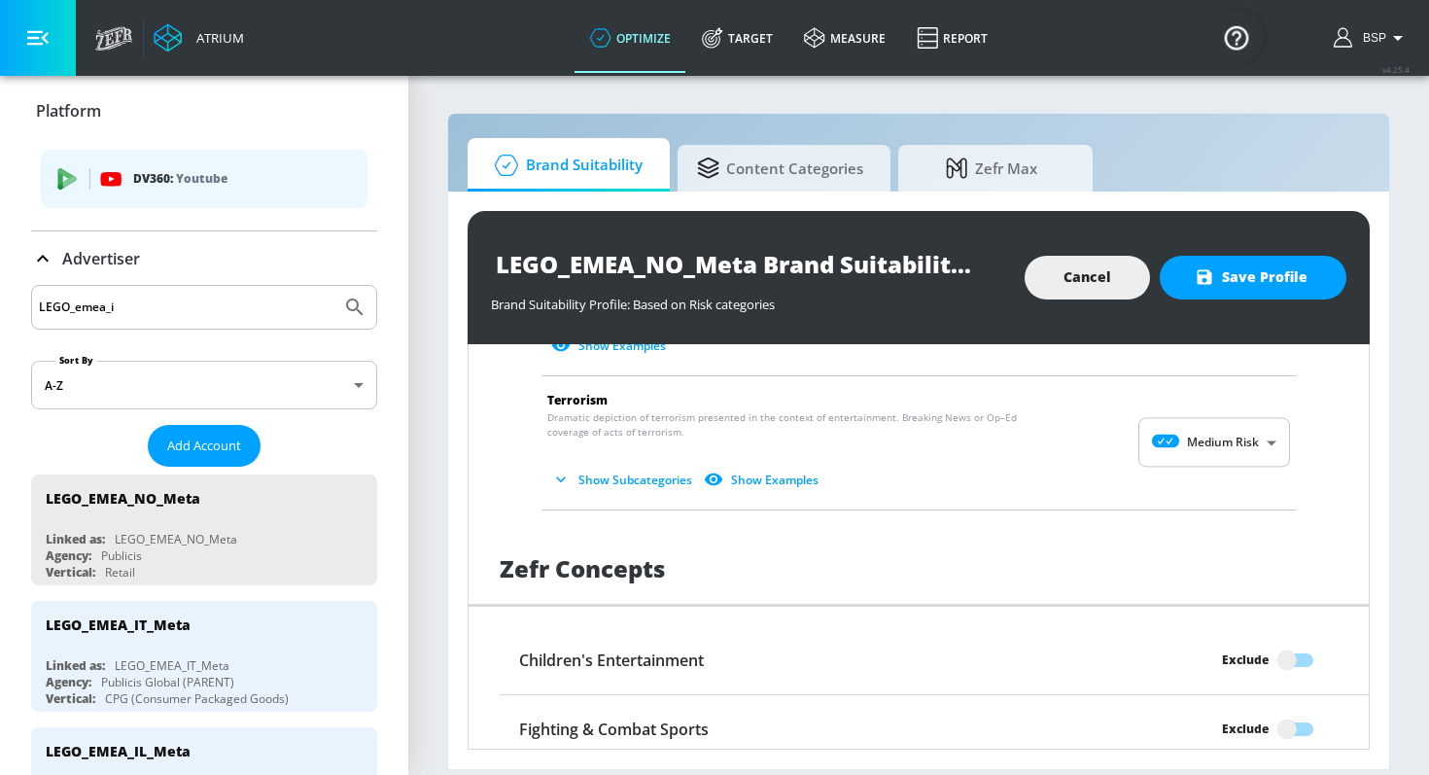
click at [1215, 447] on body "Atrium optimize Target measure Report optimize Target measure Report v 4.25.4 B…" at bounding box center [714, 387] width 1429 height 775
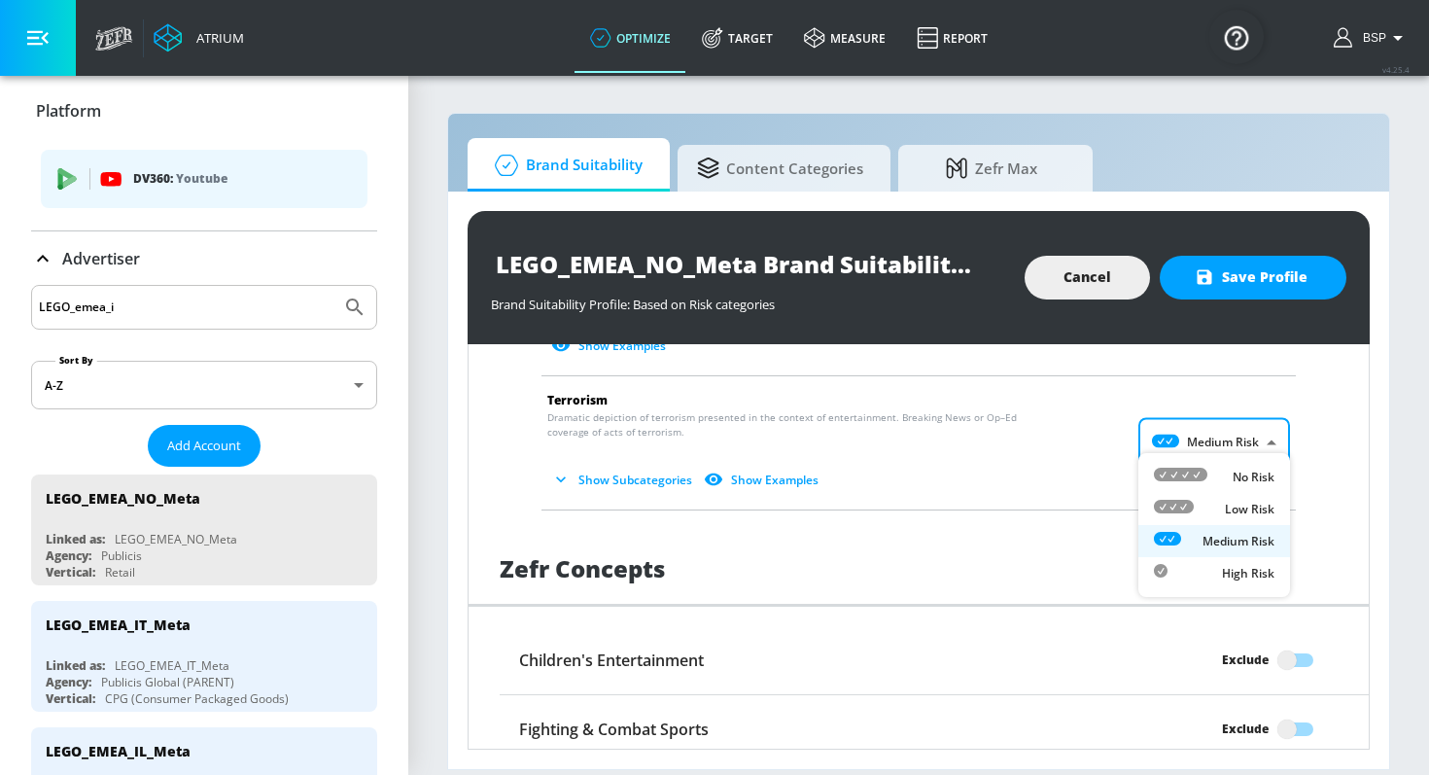
click at [1214, 486] on div "No Risk" at bounding box center [1214, 476] width 121 height 20
type input "MINIMAL"
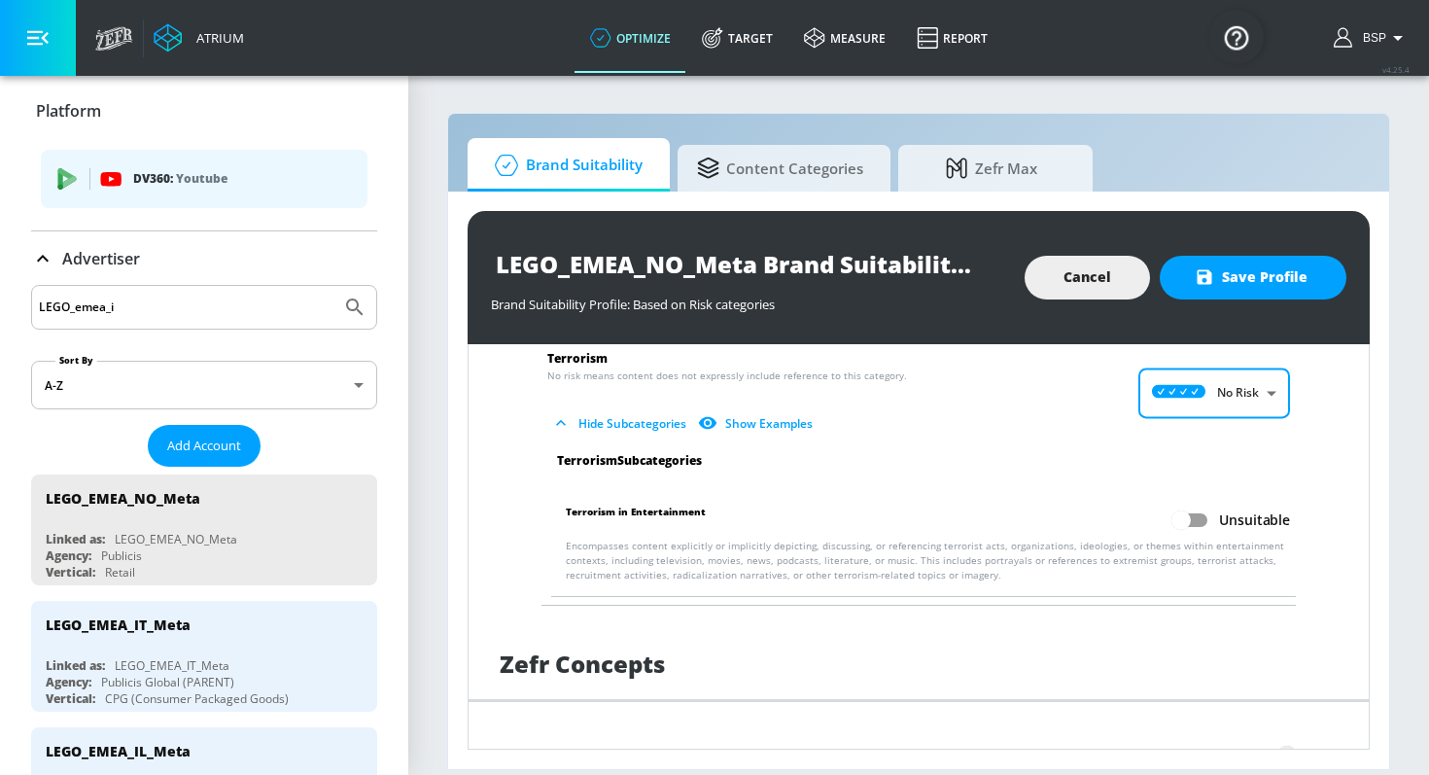
scroll to position [3623, 0]
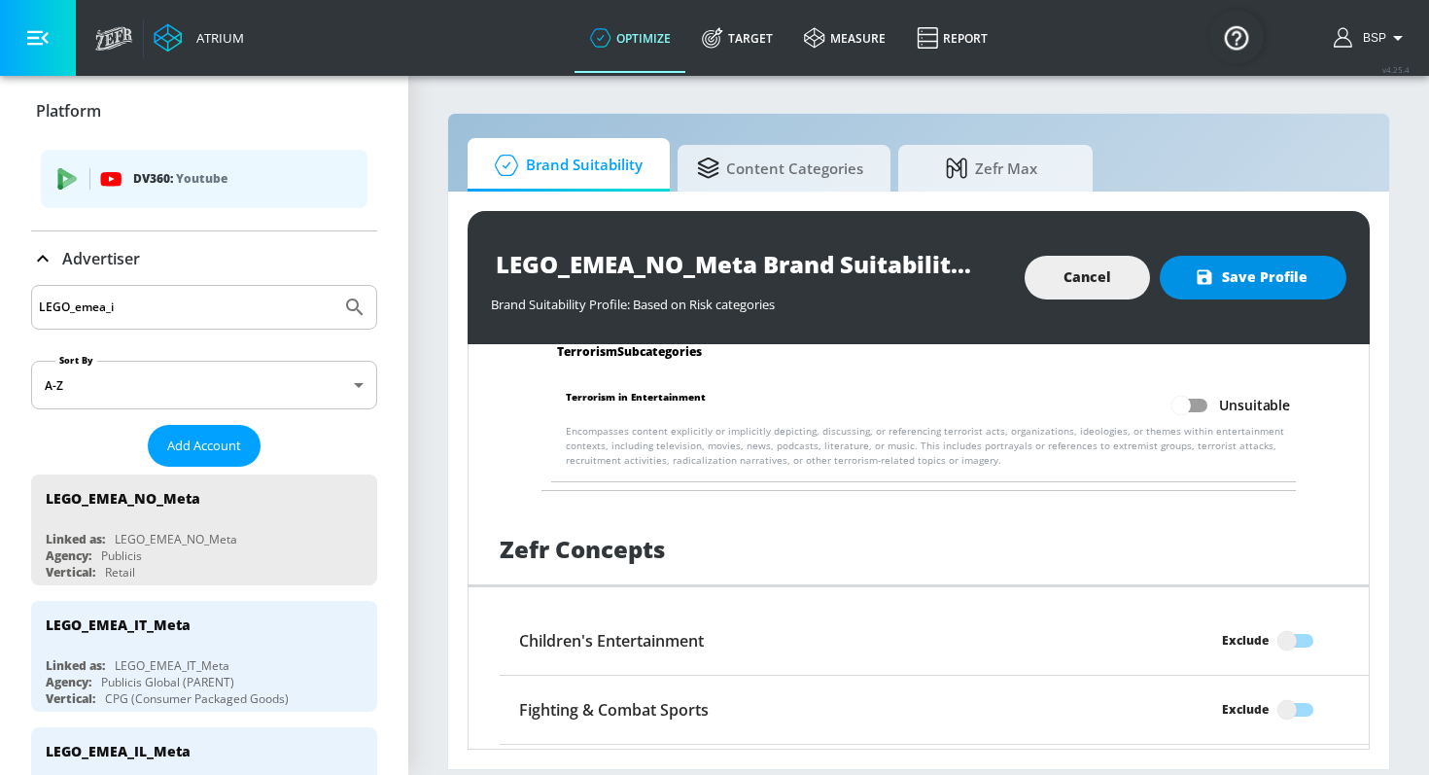
click at [1251, 287] on span "Save Profile" at bounding box center [1252, 277] width 109 height 24
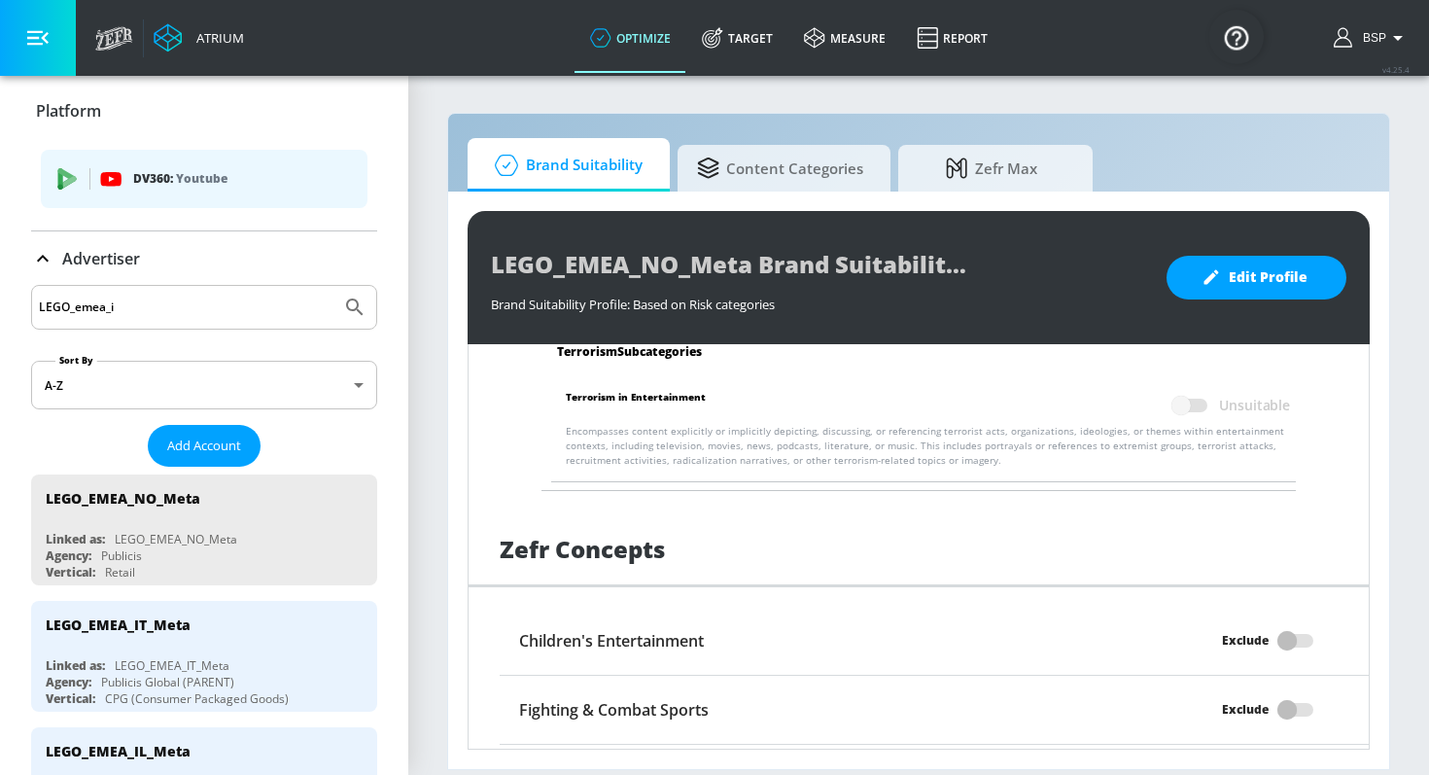
click at [201, 448] on span "Add Account" at bounding box center [204, 445] width 74 height 22
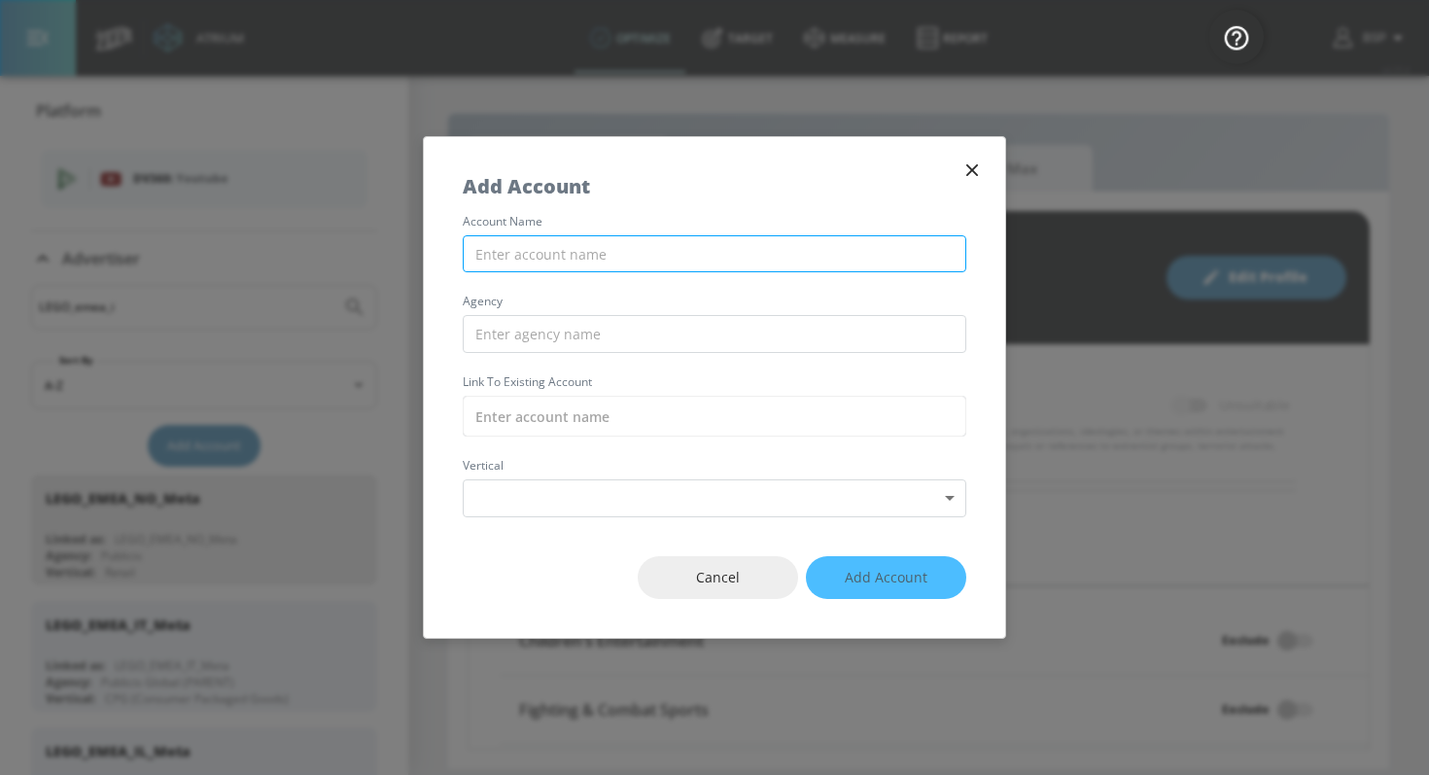
click at [548, 256] on input "text" at bounding box center [714, 254] width 503 height 38
paste input "LEGO_EMEA_NO_Meta"
click at [580, 255] on input "LEGO_EMEA_NO_Meta" at bounding box center [714, 254] width 503 height 38
click at [628, 253] on input "LEGO_EMEA_DK_Meta" at bounding box center [714, 254] width 503 height 38
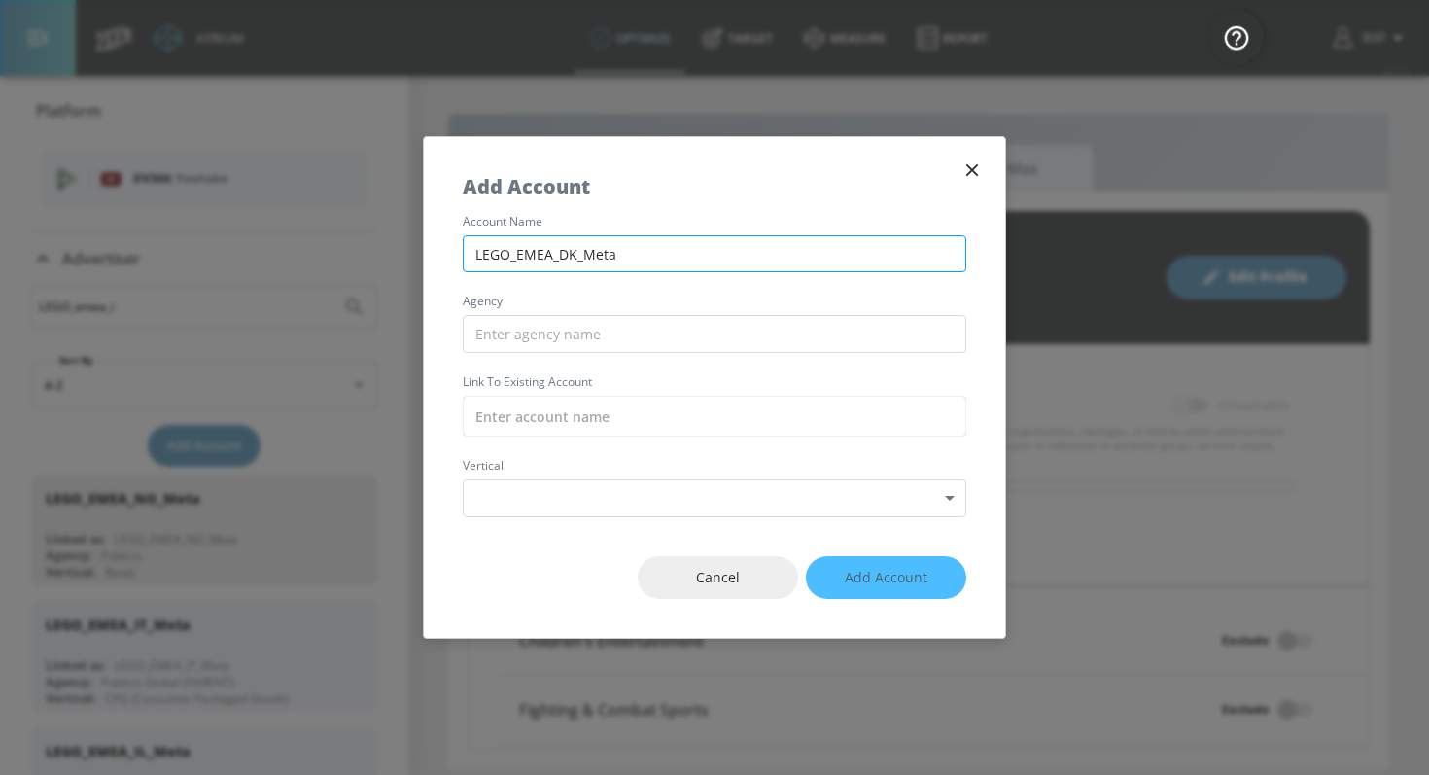
click at [628, 253] on input "LEGO_EMEA_DK_Meta" at bounding box center [714, 254] width 503 height 38
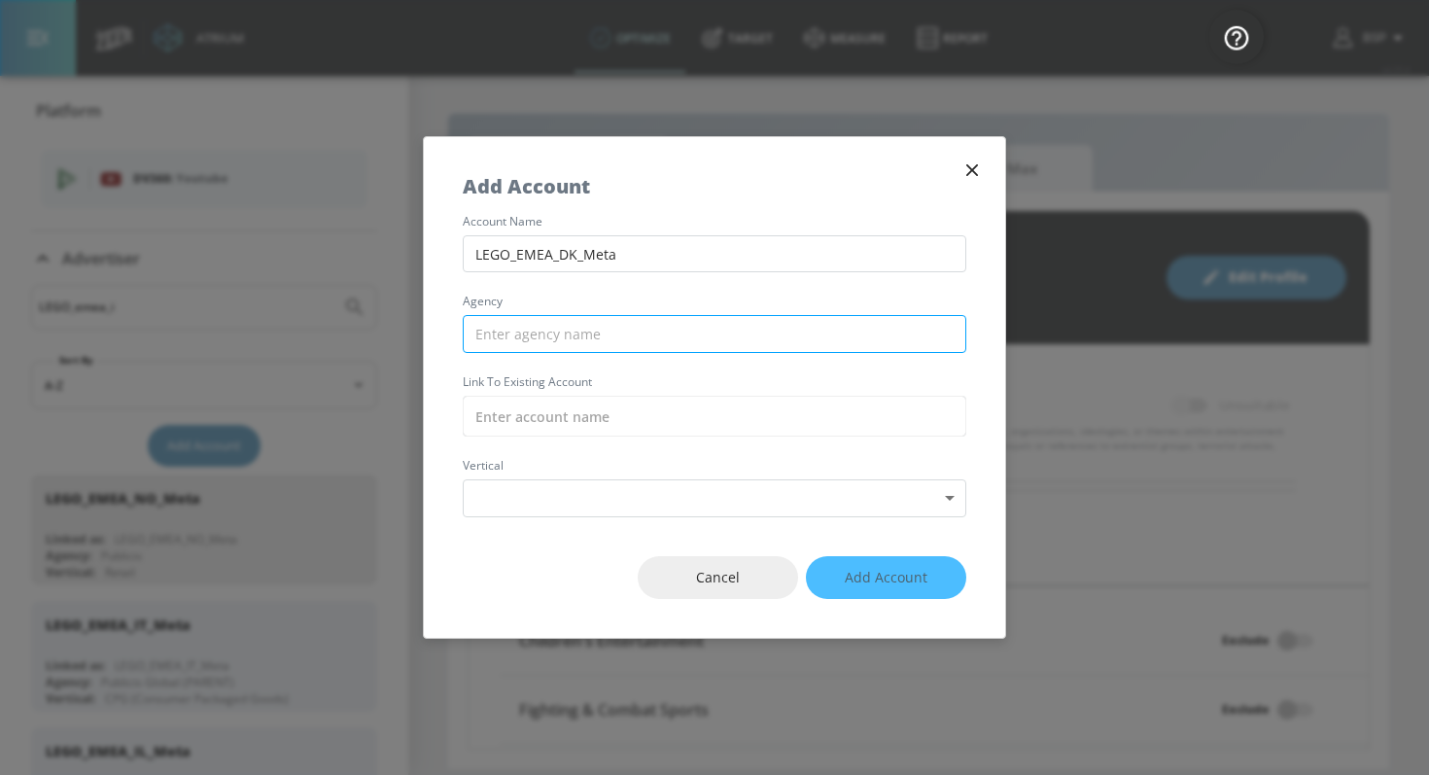
type input "LEGO_EMEA_DK_Meta"
click at [610, 326] on input "text" at bounding box center [714, 334] width 503 height 38
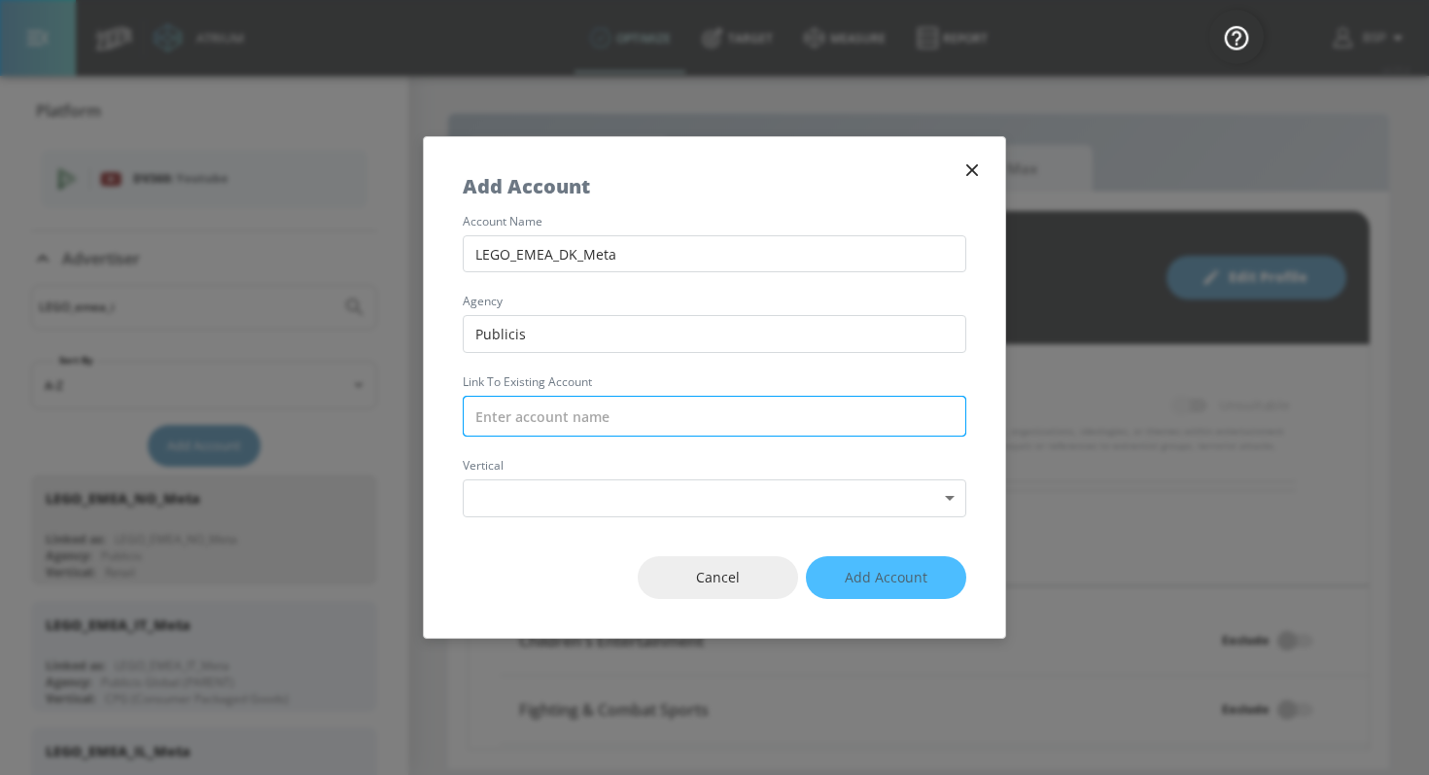
type input "Publicis"
click at [569, 419] on input "text" at bounding box center [714, 416] width 503 height 41
paste input "LEGO_EMEA_DK_Meta"
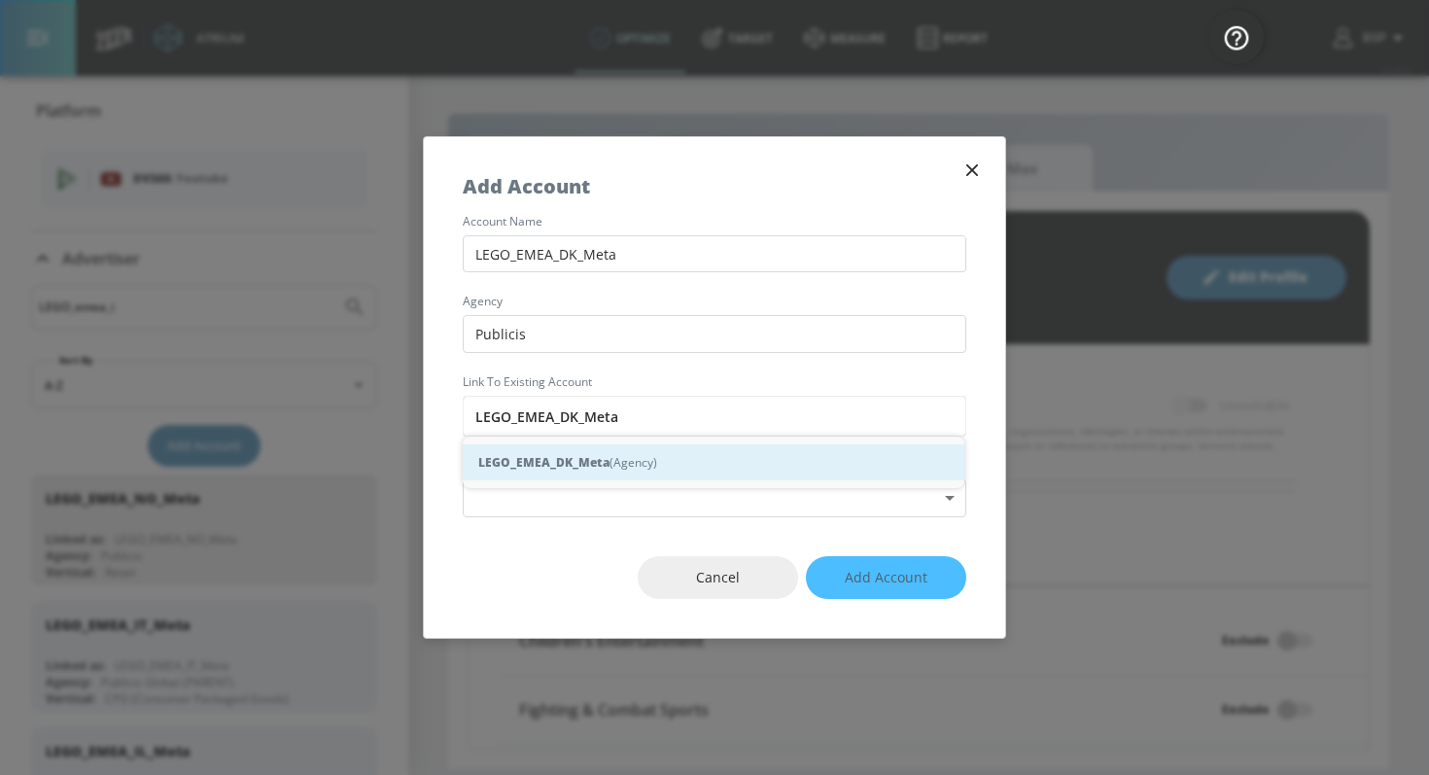
click at [580, 458] on strong "LEGO_EMEA_DK_Meta" at bounding box center [543, 462] width 131 height 20
type input "LEGO_EMEA_DK_Meta (Agency)"
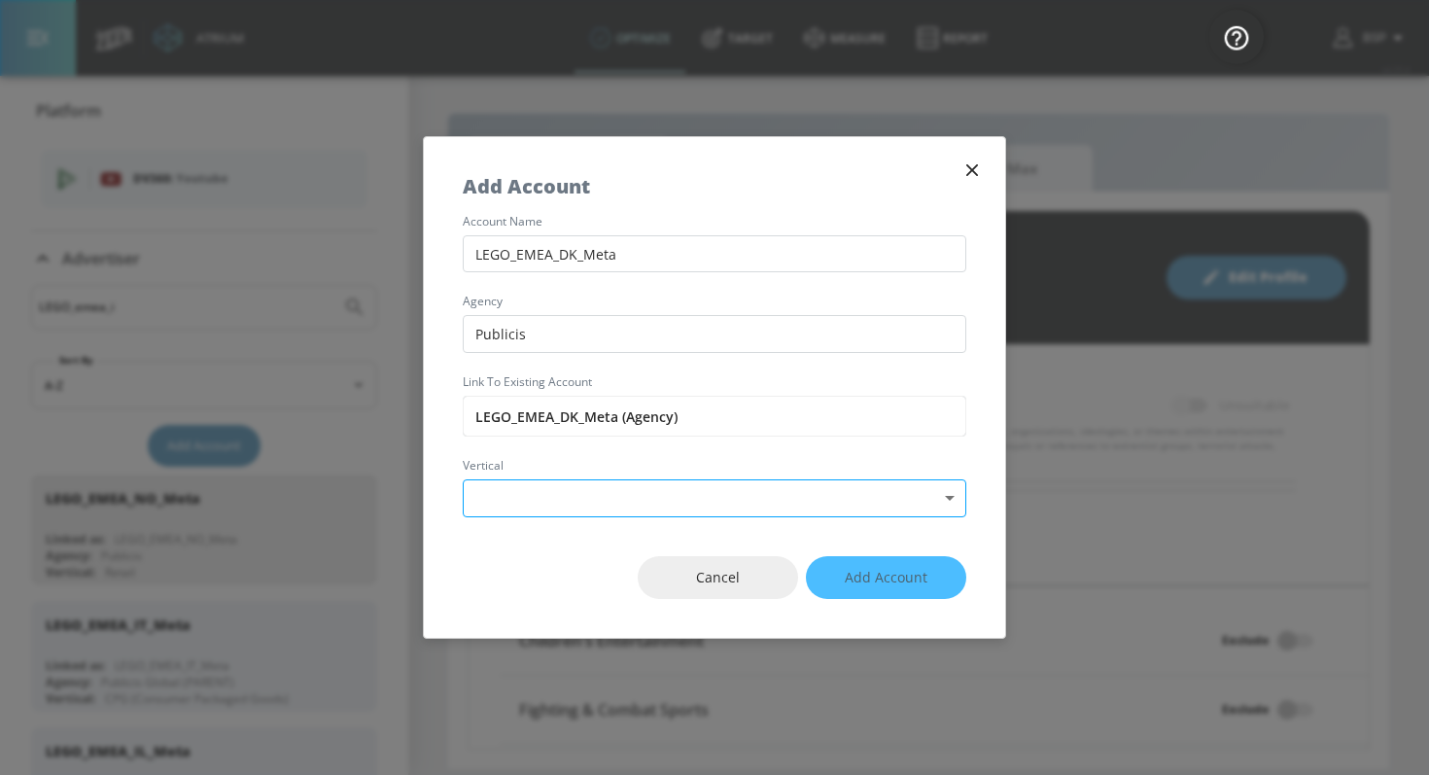
click at [577, 487] on body "Atrium optimize Target measure Report optimize Target measure Report v 4.25.4 B…" at bounding box center [714, 387] width 1429 height 775
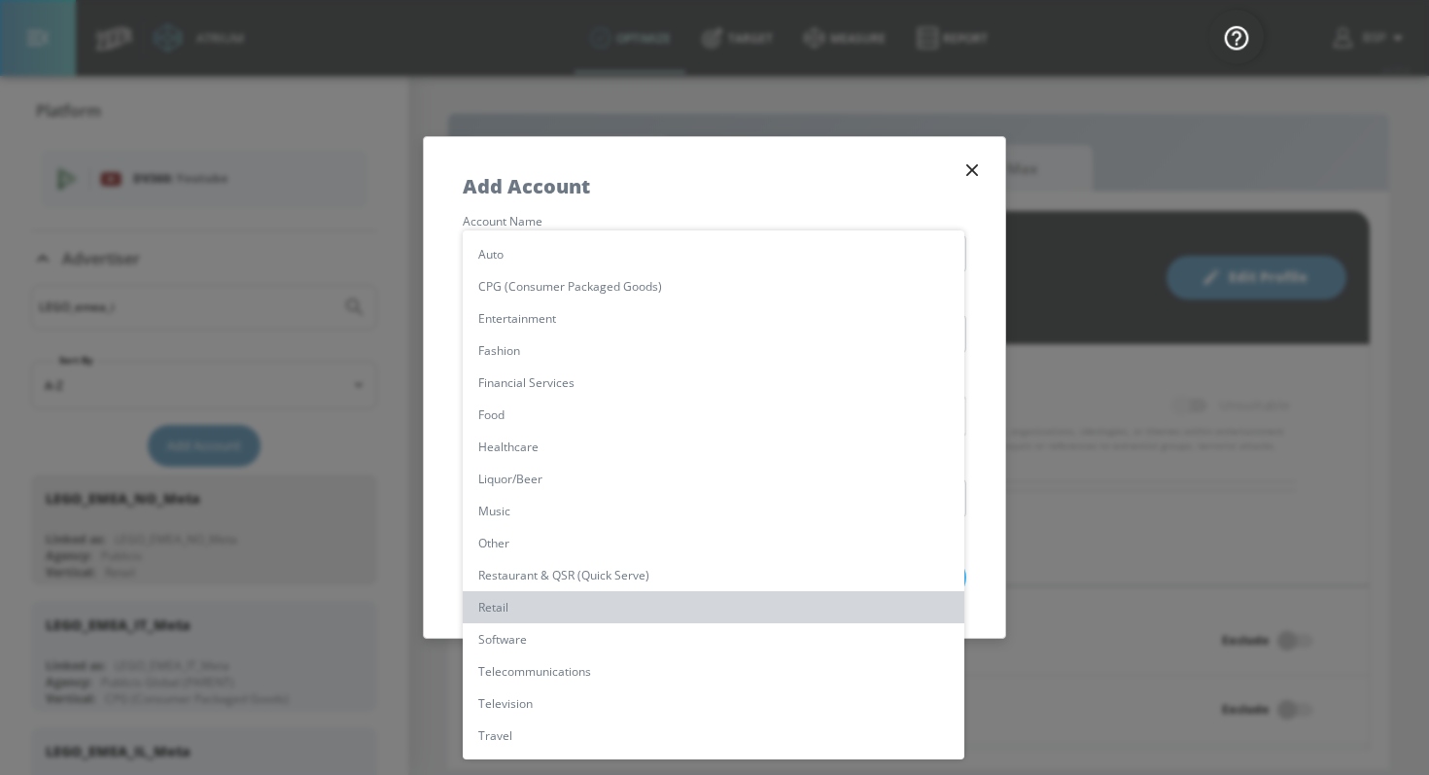
click at [523, 611] on li "Retail" at bounding box center [713, 607] width 501 height 32
type input "[object Object]"
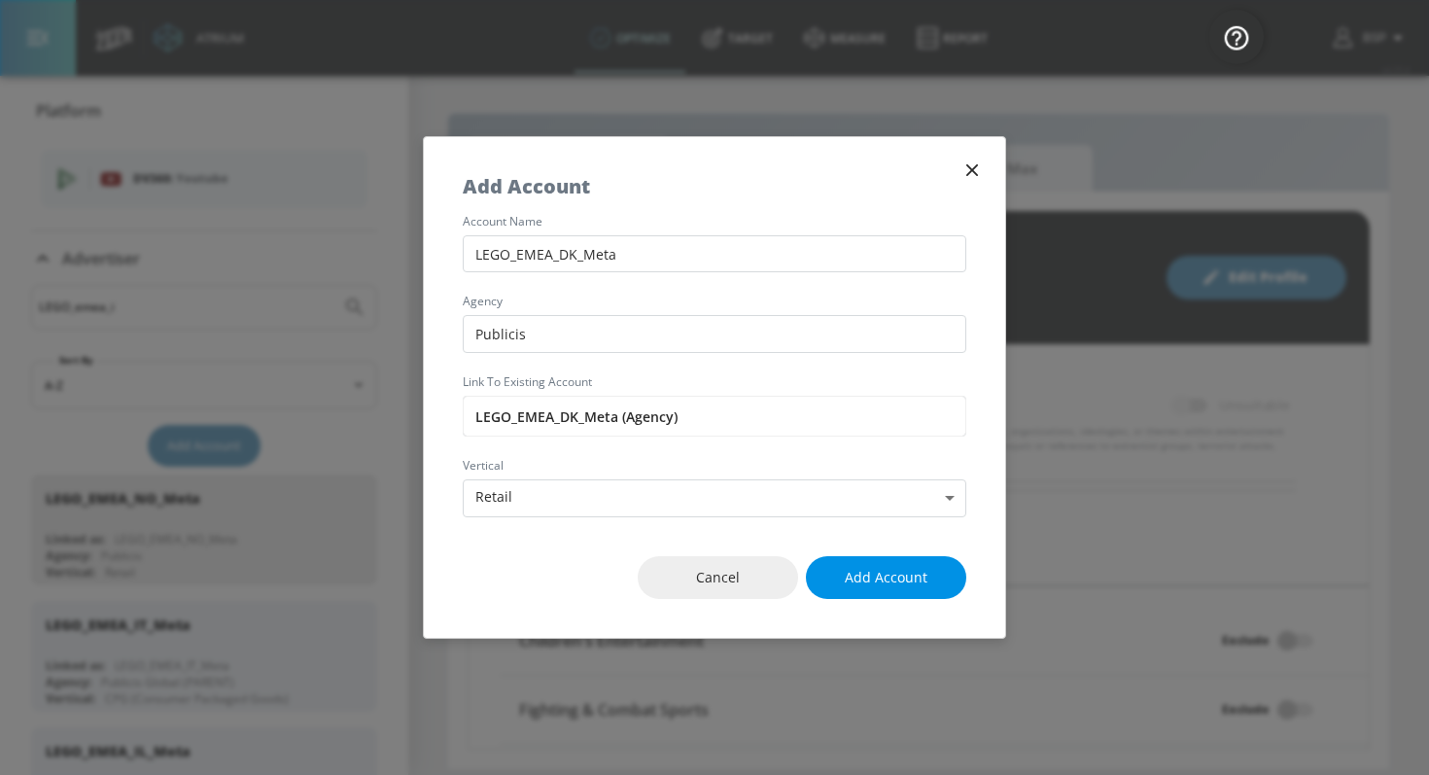
click at [932, 577] on button "Add Account" at bounding box center [886, 578] width 160 height 44
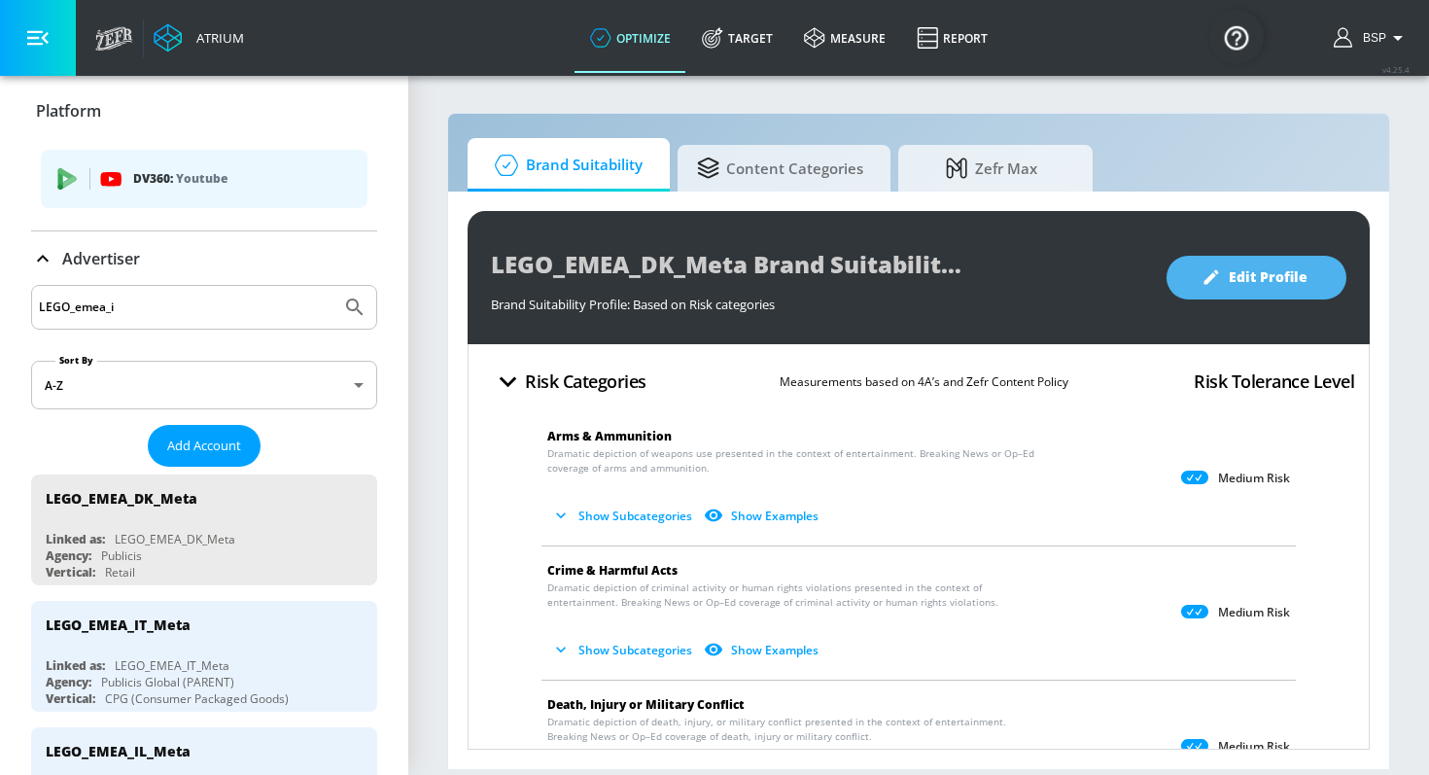
click at [1256, 283] on span "Edit Profile" at bounding box center [1256, 277] width 102 height 24
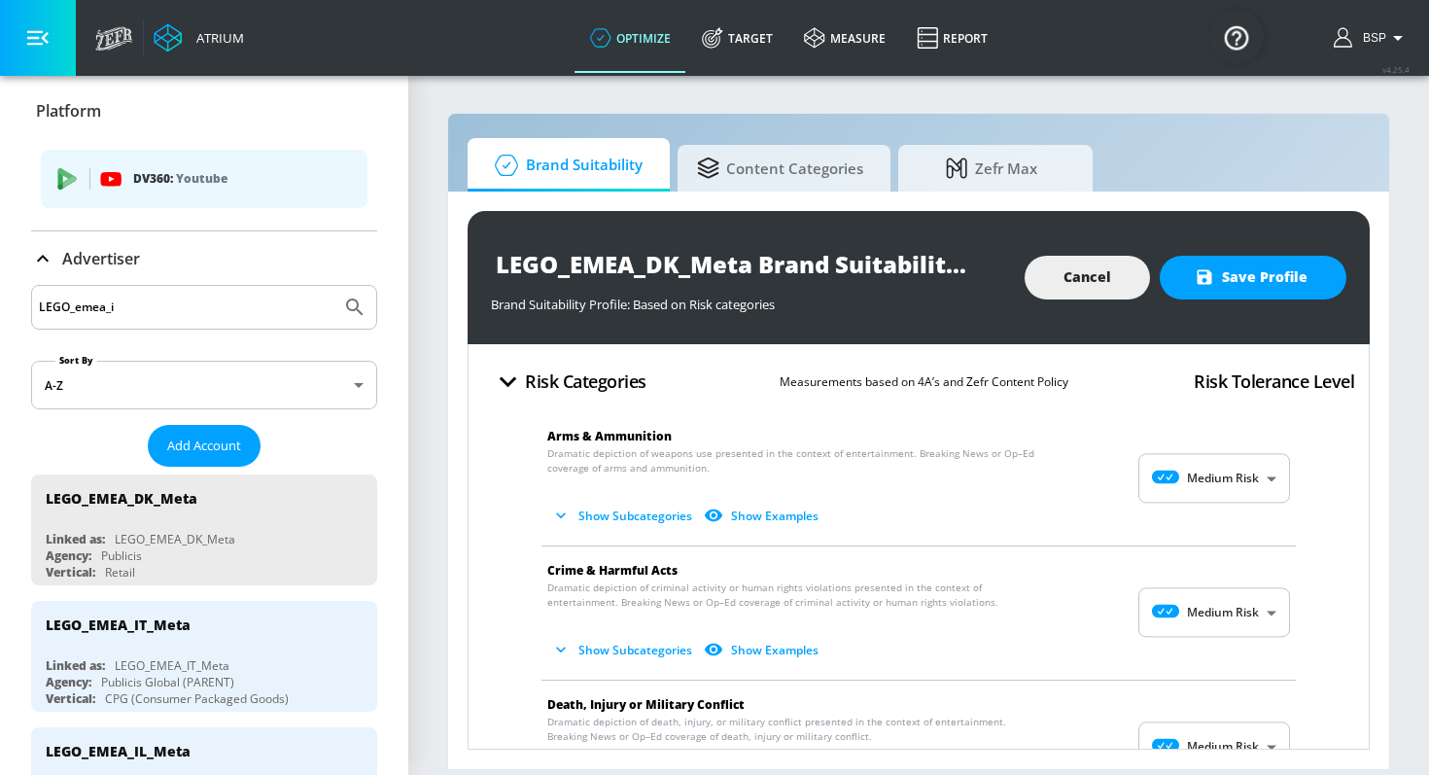
click at [1235, 472] on body "Atrium optimize Target measure Report optimize Target measure Report v 4.25.4 B…" at bounding box center [714, 387] width 1429 height 775
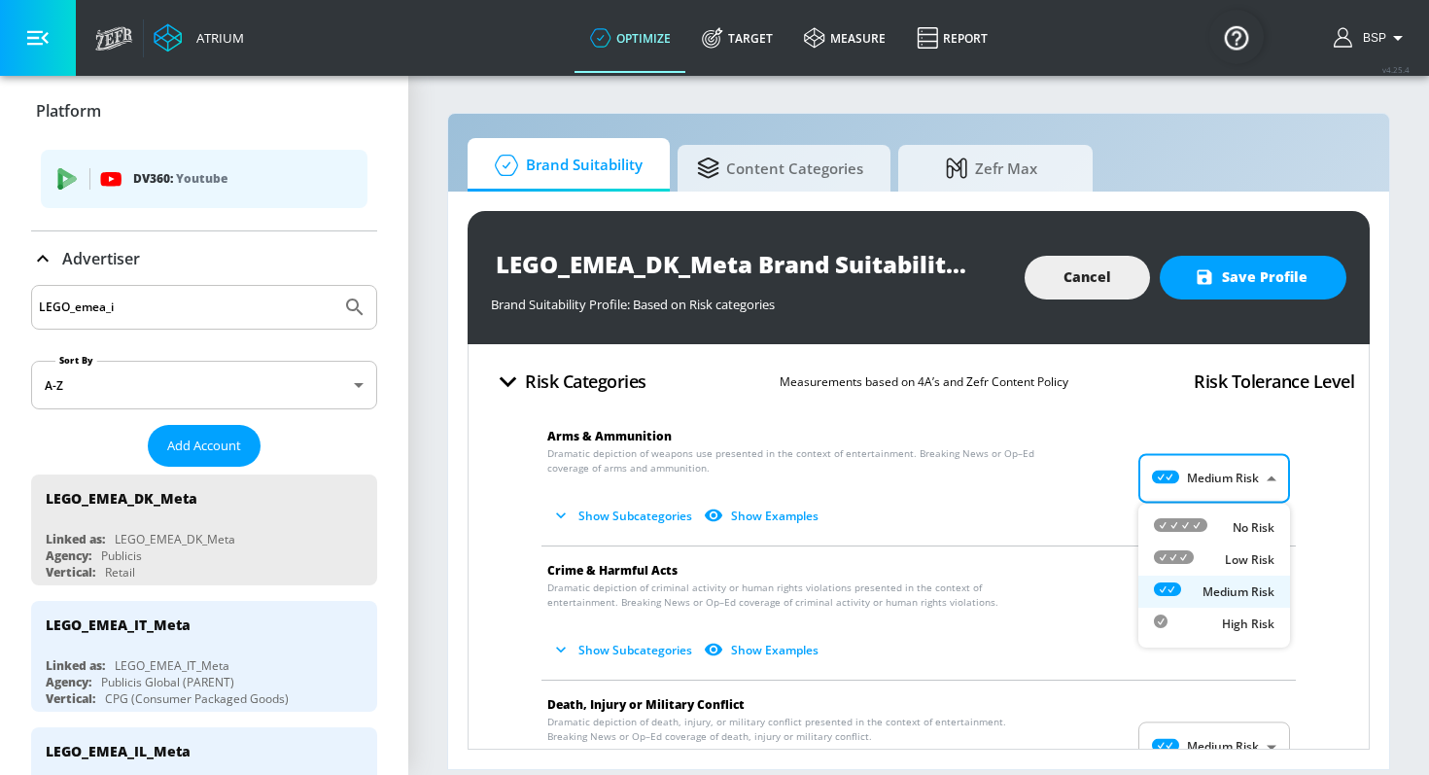
click at [1222, 531] on div "No Risk" at bounding box center [1214, 527] width 121 height 20
type input "MINIMAL"
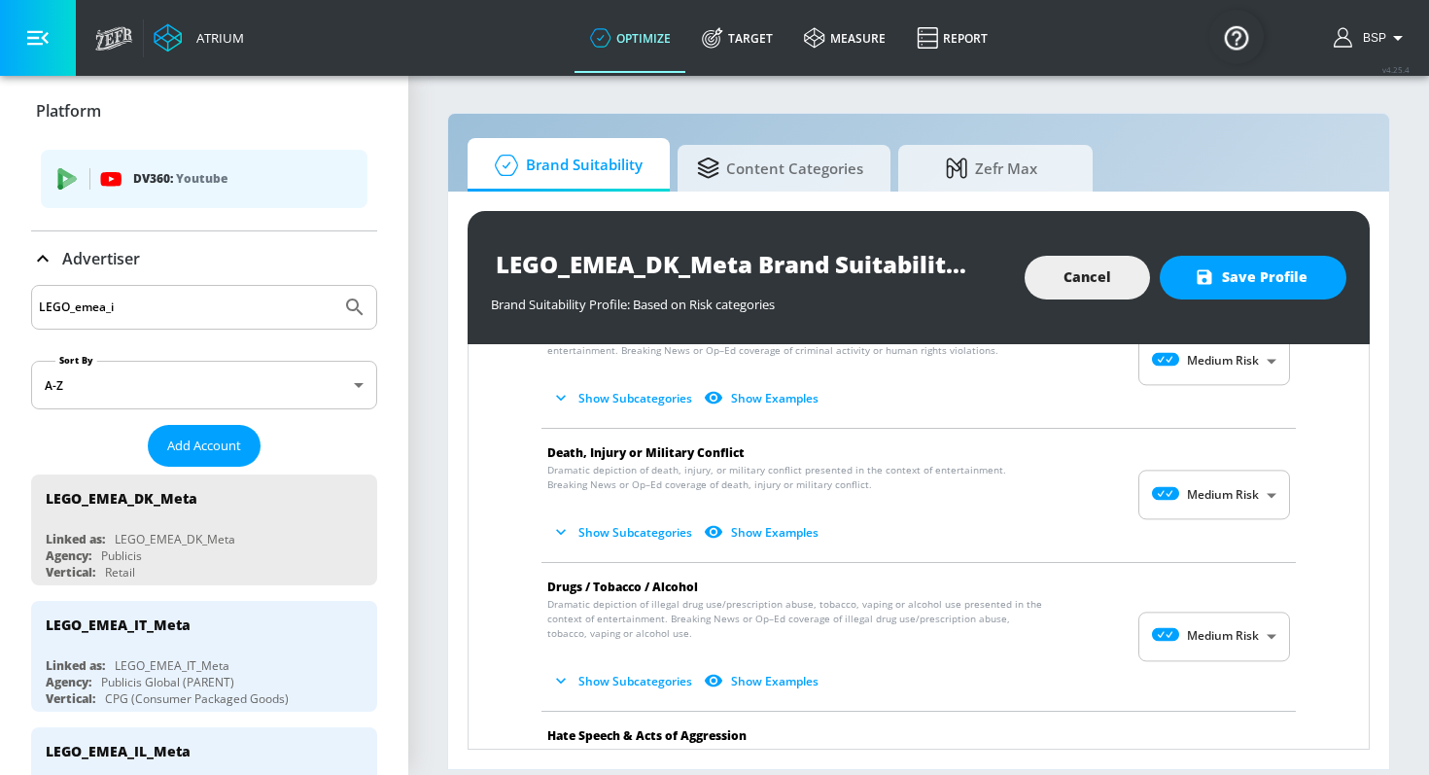
click at [1225, 368] on body "Atrium optimize Target measure Report optimize Target measure Report v 4.25.4 B…" at bounding box center [714, 387] width 1429 height 775
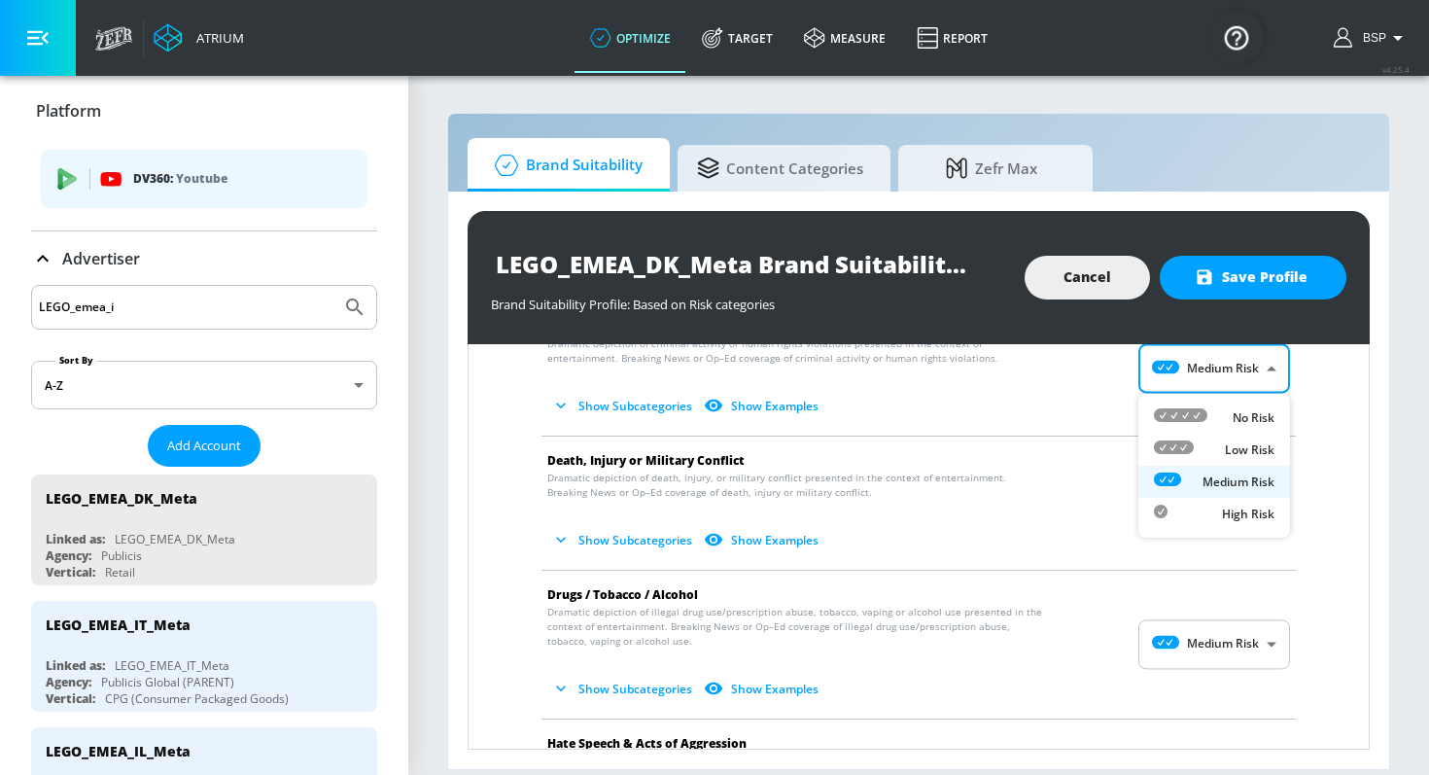
click at [1225, 400] on ul "No Risk Low Risk Medium Risk High Risk" at bounding box center [1214, 466] width 152 height 144
click at [1223, 418] on div "No Risk" at bounding box center [1214, 417] width 121 height 20
type input "MINIMAL"
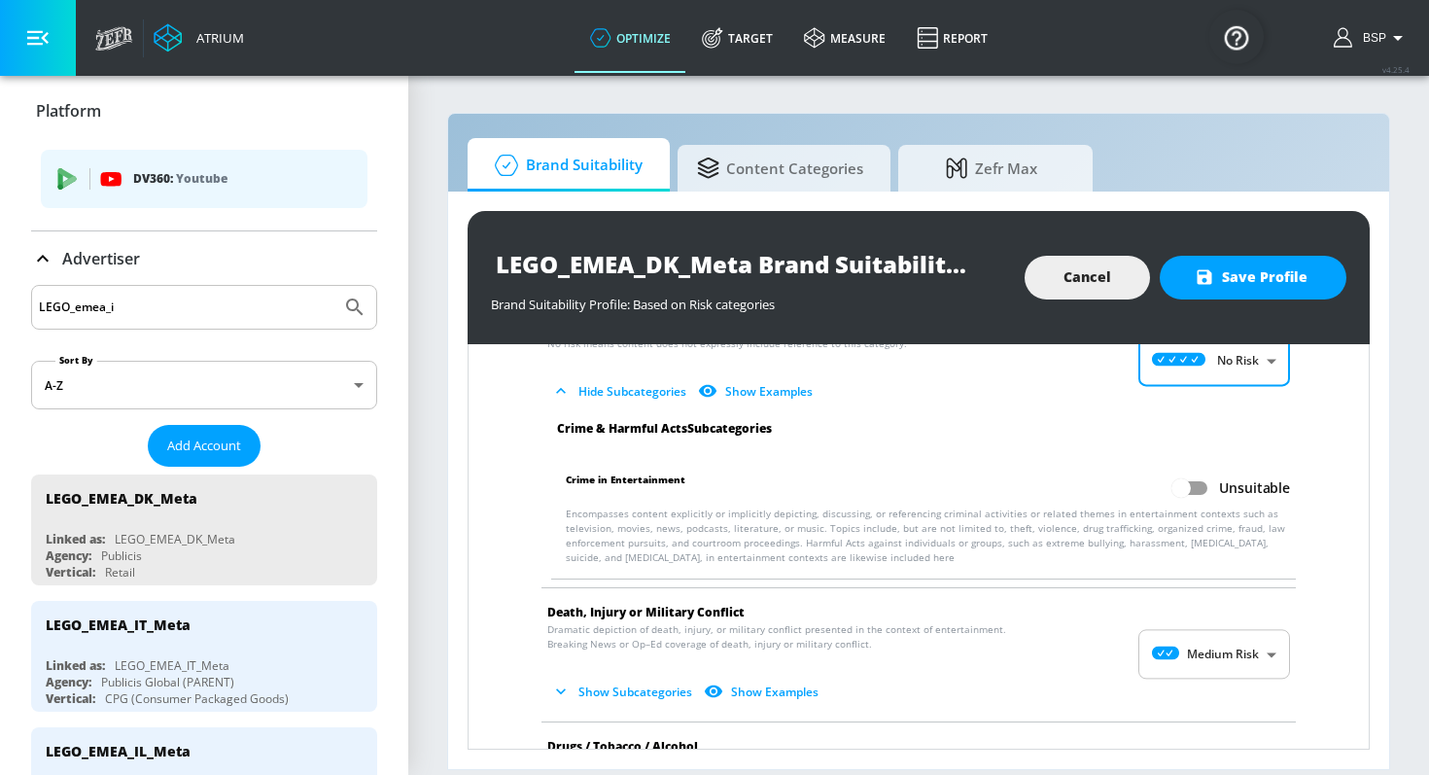
click at [1207, 639] on body "Atrium optimize Target measure Report optimize Target measure Report v 4.25.4 B…" at bounding box center [714, 387] width 1429 height 775
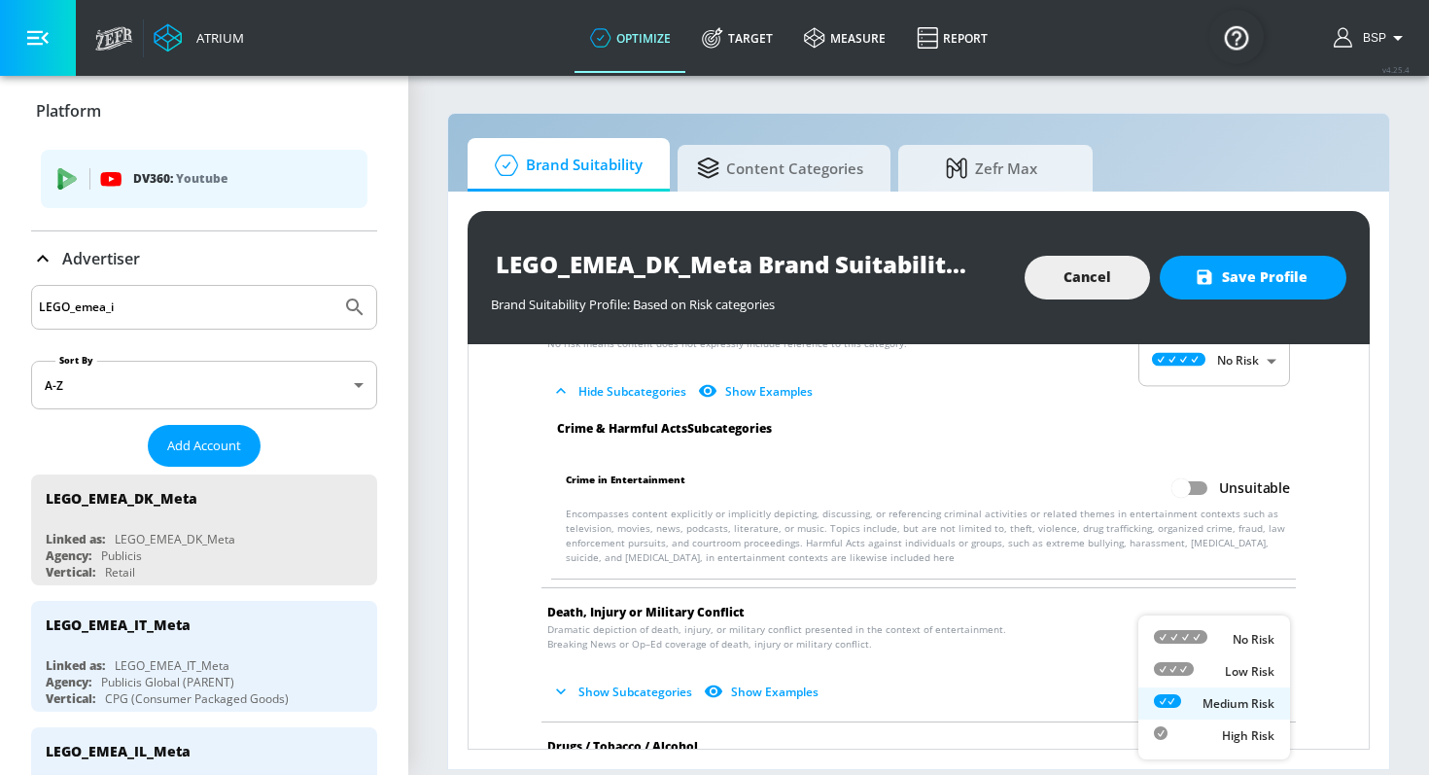
click at [1209, 640] on div "No Risk" at bounding box center [1214, 639] width 121 height 20
type input "MINIMAL"
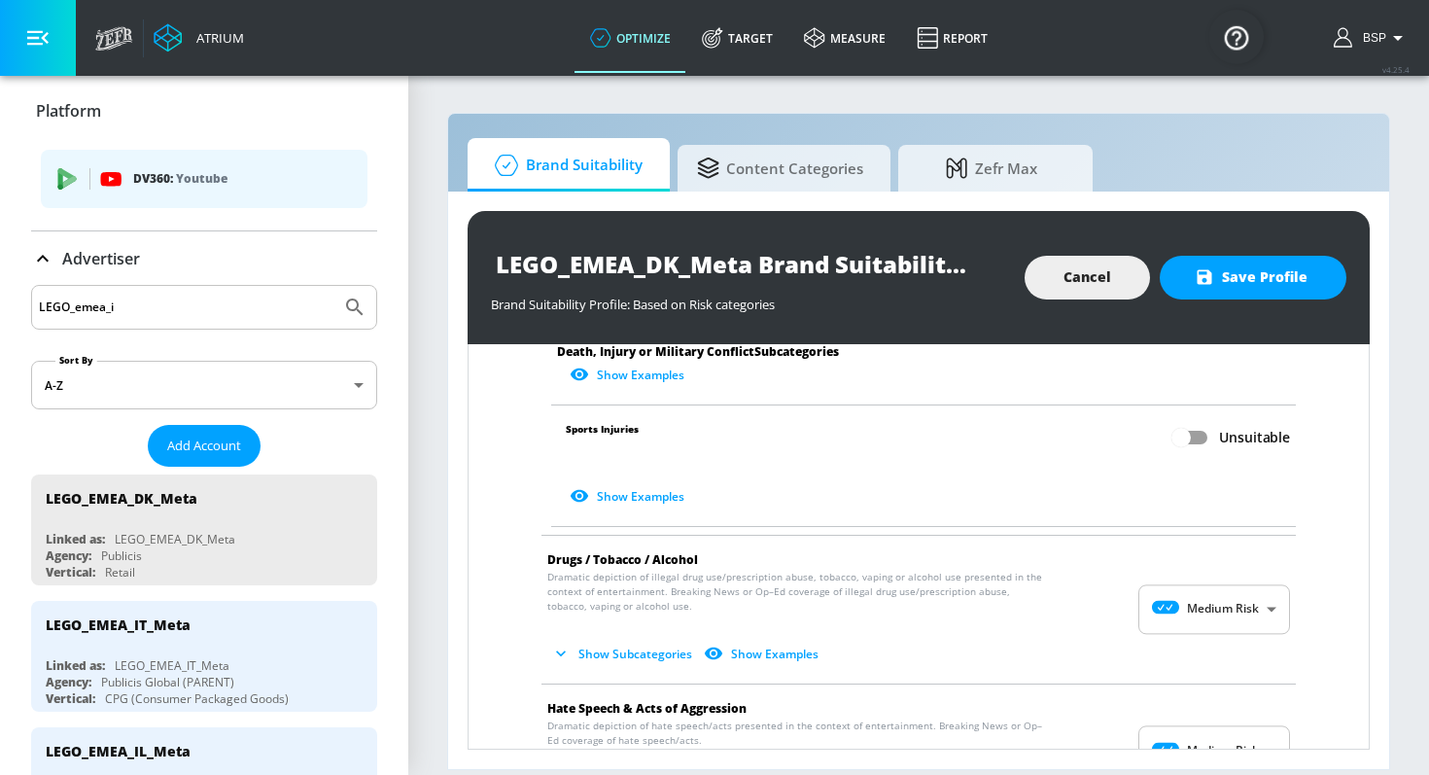
scroll to position [1191, 0]
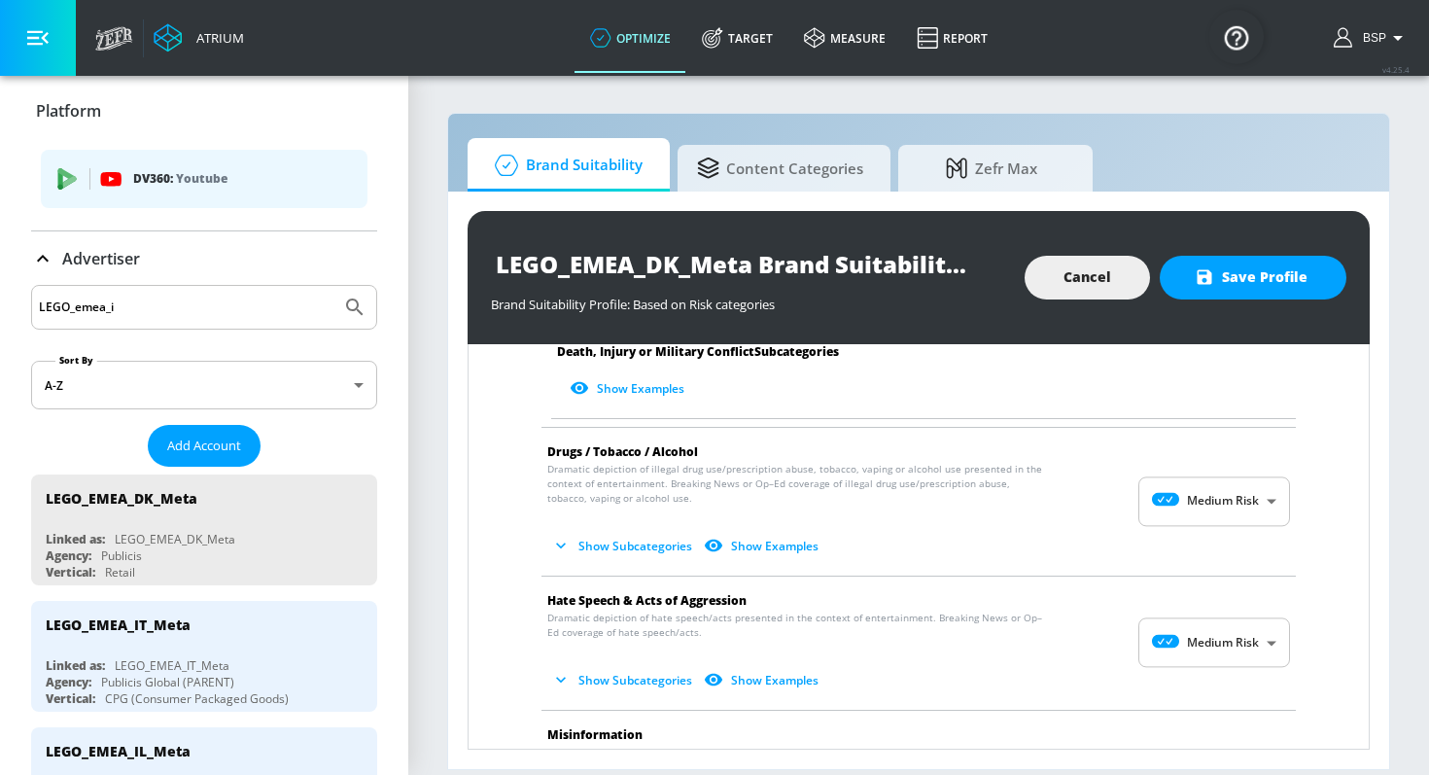
click at [1231, 492] on body "Atrium optimize Target measure Report optimize Target measure Report v 4.25.4 B…" at bounding box center [714, 387] width 1429 height 775
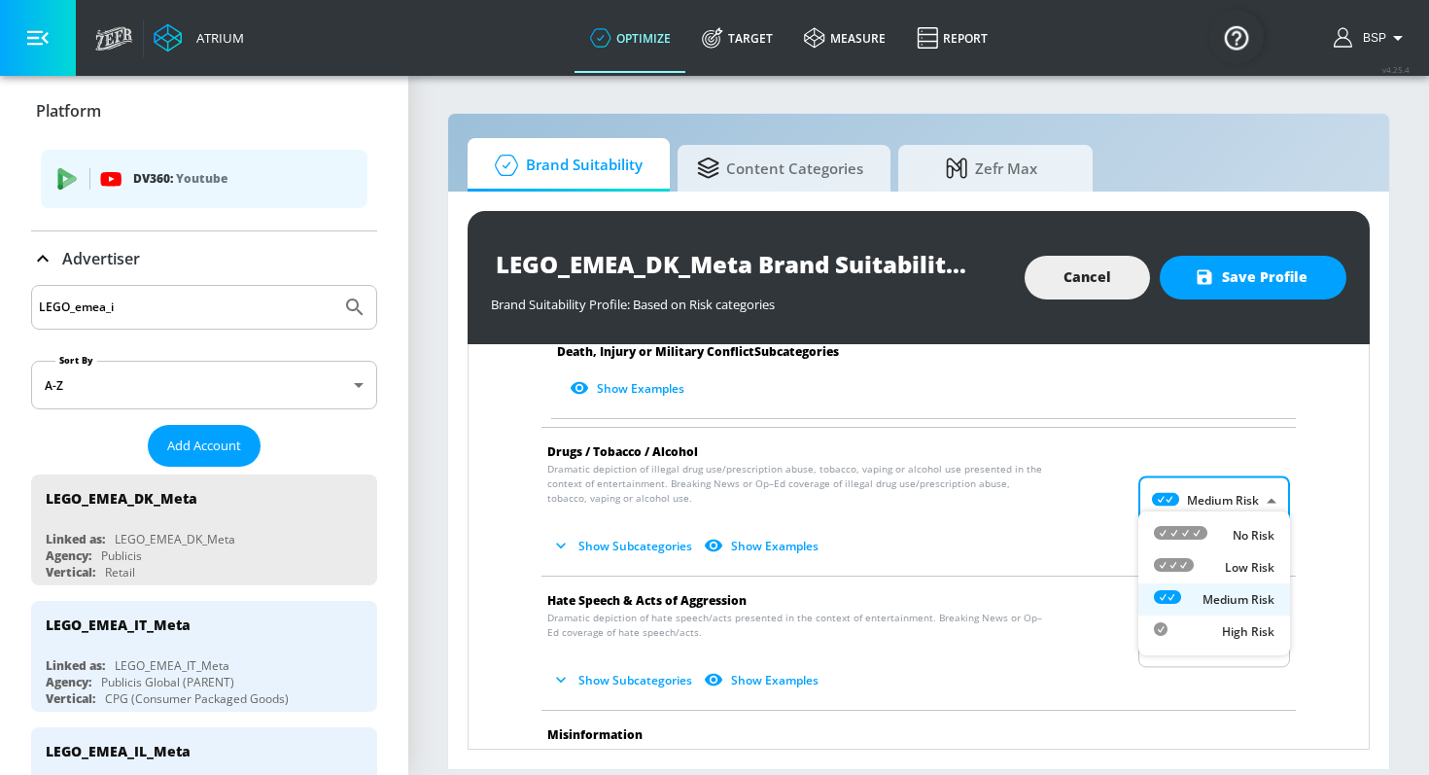
click at [1222, 524] on li "No Risk" at bounding box center [1214, 535] width 152 height 32
type input "MINIMAL"
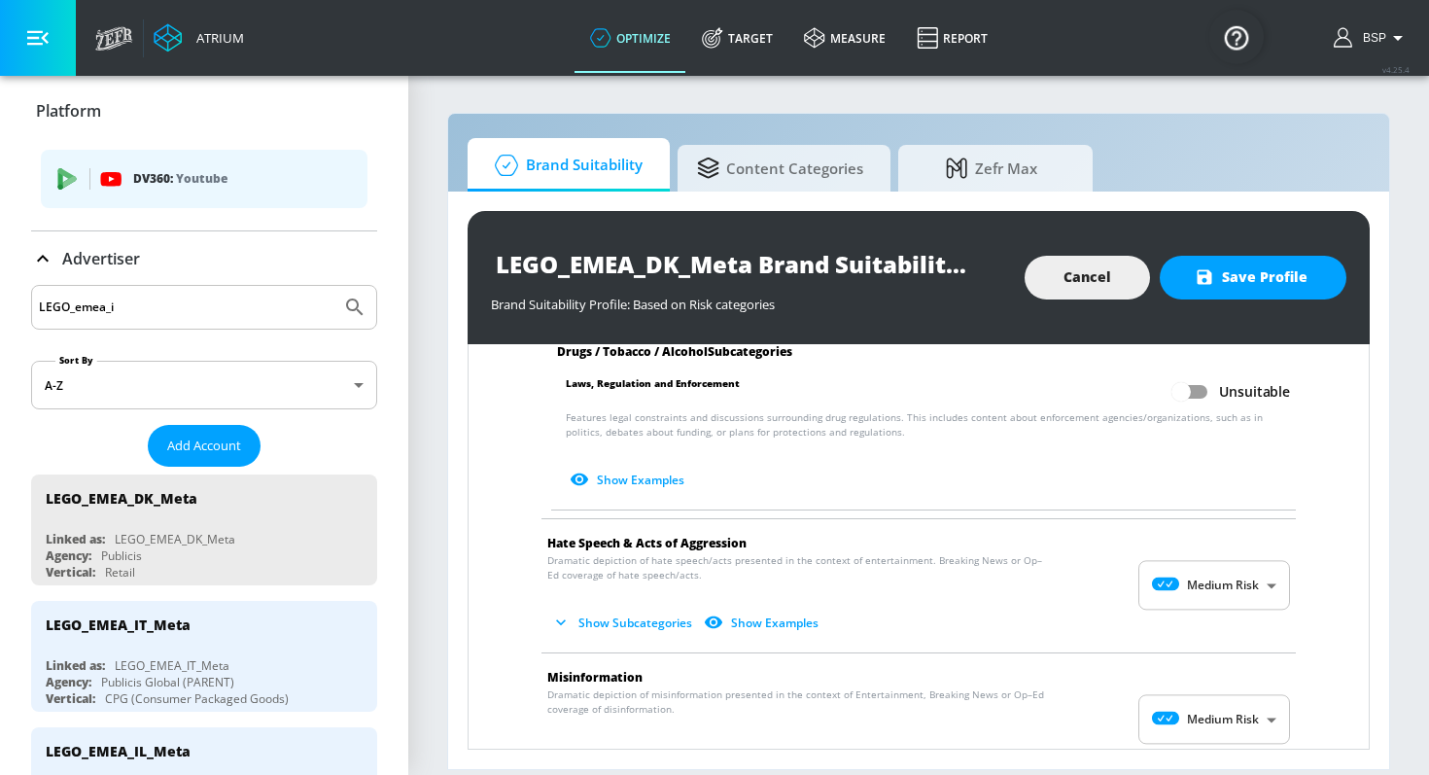
scroll to position [1744, 0]
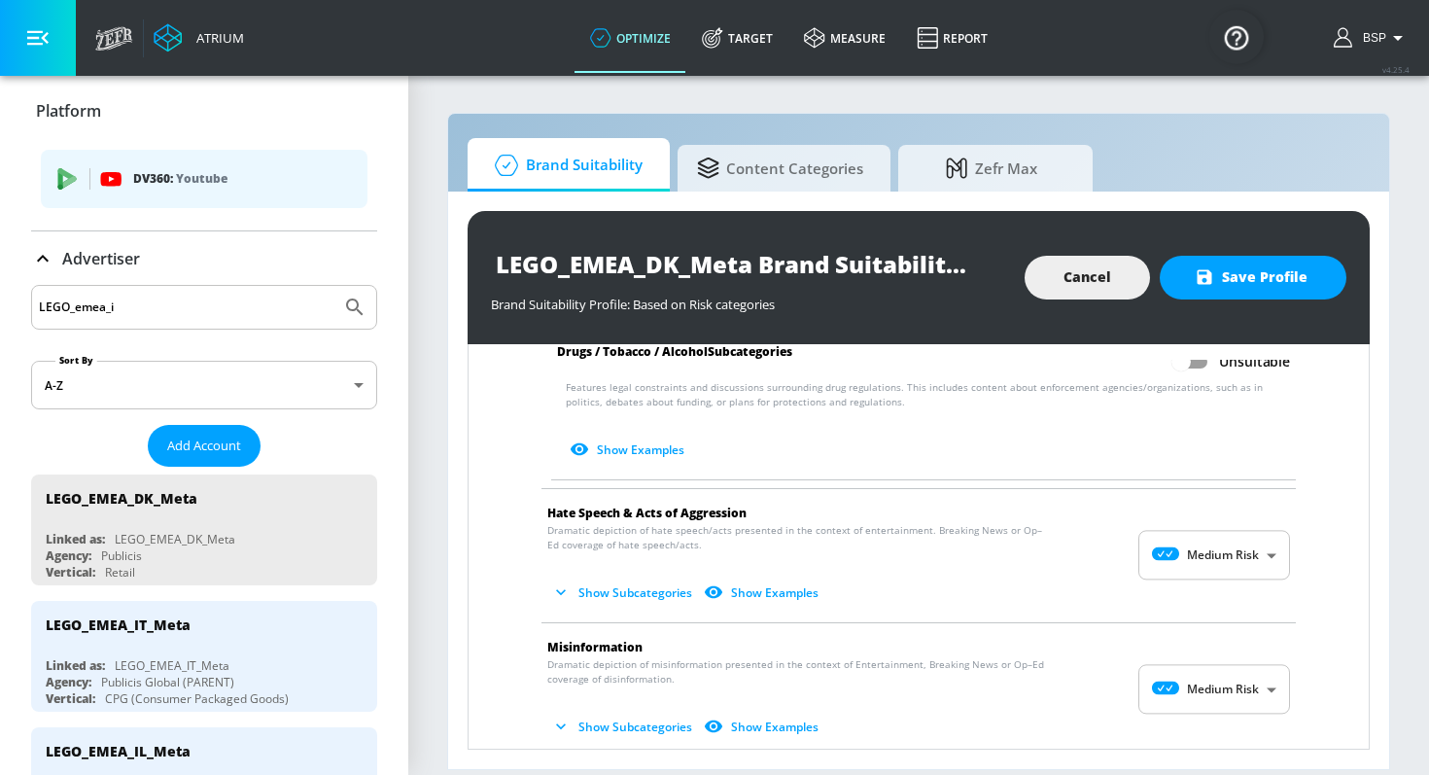
click at [1216, 552] on body "Atrium optimize Target measure Report optimize Target measure Report v 4.25.4 B…" at bounding box center [714, 387] width 1429 height 775
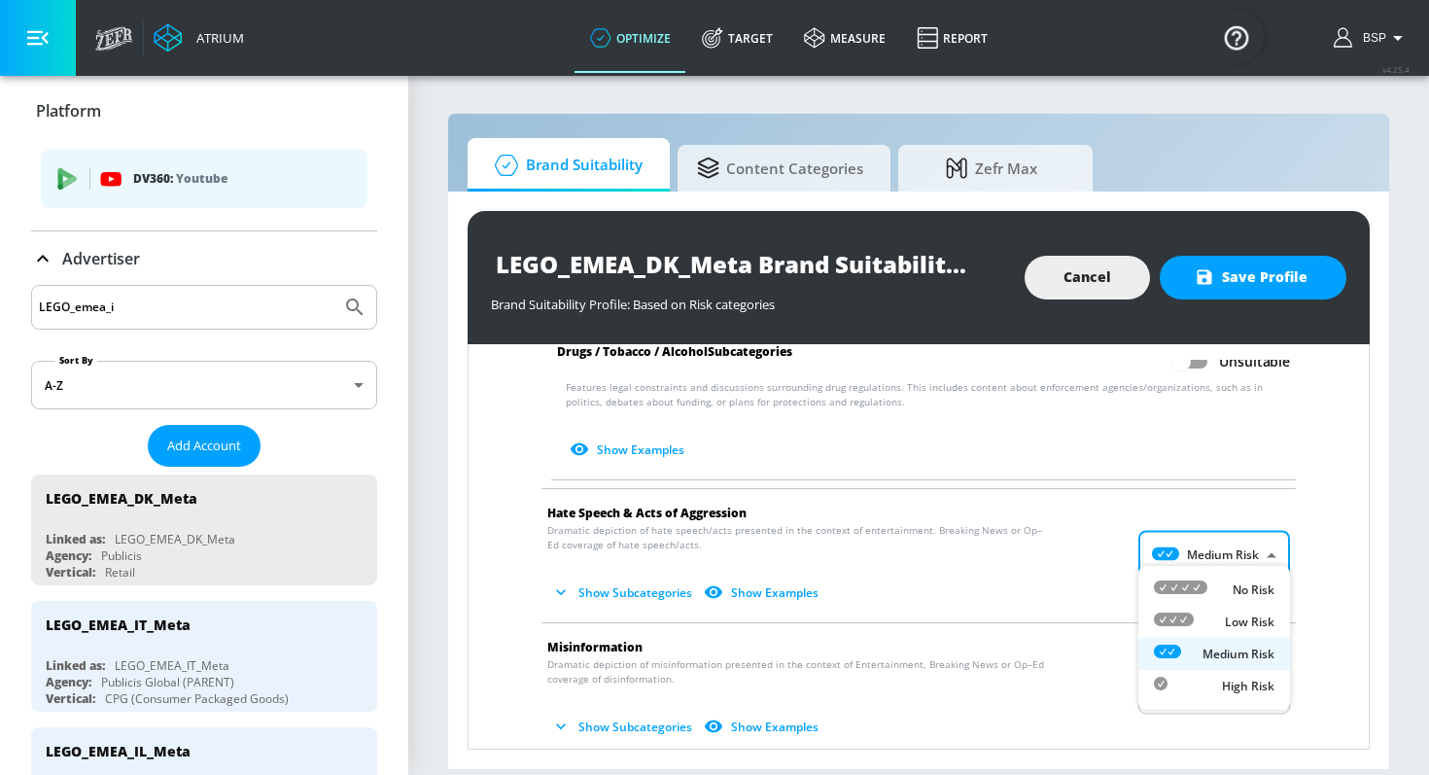
click at [1216, 583] on div "No Risk" at bounding box center [1214, 589] width 121 height 20
type input "MINIMAL"
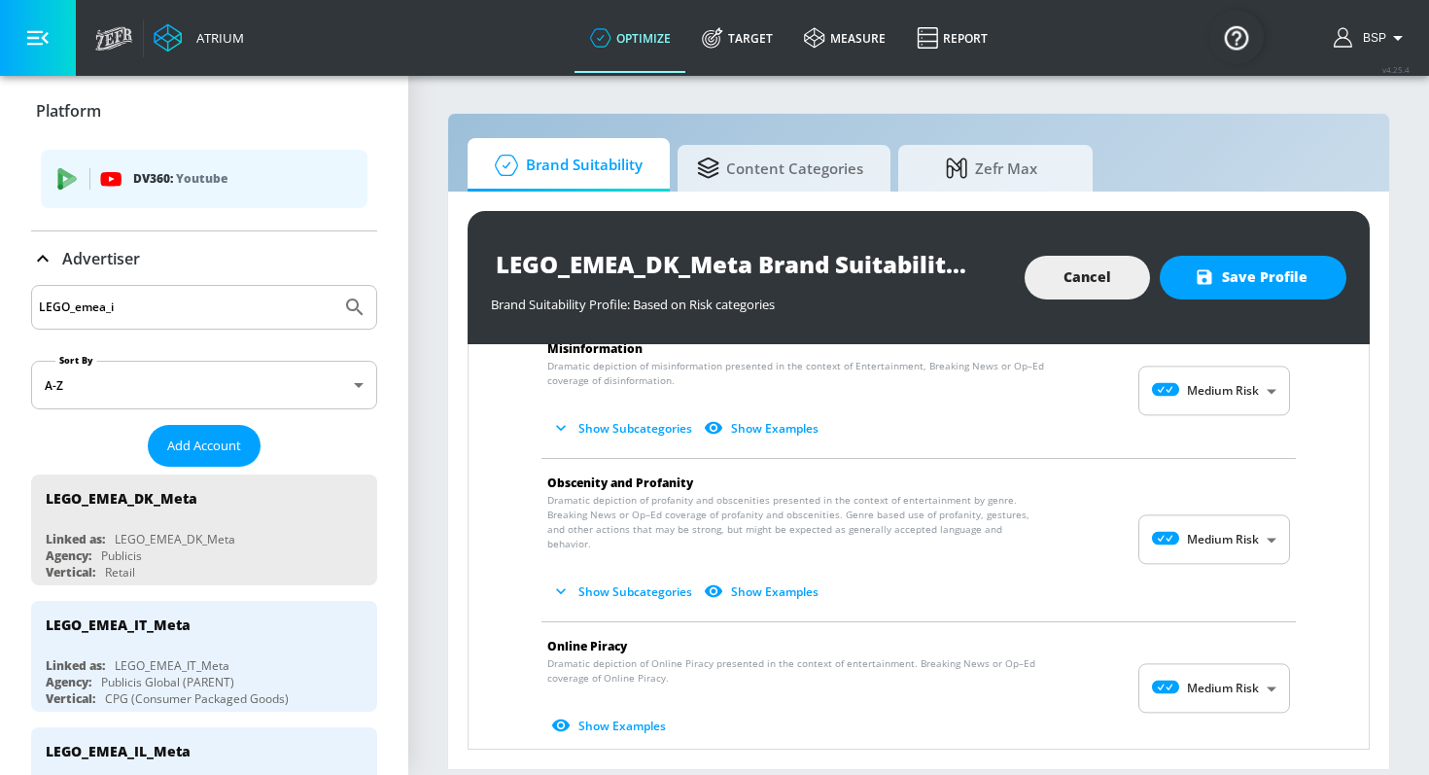
scroll to position [2191, 0]
click at [1221, 390] on body "Atrium optimize Target measure Report optimize Target measure Report v 4.25.4 B…" at bounding box center [714, 387] width 1429 height 775
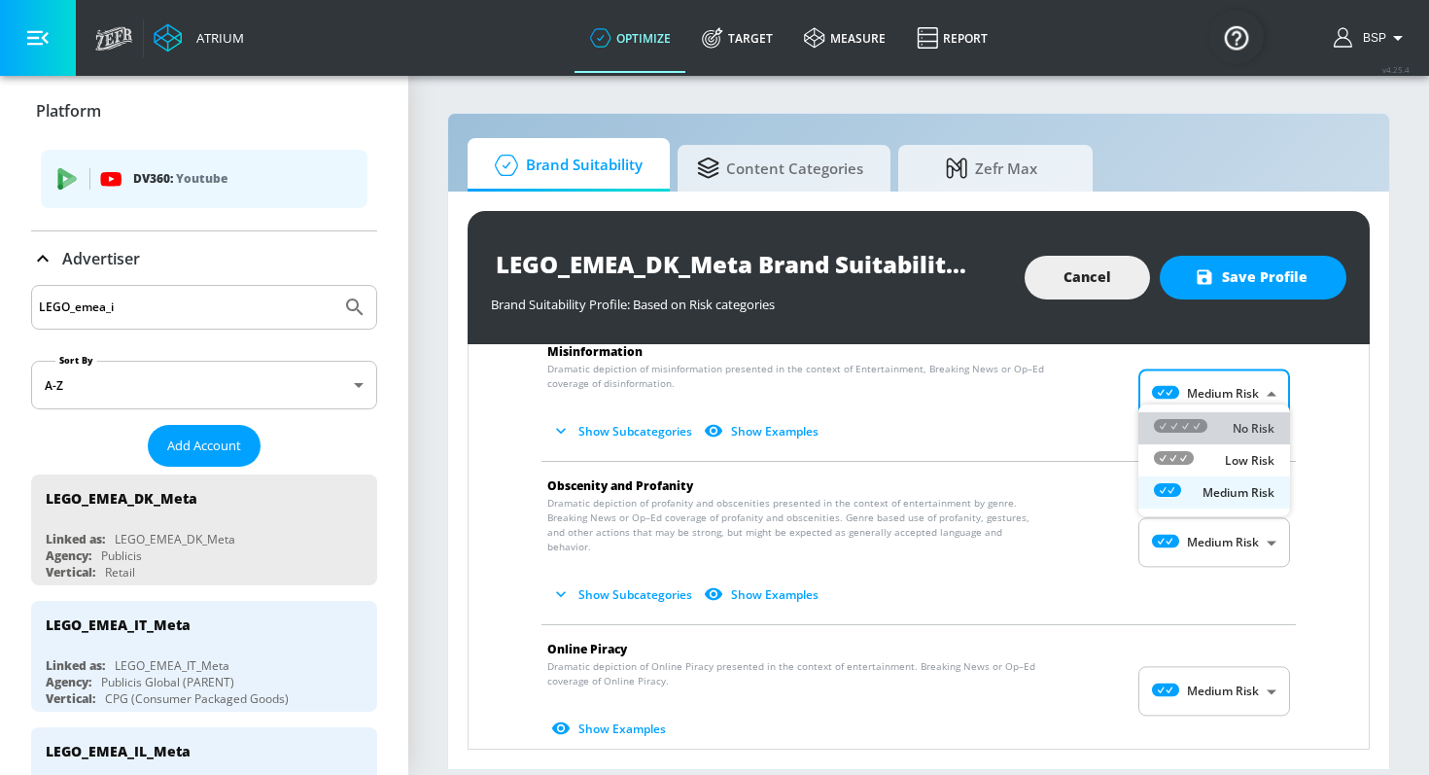
click at [1221, 437] on div "No Risk" at bounding box center [1214, 428] width 121 height 20
type input "MINIMAL"
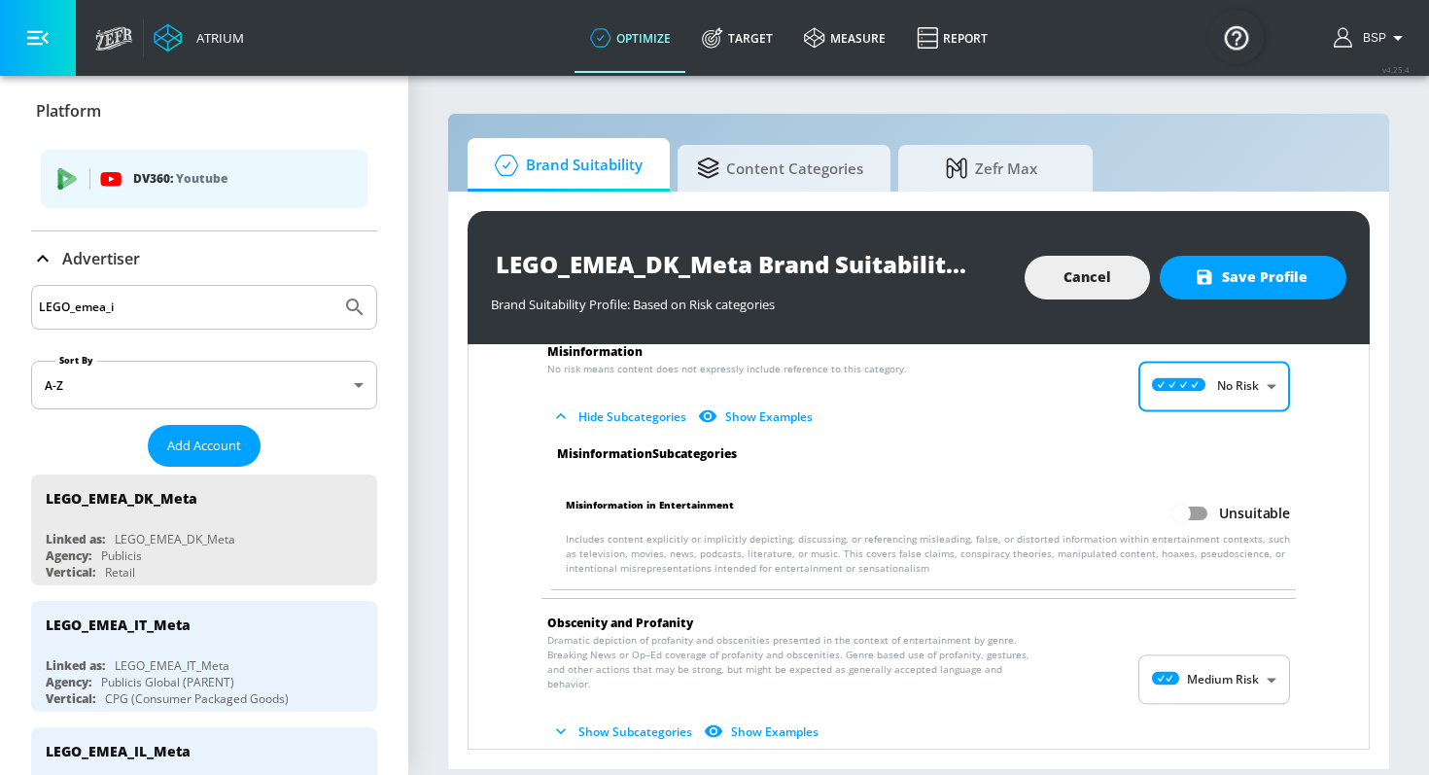
scroll to position [2257, 0]
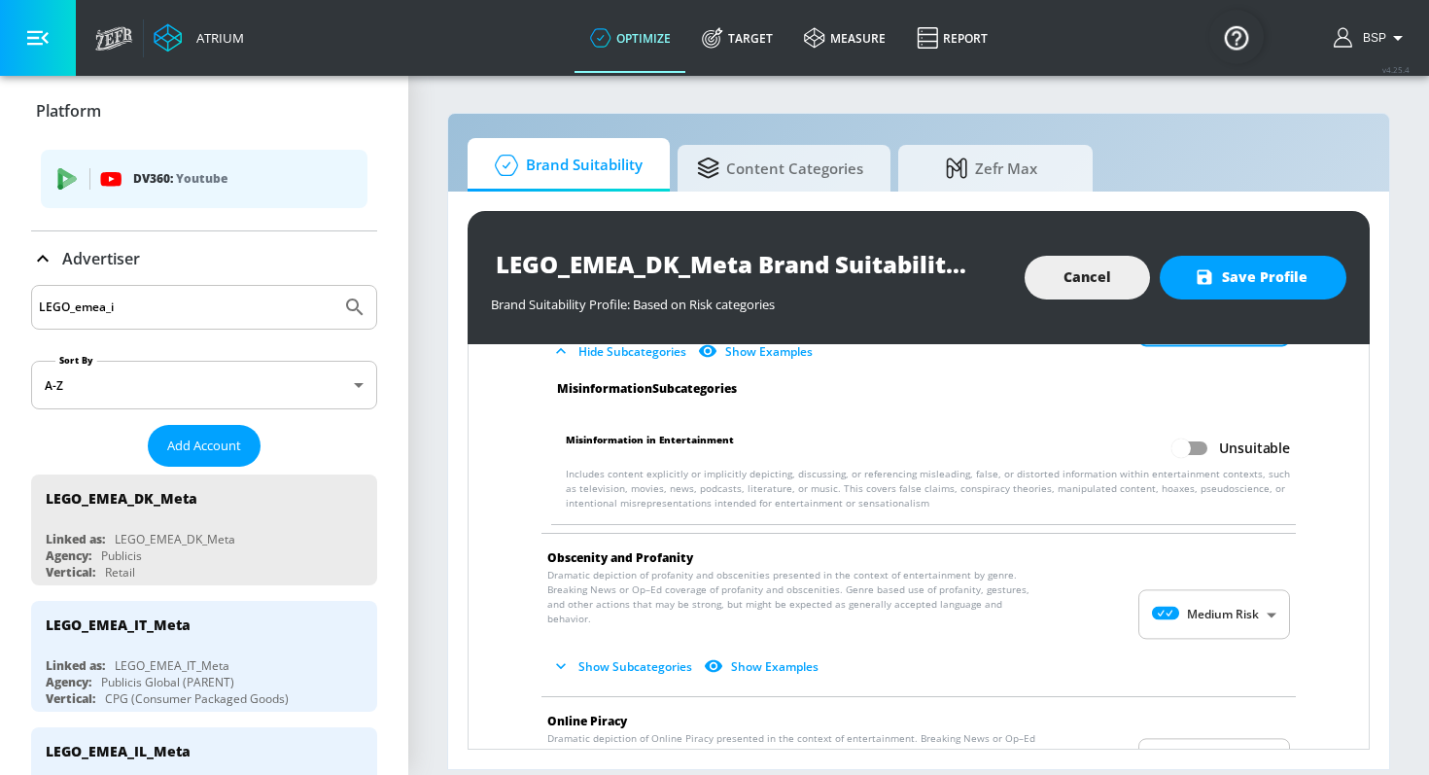
click at [1222, 581] on body "Atrium optimize Target measure Report optimize Target measure Report v 4.25.4 B…" at bounding box center [714, 387] width 1429 height 775
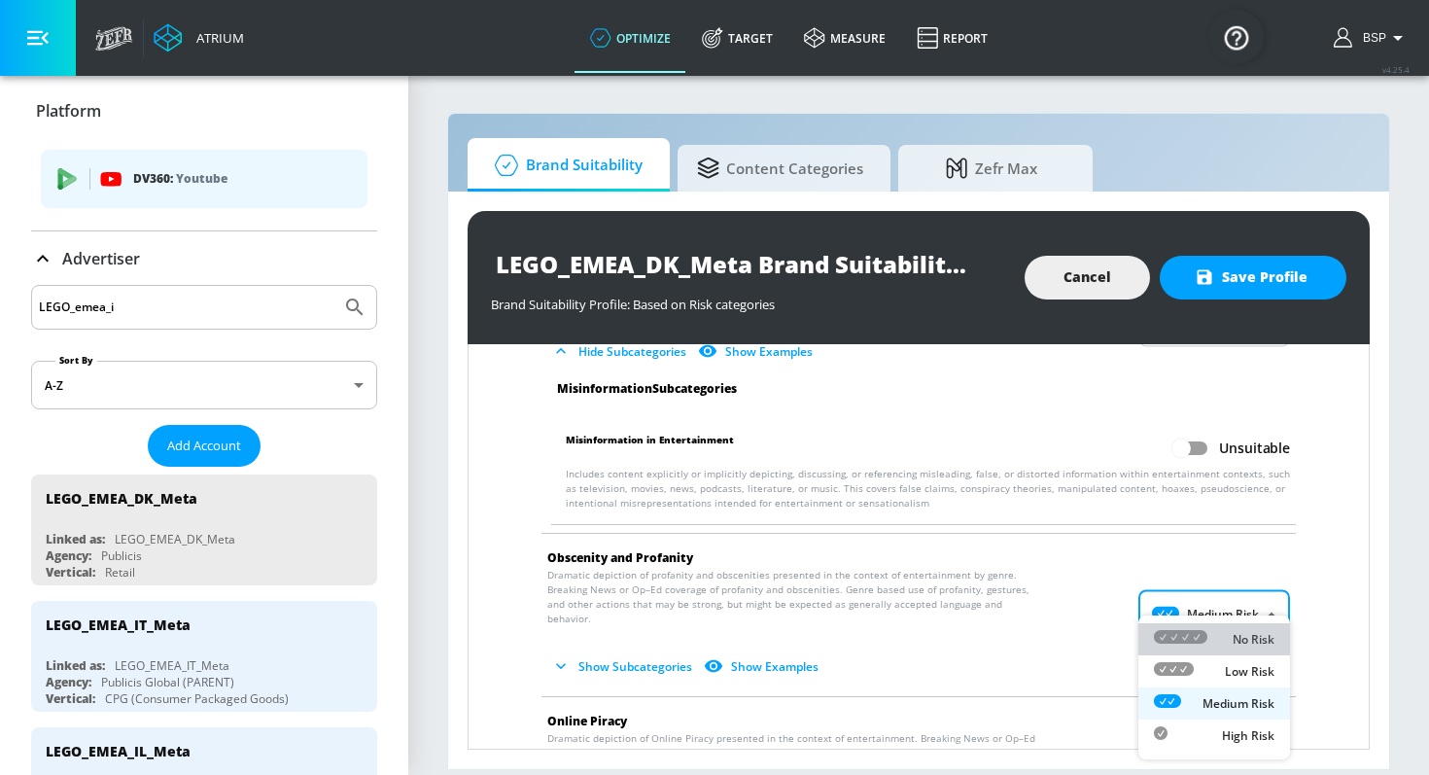
click at [1219, 636] on div "No Risk" at bounding box center [1214, 639] width 121 height 20
type input "MINIMAL"
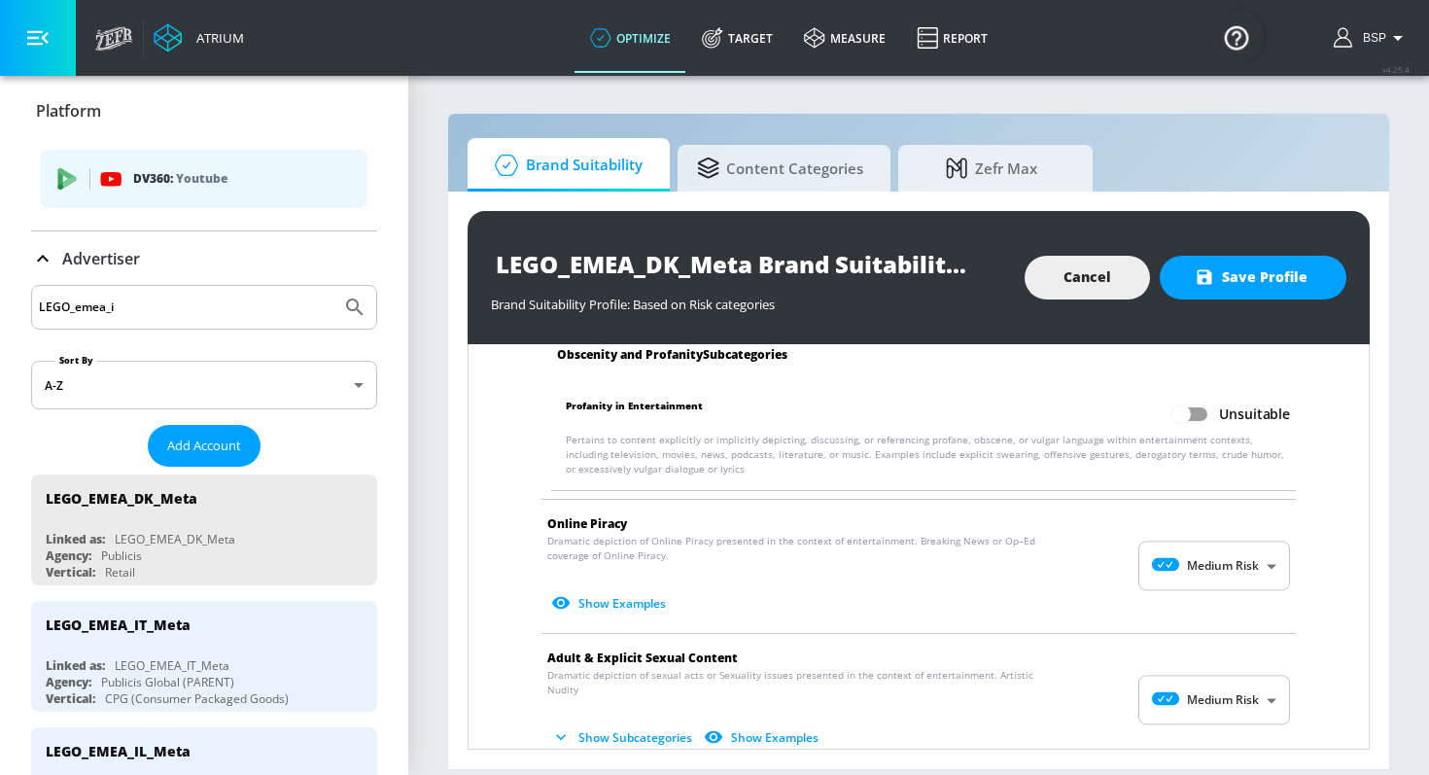
scroll to position [2603, 0]
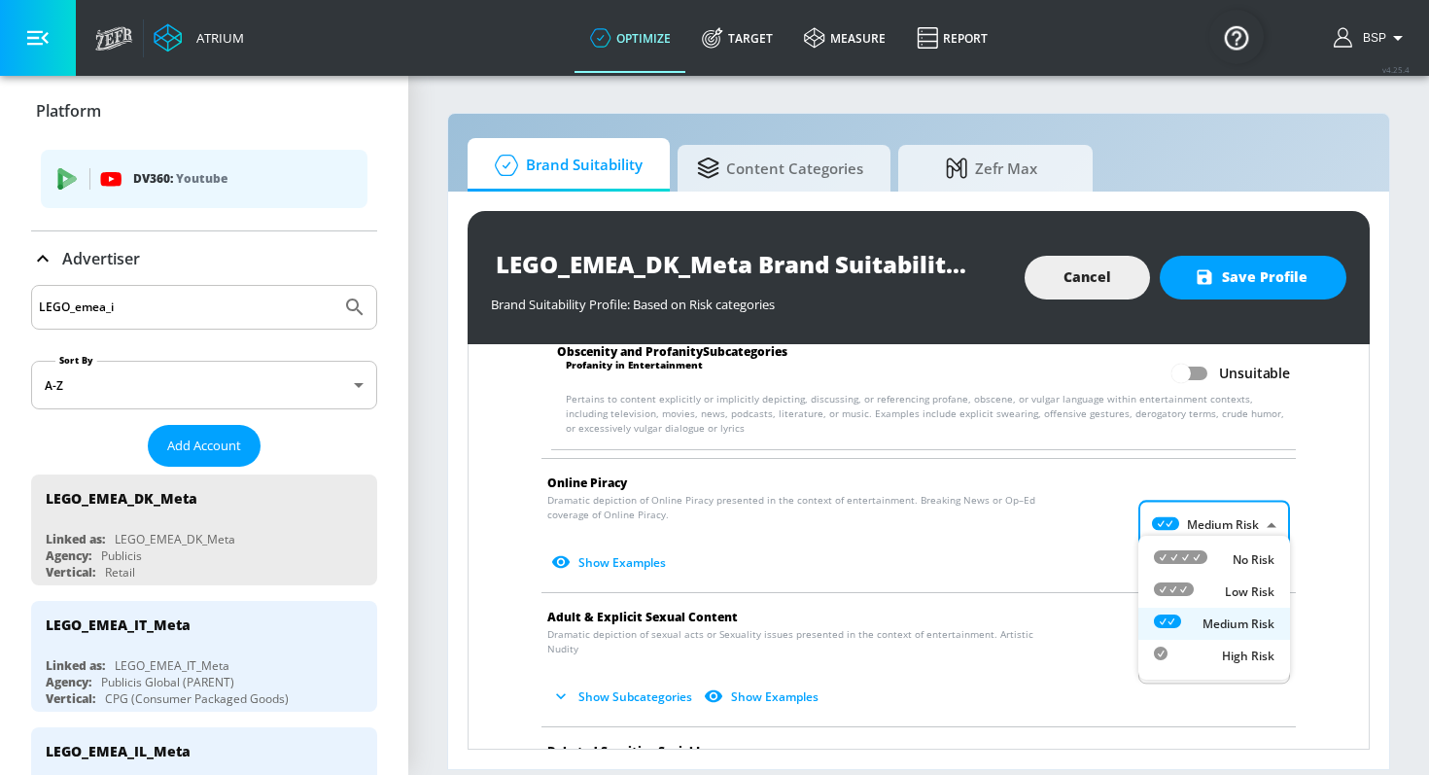
click at [1228, 510] on body "Atrium optimize Target measure Report optimize Target measure Report v 4.25.4 B…" at bounding box center [714, 387] width 1429 height 775
click at [1225, 546] on li "No Risk" at bounding box center [1214, 559] width 152 height 32
type input "MINIMAL"
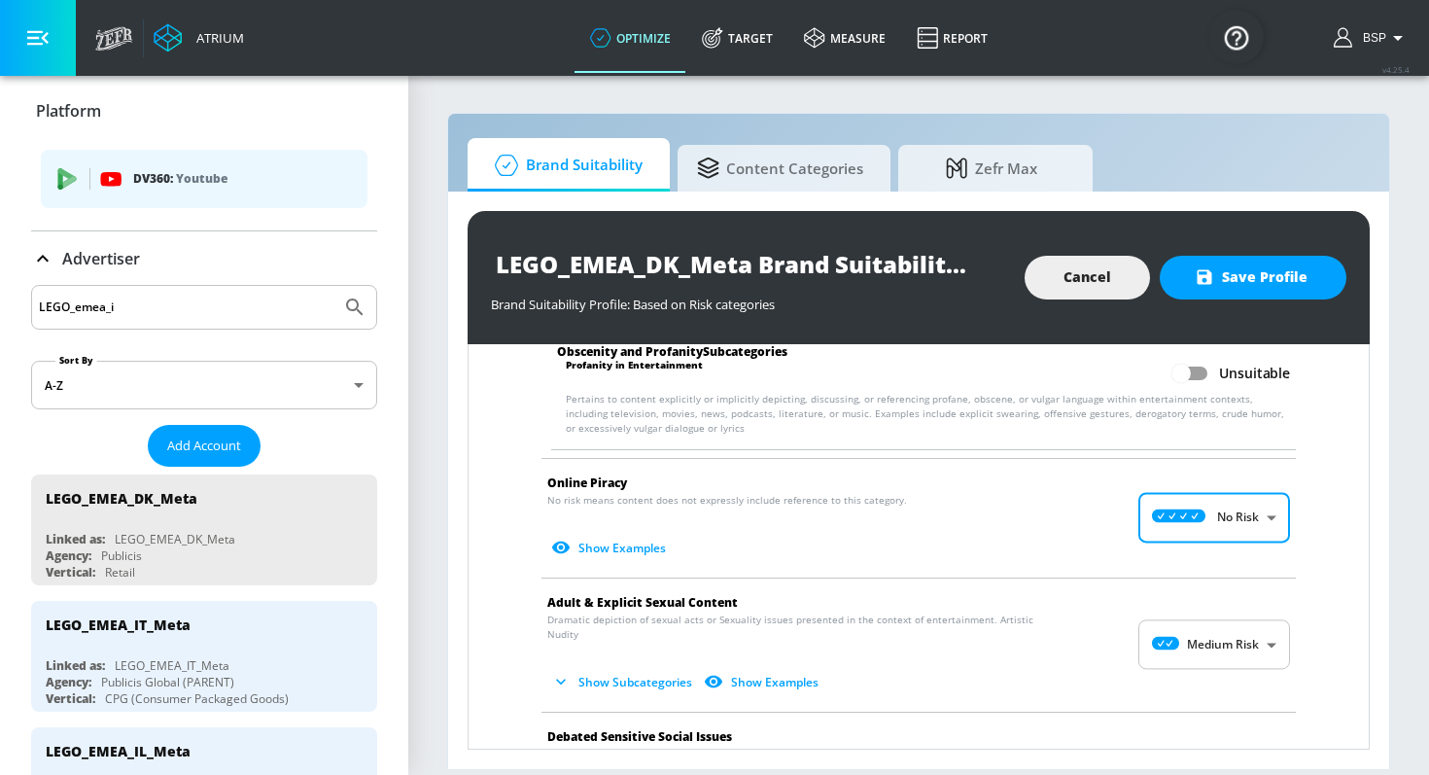
scroll to position [2638, 0]
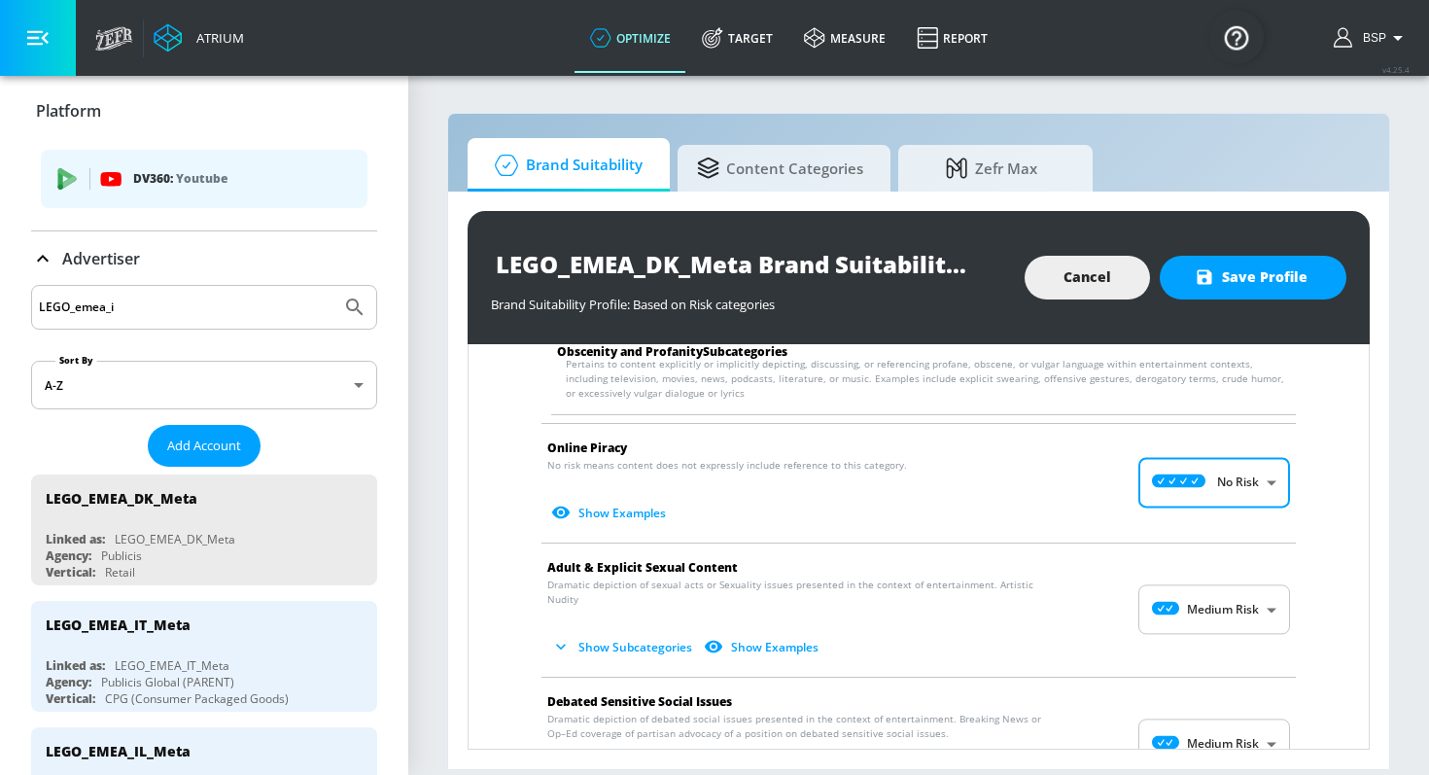
click at [1219, 573] on body "Atrium optimize Target measure Report optimize Target measure Report v 4.25.4 B…" at bounding box center [714, 387] width 1429 height 775
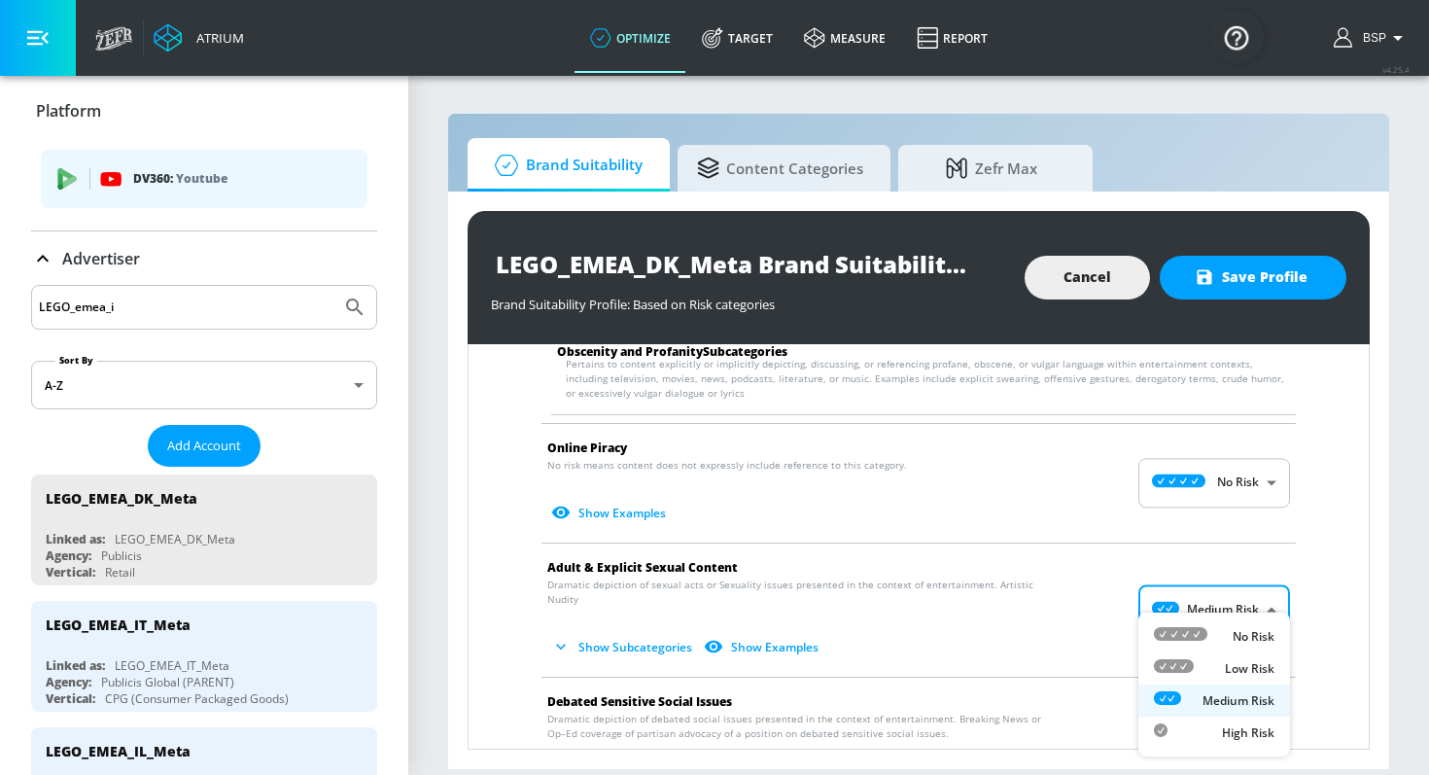
click at [1215, 626] on div "No Risk" at bounding box center [1214, 636] width 121 height 20
type input "MINIMAL"
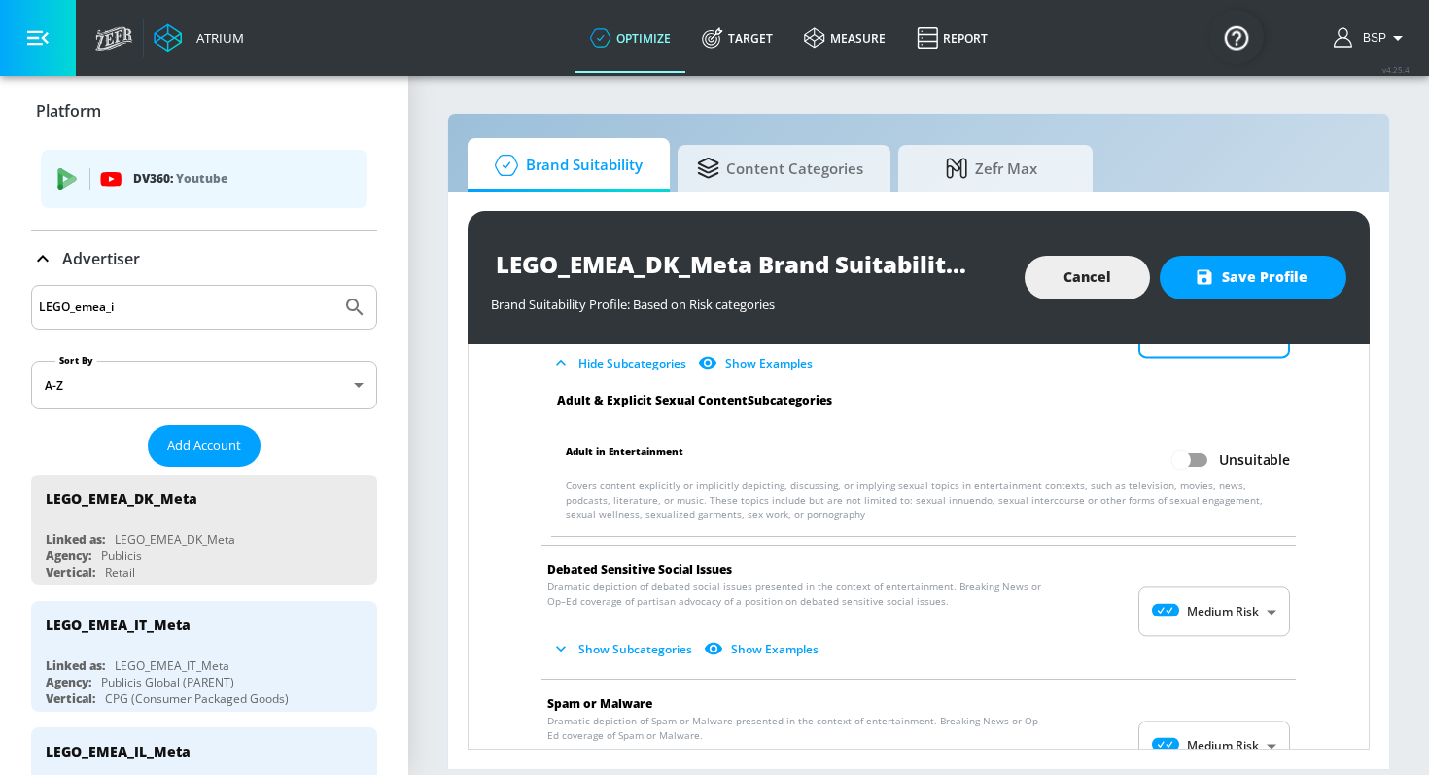
scroll to position [2935, 0]
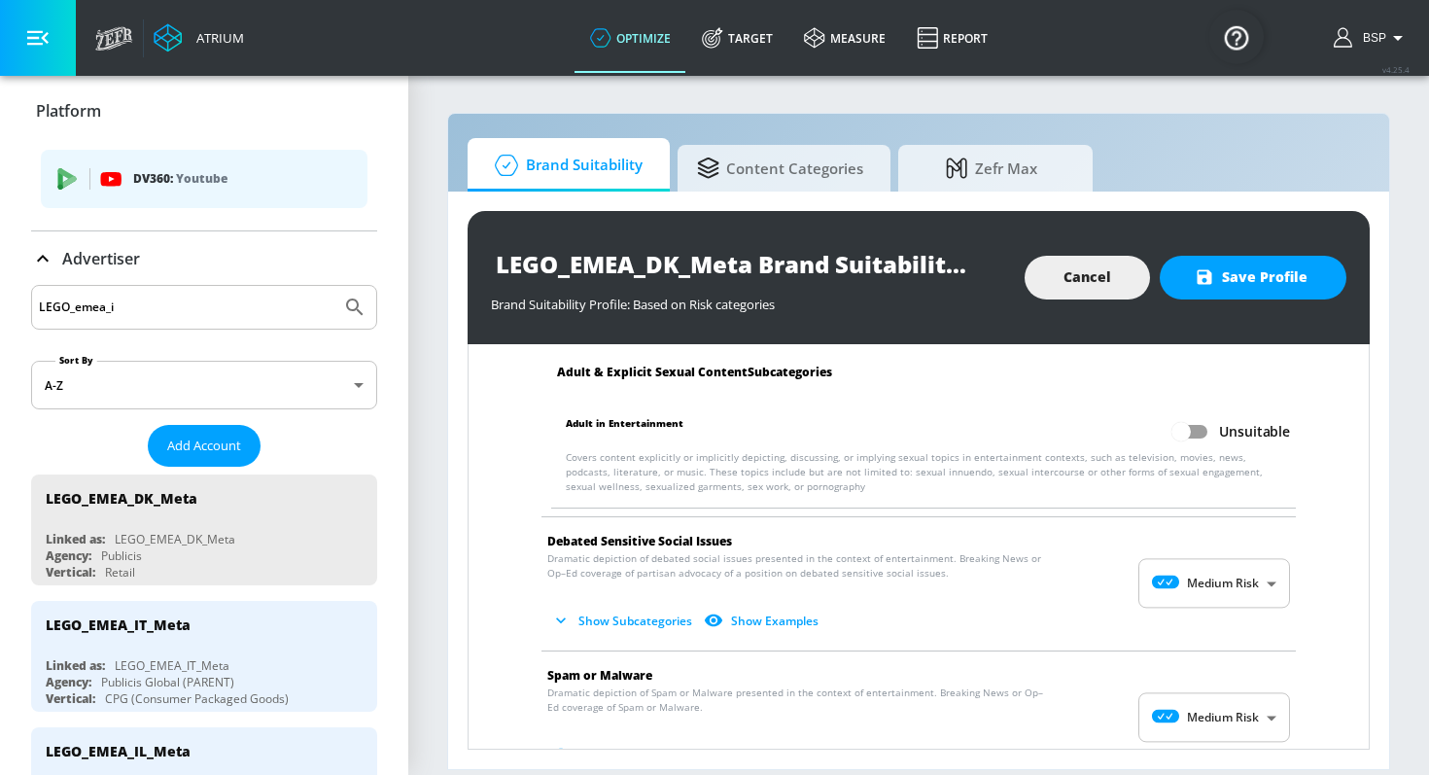
click at [1217, 569] on body "Atrium optimize Target measure Report optimize Target measure Report v 4.25.4 B…" at bounding box center [714, 387] width 1429 height 775
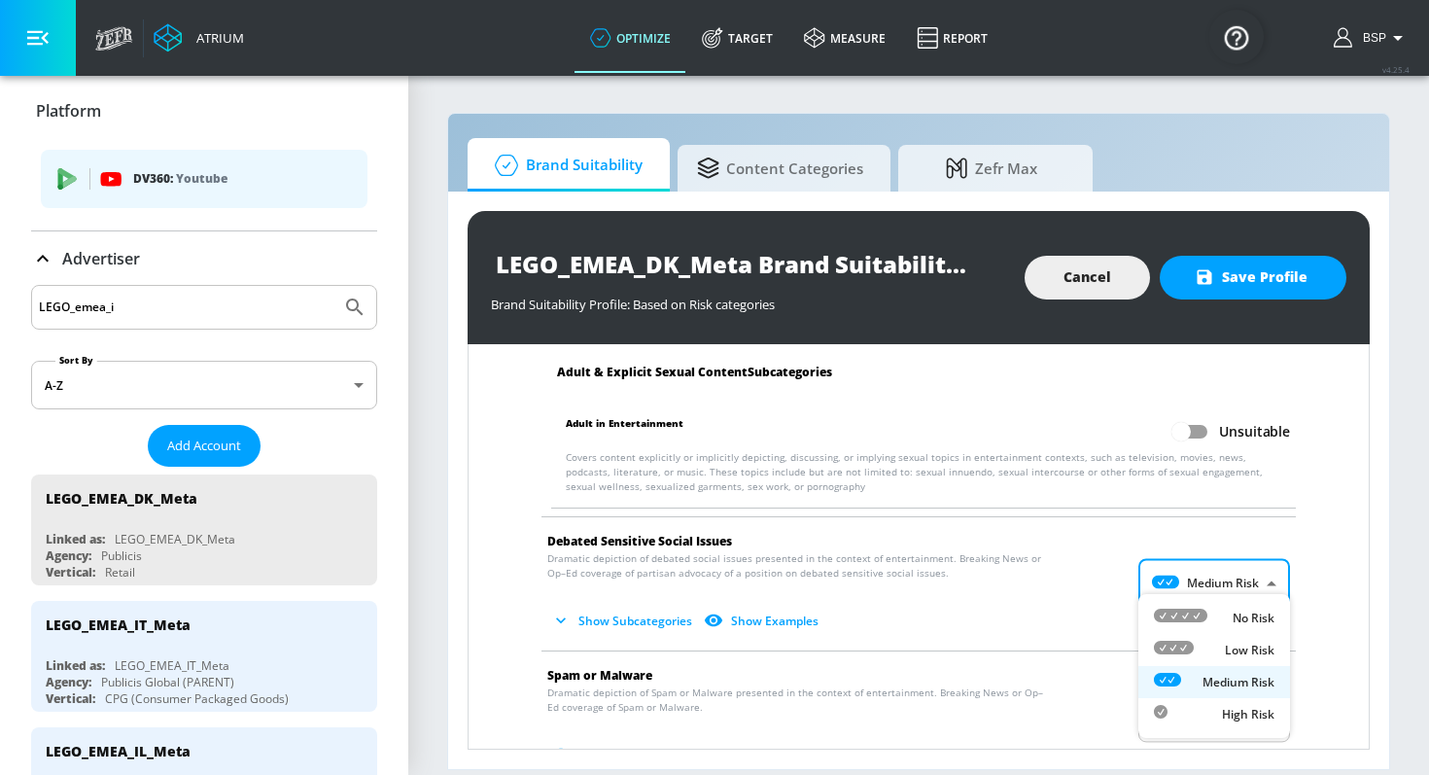
click at [1217, 608] on div "No Risk" at bounding box center [1214, 617] width 121 height 20
type input "MINIMAL"
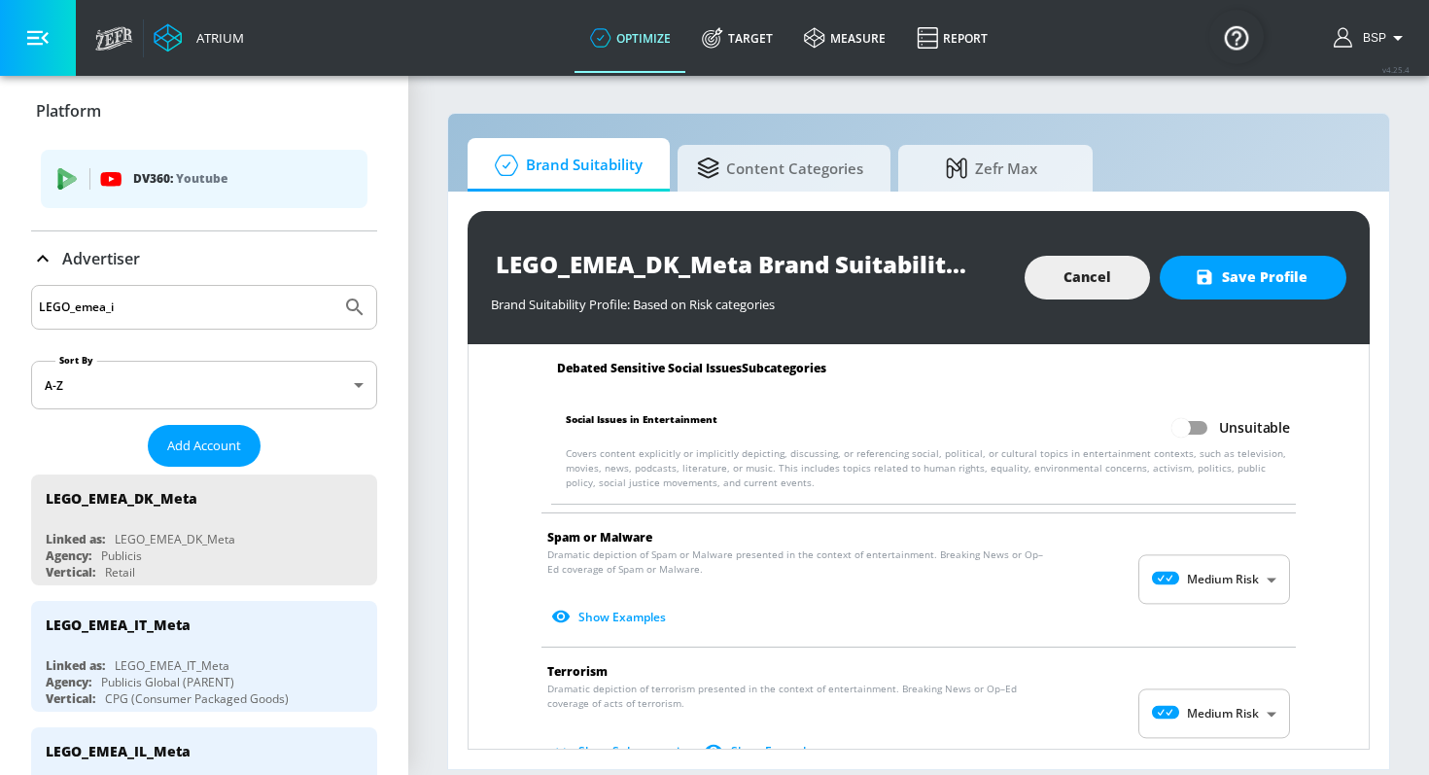
scroll to position [3285, 0]
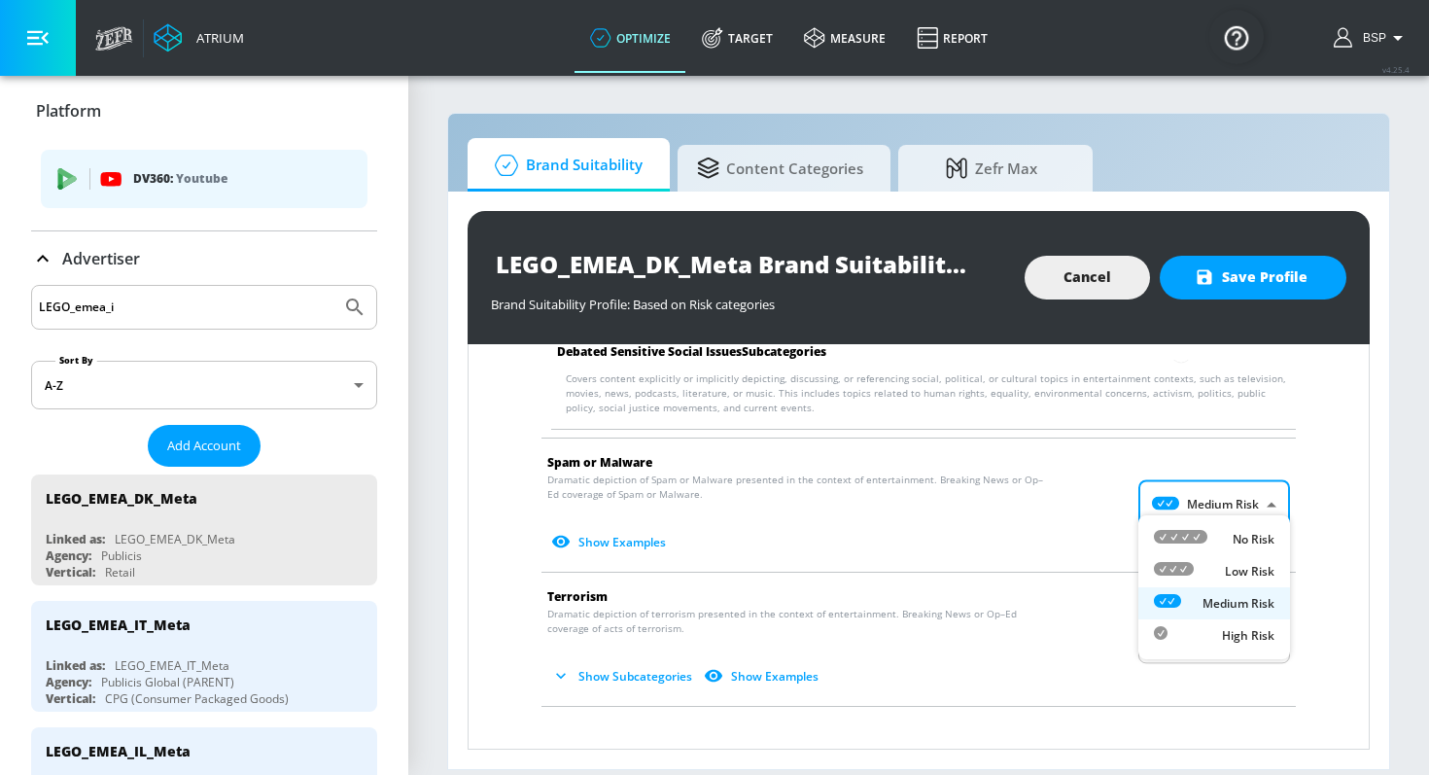
click at [1219, 503] on body "Atrium optimize Target measure Report optimize Target measure Report v 4.25.4 B…" at bounding box center [714, 387] width 1429 height 775
click at [1224, 534] on div "No Risk" at bounding box center [1214, 539] width 121 height 20
type input "MINIMAL"
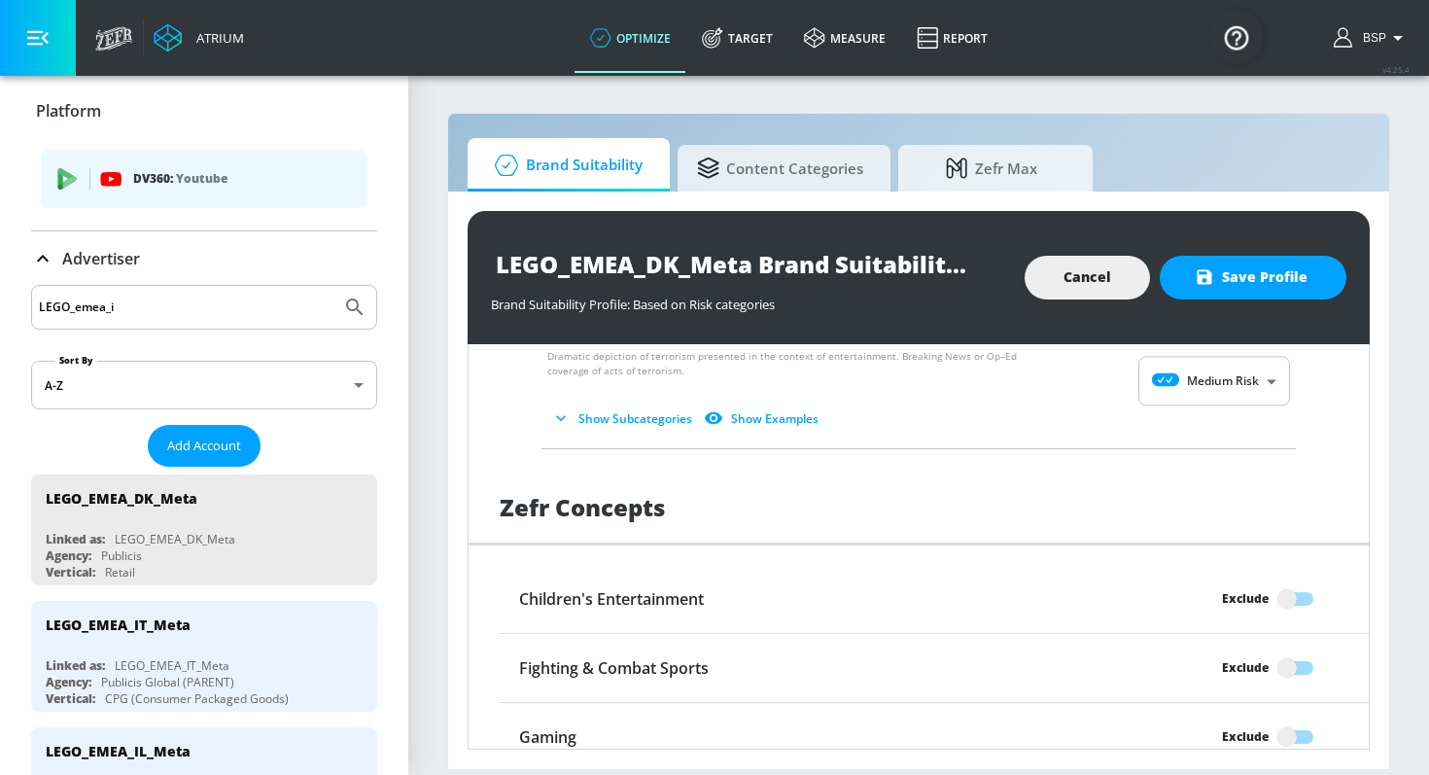
click at [1237, 371] on body "Atrium optimize Target measure Report optimize Target measure Report v 4.25.4 B…" at bounding box center [714, 387] width 1429 height 775
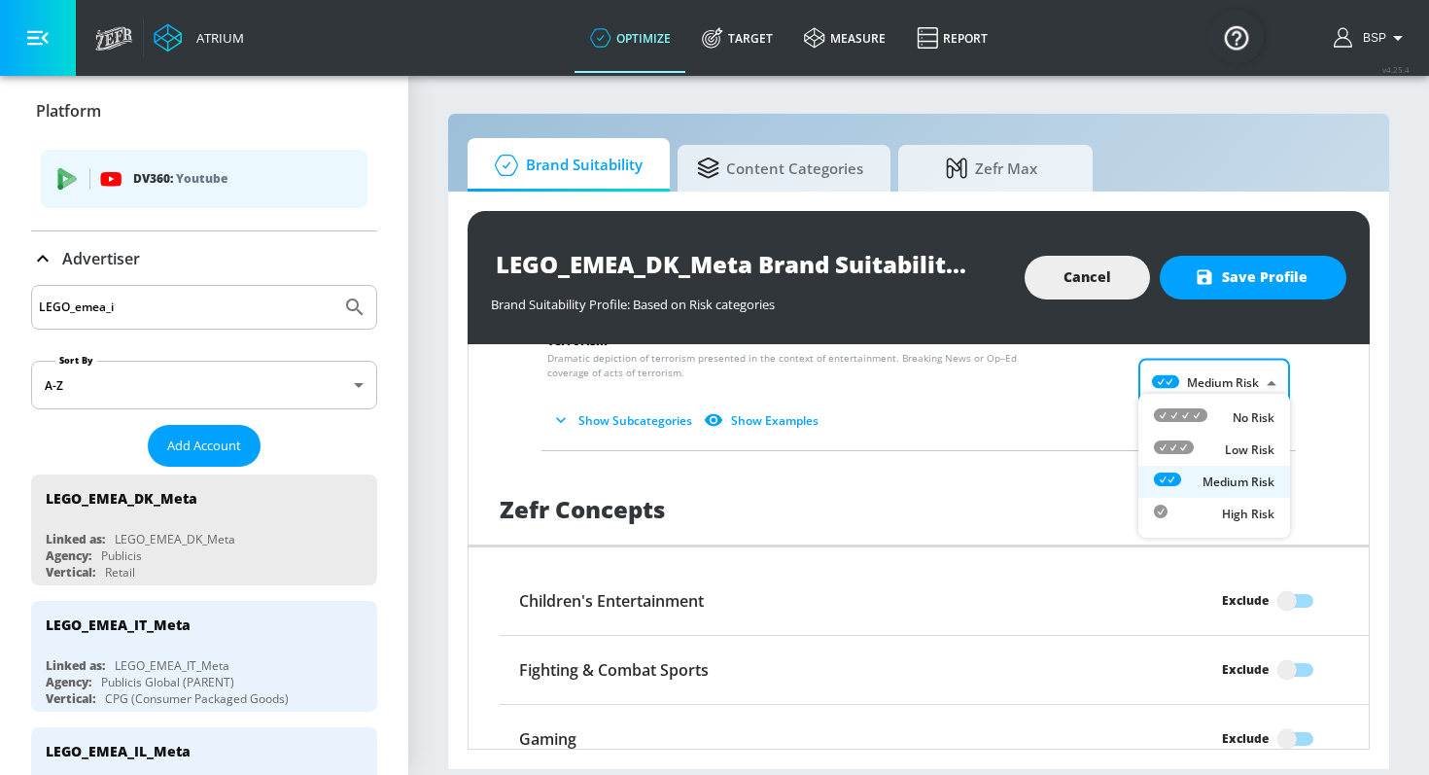
click at [1234, 409] on p "No Risk" at bounding box center [1253, 417] width 42 height 17
type input "MINIMAL"
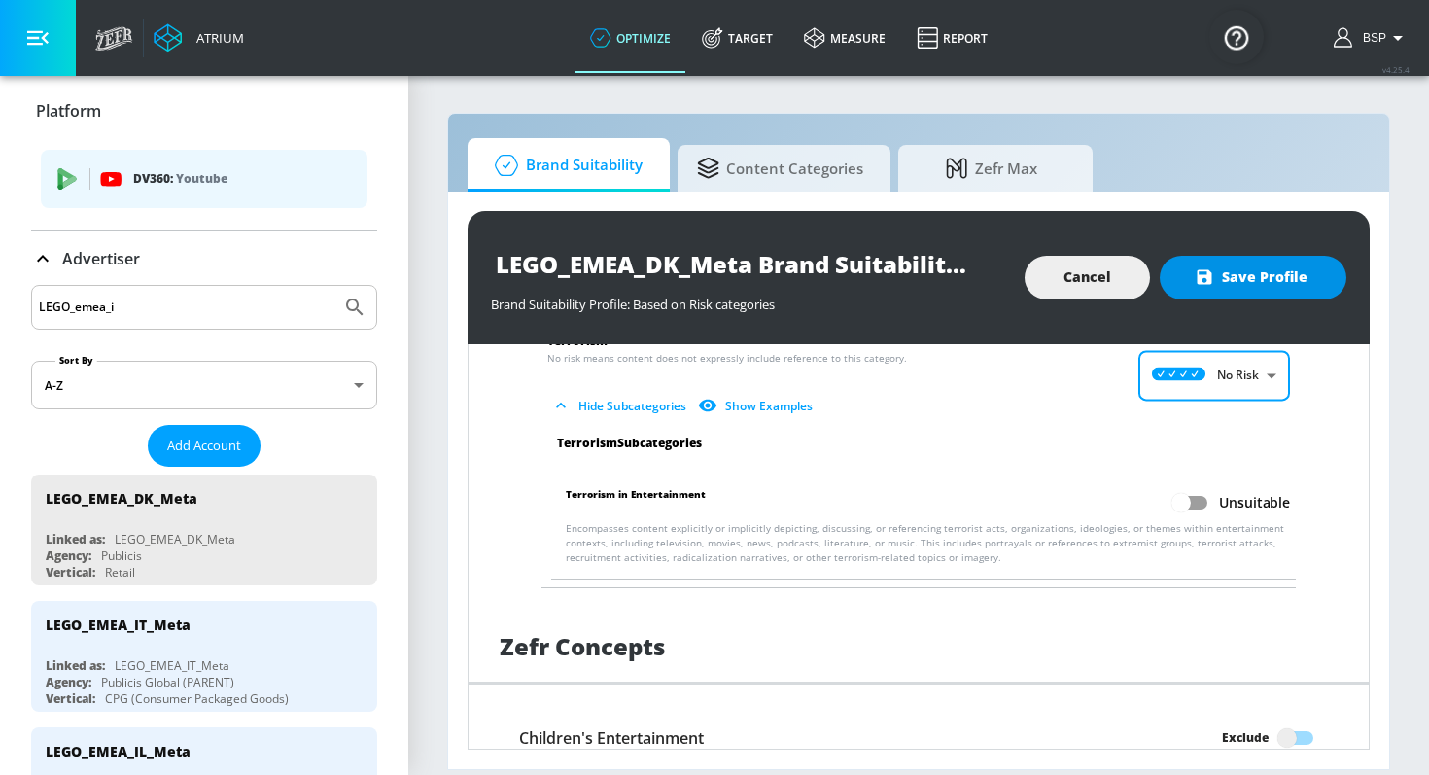
click at [1281, 274] on span "Save Profile" at bounding box center [1252, 277] width 109 height 24
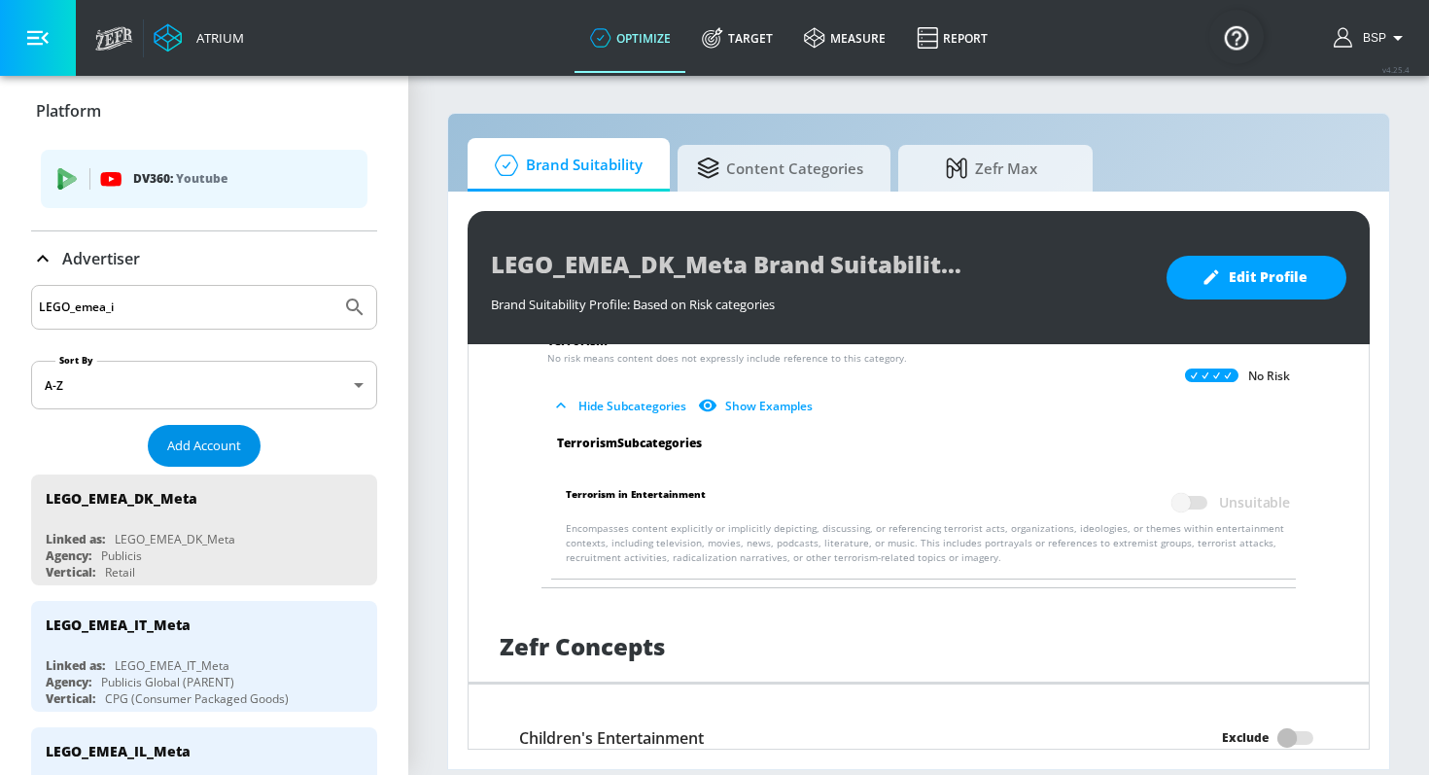
click at [236, 426] on button "Add Account" at bounding box center [204, 446] width 113 height 42
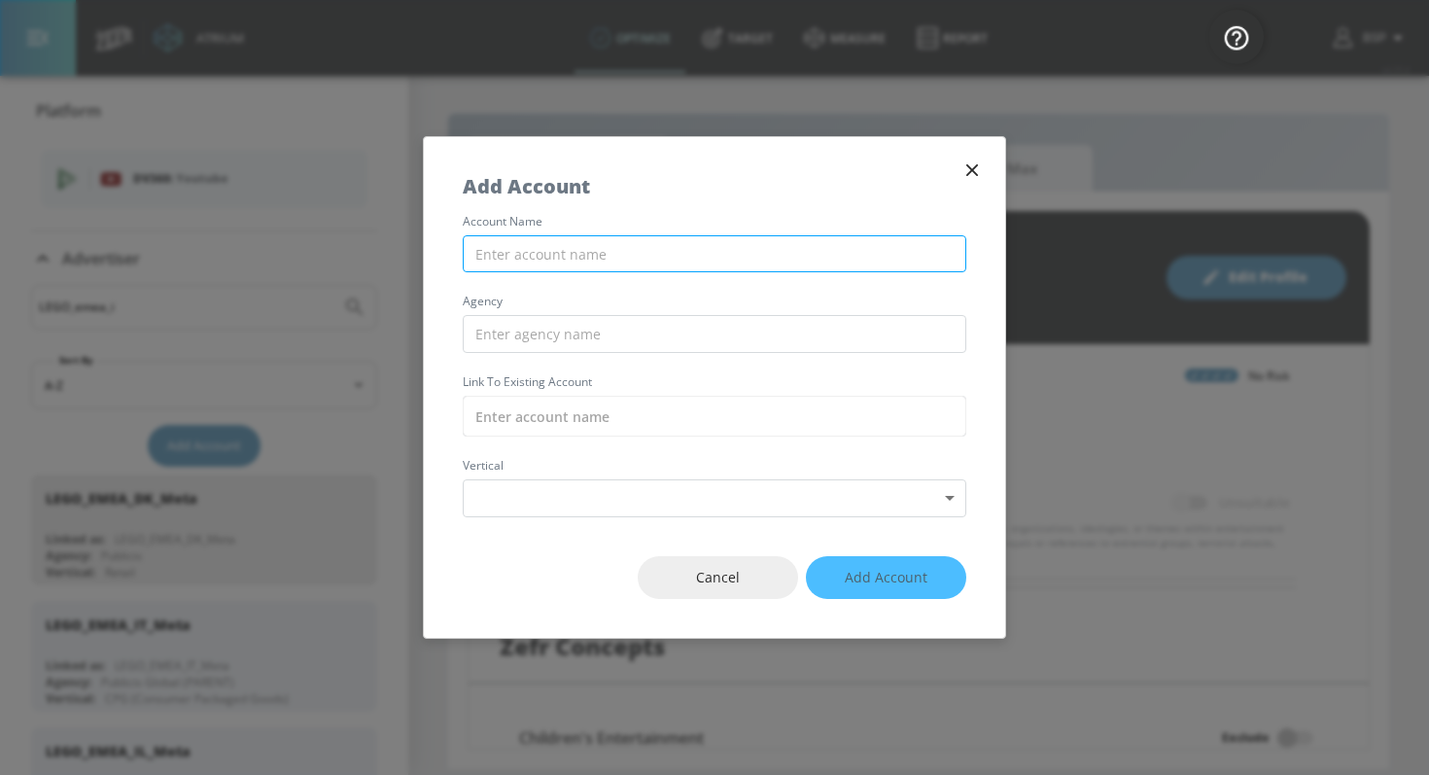
click at [520, 263] on input "text" at bounding box center [714, 254] width 503 height 38
paste input "LEGO_EMEA_DK_Meta"
drag, startPoint x: 575, startPoint y: 253, endPoint x: 565, endPoint y: 253, distance: 10.7
click at [565, 253] on input "LEGO_EMEA_DK_Meta" at bounding box center [714, 254] width 503 height 38
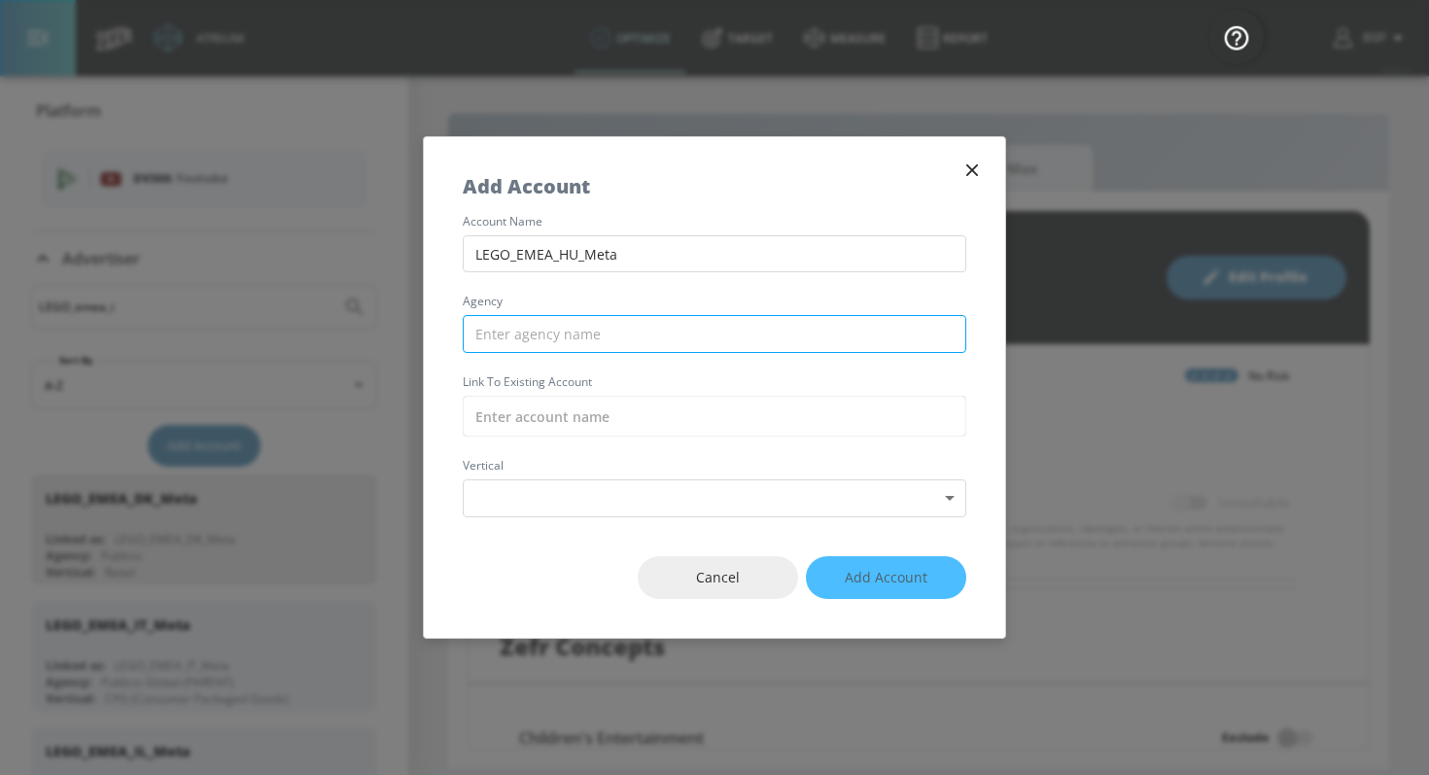
type input "LEGO_EMEA_HU_Meta"
click at [569, 327] on input "text" at bounding box center [714, 334] width 503 height 38
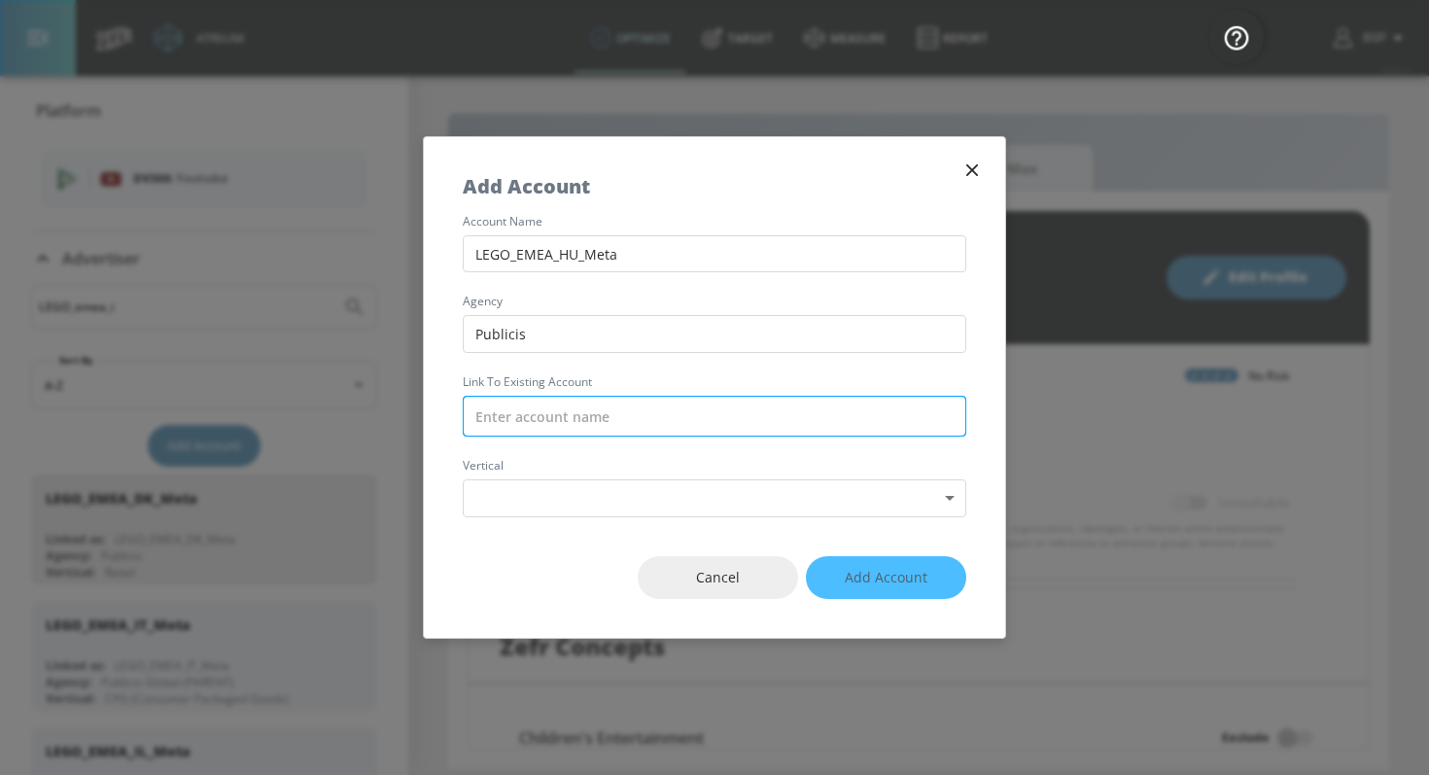
type input "Publicis"
click at [577, 419] on input "text" at bounding box center [714, 416] width 503 height 41
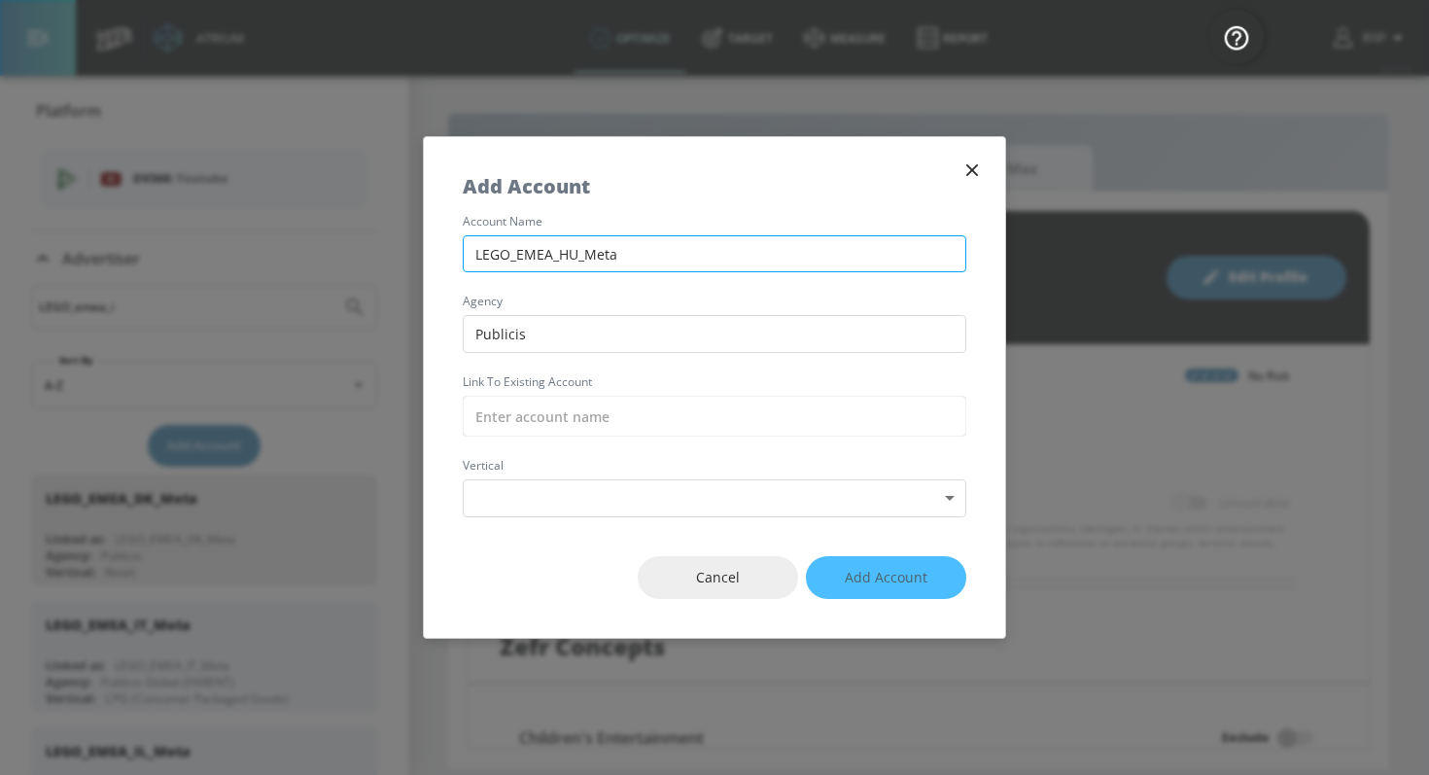
click at [594, 260] on input "LEGO_EMEA_HU_Meta" at bounding box center [714, 254] width 503 height 38
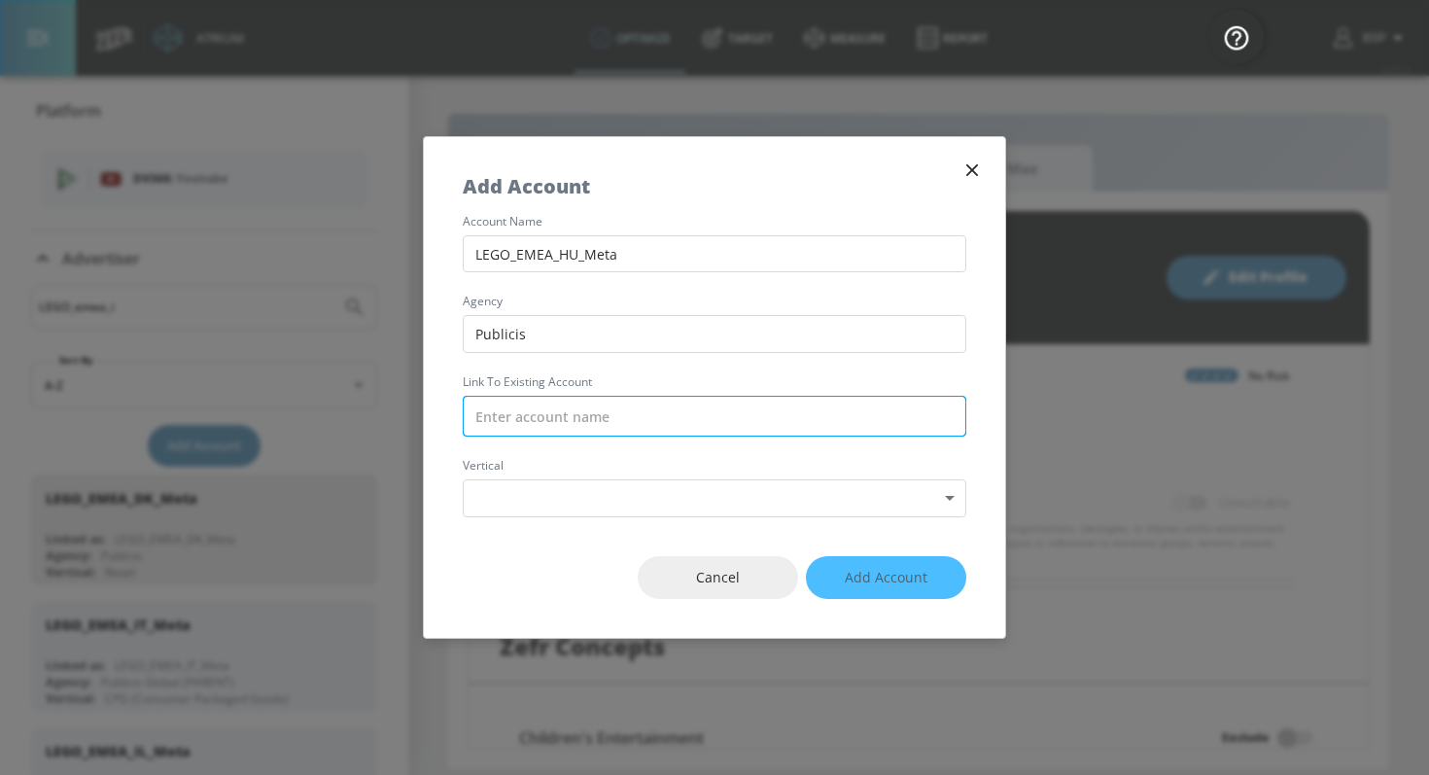
click at [604, 421] on input "text" at bounding box center [714, 416] width 503 height 41
paste input "LEGO_EMEA_HU_Meta"
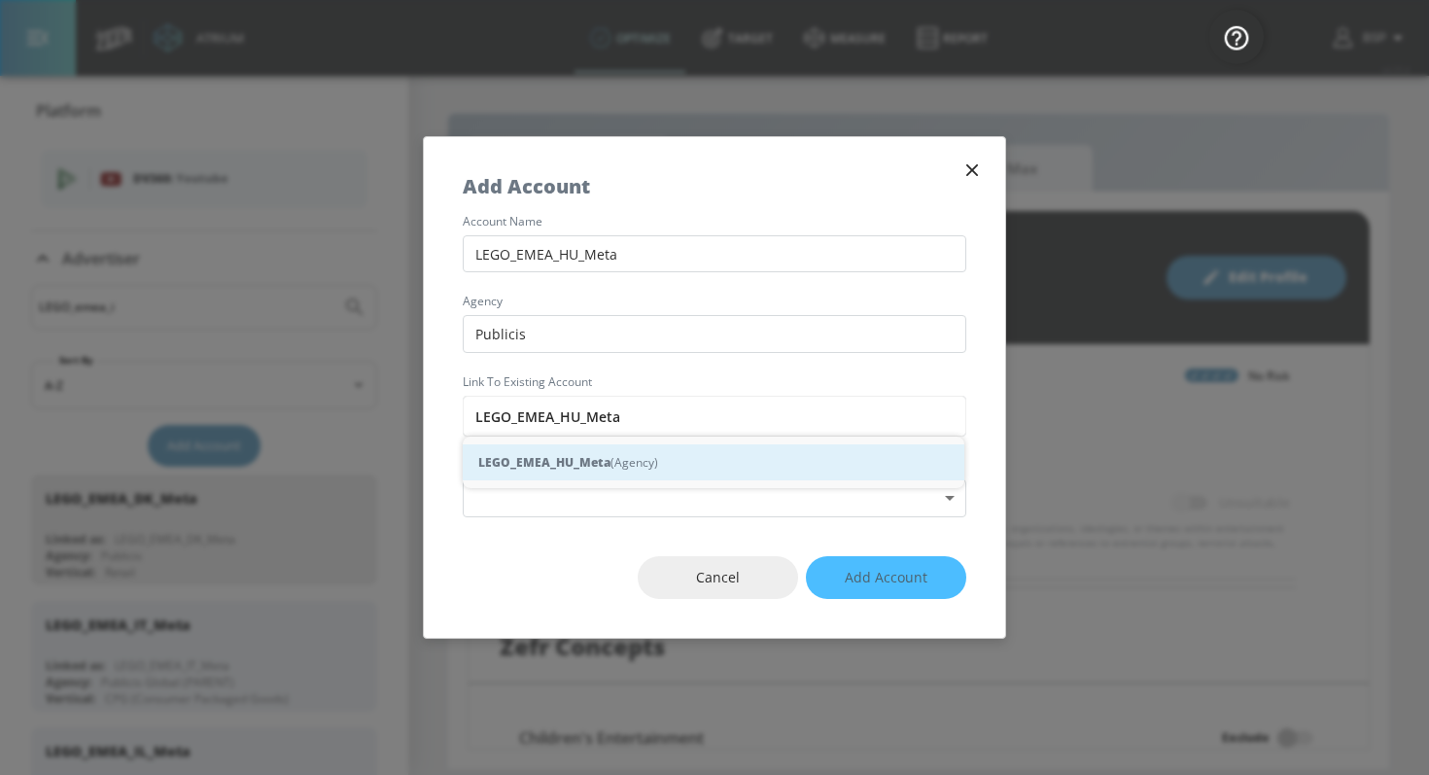
click at [595, 454] on strong "LEGO_EMEA_HU_Meta" at bounding box center [544, 462] width 132 height 20
type input "LEGO_EMEA_HU_Meta (Agency)"
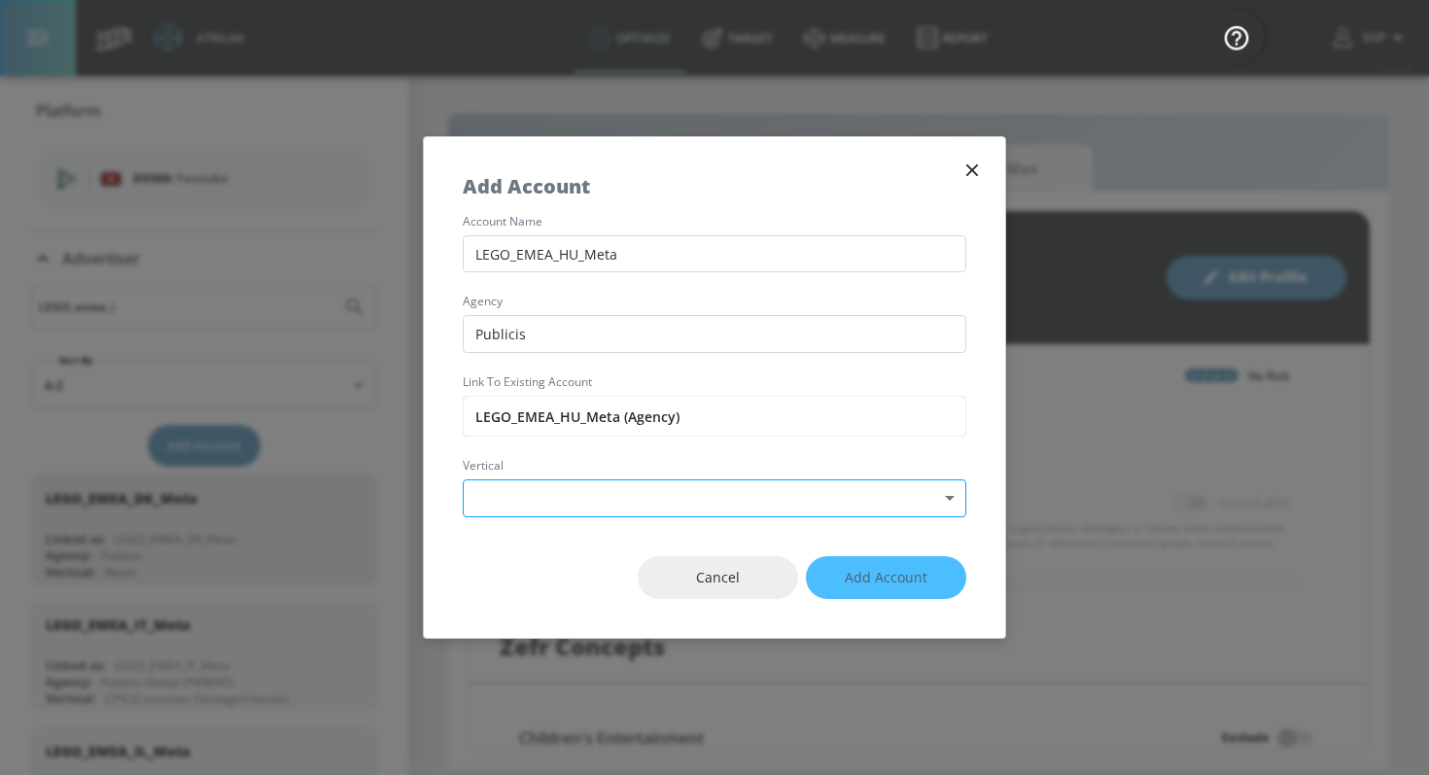
click at [582, 502] on body "Atrium optimize Target measure Report optimize Target measure Report v 4.25.4 B…" at bounding box center [714, 387] width 1429 height 775
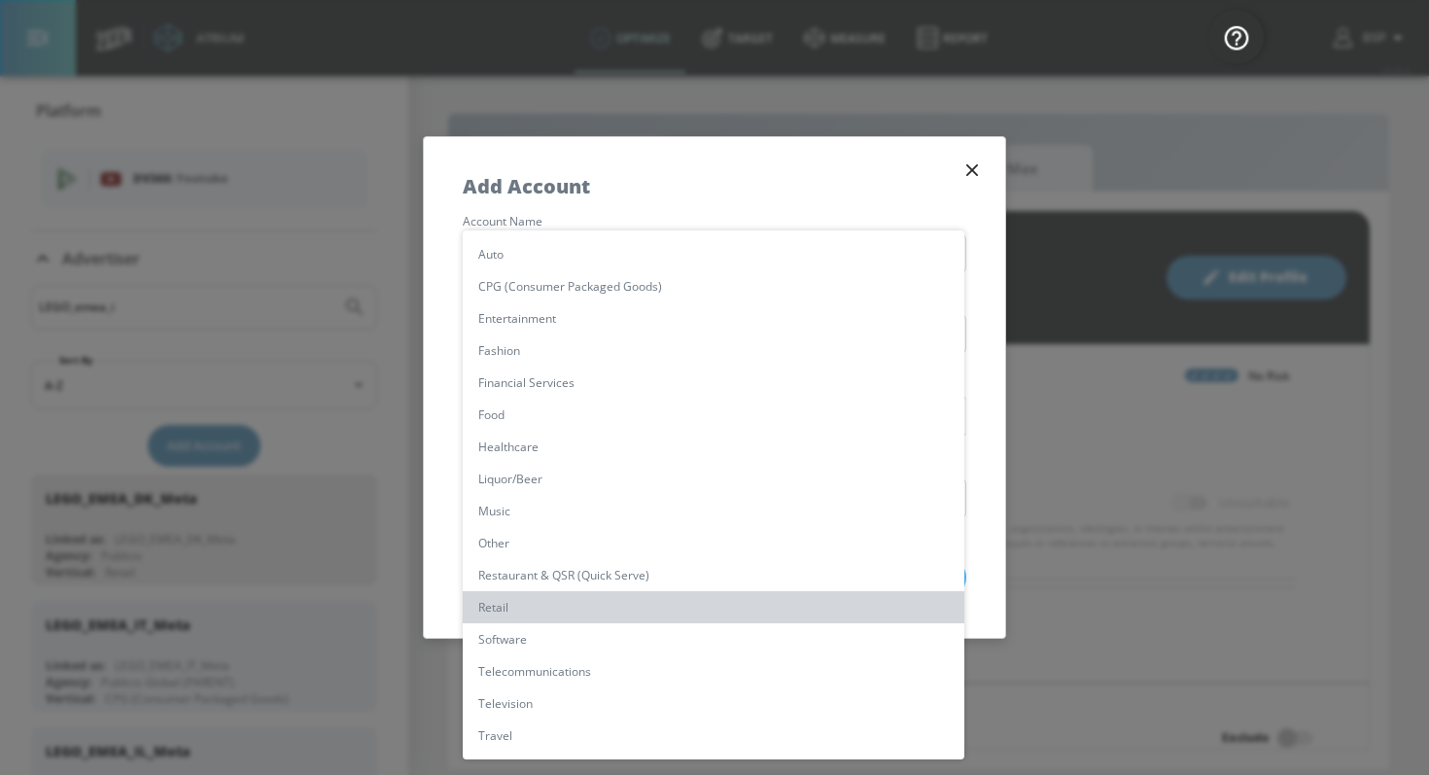
click at [582, 610] on li "Retail" at bounding box center [713, 607] width 501 height 32
type input "[object Object]"
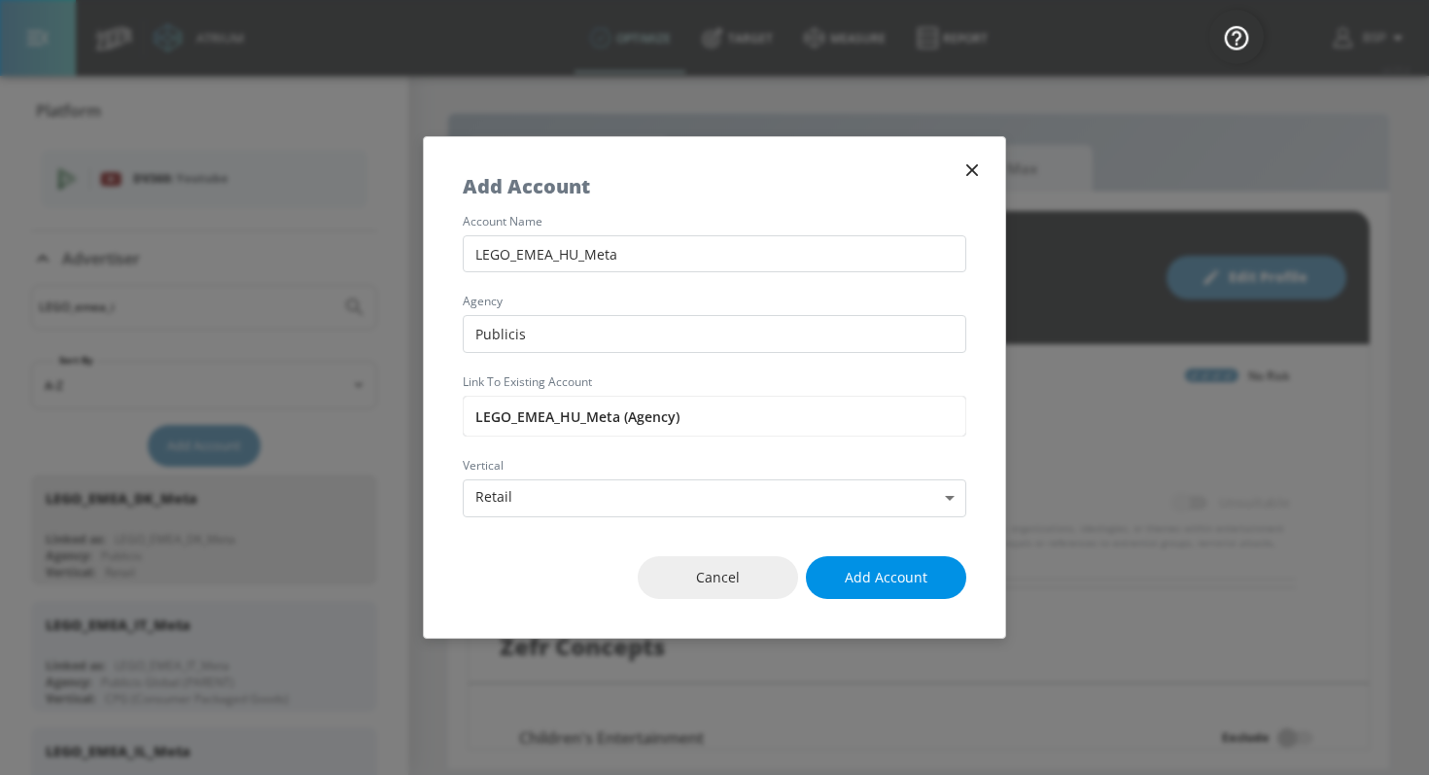
click at [905, 560] on button "Add Account" at bounding box center [886, 578] width 160 height 44
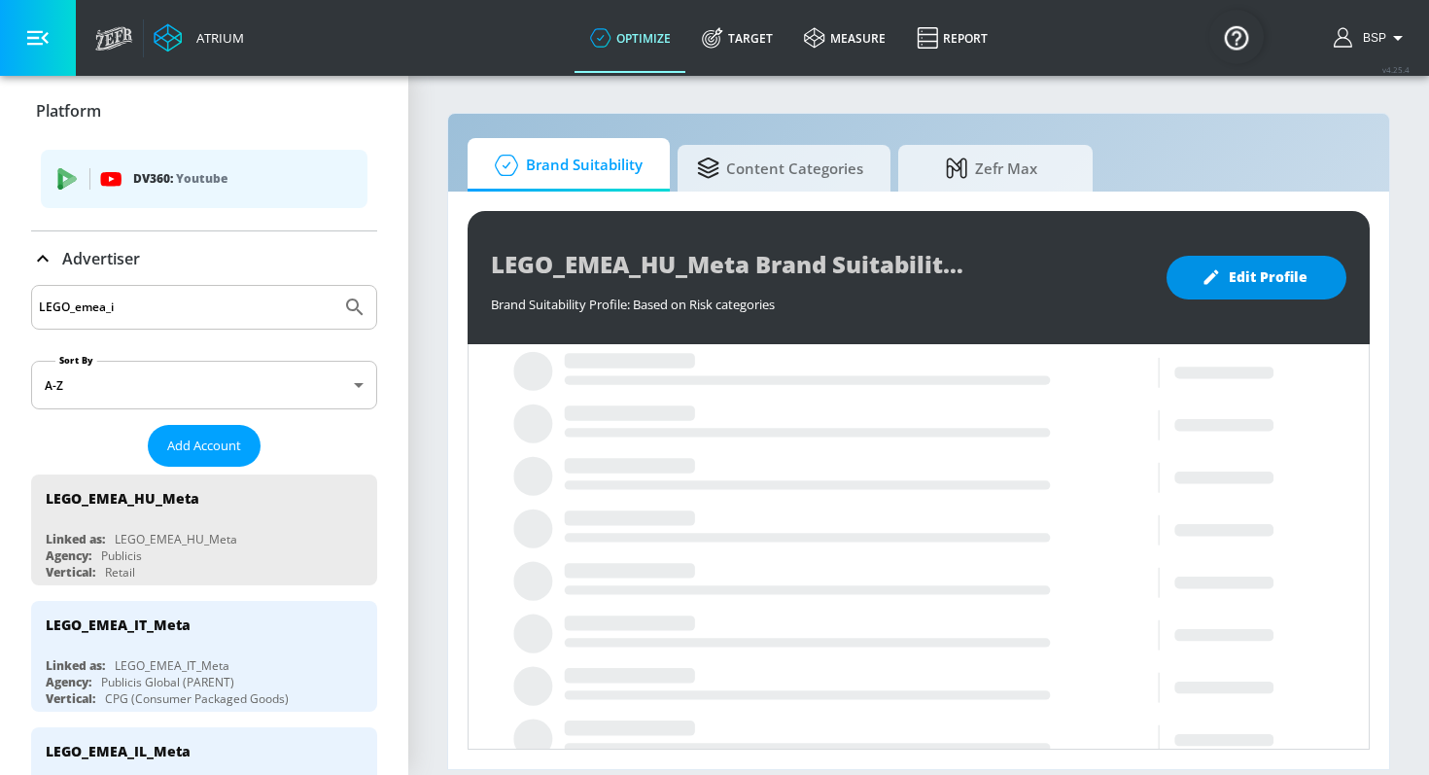
click at [1202, 284] on icon "button" at bounding box center [1210, 276] width 19 height 19
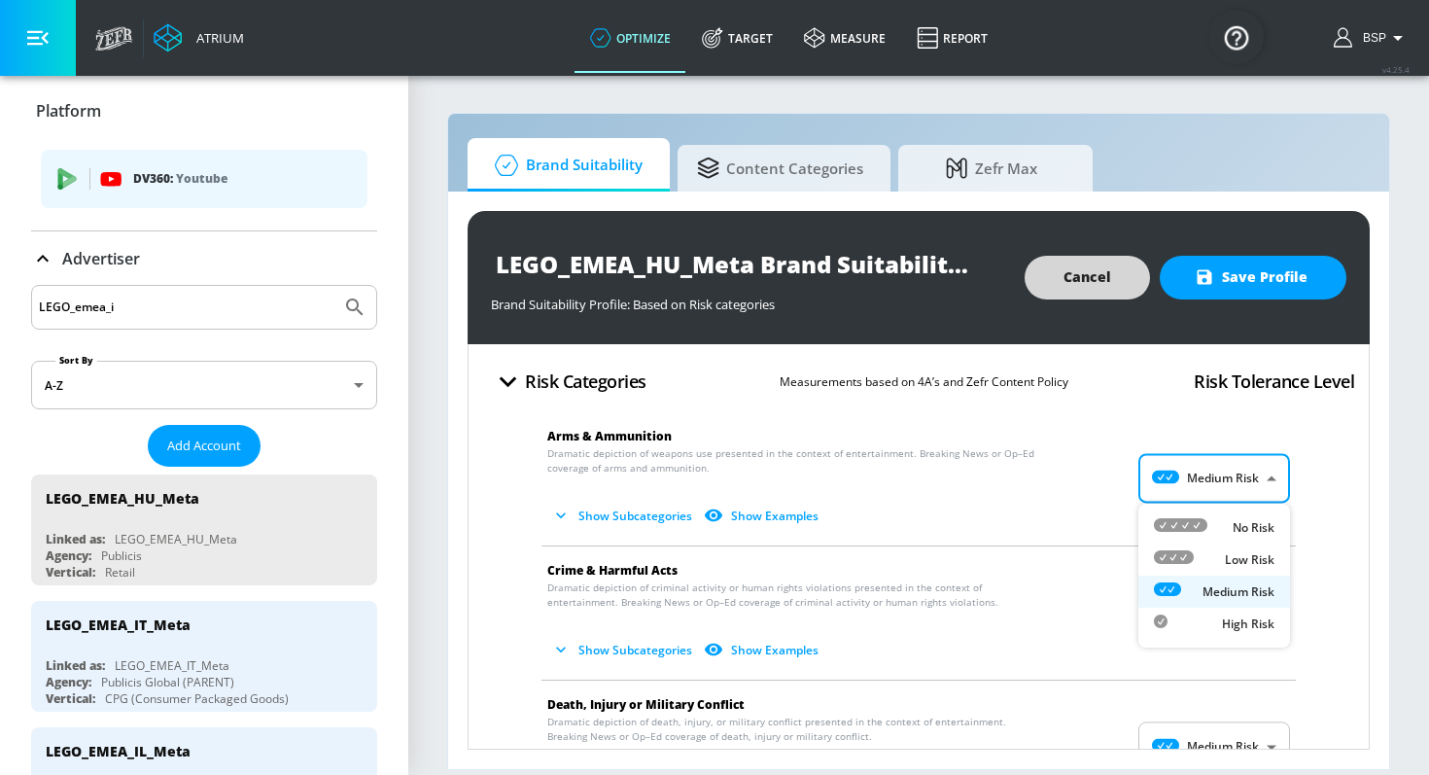
click at [1205, 490] on body "Atrium optimize Target measure Report optimize Target measure Report v 4.25.4 B…" at bounding box center [714, 387] width 1429 height 775
click at [1205, 523] on icon at bounding box center [1180, 525] width 53 height 14
type input "MINIMAL"
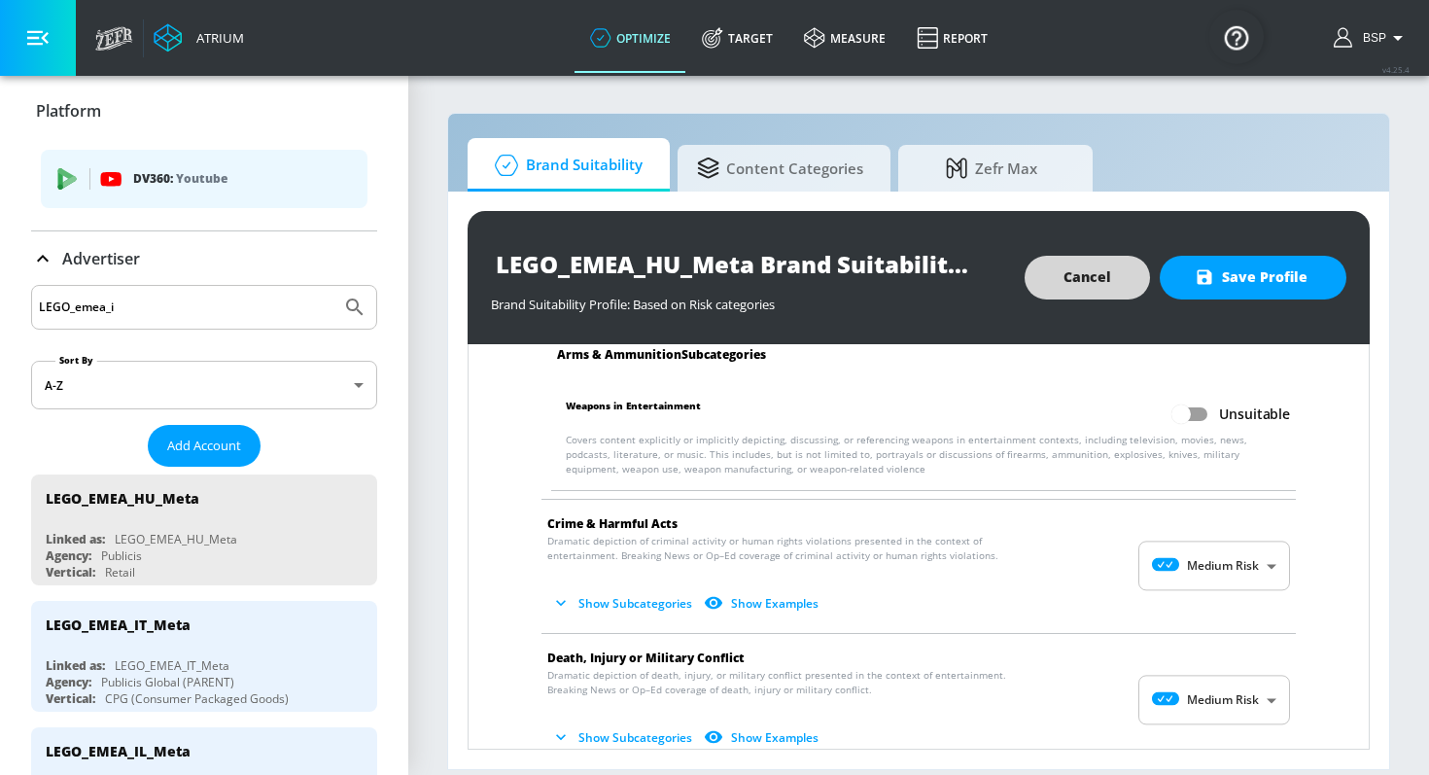
scroll to position [197, 0]
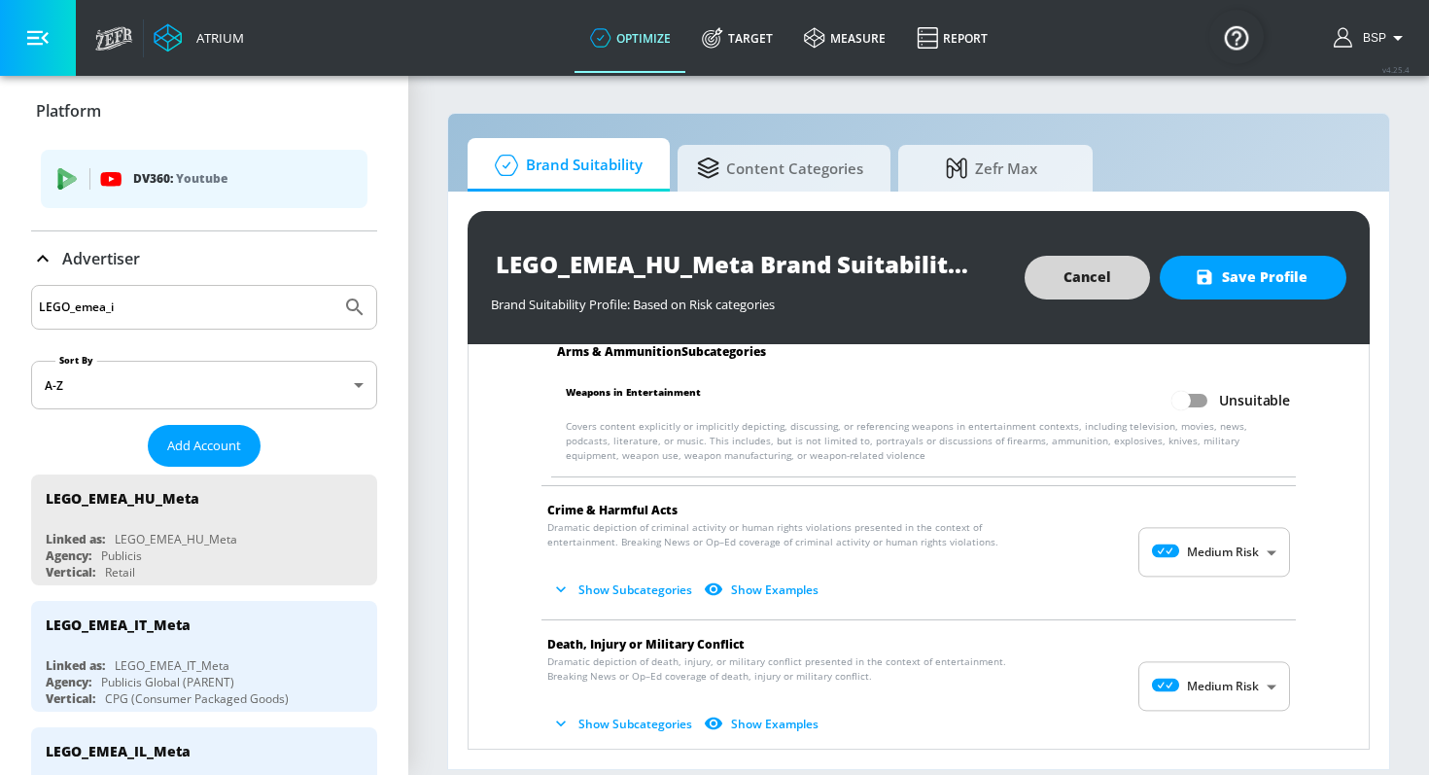
click at [1206, 565] on body "Atrium optimize Target measure Report optimize Target measure Report v 4.25.4 B…" at bounding box center [714, 387] width 1429 height 775
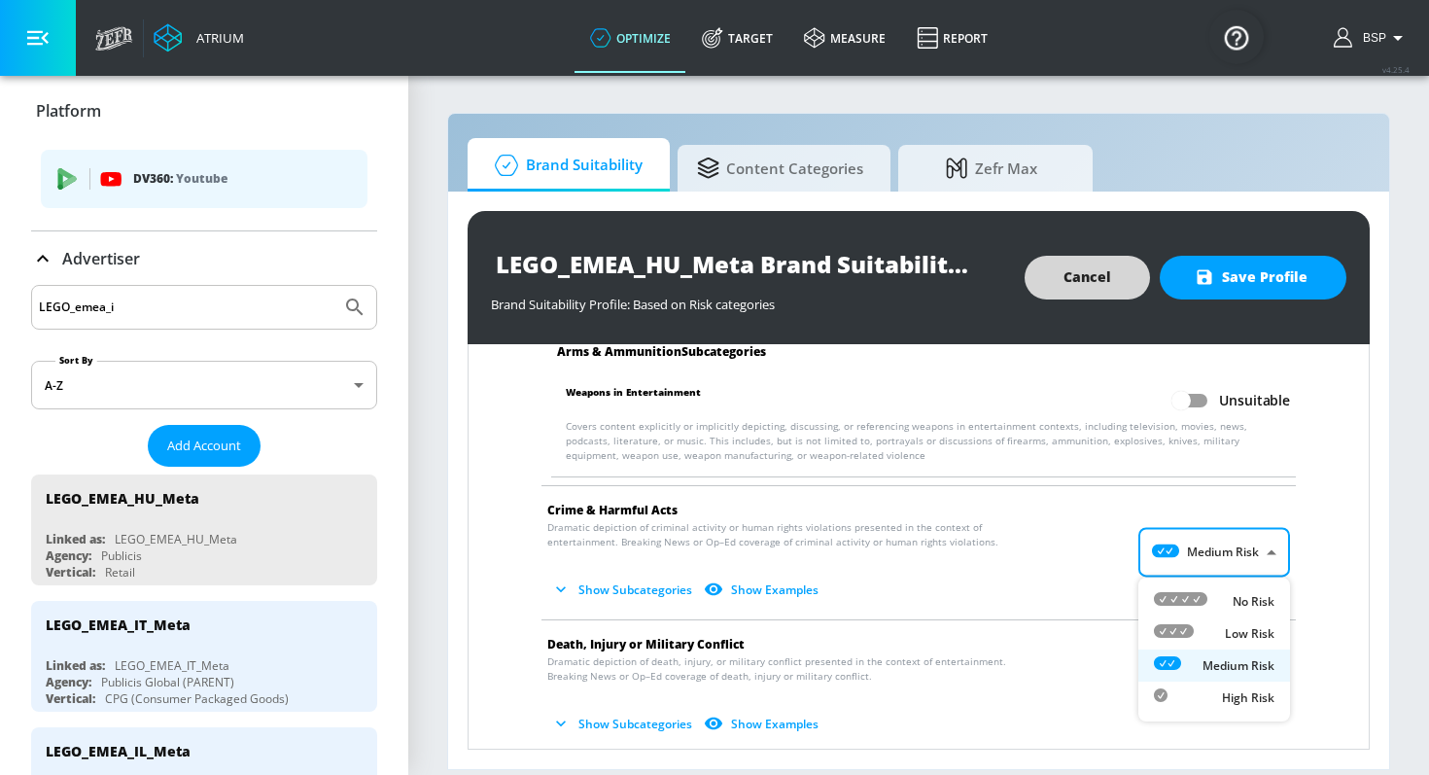
click at [1206, 586] on li "No Risk" at bounding box center [1214, 601] width 152 height 32
type input "MINIMAL"
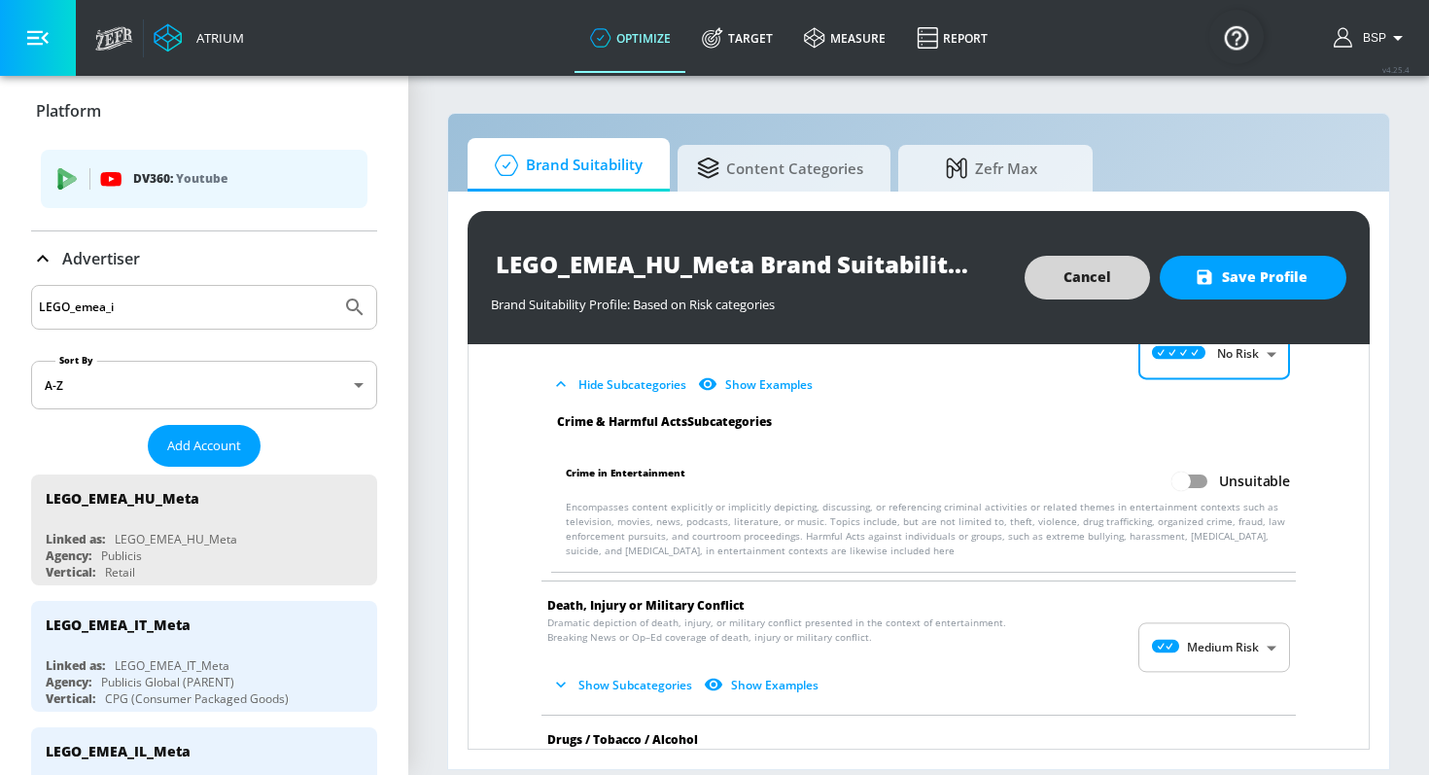
scroll to position [485, 0]
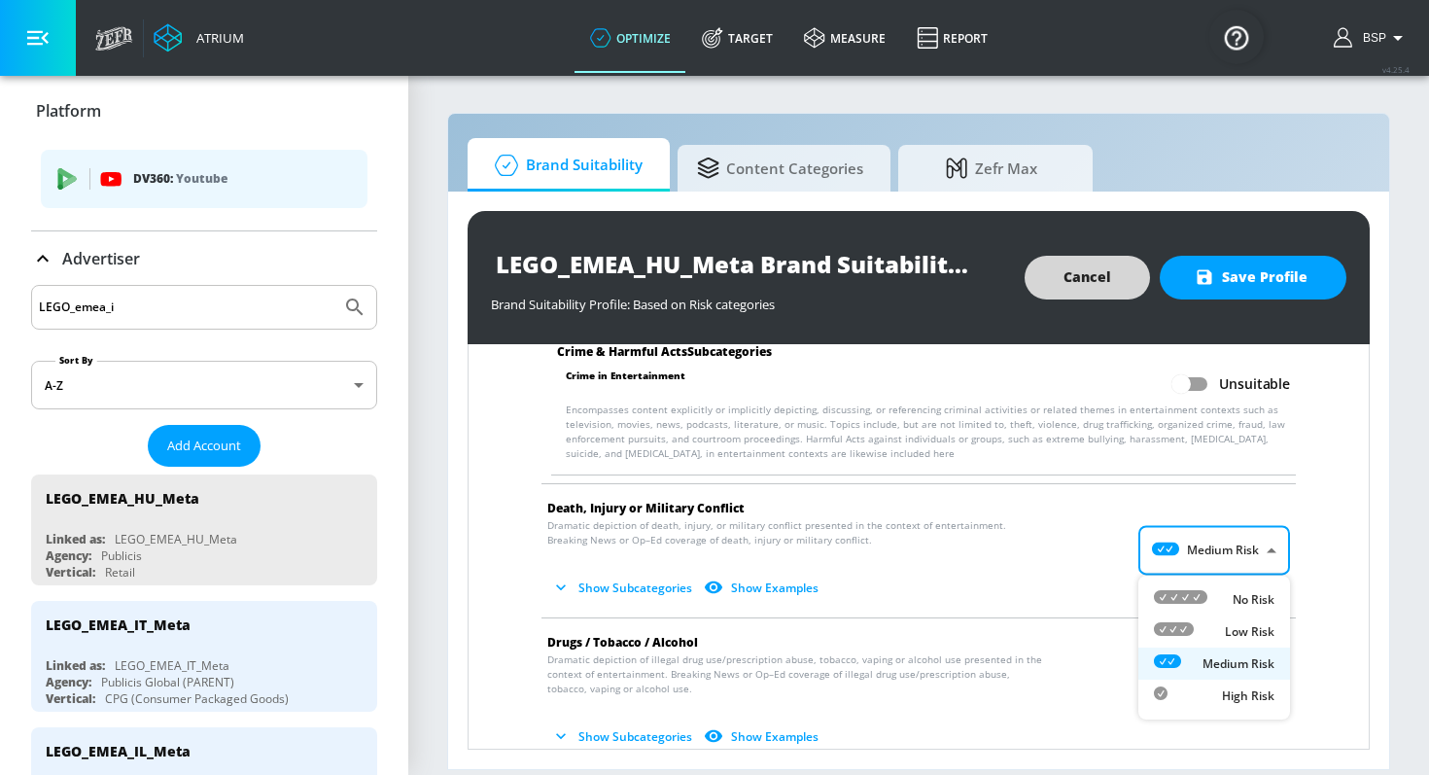
click at [1219, 556] on body "Atrium optimize Target measure Report optimize Target measure Report v 4.25.4 B…" at bounding box center [714, 387] width 1429 height 775
click at [1219, 596] on div "No Risk" at bounding box center [1214, 599] width 121 height 20
type input "MINIMAL"
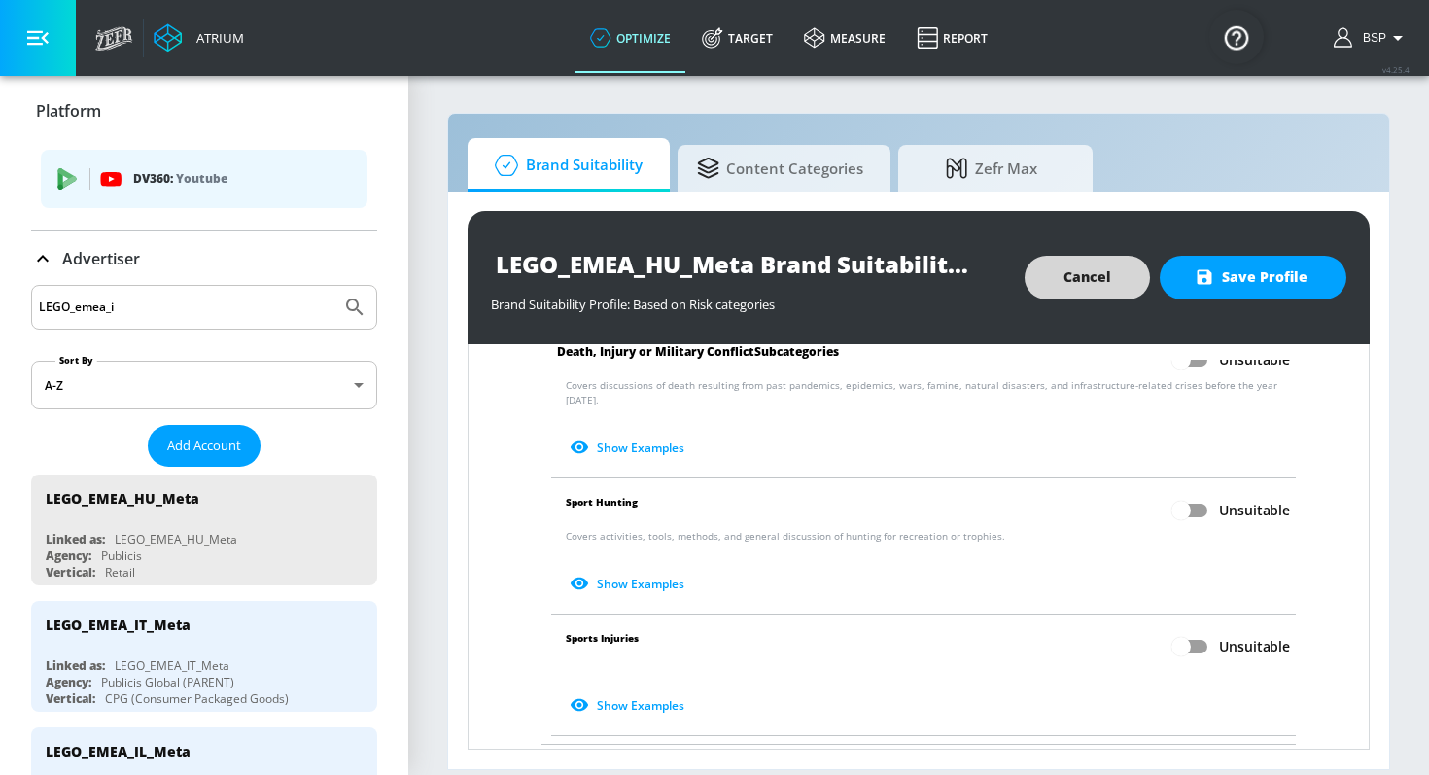
scroll to position [1086, 0]
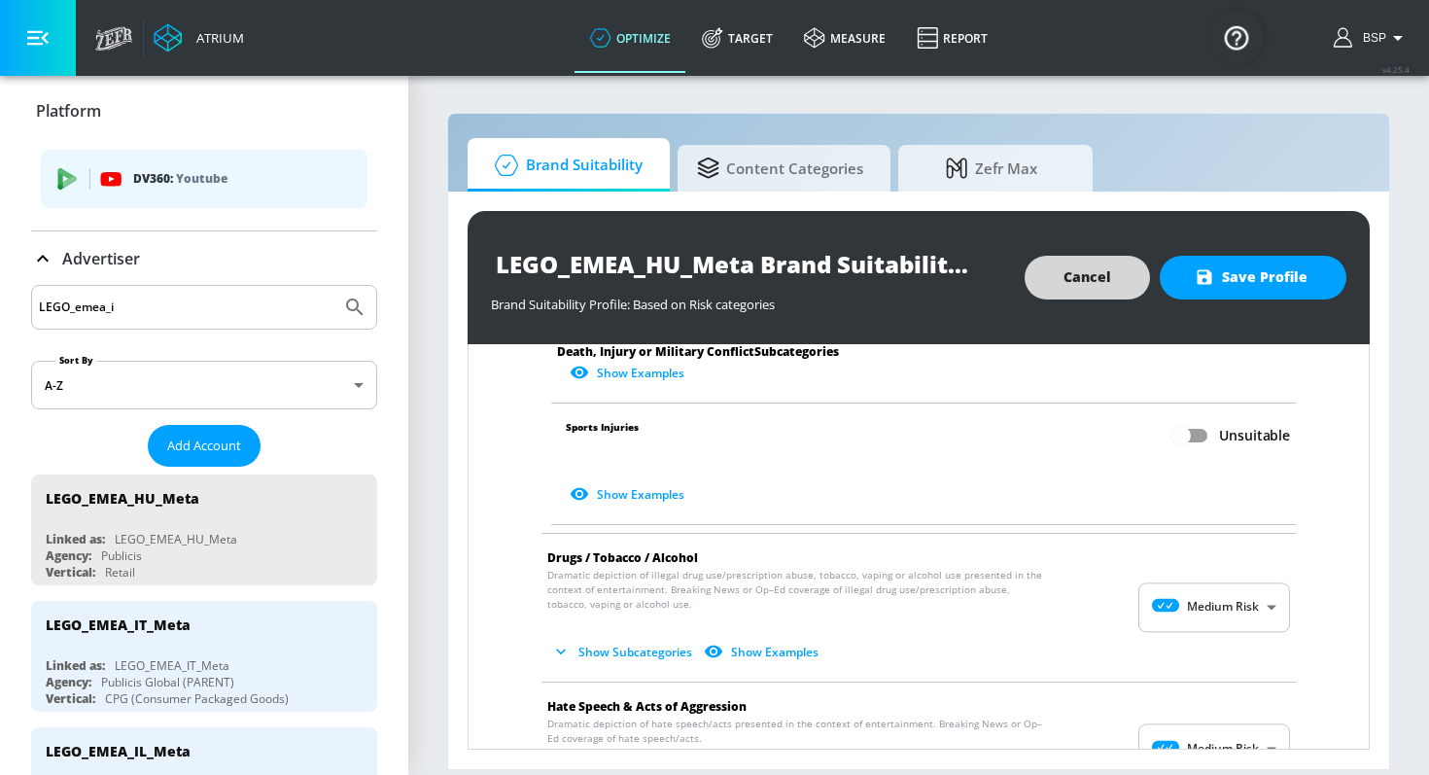
click at [1225, 593] on body "Atrium optimize Target measure Report optimize Target measure Report v 4.25.4 B…" at bounding box center [714, 387] width 1429 height 775
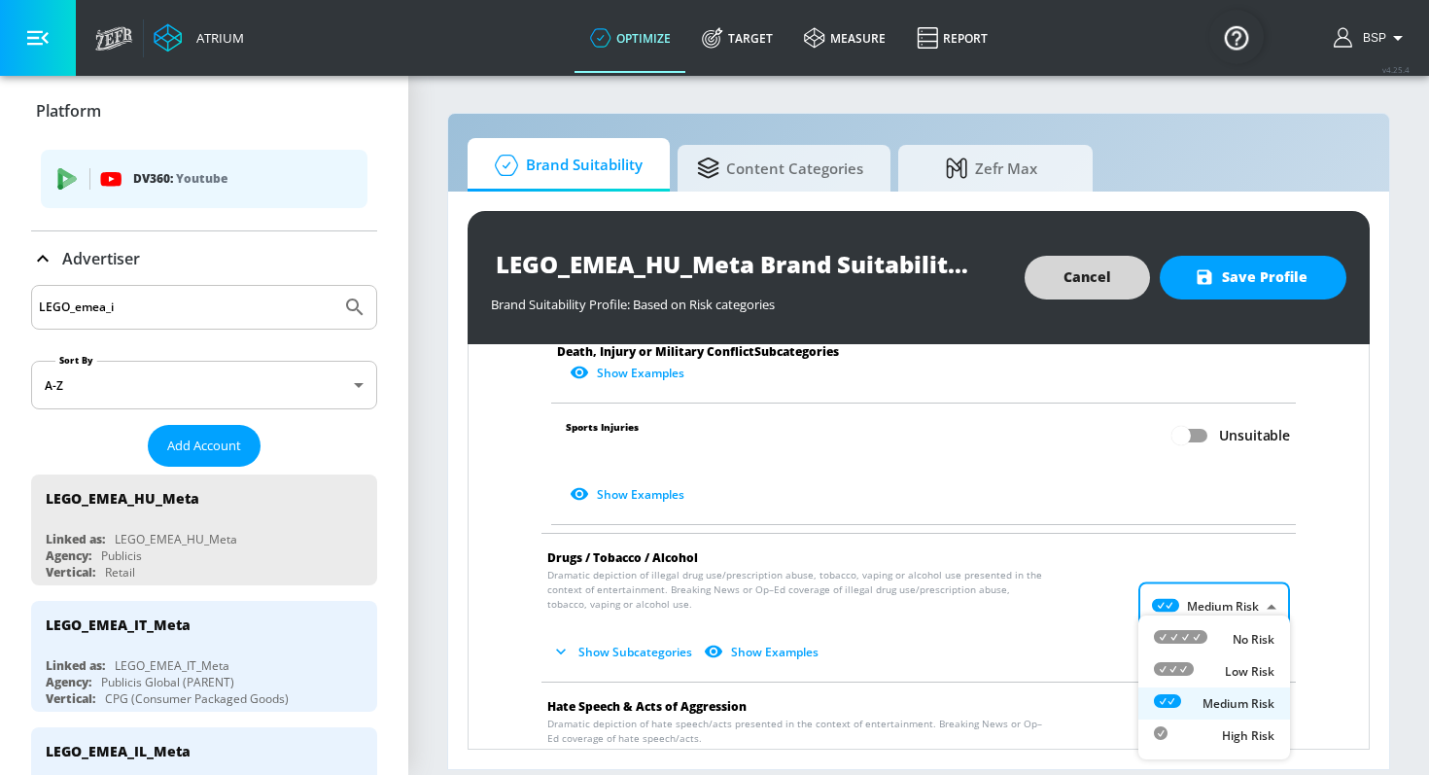
click at [1222, 624] on li "No Risk" at bounding box center [1214, 639] width 152 height 32
type input "MINIMAL"
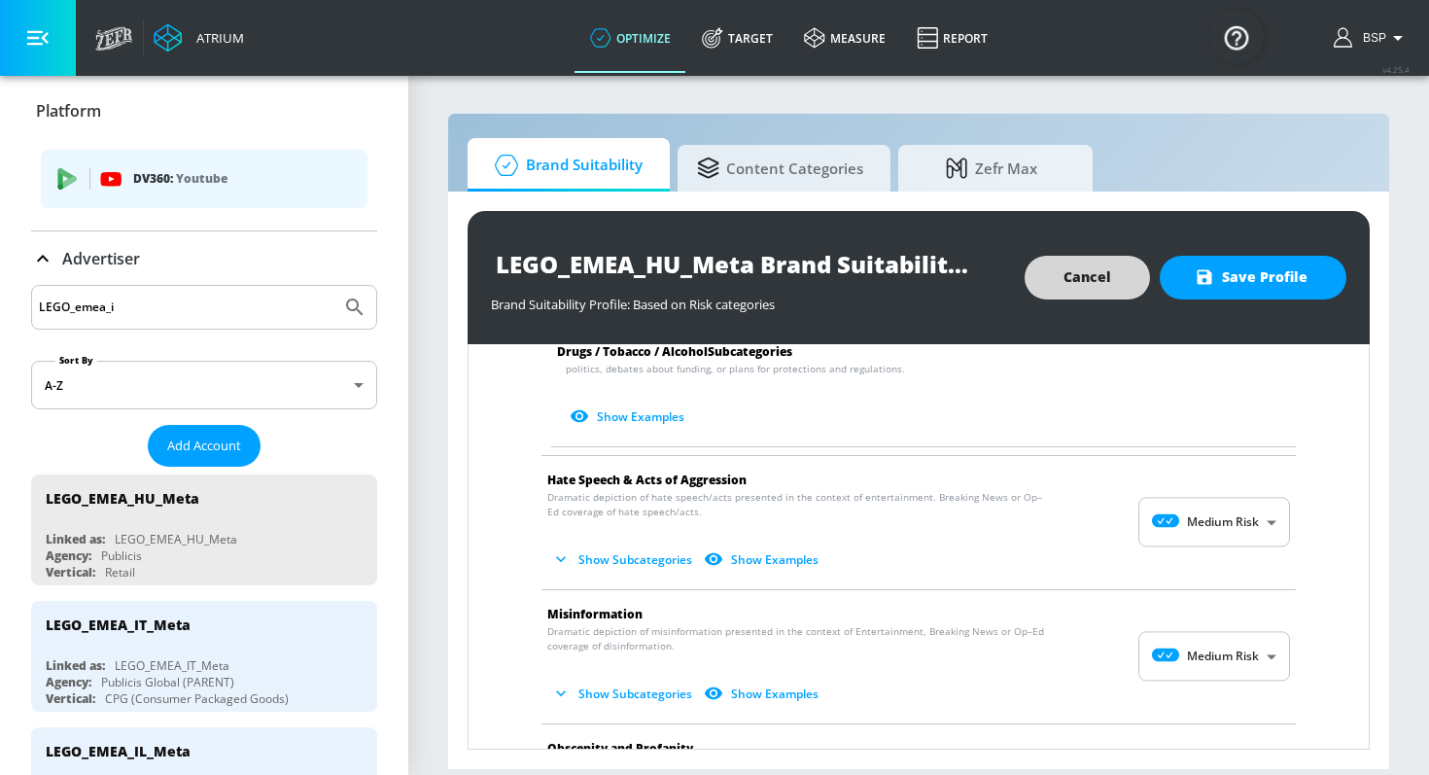
scroll to position [1778, 0]
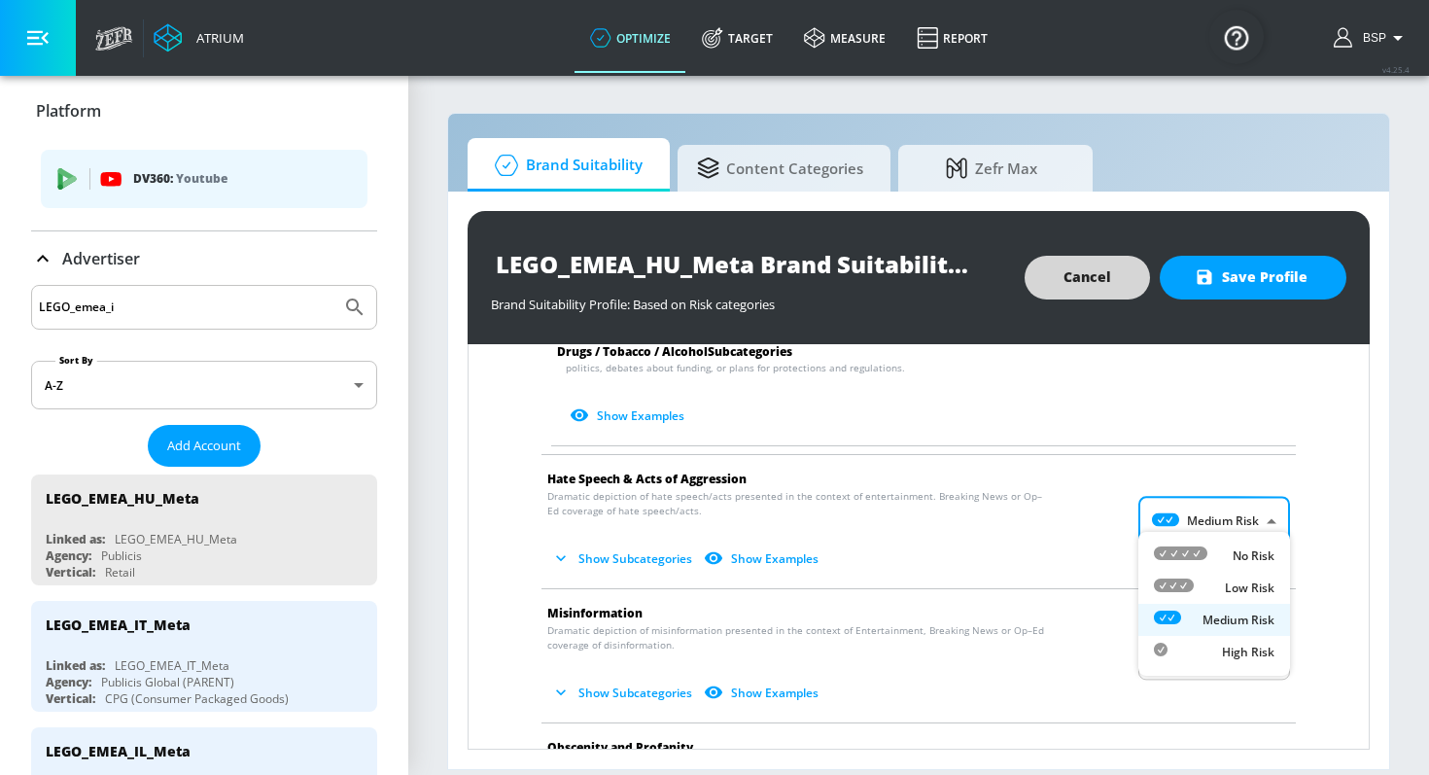
click at [1233, 524] on body "Atrium optimize Target measure Report optimize Target measure Report v 4.25.4 B…" at bounding box center [714, 387] width 1429 height 775
click at [1233, 554] on p "No Risk" at bounding box center [1253, 555] width 42 height 17
type input "MINIMAL"
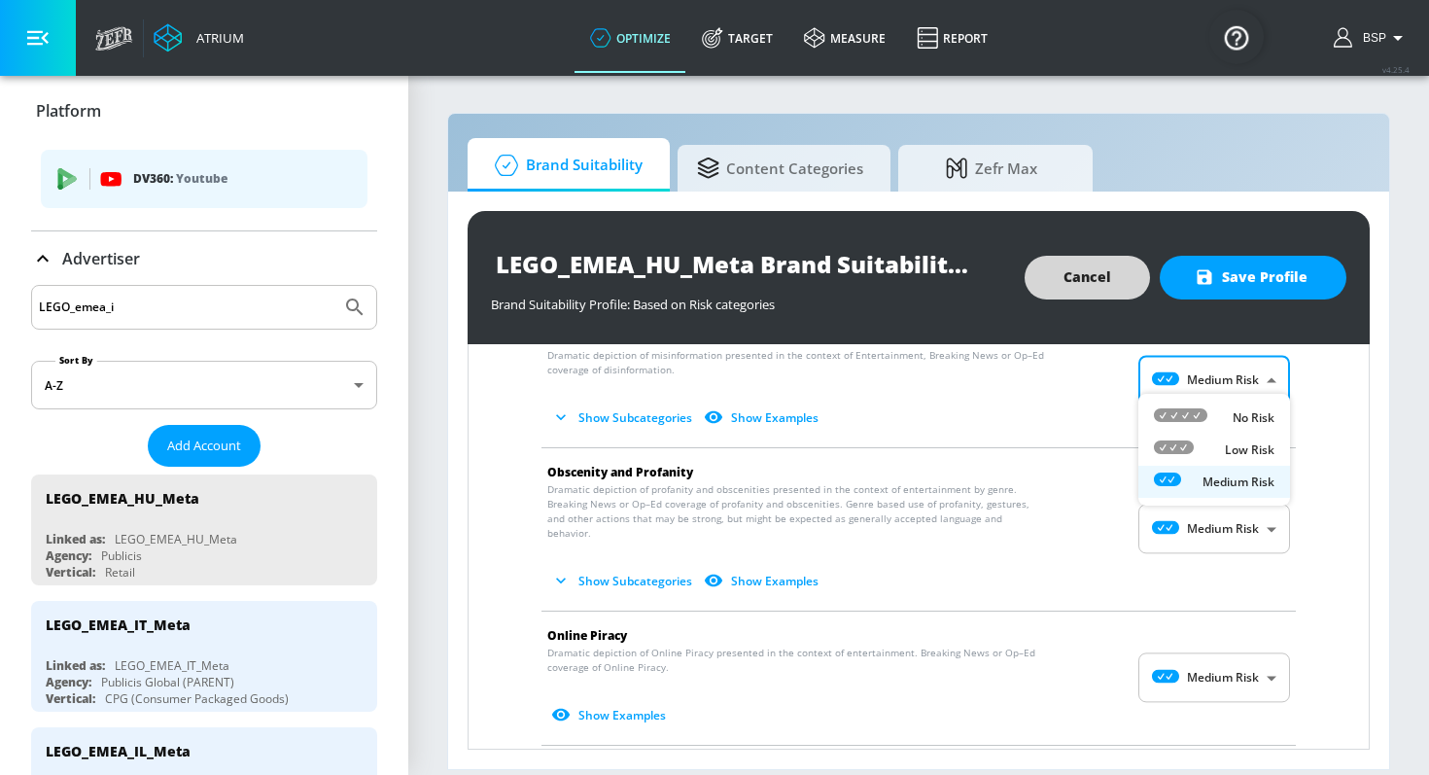
click at [1236, 375] on body "Atrium optimize Target measure Report optimize Target measure Report v 4.25.4 B…" at bounding box center [714, 387] width 1429 height 775
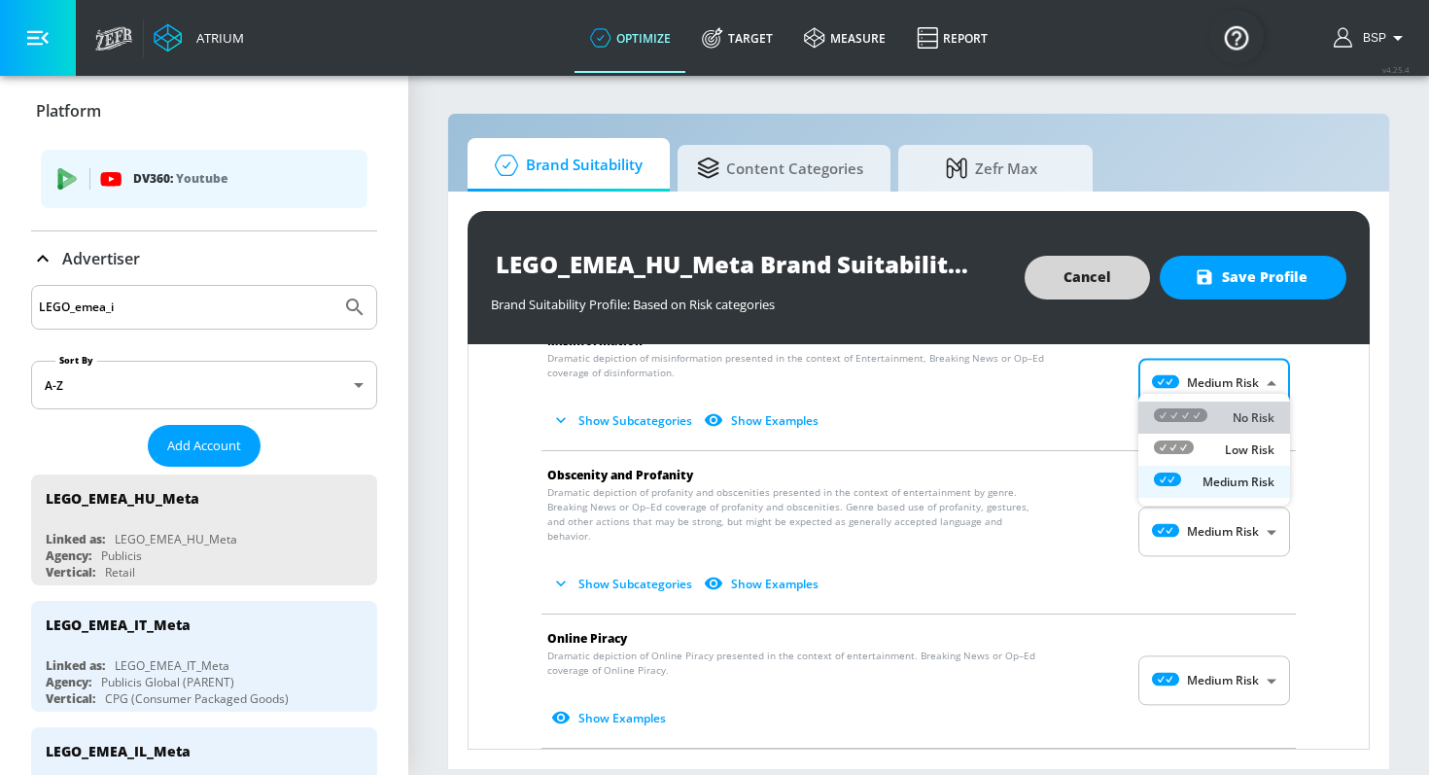
click at [1235, 418] on p "No Risk" at bounding box center [1253, 417] width 42 height 17
type input "MINIMAL"
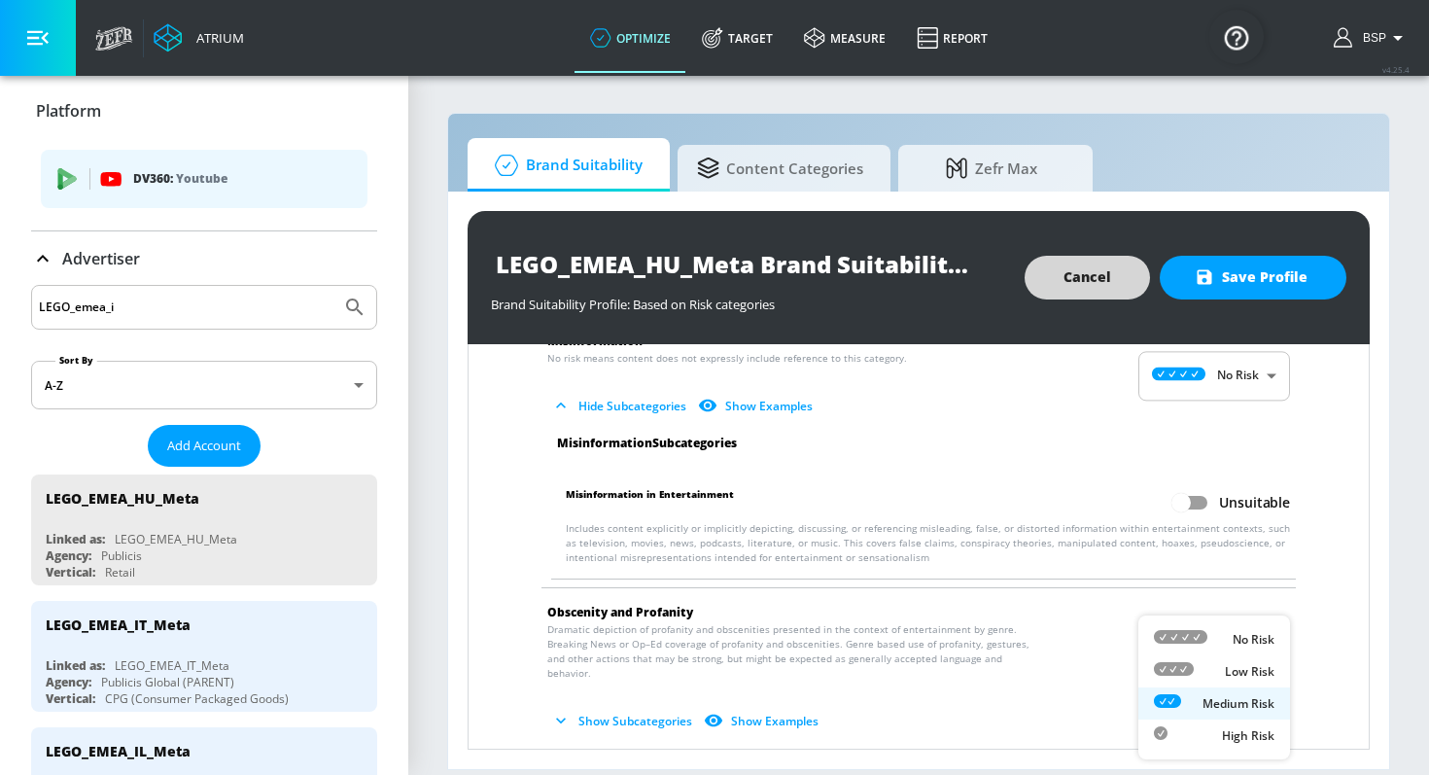
click at [1225, 640] on body "Atrium optimize Target measure Report optimize Target measure Report v 4.25.4 B…" at bounding box center [714, 387] width 1429 height 775
click at [1225, 640] on div "No Risk" at bounding box center [1214, 639] width 121 height 20
type input "MINIMAL"
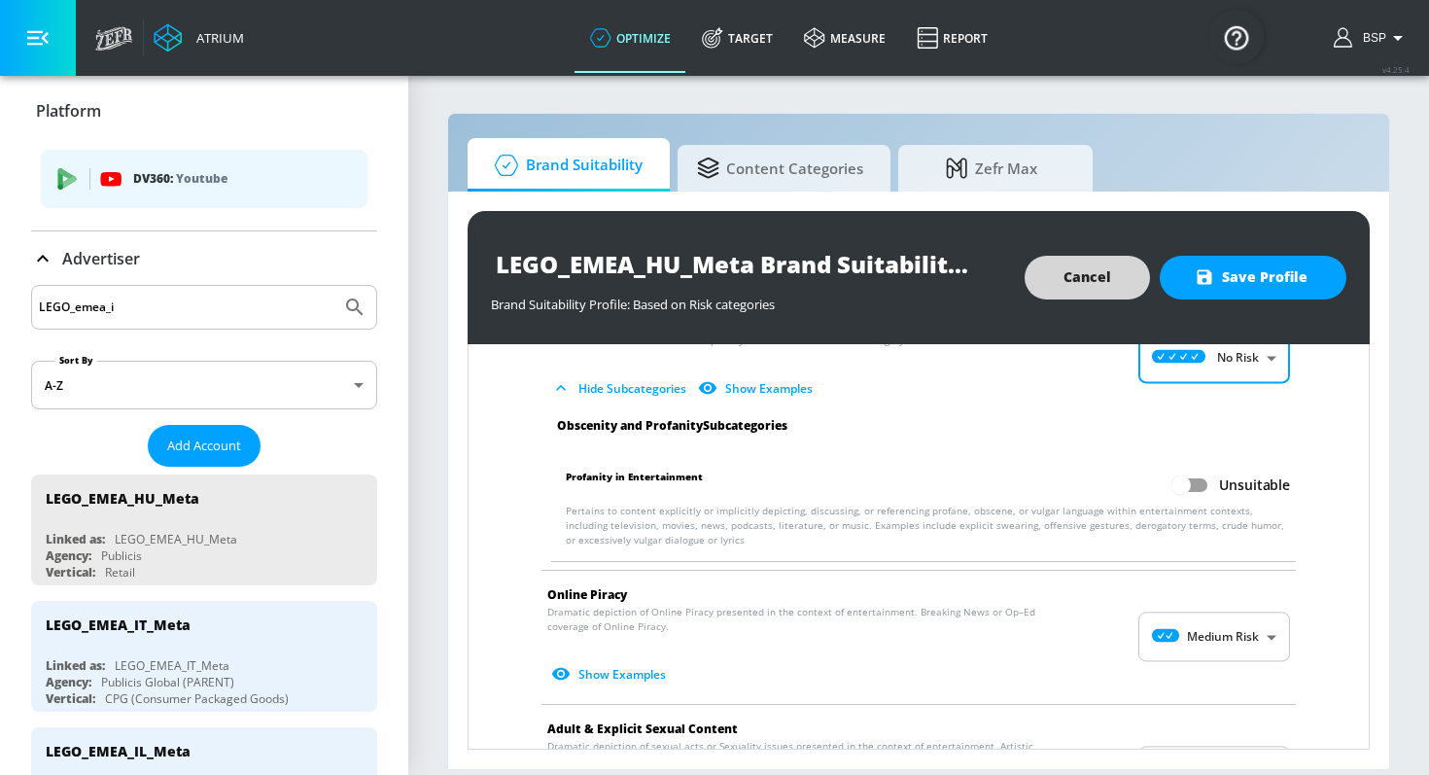
scroll to position [2577, 0]
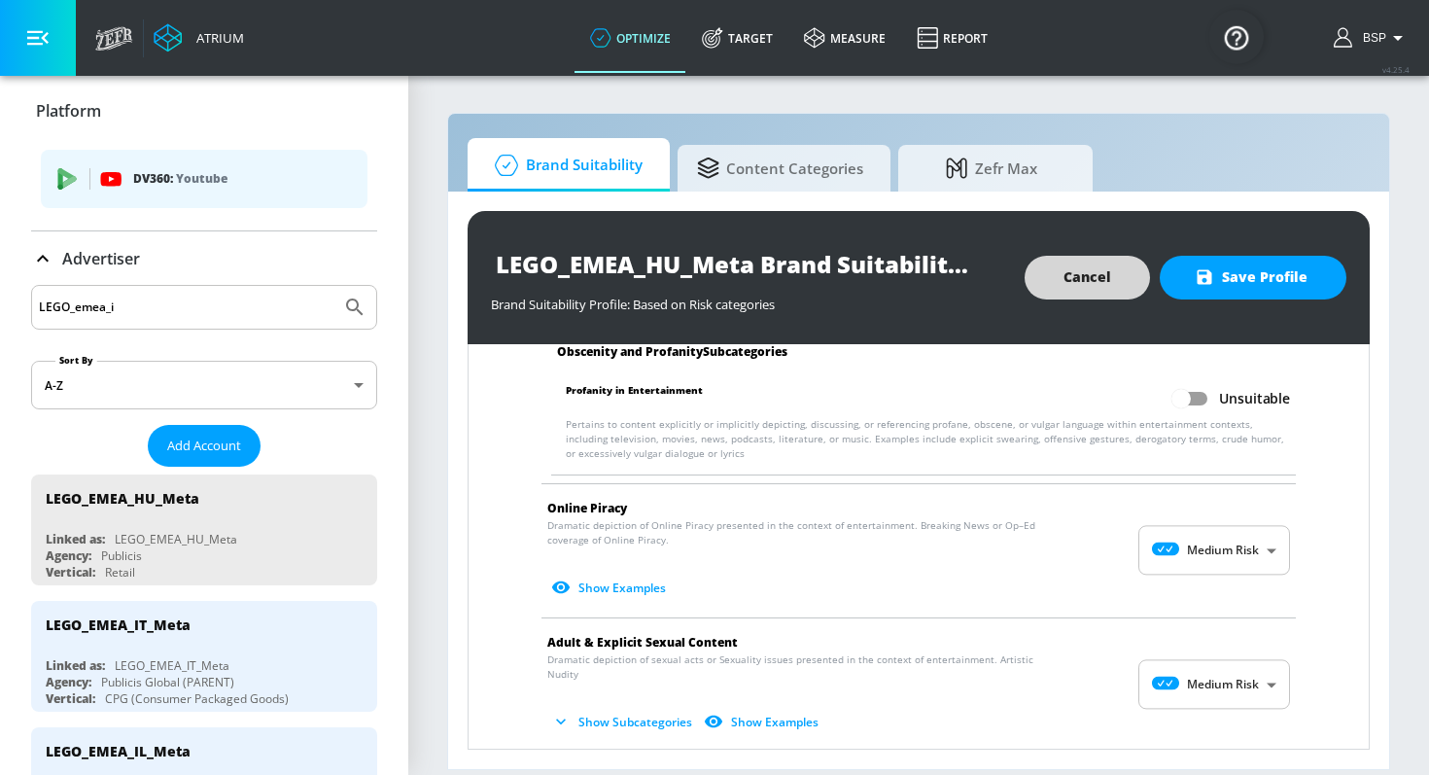
click at [1226, 543] on body "Atrium optimize Target measure Report optimize Target measure Report v 4.25.4 B…" at bounding box center [714, 387] width 1429 height 775
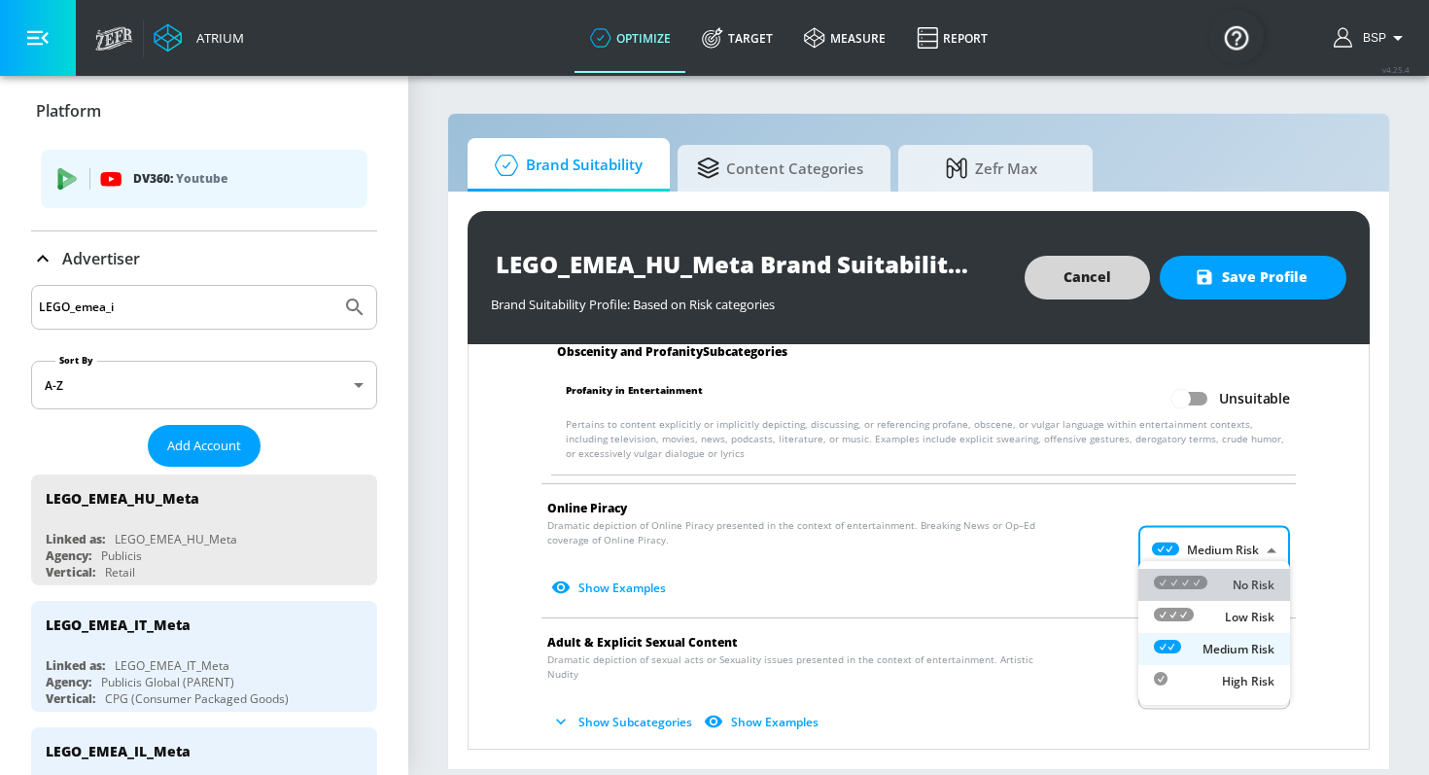
click at [1223, 579] on div "No Risk" at bounding box center [1214, 584] width 121 height 20
type input "MINIMAL"
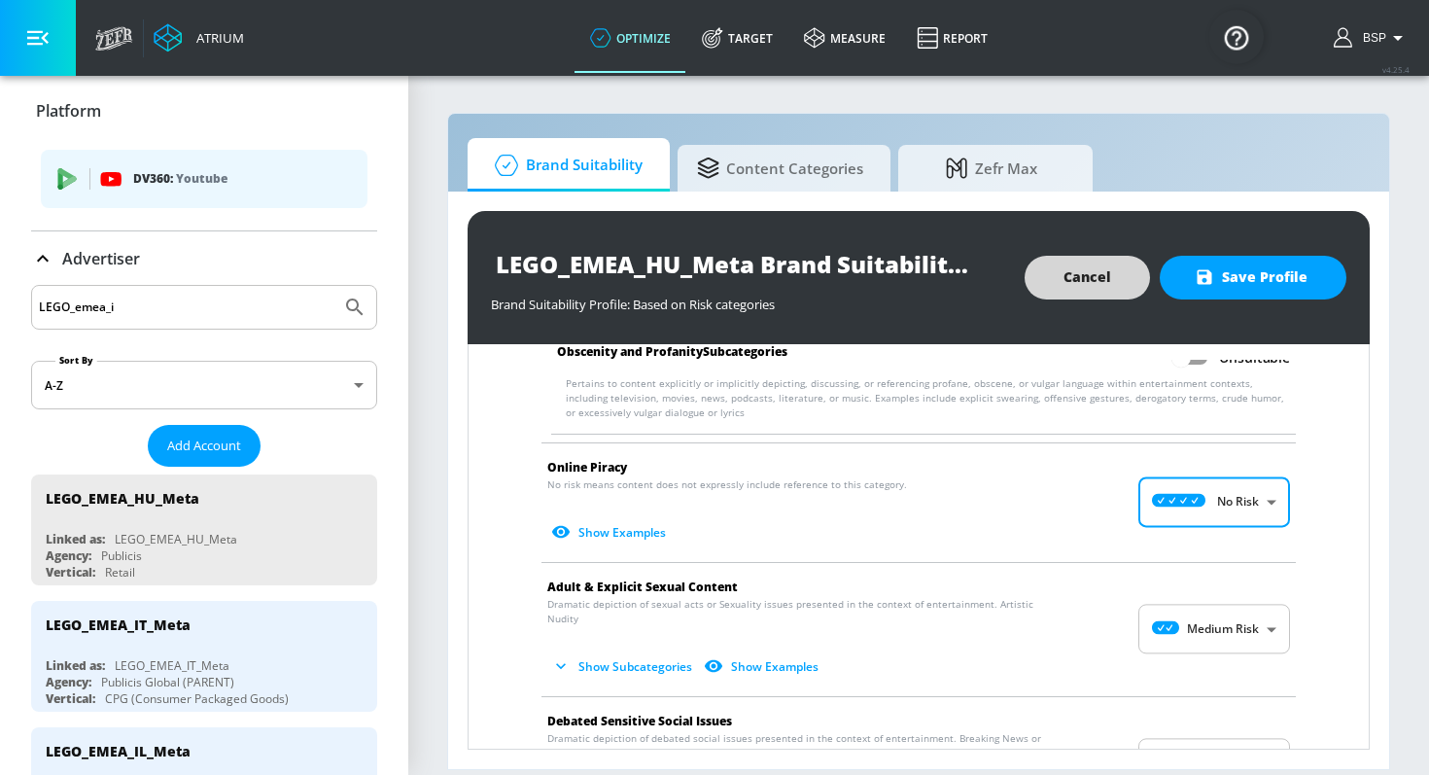
scroll to position [2653, 0]
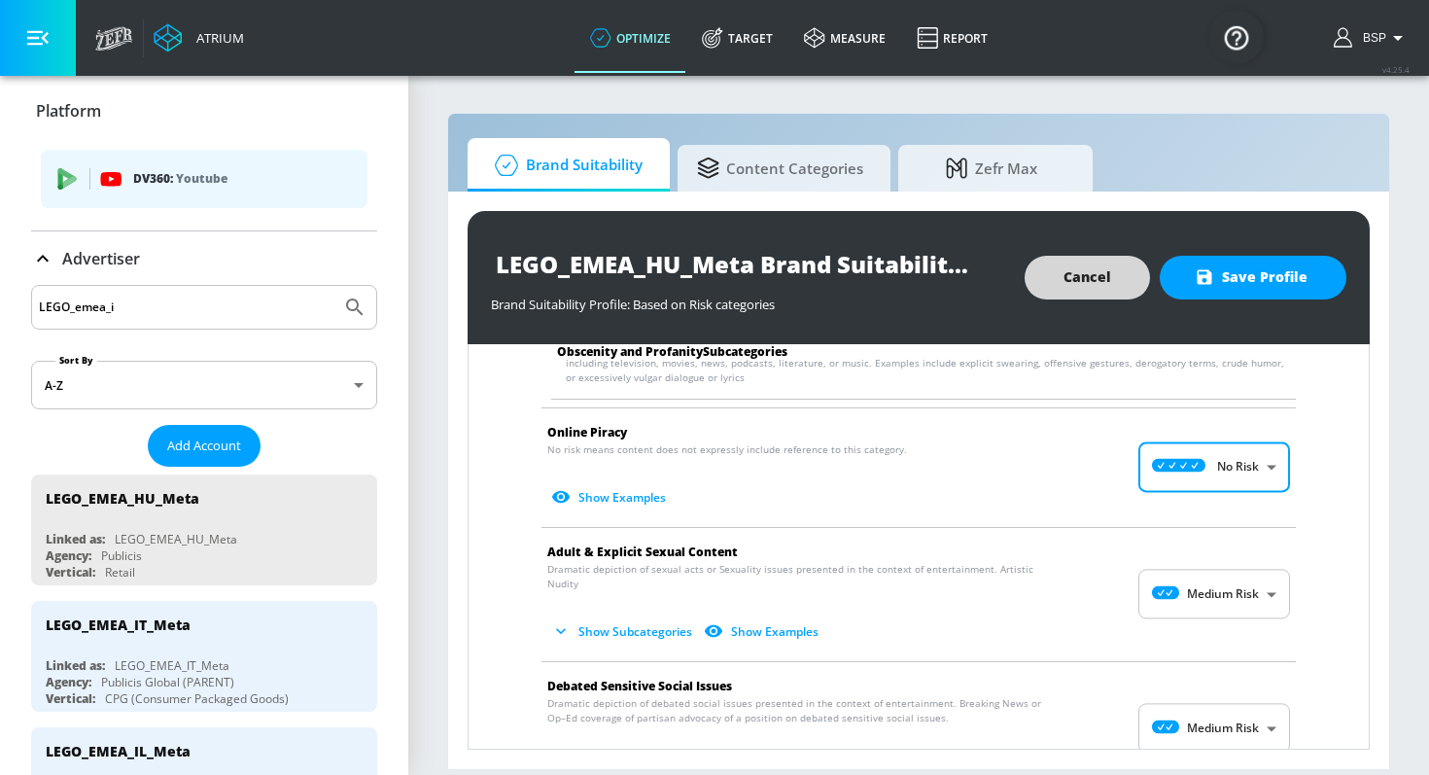
click at [1223, 572] on body "Atrium optimize Target measure Report optimize Target measure Report v 4.25.4 B…" at bounding box center [714, 387] width 1429 height 775
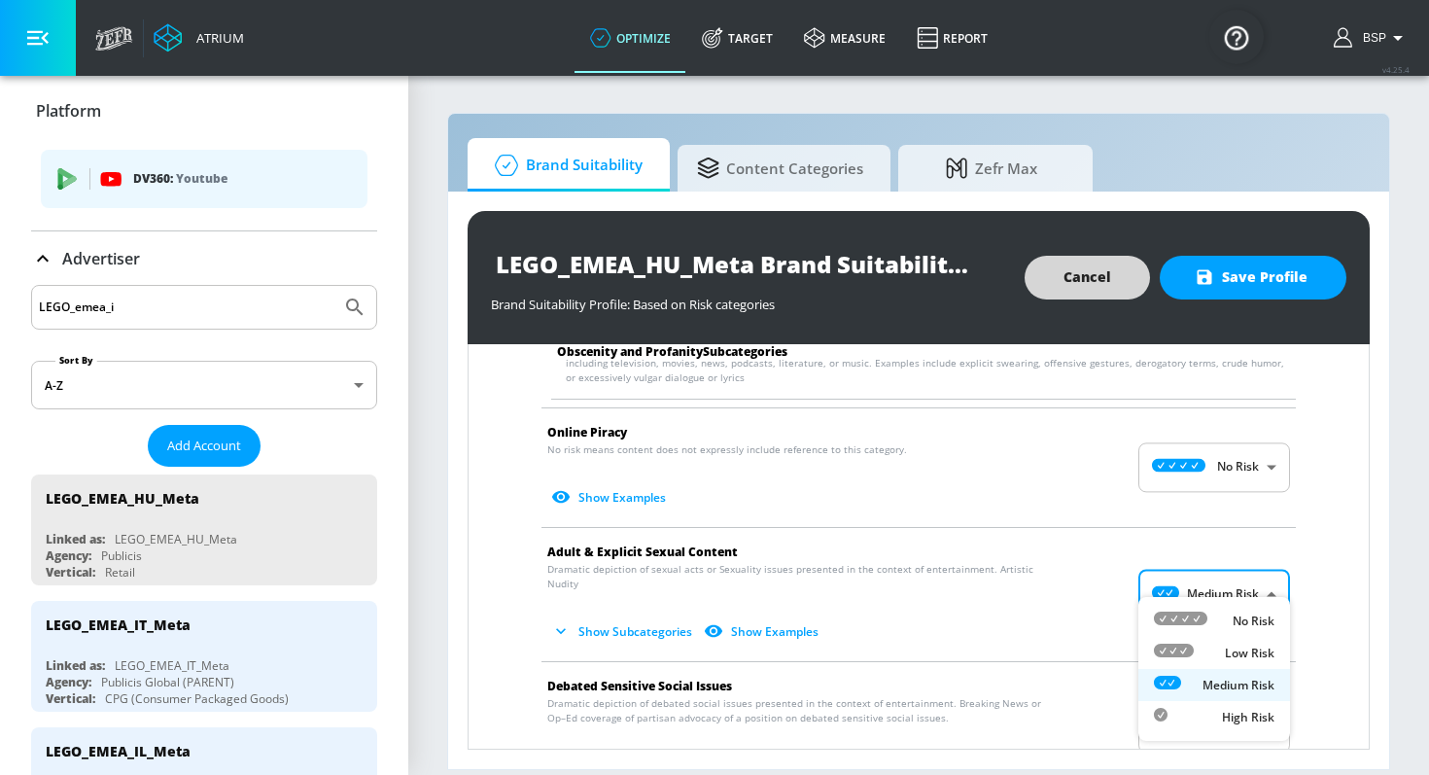
click at [1222, 611] on div "No Risk" at bounding box center [1214, 620] width 121 height 20
type input "MINIMAL"
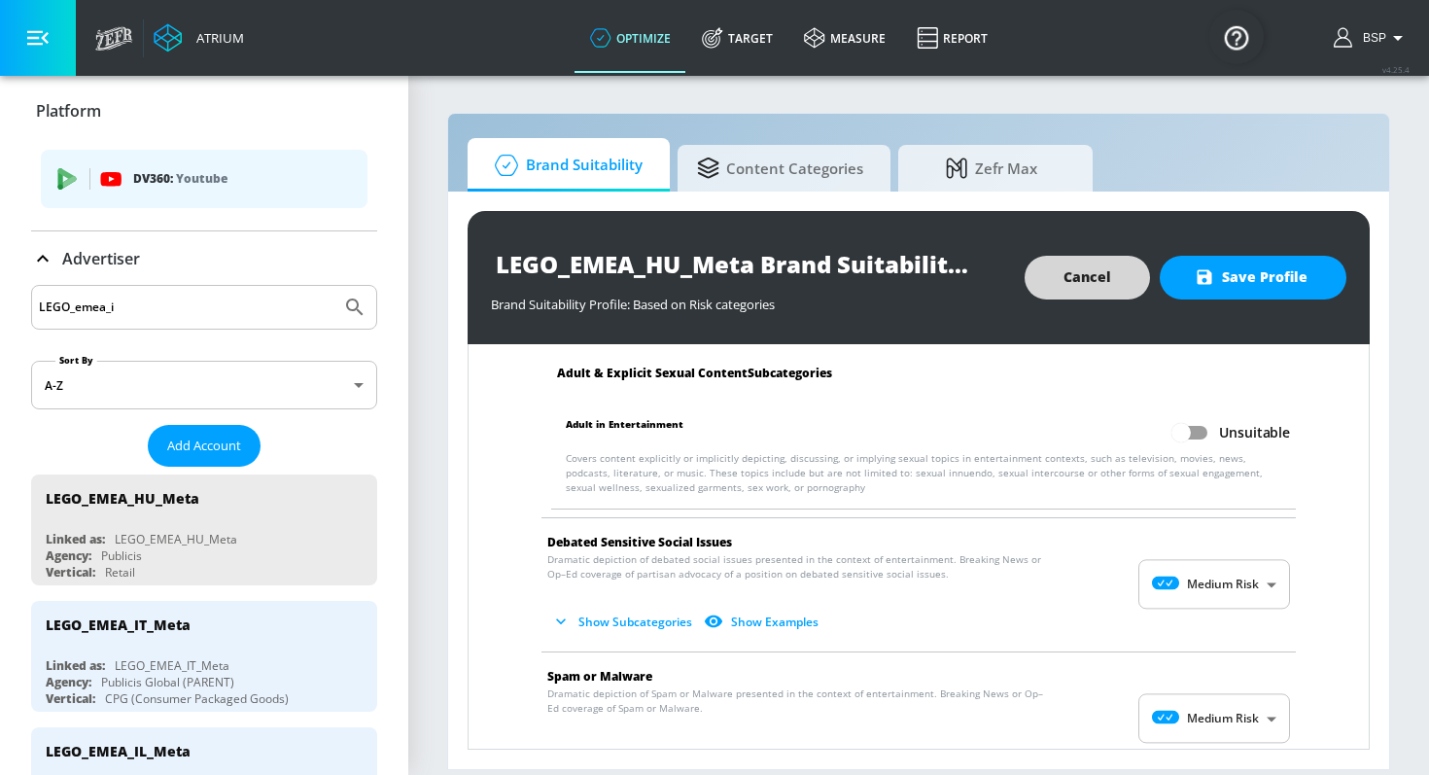
scroll to position [2963, 0]
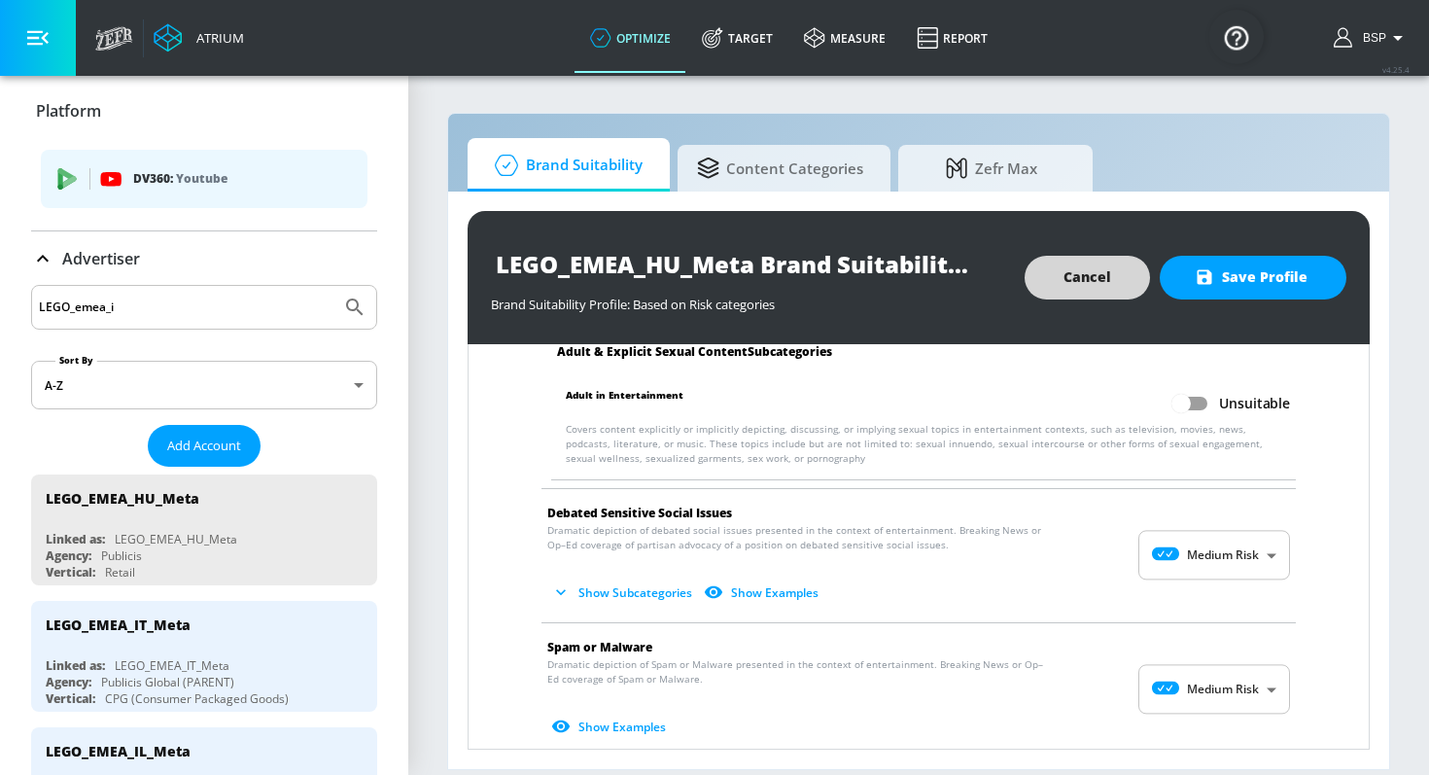
click at [1236, 561] on body "Atrium optimize Target measure Report optimize Target measure Report v 4.25.4 B…" at bounding box center [714, 387] width 1429 height 775
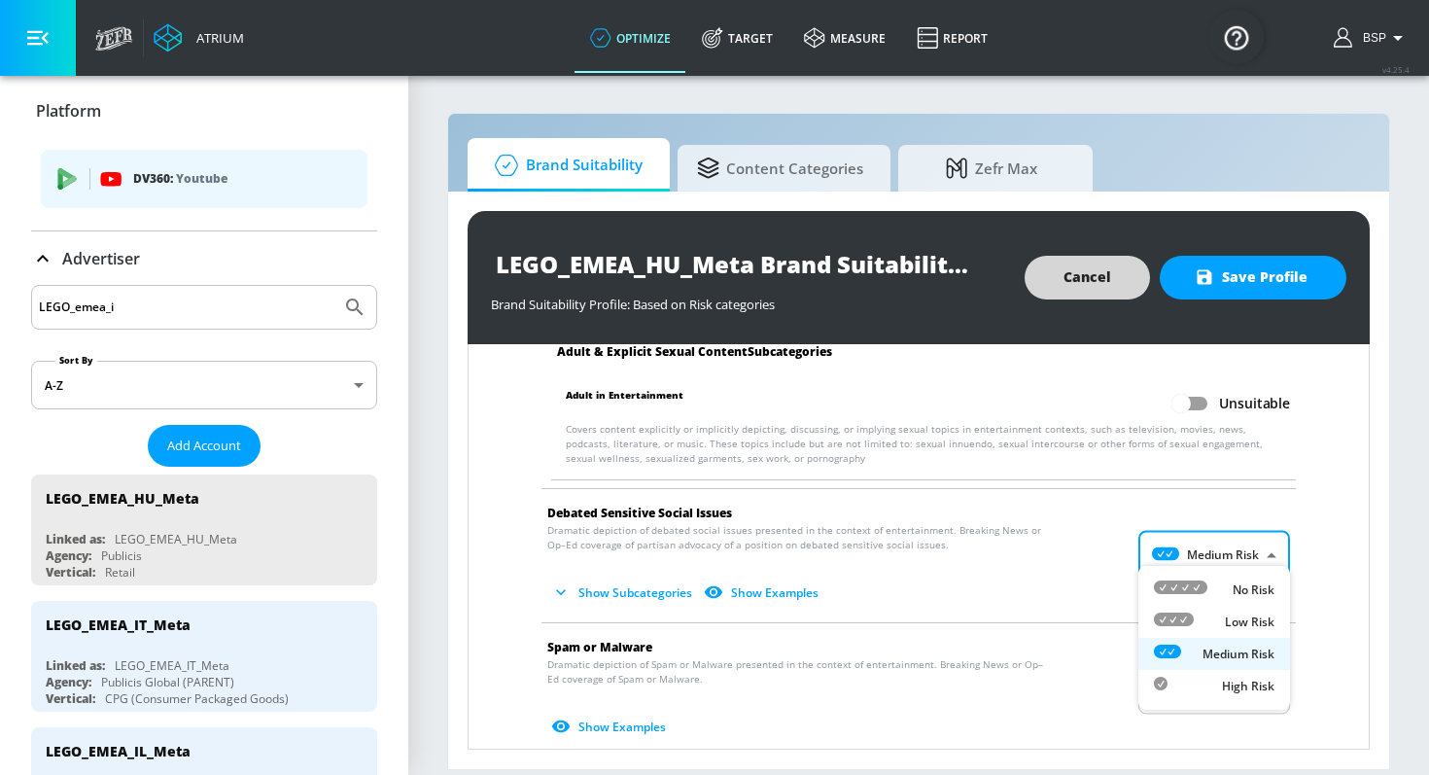
click at [1228, 600] on li "No Risk" at bounding box center [1214, 589] width 152 height 32
type input "MINIMAL"
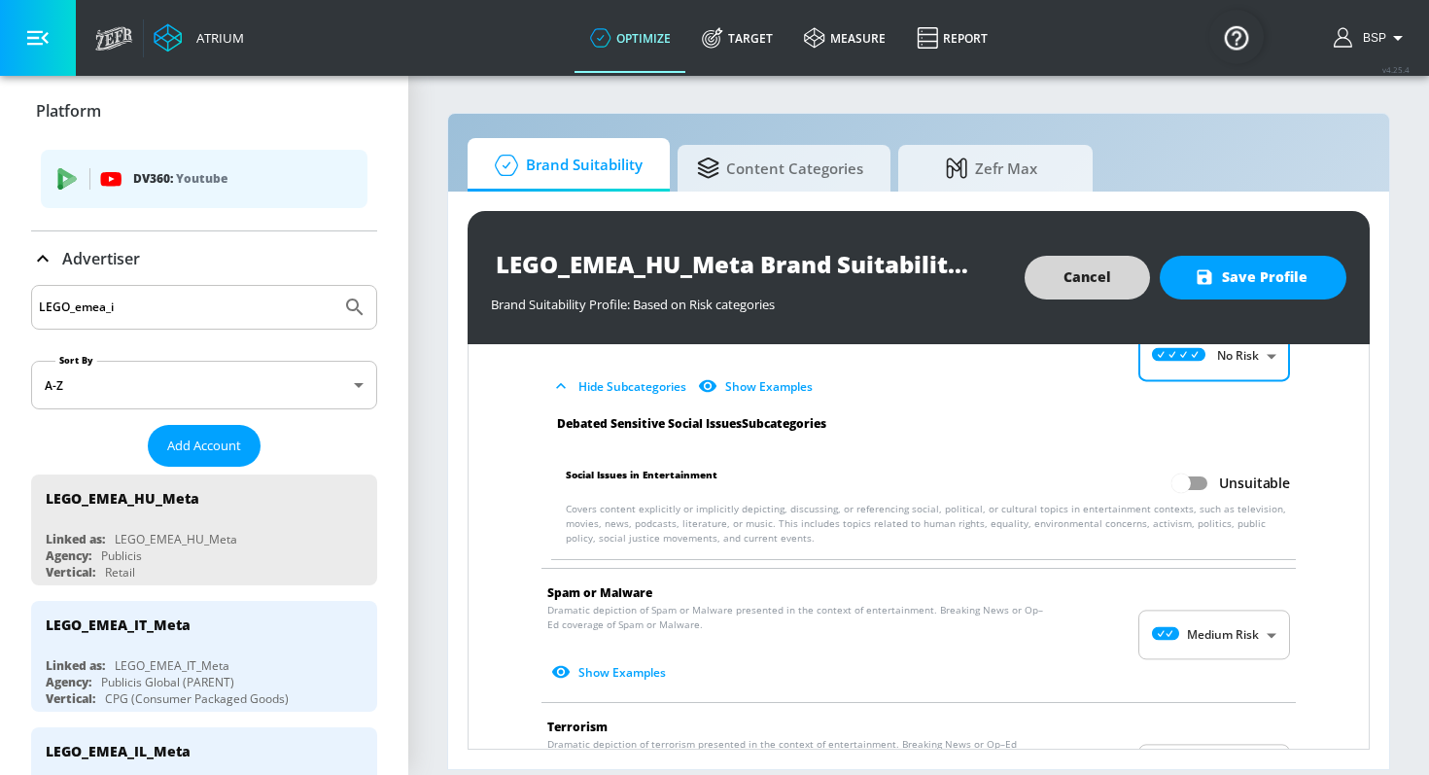
scroll to position [3208, 0]
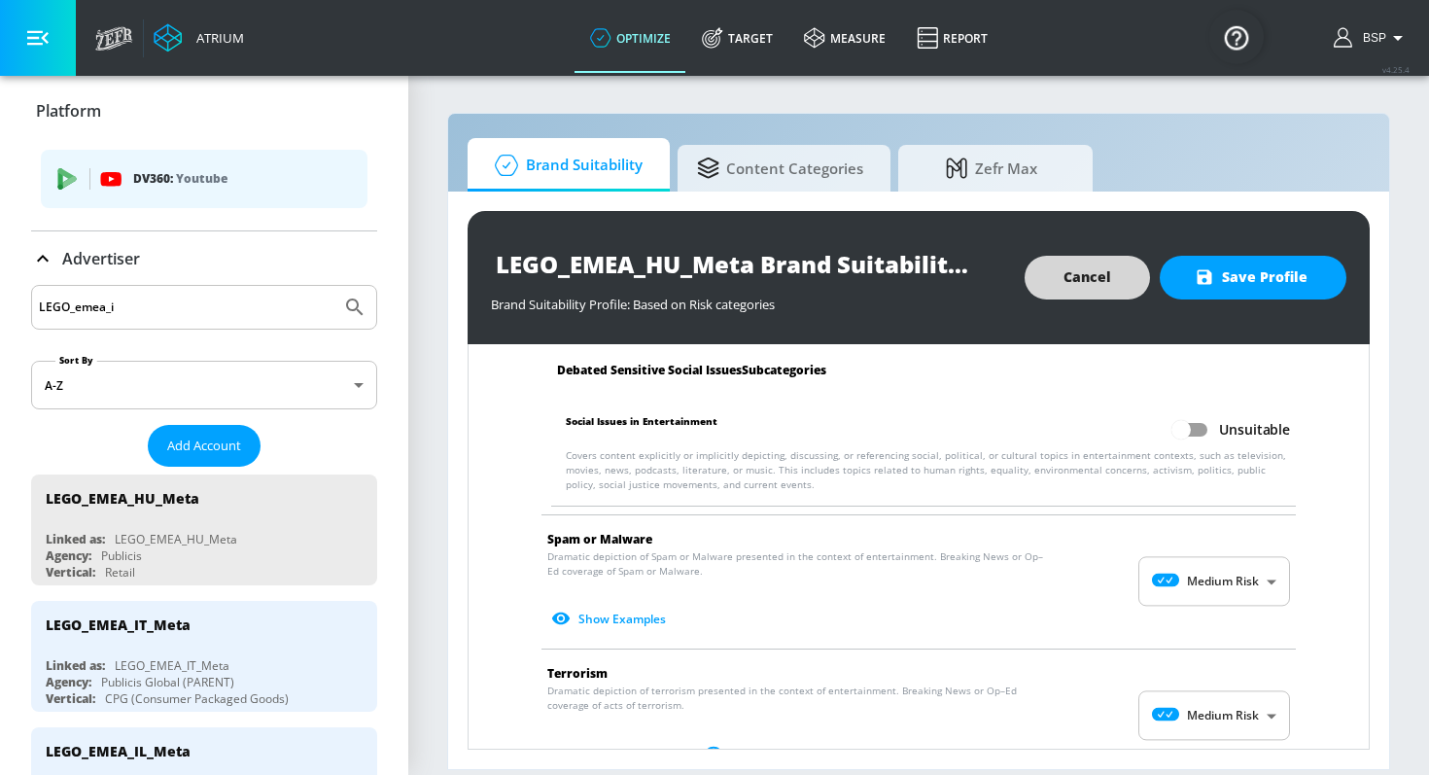
click at [1231, 554] on body "Atrium optimize Target measure Report optimize Target measure Report v 4.25.4 B…" at bounding box center [714, 387] width 1429 height 775
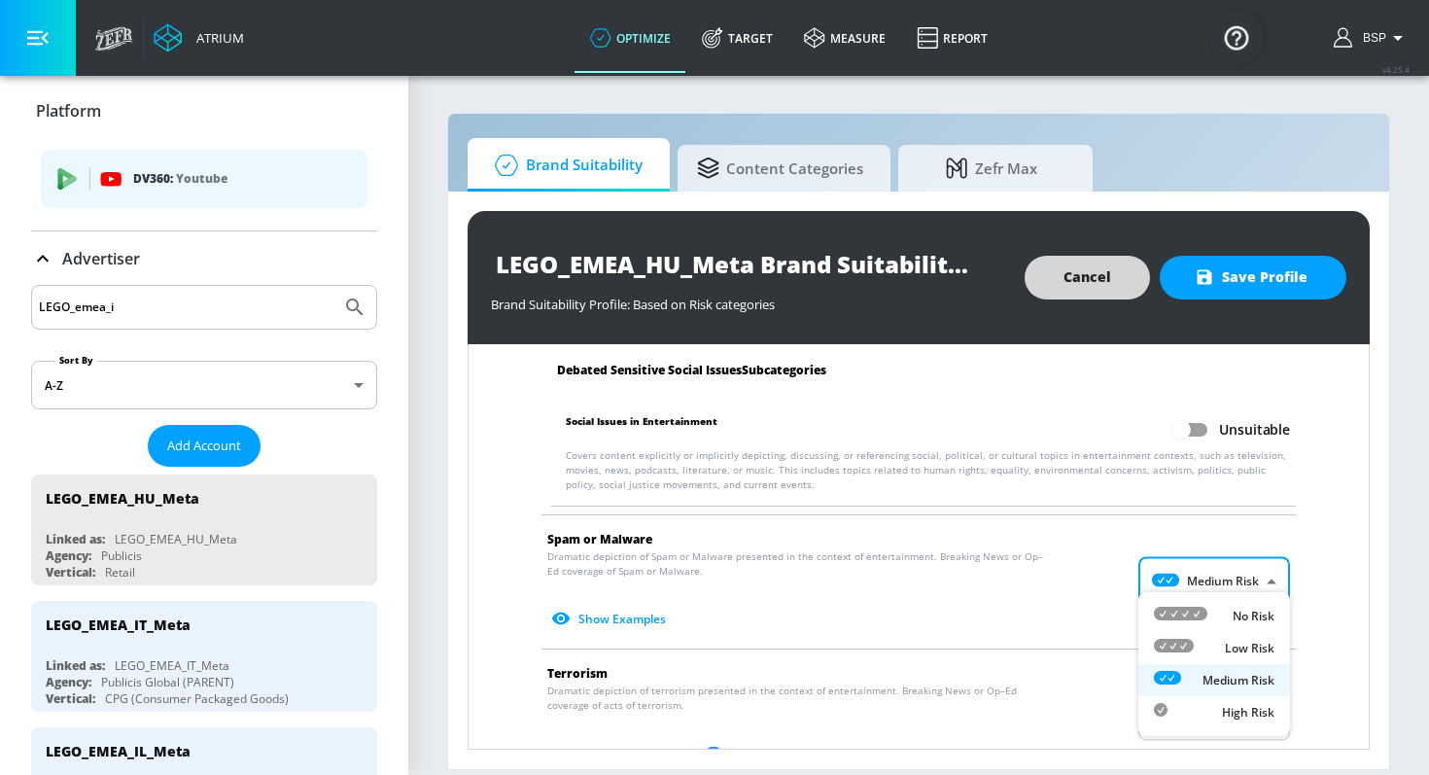
click at [1227, 605] on div "No Risk" at bounding box center [1214, 615] width 121 height 20
type input "MINIMAL"
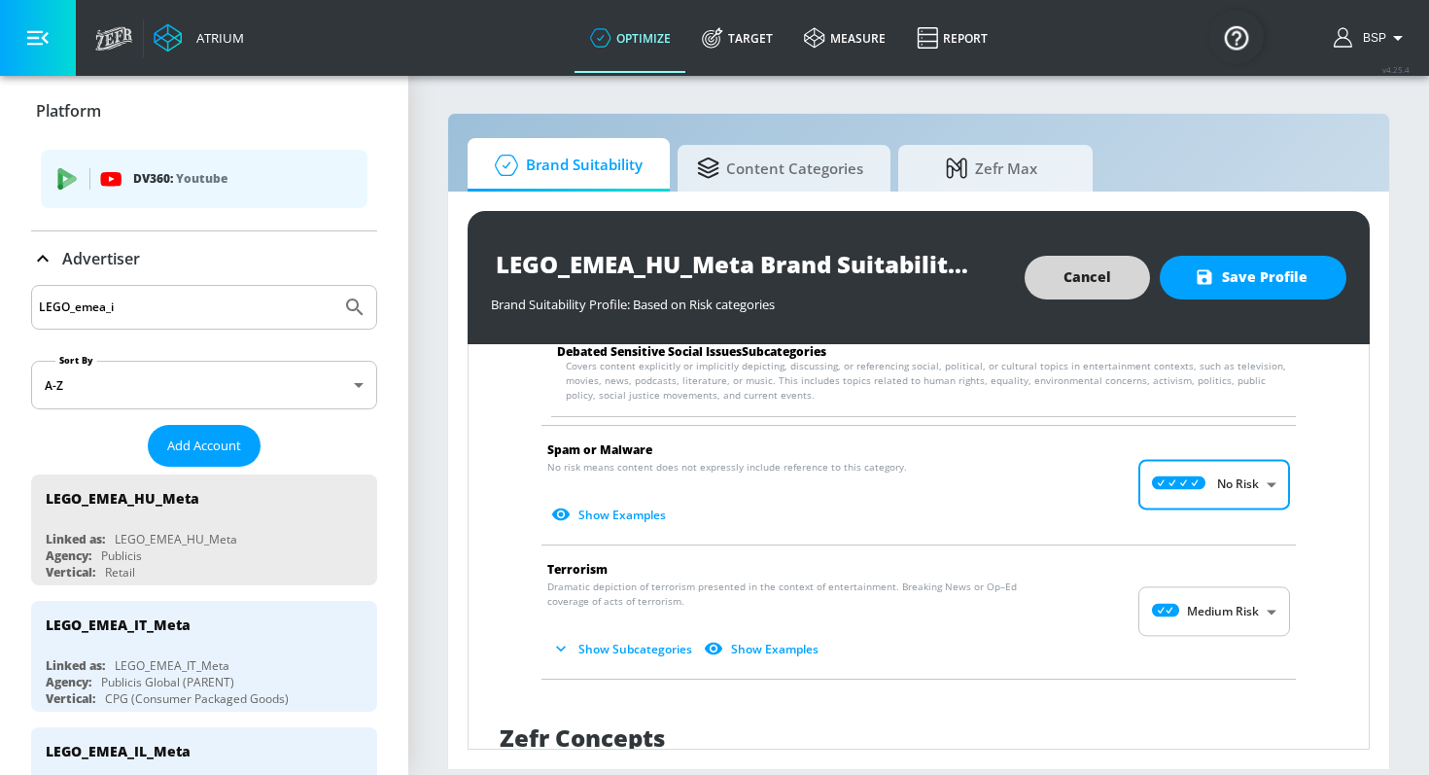
scroll to position [3312, 0]
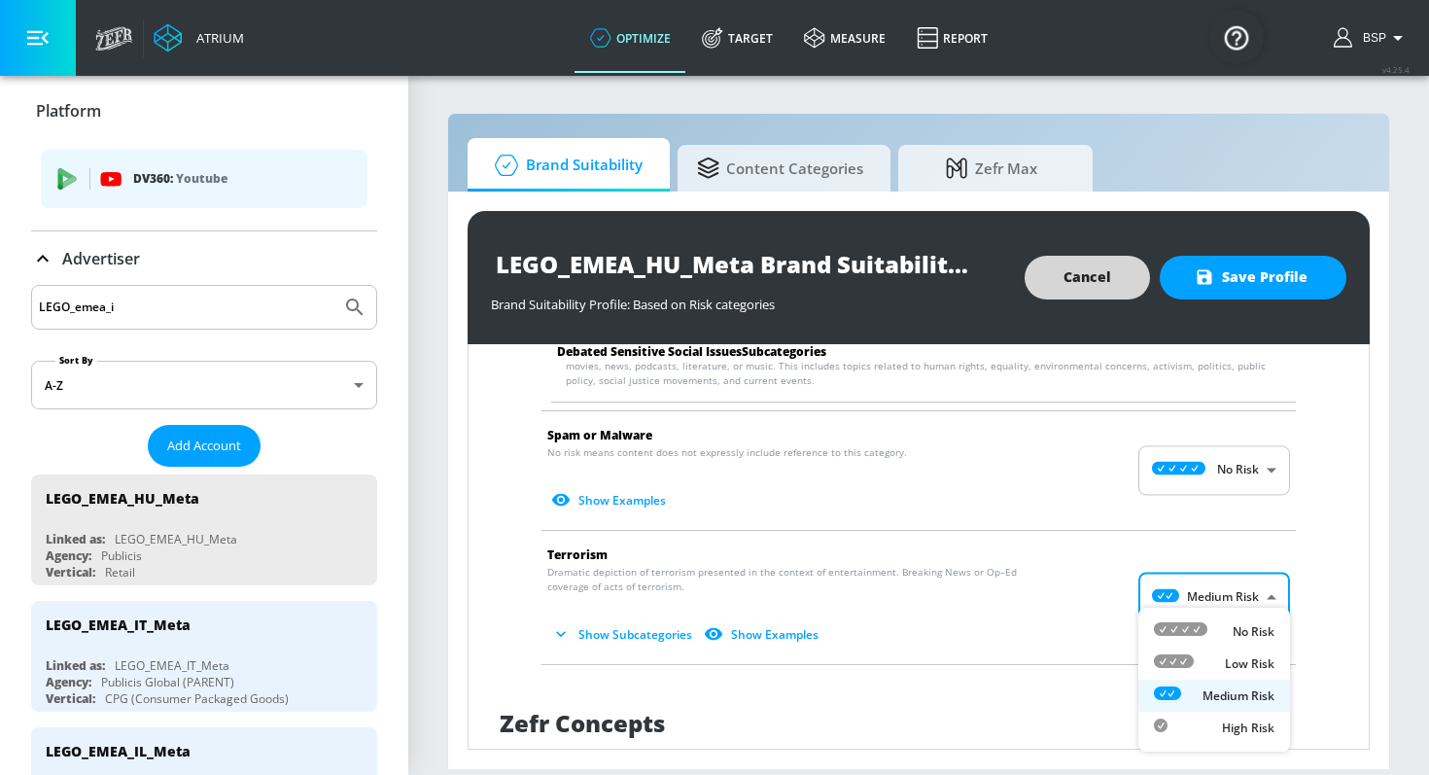
click at [1227, 584] on body "Atrium optimize Target measure Report optimize Target measure Report v 4.25.4 B…" at bounding box center [714, 387] width 1429 height 775
click at [1227, 618] on li "No Risk" at bounding box center [1214, 631] width 152 height 32
type input "MINIMAL"
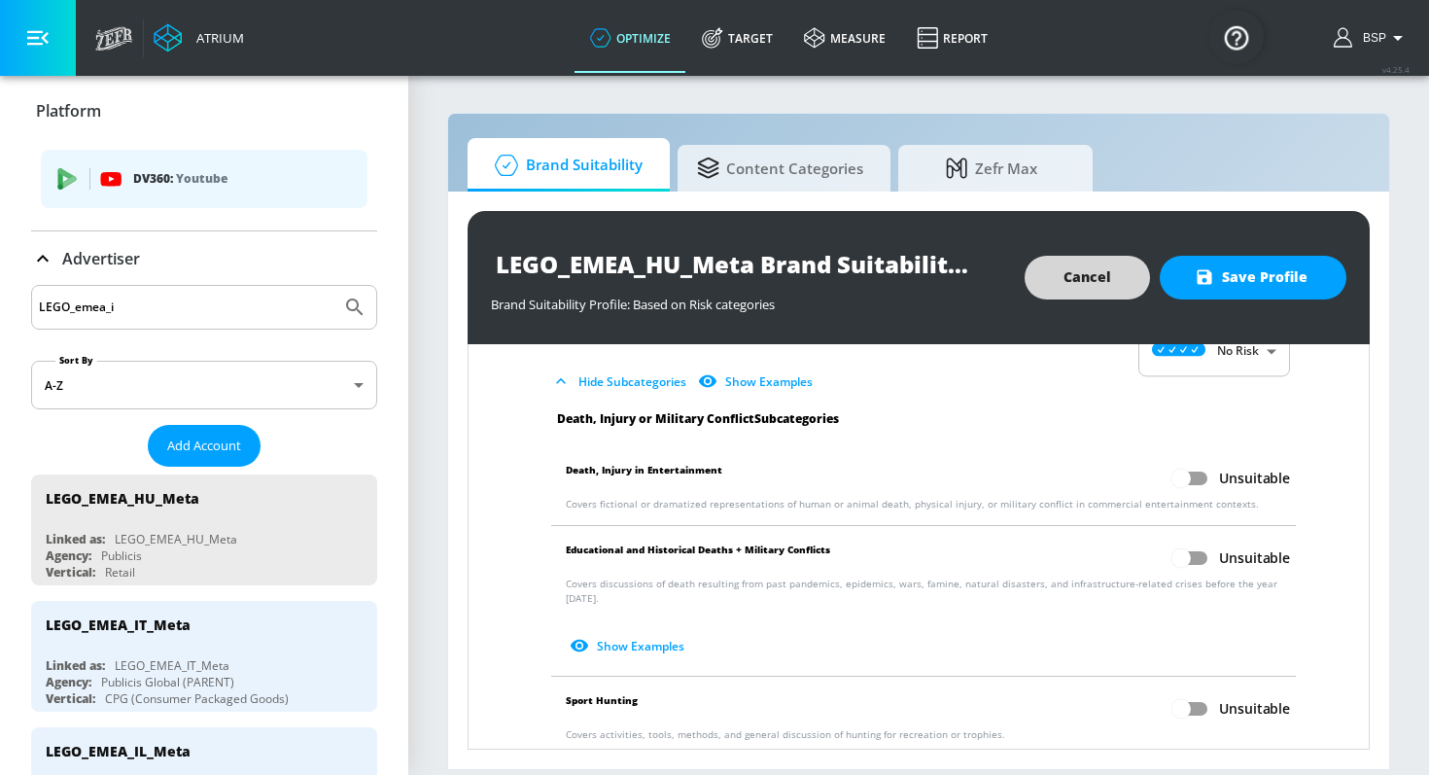
scroll to position [0, 0]
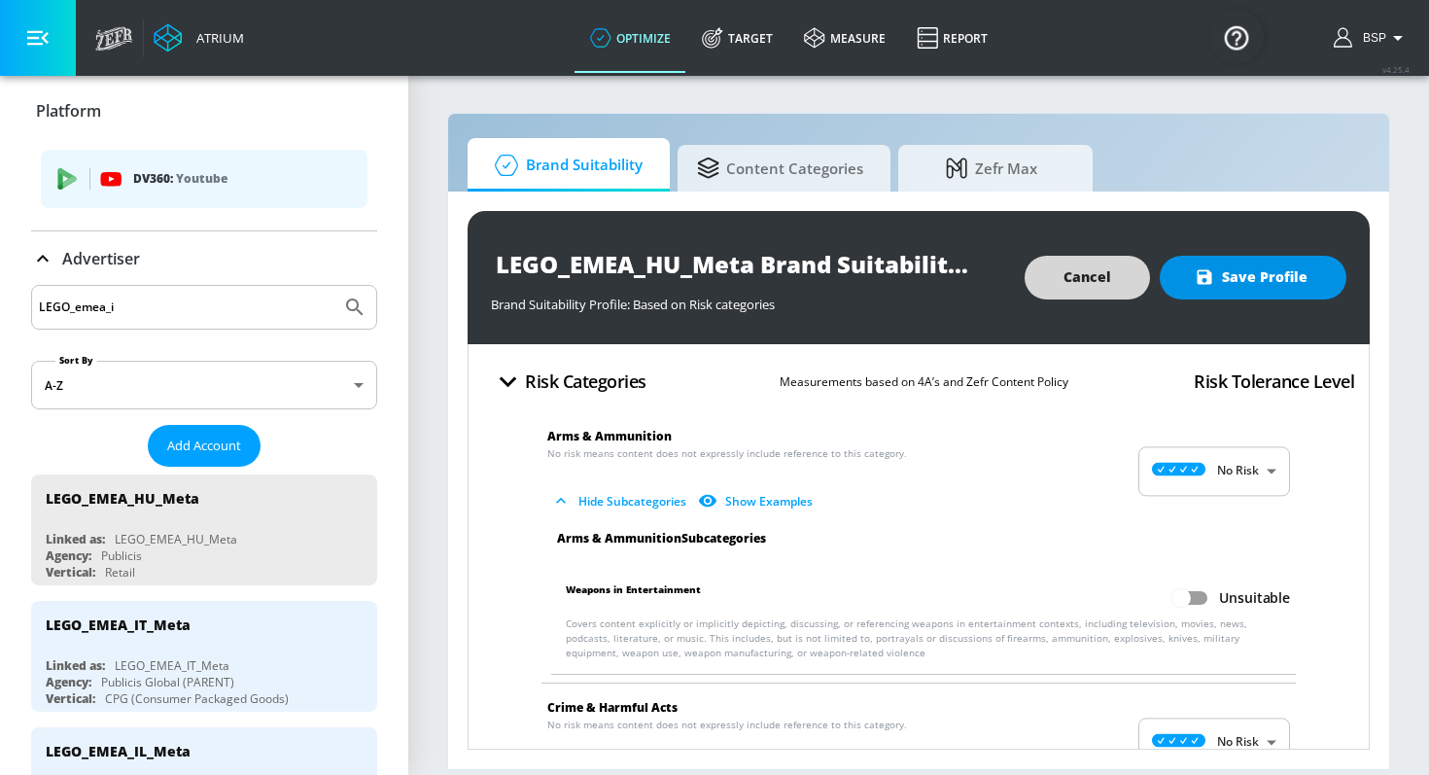
click at [1291, 265] on span "Save Profile" at bounding box center [1252, 277] width 109 height 24
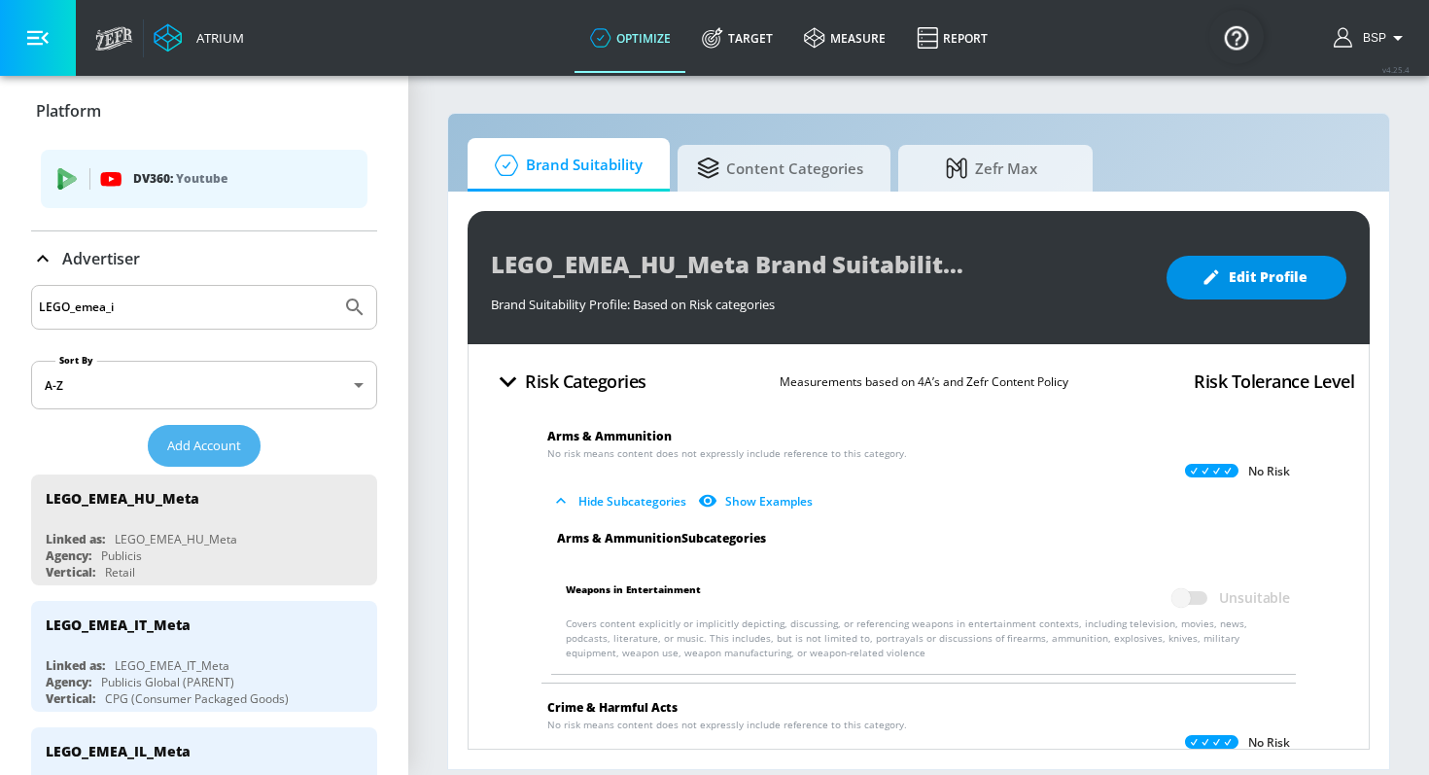
click at [212, 443] on span "Add Account" at bounding box center [204, 445] width 74 height 22
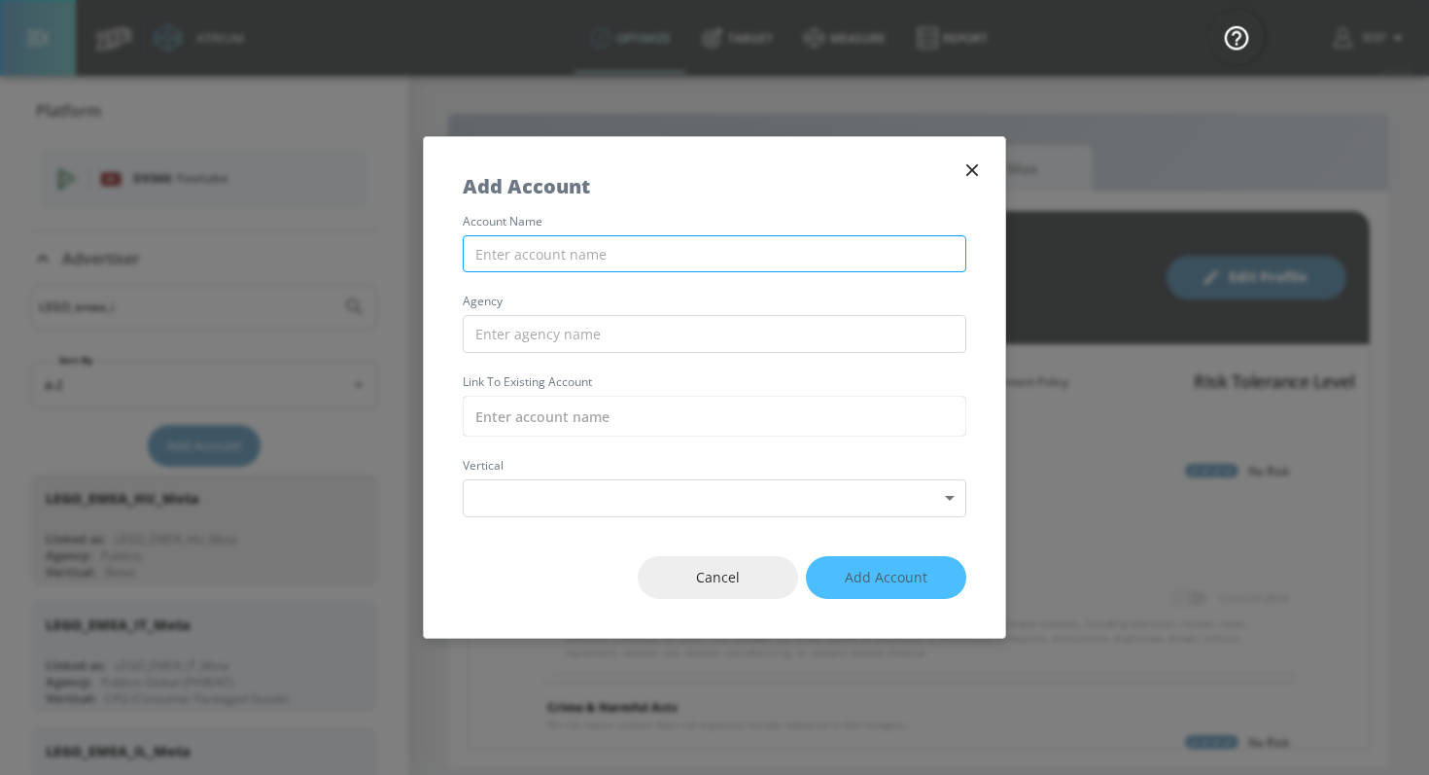
click at [575, 250] on input "text" at bounding box center [714, 254] width 503 height 38
paste input "KINESSO_NIKE_UK_Meta"
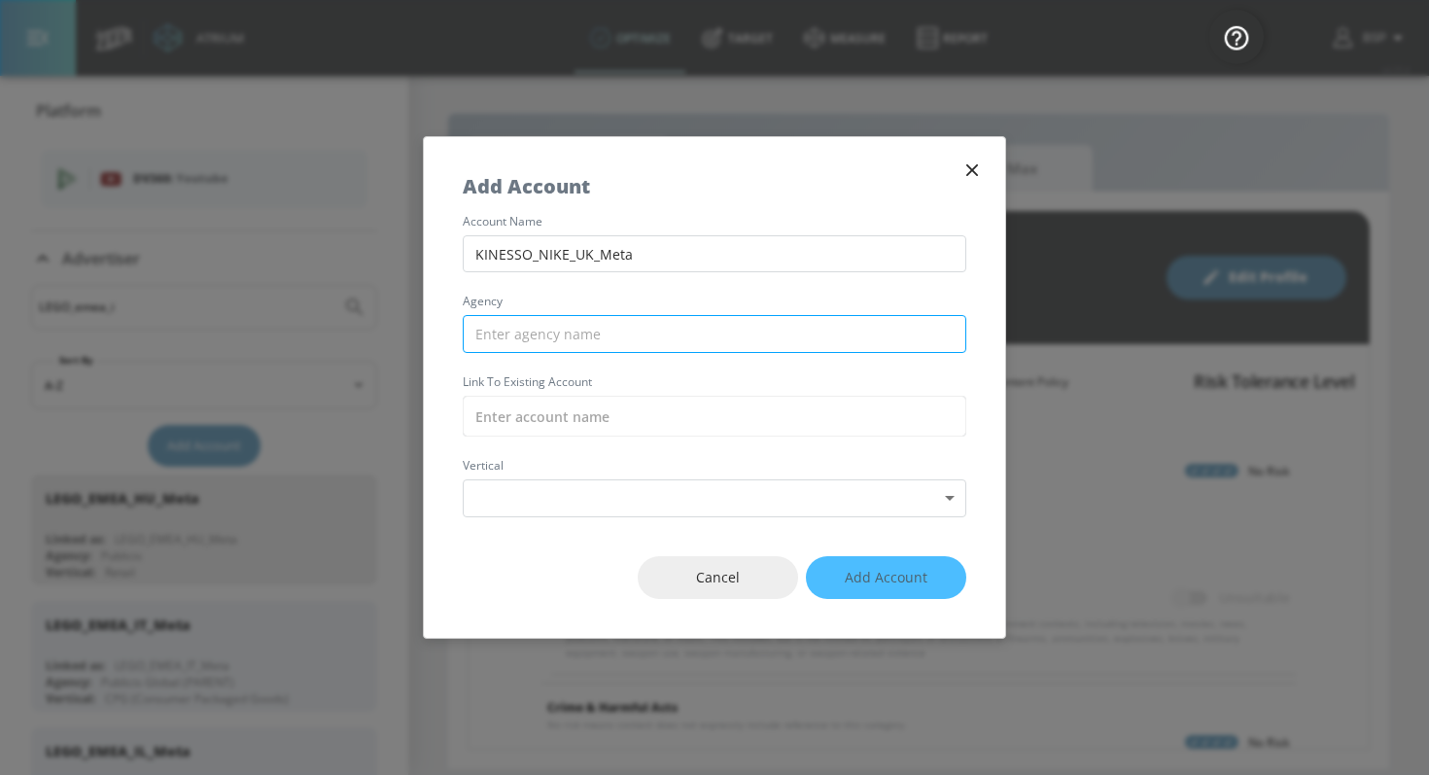
type input "KINESSO_NIKE_UK_Meta"
click at [582, 331] on input "text" at bounding box center [714, 334] width 503 height 38
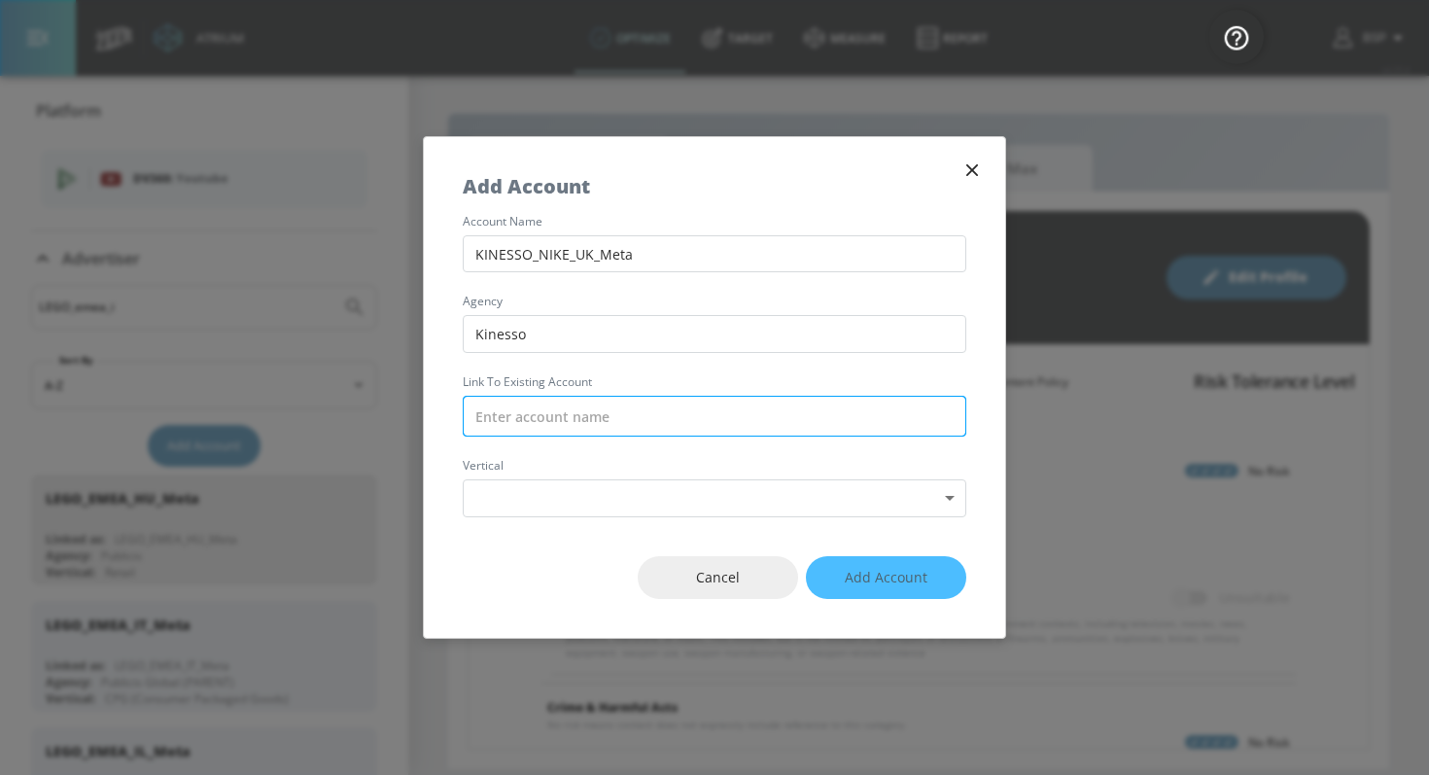
type input "Kinesso"
click at [553, 411] on input "text" at bounding box center [714, 416] width 503 height 41
paste input "KINESSO_NIKE_UK_Meta"
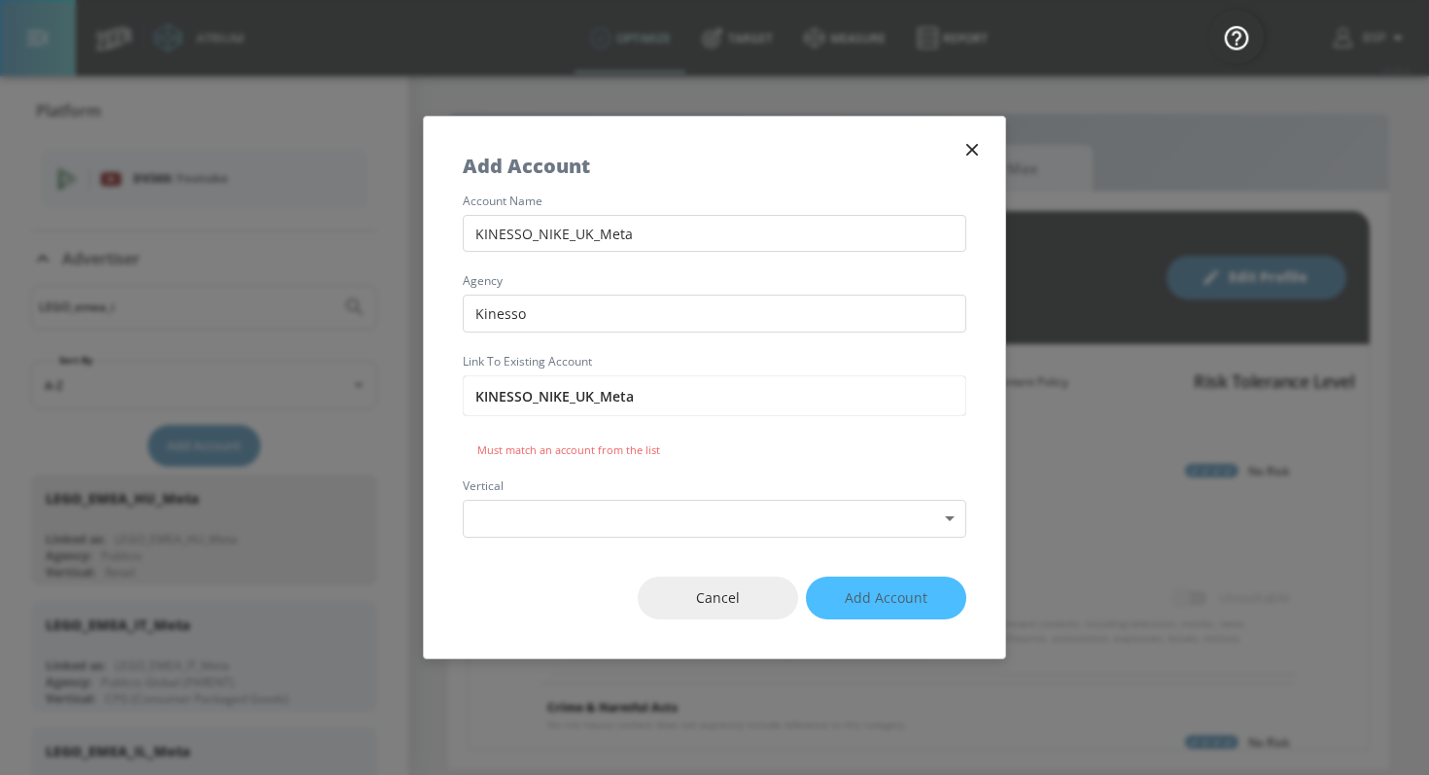
type input "KINESSO_NIKE_UK_Meta"
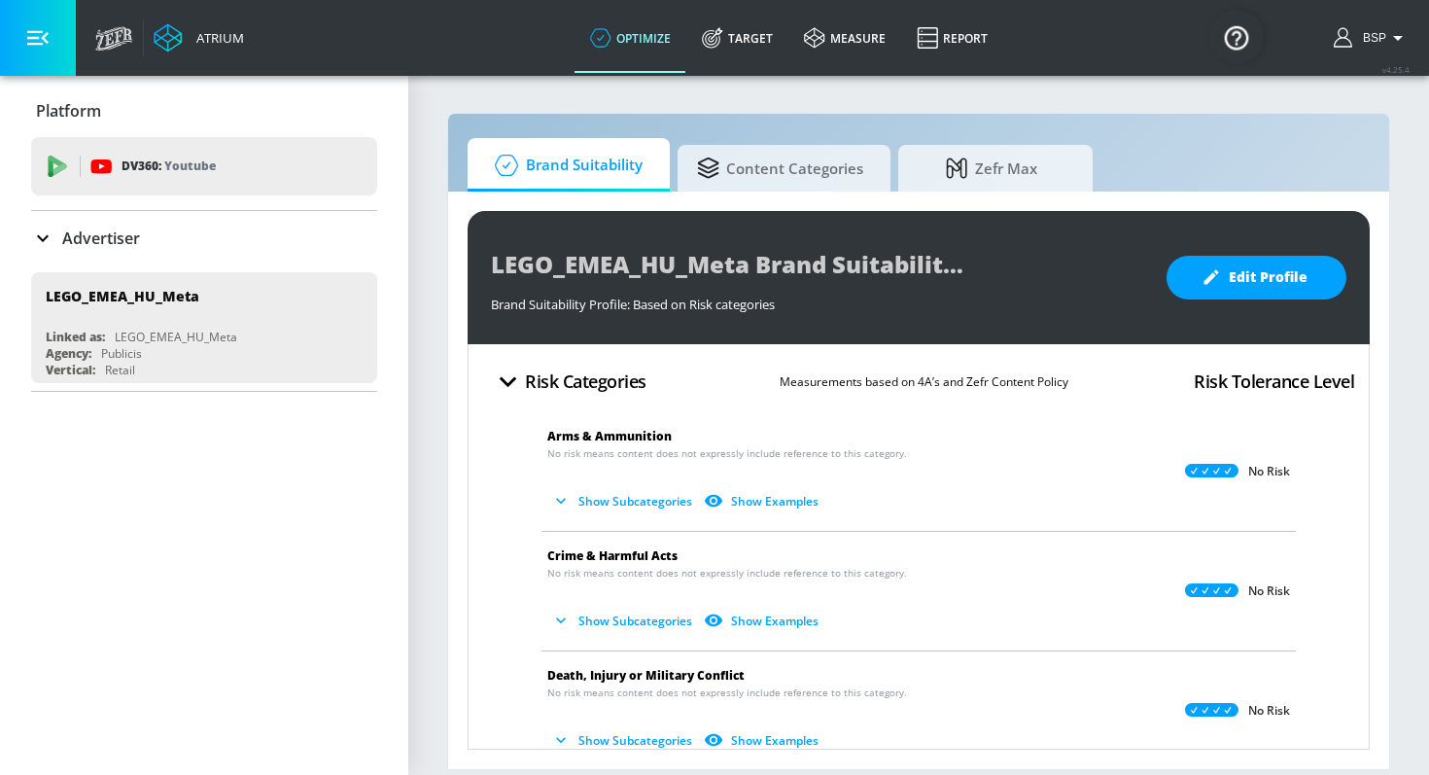
click at [241, 243] on div "Advertiser" at bounding box center [204, 237] width 346 height 23
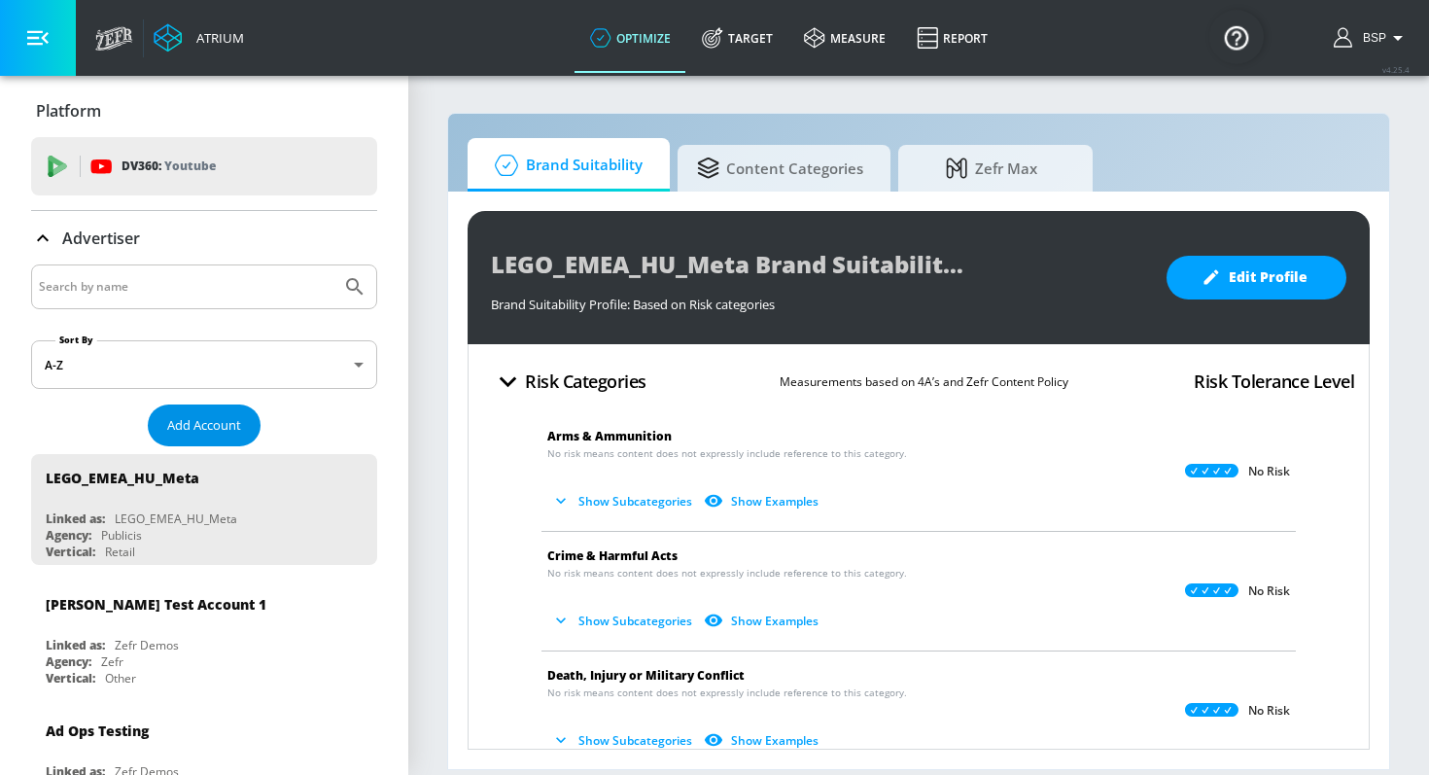
click at [181, 415] on span "Add Account" at bounding box center [204, 425] width 74 height 22
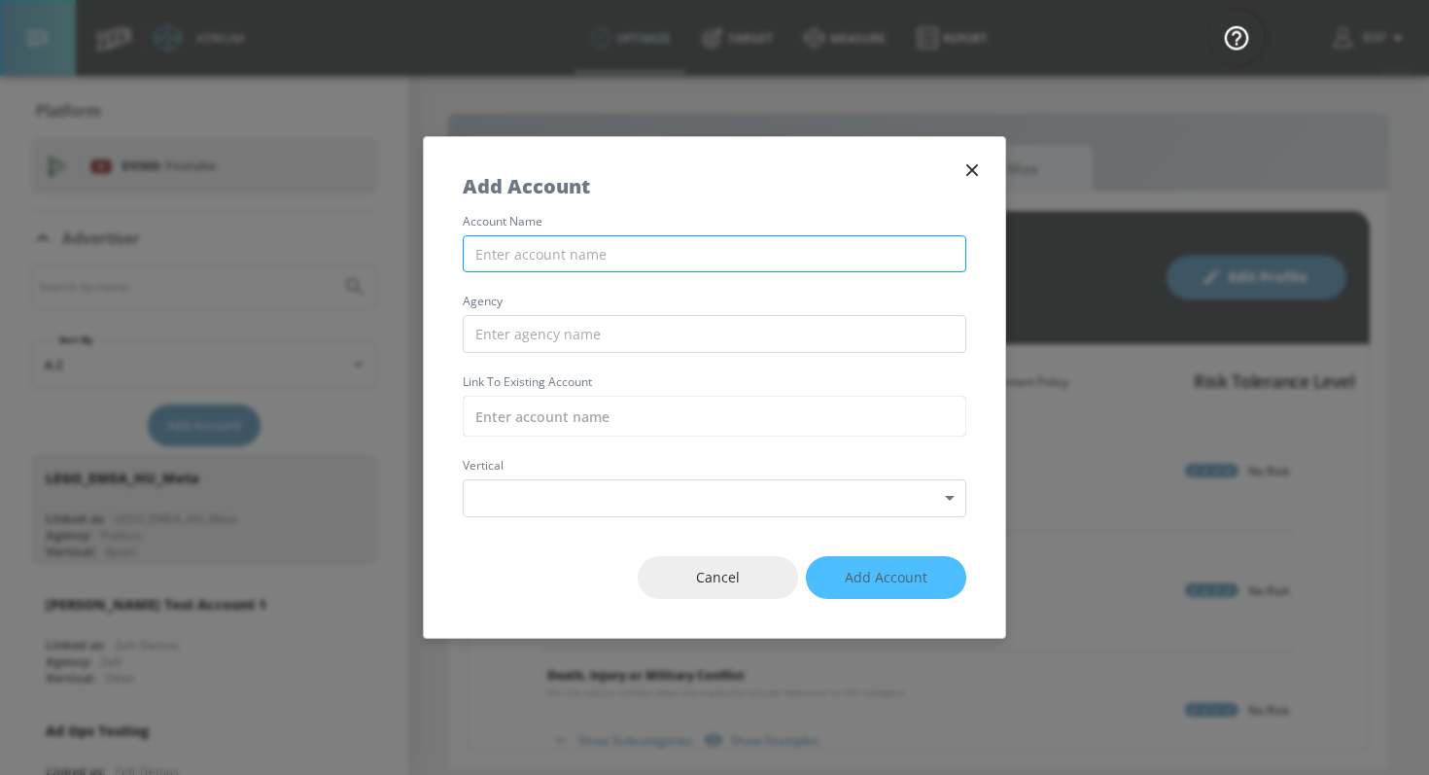
click at [604, 271] on input "text" at bounding box center [714, 254] width 503 height 38
paste input "KINESSO_NIKE_UK_Meta"
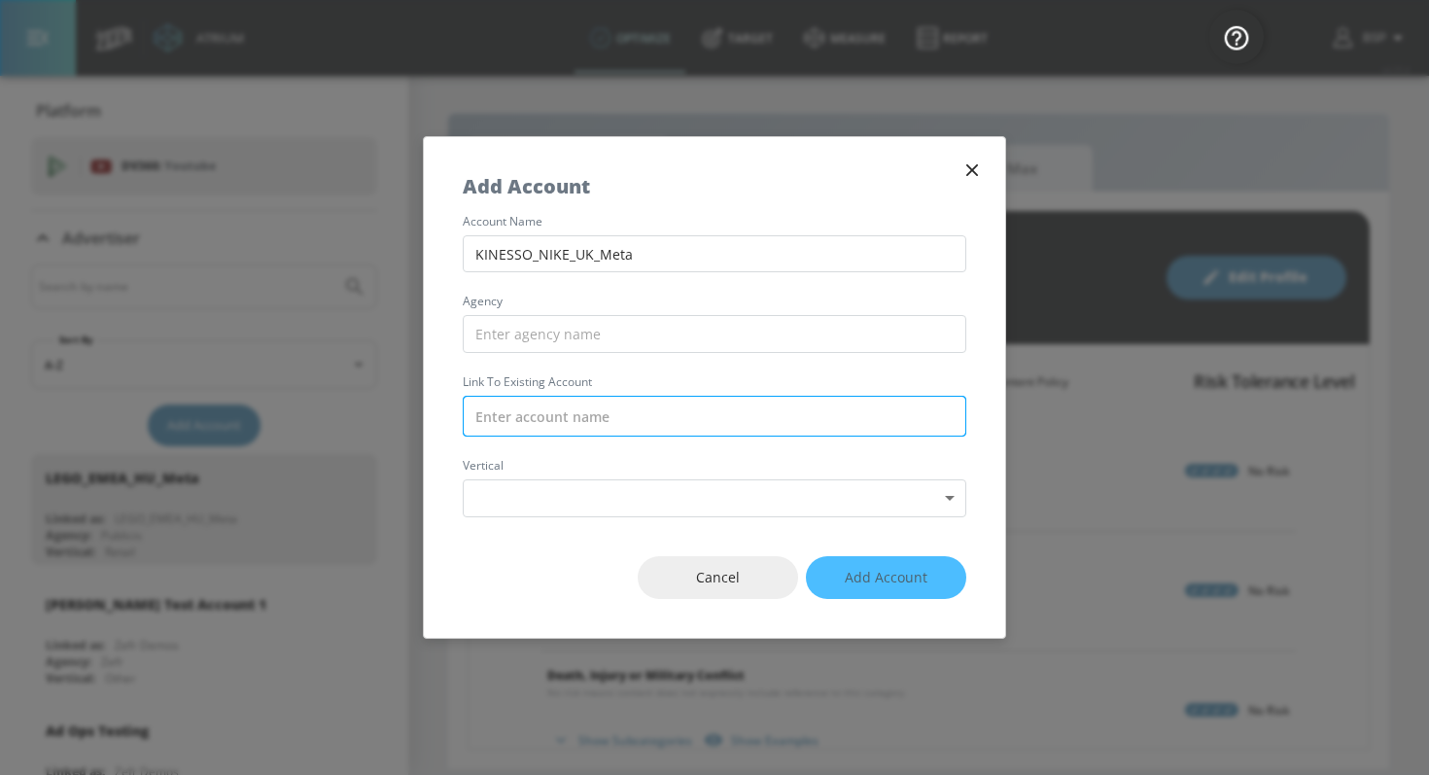
type input "KINESSO_NIKE_UK_Meta"
click at [570, 411] on input "text" at bounding box center [714, 416] width 503 height 41
paste input "KINESSO_NIKE_UK_Meta"
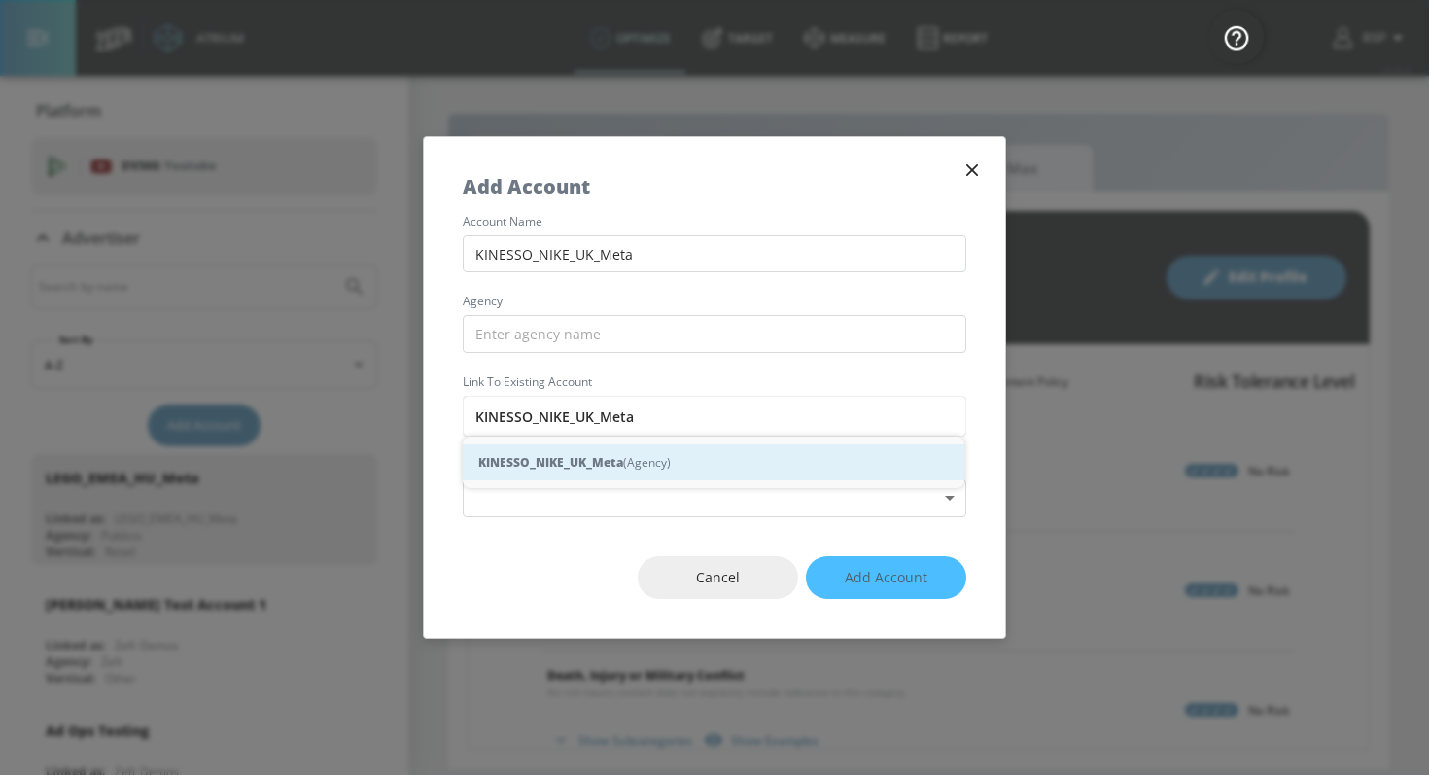
click at [579, 468] on strong "KINESSO_NIKE_UK_Meta" at bounding box center [550, 462] width 145 height 20
type input "KINESSO_NIKE_UK_Meta (Agency)"
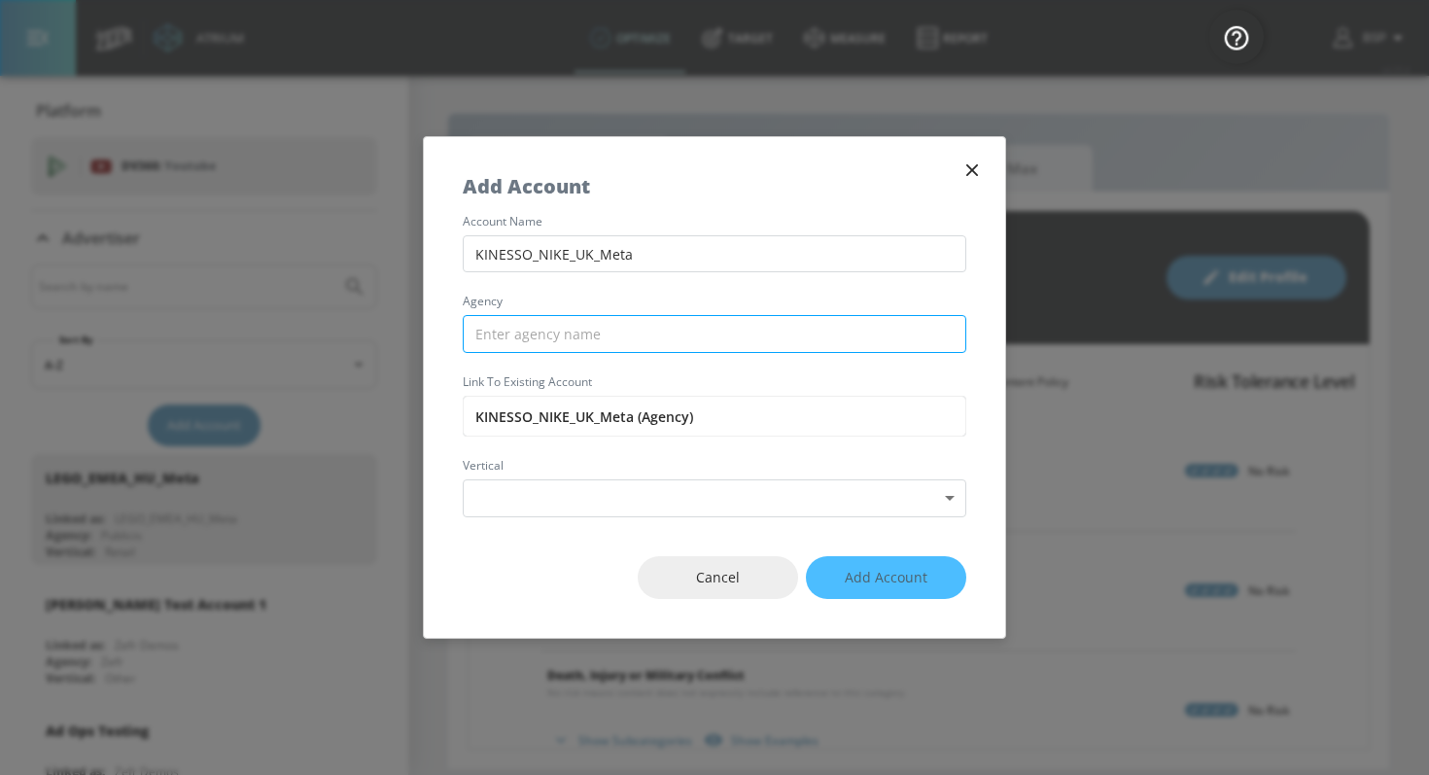
click at [583, 321] on input "text" at bounding box center [714, 334] width 503 height 38
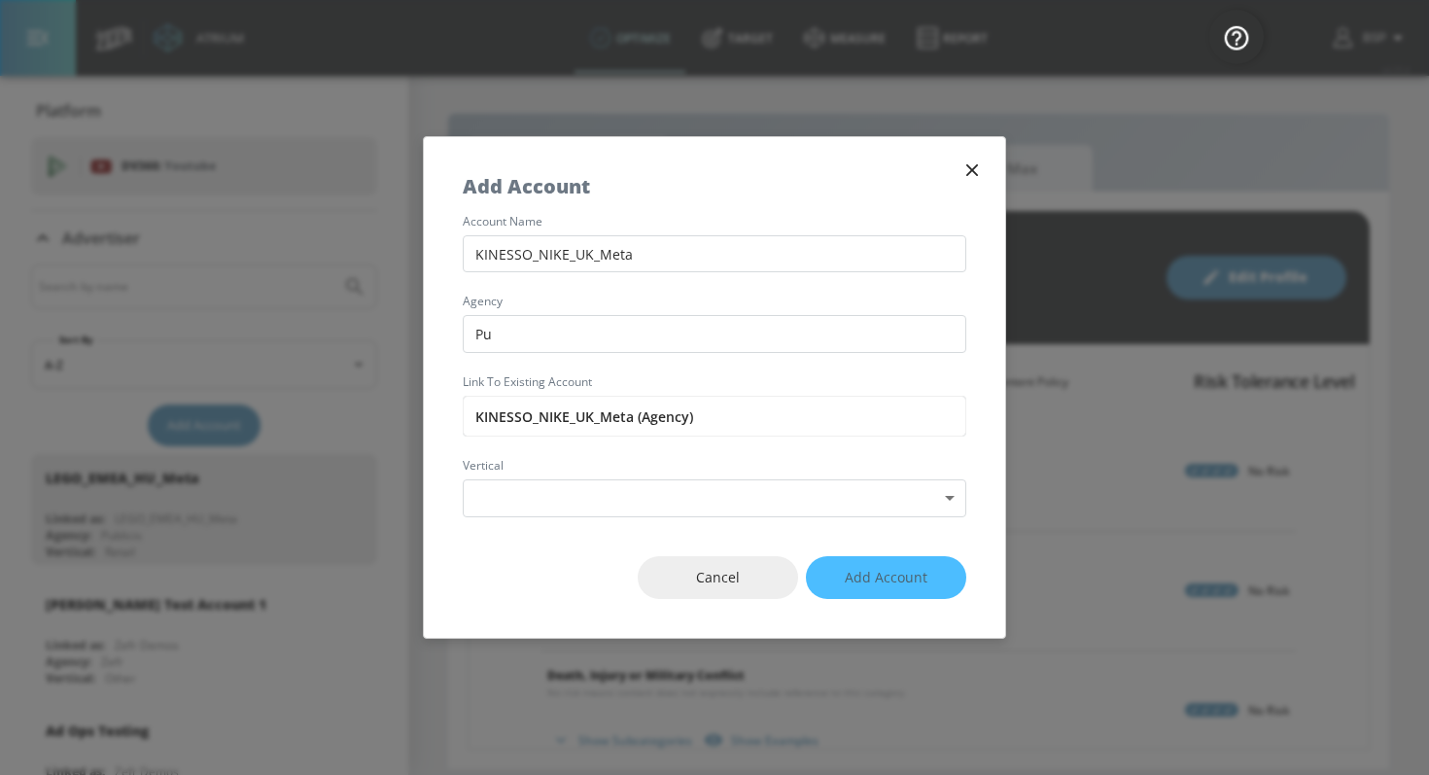
type input "P"
type input "Kinesso"
click at [571, 494] on body "Atrium optimize Target measure Report optimize Target measure Report v 4.25.4 B…" at bounding box center [714, 387] width 1429 height 775
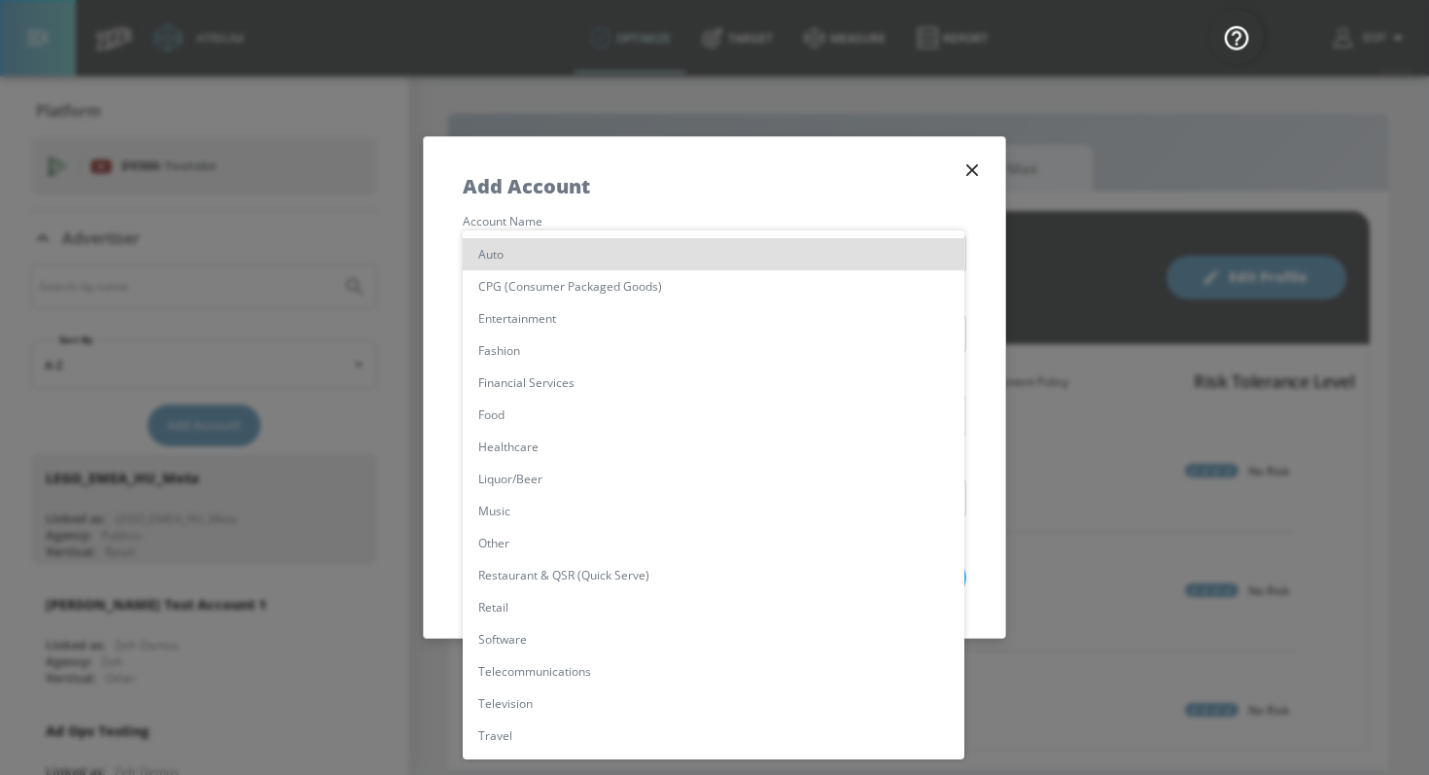
click at [554, 612] on li "Retail" at bounding box center [713, 607] width 501 height 32
type input "[object Object]"
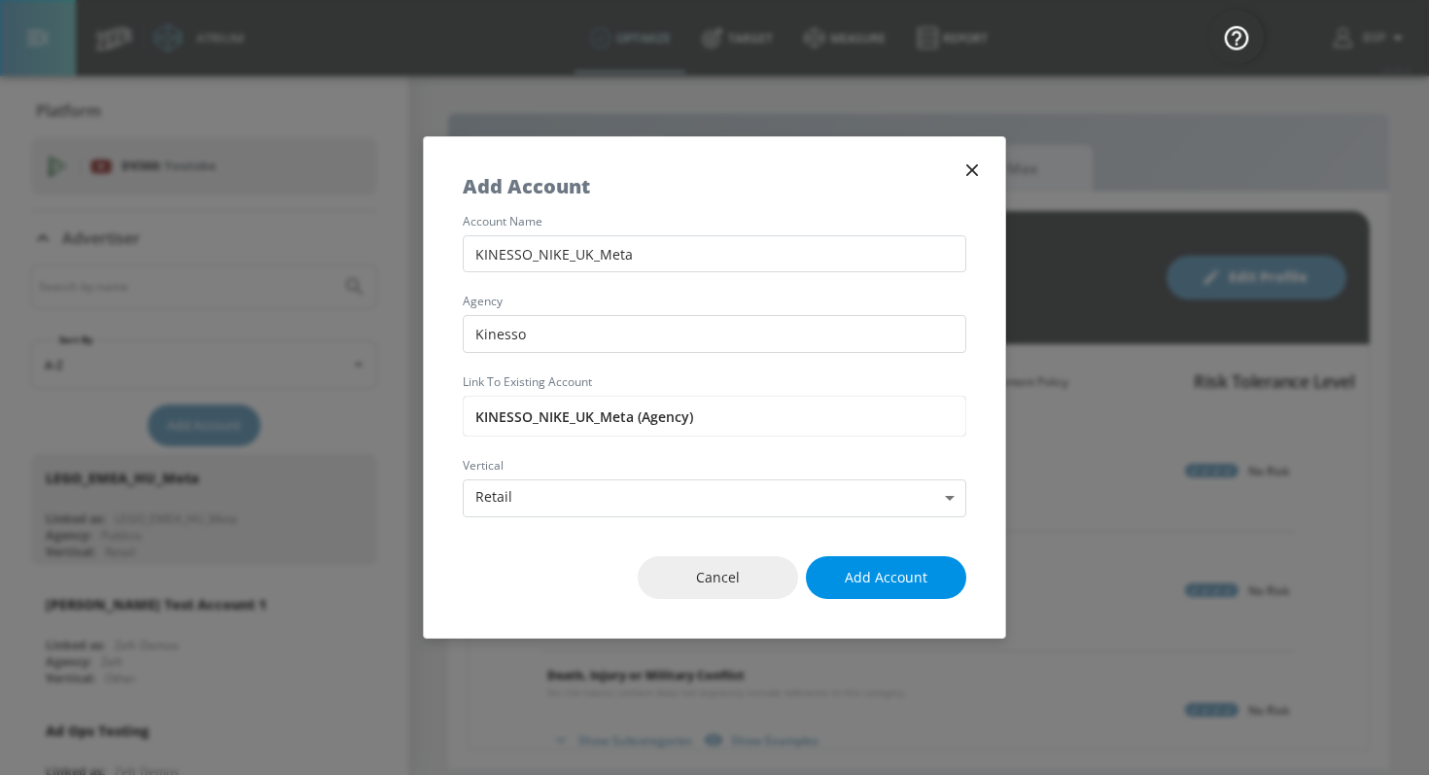
click at [916, 583] on span "Add Account" at bounding box center [886, 578] width 83 height 24
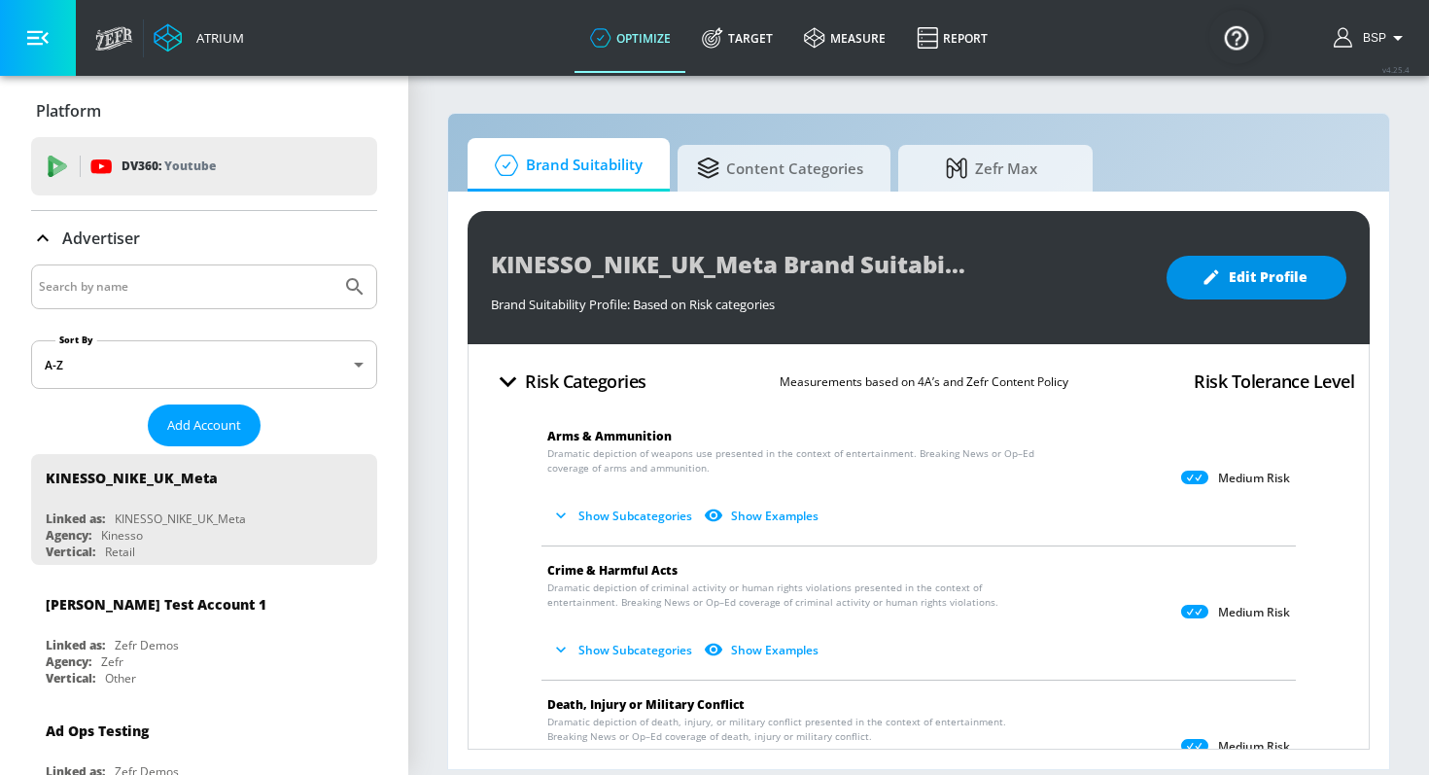
click at [1200, 280] on button "Edit Profile" at bounding box center [1256, 278] width 180 height 44
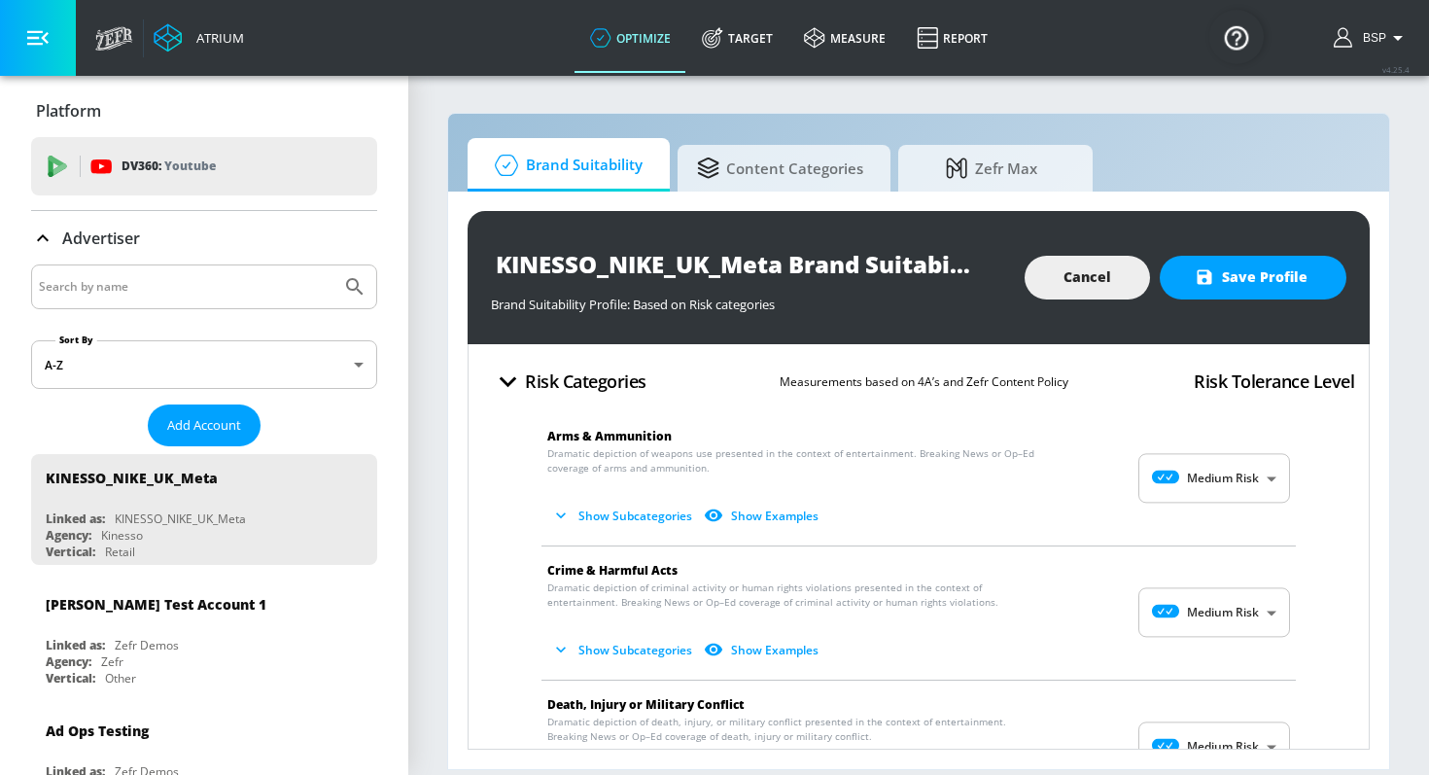
click at [1199, 487] on body "Atrium optimize Target measure Report optimize Target measure Report v 4.25.4 B…" at bounding box center [714, 387] width 1429 height 775
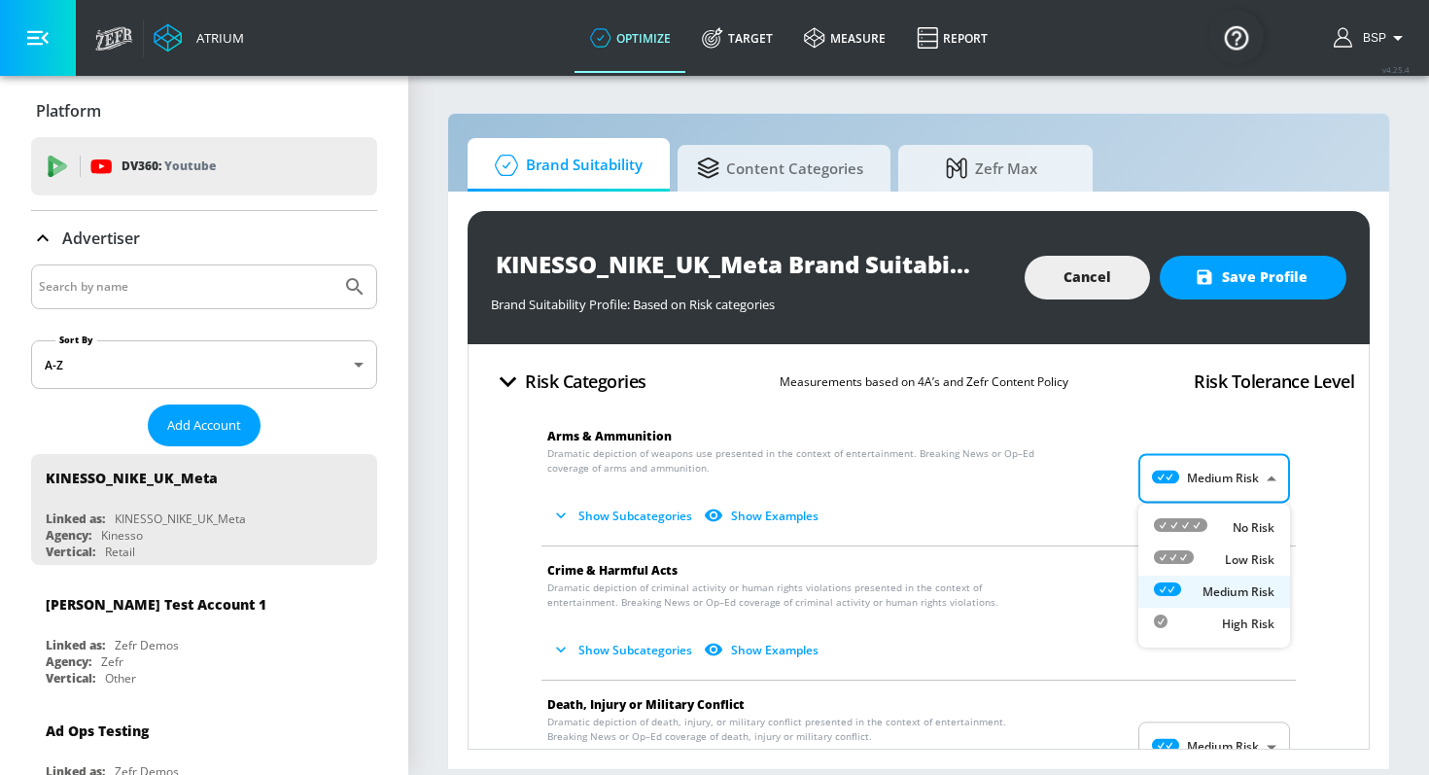
click at [1199, 523] on icon at bounding box center [1180, 525] width 53 height 14
type input "MINIMAL"
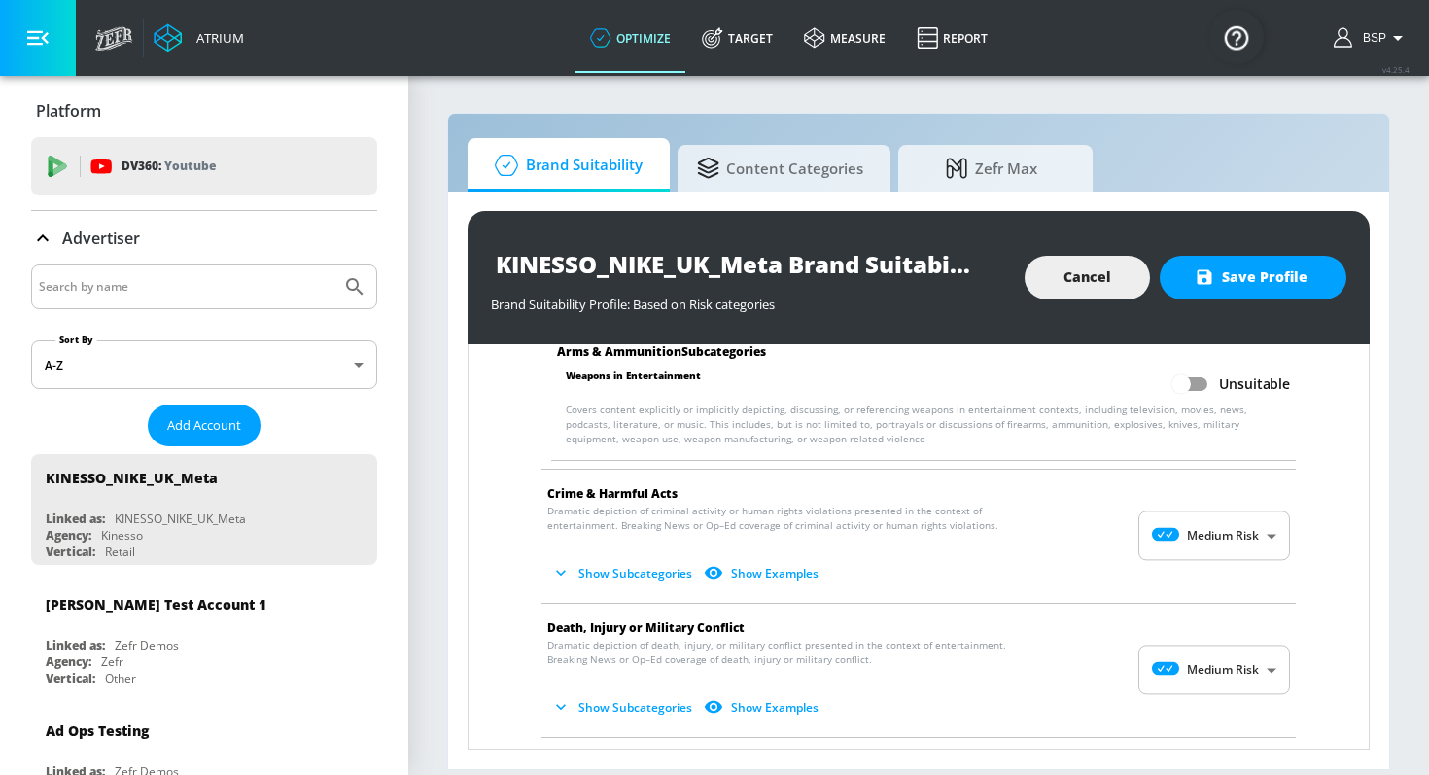
scroll to position [281, 0]
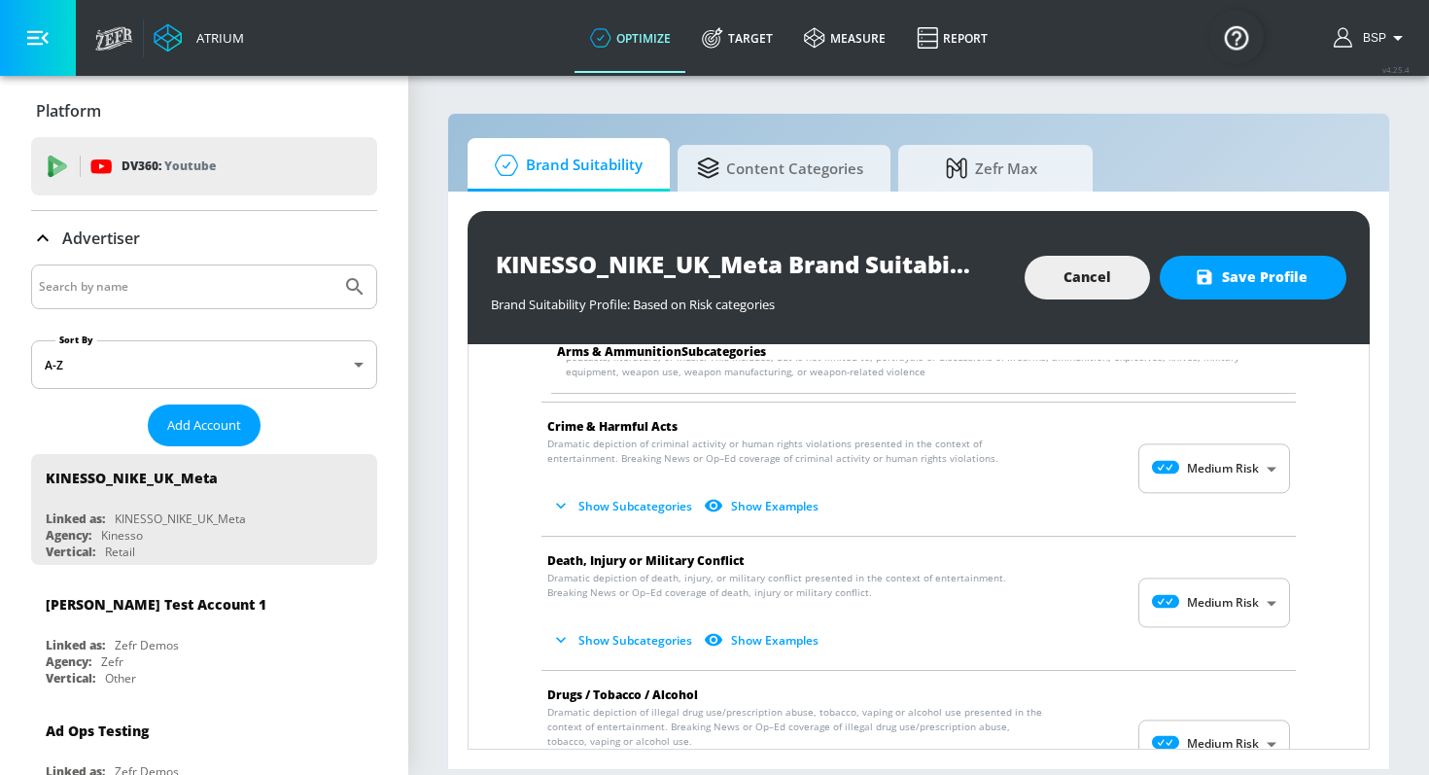
click at [1209, 478] on body "Atrium optimize Target measure Report optimize Target measure Report v 4.25.4 B…" at bounding box center [714, 387] width 1429 height 775
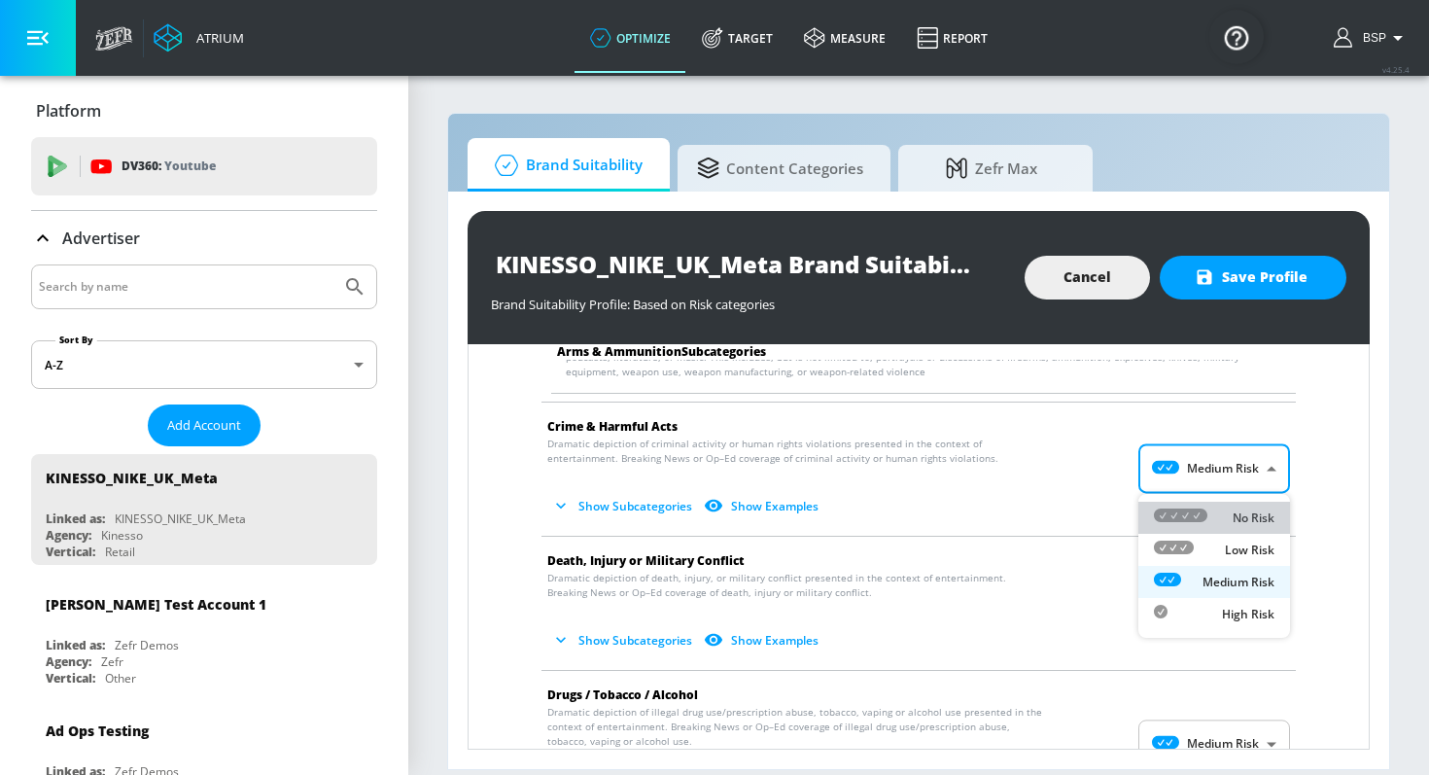
click at [1208, 510] on div "No Risk" at bounding box center [1214, 517] width 121 height 20
type input "MINIMAL"
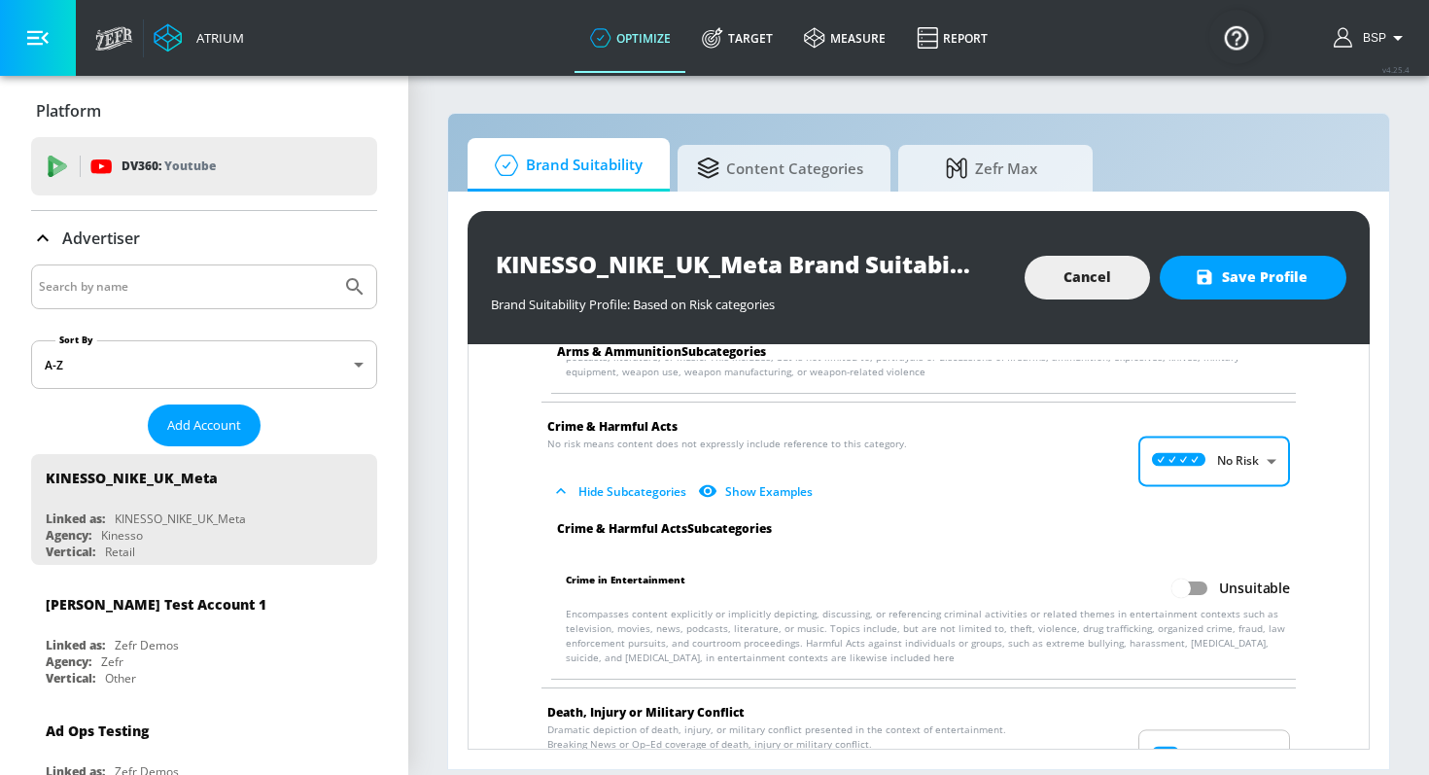
scroll to position [503, 0]
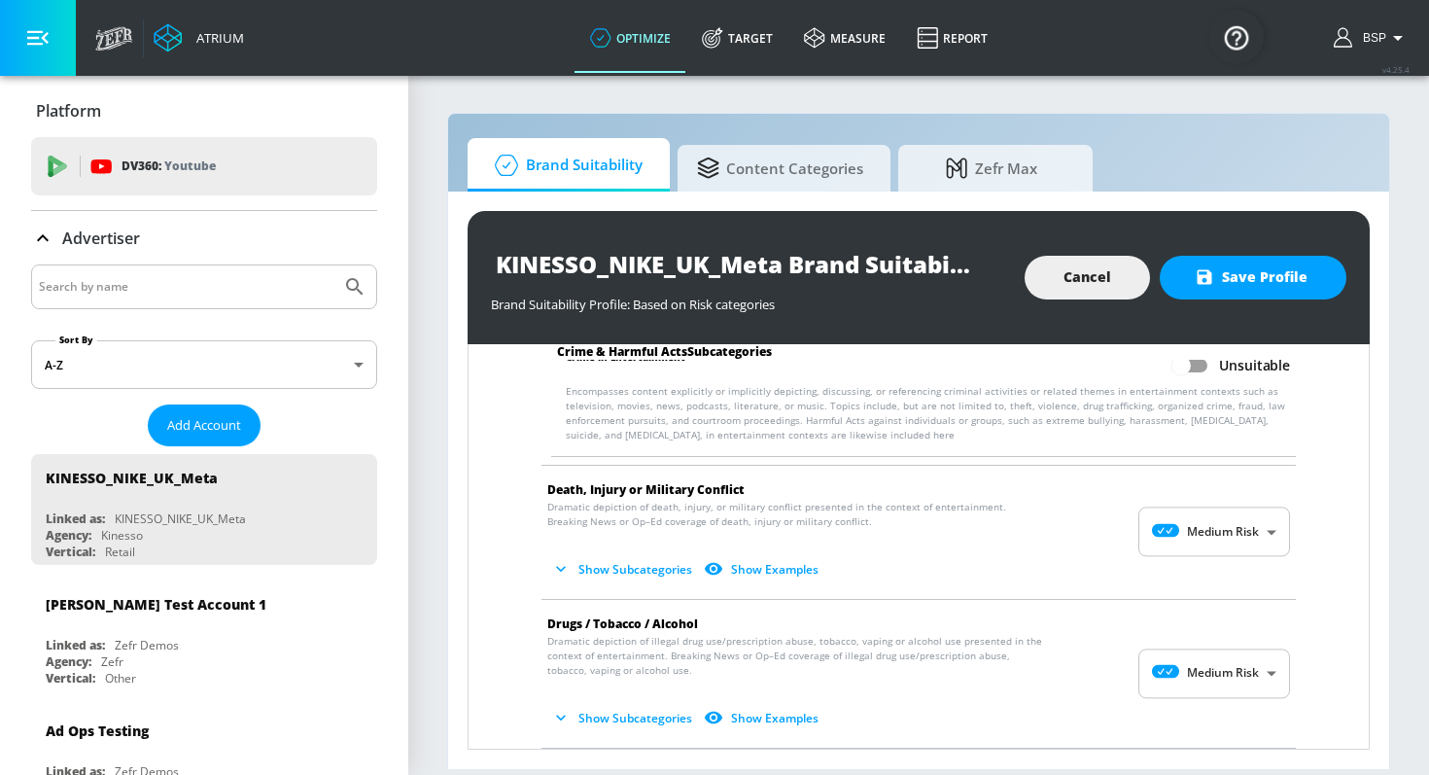
click at [1208, 533] on body "Atrium optimize Target measure Report optimize Target measure Report v 4.25.4 B…" at bounding box center [714, 387] width 1429 height 775
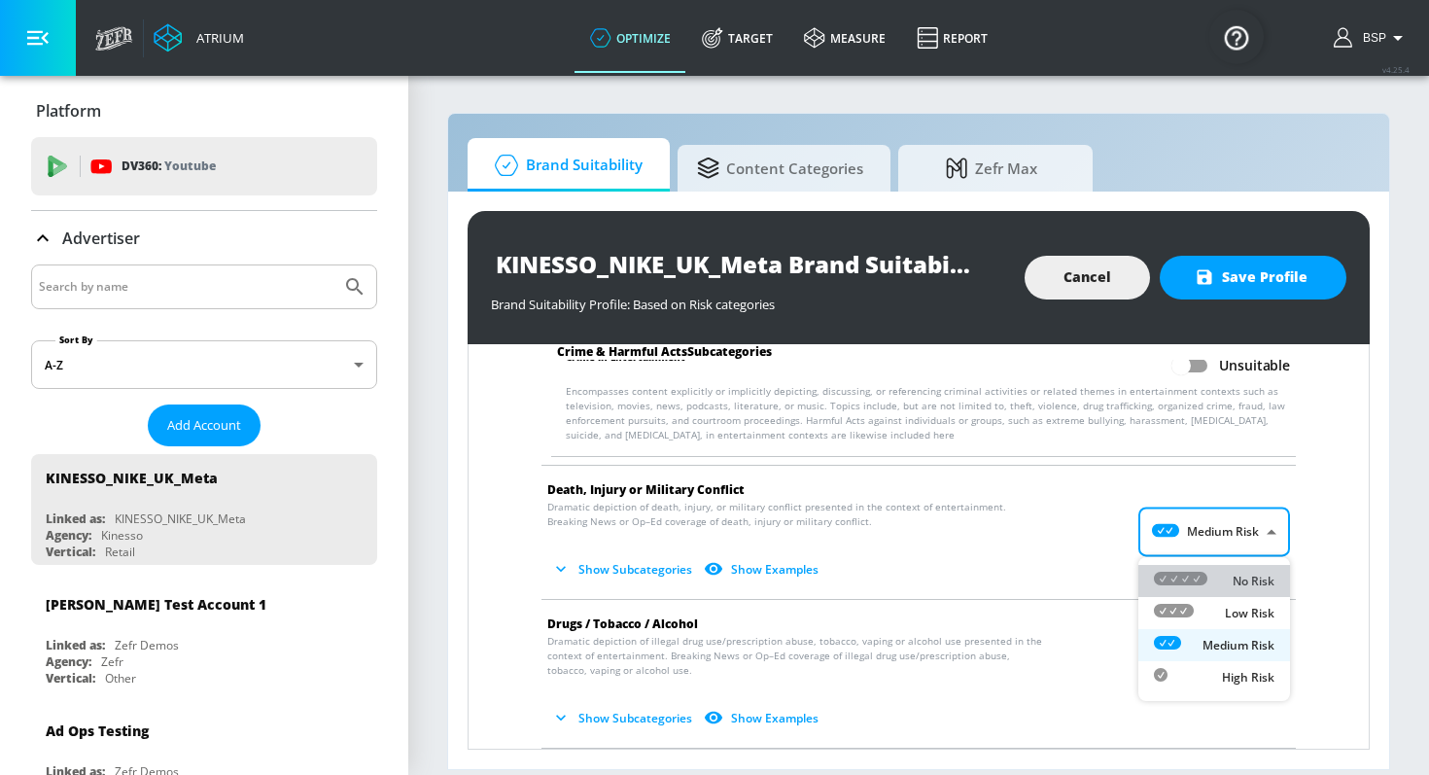
click at [1207, 570] on div "No Risk" at bounding box center [1214, 580] width 121 height 20
type input "MINIMAL"
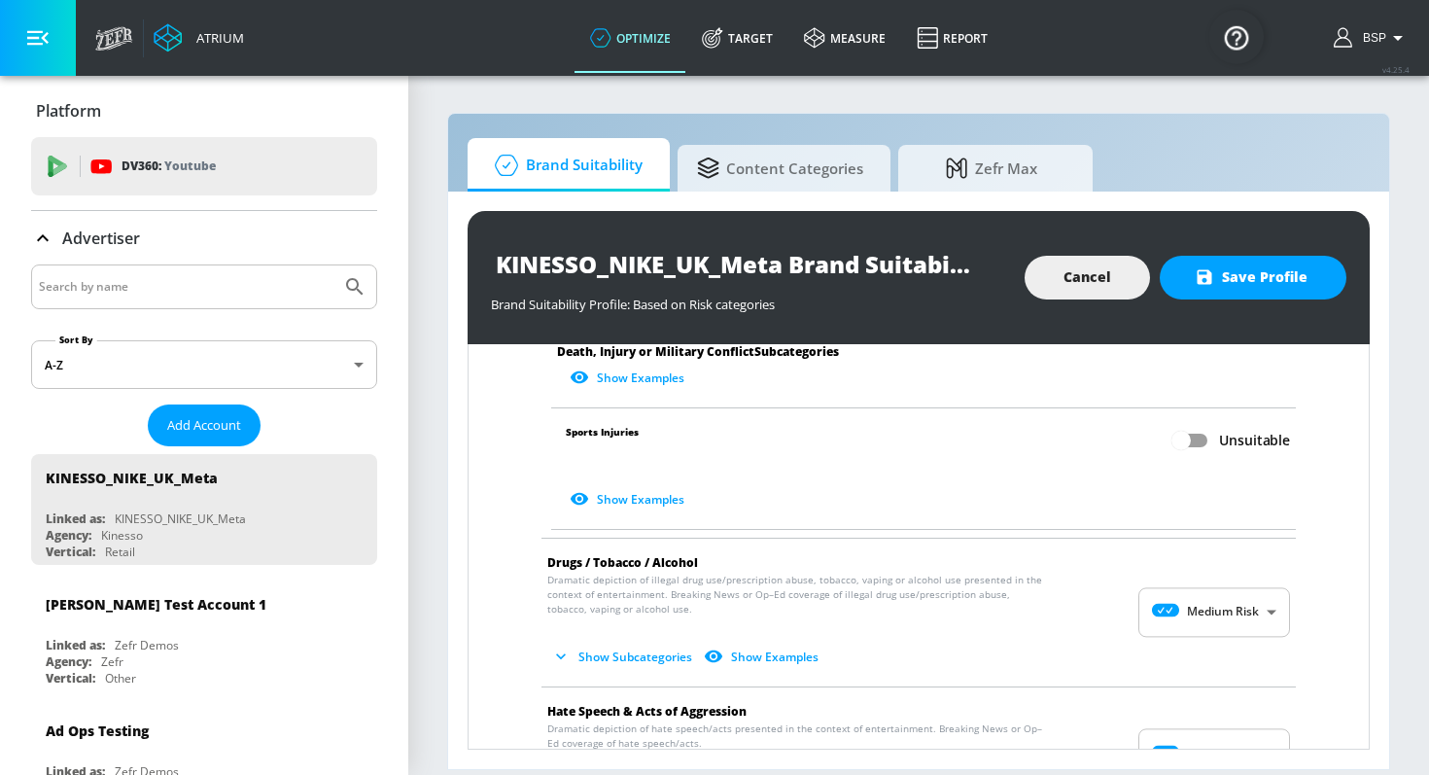
scroll to position [1084, 0]
click at [1204, 612] on body "Atrium optimize Target measure Report optimize Target measure Report v 4.25.4 B…" at bounding box center [714, 387] width 1429 height 775
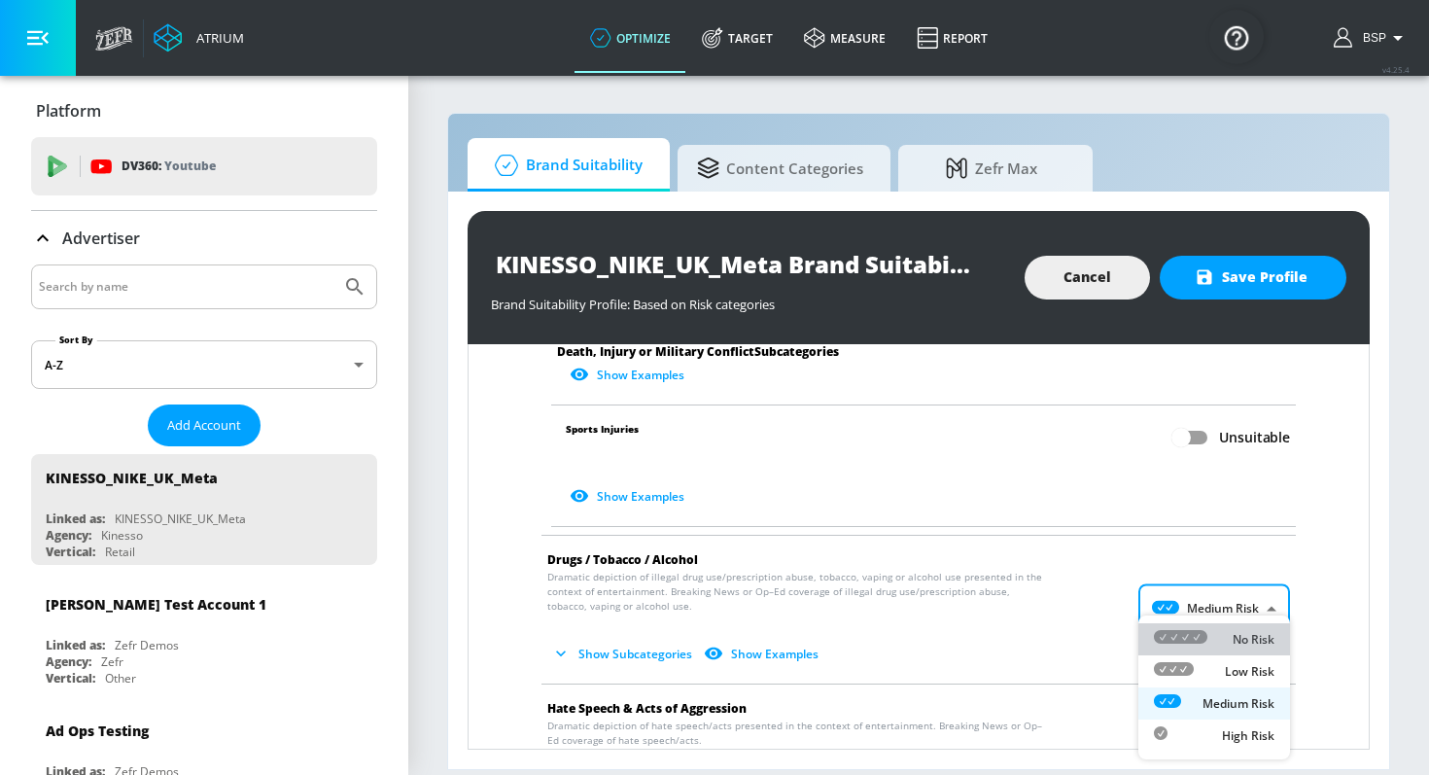
click at [1204, 642] on icon at bounding box center [1180, 637] width 53 height 14
type input "MINIMAL"
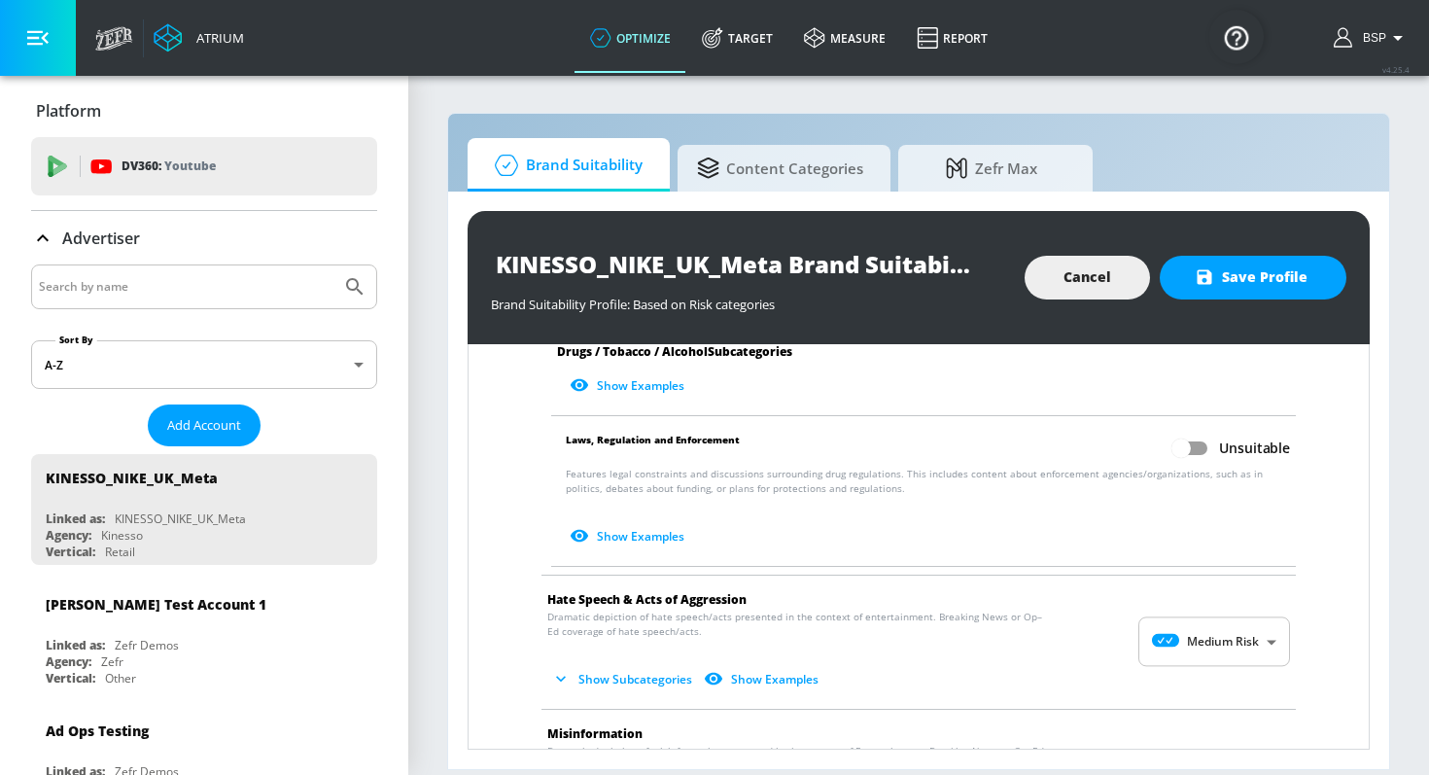
scroll to position [1720, 0]
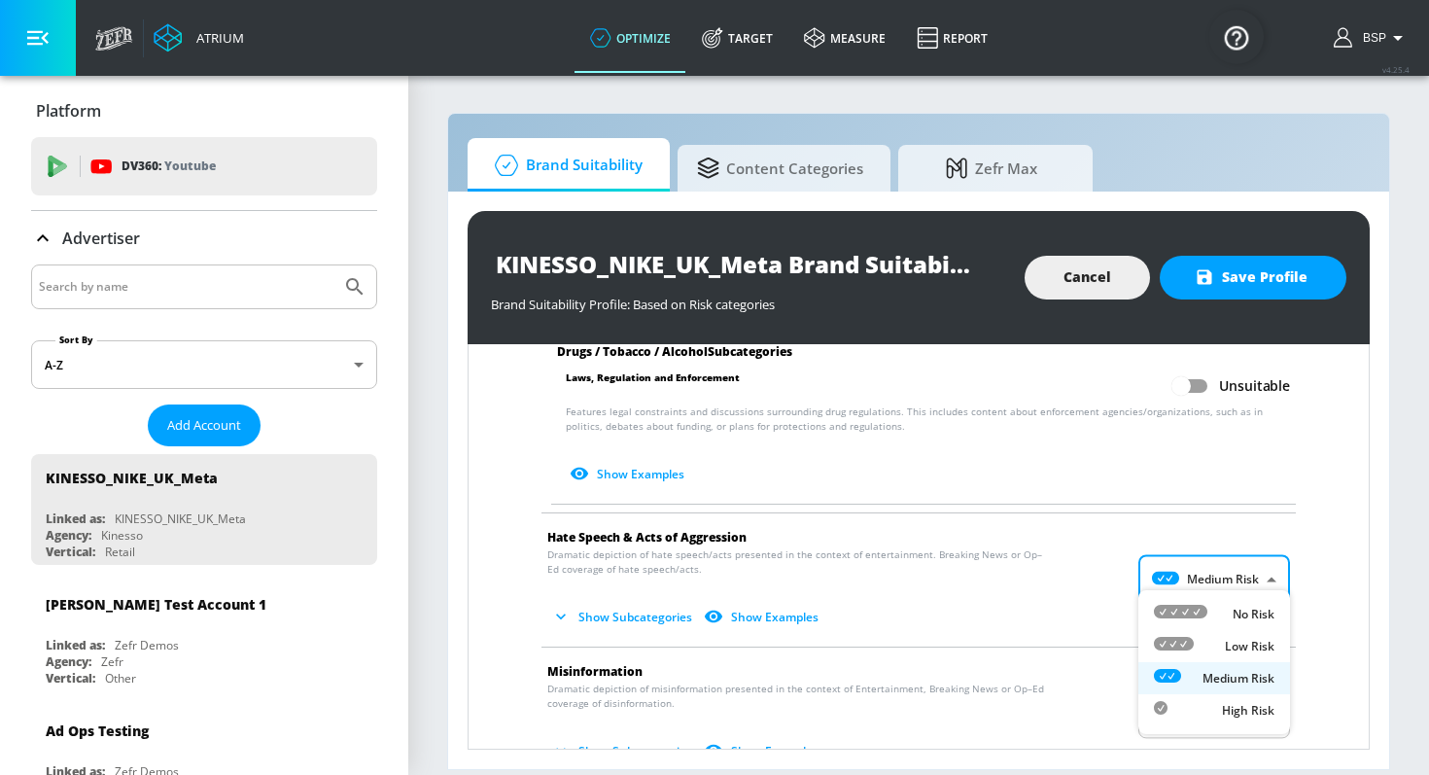
click at [1206, 569] on body "Atrium optimize Target measure Report optimize Target measure Report v 4.25.4 B…" at bounding box center [714, 387] width 1429 height 775
click at [1206, 604] on icon at bounding box center [1180, 611] width 53 height 14
type input "MINIMAL"
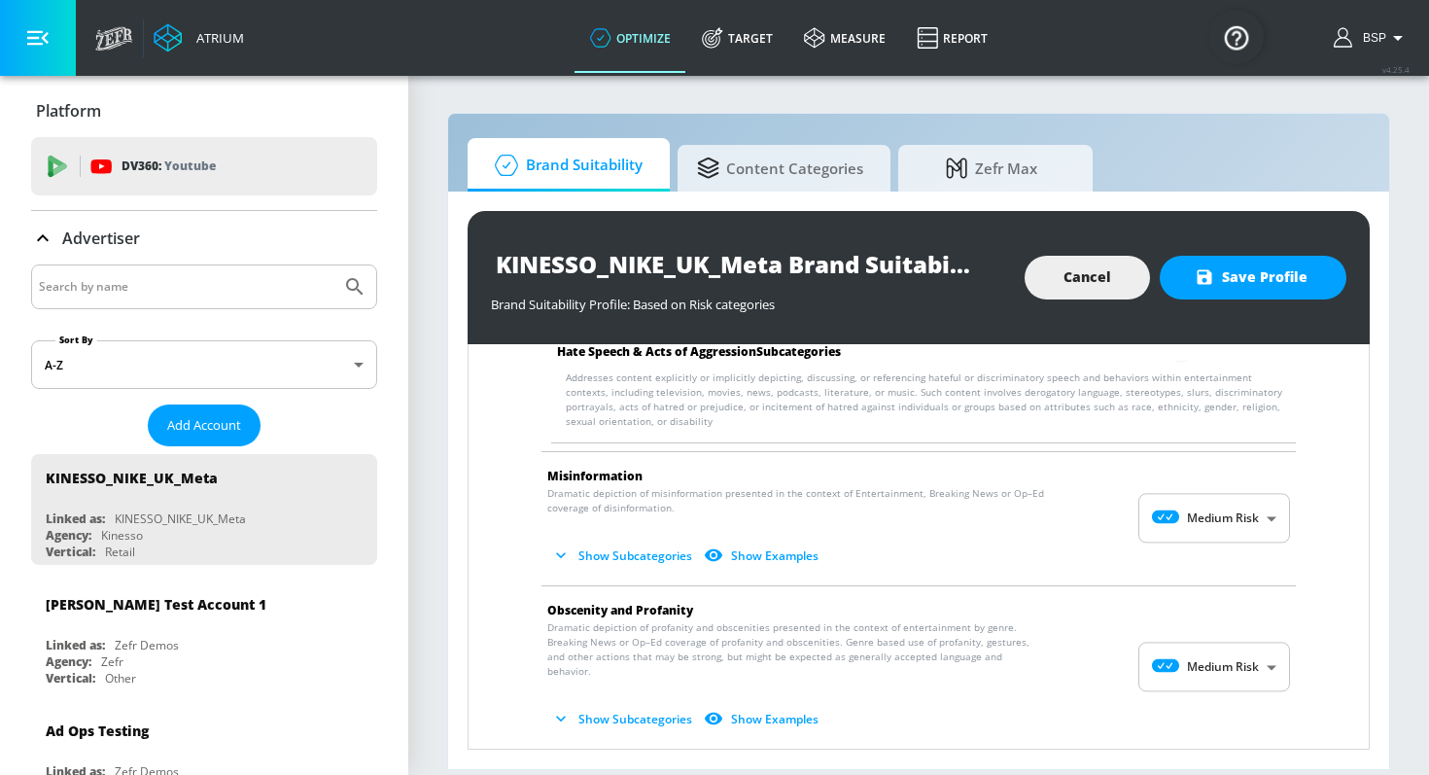
scroll to position [2192, 0]
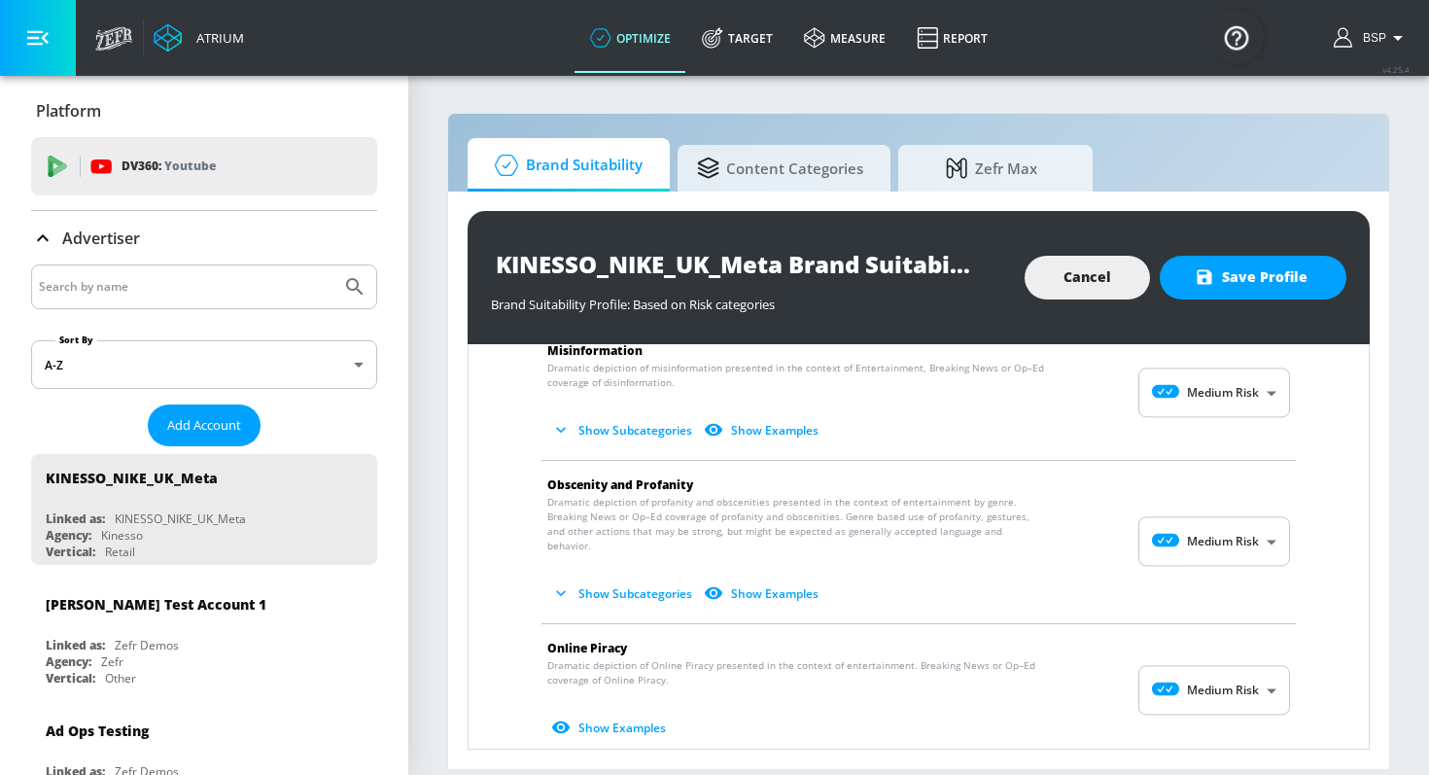
click at [1227, 395] on body "Atrium optimize Target measure Report optimize Target measure Report v 4.25.4 B…" at bounding box center [714, 387] width 1429 height 775
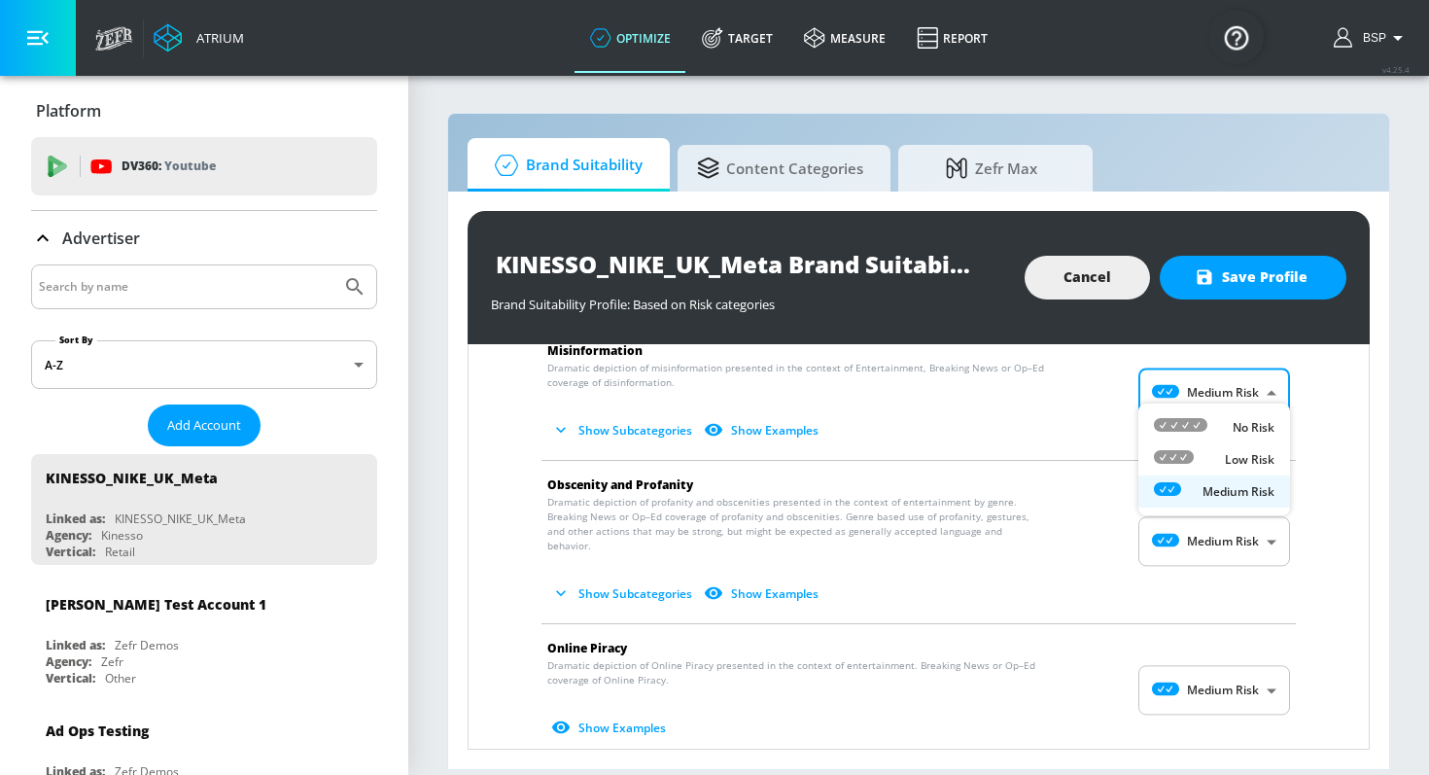
click at [1227, 423] on div "No Risk" at bounding box center [1214, 427] width 121 height 20
type input "MINIMAL"
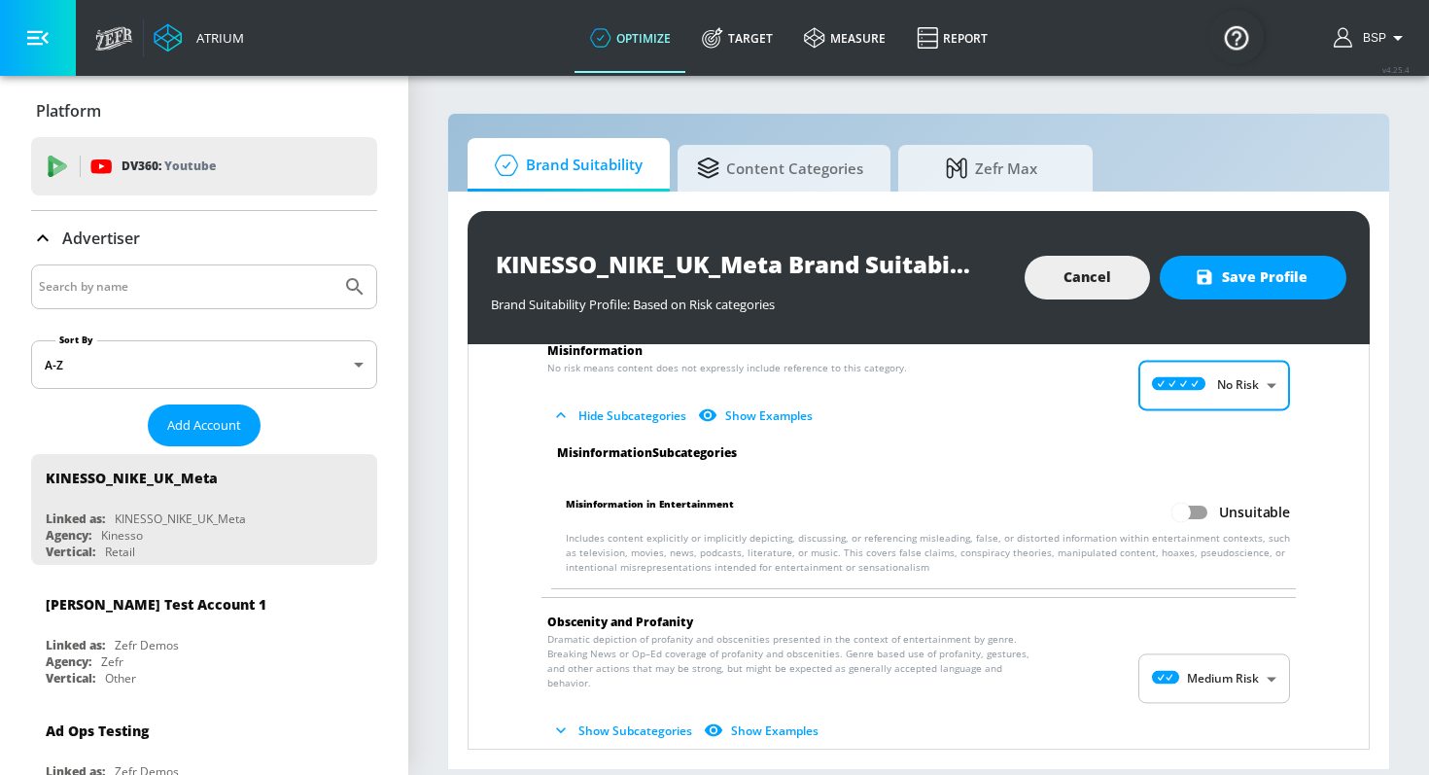
click at [1205, 648] on body "Atrium optimize Target measure Report optimize Target measure Report v 4.25.4 B…" at bounding box center [714, 387] width 1429 height 775
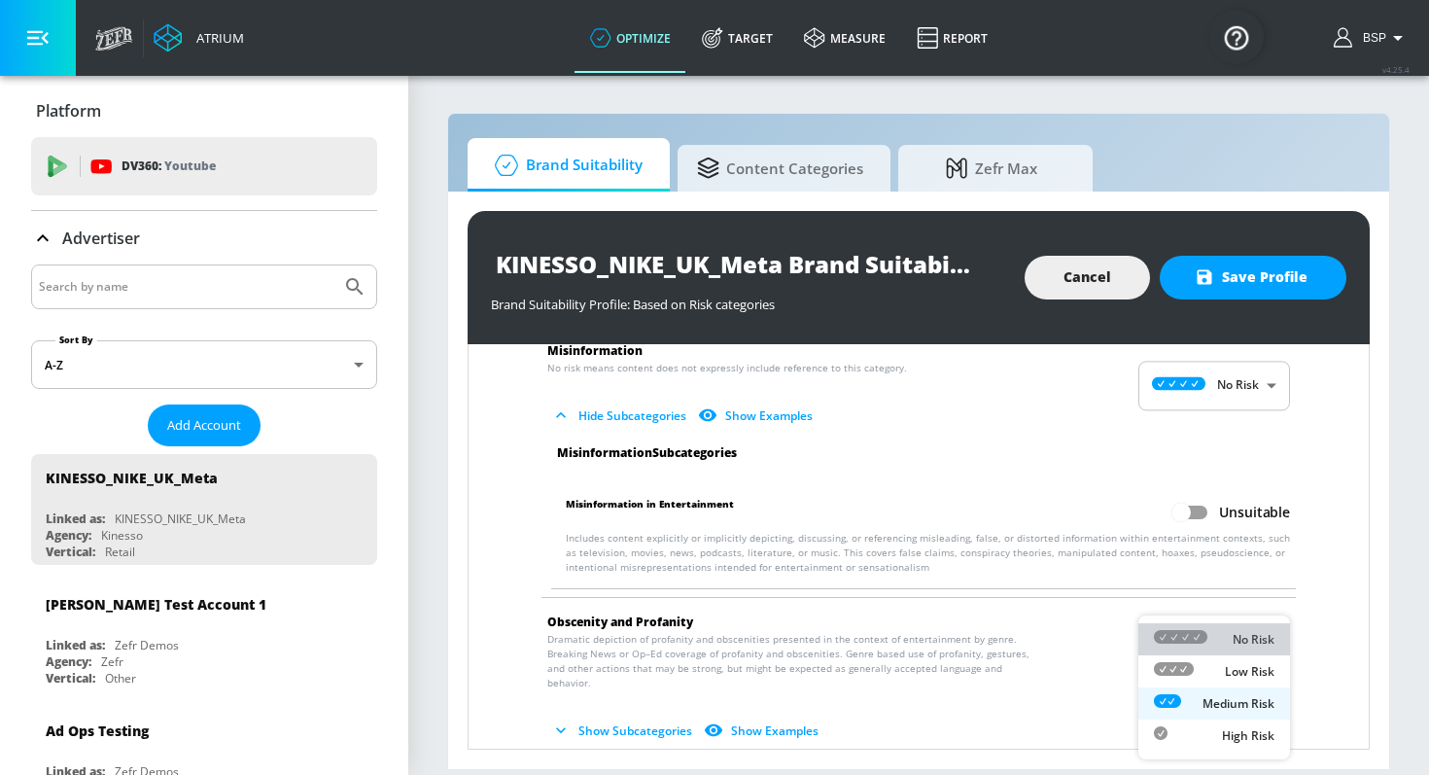
click at [1206, 627] on li "No Risk" at bounding box center [1214, 639] width 152 height 32
type input "MINIMAL"
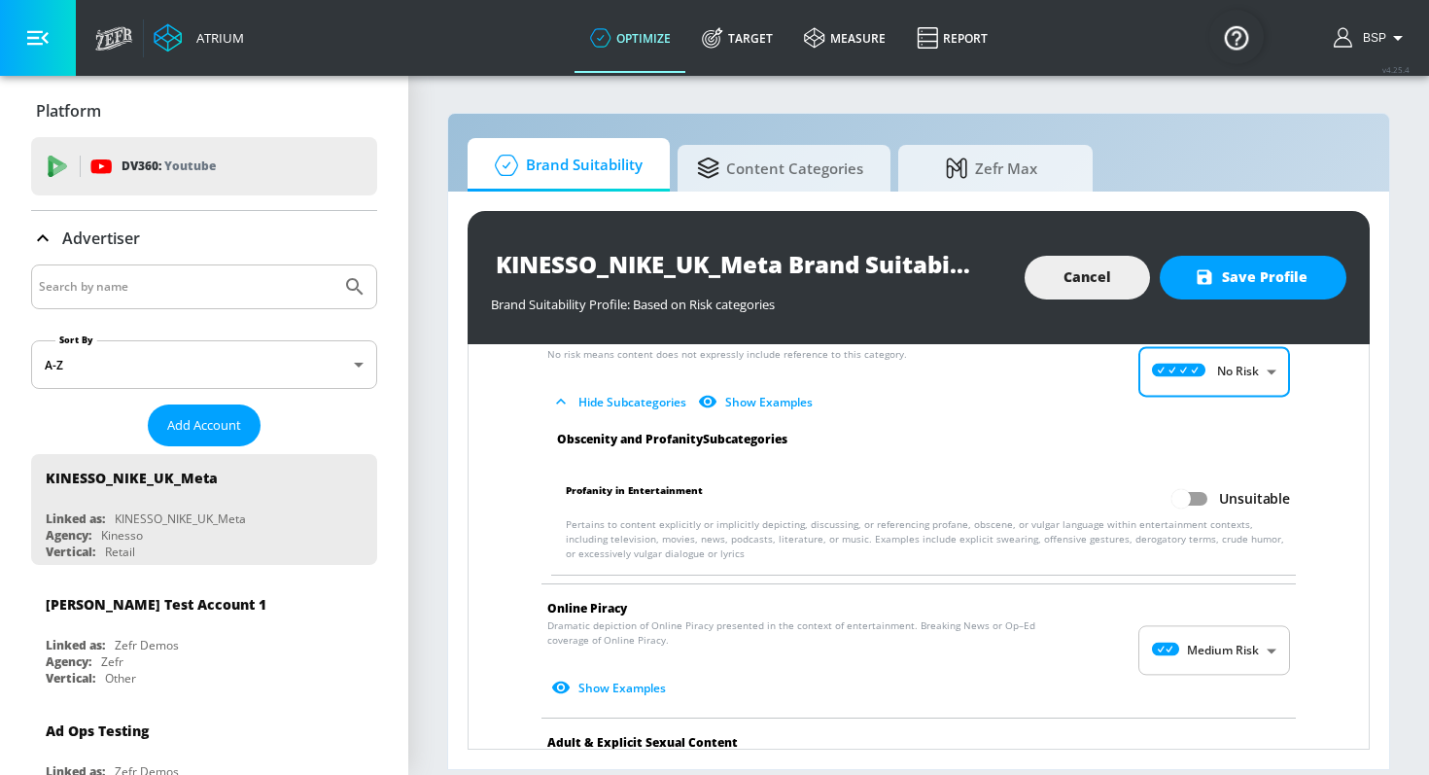
scroll to position [2518, 0]
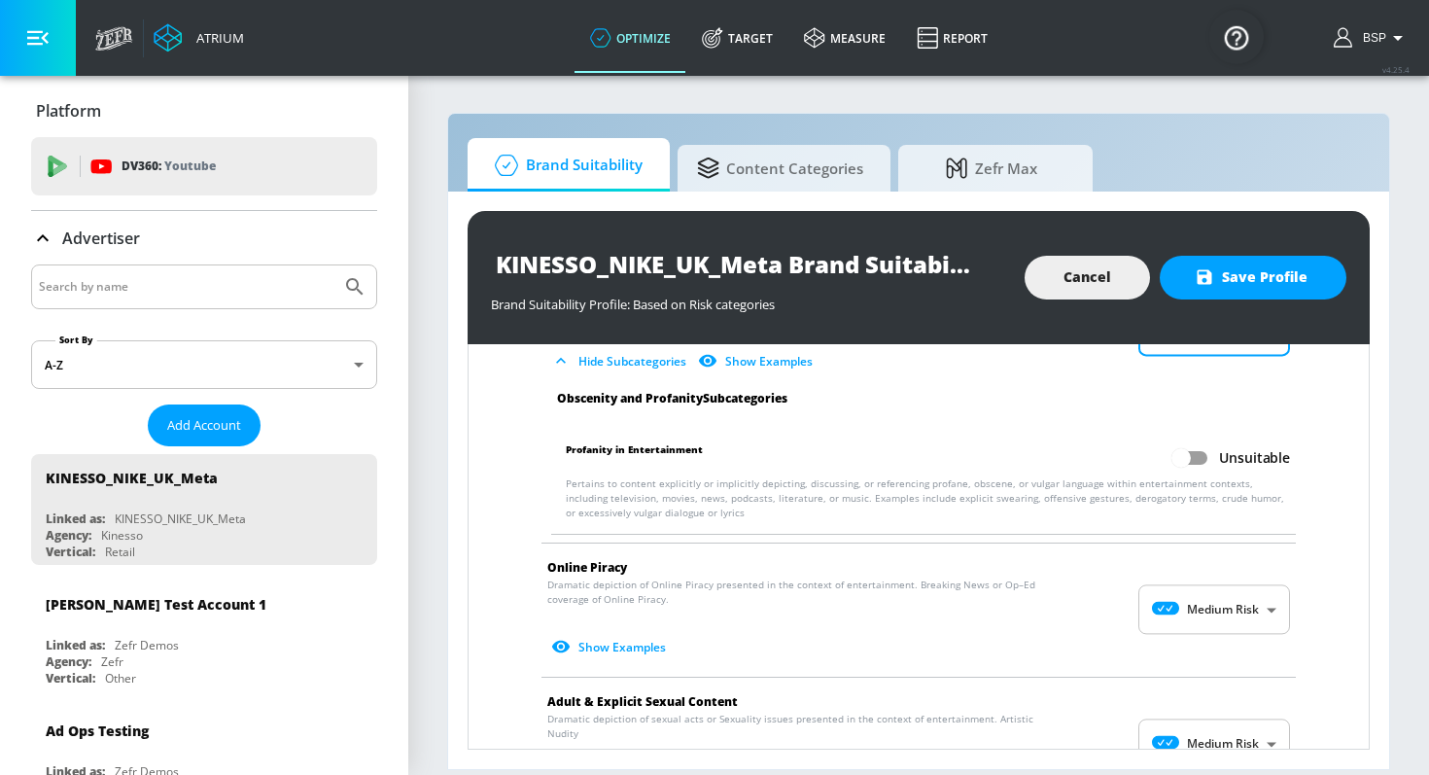
click at [1215, 596] on body "Atrium optimize Target measure Report optimize Target measure Report v 4.25.4 B…" at bounding box center [714, 387] width 1429 height 775
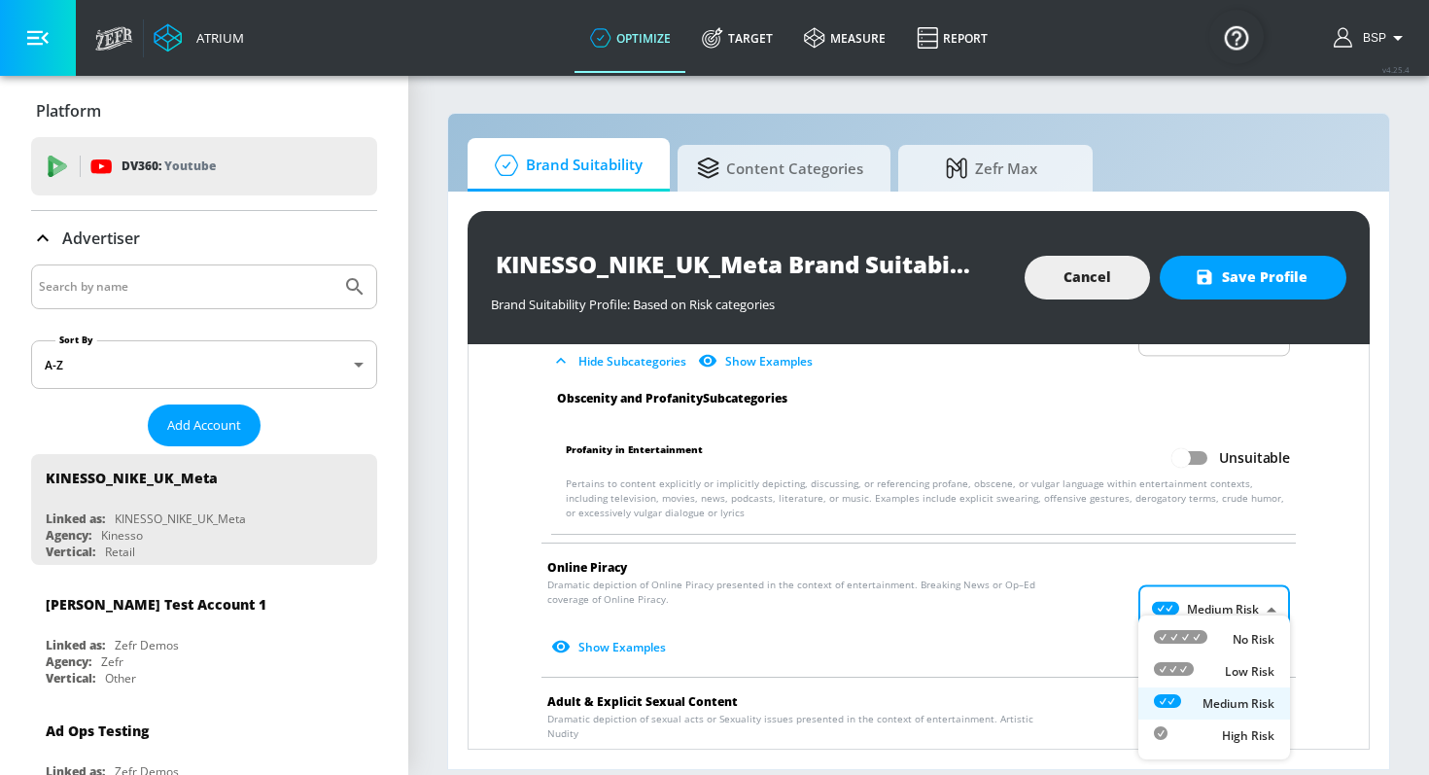
click at [1215, 629] on div "No Risk" at bounding box center [1214, 639] width 121 height 20
type input "MINIMAL"
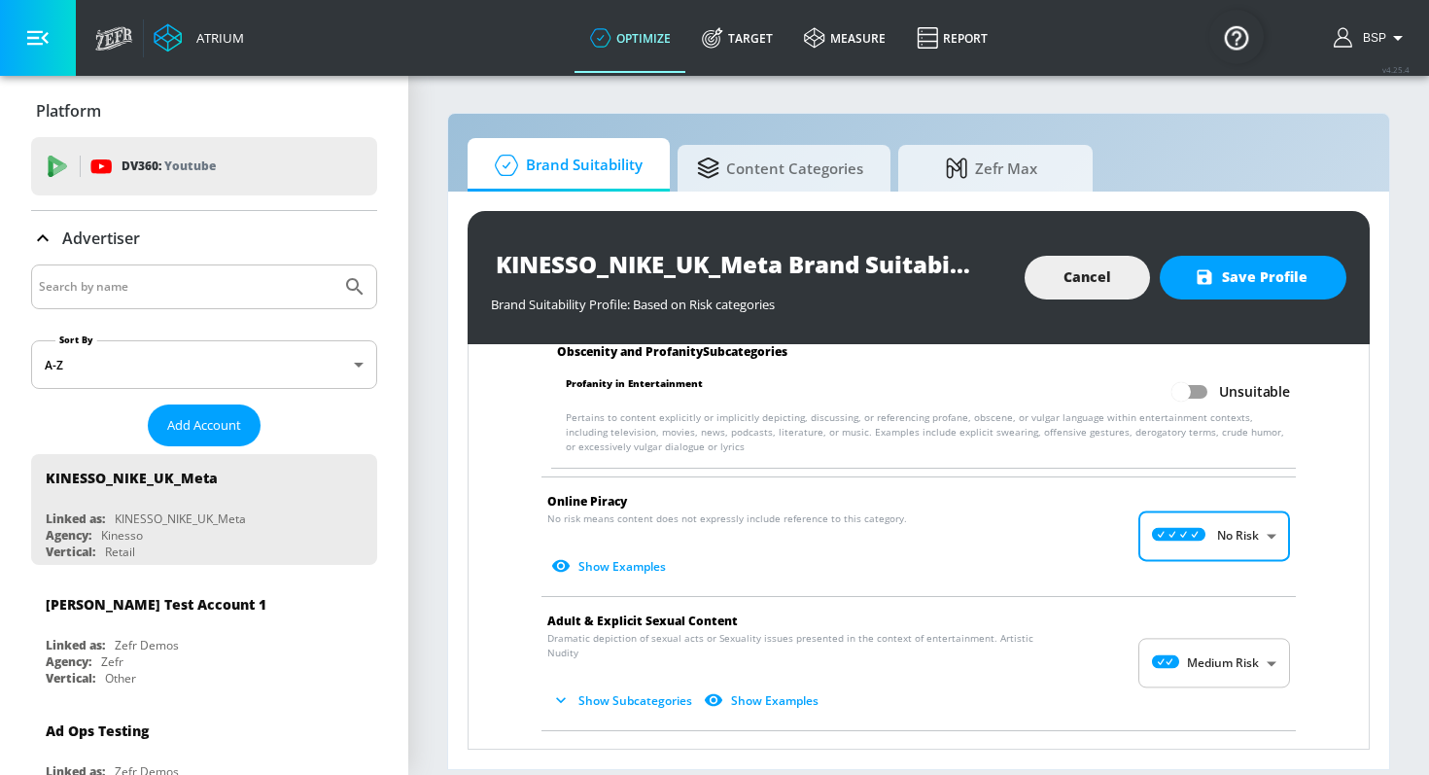
scroll to position [2647, 0]
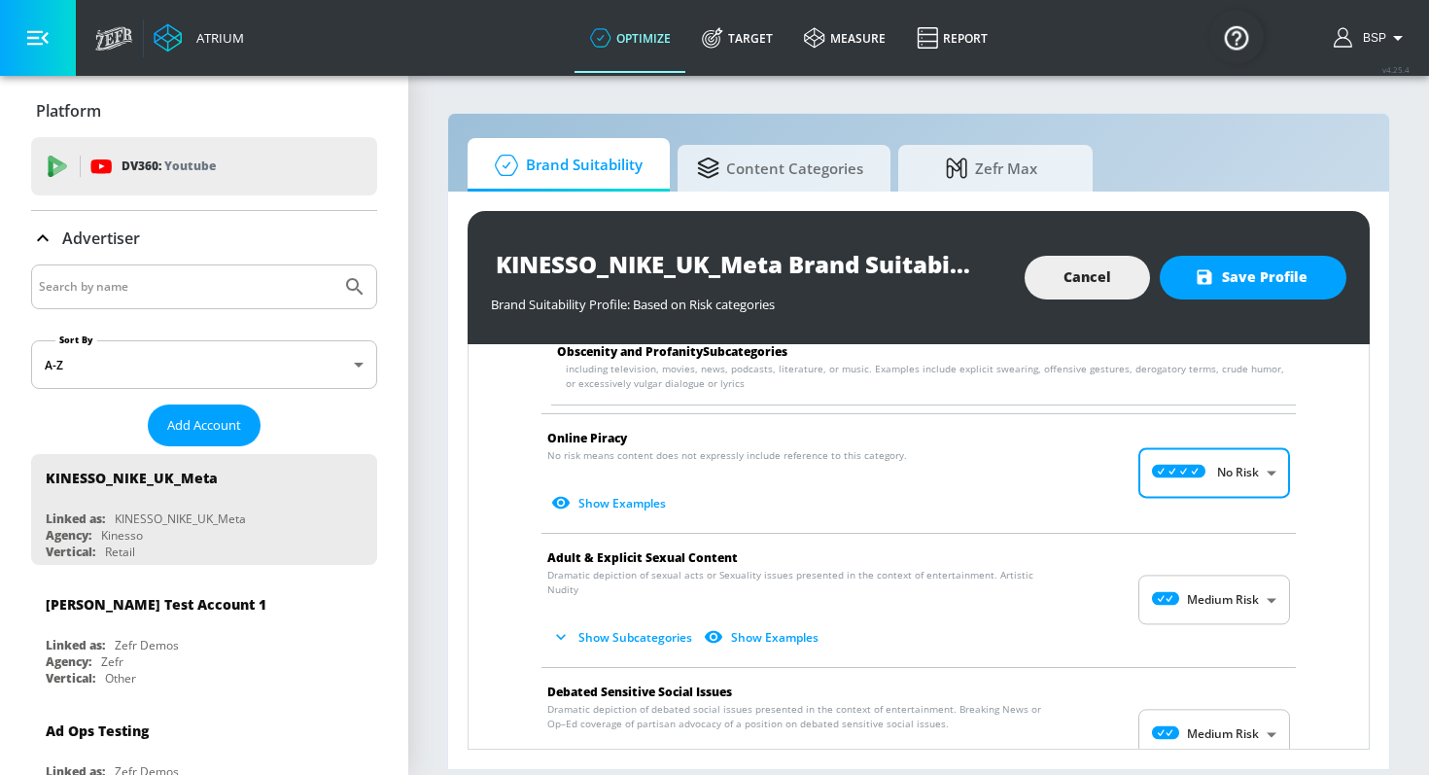
click at [1222, 589] on body "Atrium optimize Target measure Report optimize Target measure Report v 4.25.4 B…" at bounding box center [714, 387] width 1429 height 775
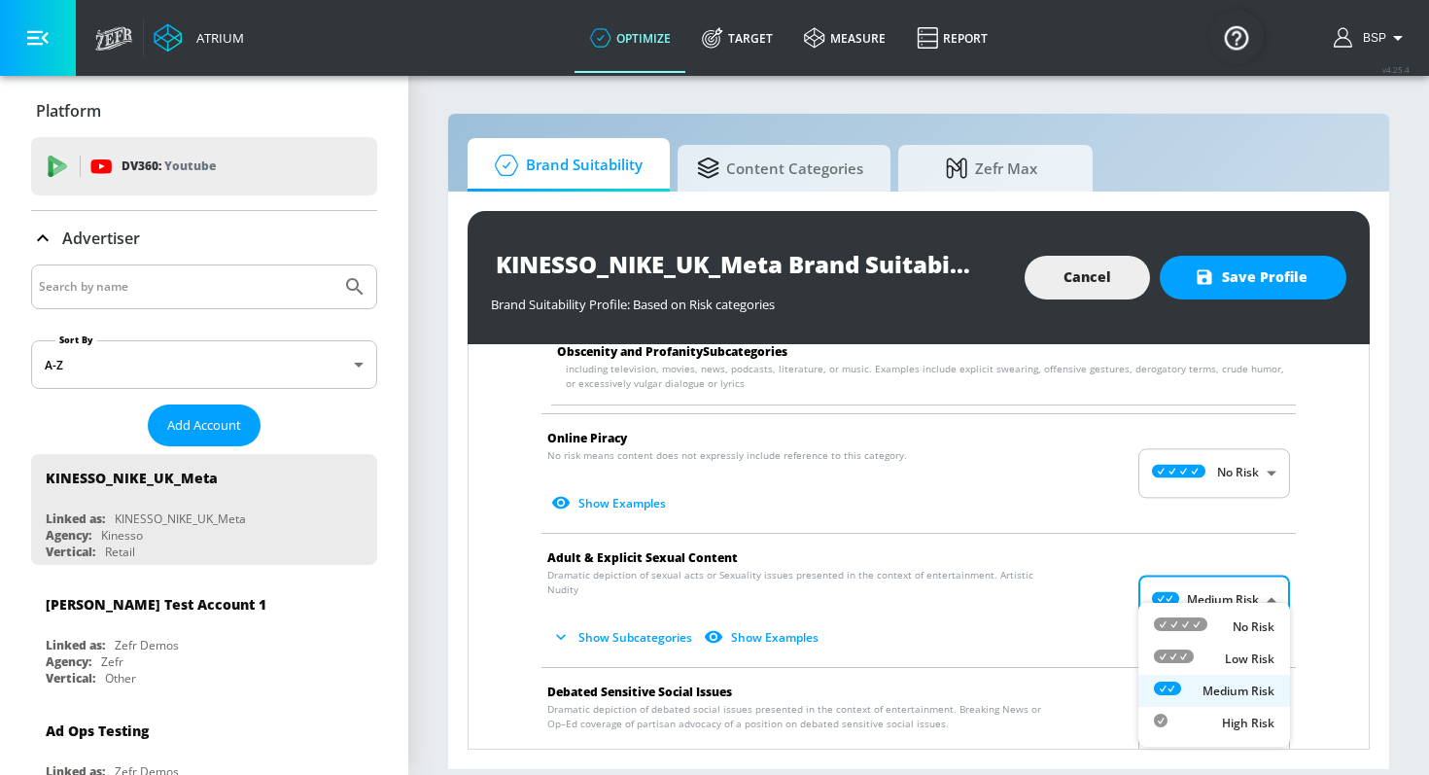
click at [1222, 624] on div "No Risk" at bounding box center [1214, 626] width 121 height 20
type input "MINIMAL"
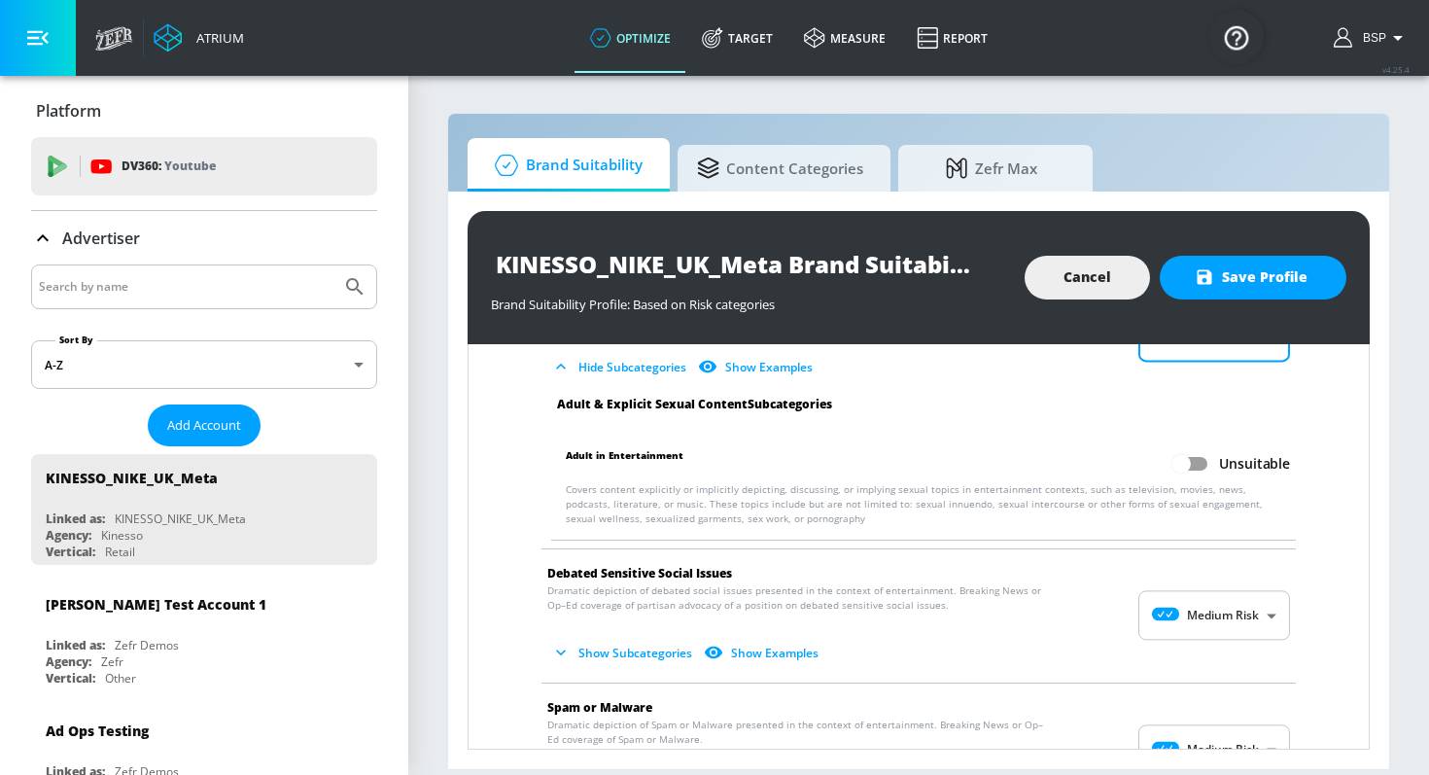
scroll to position [3002, 0]
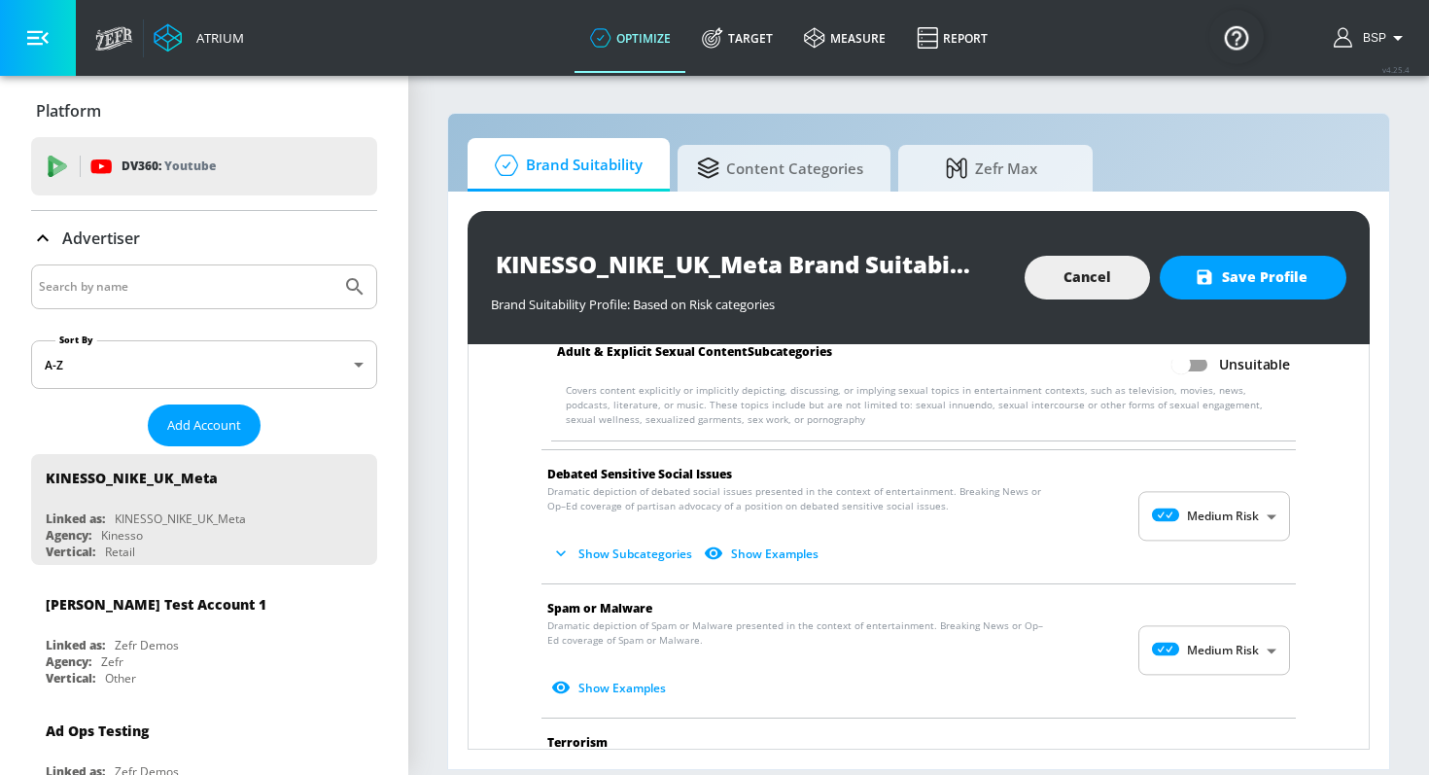
click at [1239, 537] on span "Show Subcategories Show Examples" at bounding box center [902, 553] width 711 height 32
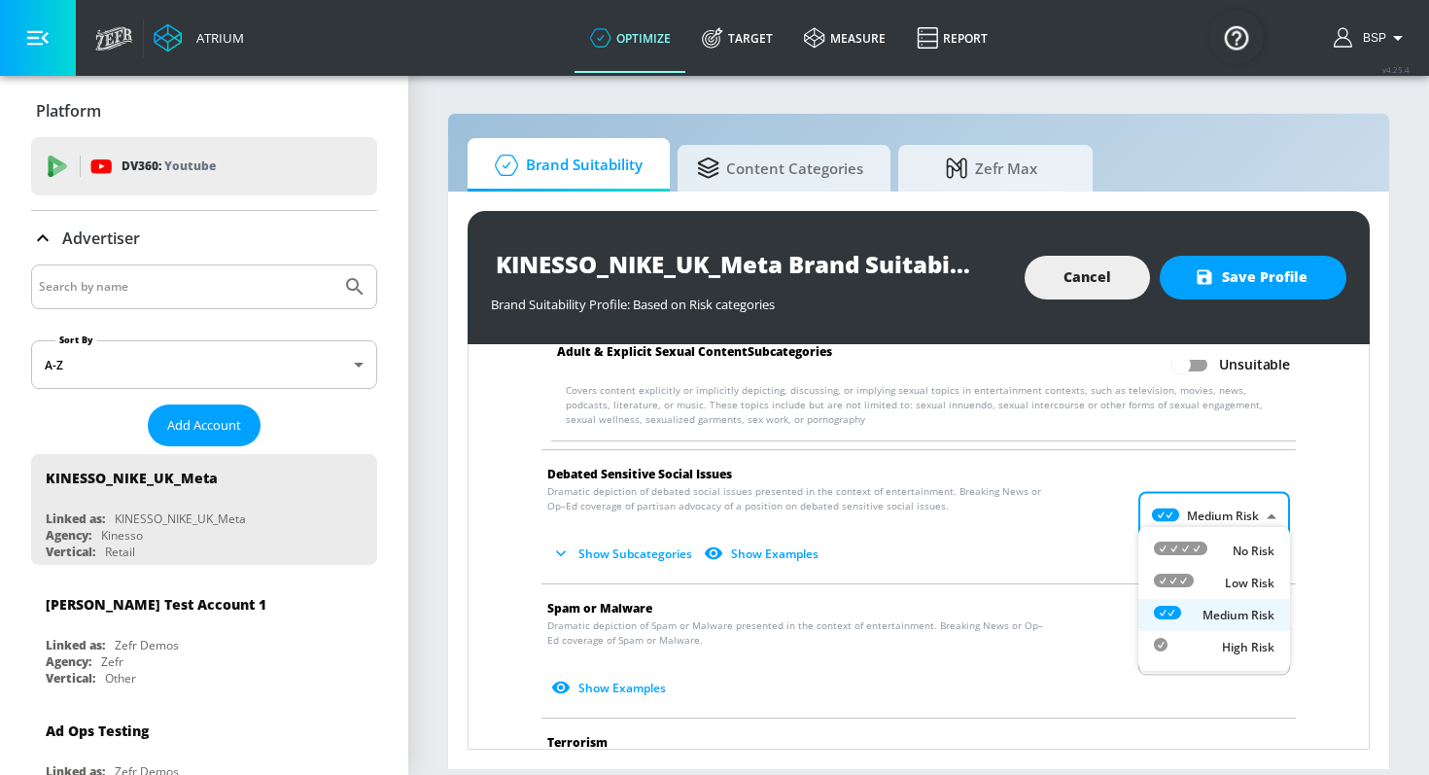
click at [1239, 516] on body "Atrium optimize Target measure Report optimize Target measure Report v 4.25.4 B…" at bounding box center [714, 387] width 1429 height 775
click at [1239, 549] on p "No Risk" at bounding box center [1253, 550] width 42 height 17
type input "MINIMAL"
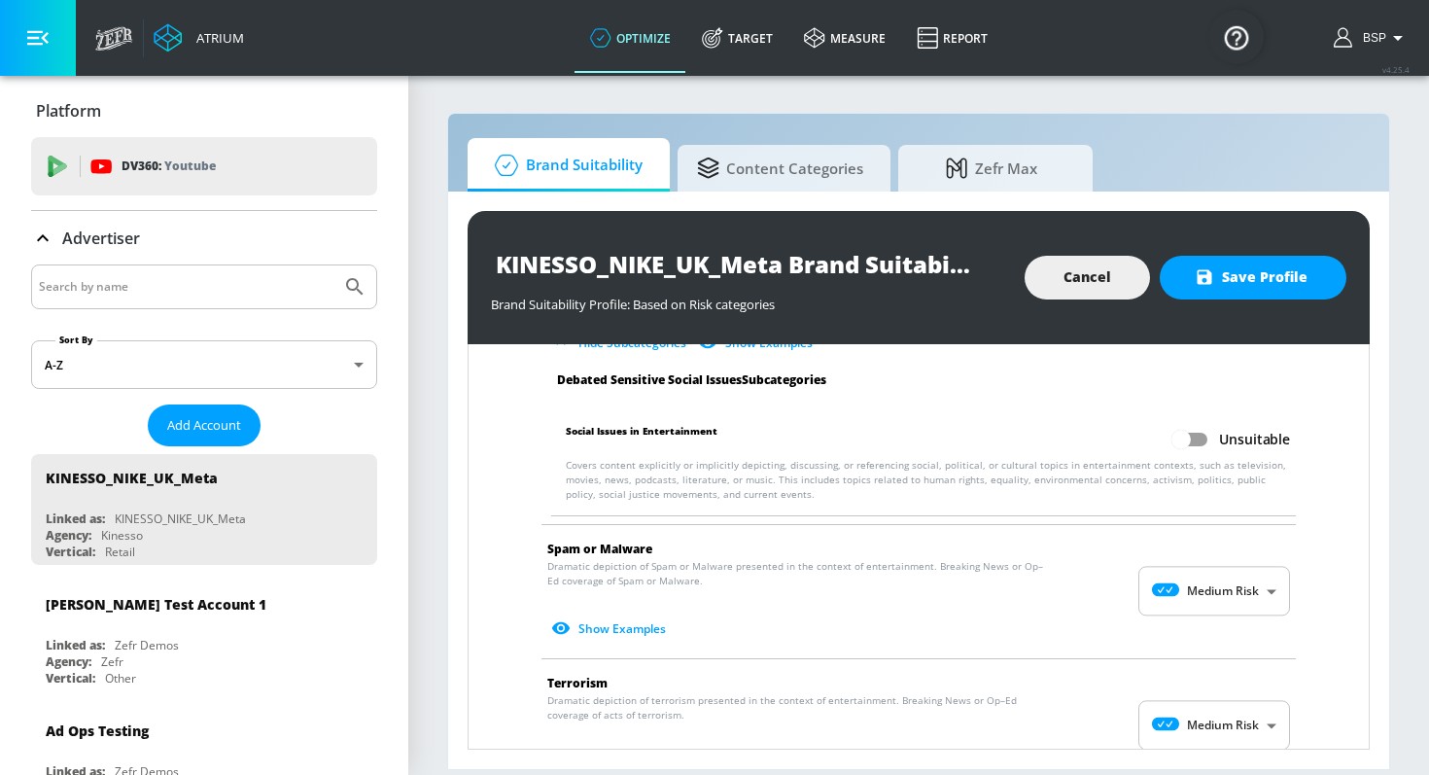
scroll to position [3250, 0]
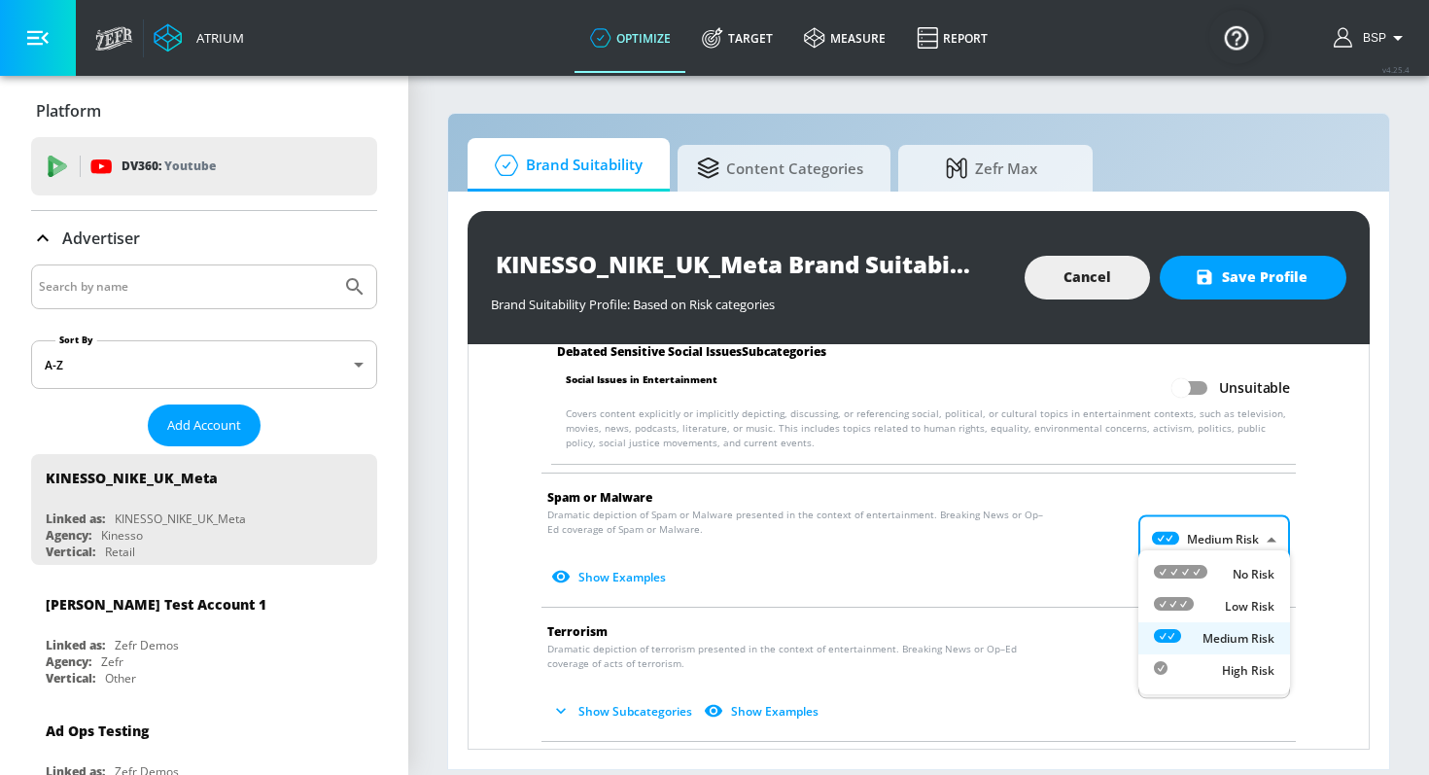
click at [1233, 531] on body "Atrium optimize Target measure Report optimize Target measure Report v 4.25.4 B…" at bounding box center [714, 387] width 1429 height 775
click at [1233, 572] on p "No Risk" at bounding box center [1253, 574] width 42 height 17
type input "MINIMAL"
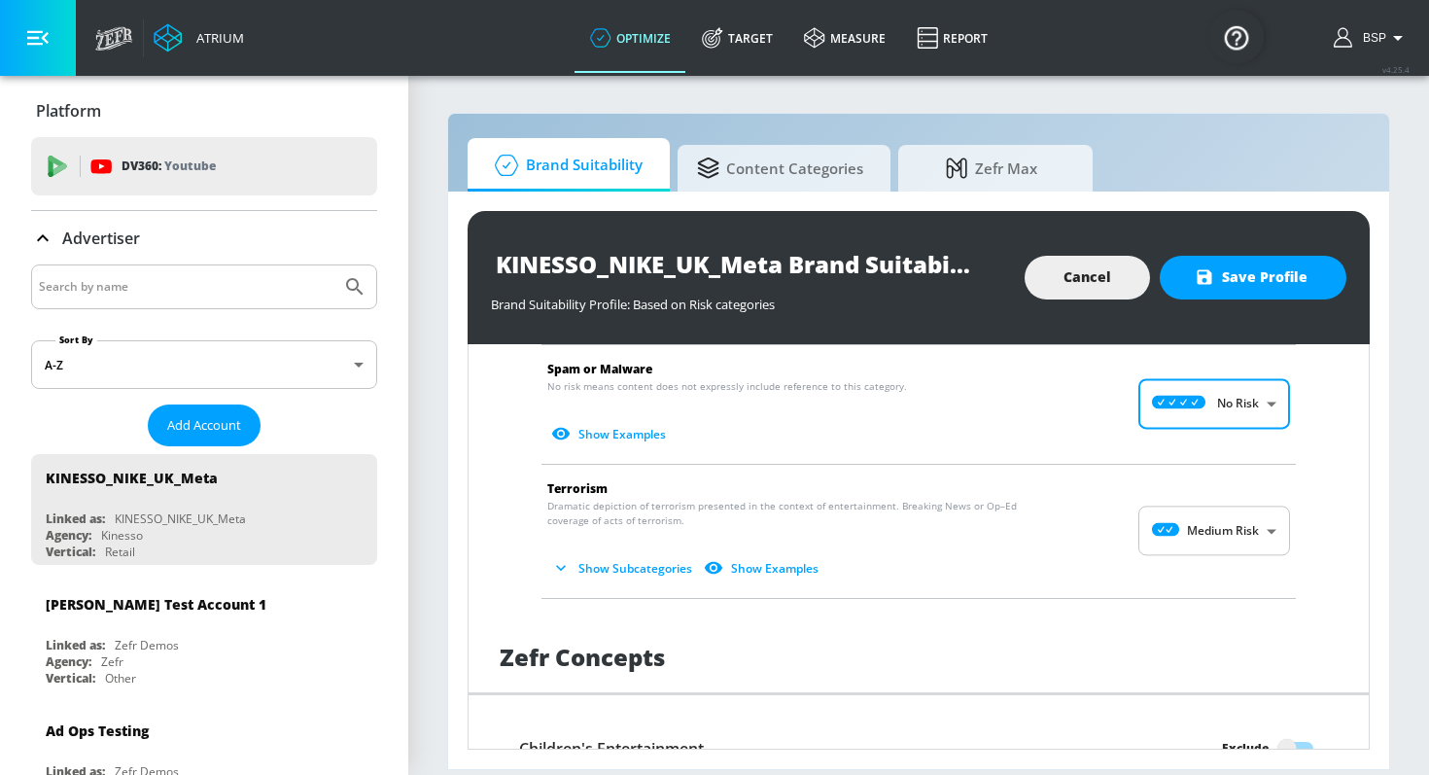
scroll to position [3419, 0]
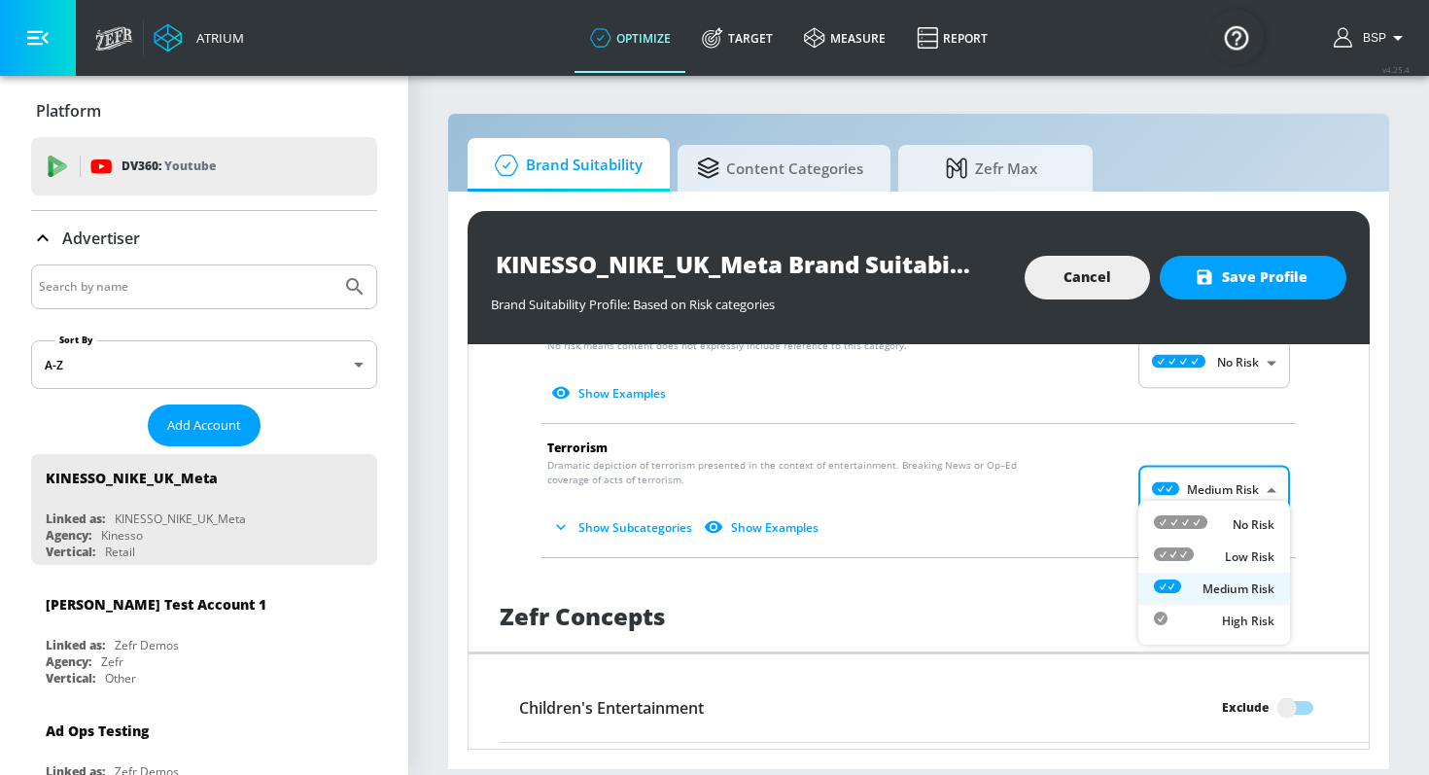
click at [1232, 476] on body "Atrium optimize Target measure Report optimize Target measure Report v 4.25.4 B…" at bounding box center [714, 387] width 1429 height 775
click at [1232, 518] on p "No Risk" at bounding box center [1253, 524] width 42 height 17
type input "MINIMAL"
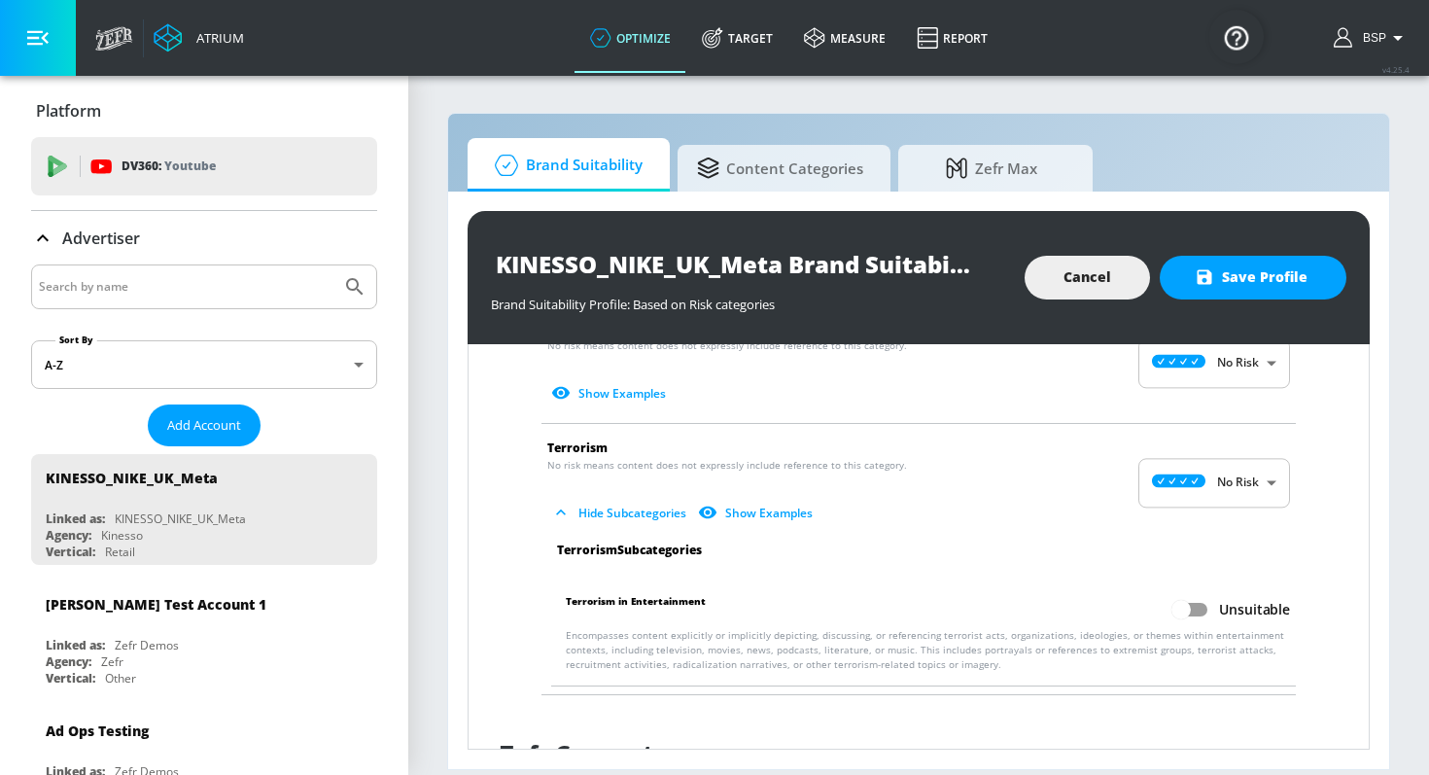
click at [1274, 298] on div "KINESSO_NIKE_UK_Meta Brand Suitability Profile Brand Suitability Profile: Based…" at bounding box center [918, 277] width 902 height 133
click at [1267, 291] on button "Save Profile" at bounding box center [1252, 278] width 187 height 44
